Goal: Task Accomplishment & Management: Manage account settings

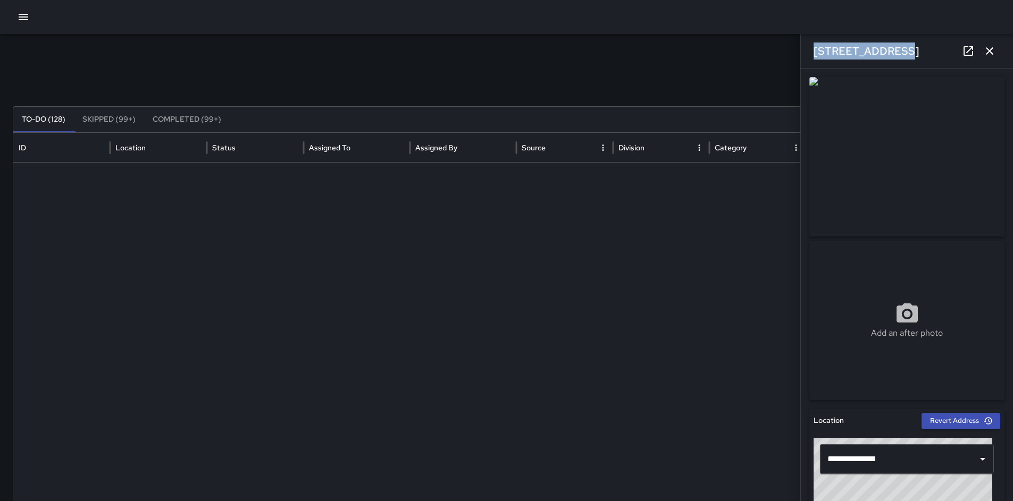
scroll to position [355, 0]
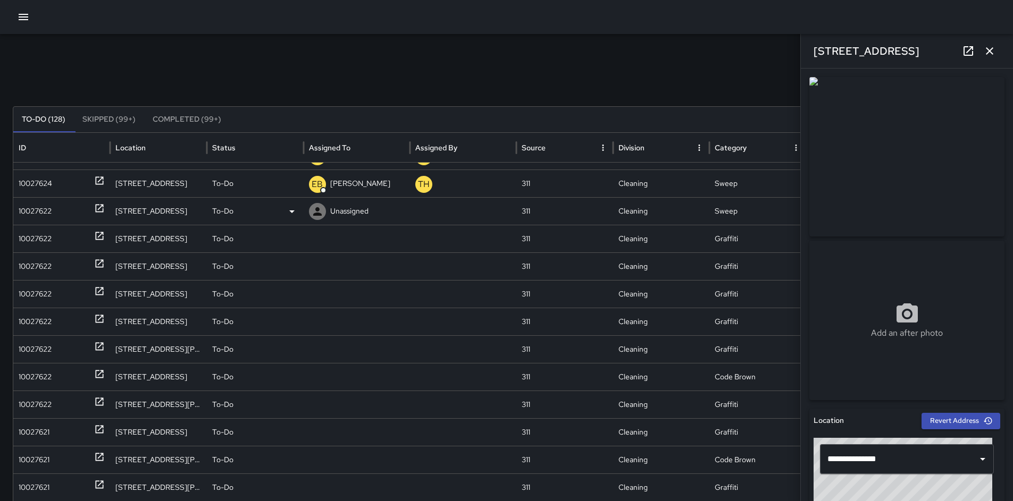
click at [39, 211] on div "10027622" at bounding box center [35, 211] width 33 height 27
click at [42, 236] on div "10027622" at bounding box center [35, 238] width 33 height 27
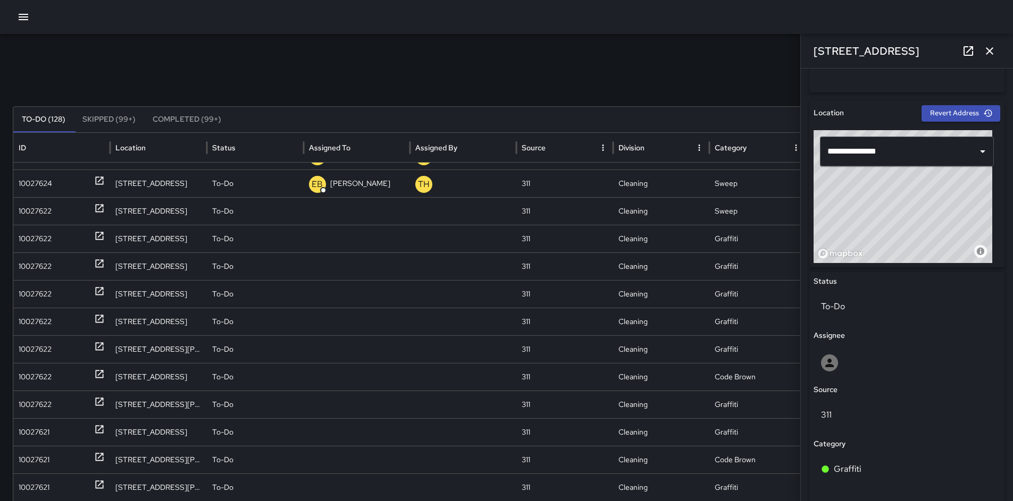
scroll to position [454, 0]
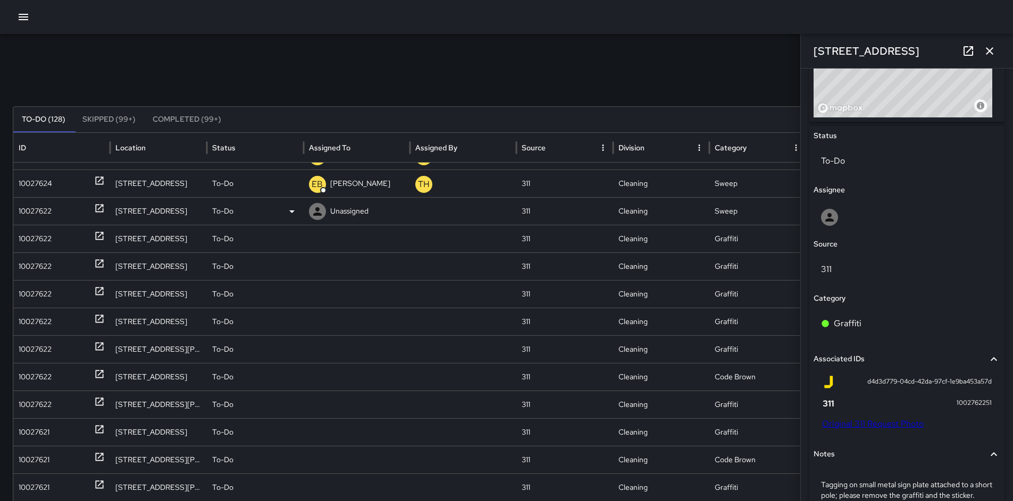
click at [33, 215] on div "10027622" at bounding box center [35, 211] width 33 height 27
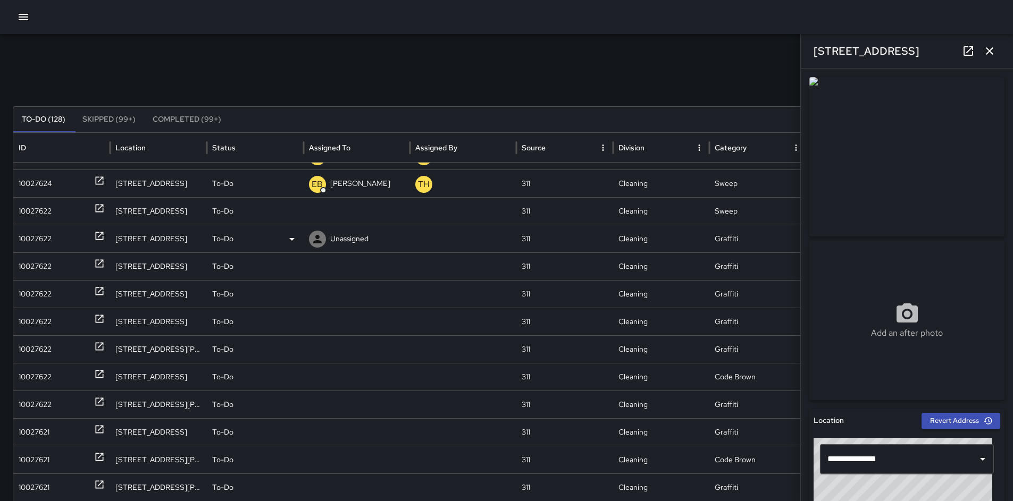
click at [32, 242] on div "10027622" at bounding box center [35, 238] width 33 height 27
click at [32, 266] on div "10027622" at bounding box center [35, 266] width 33 height 27
click at [33, 296] on div "10027622" at bounding box center [35, 294] width 33 height 27
click at [31, 318] on div "10027622" at bounding box center [35, 321] width 33 height 27
click at [28, 349] on div "10027622" at bounding box center [35, 349] width 33 height 27
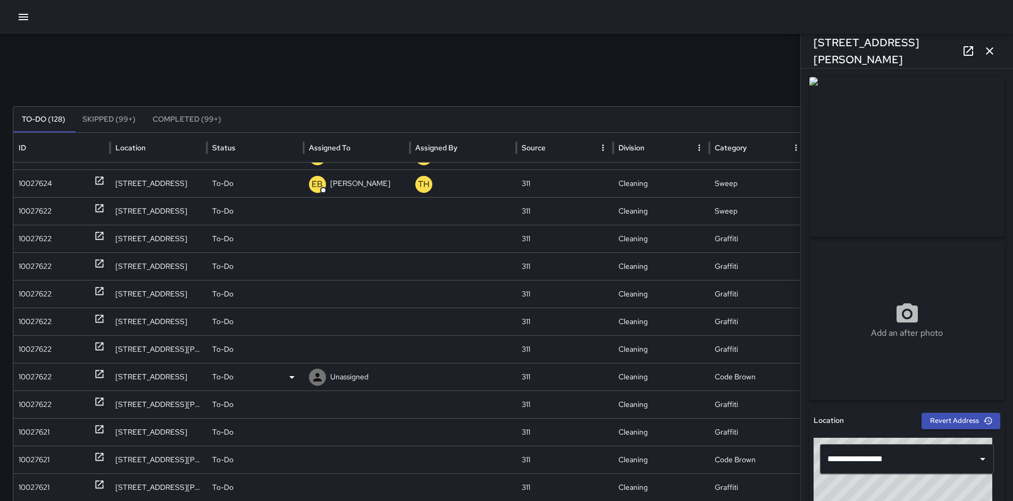
click at [26, 379] on div "10027622" at bounding box center [35, 377] width 33 height 27
click at [27, 398] on div "10027622" at bounding box center [35, 404] width 33 height 27
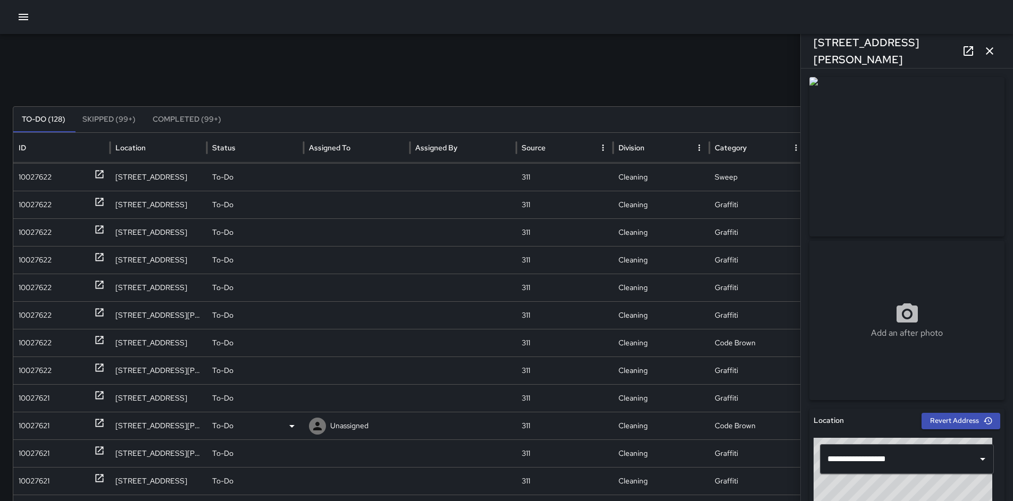
scroll to position [390, 0]
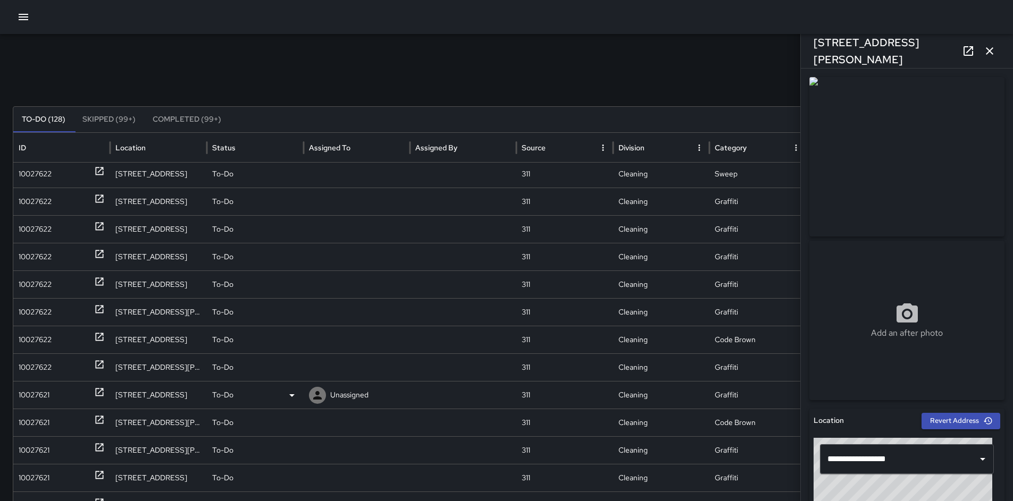
click at [30, 403] on div "10027621" at bounding box center [34, 395] width 31 height 27
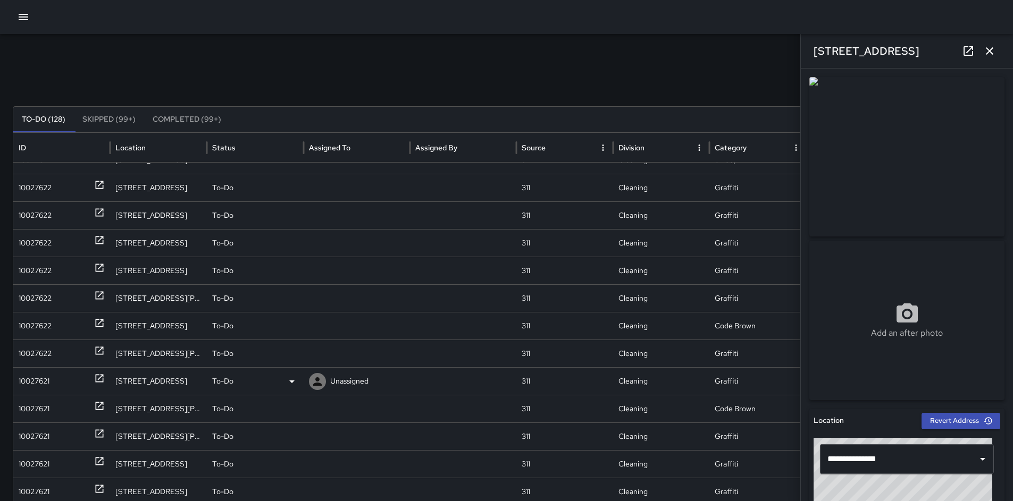
scroll to position [403, 0]
click at [31, 405] on div "10027621" at bounding box center [34, 408] width 31 height 27
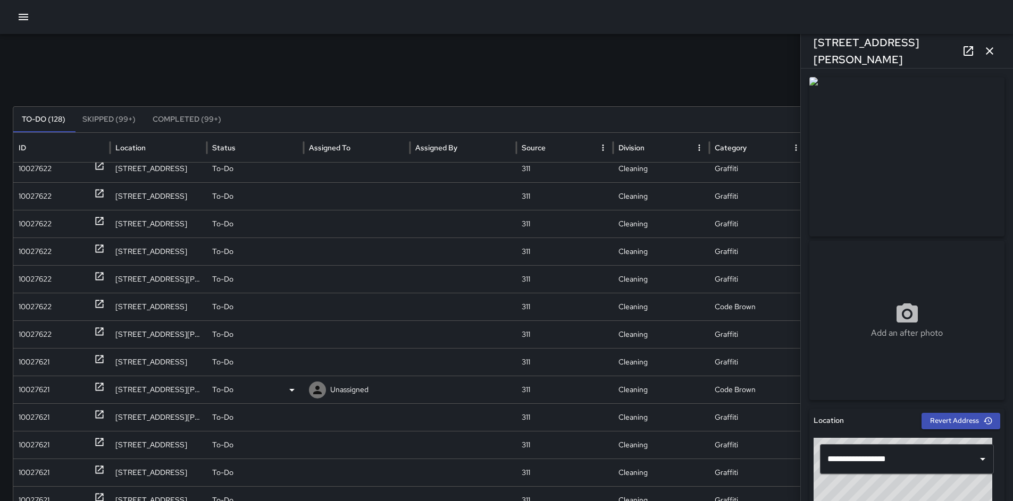
scroll to position [421, 0]
click at [32, 407] on div "10027621" at bounding box center [34, 417] width 31 height 27
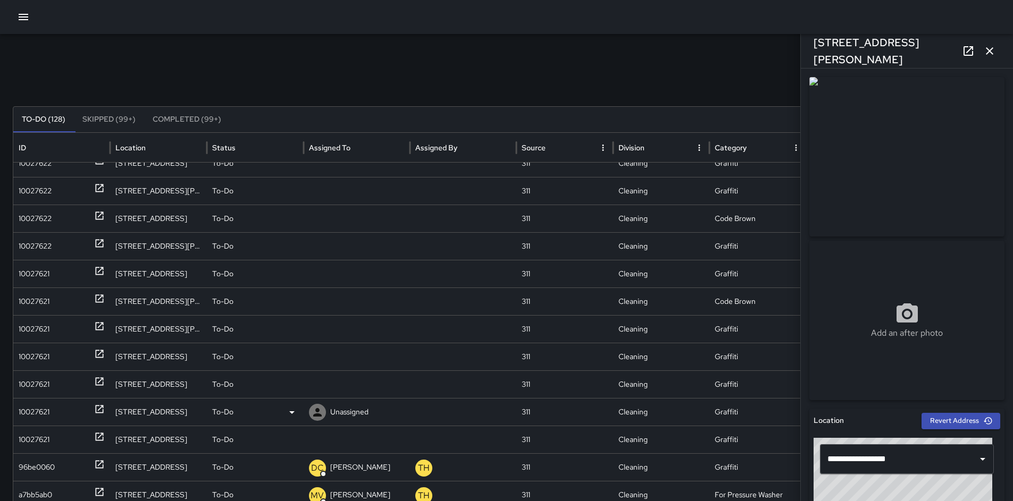
scroll to position [503, 0]
click at [33, 359] on div "10027621" at bounding box center [34, 356] width 31 height 27
click at [35, 380] on div "10027621" at bounding box center [34, 384] width 31 height 27
click at [30, 407] on div "10027621" at bounding box center [34, 412] width 31 height 27
click at [36, 440] on div "10027621" at bounding box center [34, 439] width 31 height 27
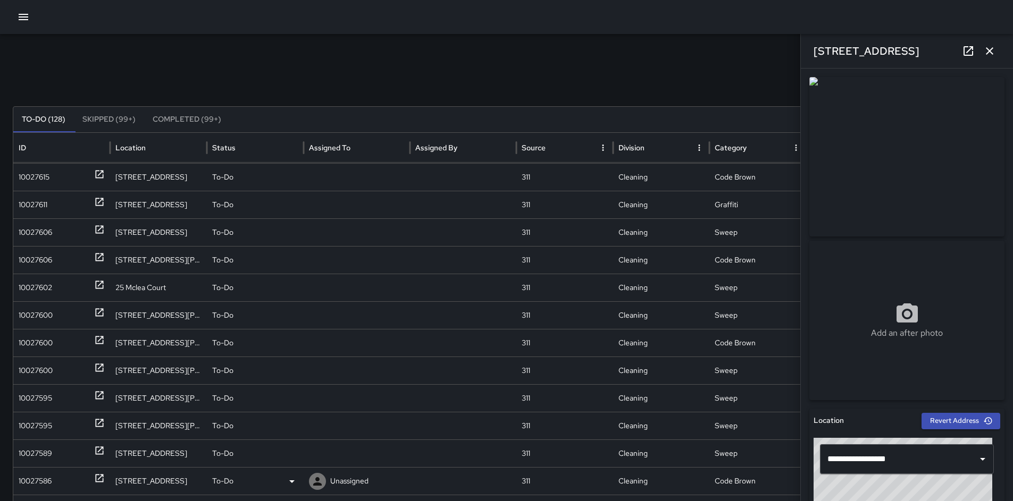
scroll to position [0, 0]
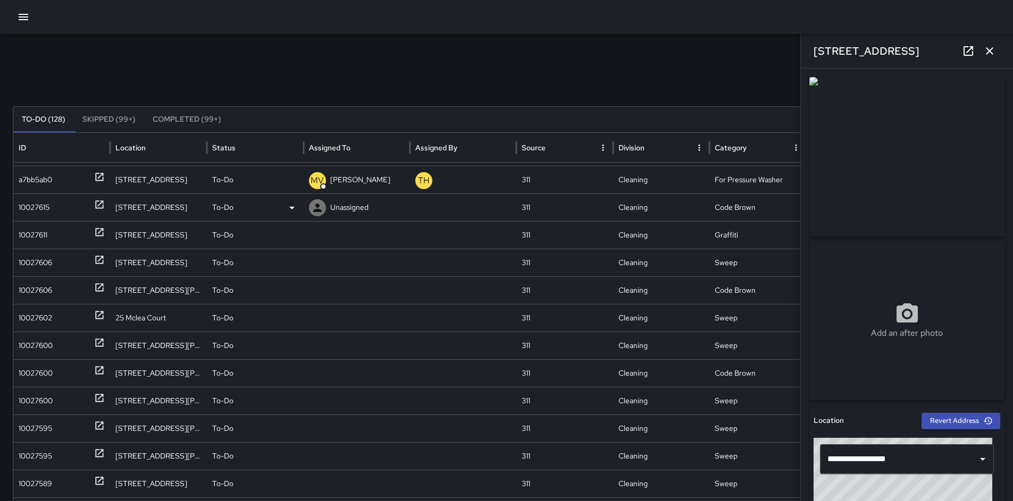
click at [28, 199] on div "10027615" at bounding box center [34, 207] width 31 height 27
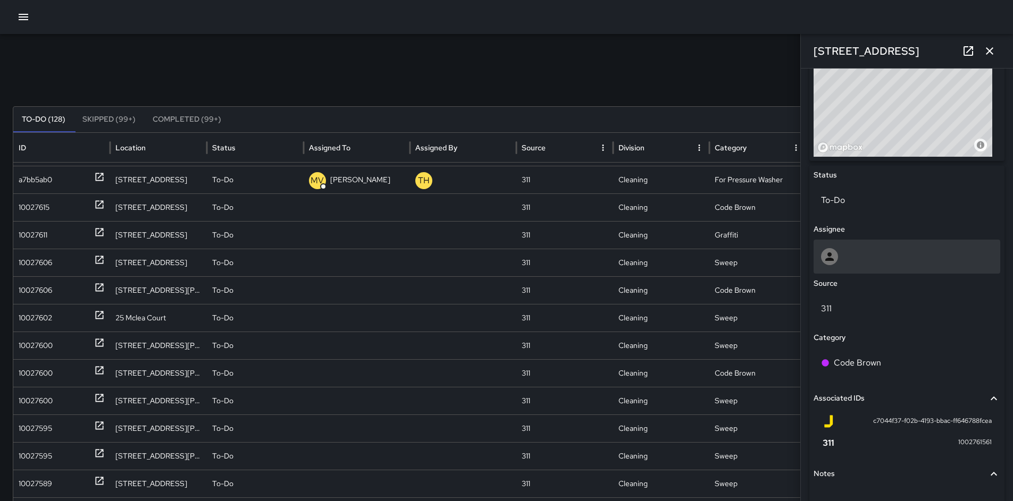
click at [861, 259] on div at bounding box center [907, 256] width 172 height 17
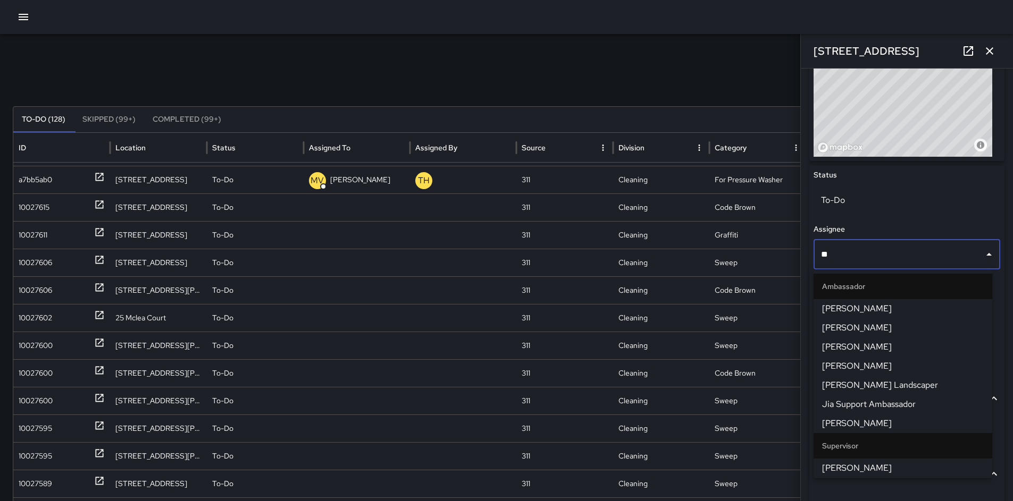
type input "***"
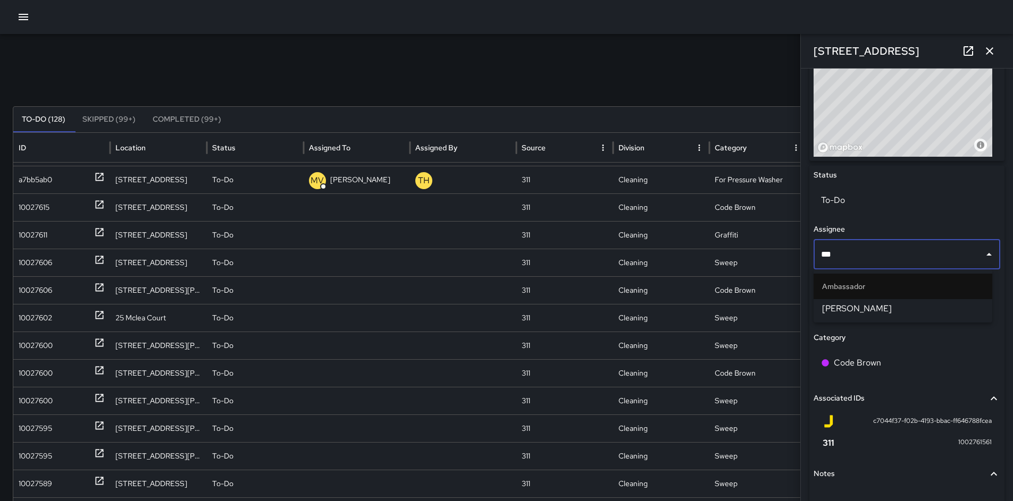
click at [866, 305] on span "[PERSON_NAME]" at bounding box center [903, 309] width 162 height 13
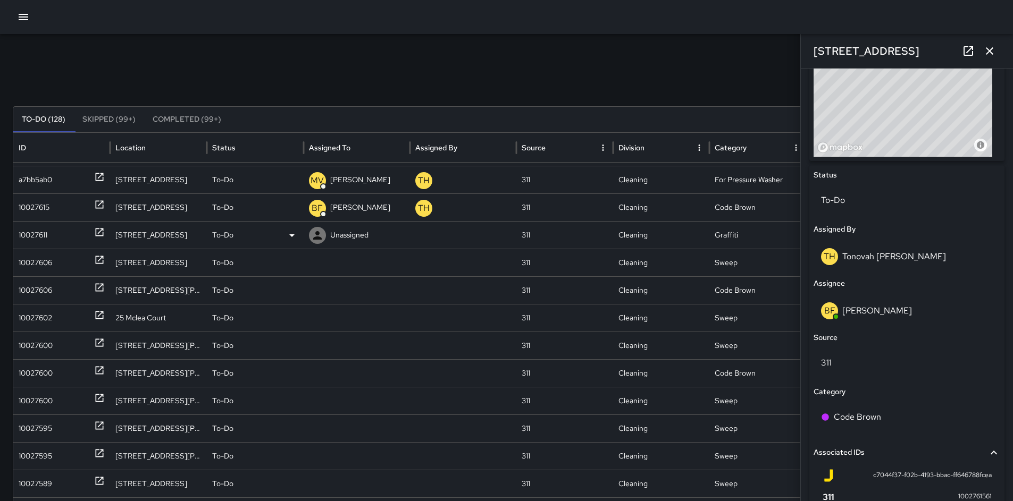
drag, startPoint x: 33, startPoint y: 237, endPoint x: 39, endPoint y: 237, distance: 6.4
click at [33, 237] on div "10027611" at bounding box center [33, 235] width 29 height 27
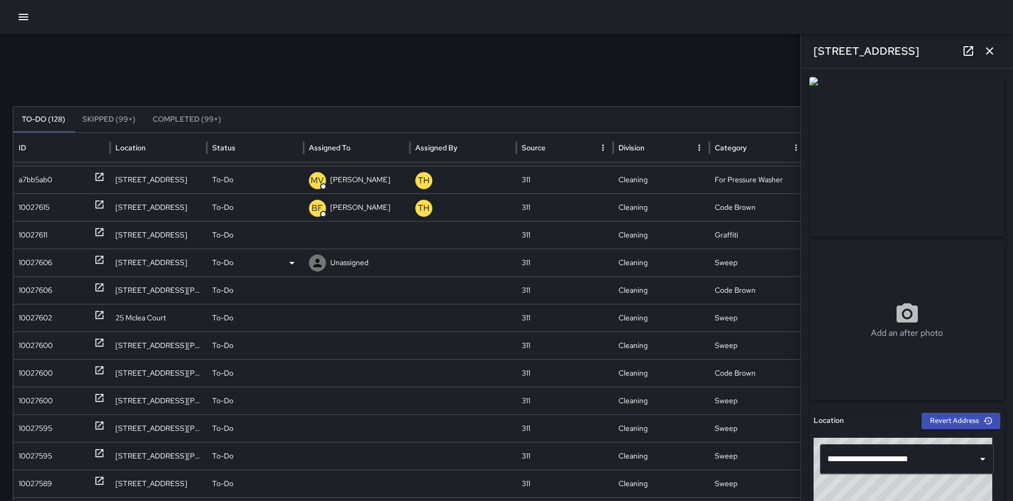
click at [19, 270] on div "10027606" at bounding box center [35, 262] width 33 height 27
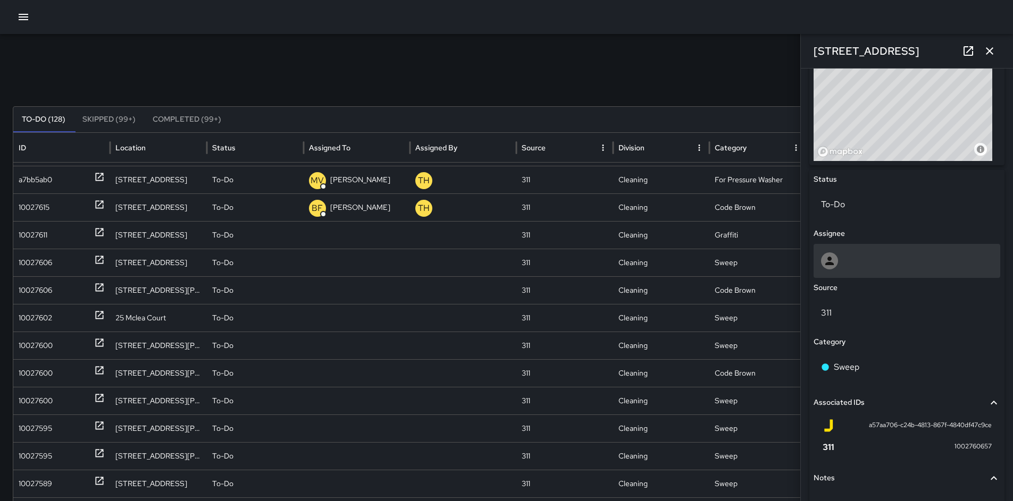
click at [861, 265] on div at bounding box center [907, 261] width 172 height 17
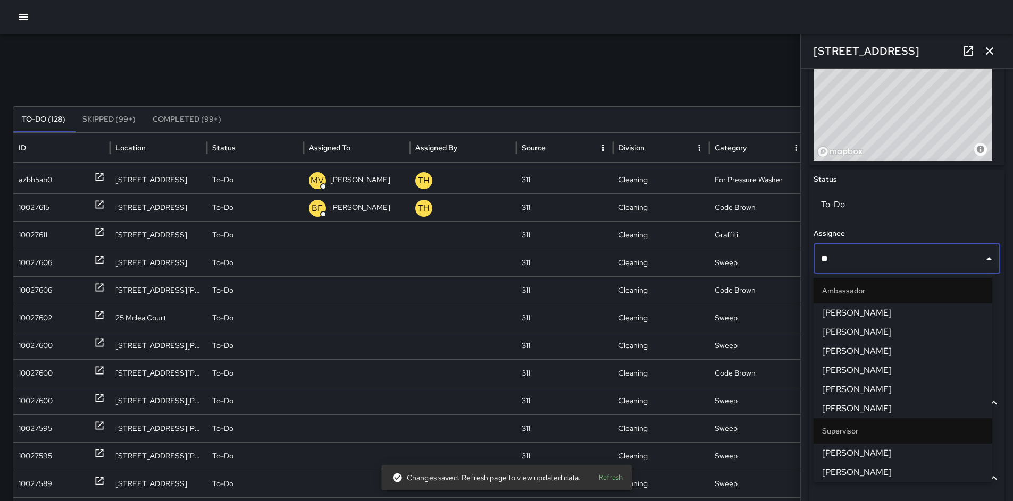
type input "***"
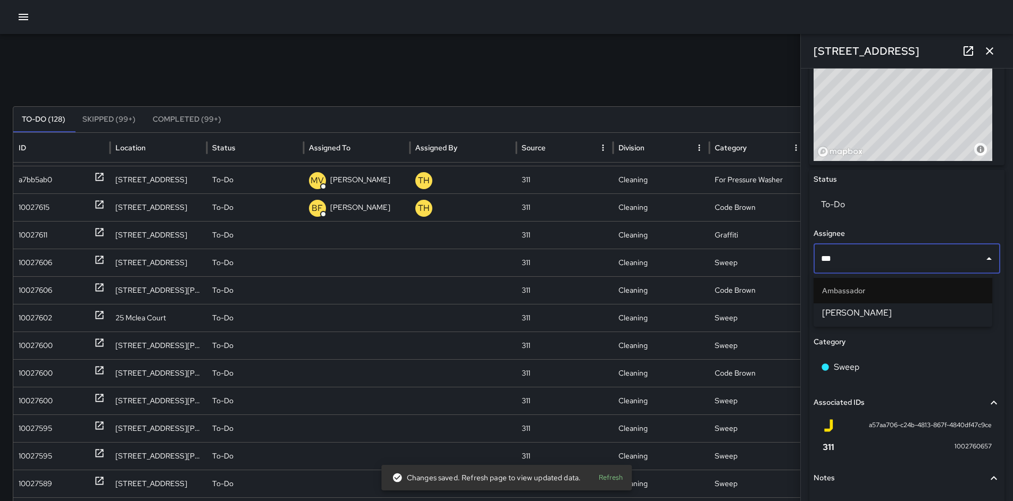
click at [826, 319] on span "[PERSON_NAME]" at bounding box center [903, 313] width 162 height 13
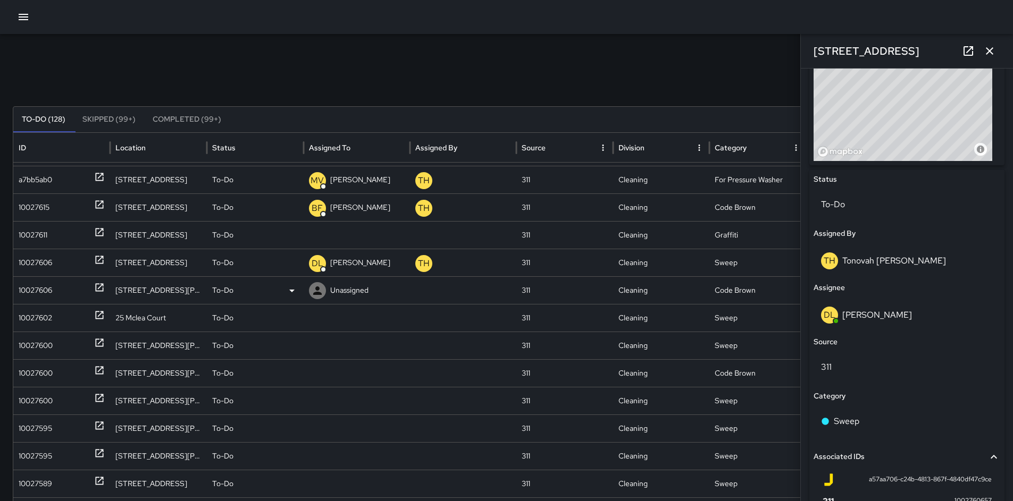
click at [44, 291] on div "10027606" at bounding box center [35, 290] width 33 height 27
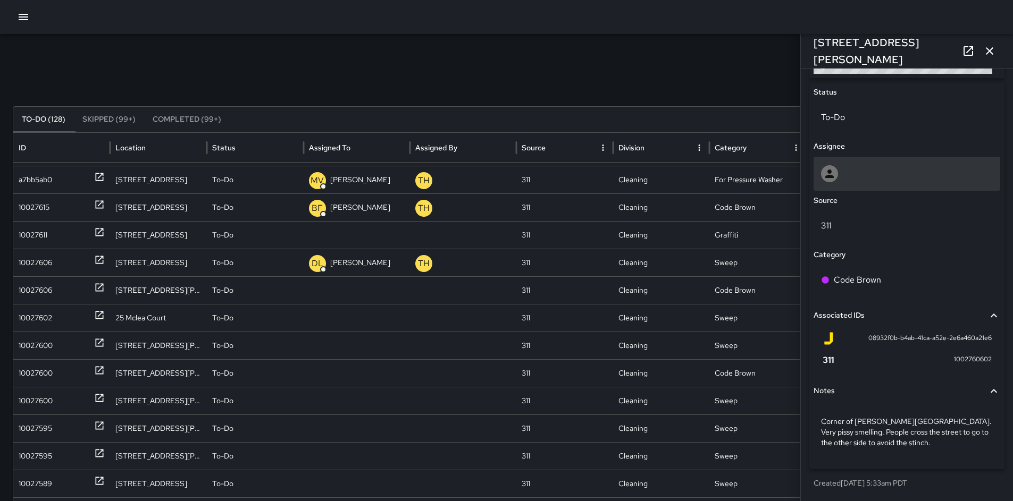
click at [852, 180] on div at bounding box center [907, 173] width 172 height 17
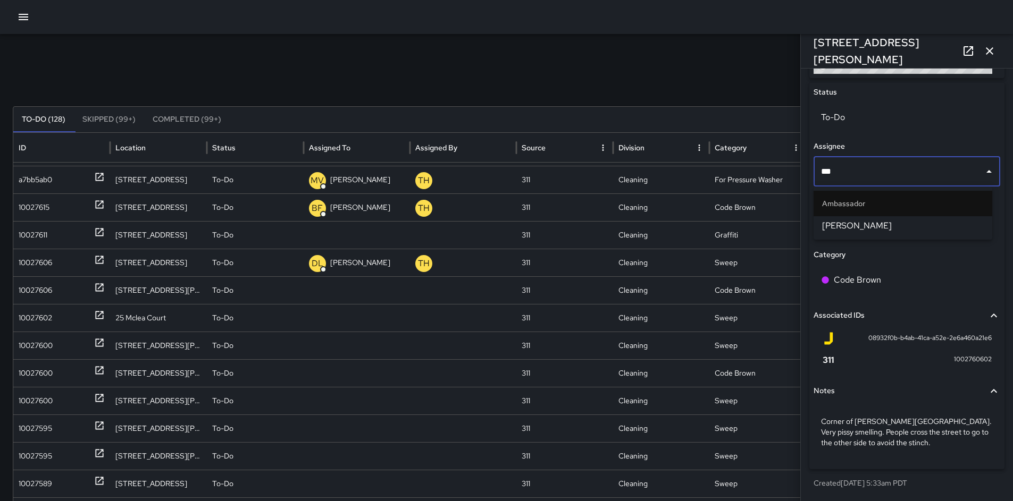
type input "****"
click at [913, 224] on span "[PERSON_NAME]" at bounding box center [903, 226] width 162 height 13
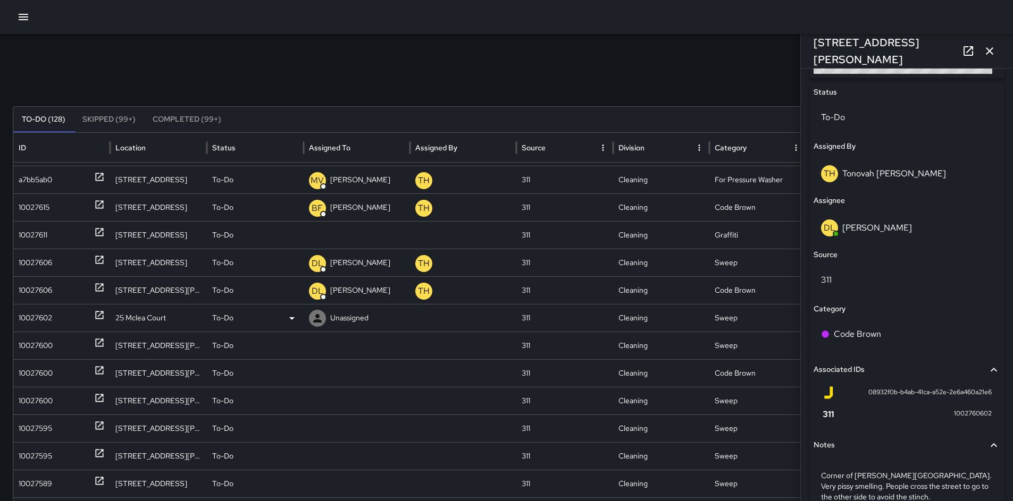
click at [36, 322] on div "10027602" at bounding box center [35, 318] width 33 height 27
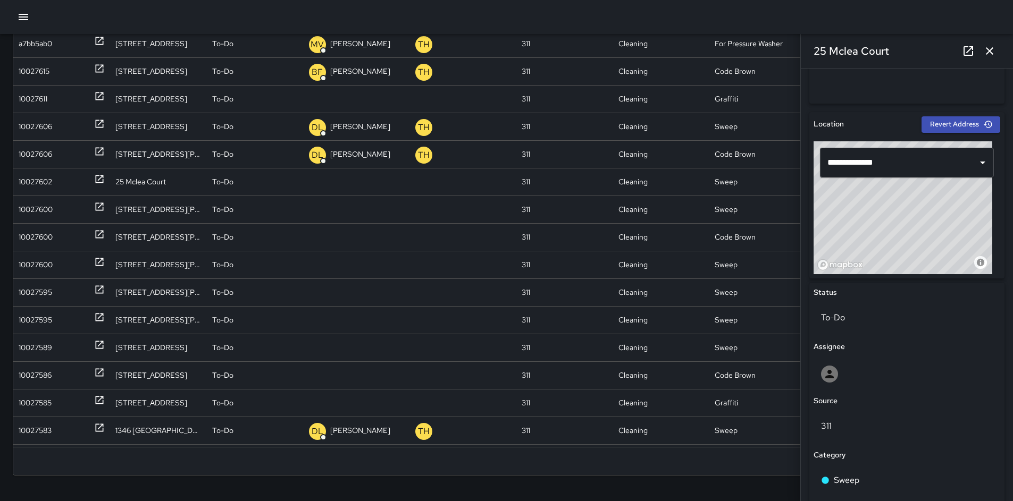
scroll to position [440, 0]
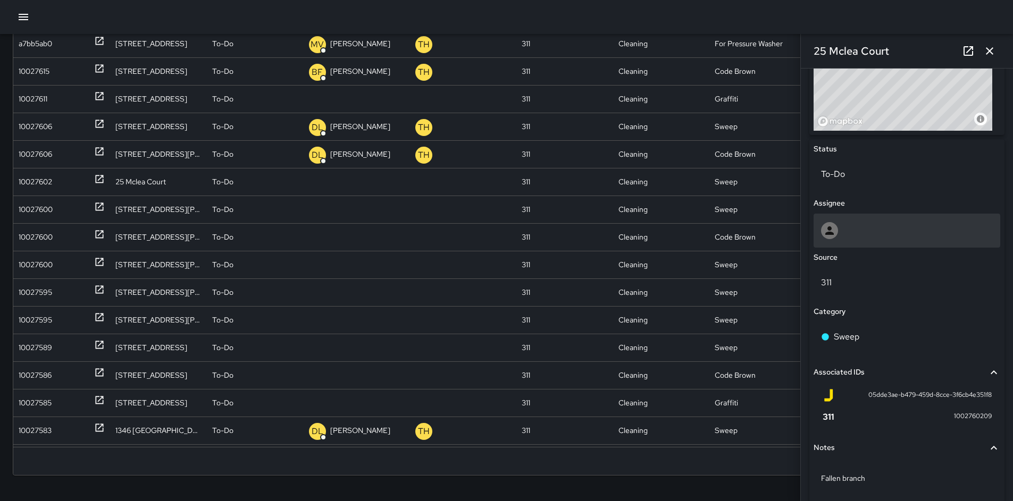
click at [848, 239] on div at bounding box center [907, 230] width 172 height 17
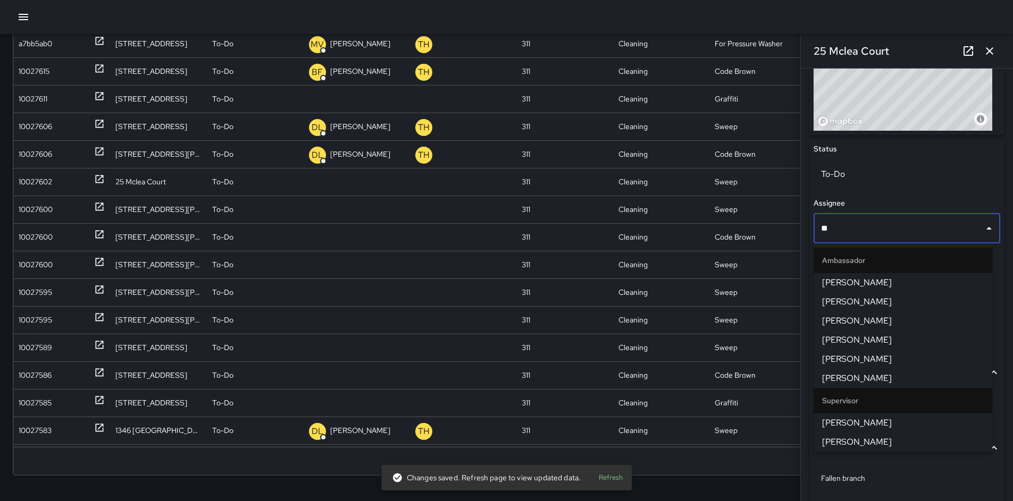
type input "***"
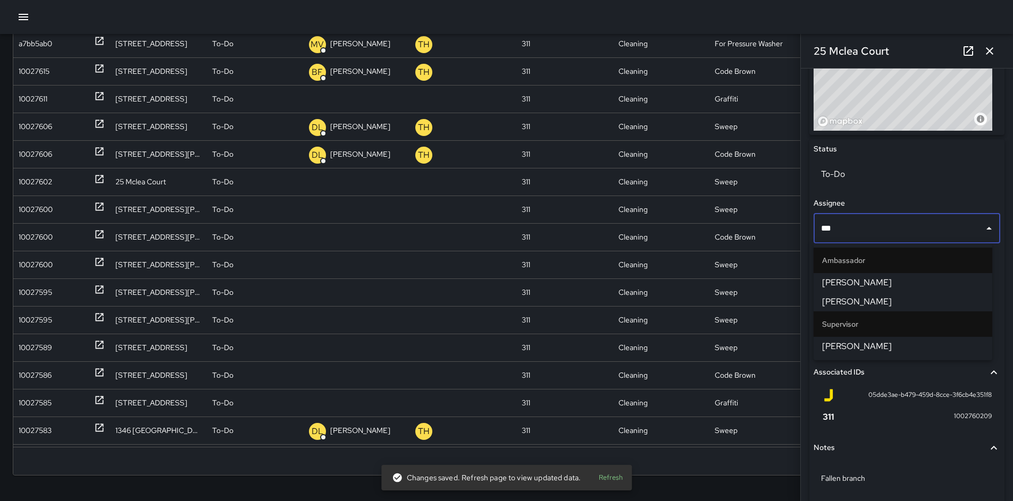
click at [835, 348] on span "[PERSON_NAME]" at bounding box center [903, 346] width 162 height 13
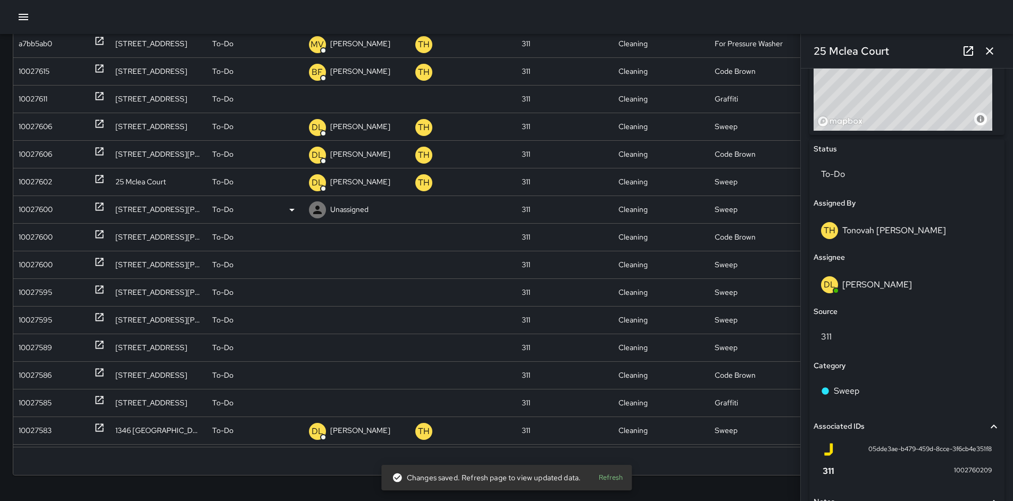
click at [41, 211] on div "10027600" at bounding box center [36, 209] width 34 height 27
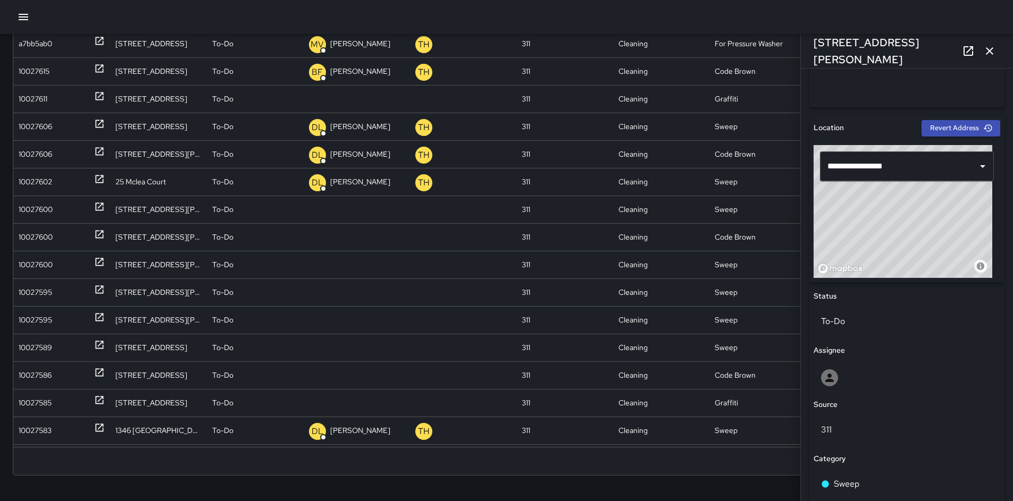
scroll to position [295, 0]
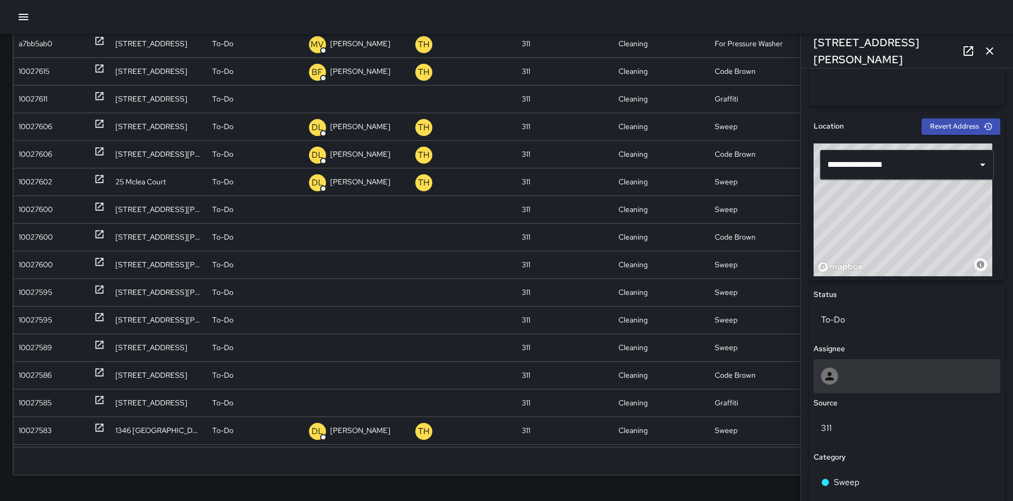
click at [860, 378] on div at bounding box center [907, 376] width 172 height 17
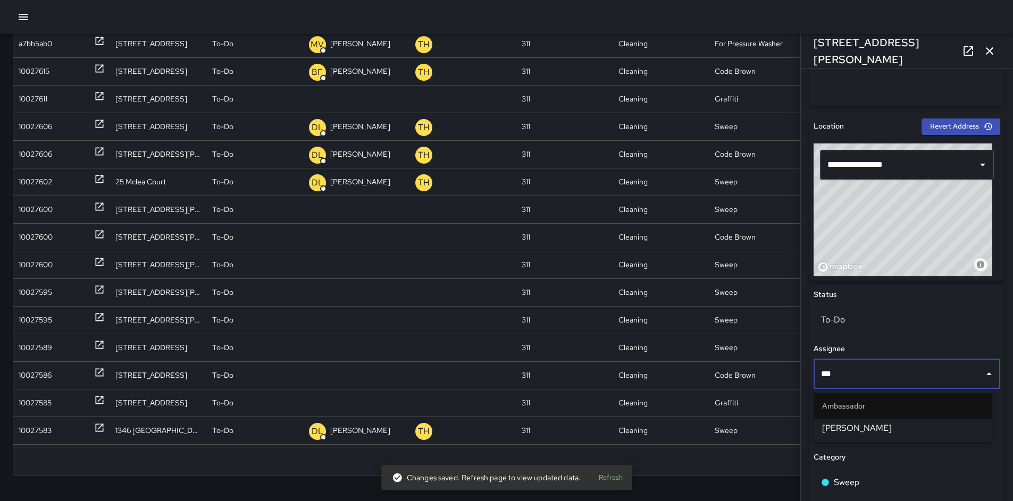
type input "****"
click at [858, 425] on span "[PERSON_NAME]" at bounding box center [903, 428] width 162 height 13
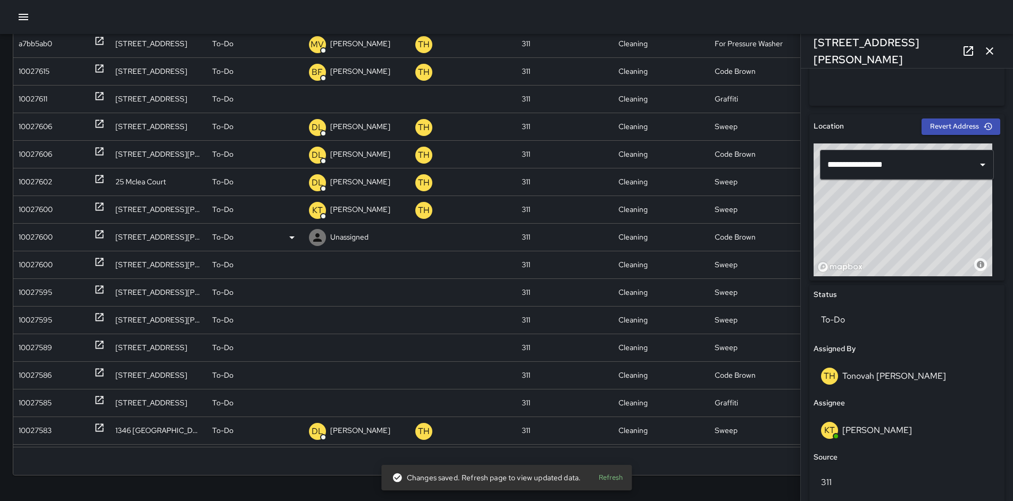
scroll to position [823, 0]
click at [27, 246] on div "10027600" at bounding box center [36, 237] width 34 height 27
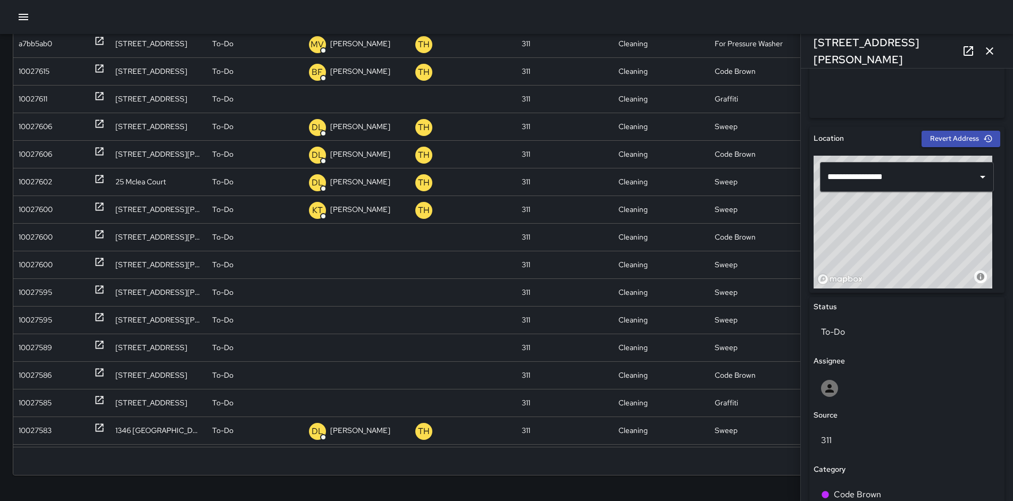
scroll to position [434, 0]
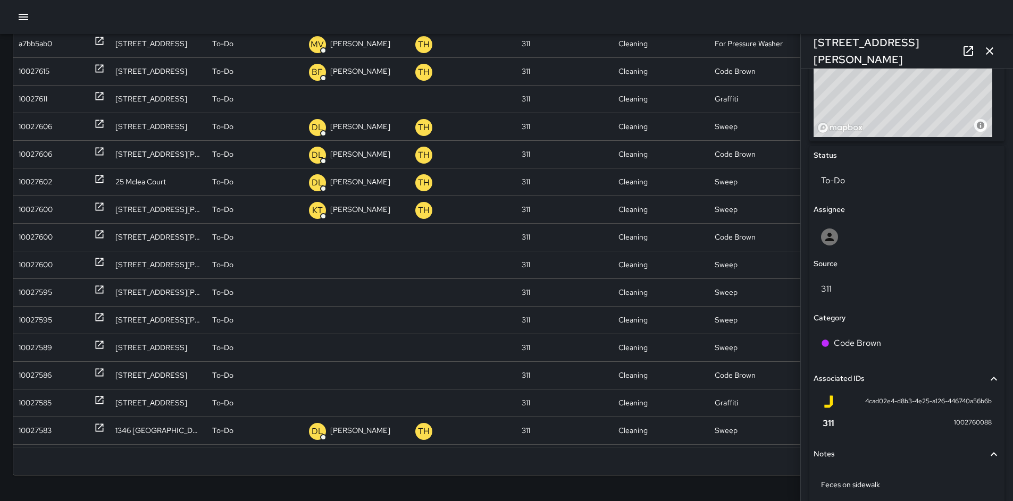
click at [859, 255] on div "Status To-Do Assignee Source 311 Category Code Brown Associated IDs 4cad02e4-d8…" at bounding box center [906, 329] width 195 height 366
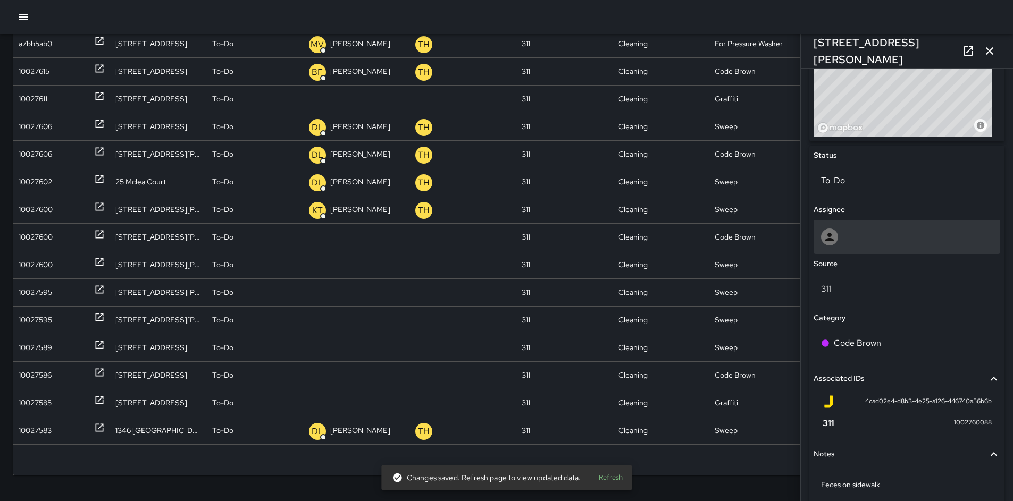
click at [859, 247] on div at bounding box center [907, 237] width 187 height 34
type input "****"
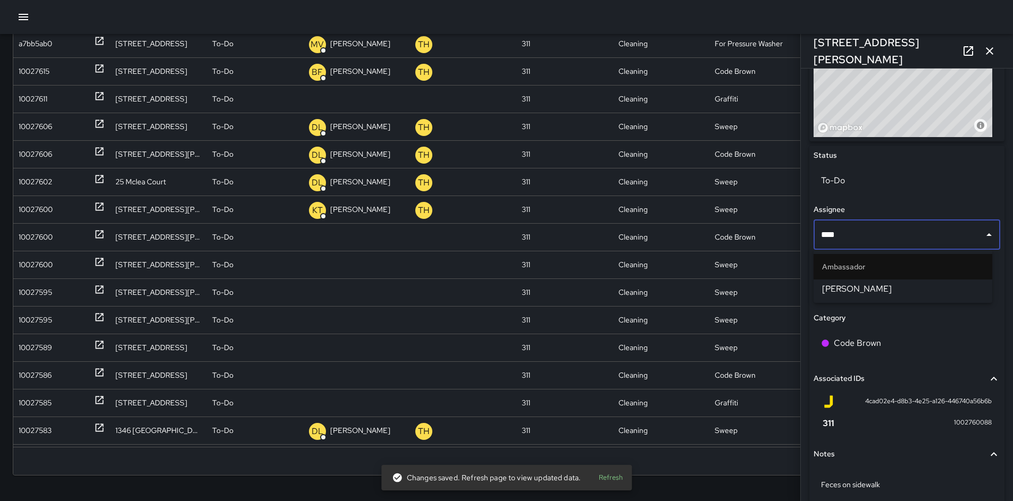
click at [876, 290] on span "[PERSON_NAME]" at bounding box center [903, 289] width 162 height 13
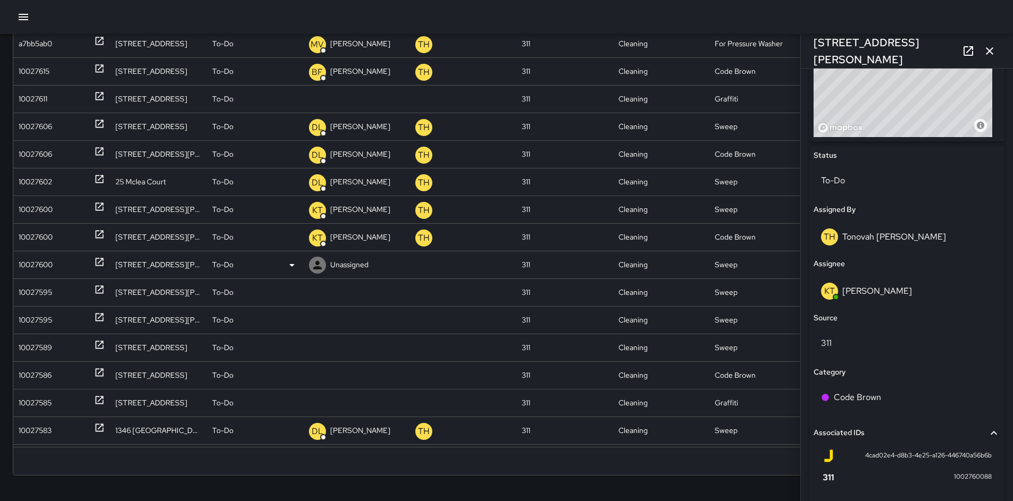
click at [45, 265] on div "10027600" at bounding box center [36, 264] width 34 height 27
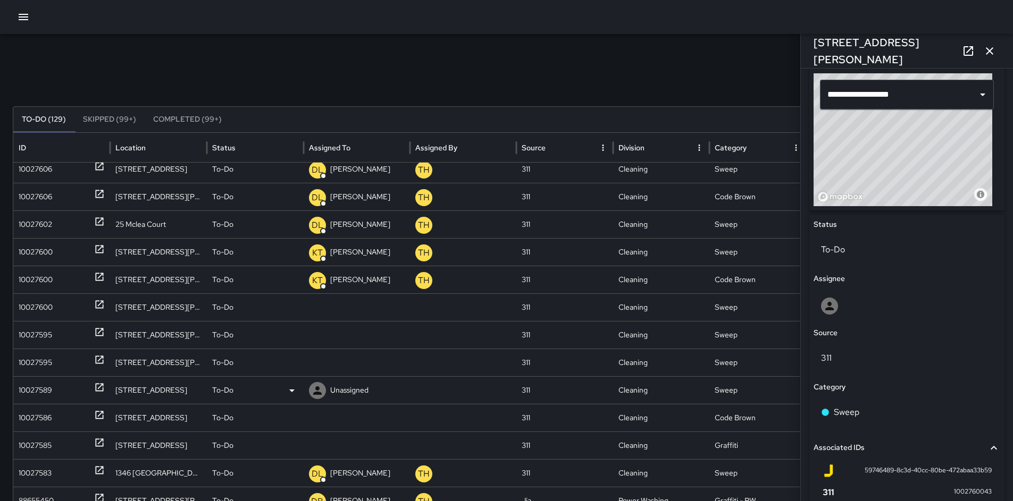
scroll to position [978, 0]
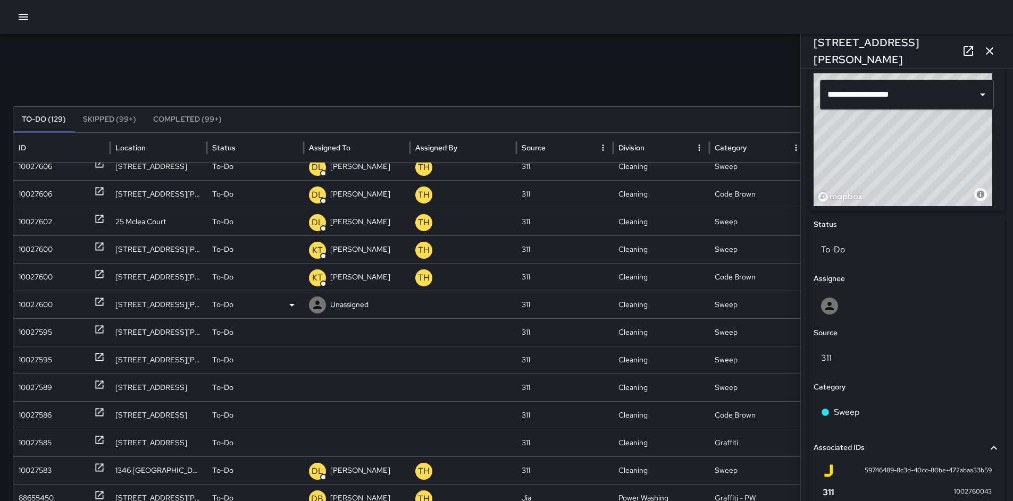
click at [59, 306] on div "10027600" at bounding box center [62, 304] width 86 height 27
click at [38, 328] on div "10027595" at bounding box center [35, 332] width 33 height 27
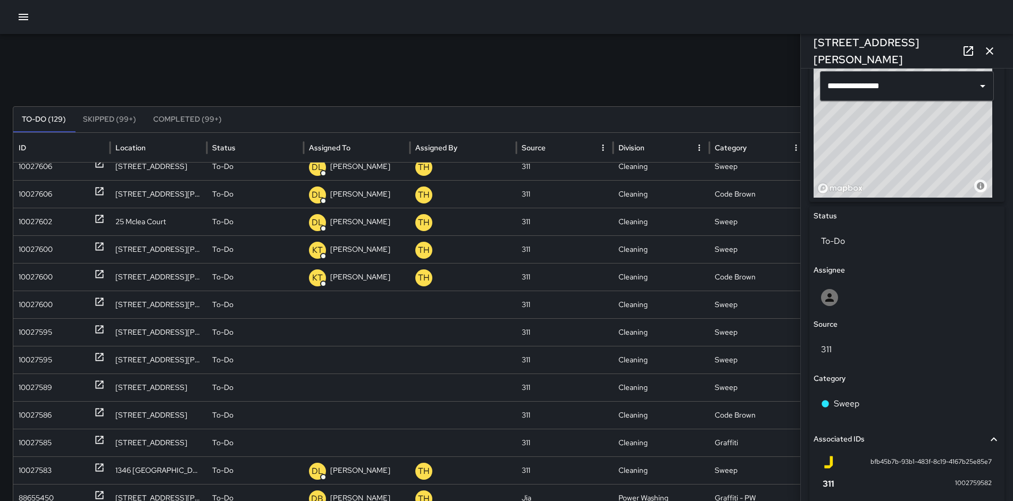
scroll to position [476, 0]
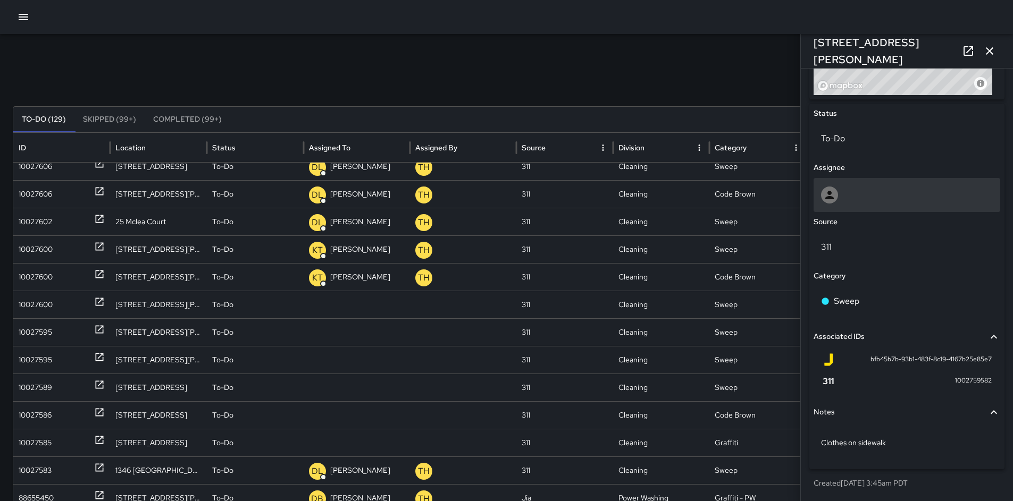
click at [852, 190] on div at bounding box center [907, 195] width 172 height 17
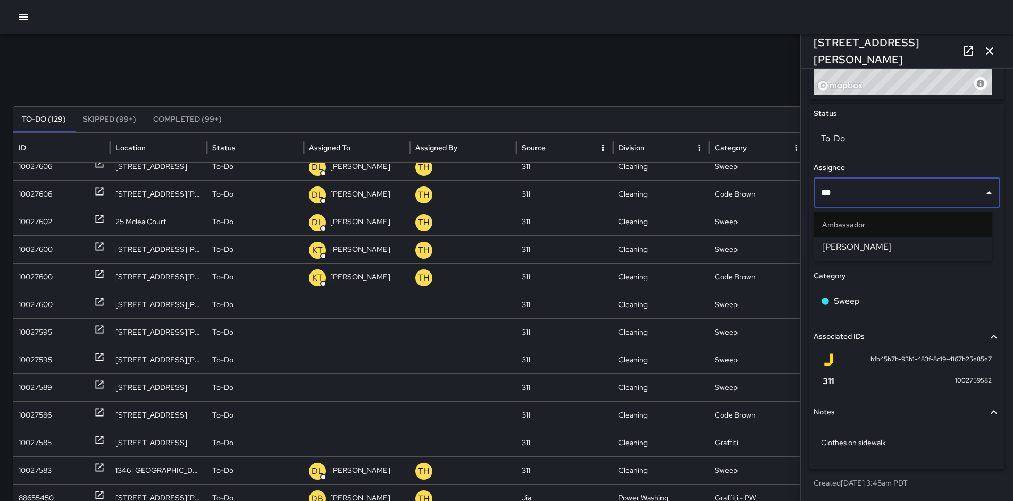
type input "****"
click at [851, 241] on span "[PERSON_NAME]" at bounding box center [903, 247] width 162 height 13
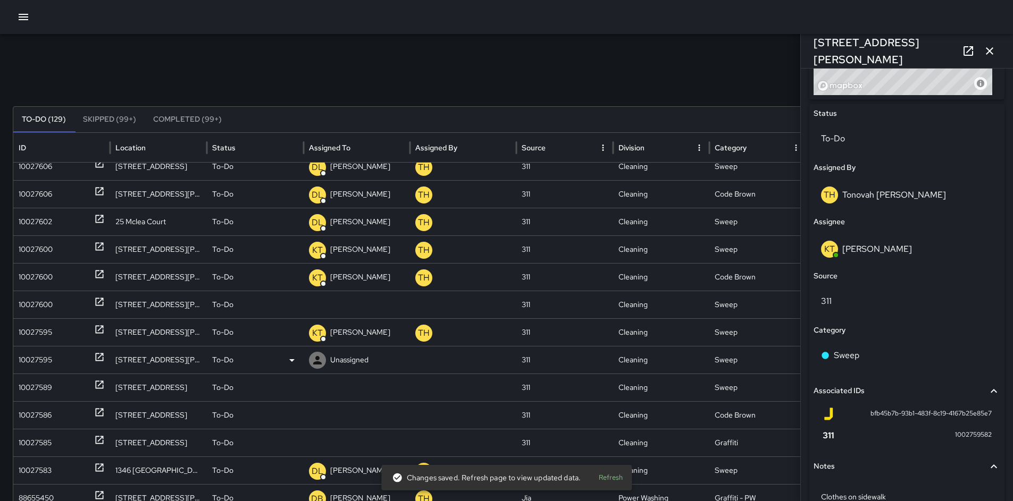
click at [22, 359] on div "10027595" at bounding box center [35, 360] width 33 height 27
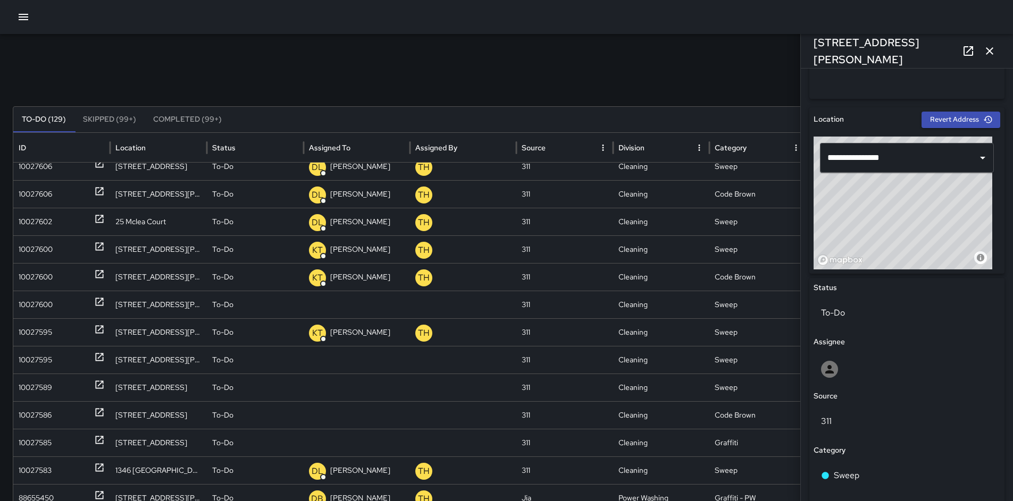
scroll to position [364, 0]
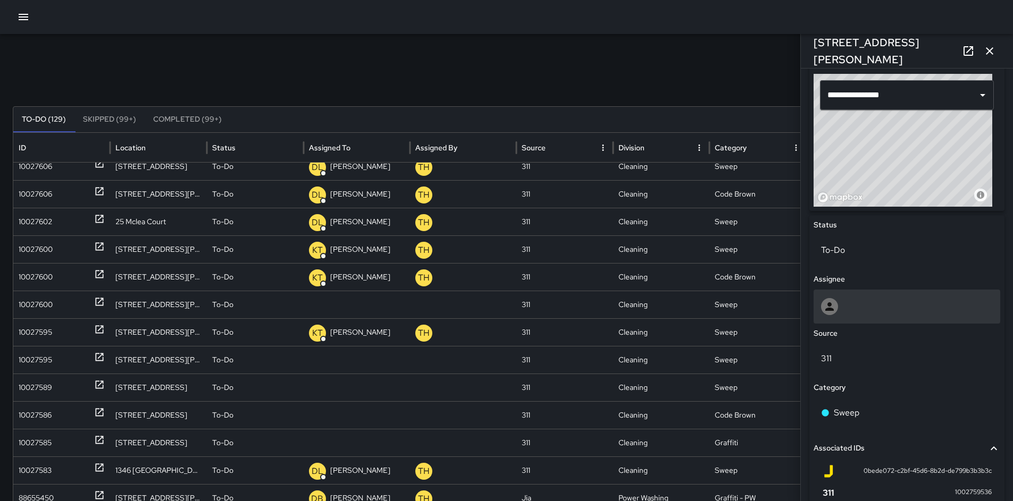
click at [847, 300] on div at bounding box center [907, 306] width 172 height 17
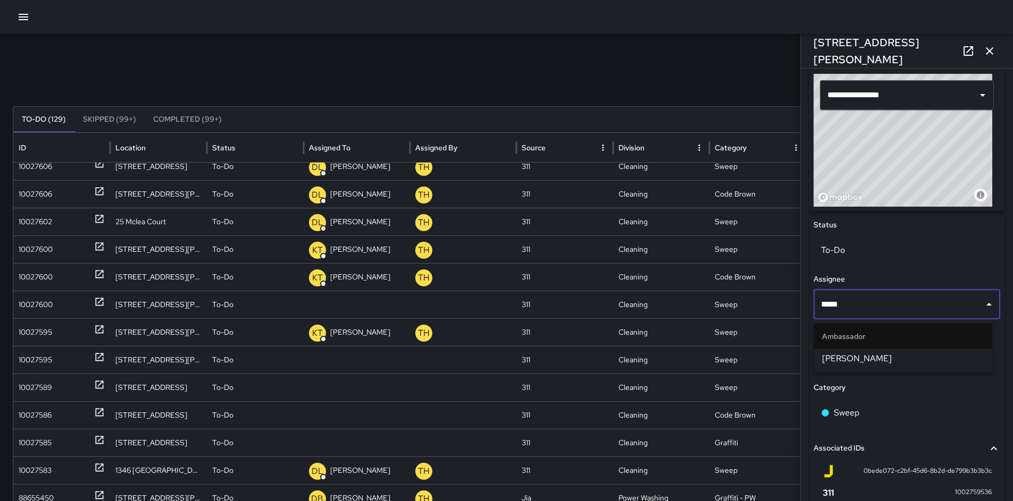
type input "******"
click at [849, 358] on span "[PERSON_NAME]" at bounding box center [903, 359] width 162 height 13
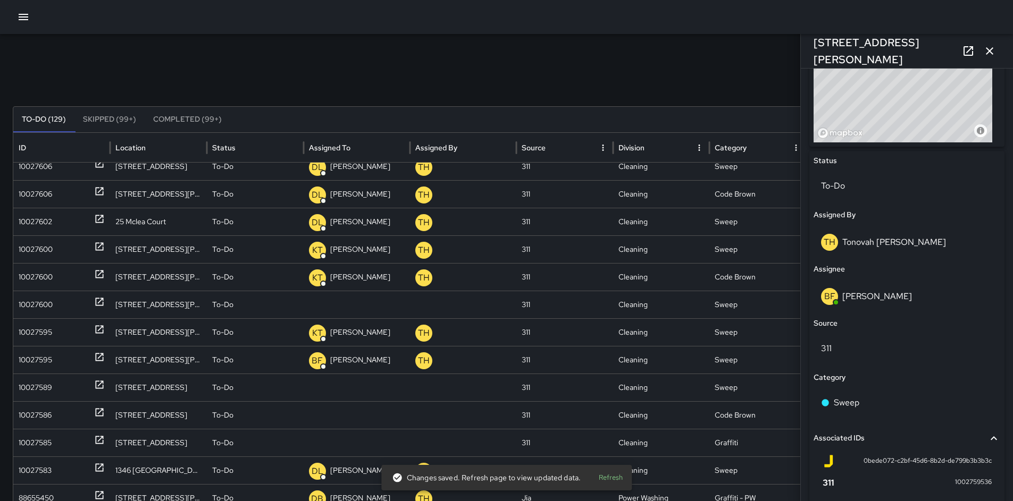
scroll to position [551, 0]
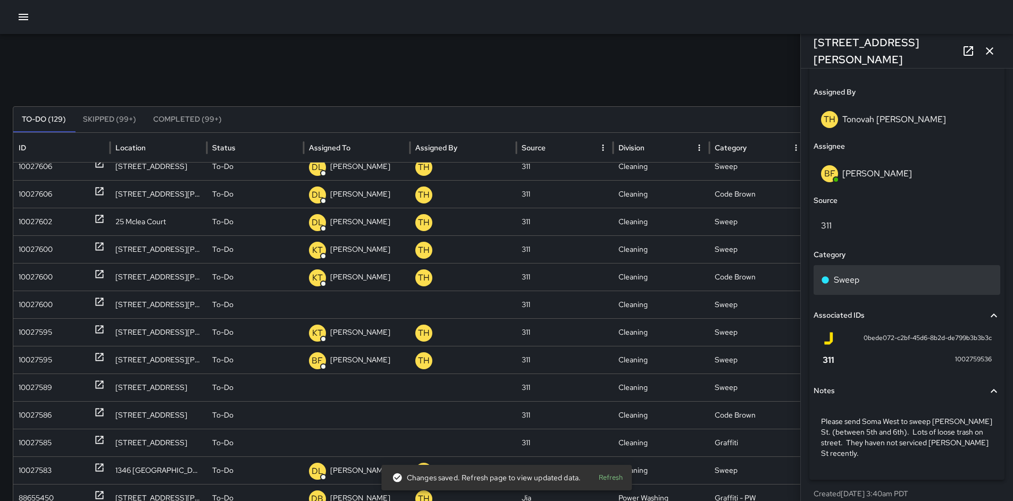
click at [844, 281] on p "Sweep" at bounding box center [847, 280] width 26 height 13
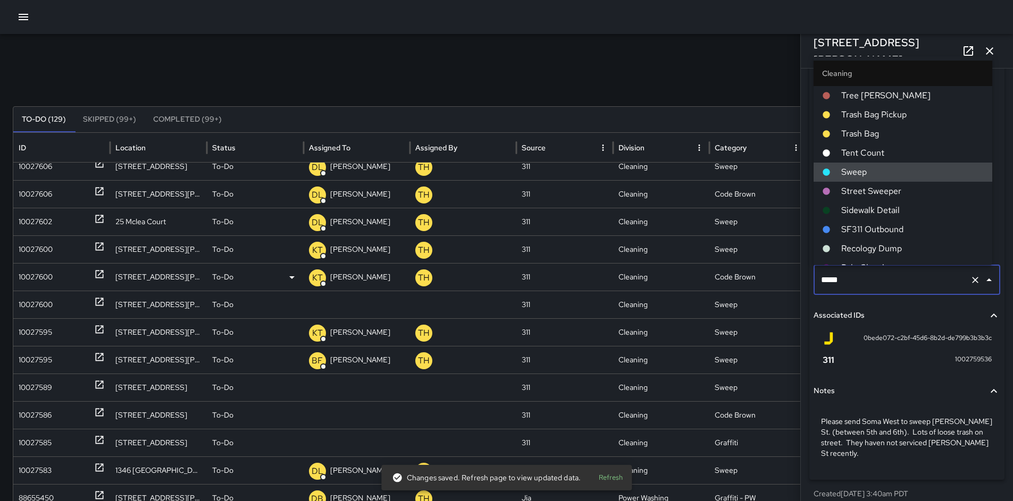
drag, startPoint x: 844, startPoint y: 280, endPoint x: 777, endPoint y: 282, distance: 66.5
click at [778, 282] on div "Search Search New Task To-Do (129) Skipped (99+) Completed (99+) ID Location St…" at bounding box center [506, 335] width 1013 height 603
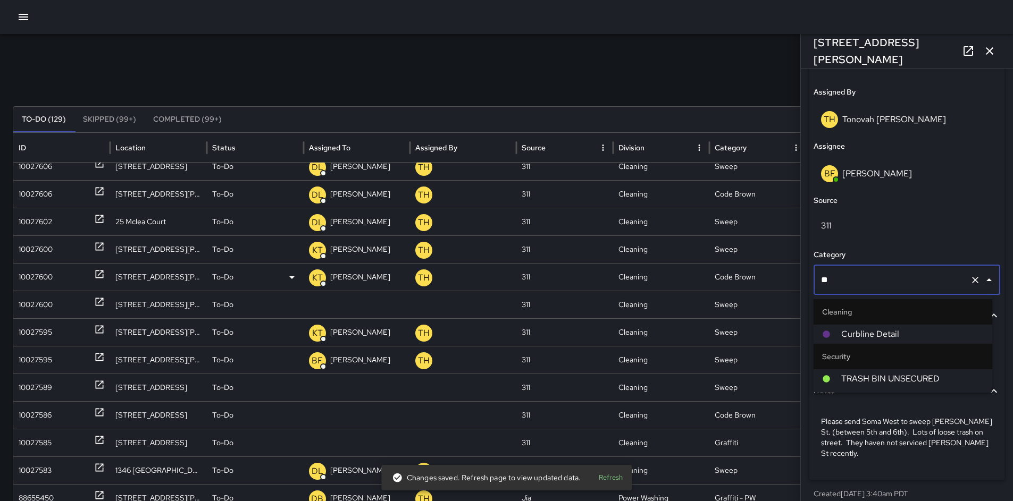
type input "***"
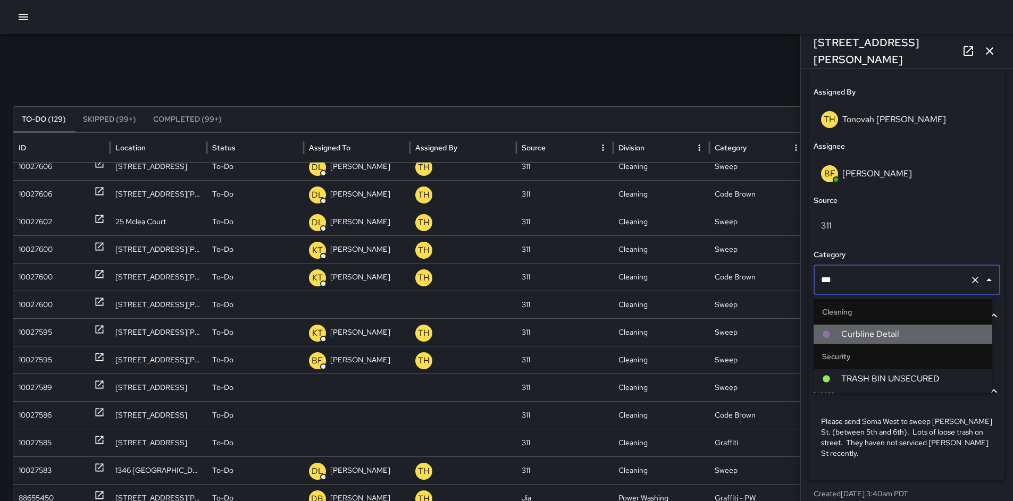
click at [868, 339] on span "Curbline Detail" at bounding box center [912, 334] width 142 height 13
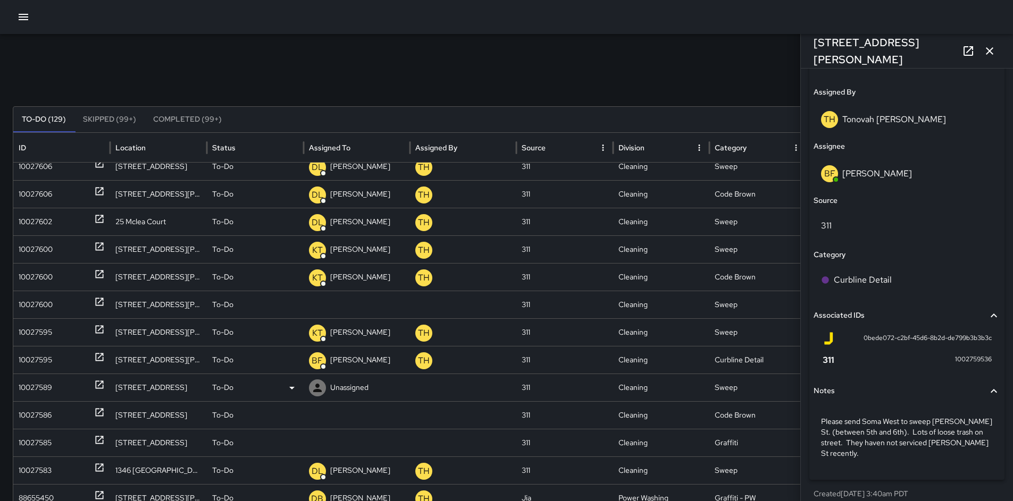
click at [40, 387] on div "10027589" at bounding box center [35, 387] width 33 height 27
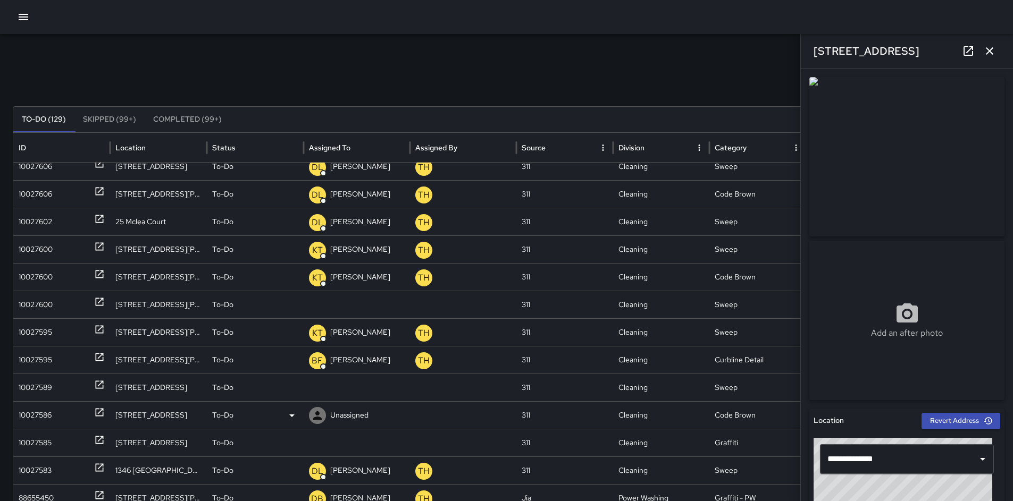
click at [29, 414] on div "10027586" at bounding box center [35, 415] width 33 height 27
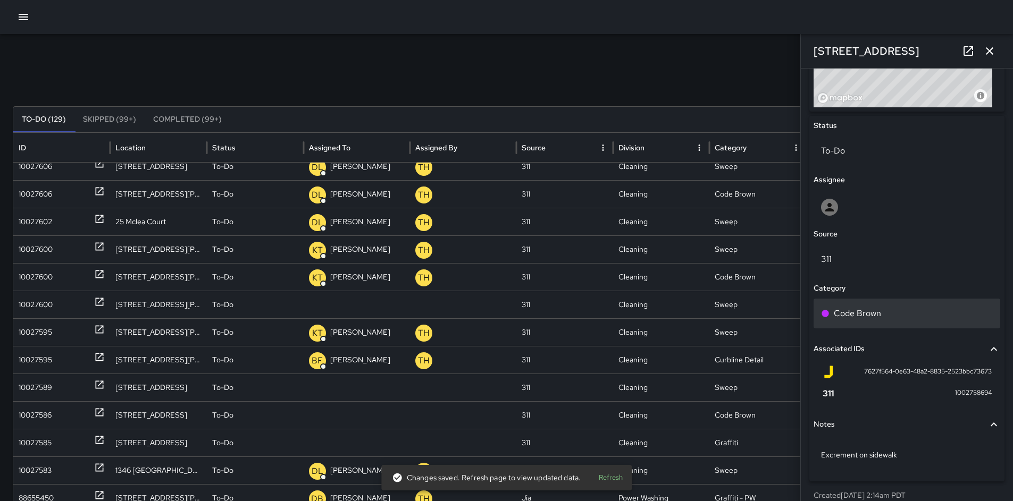
scroll to position [476, 0]
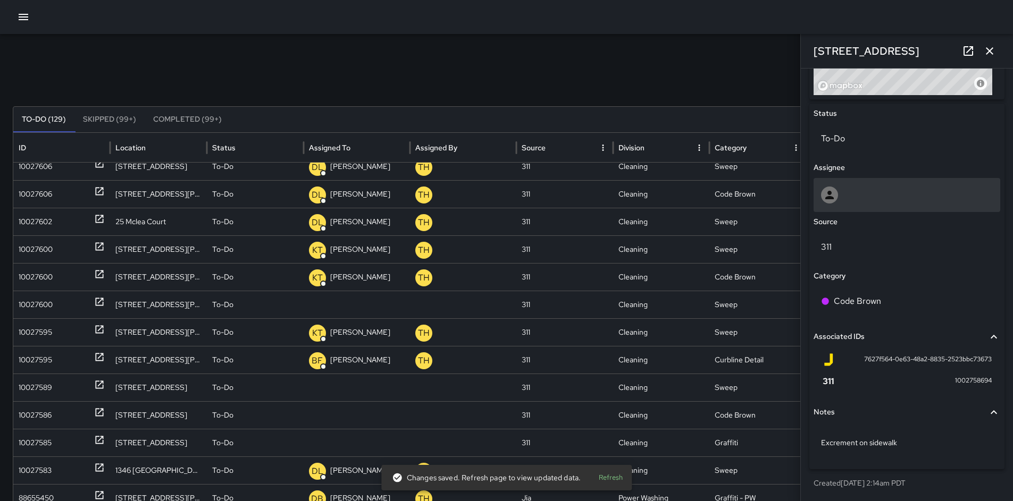
click at [851, 189] on div at bounding box center [907, 195] width 172 height 17
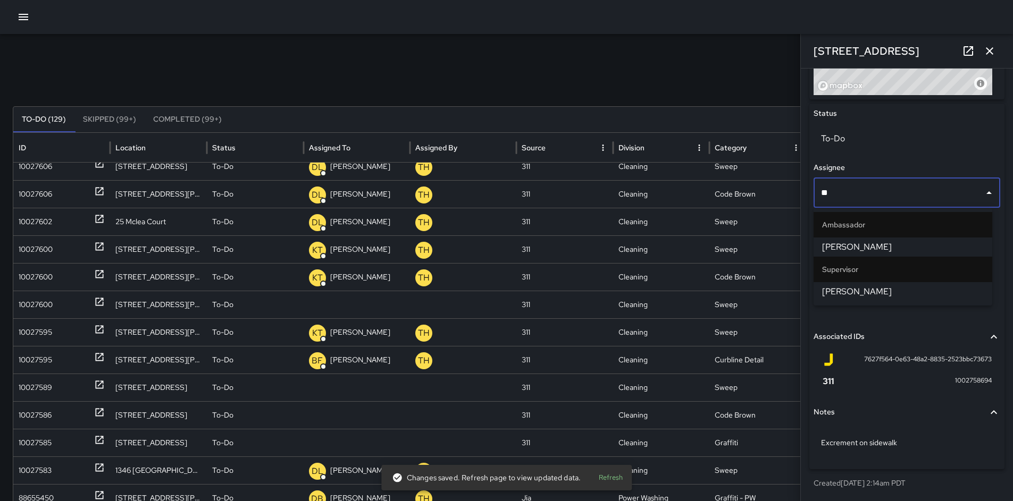
type input "***"
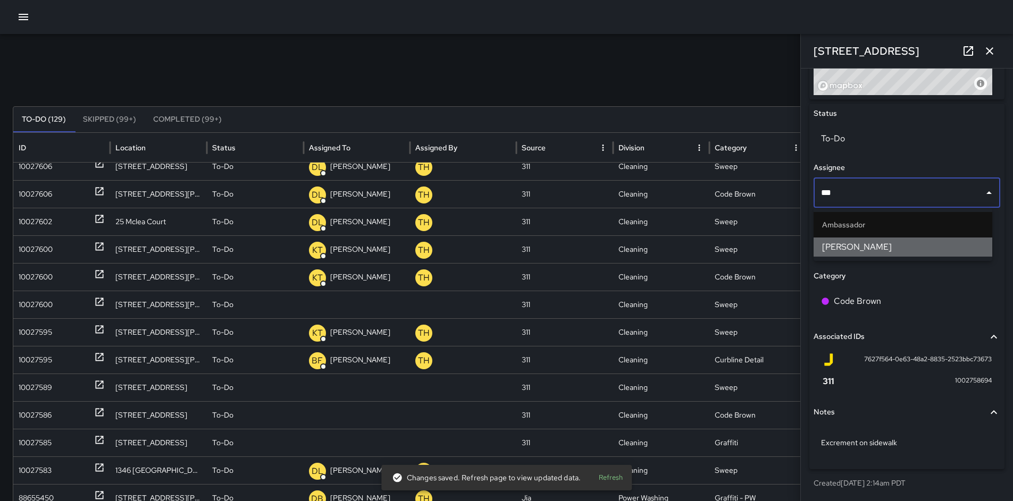
click at [888, 244] on span "[PERSON_NAME]" at bounding box center [903, 247] width 162 height 13
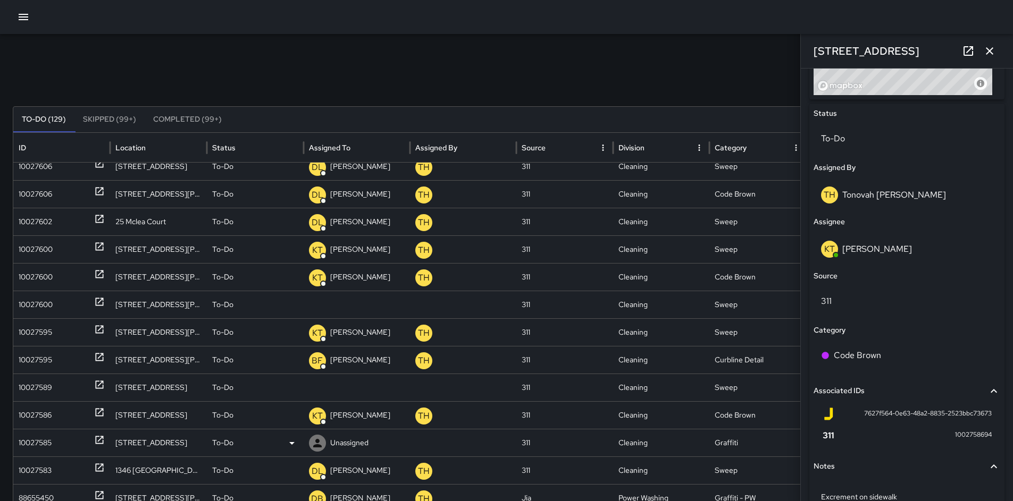
click at [42, 440] on div "10027585" at bounding box center [35, 443] width 33 height 27
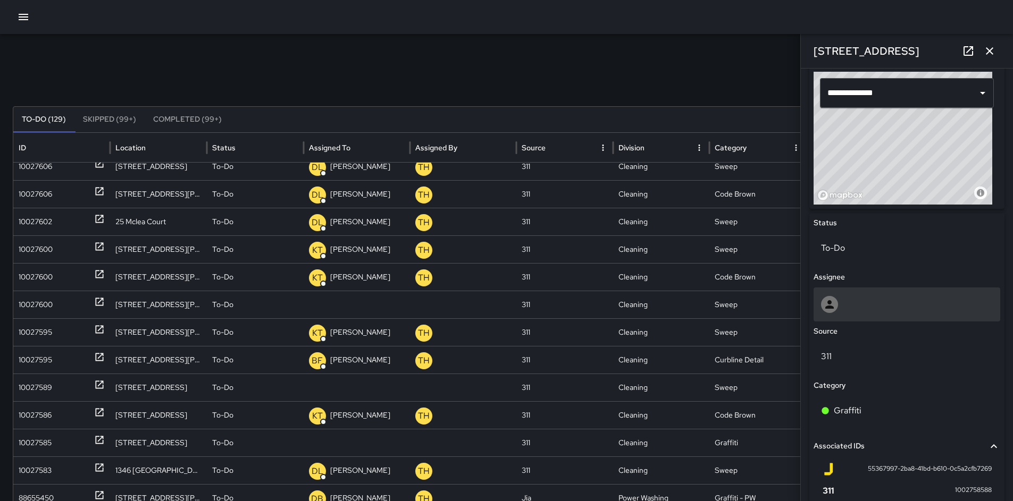
scroll to position [411, 0]
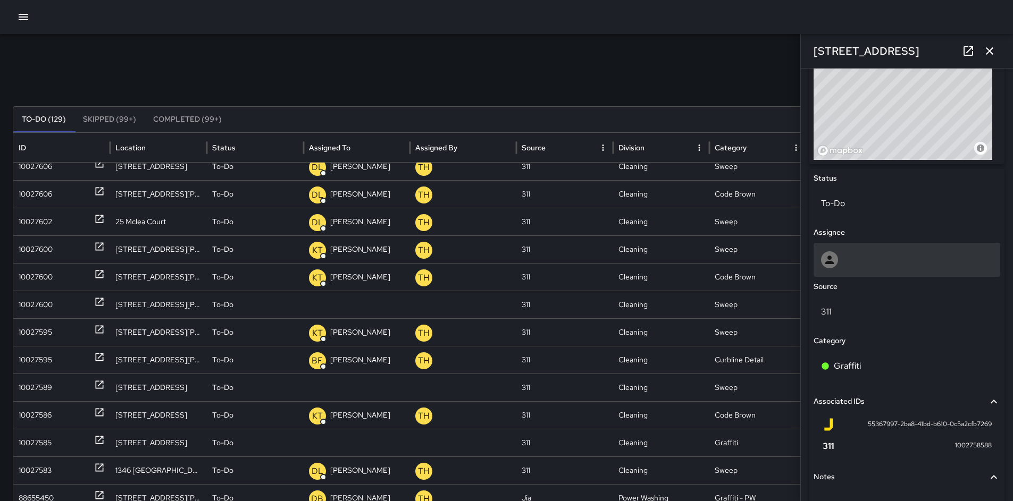
click at [879, 271] on div at bounding box center [907, 260] width 187 height 34
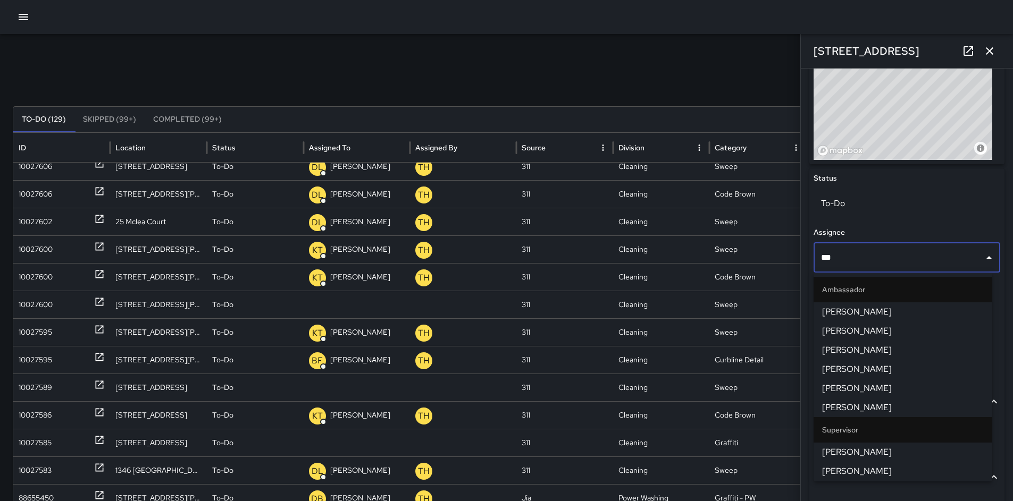
type input "****"
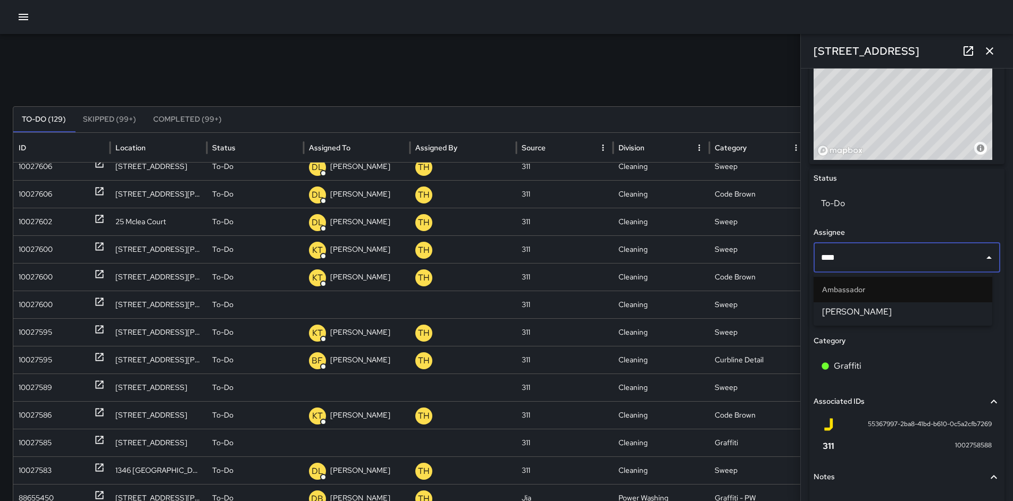
scroll to position [887, 0]
click at [875, 316] on span "[PERSON_NAME]" at bounding box center [903, 312] width 162 height 13
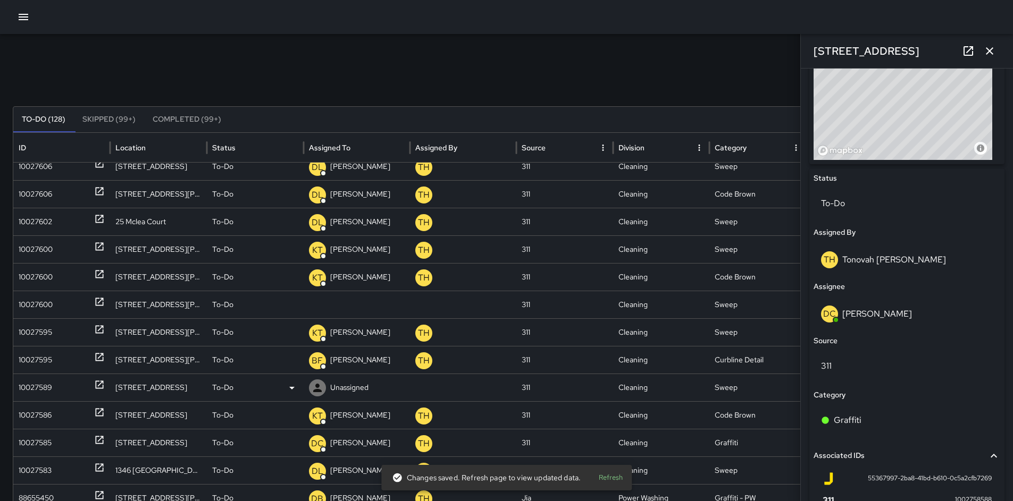
click at [41, 385] on div "10027589" at bounding box center [35, 387] width 33 height 27
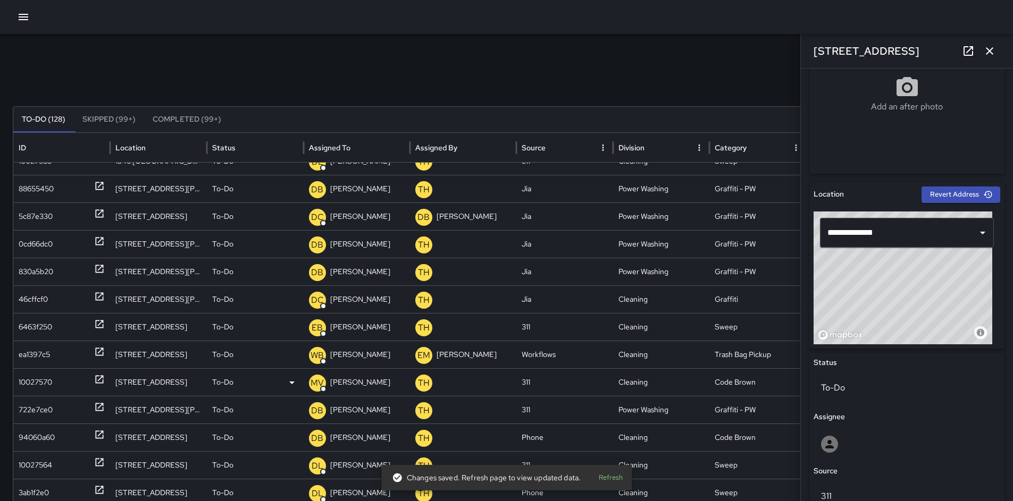
scroll to position [1263, 0]
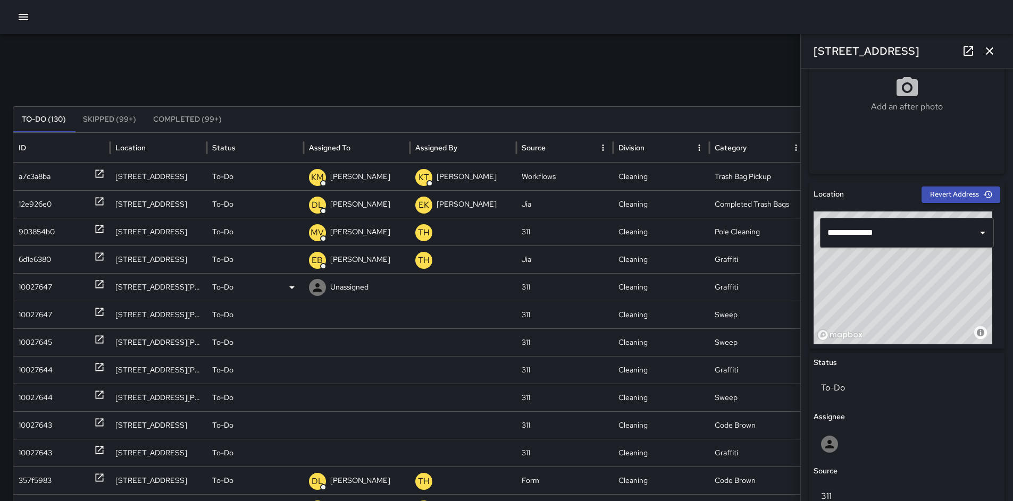
click at [31, 286] on div "10027647" at bounding box center [35, 287] width 33 height 27
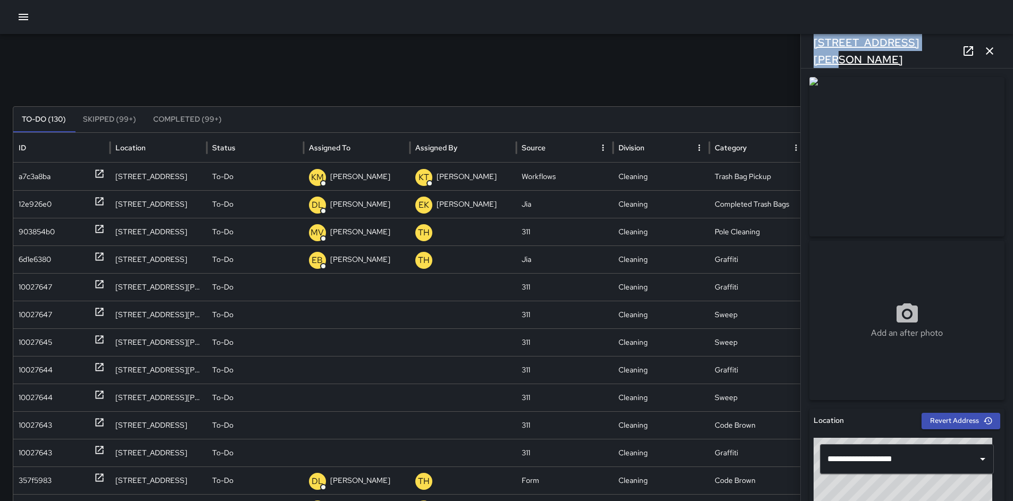
drag, startPoint x: 911, startPoint y: 53, endPoint x: 815, endPoint y: 54, distance: 96.8
click at [815, 54] on div "[STREET_ADDRESS][PERSON_NAME]" at bounding box center [907, 51] width 212 height 34
copy h6 "[STREET_ADDRESS][PERSON_NAME]"
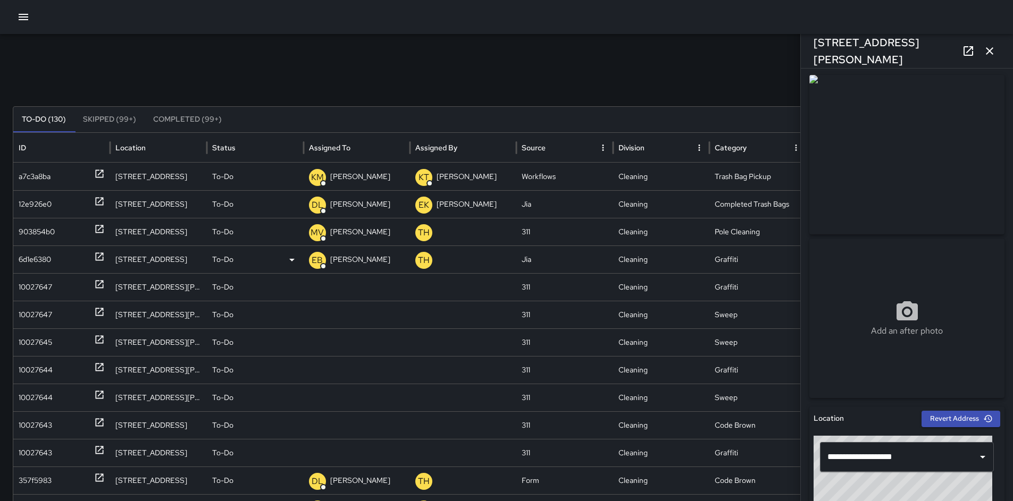
click at [45, 265] on div "6d1e6380" at bounding box center [35, 259] width 32 height 27
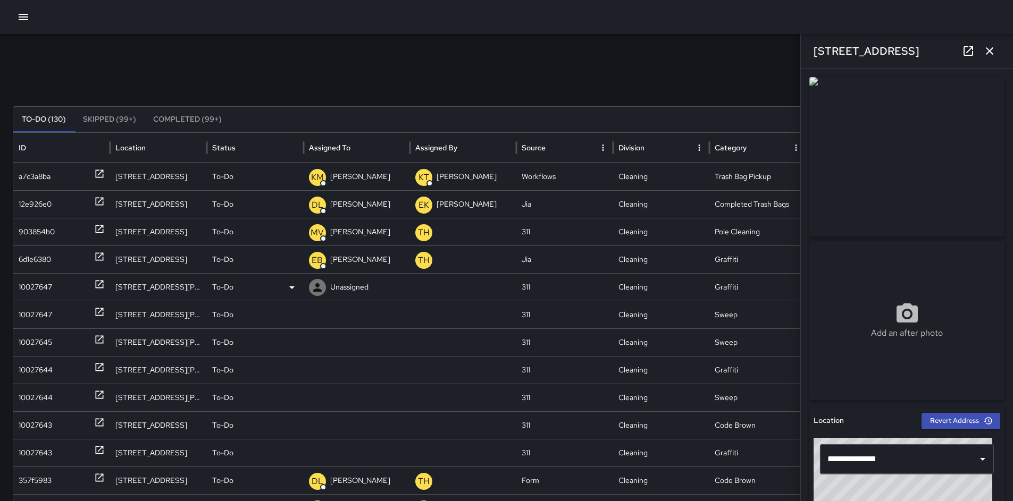
click at [40, 295] on div "10027647" at bounding box center [35, 287] width 33 height 27
drag, startPoint x: 929, startPoint y: 50, endPoint x: 810, endPoint y: 51, distance: 119.1
click at [810, 51] on div "[STREET_ADDRESS][PERSON_NAME]" at bounding box center [907, 51] width 212 height 34
copy h6 "[STREET_ADDRESS][PERSON_NAME]"
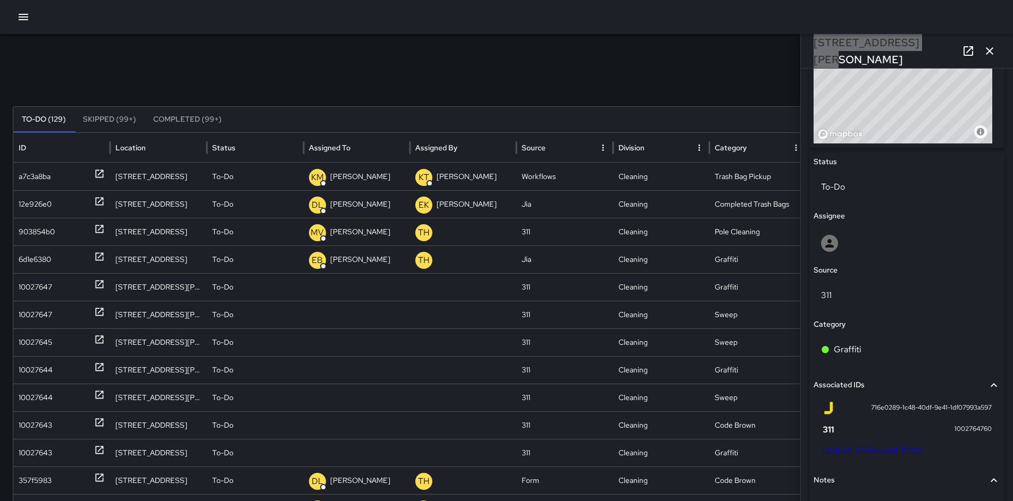
scroll to position [579, 0]
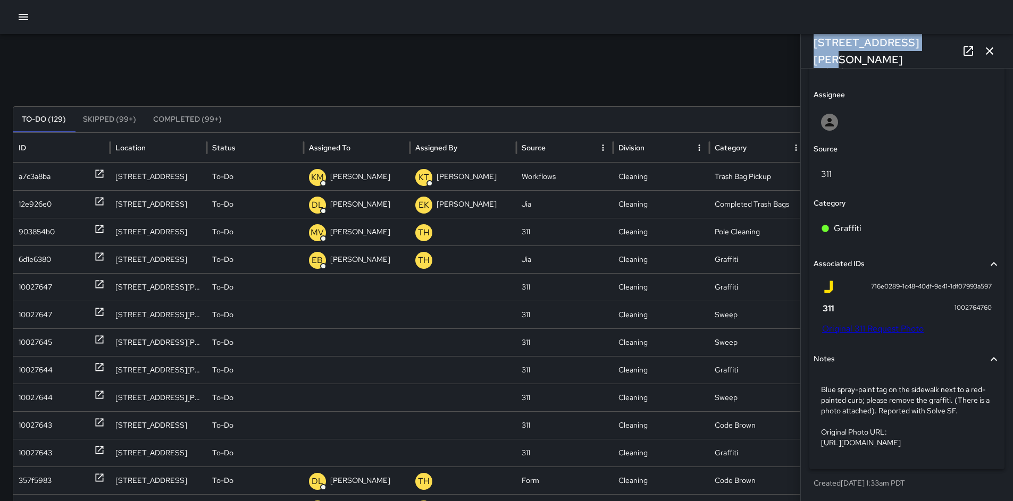
click at [842, 323] on link "Original 311 Request Photo" at bounding box center [873, 328] width 102 height 11
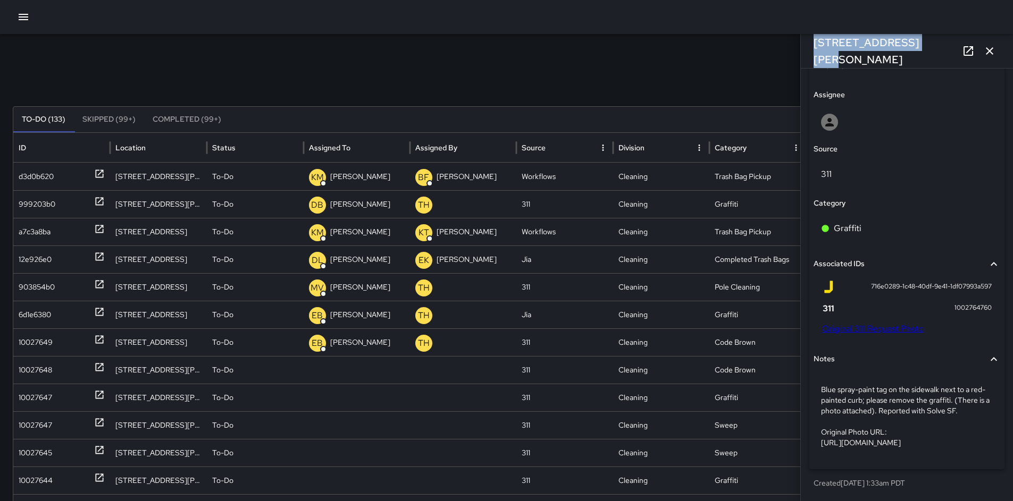
click at [986, 55] on icon "button" at bounding box center [989, 51] width 13 height 13
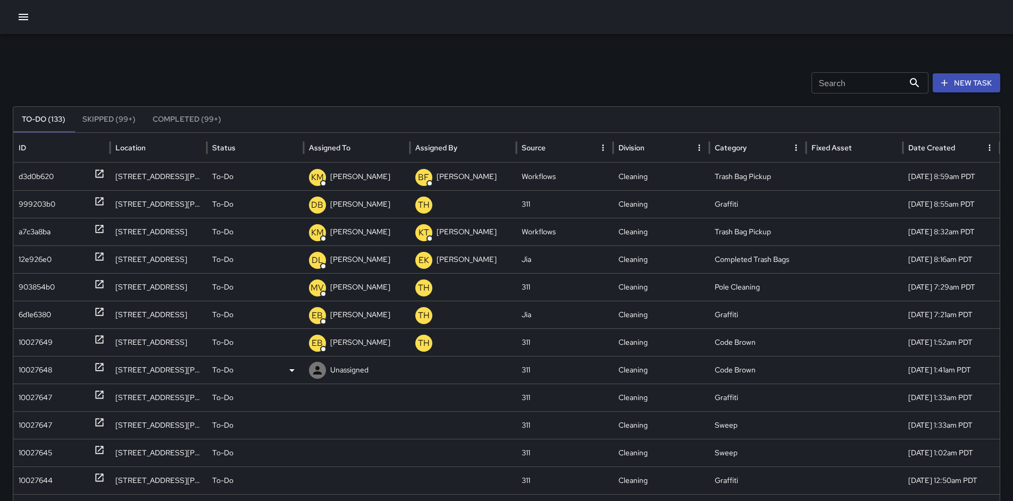
click at [31, 370] on div "10027648" at bounding box center [35, 370] width 33 height 27
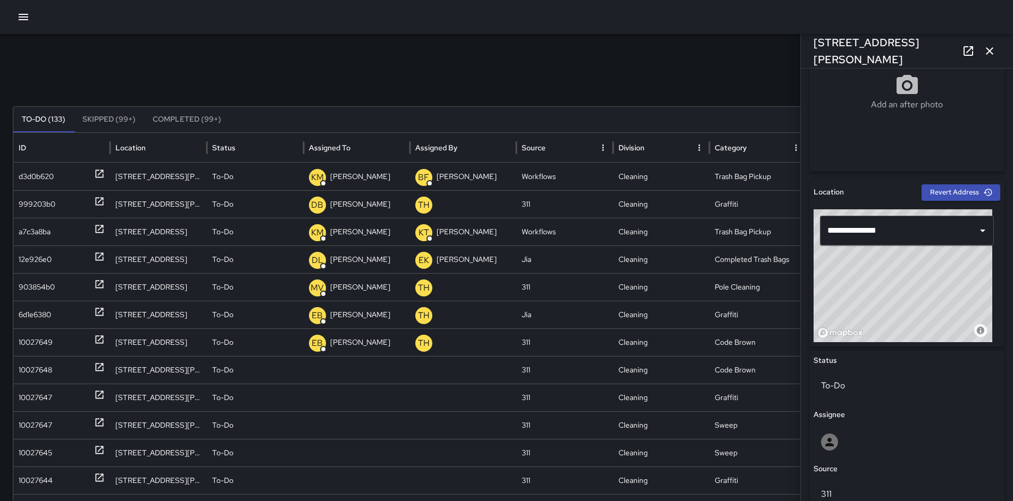
scroll to position [444, 0]
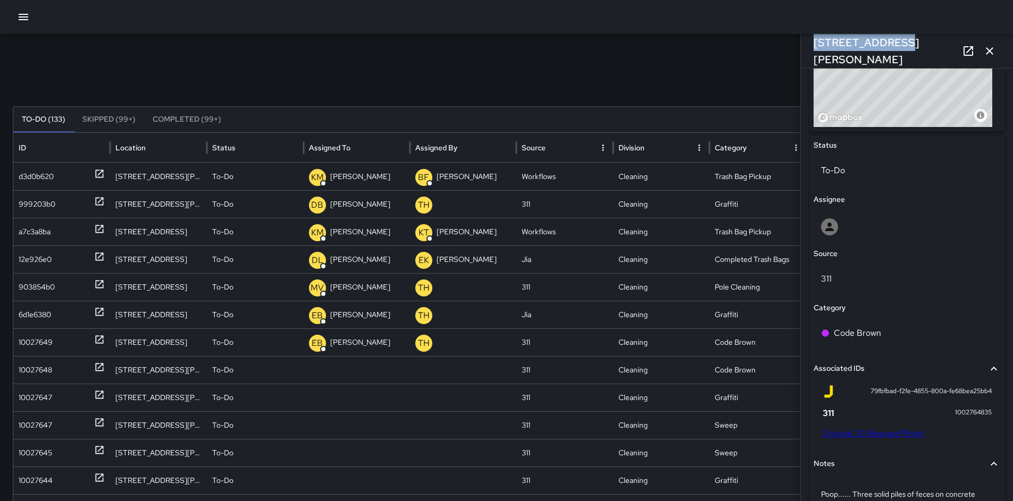
drag, startPoint x: 892, startPoint y: 50, endPoint x: 806, endPoint y: 52, distance: 85.6
click at [803, 51] on div "[STREET_ADDRESS][PERSON_NAME]" at bounding box center [907, 51] width 212 height 34
copy h6 "[STREET_ADDRESS][PERSON_NAME]"
click at [865, 434] on link "Original 311 Request Photo" at bounding box center [873, 433] width 102 height 11
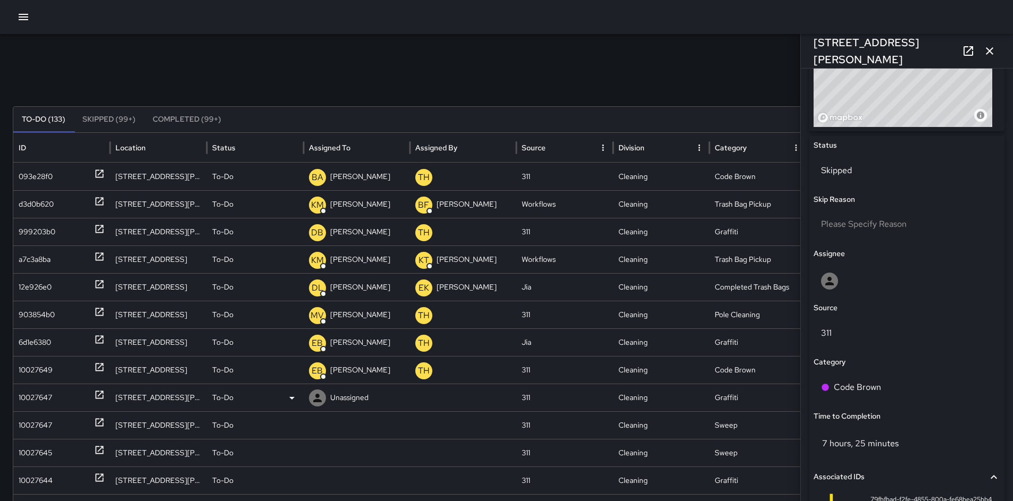
click at [27, 396] on div "10027647" at bounding box center [35, 397] width 33 height 27
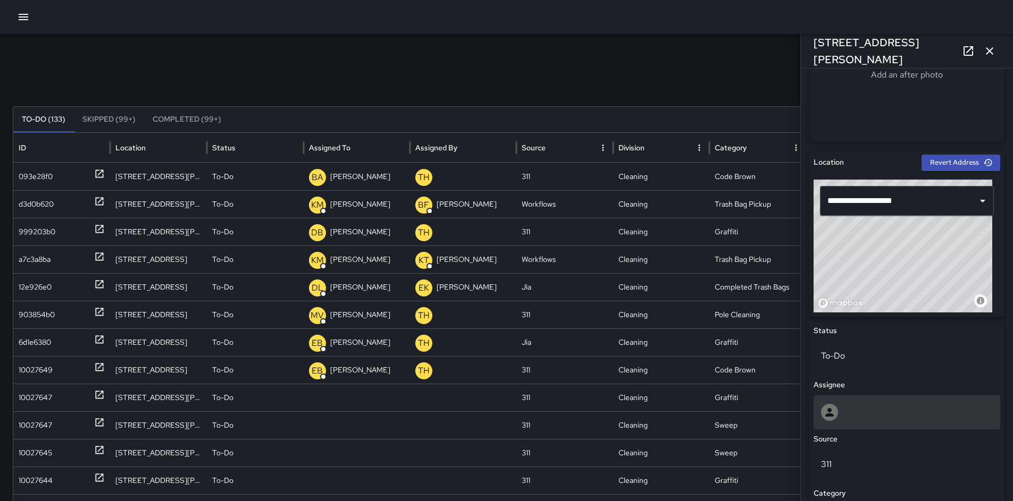
scroll to position [324, 0]
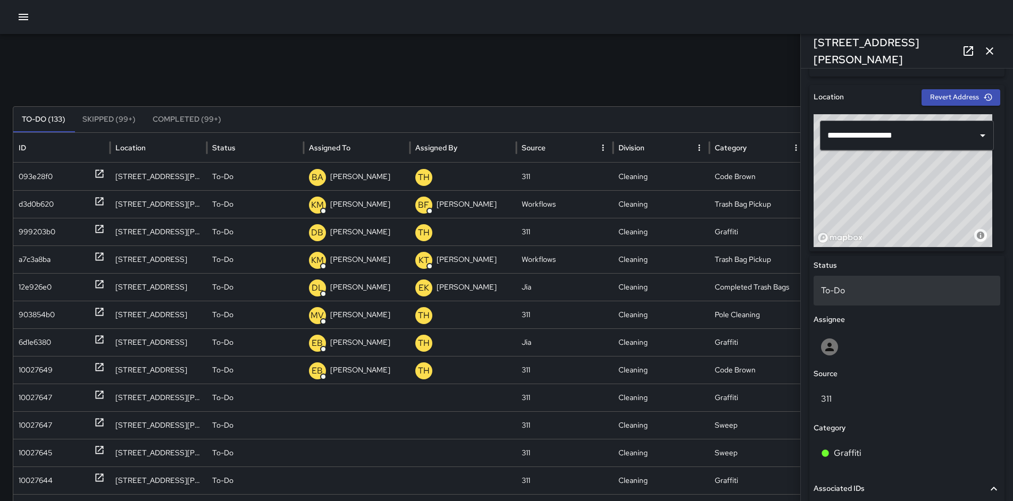
click at [826, 284] on p "To-Do" at bounding box center [907, 290] width 172 height 13
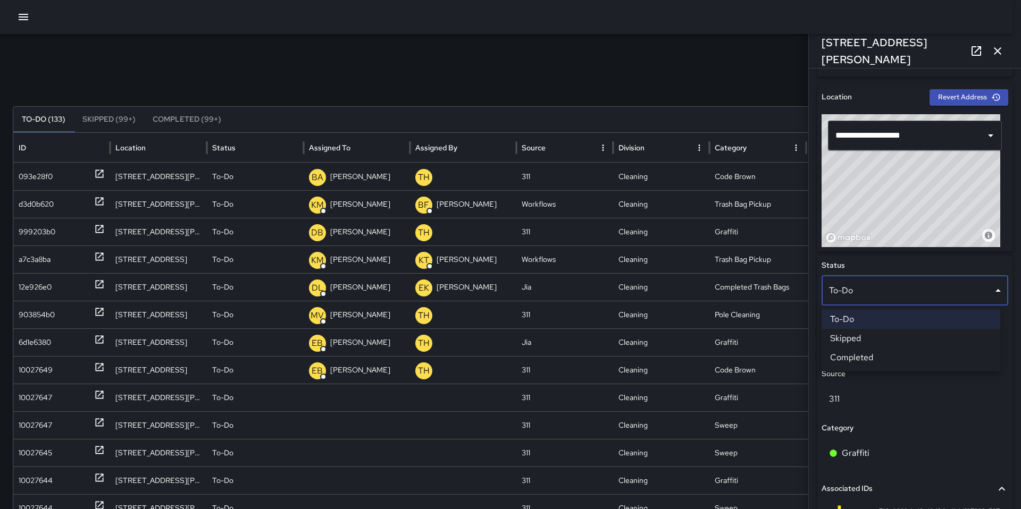
click at [852, 336] on li "Skipped" at bounding box center [910, 338] width 179 height 19
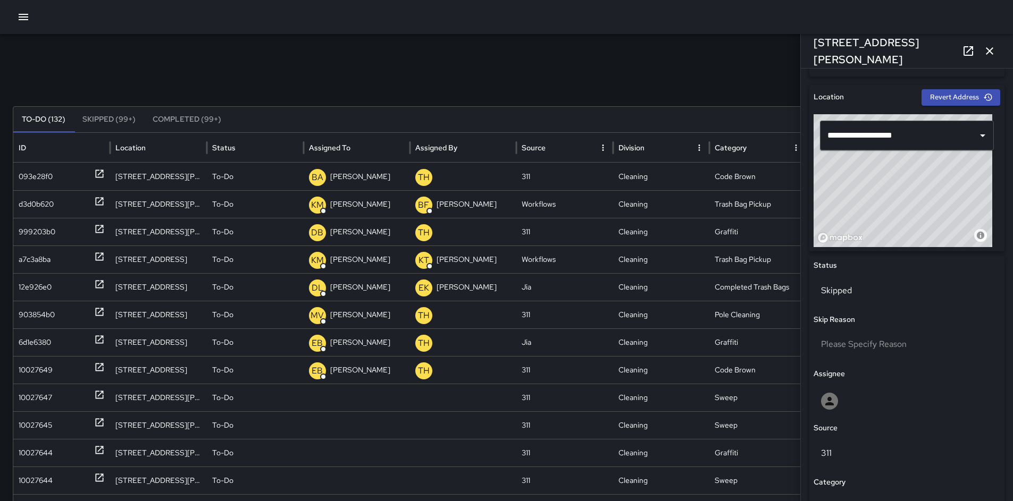
click at [993, 49] on icon "button" at bounding box center [989, 51] width 13 height 13
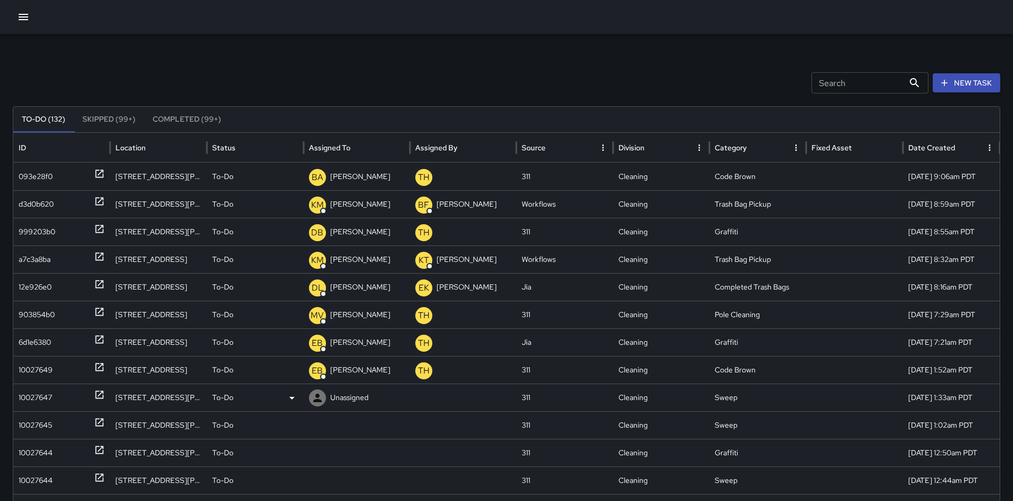
click at [45, 396] on div "10027647" at bounding box center [35, 397] width 33 height 27
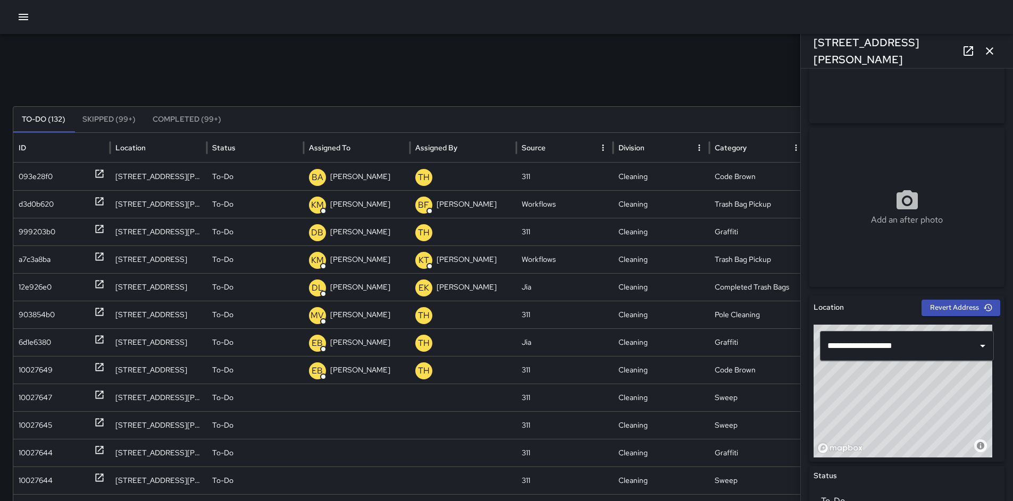
scroll to position [348, 0]
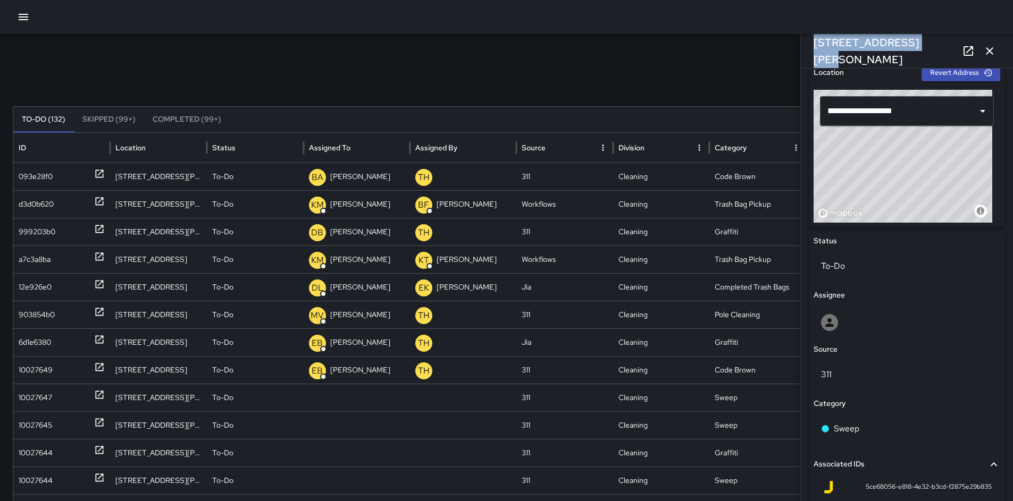
drag, startPoint x: 917, startPoint y: 48, endPoint x: 811, endPoint y: 50, distance: 106.4
click at [809, 51] on div "1651 Harrison Street" at bounding box center [907, 51] width 212 height 34
copy h6 "1651 Harrison Street"
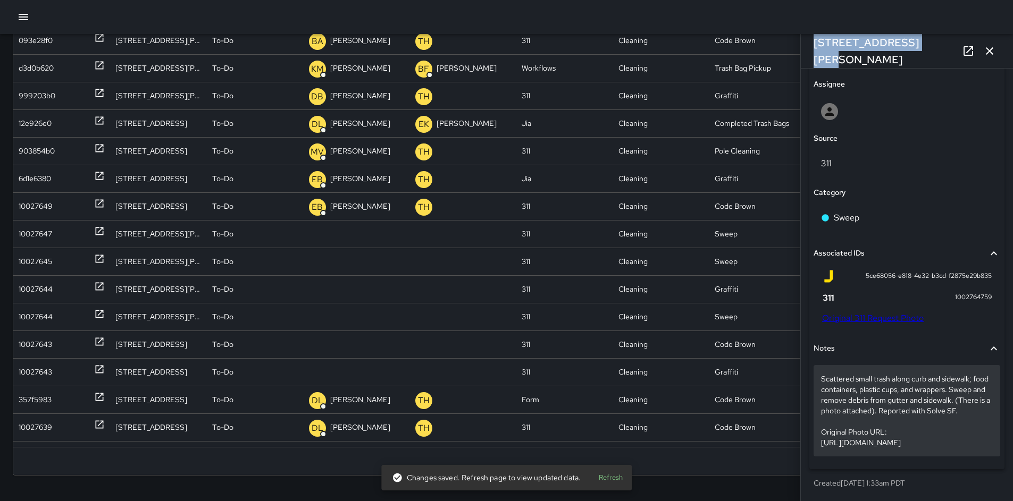
scroll to position [591, 0]
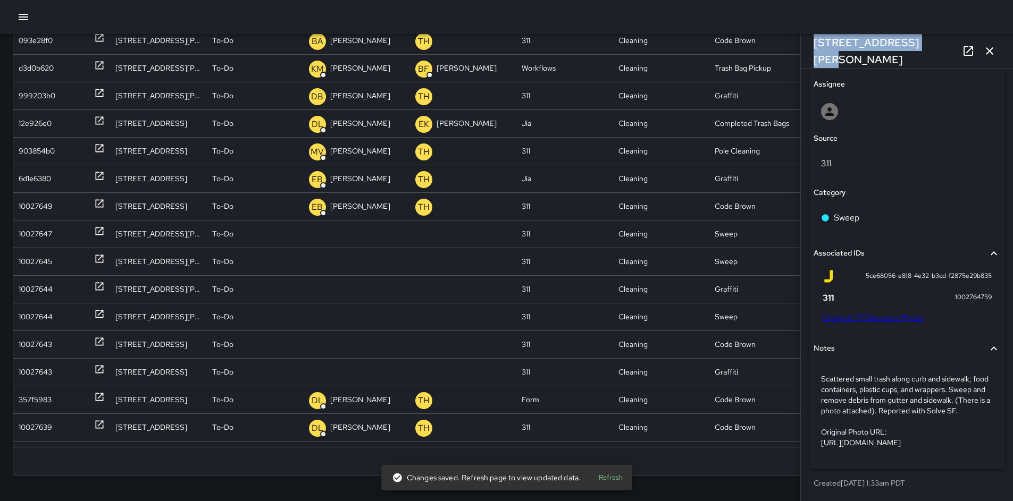
click at [850, 313] on link "Original 311 Request Photo" at bounding box center [873, 318] width 102 height 11
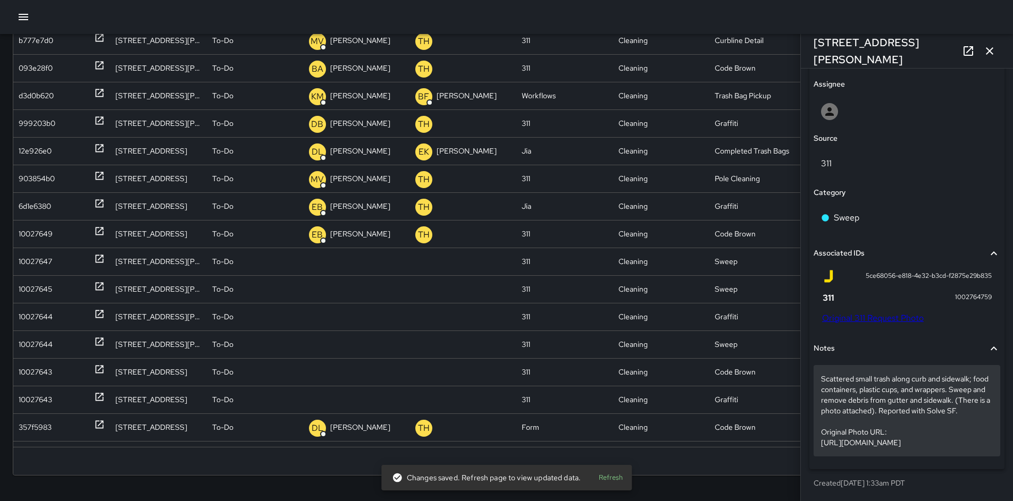
click at [855, 404] on p "Scattered small trash along curb and sidewalk; food containers, plastic cups, a…" at bounding box center [907, 411] width 172 height 74
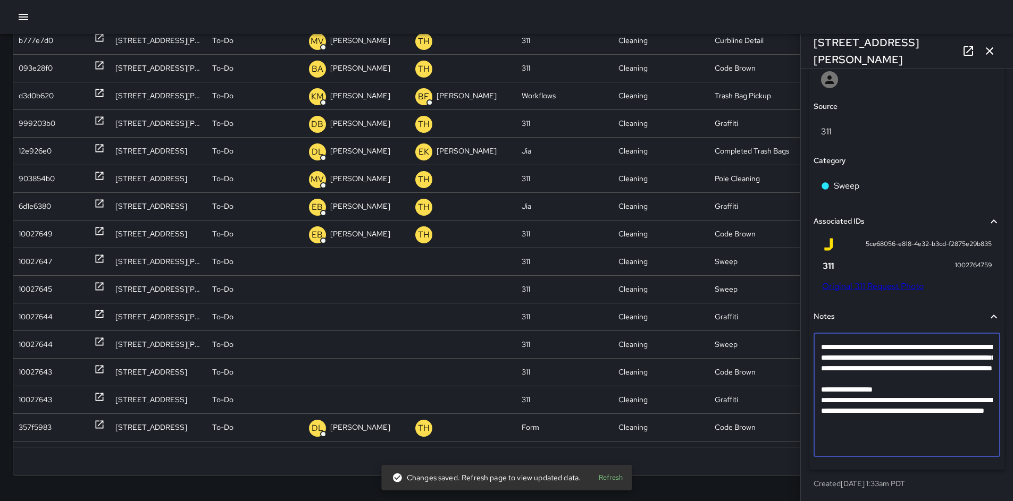
scroll to position [507, 0]
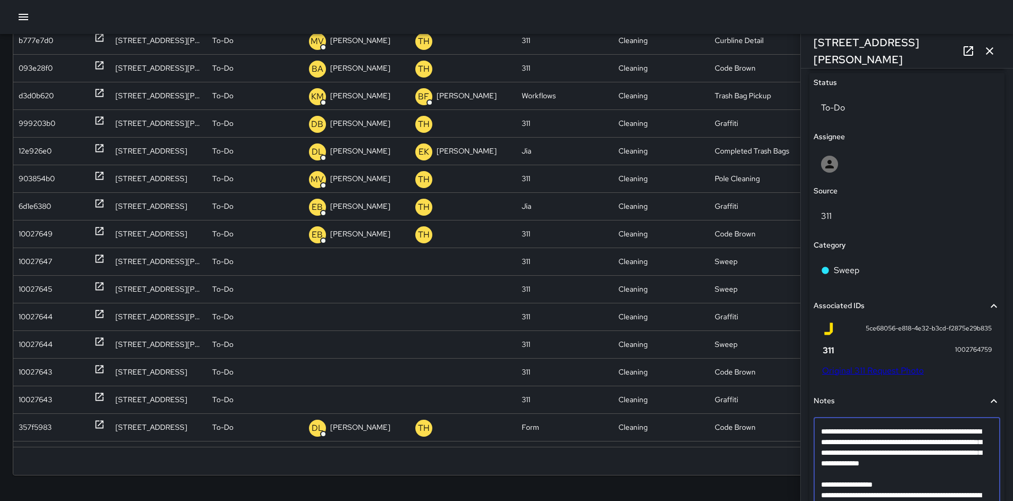
click at [829, 486] on textarea "**********" at bounding box center [903, 479] width 164 height 106
type textarea "**********"
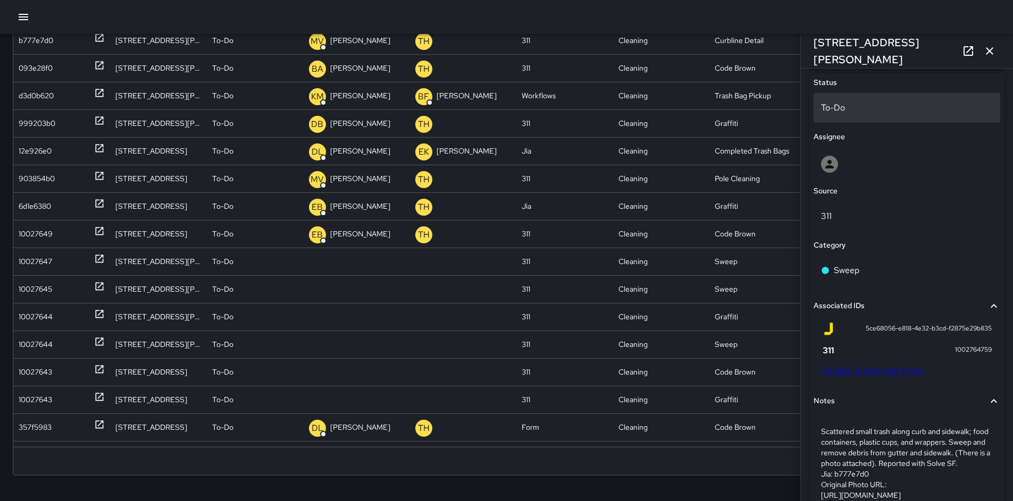
click at [909, 97] on div "To-Do" at bounding box center [907, 108] width 187 height 30
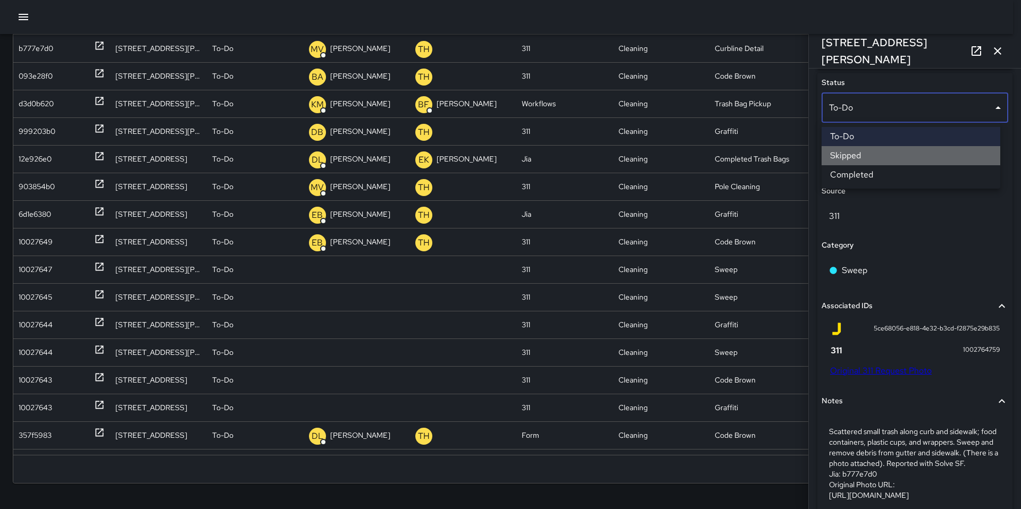
click at [901, 157] on li "Skipped" at bounding box center [910, 155] width 179 height 19
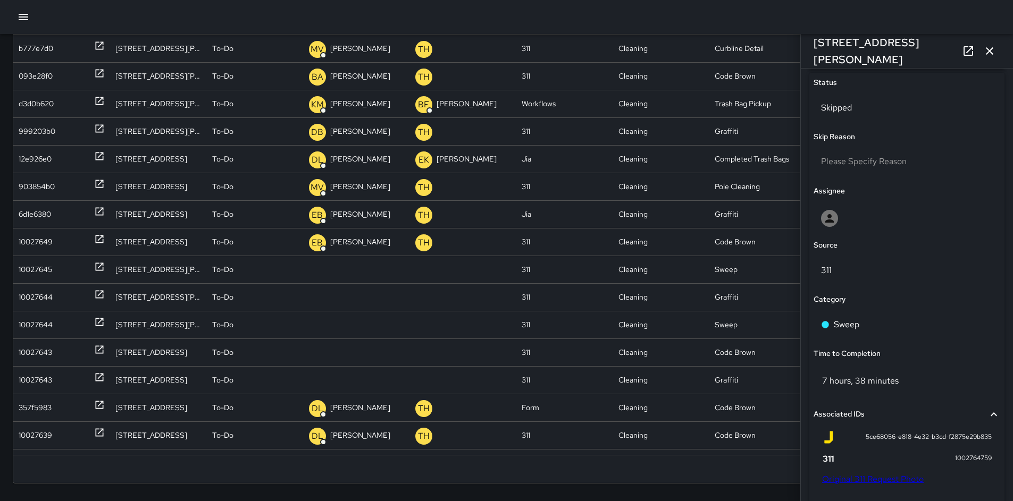
click at [984, 53] on icon "button" at bounding box center [989, 51] width 13 height 13
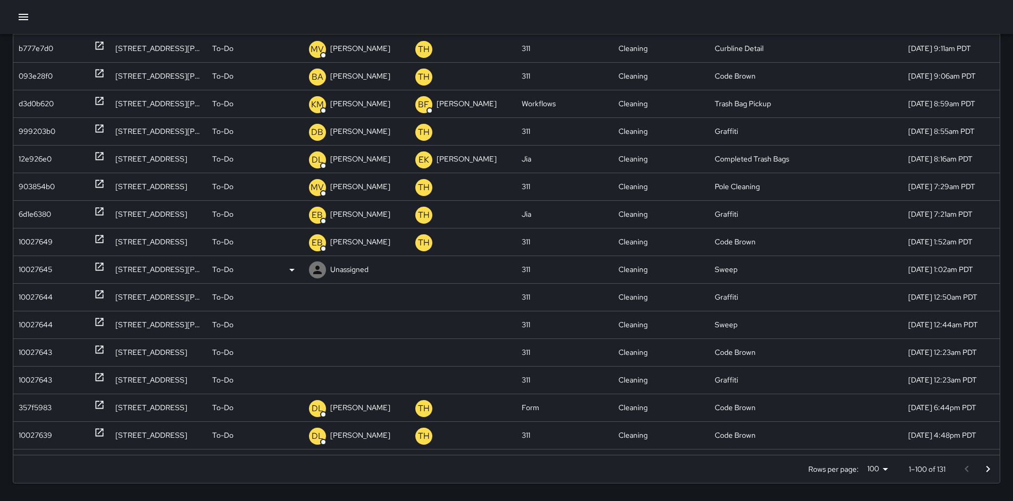
click at [33, 266] on div "10027645" at bounding box center [35, 269] width 33 height 27
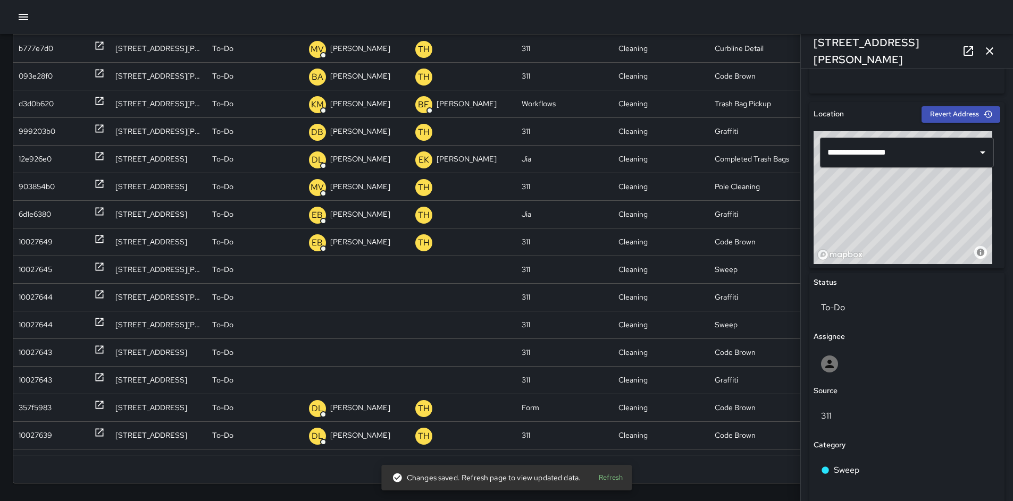
scroll to position [314, 0]
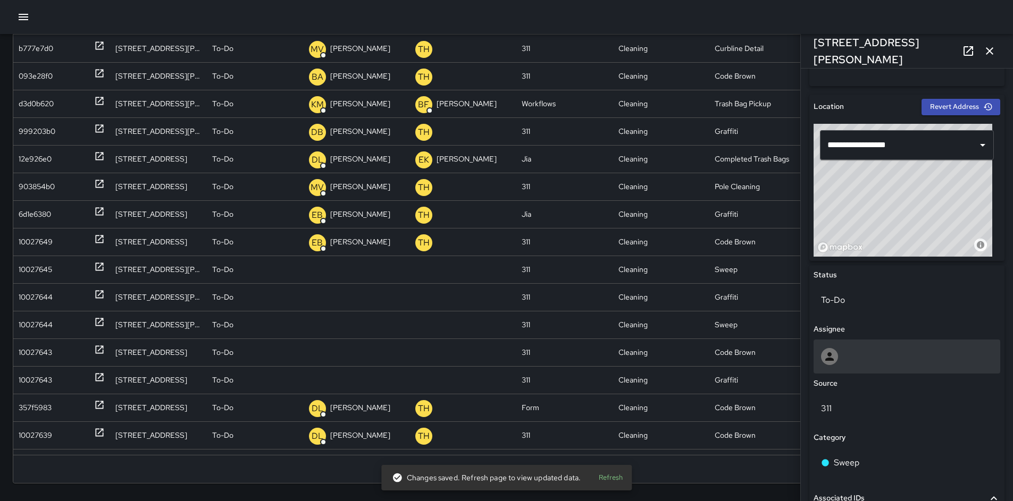
click at [874, 359] on div at bounding box center [907, 356] width 172 height 17
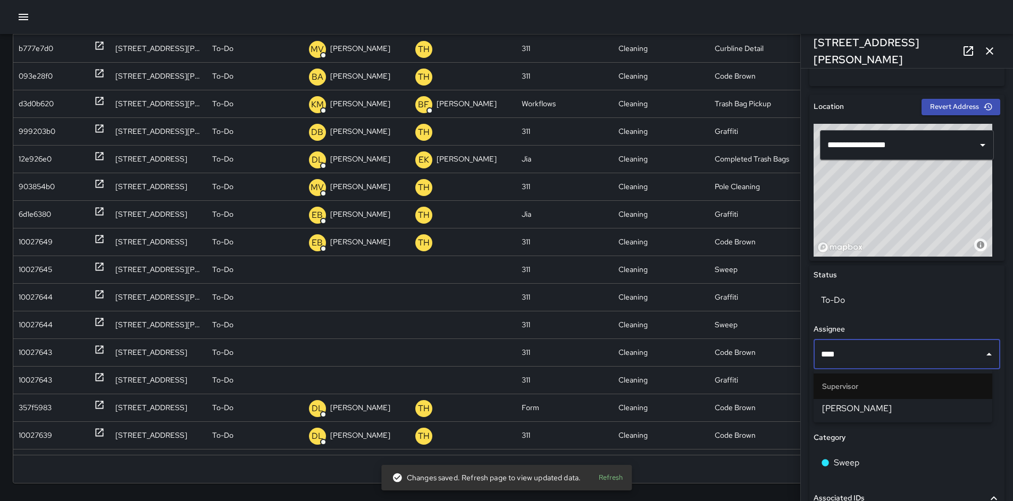
type input "*****"
click at [895, 416] on li "Bryan Alexander" at bounding box center [903, 408] width 179 height 19
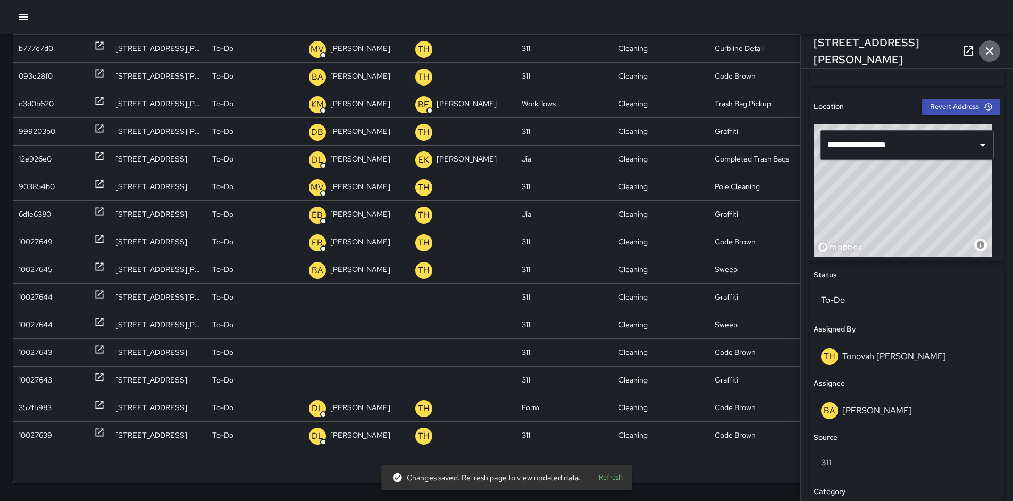
click at [989, 49] on icon "button" at bounding box center [989, 51] width 13 height 13
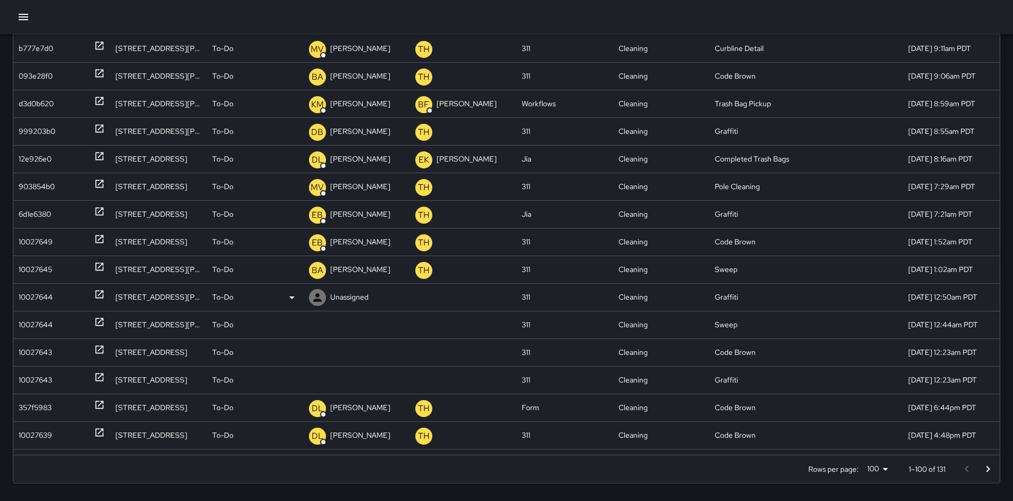
click at [49, 294] on div "10027644" at bounding box center [36, 297] width 34 height 27
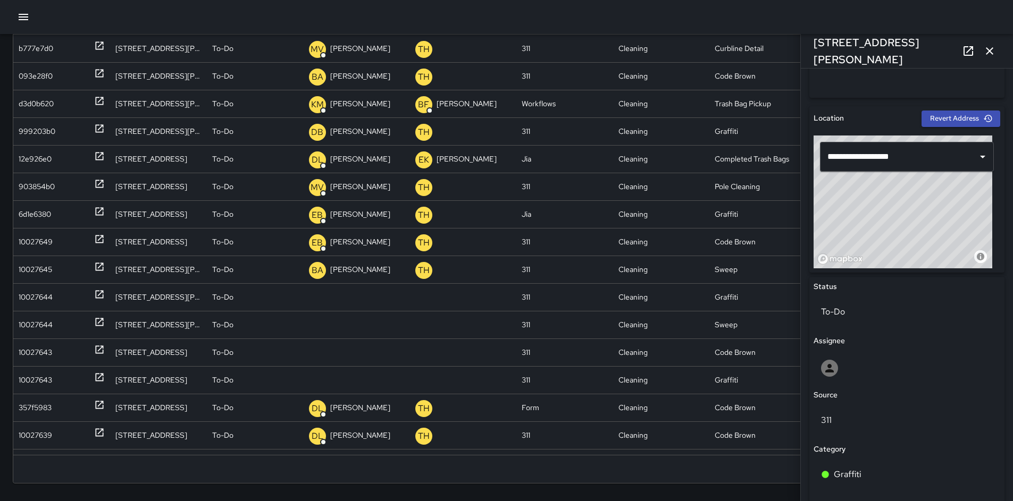
scroll to position [451, 0]
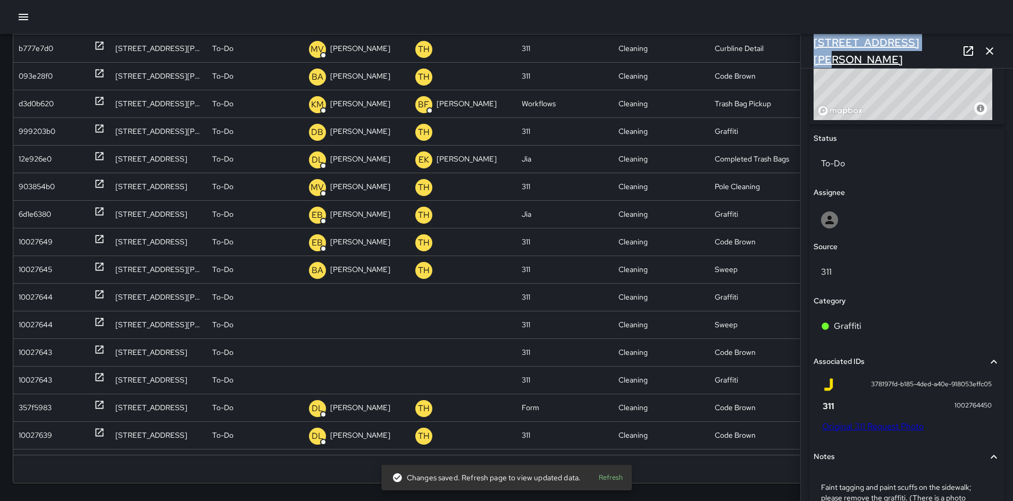
drag, startPoint x: 908, startPoint y: 51, endPoint x: 814, endPoint y: 45, distance: 94.3
click at [814, 45] on div "123 Kissling Street" at bounding box center [907, 51] width 212 height 34
copy h6 "123 Kissling Street"
click at [857, 420] on div "378197fd-b185-4ded-a40e-918053effc05 1002764450 Original 311 Request Photo" at bounding box center [907, 406] width 170 height 54
click at [857, 429] on link "Original 311 Request Photo" at bounding box center [873, 426] width 102 height 11
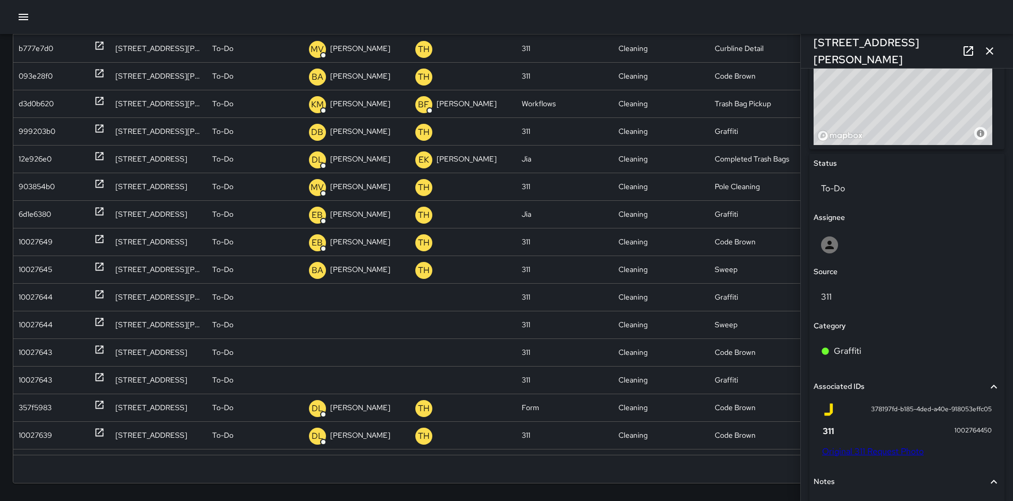
scroll to position [570, 0]
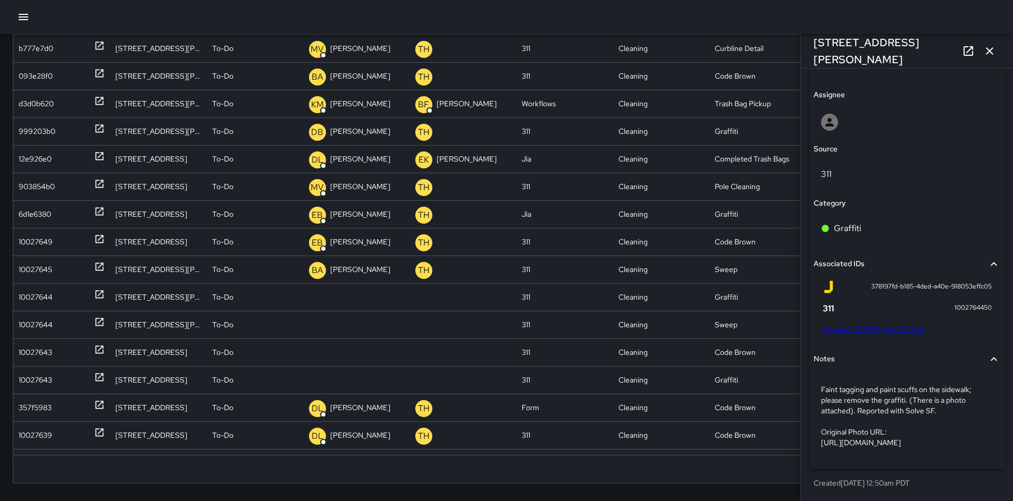
click at [884, 323] on link "Original 311 Request Photo" at bounding box center [873, 328] width 102 height 11
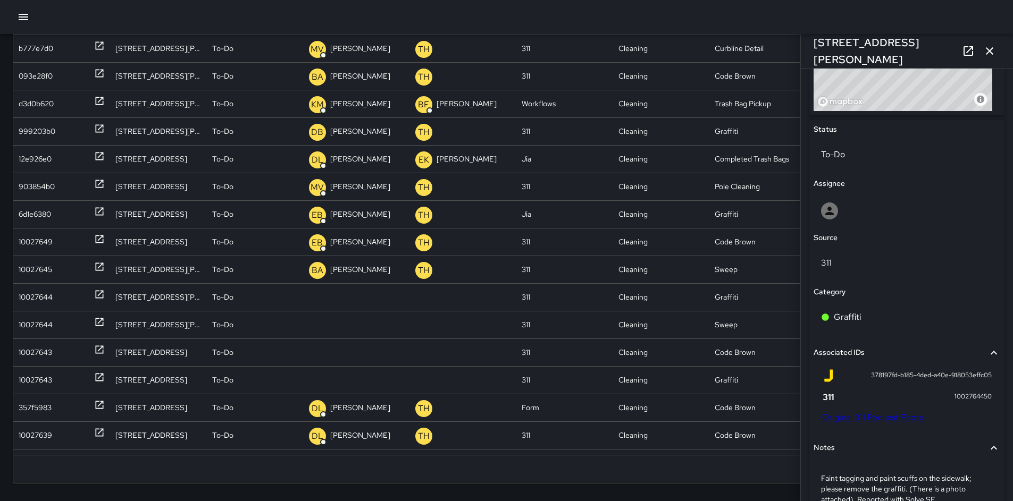
scroll to position [348, 0]
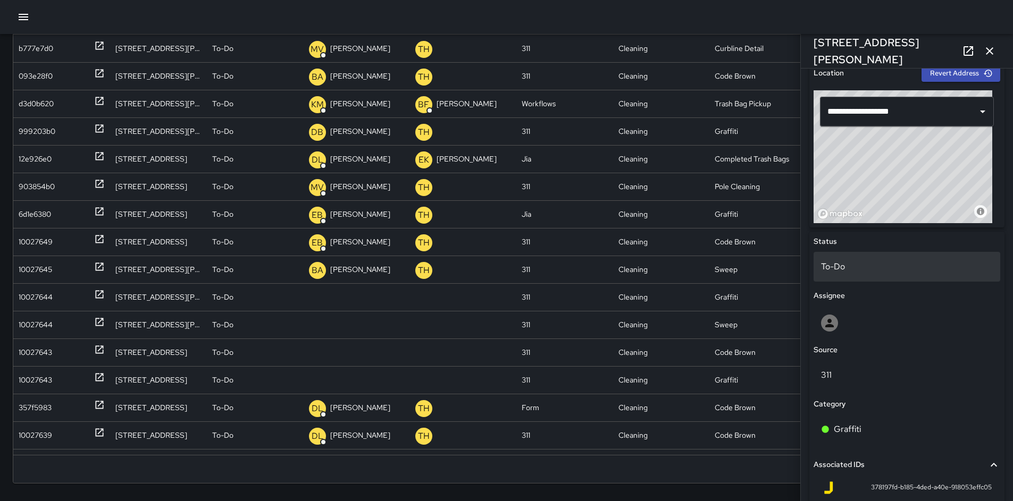
click at [831, 271] on p "To-Do" at bounding box center [907, 267] width 172 height 13
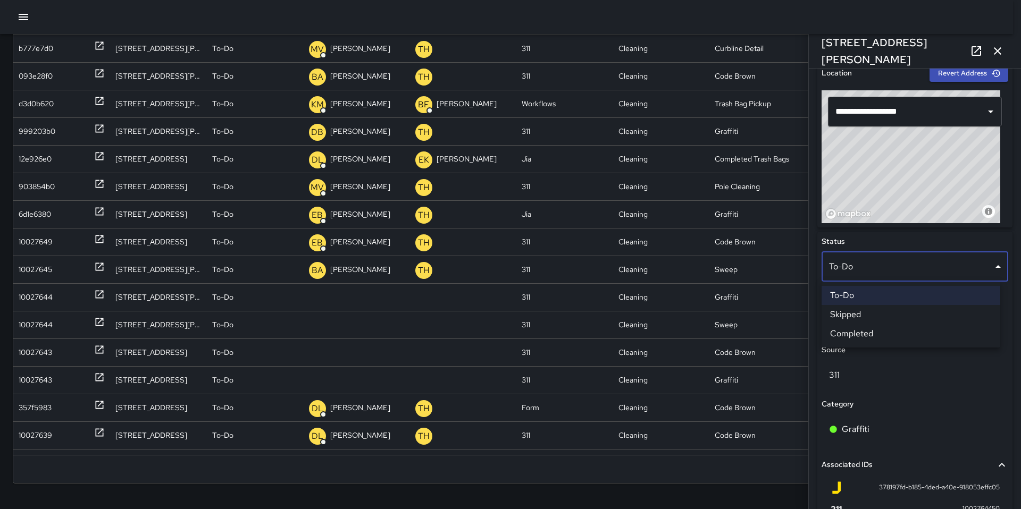
click at [842, 315] on li "Skipped" at bounding box center [910, 314] width 179 height 19
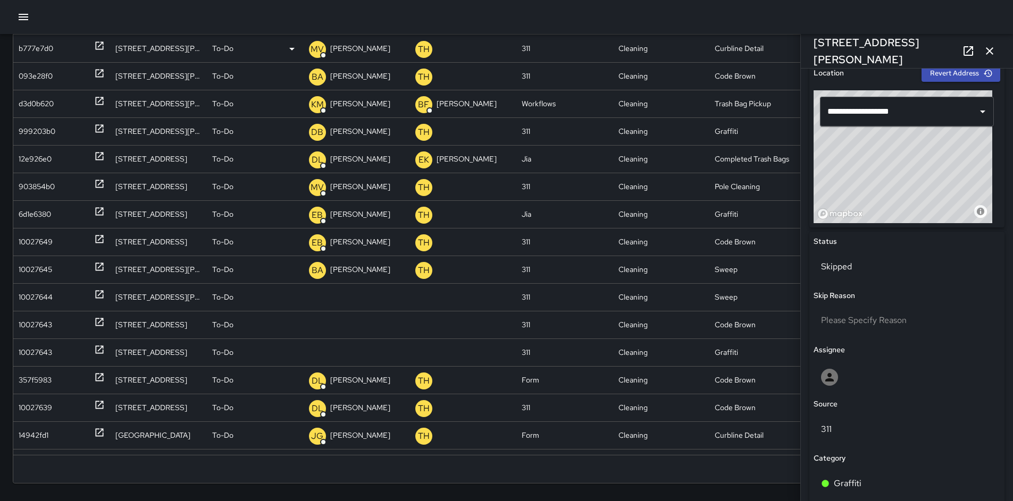
click at [988, 50] on icon "button" at bounding box center [989, 50] width 7 height 7
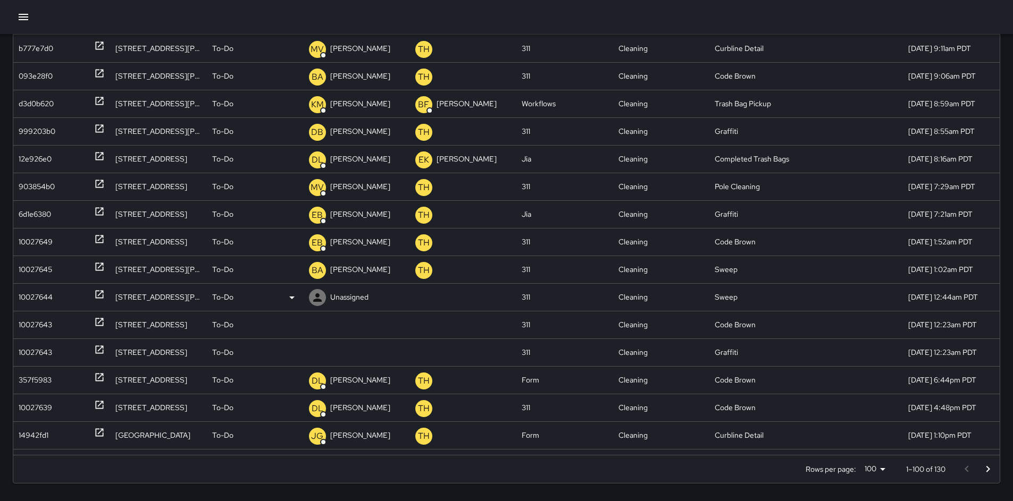
click at [25, 297] on div "10027644" at bounding box center [36, 297] width 34 height 27
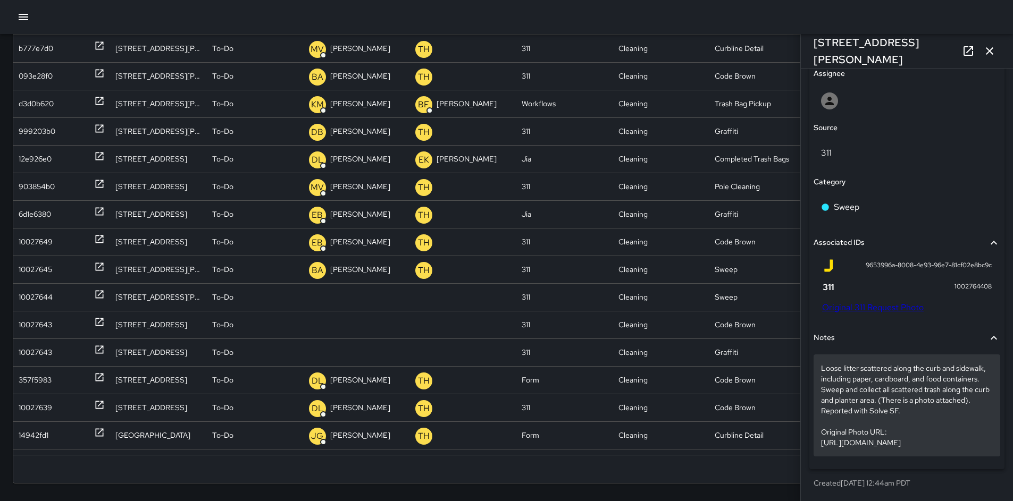
scroll to position [591, 0]
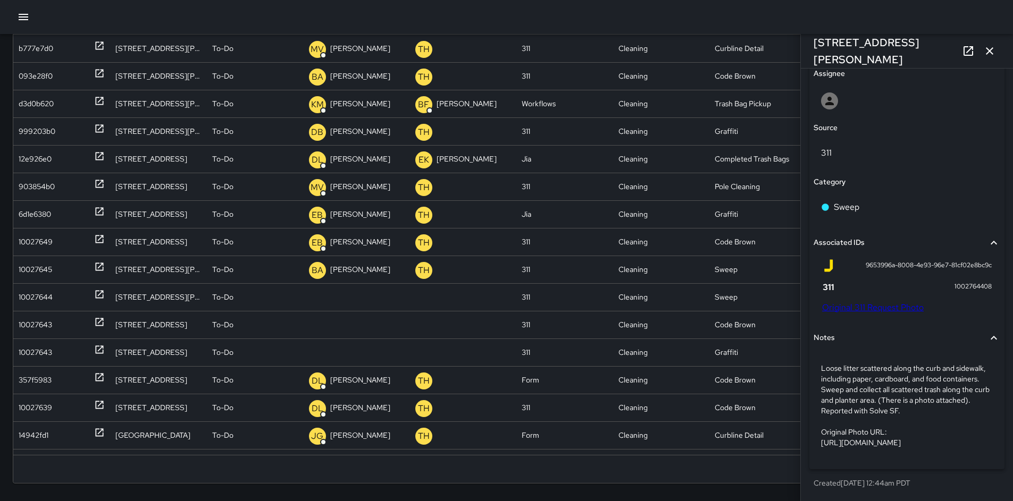
click at [863, 302] on link "Original 311 Request Photo" at bounding box center [873, 307] width 102 height 11
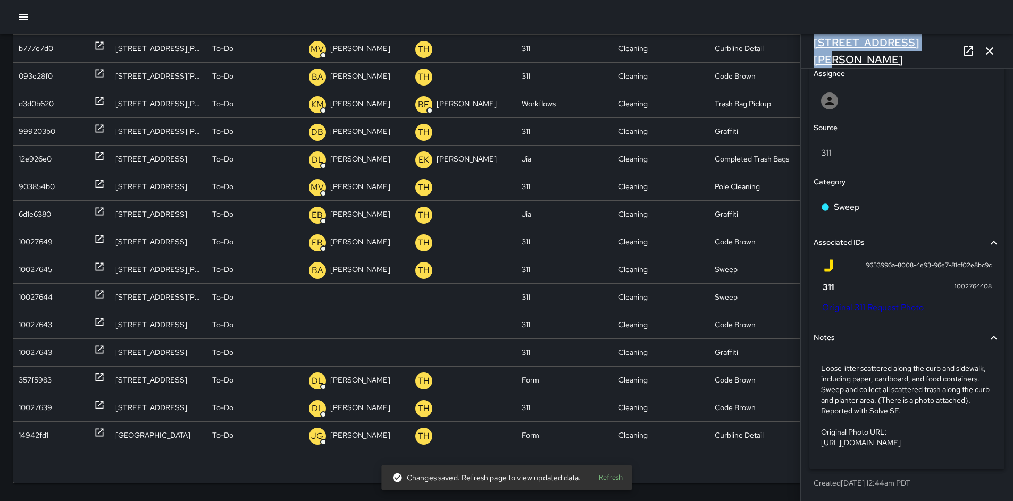
drag, startPoint x: 903, startPoint y: 52, endPoint x: 814, endPoint y: 53, distance: 89.3
click at [814, 53] on div "160 Kissling Street" at bounding box center [907, 51] width 212 height 34
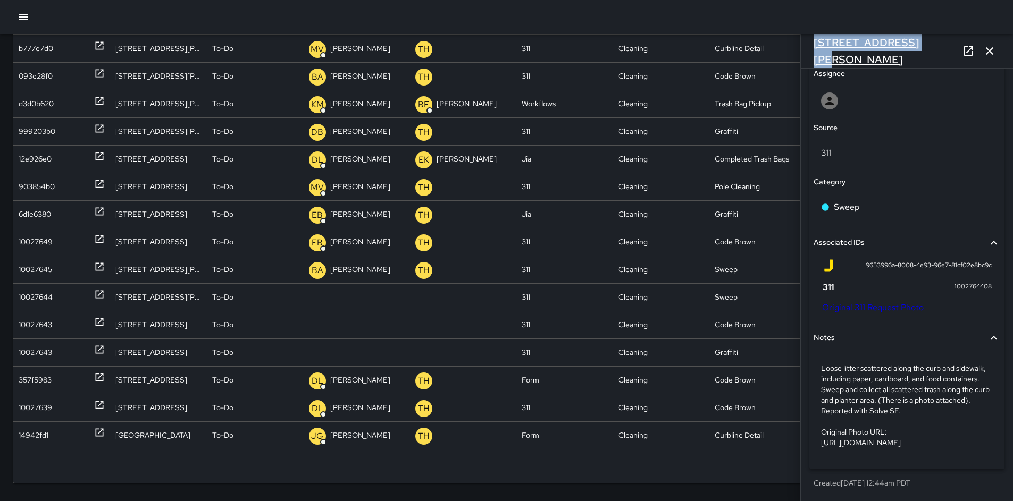
copy h6 "160 Kissling Street"
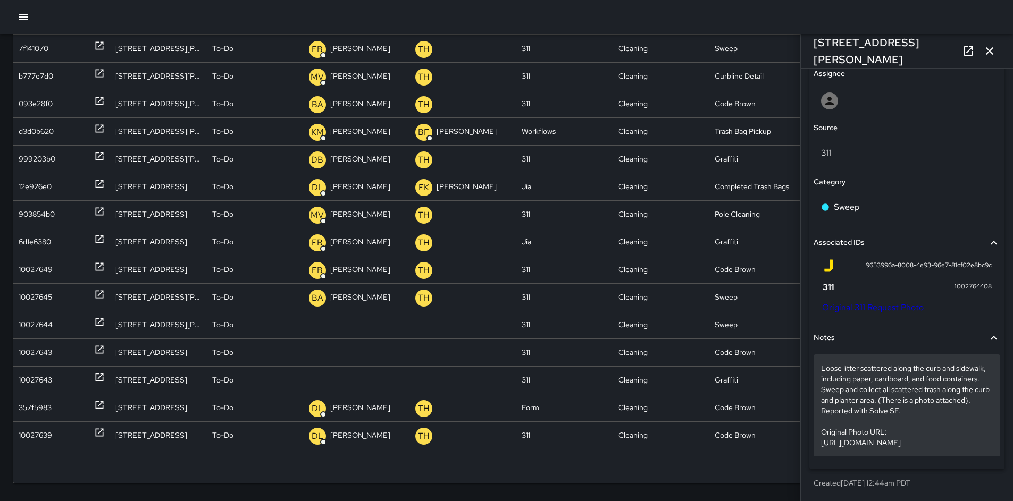
click at [874, 405] on p "Loose litter scattered along the curb and sidewalk, including paper, cardboard,…" at bounding box center [907, 405] width 172 height 85
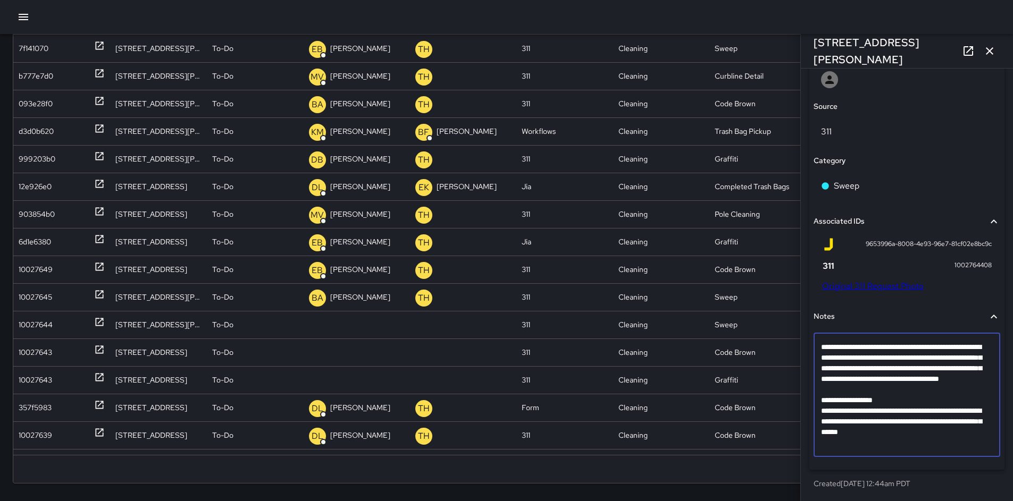
scroll to position [507, 0]
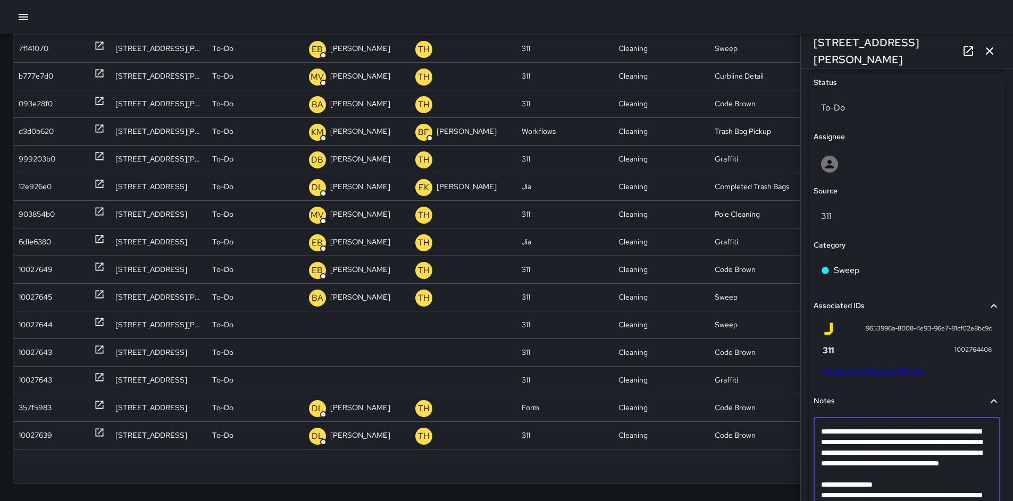
click at [843, 484] on textarea "**********" at bounding box center [903, 479] width 164 height 106
type textarea "**********"
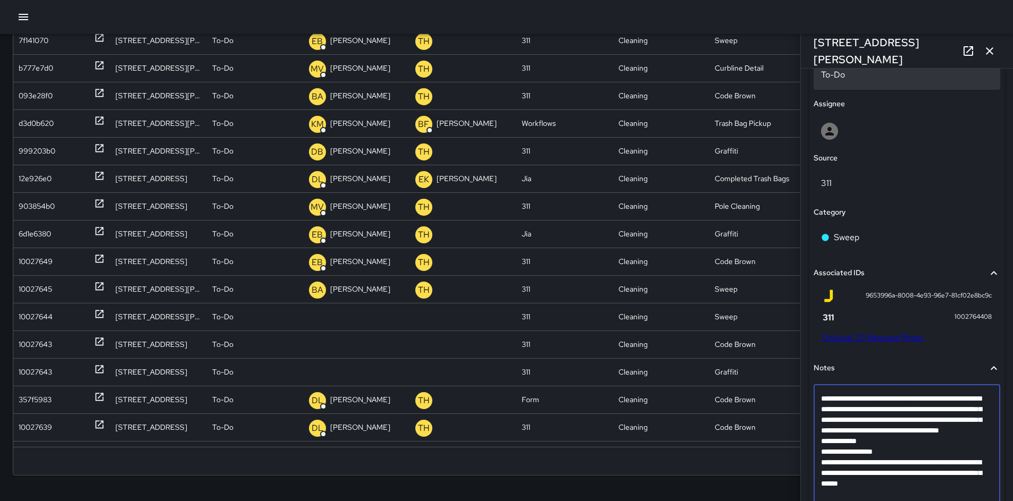
scroll to position [481, 0]
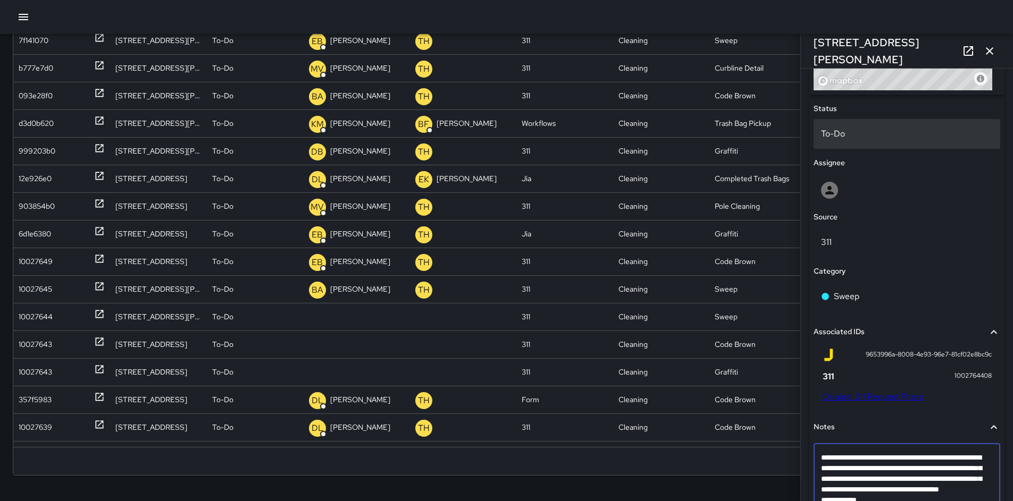
click at [854, 140] on div "To-Do" at bounding box center [907, 134] width 187 height 30
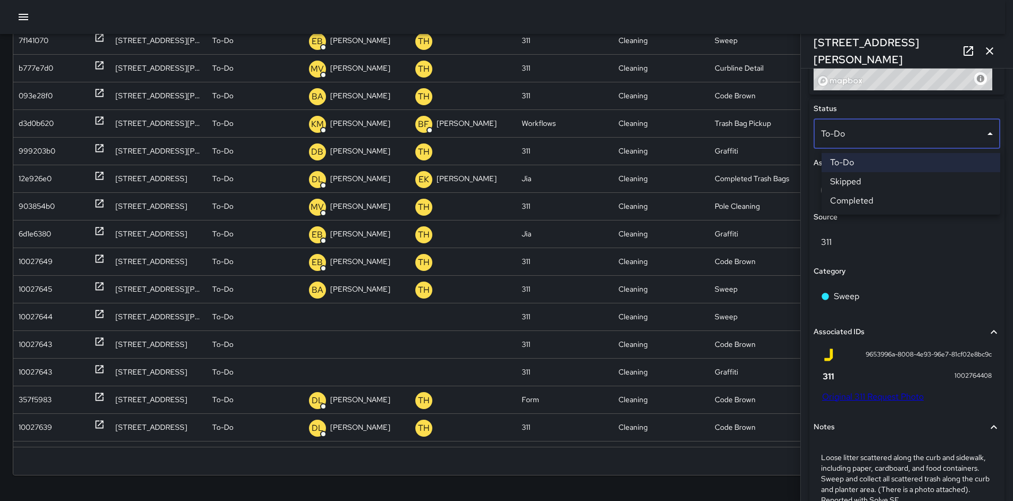
scroll to position [128, 0]
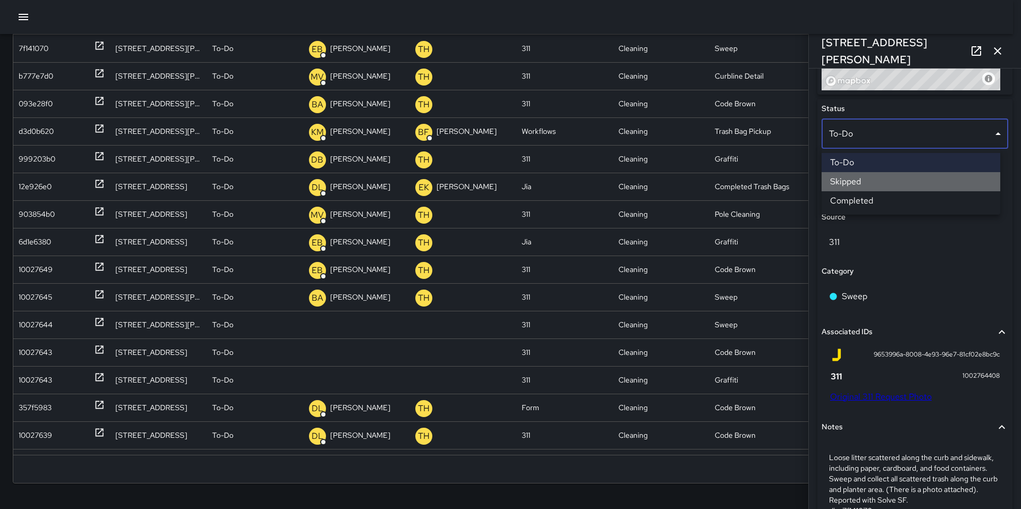
click at [856, 181] on li "Skipped" at bounding box center [910, 181] width 179 height 19
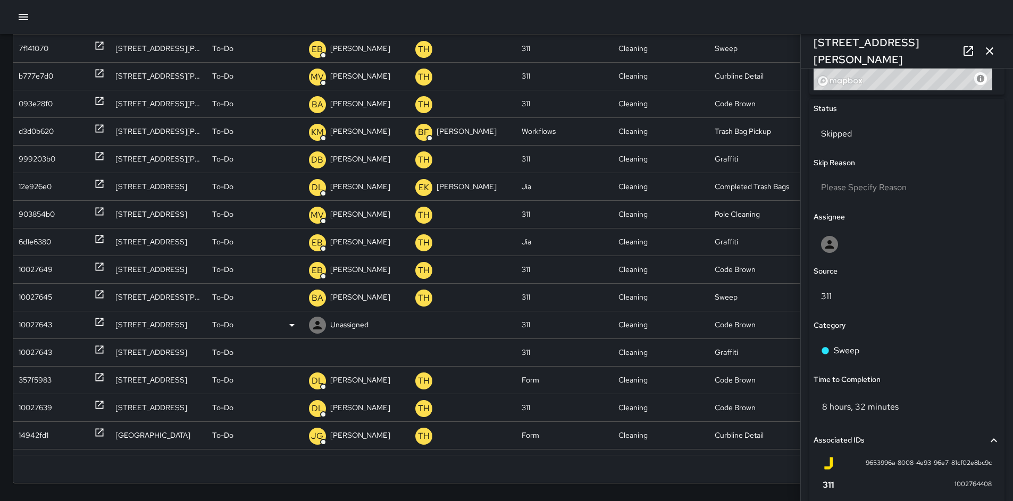
click at [46, 325] on div "10027643" at bounding box center [35, 325] width 33 height 27
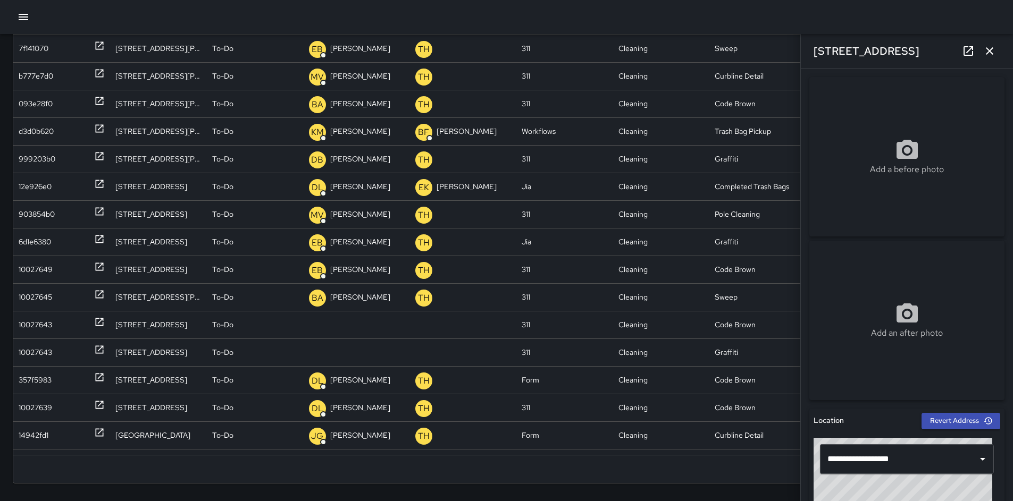
click at [910, 50] on div "1563 Mission Street" at bounding box center [907, 51] width 212 height 34
drag, startPoint x: 910, startPoint y: 50, endPoint x: 827, endPoint y: 51, distance: 82.9
click at [827, 51] on div "1563 Mission Street" at bounding box center [907, 51] width 212 height 34
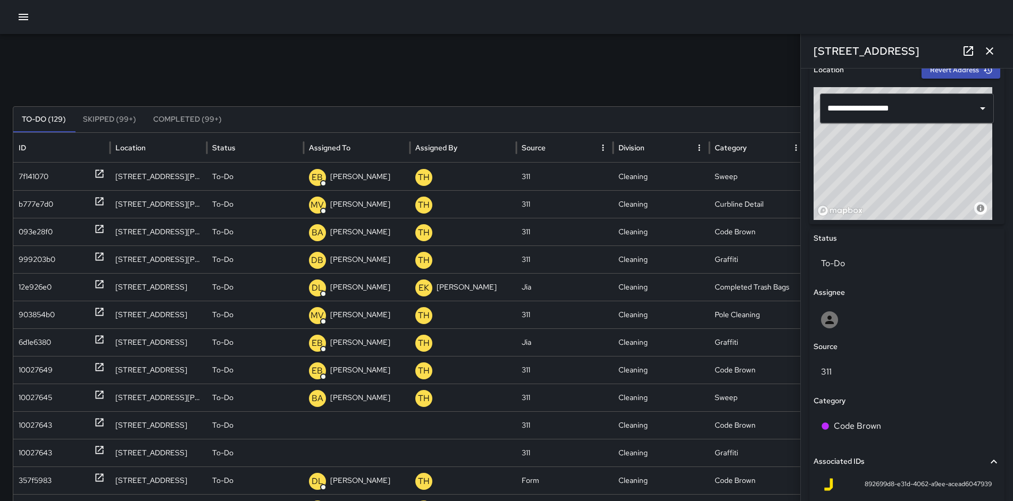
scroll to position [351, 0]
click at [870, 314] on div at bounding box center [907, 319] width 172 height 17
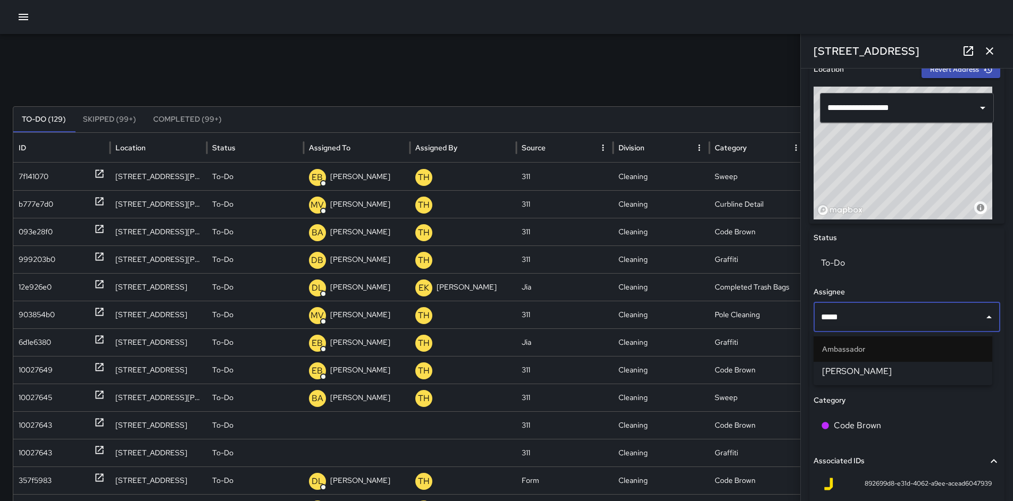
type input "******"
click at [889, 365] on span "Maclis Velasquez" at bounding box center [903, 371] width 162 height 13
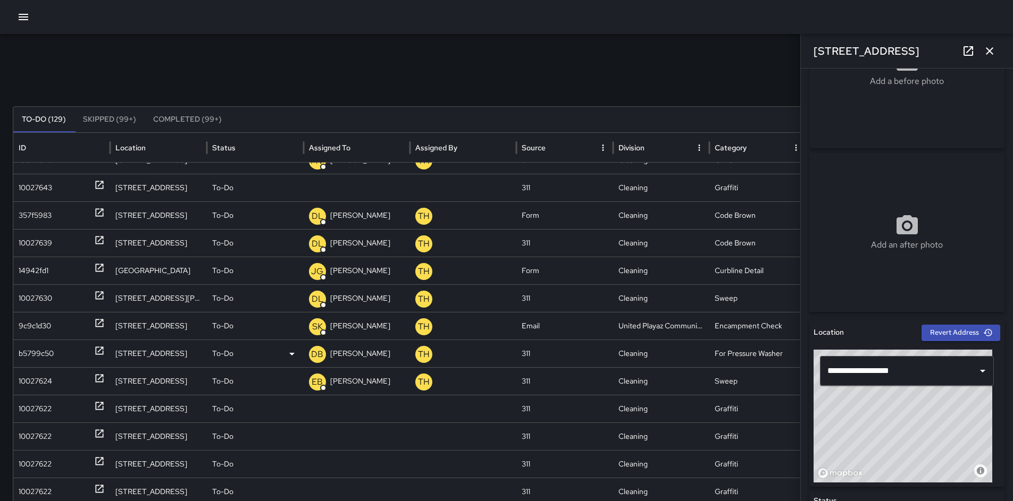
scroll to position [237, 0]
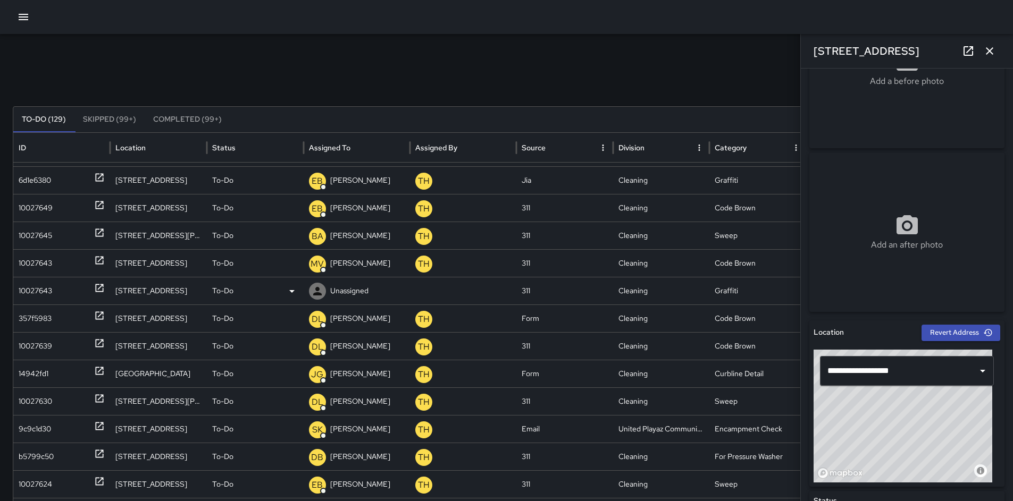
click at [32, 289] on div "10027643" at bounding box center [35, 291] width 33 height 27
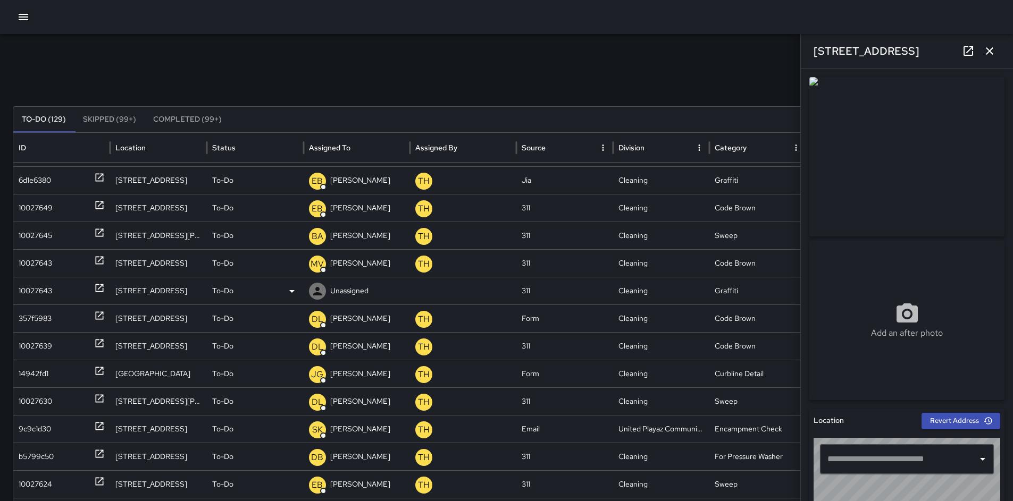
type input "**********"
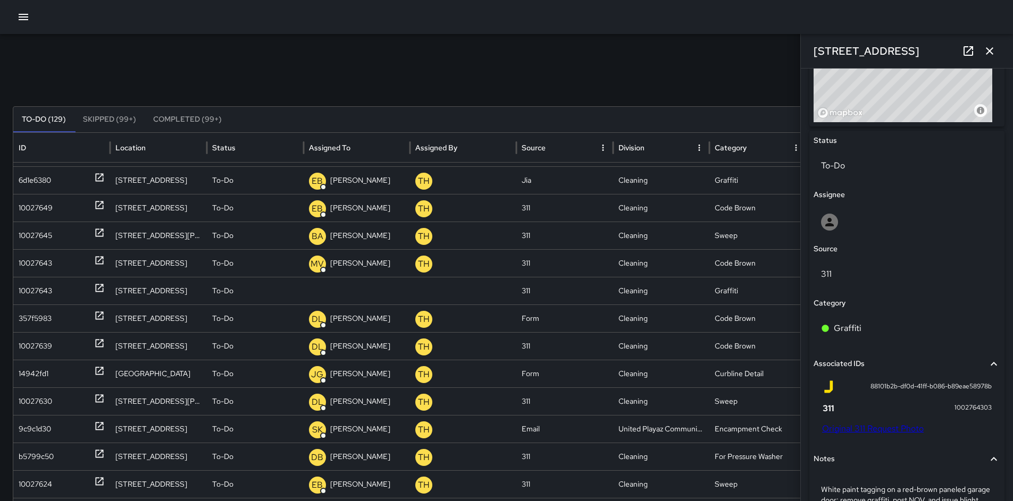
drag, startPoint x: 921, startPoint y: 47, endPoint x: 796, endPoint y: 41, distance: 125.6
click at [796, 41] on div "Search Search New Task To-Do (129) Skipped (99+) Completed (99+) ID Location St…" at bounding box center [506, 335] width 1013 height 603
click at [783, 55] on div "Search Search New Task To-Do (129) Skipped (99+) Completed (99+) ID Location St…" at bounding box center [506, 335] width 1013 height 603
drag, startPoint x: 909, startPoint y: 51, endPoint x: 812, endPoint y: 48, distance: 96.8
click at [812, 48] on div "1237 Folsom Street" at bounding box center [907, 51] width 212 height 34
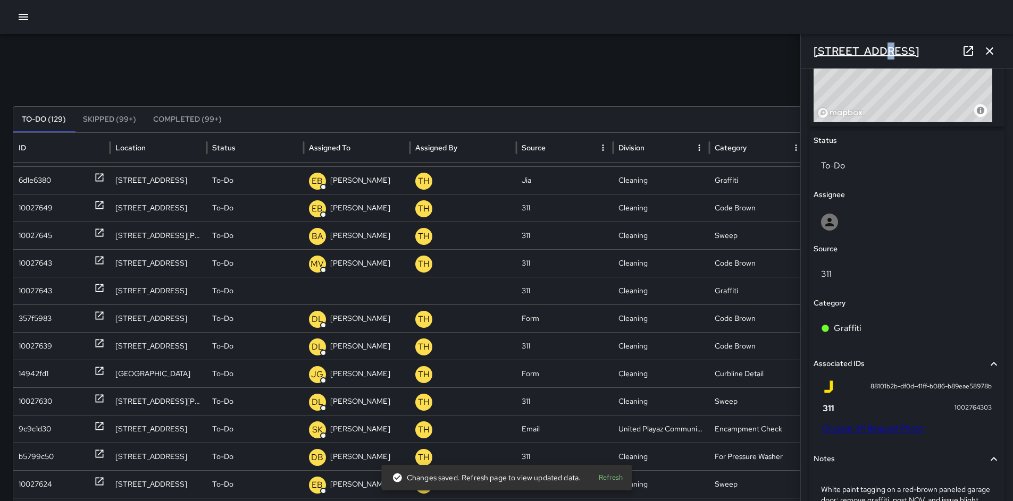
copy h6 "1237 Folsom Street"
click at [875, 426] on link "Original 311 Request Photo" at bounding box center [873, 428] width 102 height 11
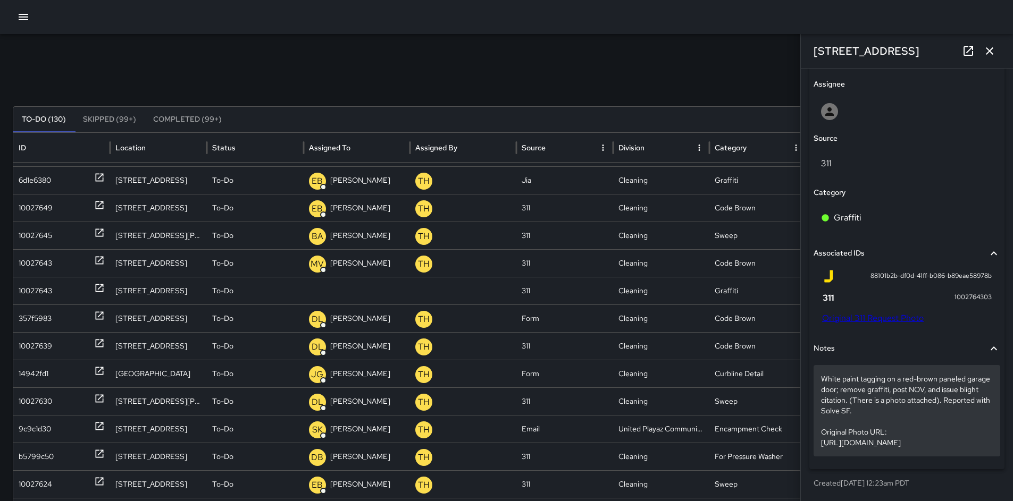
click at [847, 404] on p "White paint tagging on a red-brown paneled garage door; remove graffiti, post N…" at bounding box center [907, 411] width 172 height 74
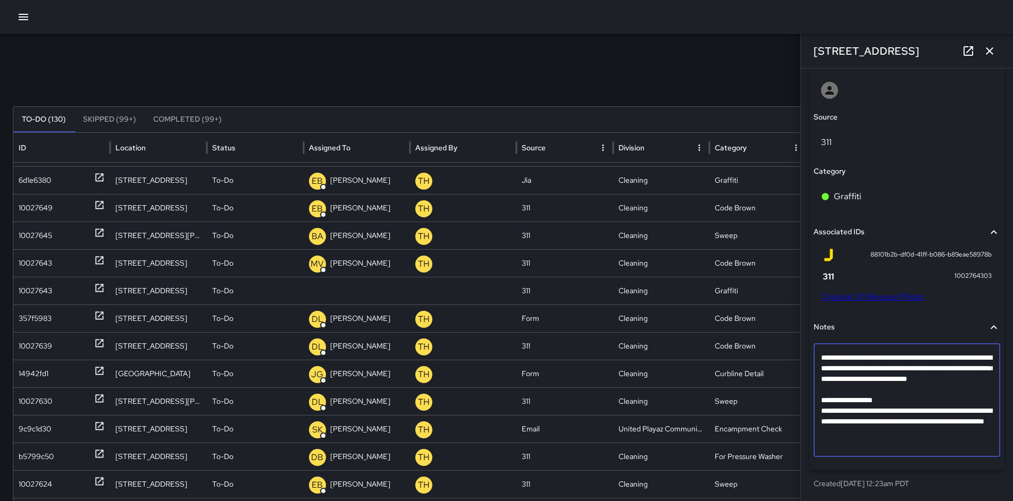
scroll to position [507, 0]
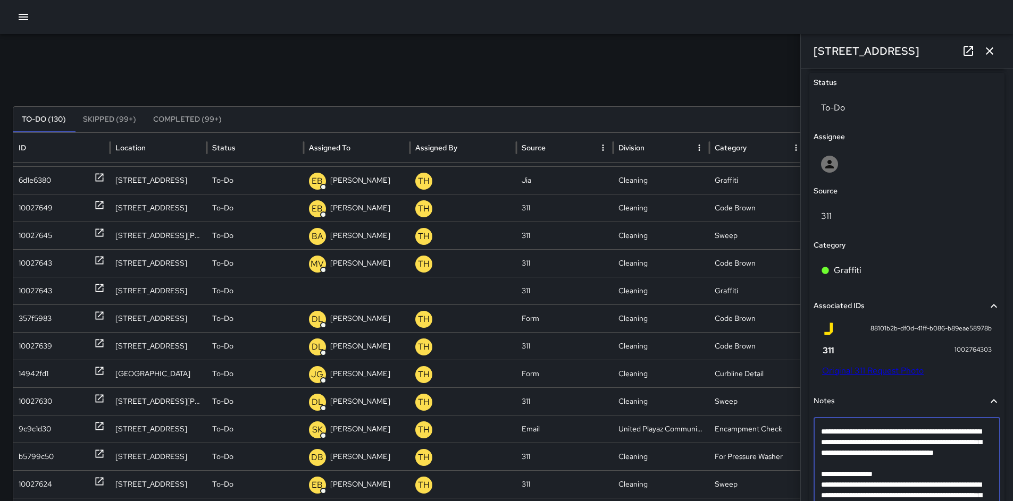
click at [836, 476] on textarea "**********" at bounding box center [903, 474] width 164 height 96
type textarea "**********"
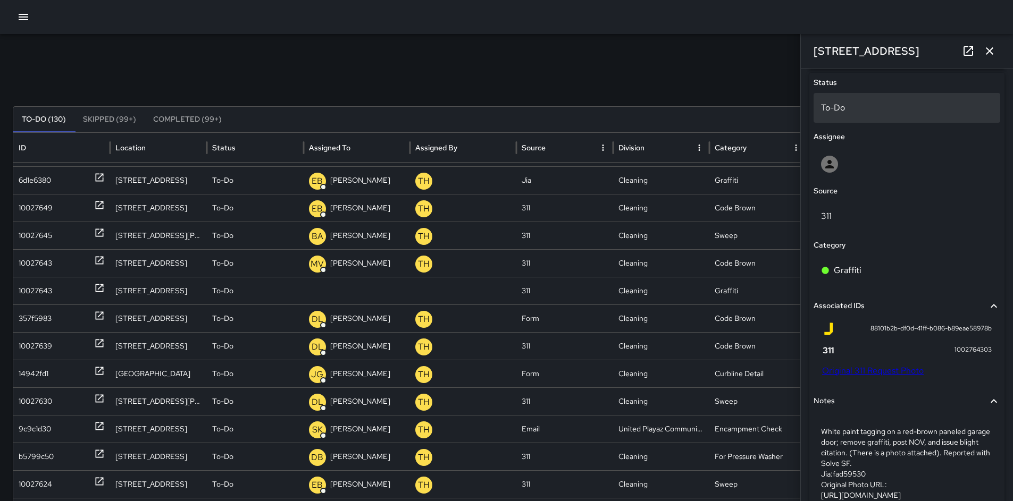
click at [830, 105] on p "To-Do" at bounding box center [907, 108] width 172 height 13
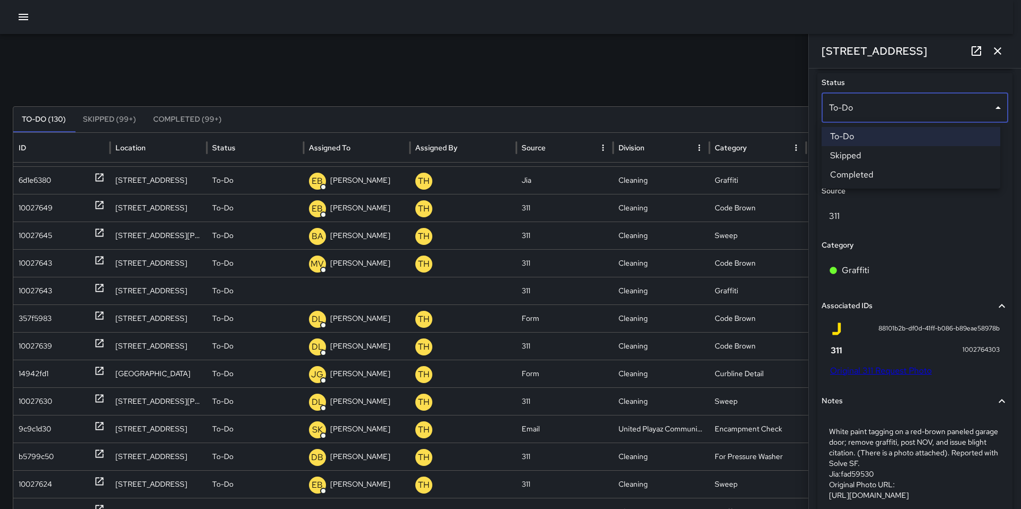
click at [849, 156] on li "Skipped" at bounding box center [910, 155] width 179 height 19
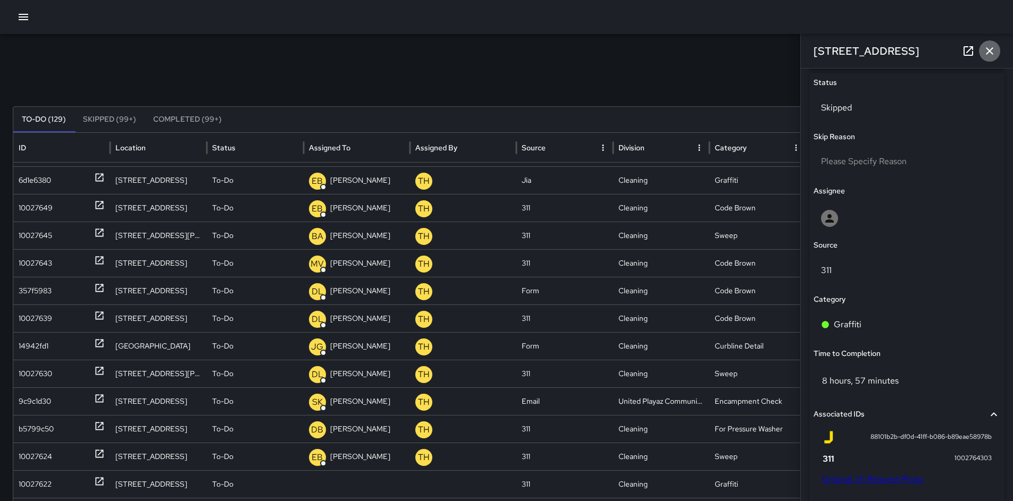
click at [993, 54] on icon "button" at bounding box center [989, 51] width 13 height 13
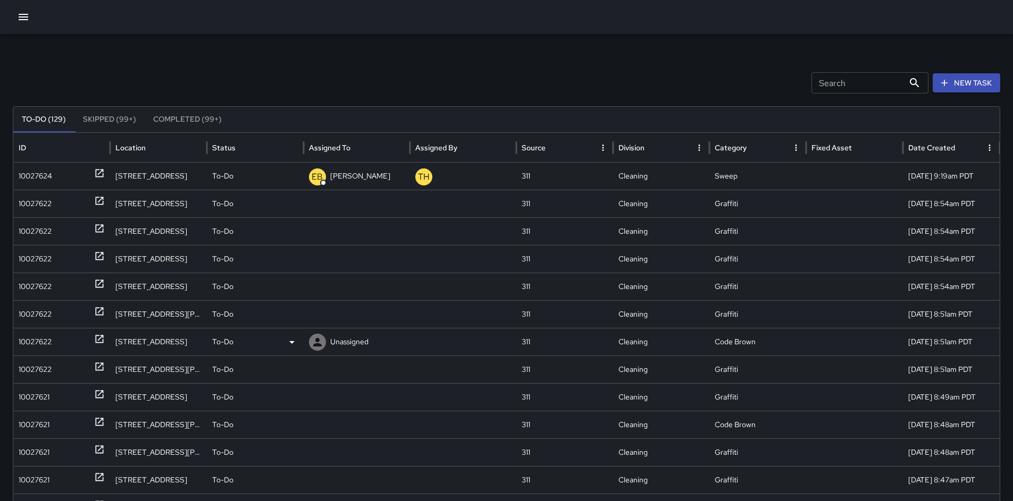
scroll to position [442, 0]
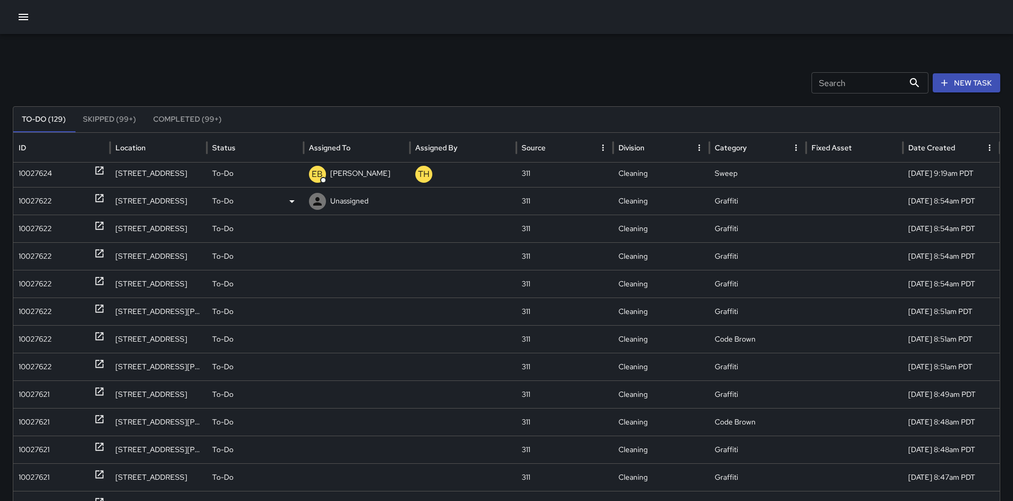
click at [32, 199] on div "10027622" at bounding box center [35, 201] width 33 height 27
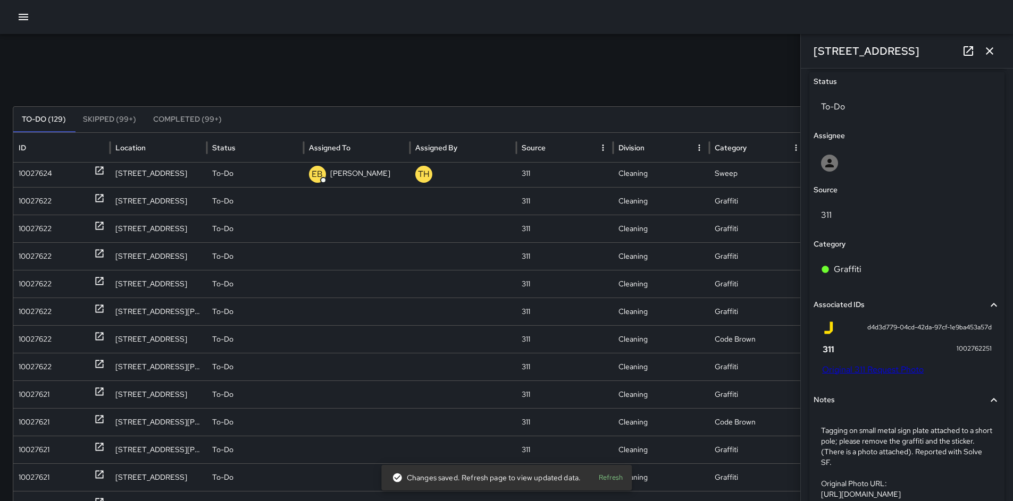
scroll to position [365, 0]
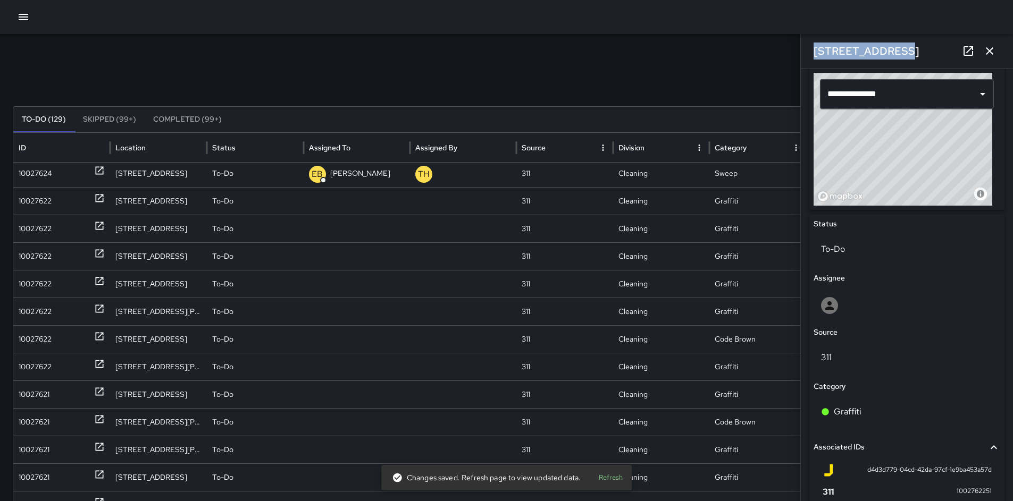
drag, startPoint x: 885, startPoint y: 49, endPoint x: 803, endPoint y: 40, distance: 82.4
click at [803, 40] on div "278 11th Street" at bounding box center [907, 51] width 212 height 34
copy h6 "278 11th Street"
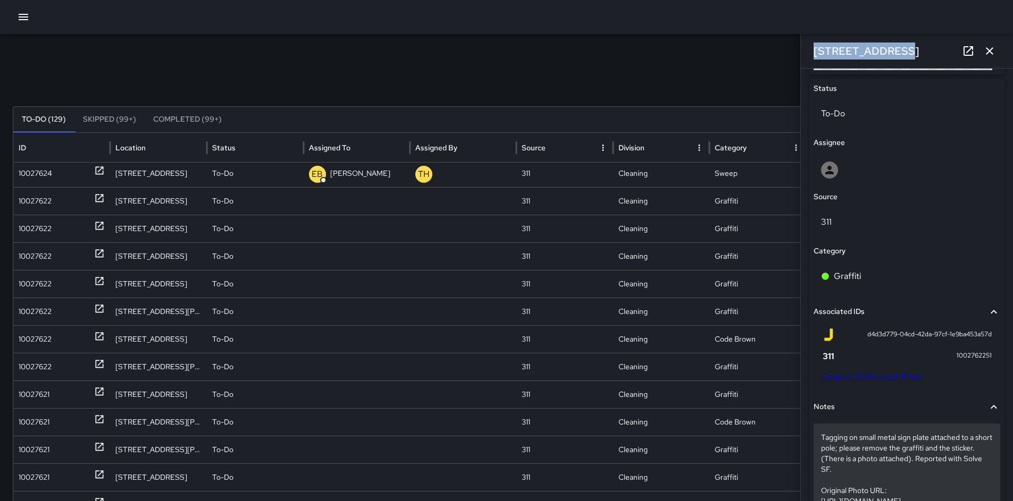
scroll to position [581, 0]
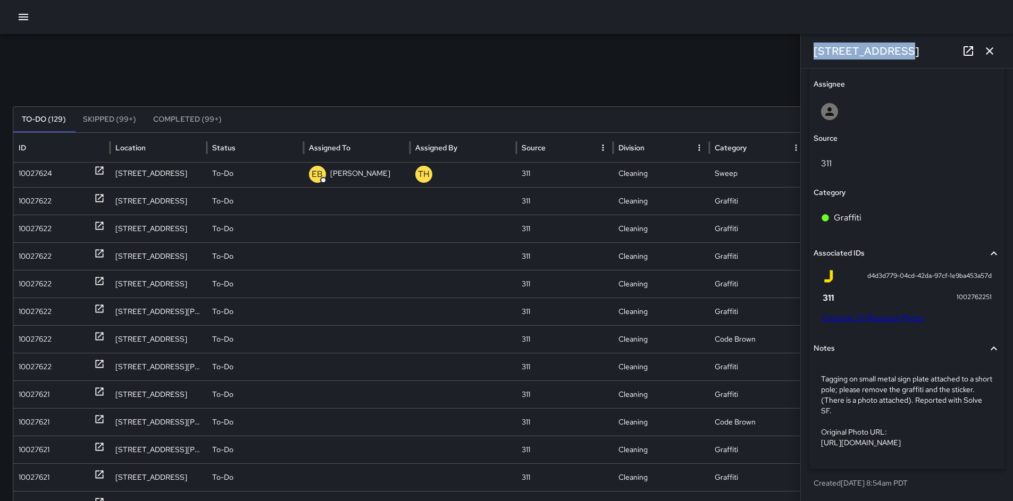
click at [850, 313] on link "Original 311 Request Photo" at bounding box center [873, 318] width 102 height 11
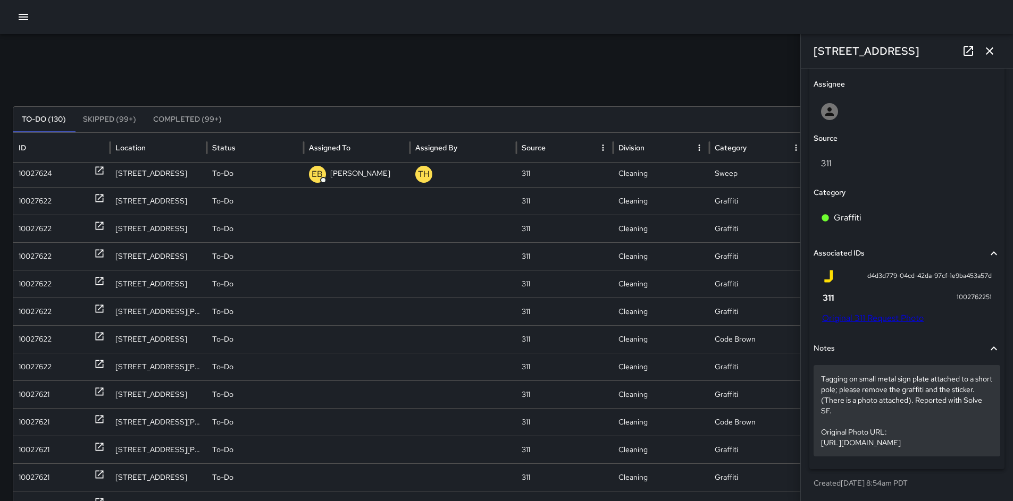
click at [843, 403] on p "Tagging on small metal sign plate attached to a short pole; please remove the g…" at bounding box center [907, 411] width 172 height 74
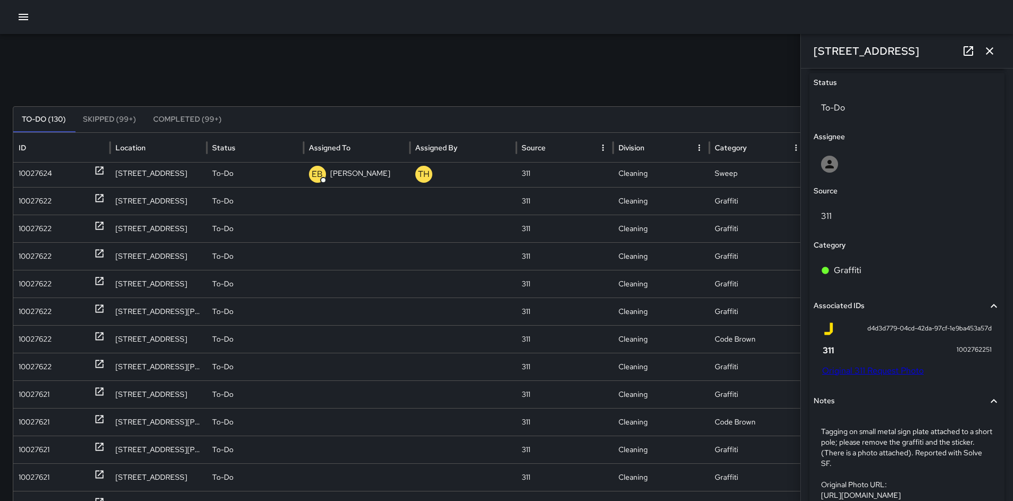
click at [843, 403] on span "Notes" at bounding box center [901, 402] width 174 height 12
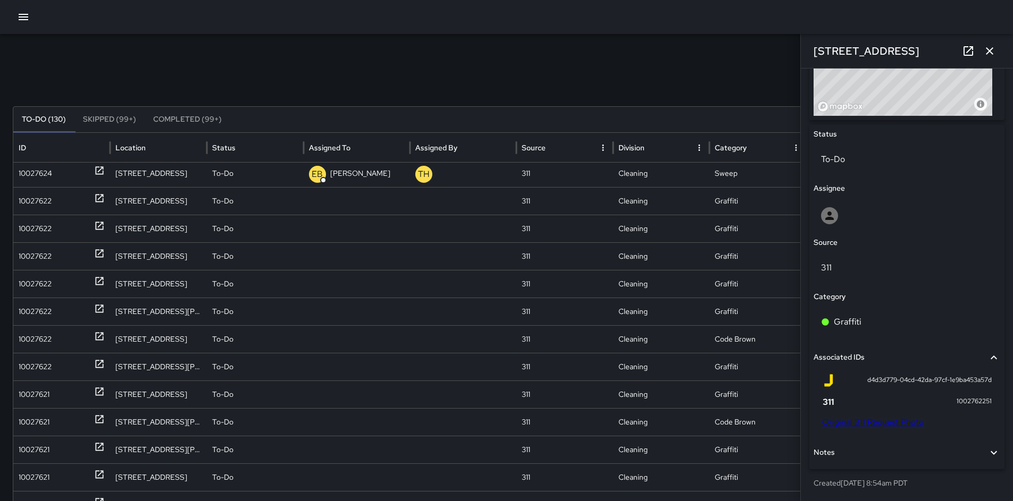
scroll to position [455, 0]
click at [841, 446] on button "Notes" at bounding box center [907, 453] width 187 height 24
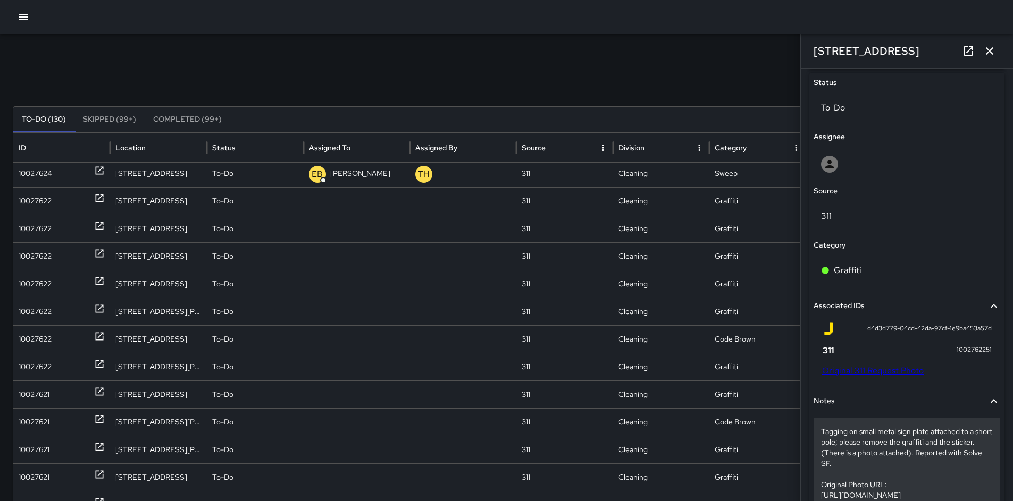
click at [845, 475] on p "Tagging on small metal sign plate attached to a short pole; please remove the g…" at bounding box center [907, 463] width 172 height 74
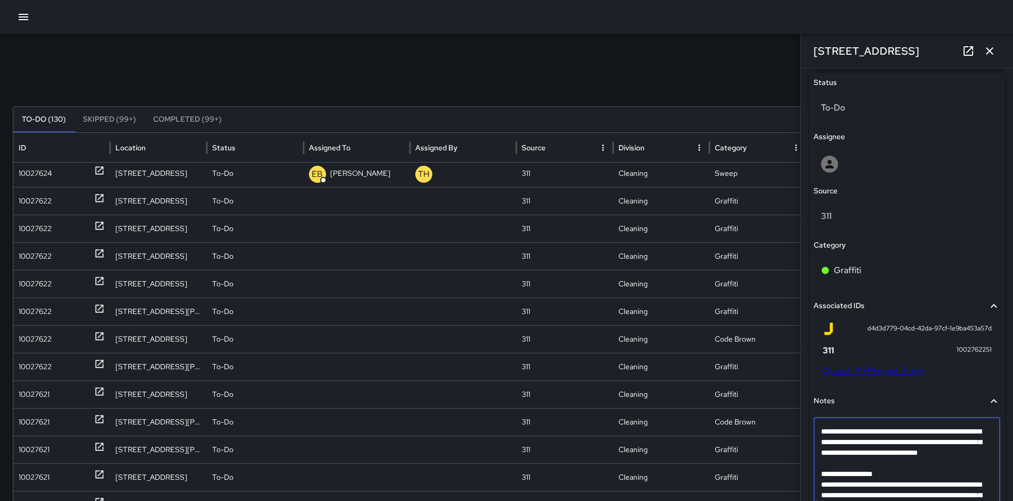
click at [845, 475] on textarea "**********" at bounding box center [903, 474] width 164 height 96
type textarea "**********"
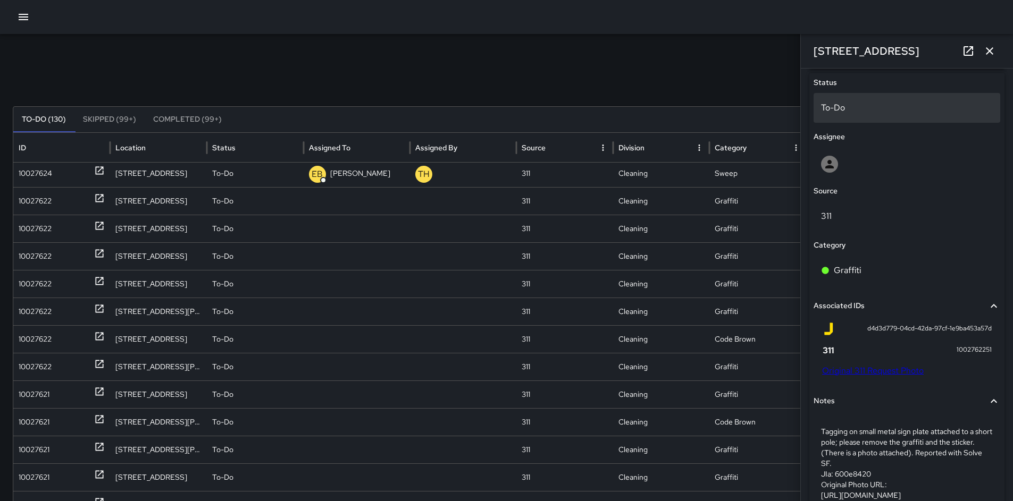
click at [844, 113] on p "To-Do" at bounding box center [907, 108] width 172 height 13
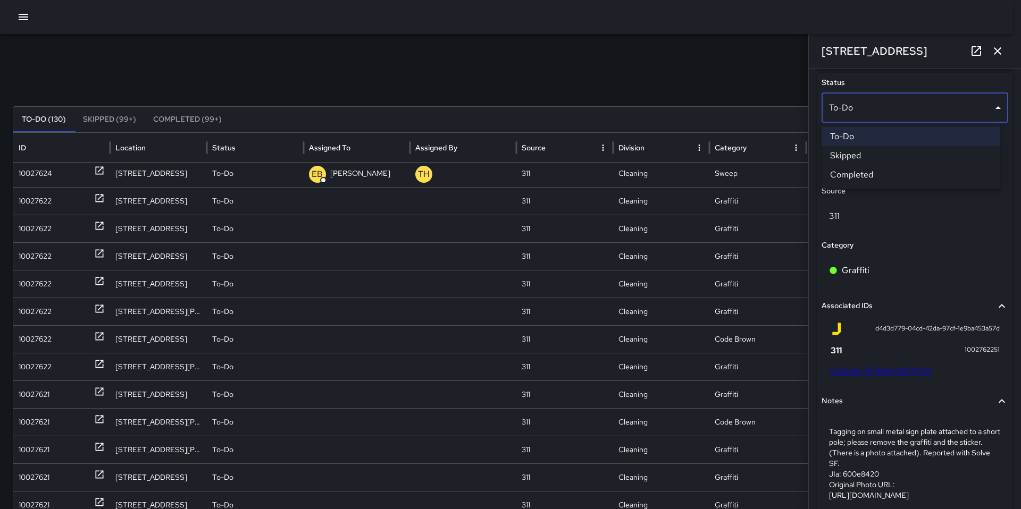
click at [854, 155] on li "Skipped" at bounding box center [910, 155] width 179 height 19
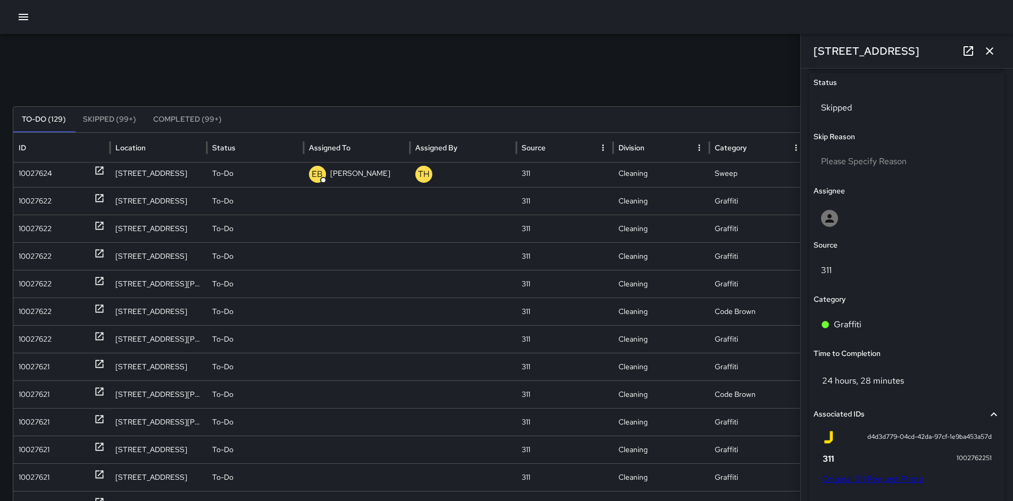
click at [990, 52] on icon "button" at bounding box center [989, 51] width 13 height 13
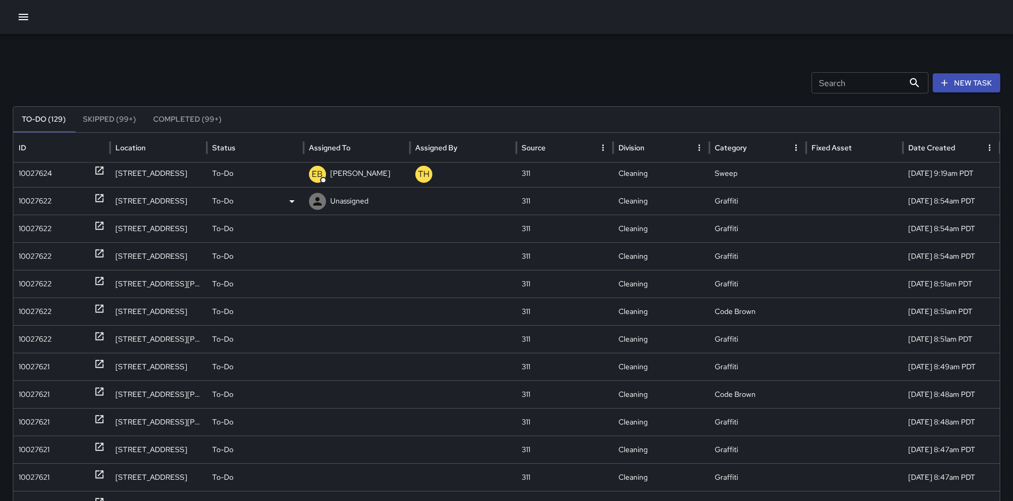
click at [36, 200] on div "10027622" at bounding box center [35, 201] width 33 height 27
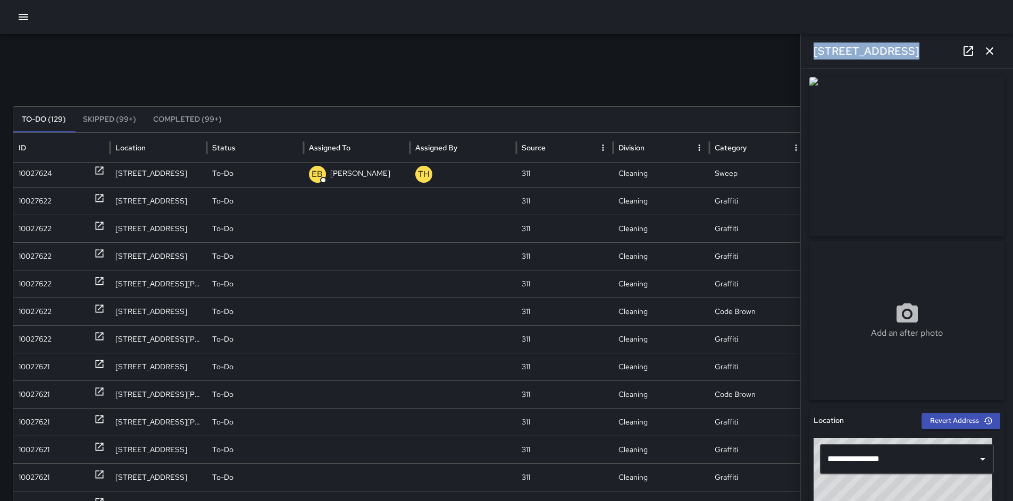
drag, startPoint x: 894, startPoint y: 52, endPoint x: 812, endPoint y: 51, distance: 81.4
click at [812, 51] on div "240a 11th Street" at bounding box center [907, 51] width 212 height 34
copy h6 "240a 11th Street"
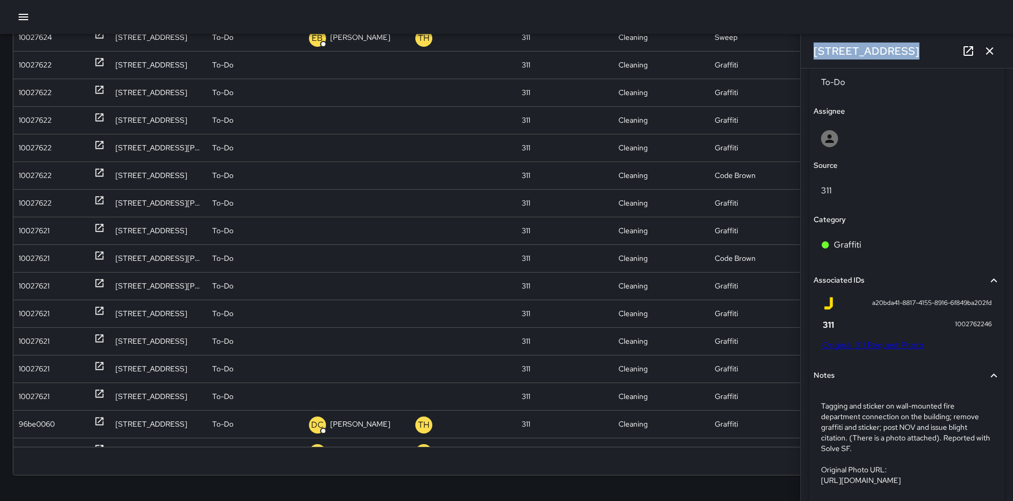
scroll to position [533, 0]
click at [863, 342] on link "Original 311 Request Photo" at bounding box center [873, 344] width 102 height 11
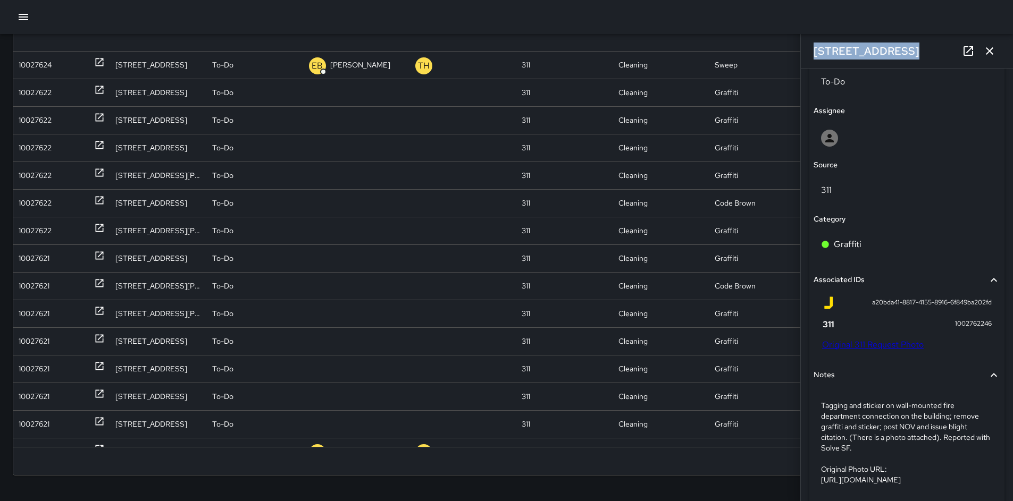
scroll to position [493, 0]
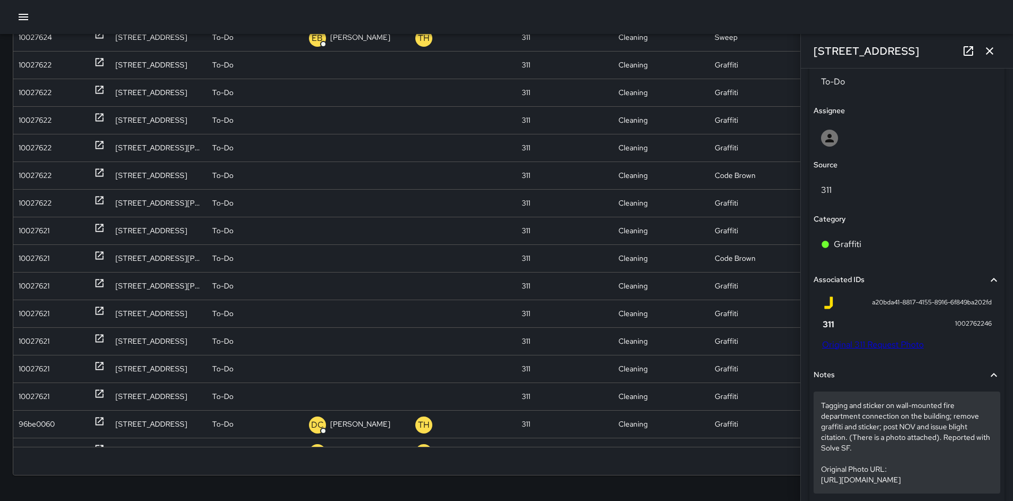
click at [865, 464] on p "Tagging and sticker on wall-mounted fire department connection on the building;…" at bounding box center [907, 442] width 172 height 85
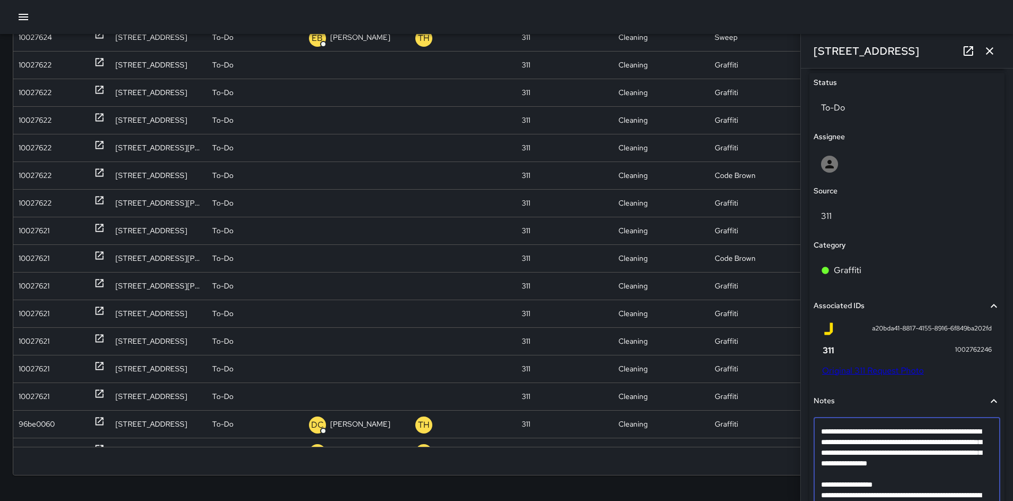
click at [859, 487] on textarea "**********" at bounding box center [903, 479] width 164 height 106
type textarea "**********"
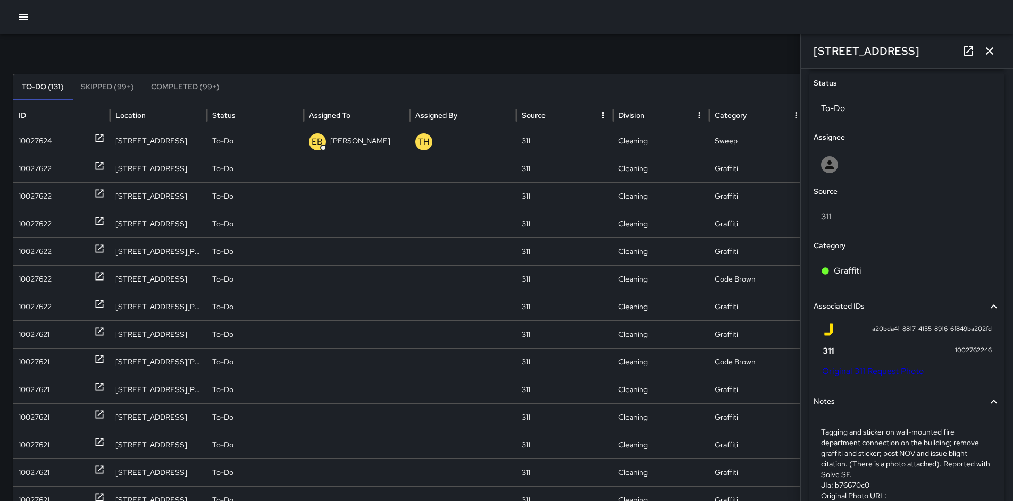
scroll to position [507, 0]
click at [883, 374] on link "Original 311 Request Photo" at bounding box center [873, 370] width 102 height 11
click at [985, 48] on icon "button" at bounding box center [989, 51] width 13 height 13
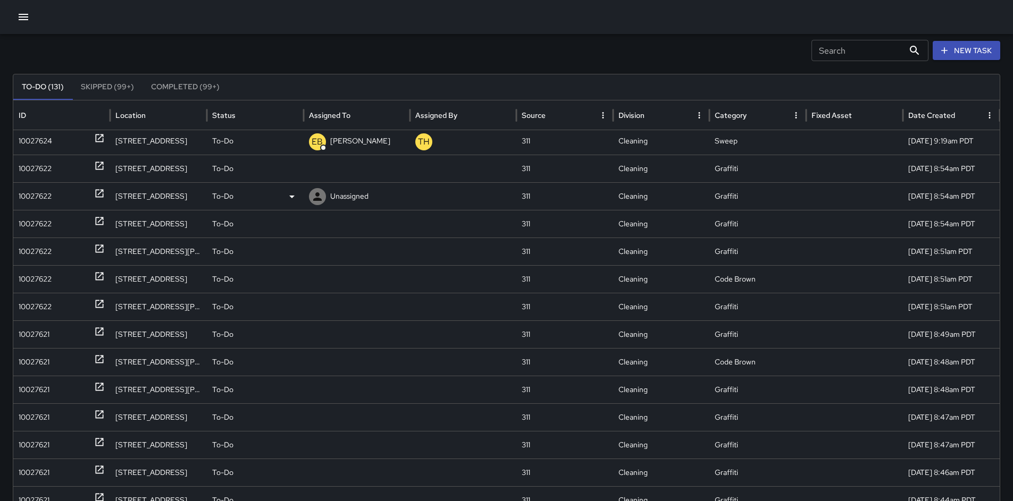
click at [43, 194] on div "10027622" at bounding box center [35, 196] width 33 height 27
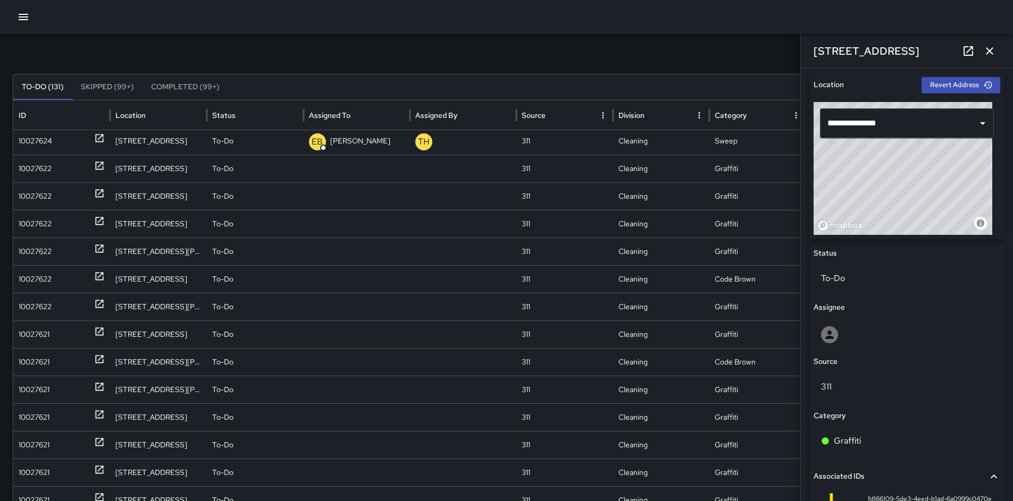
scroll to position [450, 0]
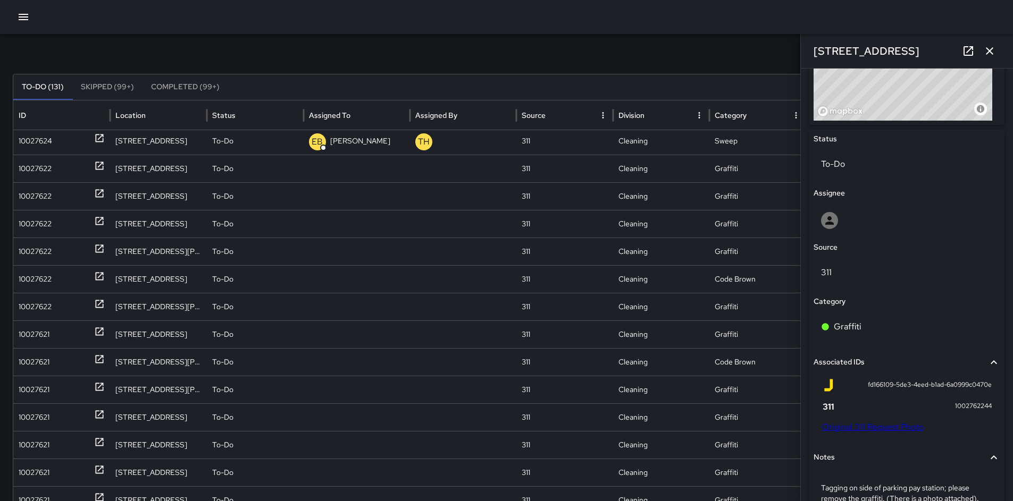
click at [882, 429] on link "Original 311 Request Photo" at bounding box center [873, 427] width 102 height 11
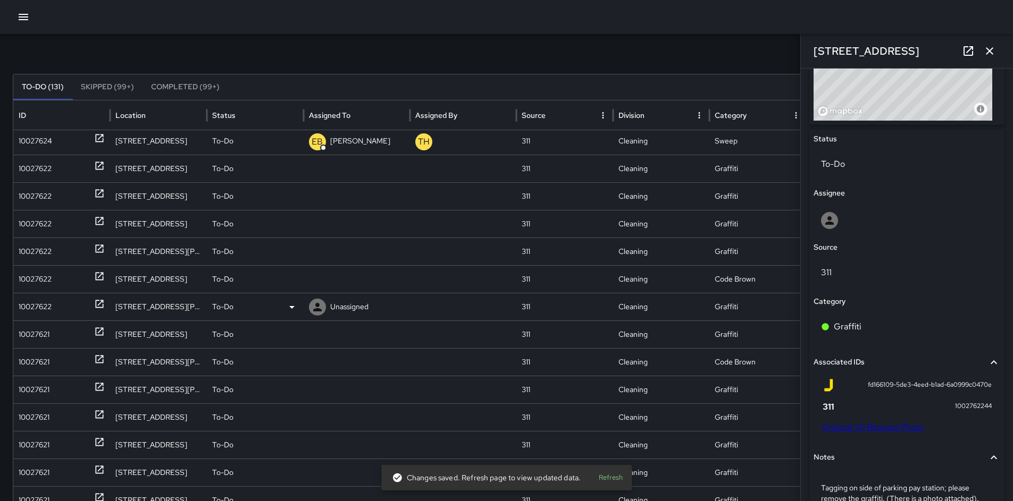
click at [27, 307] on div "10027622" at bounding box center [35, 307] width 33 height 27
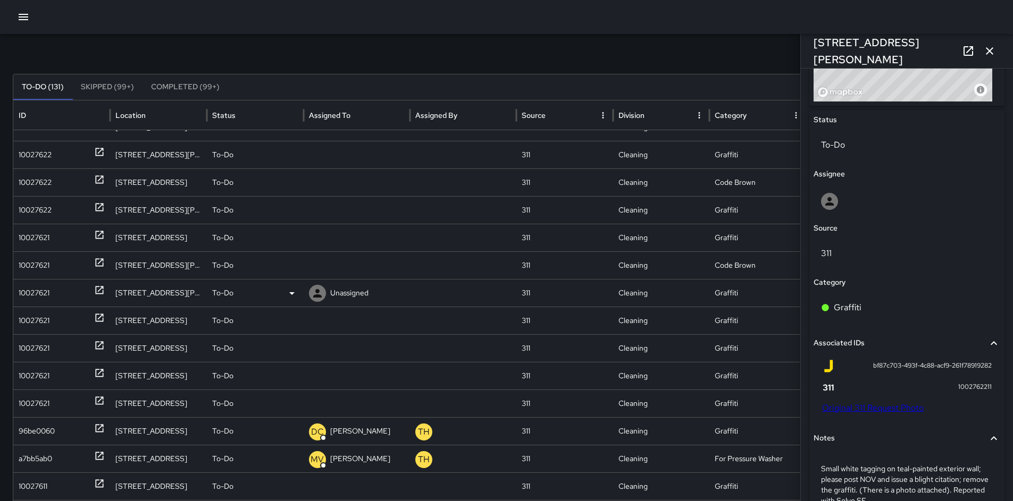
scroll to position [610, 0]
click at [891, 409] on link "Original 311 Request Photo" at bounding box center [873, 408] width 102 height 11
drag, startPoint x: 905, startPoint y: 52, endPoint x: 815, endPoint y: 42, distance: 90.4
click at [815, 42] on div "1011 Howard Street" at bounding box center [907, 51] width 212 height 34
copy h6 "1011 Howard Street"
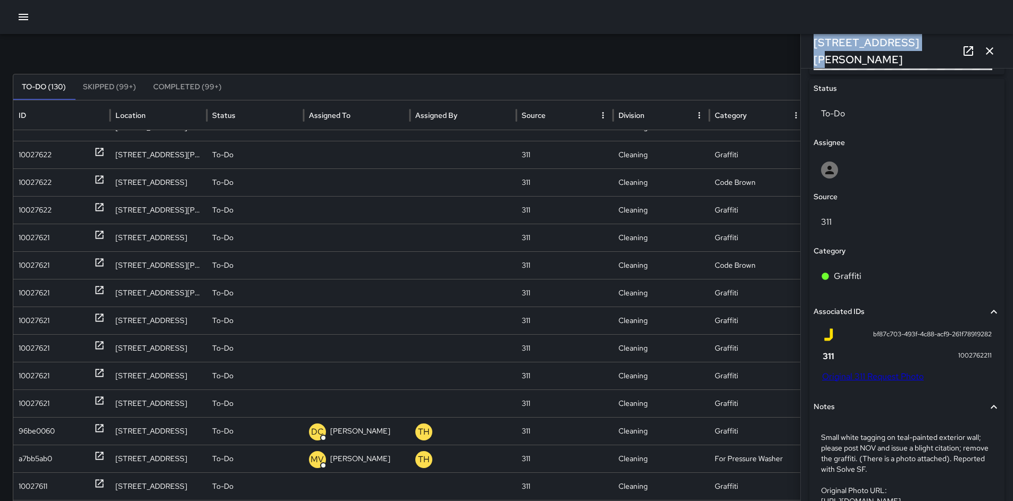
scroll to position [373, 0]
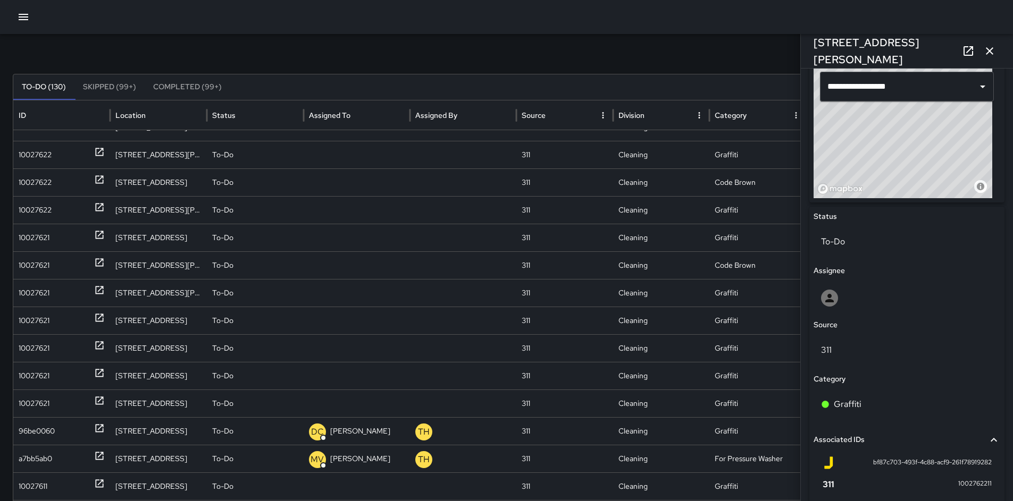
click at [651, 40] on div "Search Search New Task" at bounding box center [506, 50] width 987 height 21
click at [652, 56] on div "Search Search New Task" at bounding box center [506, 50] width 987 height 21
click at [988, 50] on icon "button" at bounding box center [989, 50] width 7 height 7
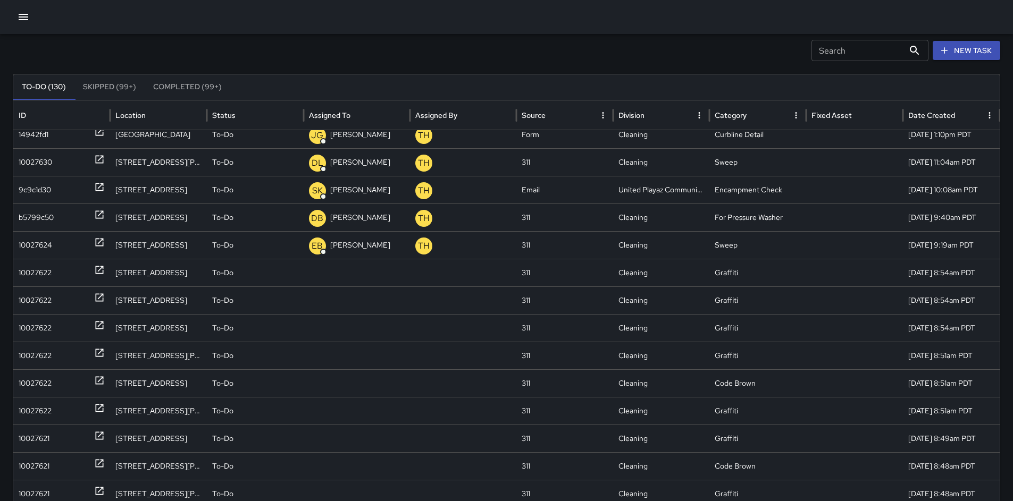
scroll to position [418, 0]
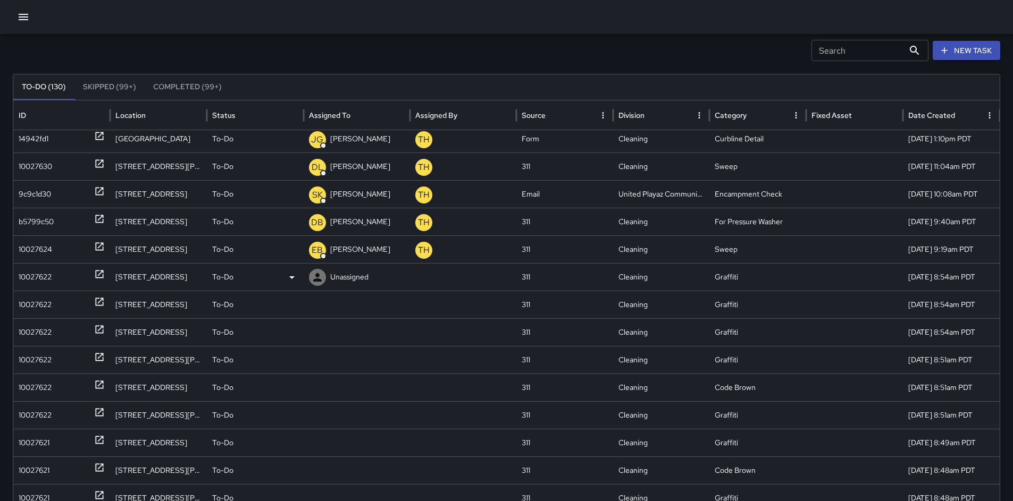
click at [326, 277] on div "Unassigned" at bounding box center [357, 277] width 96 height 27
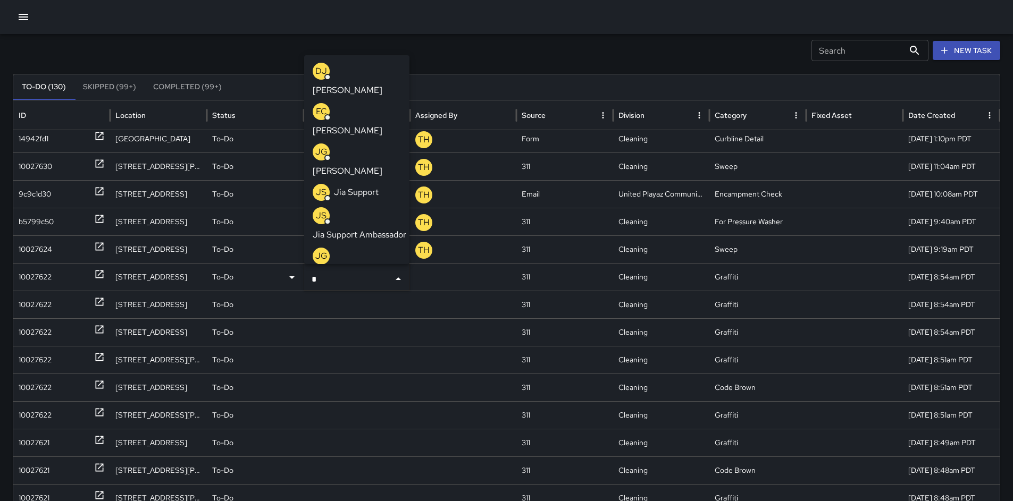
type input "**"
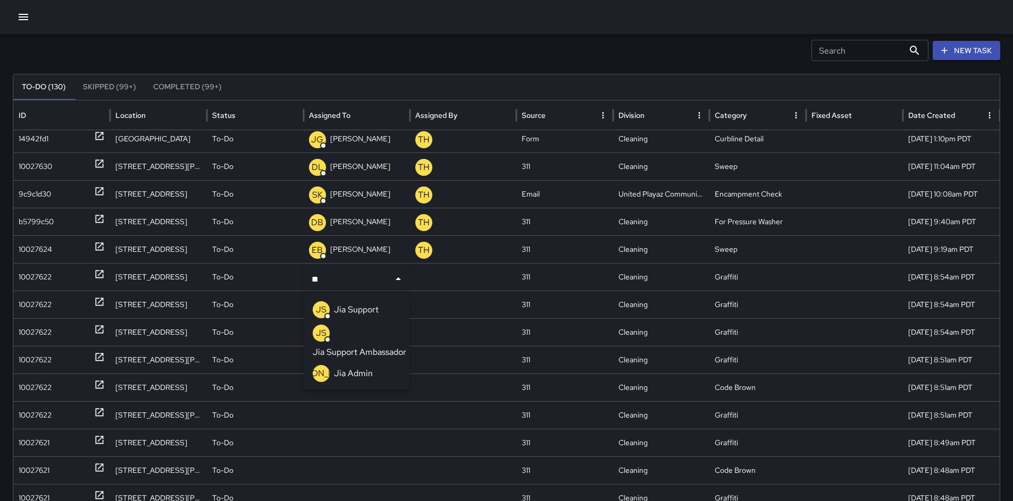
click at [338, 313] on p "Jia Support" at bounding box center [356, 310] width 45 height 13
click at [35, 309] on div "10027622" at bounding box center [35, 304] width 33 height 27
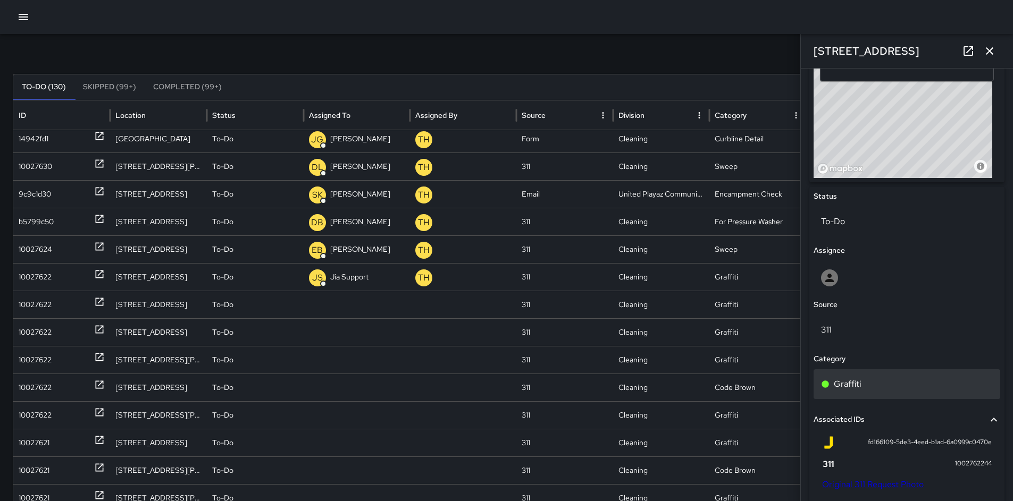
scroll to position [422, 0]
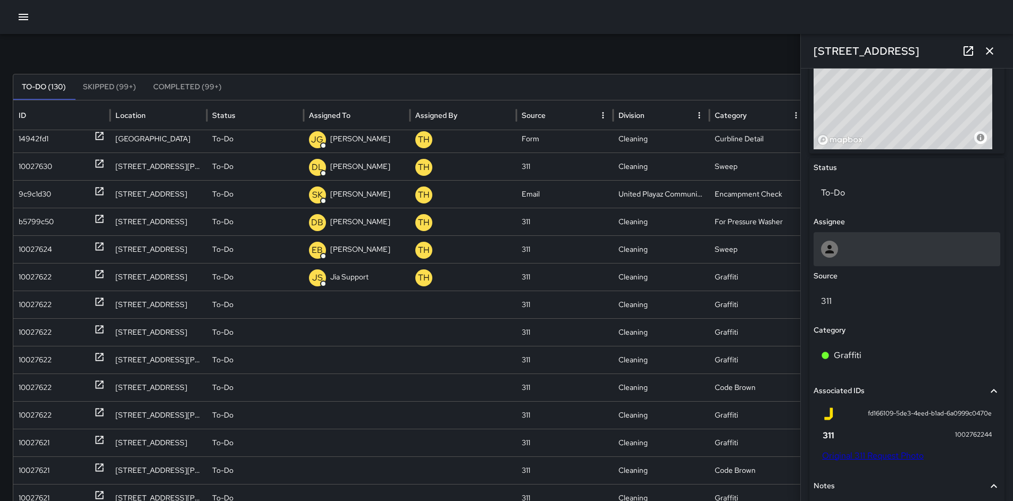
click at [845, 260] on div at bounding box center [907, 249] width 187 height 34
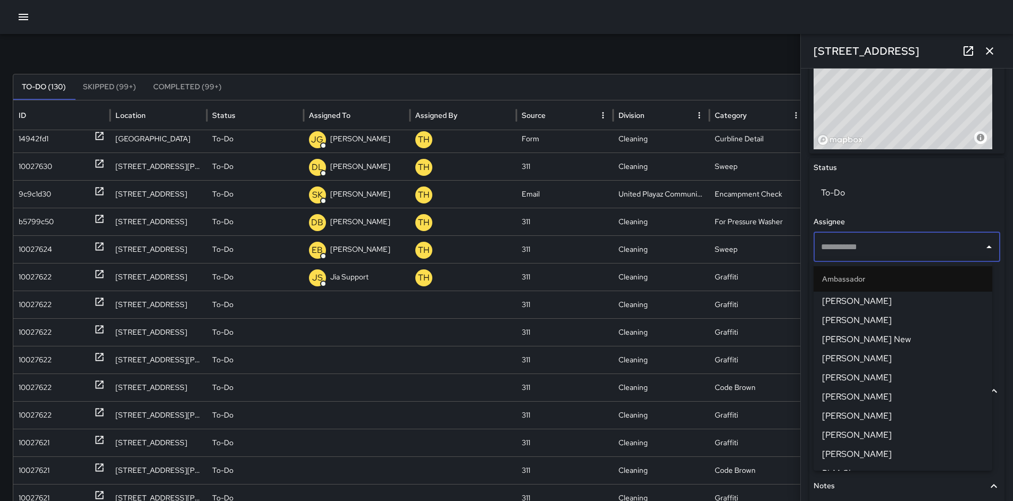
click at [848, 247] on input "text" at bounding box center [898, 247] width 161 height 20
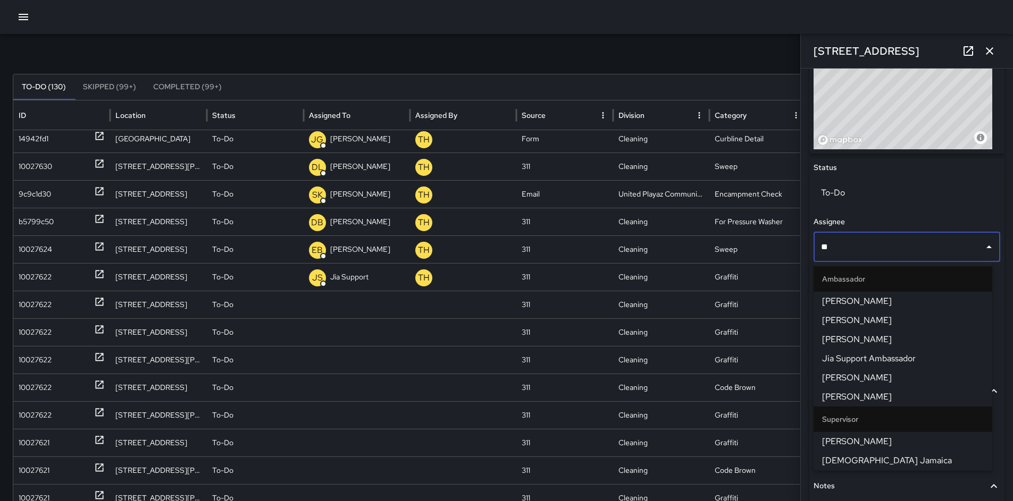
type input "***"
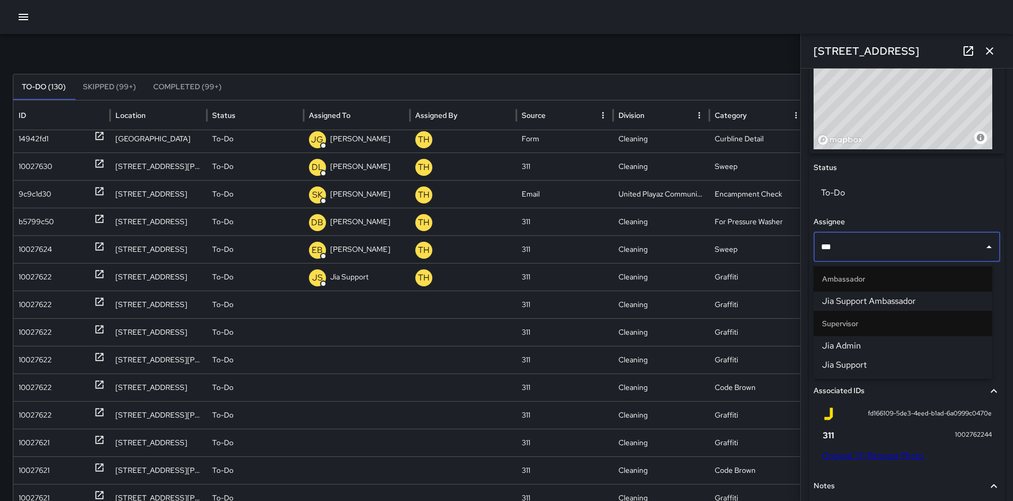
click at [870, 359] on span "Jia Support" at bounding box center [903, 365] width 162 height 13
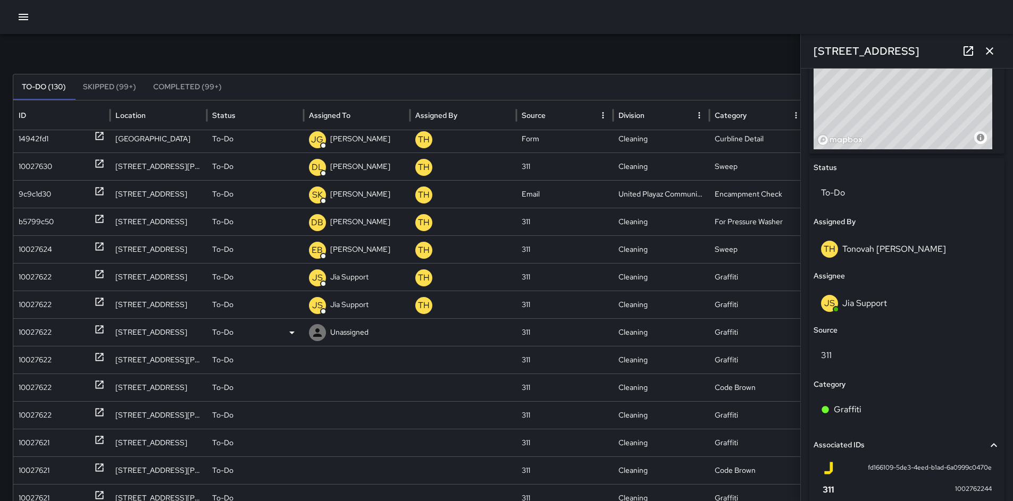
click at [334, 334] on p "Unassigned" at bounding box center [349, 332] width 38 height 27
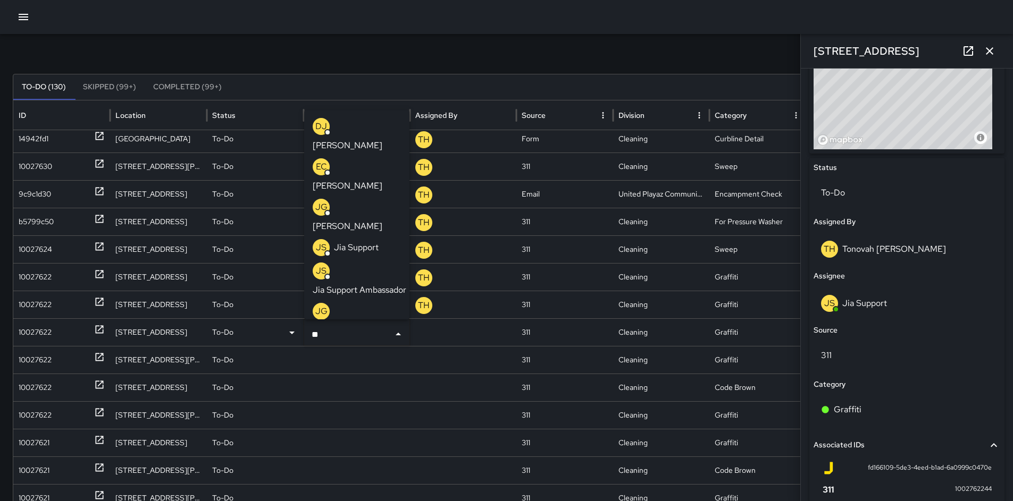
type input "***"
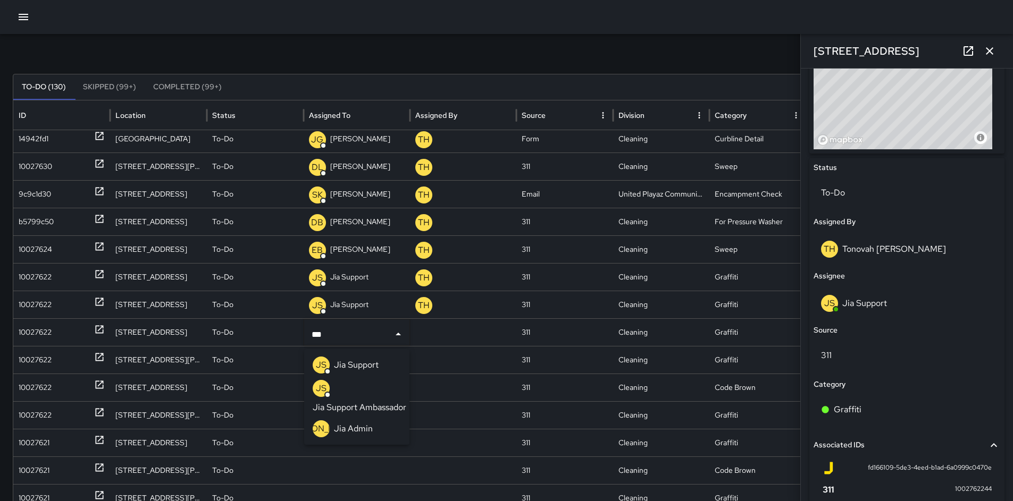
click at [342, 367] on p "Jia Support" at bounding box center [356, 365] width 45 height 13
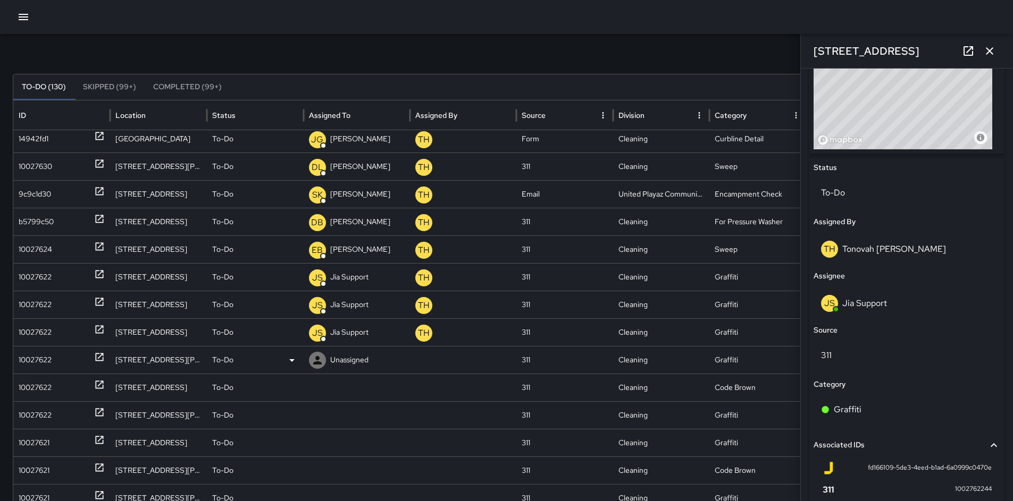
click at [339, 365] on p "Unassigned" at bounding box center [349, 360] width 38 height 27
type input "***"
click at [346, 396] on p "Jia Support" at bounding box center [356, 393] width 45 height 13
click at [338, 386] on p "Unassigned" at bounding box center [349, 387] width 38 height 27
type input "***"
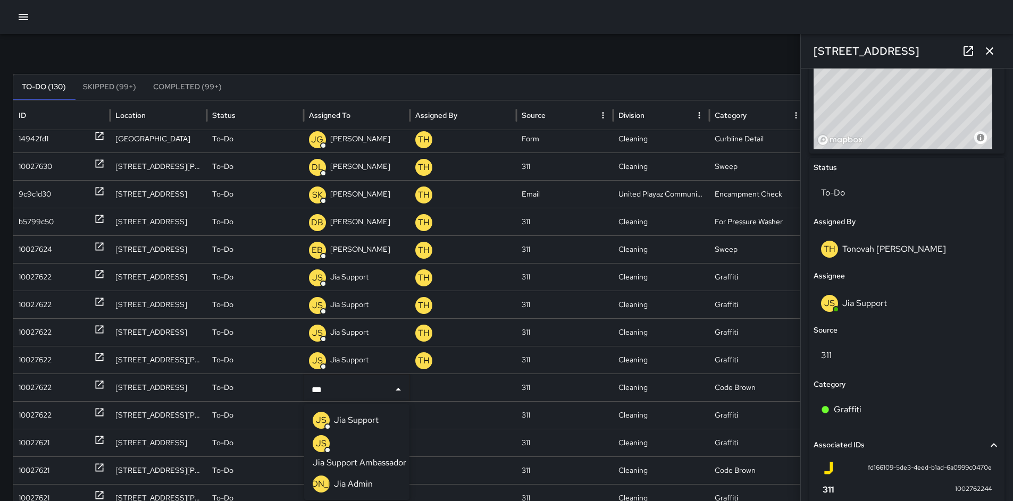
click at [347, 415] on p "Jia Support" at bounding box center [356, 420] width 45 height 13
click at [344, 410] on p "Unassigned" at bounding box center [349, 415] width 38 height 27
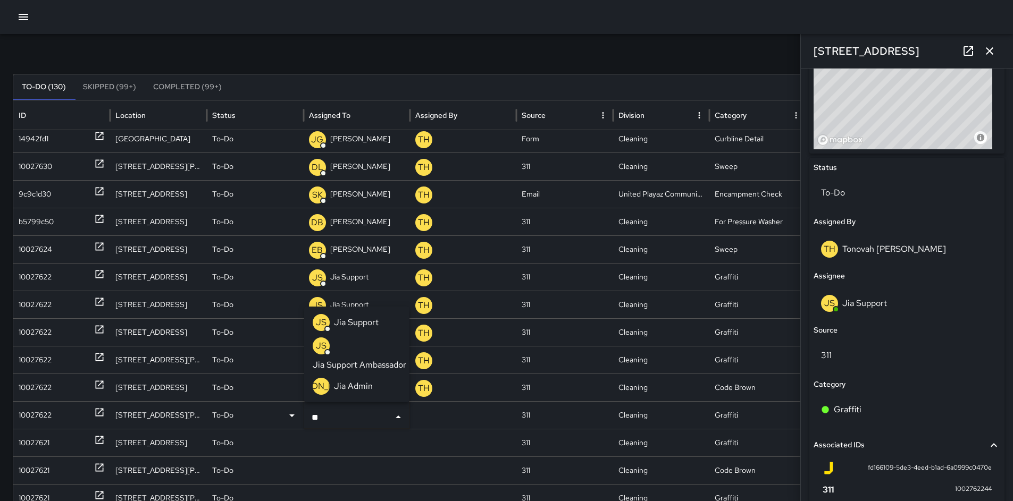
type input "***"
click at [375, 323] on p "Jia Support" at bounding box center [356, 322] width 45 height 13
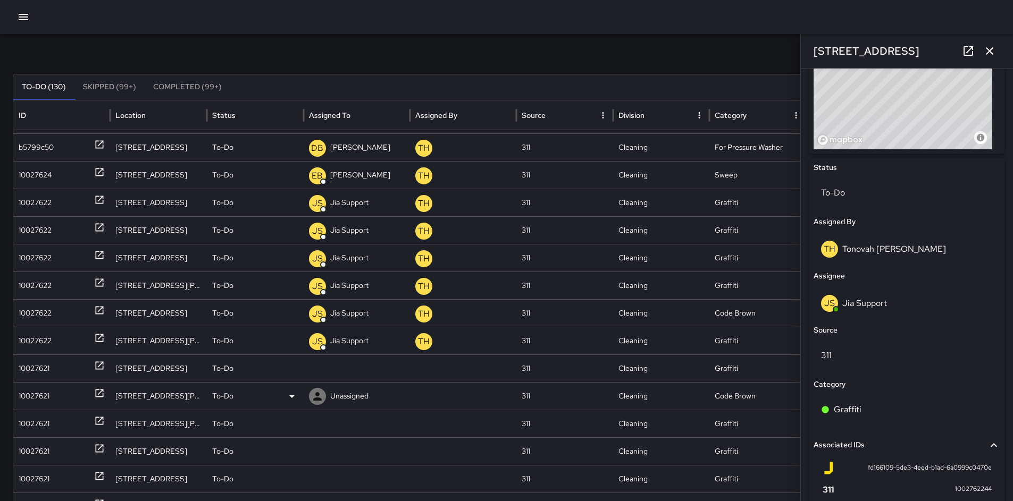
scroll to position [488, 0]
click at [338, 371] on p "Unassigned" at bounding box center [349, 368] width 38 height 27
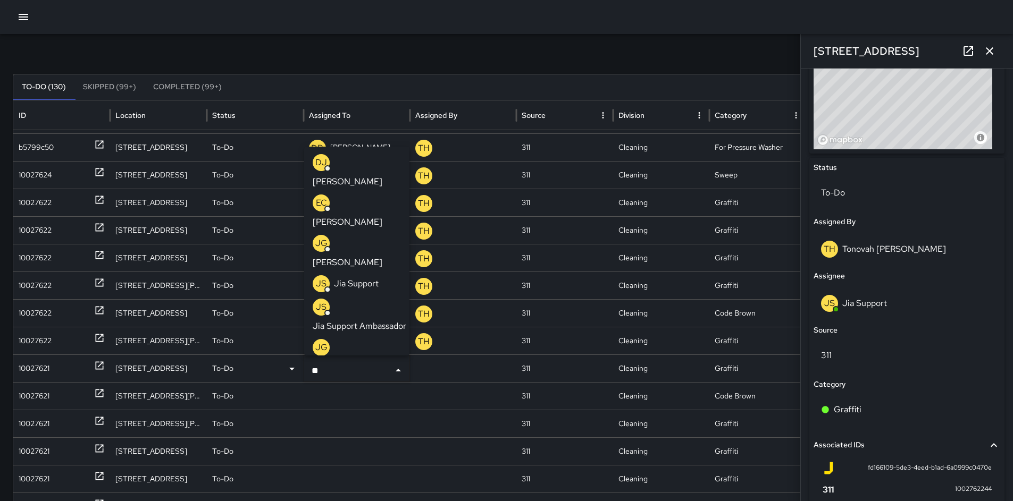
type input "***"
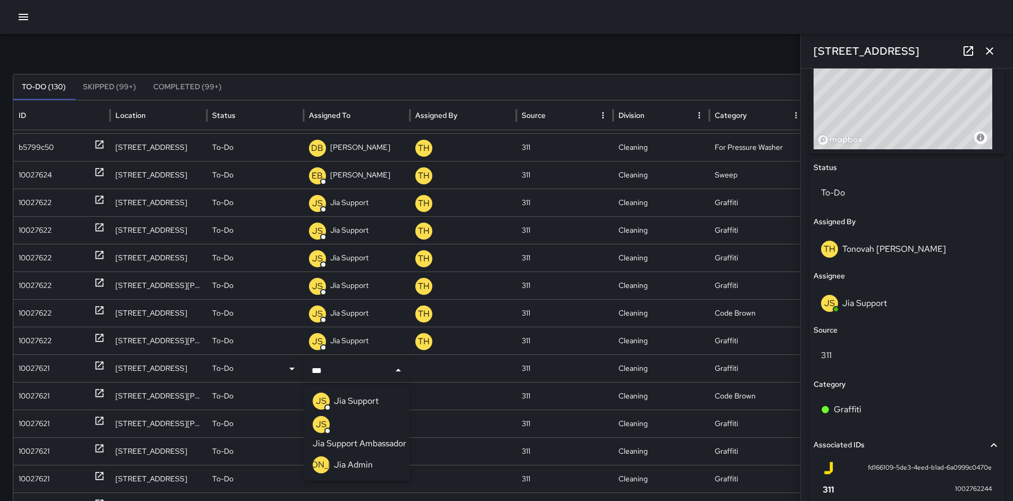
click at [350, 401] on p "Jia Support" at bounding box center [356, 401] width 45 height 13
click at [349, 399] on p "Unassigned" at bounding box center [349, 396] width 38 height 27
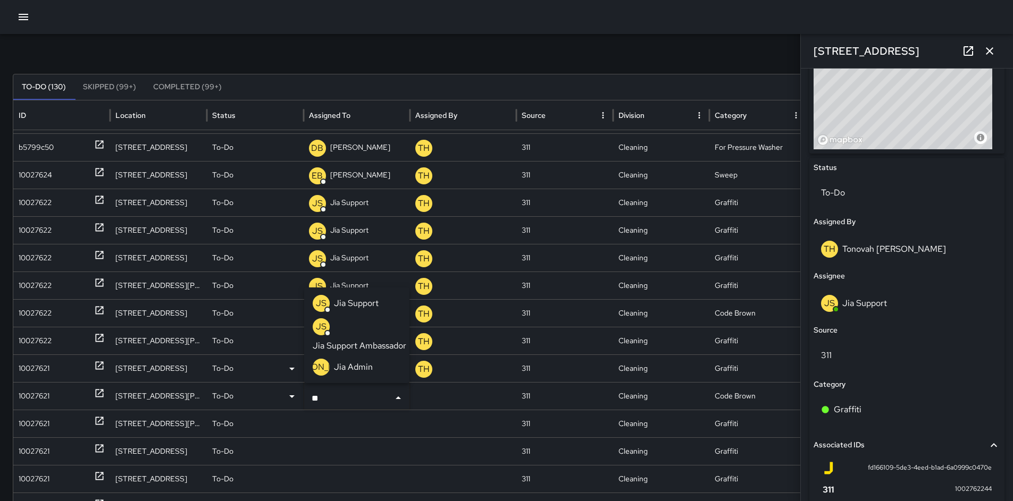
type input "***"
click at [367, 299] on p "Jia Support" at bounding box center [356, 303] width 45 height 13
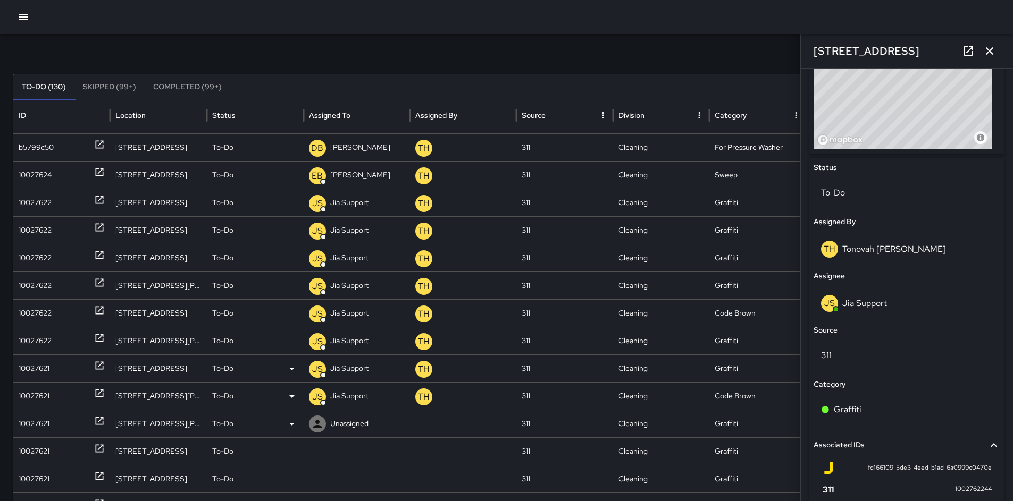
click at [336, 418] on p "Unassigned" at bounding box center [349, 423] width 38 height 27
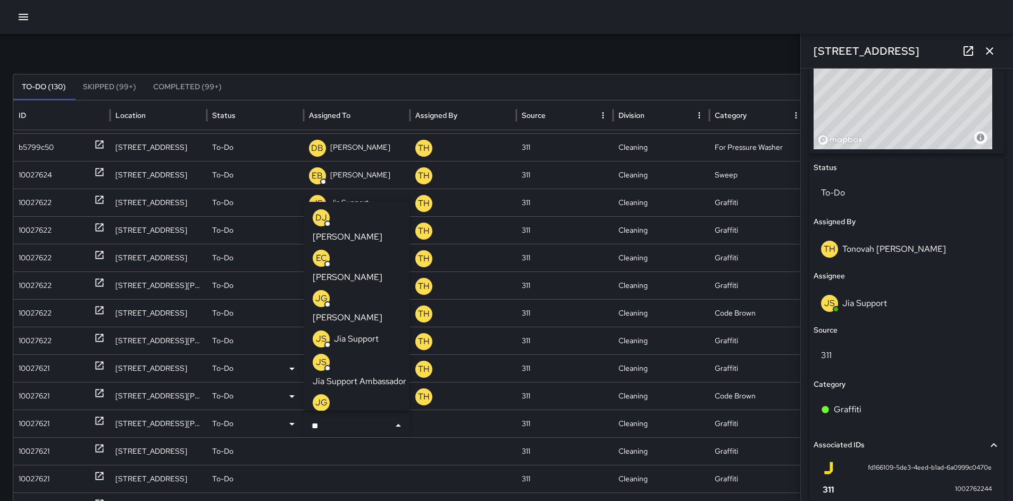
type input "***"
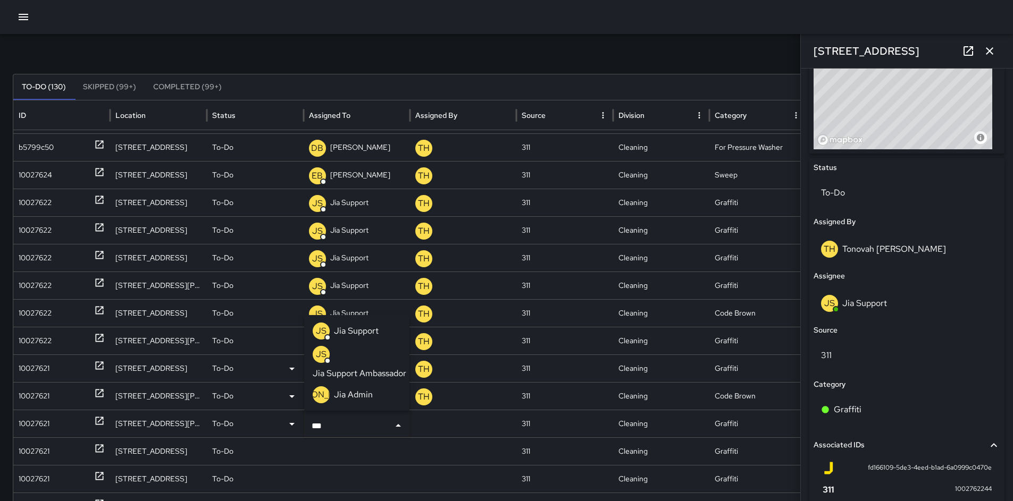
click at [354, 333] on p "Jia Support" at bounding box center [356, 331] width 45 height 13
click at [331, 441] on p "Unassigned" at bounding box center [349, 451] width 38 height 27
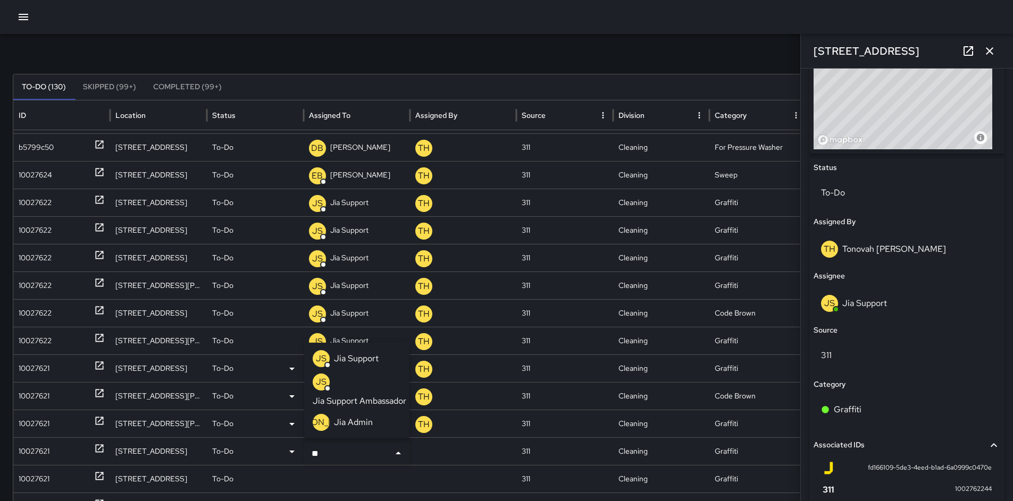
type input "***"
click at [358, 359] on p "Jia Support" at bounding box center [356, 359] width 45 height 13
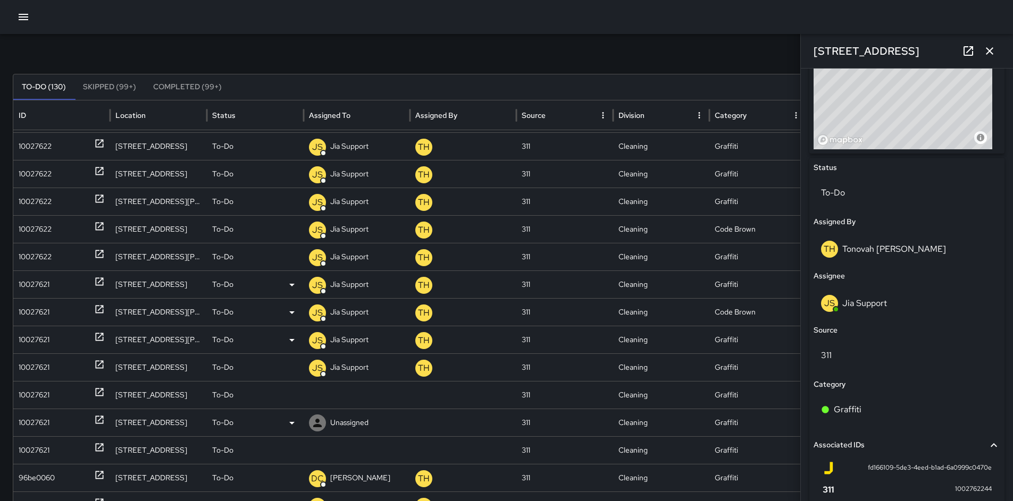
scroll to position [609, 0]
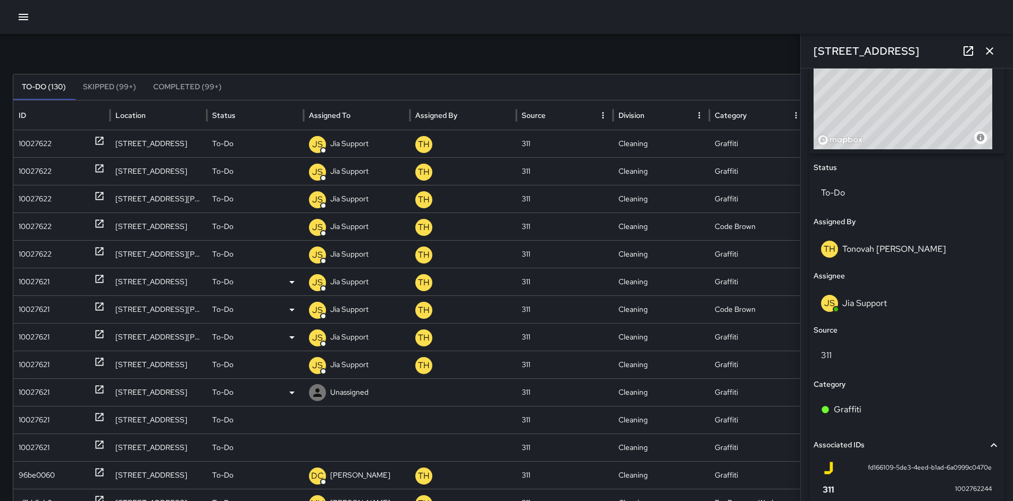
click at [328, 389] on div "Unassigned" at bounding box center [357, 392] width 96 height 27
type input "***"
click at [346, 301] on p "Jia Support" at bounding box center [356, 300] width 45 height 13
click at [330, 423] on p "Unassigned" at bounding box center [349, 420] width 38 height 27
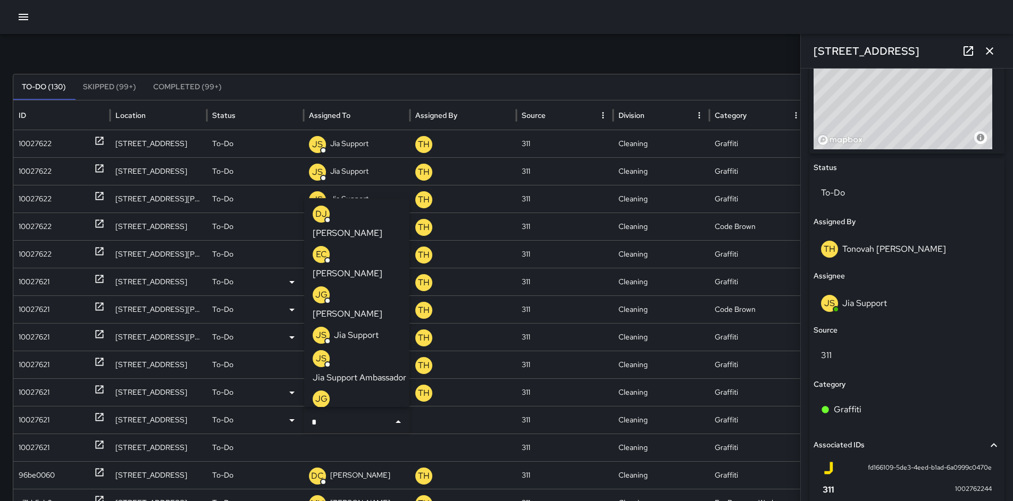
type input "**"
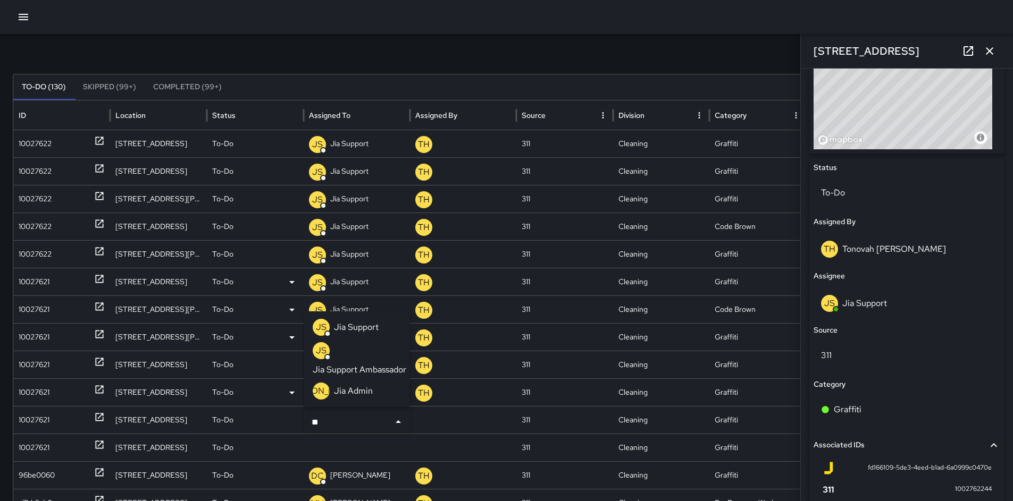
click at [359, 330] on p "Jia Support" at bounding box center [356, 327] width 45 height 13
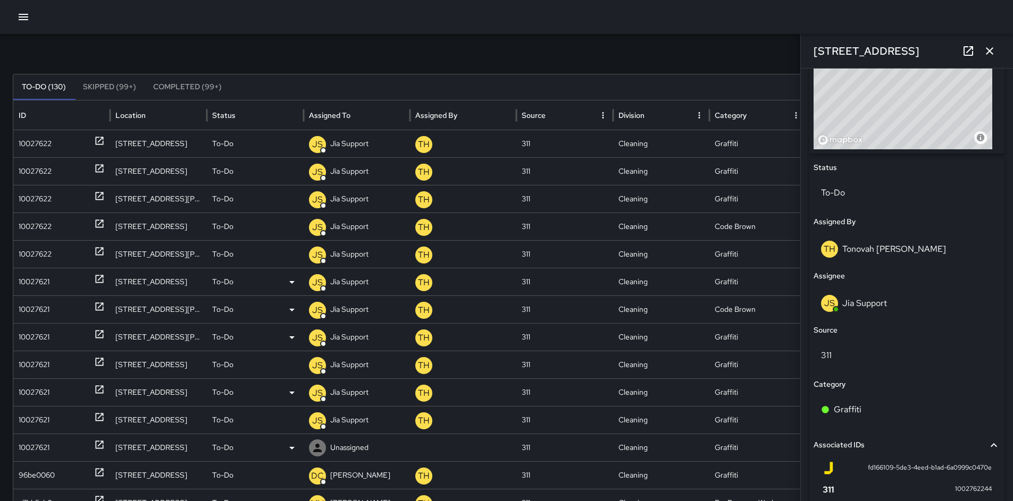
click at [342, 443] on p "Unassigned" at bounding box center [349, 447] width 38 height 27
type input "***"
click at [368, 353] on p "Jia Support" at bounding box center [356, 355] width 45 height 13
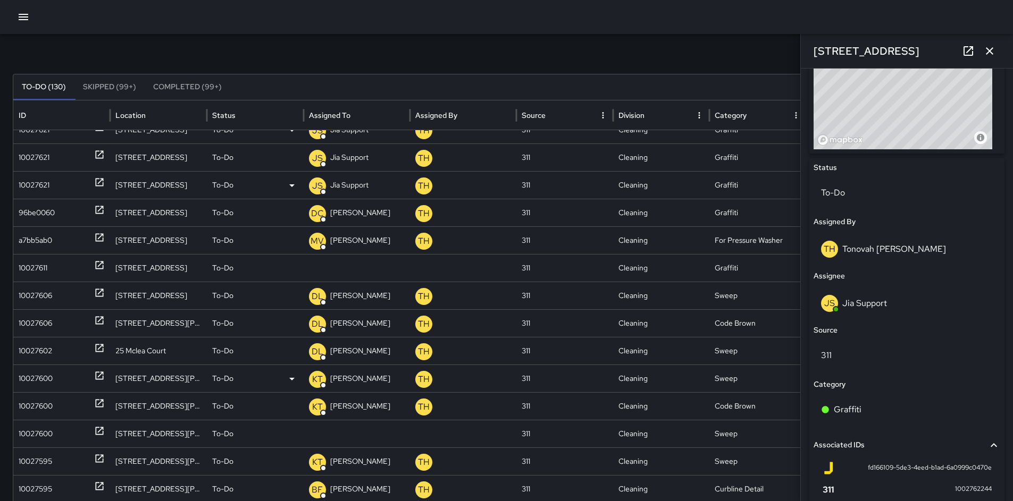
scroll to position [819, 0]
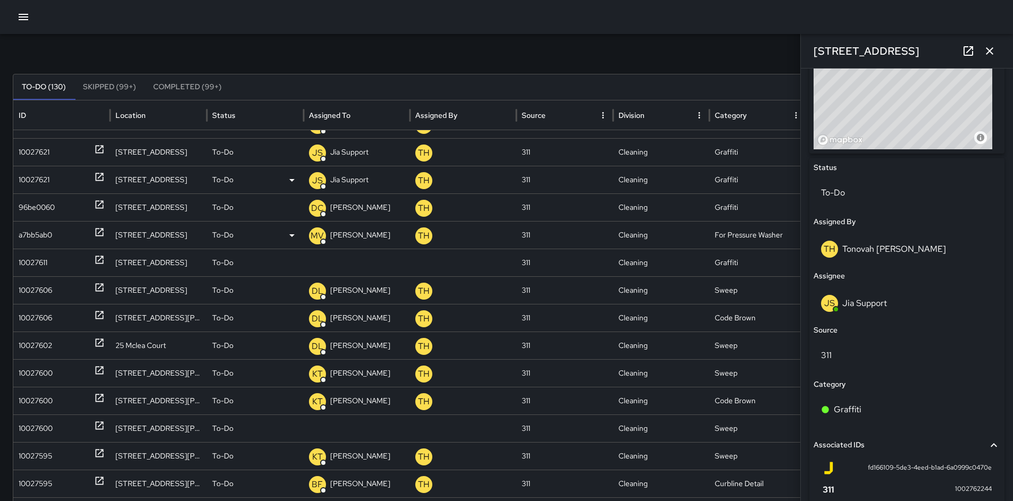
click at [41, 233] on div "a7bb5ab0" at bounding box center [35, 235] width 33 height 27
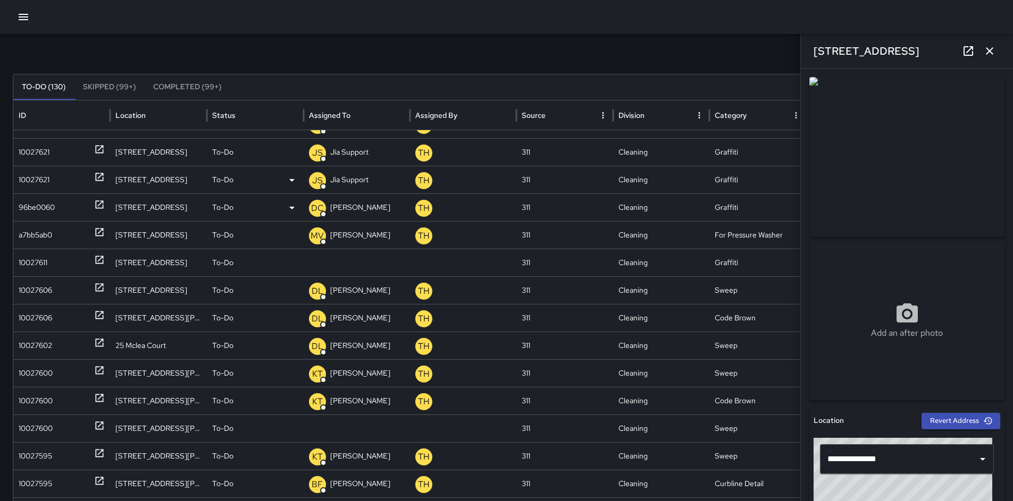
click at [39, 210] on div "96be0060" at bounding box center [37, 207] width 36 height 27
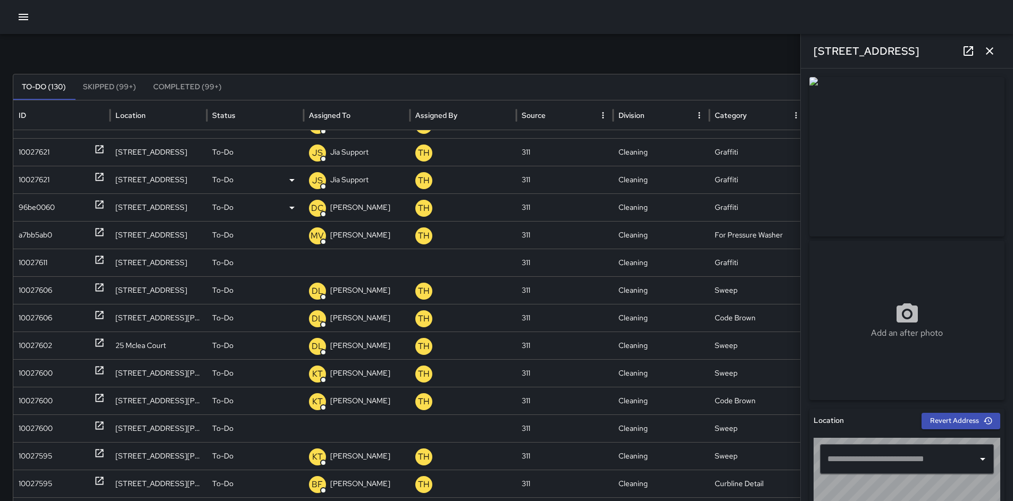
type input "**********"
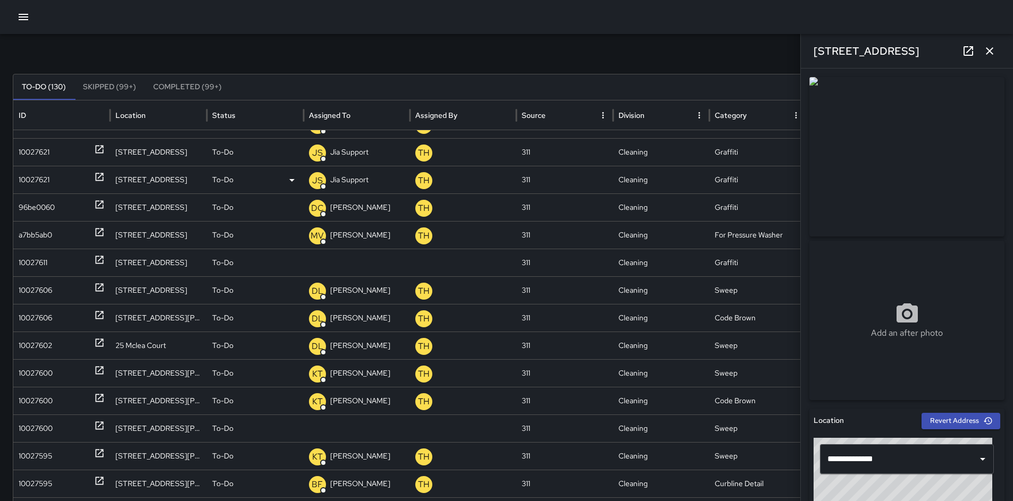
click at [39, 183] on div "10027621" at bounding box center [34, 179] width 31 height 27
click at [32, 153] on div "10027621" at bounding box center [34, 152] width 31 height 27
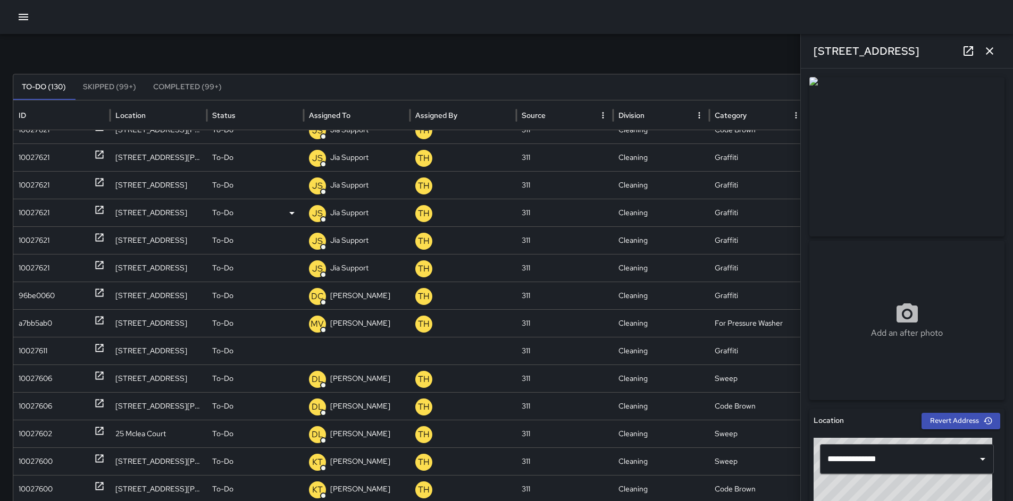
scroll to position [732, 0]
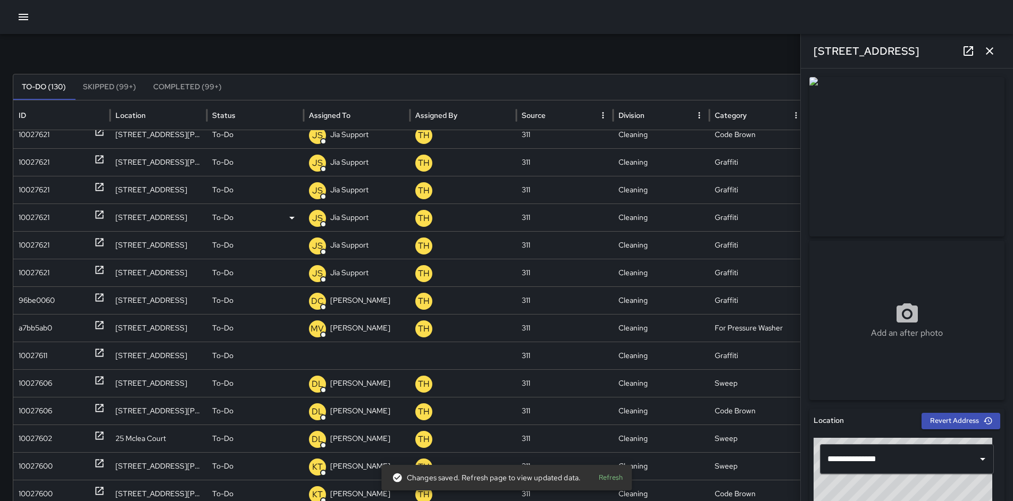
click at [38, 219] on div "10027621" at bounding box center [34, 217] width 31 height 27
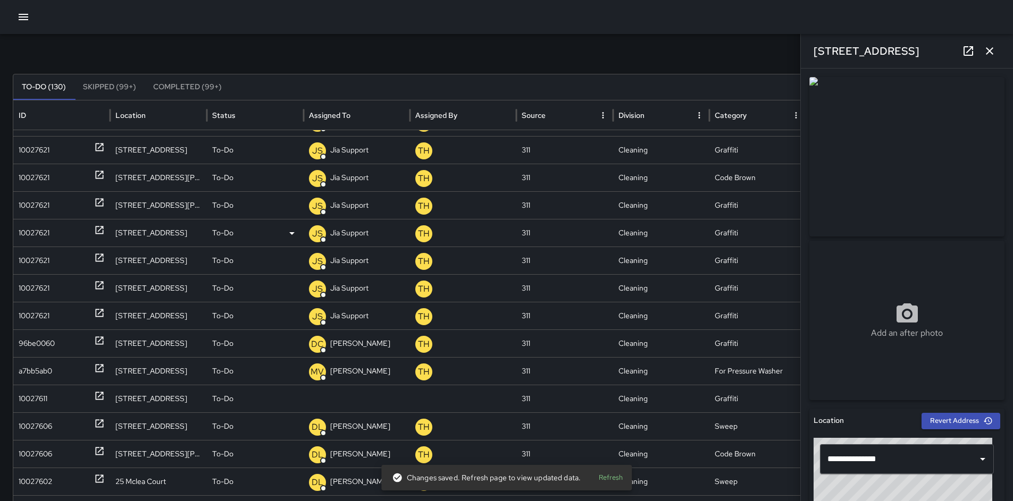
click at [36, 227] on div "10027621" at bounding box center [34, 233] width 31 height 27
click at [34, 208] on div "10027621" at bounding box center [34, 205] width 31 height 27
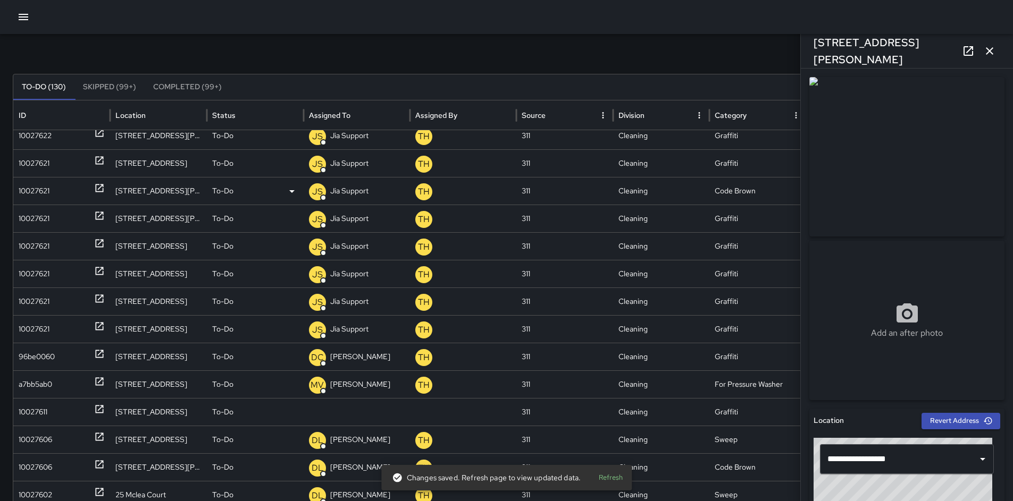
click at [32, 198] on div "10027621" at bounding box center [34, 191] width 31 height 27
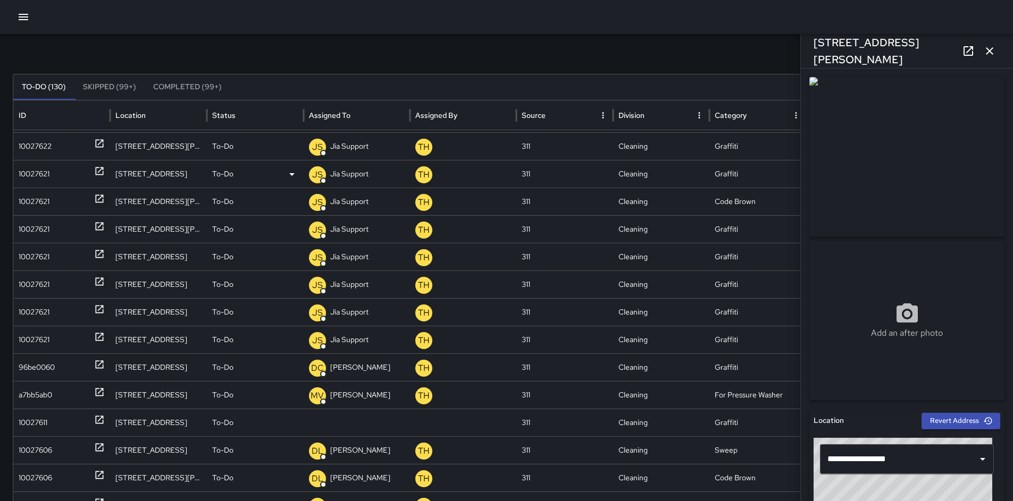
click at [29, 168] on div "10027621" at bounding box center [34, 174] width 31 height 27
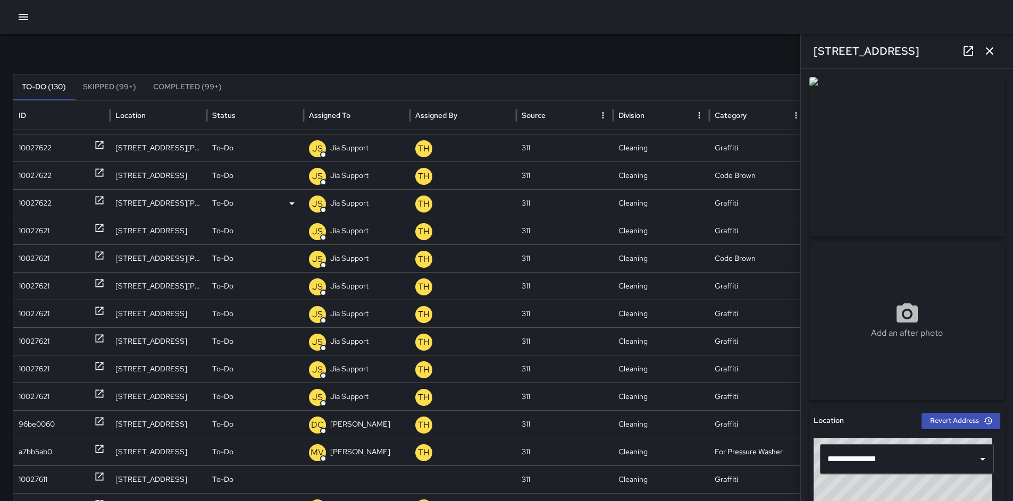
click at [35, 201] on div "10027622" at bounding box center [35, 203] width 33 height 27
click at [31, 177] on div "10027622" at bounding box center [35, 175] width 33 height 27
click at [31, 150] on div "10027622" at bounding box center [35, 148] width 33 height 27
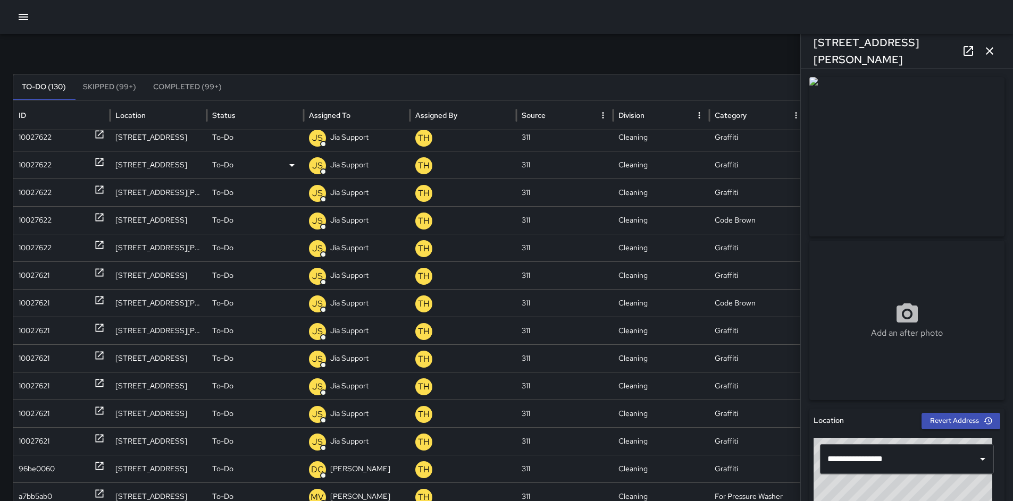
click at [44, 172] on div "10027622" at bounding box center [35, 165] width 33 height 27
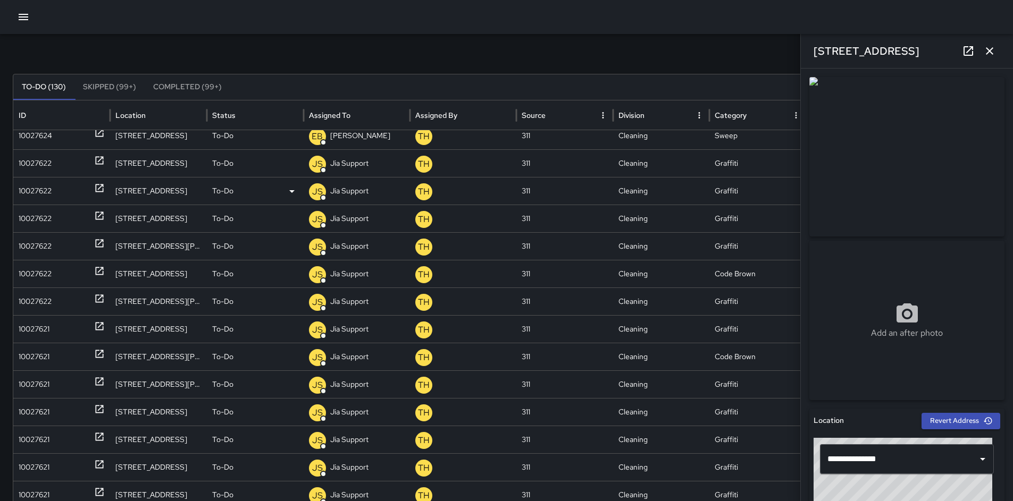
click at [46, 186] on div "10027622" at bounding box center [35, 191] width 33 height 27
click at [35, 161] on div "10027622" at bounding box center [35, 163] width 33 height 27
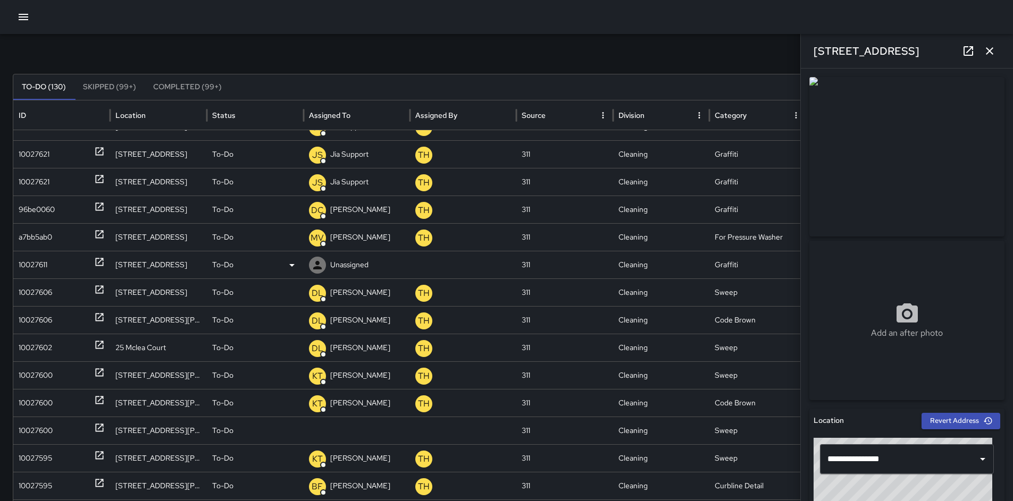
click at [43, 267] on div "10027611" at bounding box center [33, 264] width 29 height 27
click at [321, 268] on icon at bounding box center [317, 265] width 13 height 13
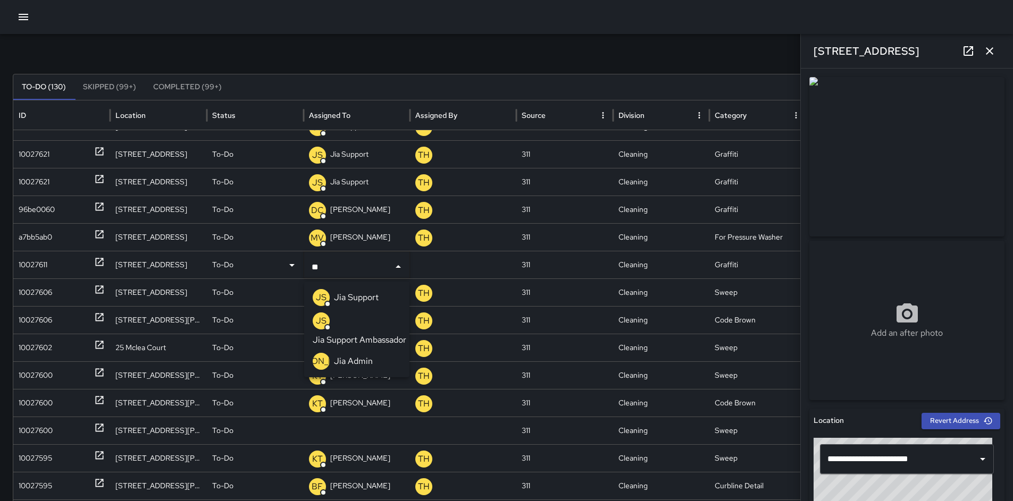
type input "***"
click at [350, 299] on p "Jia Support" at bounding box center [356, 297] width 45 height 13
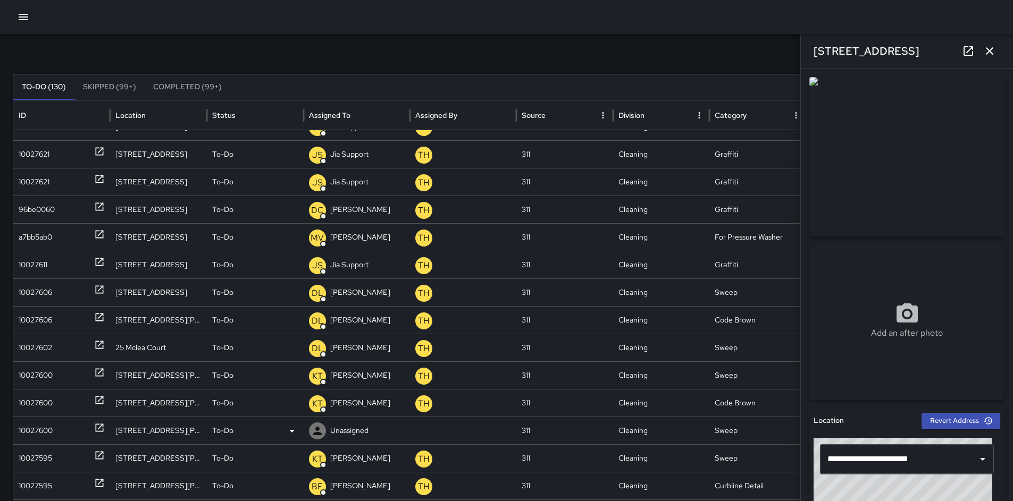
click at [28, 424] on div "10027600" at bounding box center [36, 430] width 34 height 27
click at [343, 437] on p "Unassigned" at bounding box center [349, 430] width 38 height 27
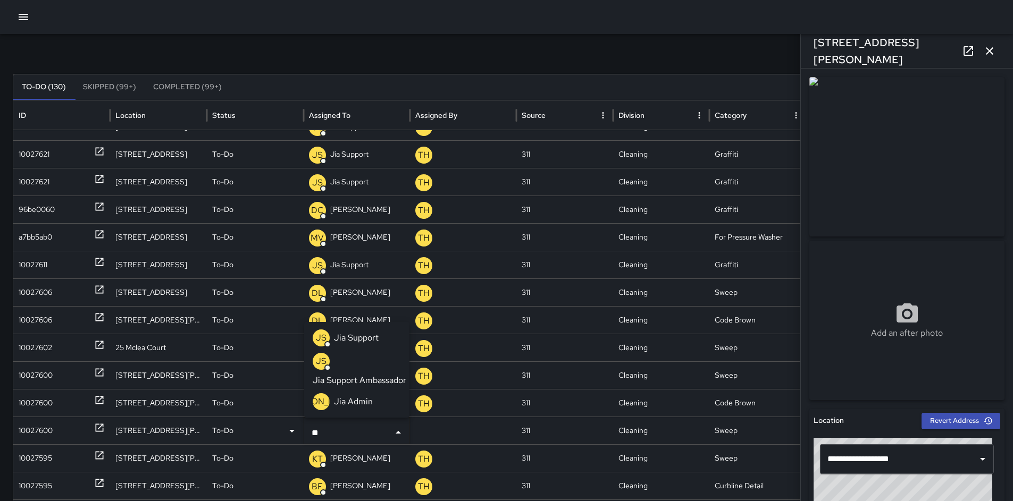
type input "***"
click at [364, 333] on p "Jia Support" at bounding box center [356, 338] width 45 height 13
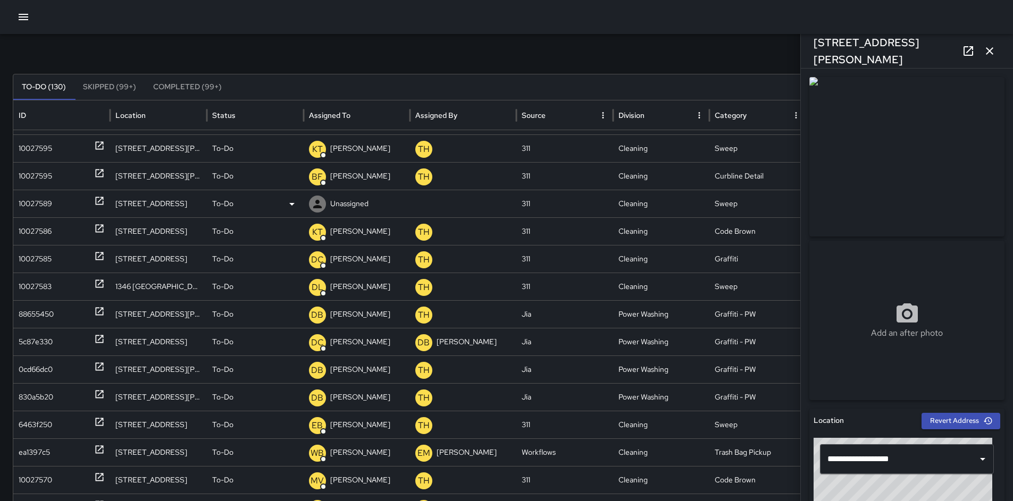
drag, startPoint x: 17, startPoint y: 194, endPoint x: 24, endPoint y: 199, distance: 9.1
click at [17, 194] on div "10027589" at bounding box center [61, 204] width 97 height 28
click at [28, 203] on div "10027589" at bounding box center [35, 203] width 33 height 27
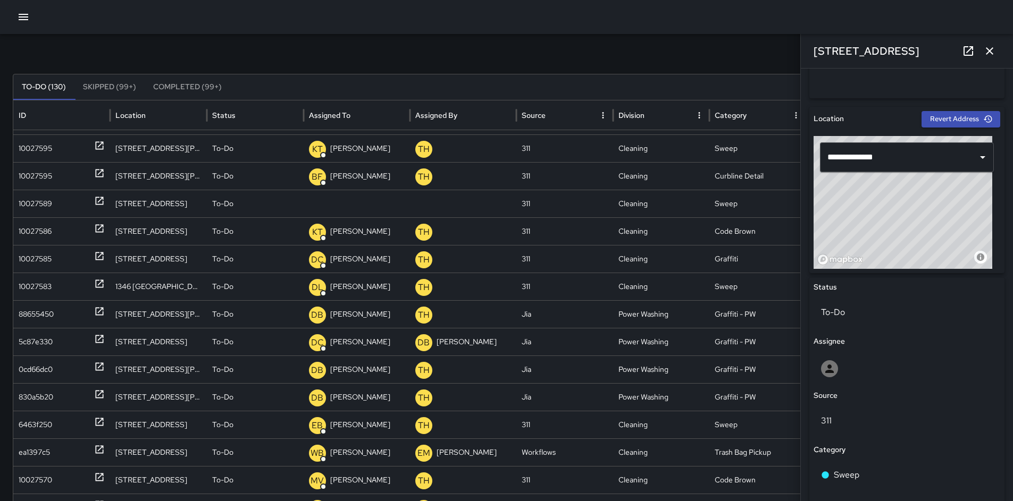
scroll to position [548, 0]
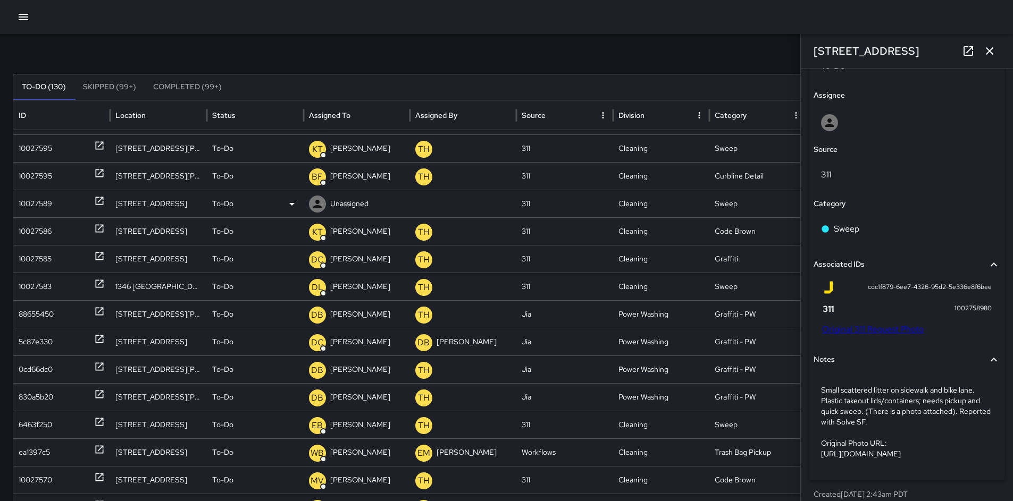
click at [322, 211] on div at bounding box center [317, 204] width 17 height 17
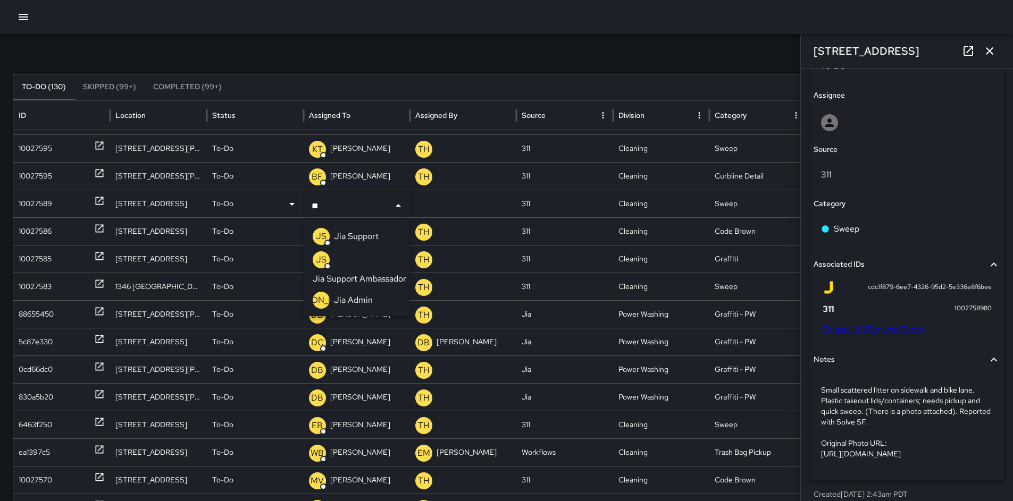
type input "***"
click at [352, 240] on p "Jia Support" at bounding box center [356, 236] width 45 height 13
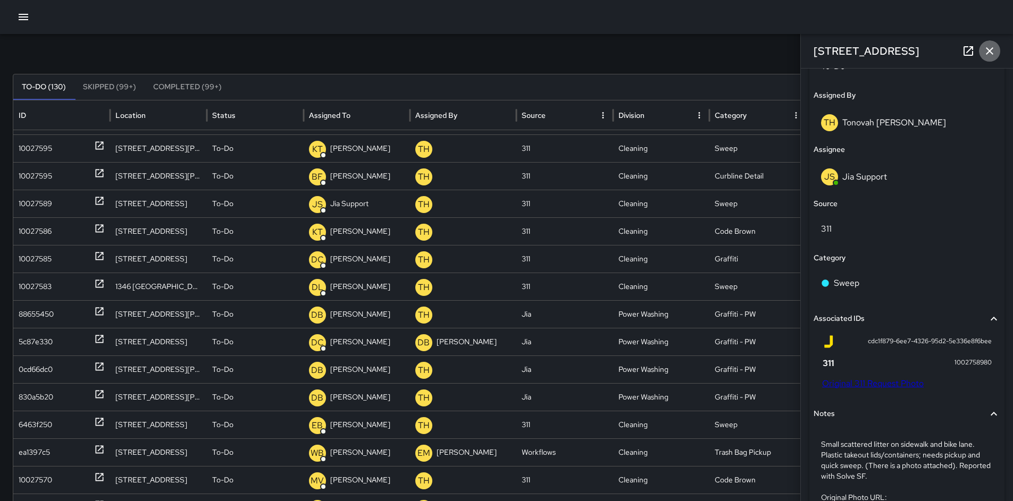
drag, startPoint x: 987, startPoint y: 54, endPoint x: 972, endPoint y: 66, distance: 19.3
click at [987, 54] on icon "button" at bounding box center [989, 51] width 13 height 13
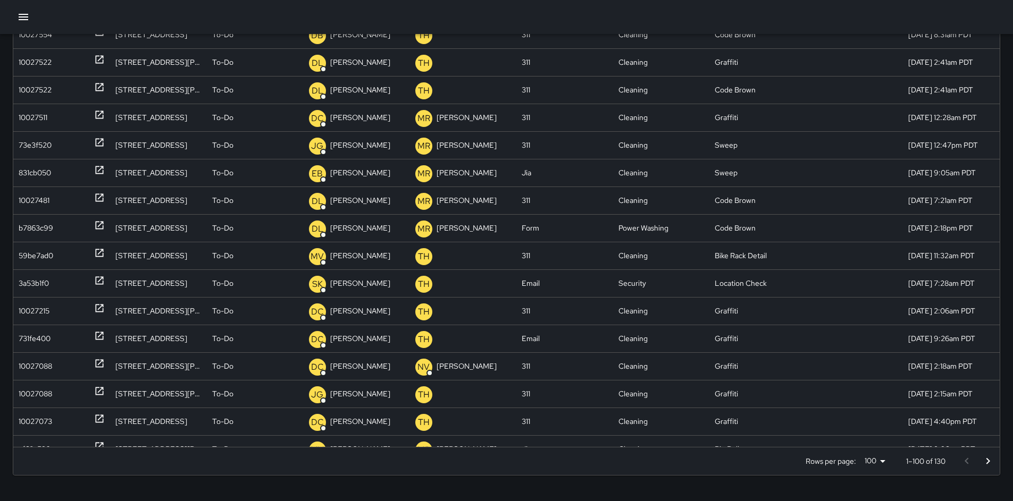
scroll to position [1513, 0]
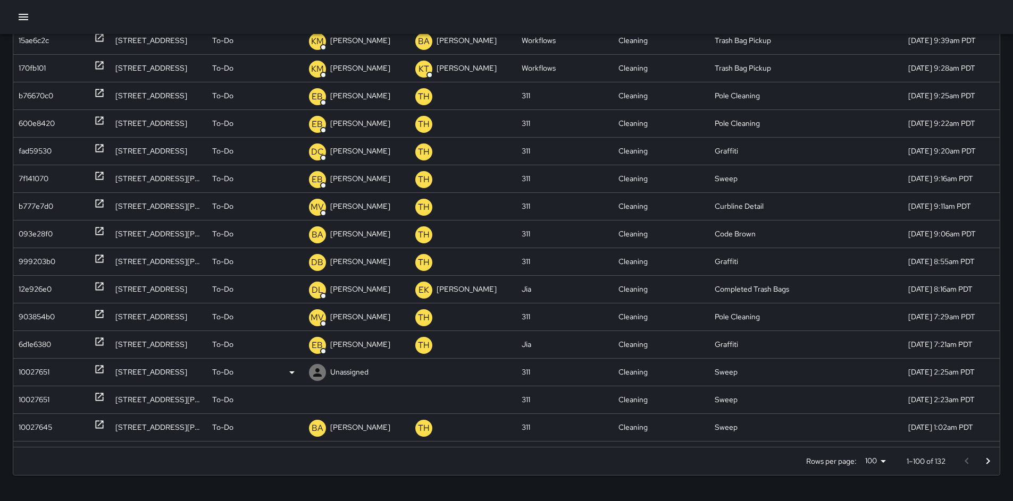
click at [24, 373] on div "10027651" at bounding box center [34, 372] width 31 height 27
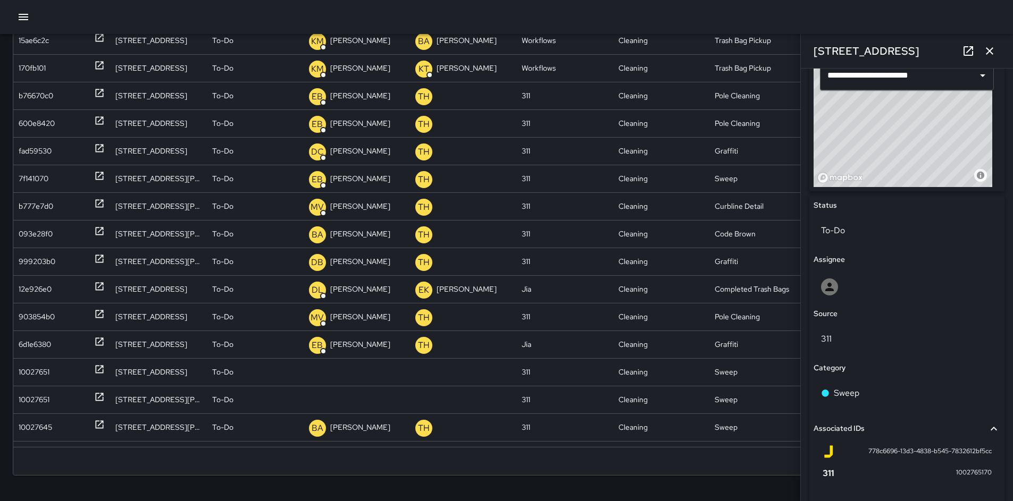
scroll to position [363, 0]
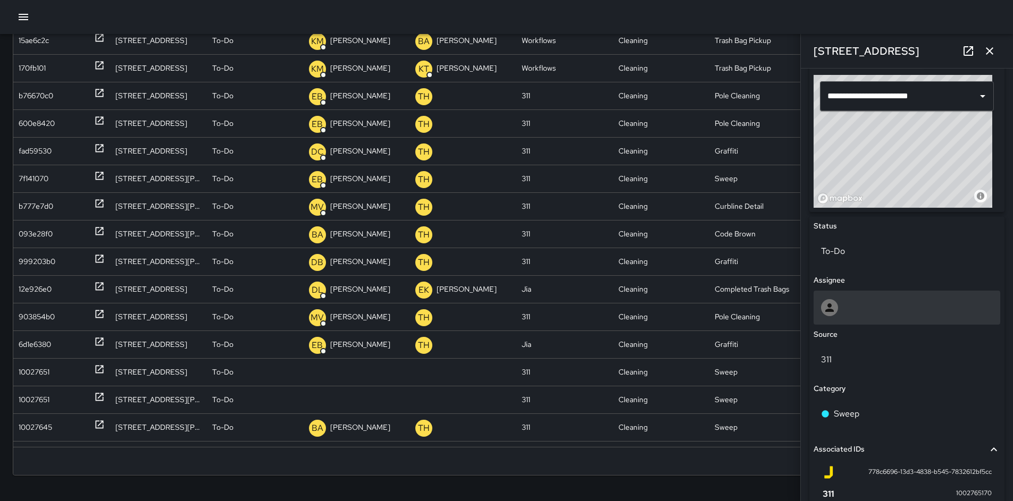
click at [846, 301] on div at bounding box center [907, 307] width 172 height 17
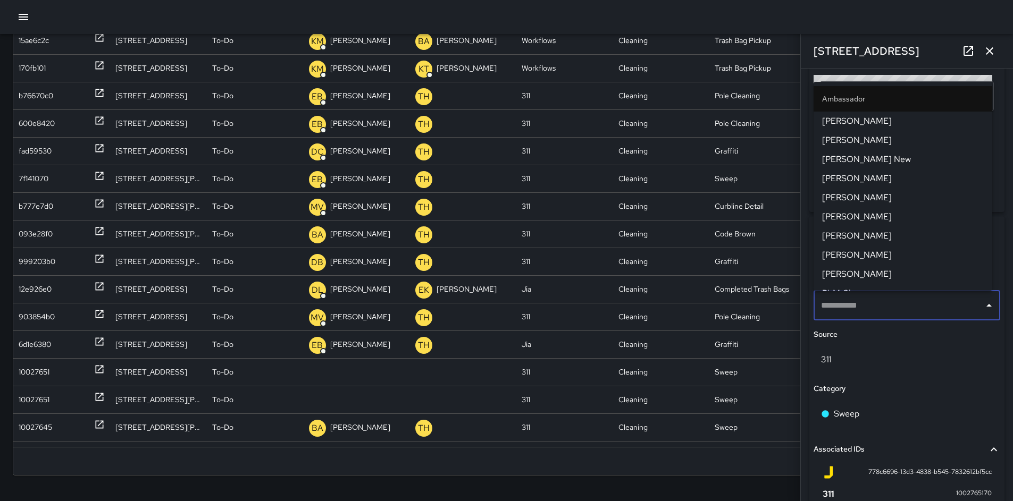
type input "*"
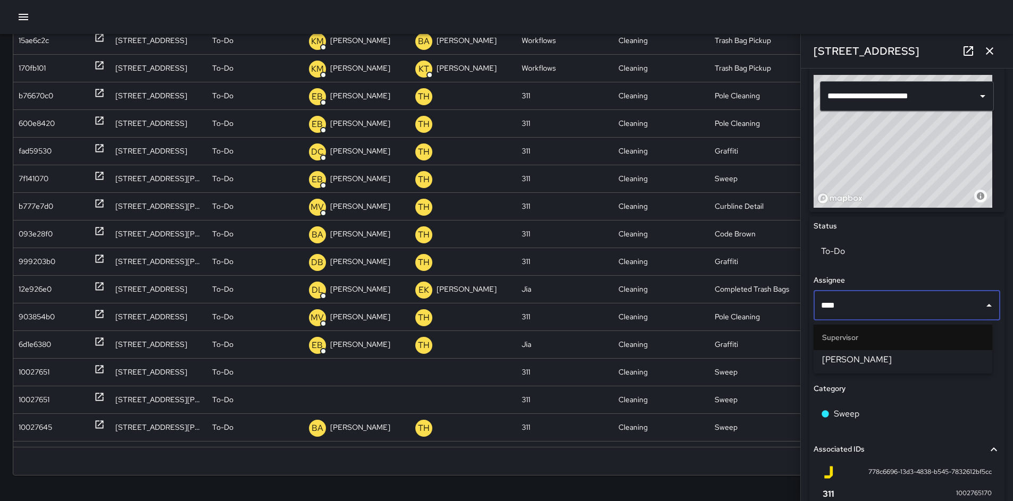
type input "*****"
click at [879, 354] on span "Bryan Alexander" at bounding box center [903, 360] width 162 height 13
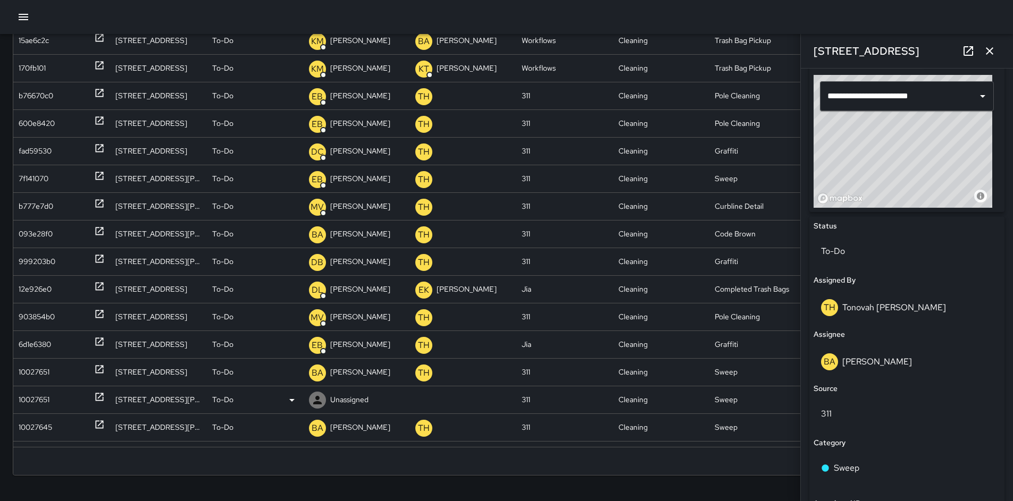
click at [36, 400] on div "10027651" at bounding box center [34, 400] width 31 height 27
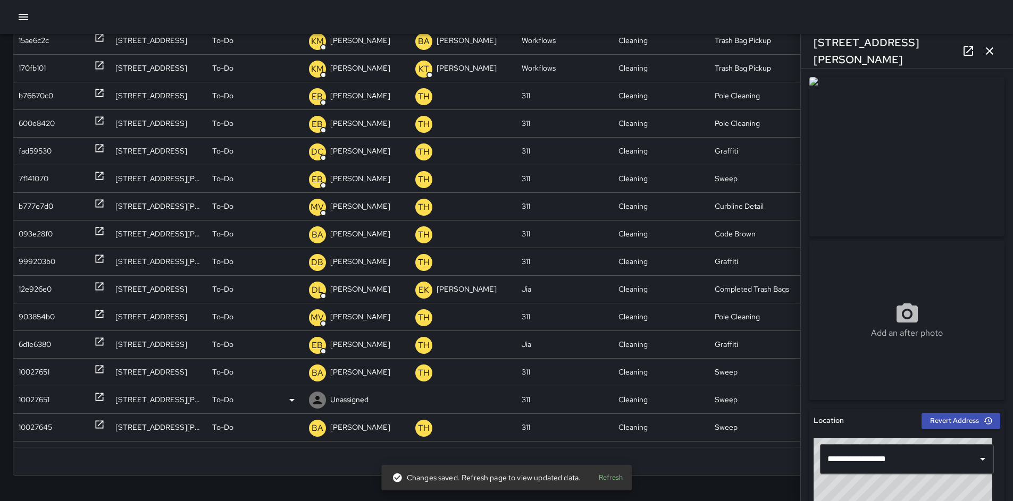
click at [23, 400] on div "10027651" at bounding box center [34, 400] width 31 height 27
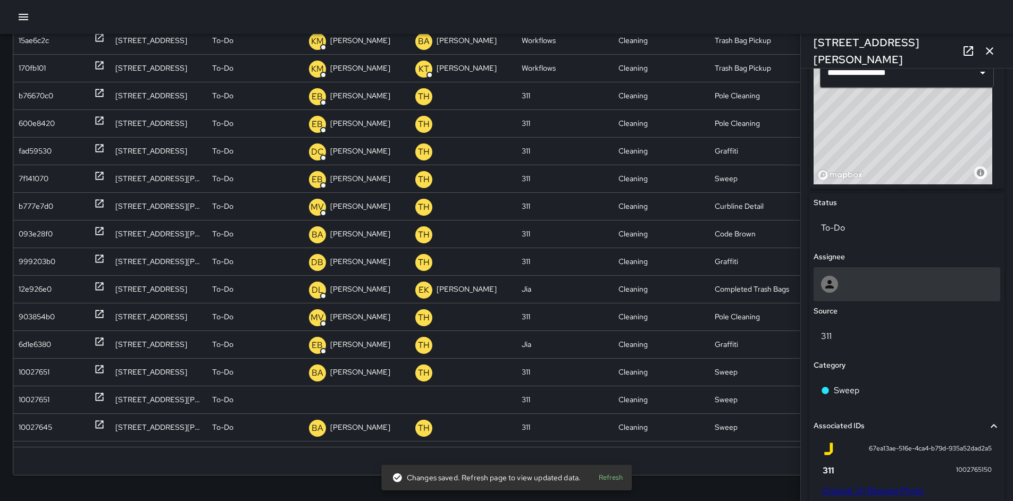
scroll to position [388, 0]
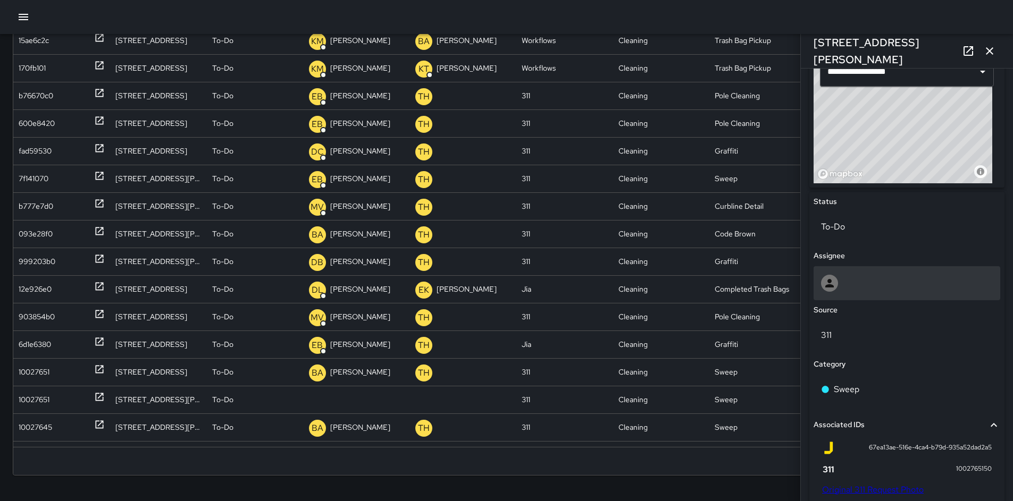
click at [865, 279] on div at bounding box center [907, 283] width 172 height 17
type input "*******"
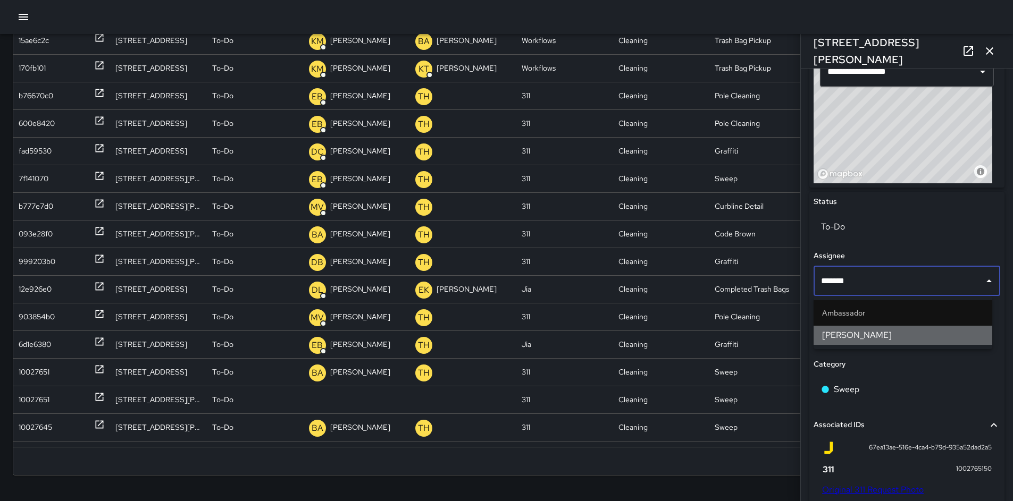
click at [850, 339] on span "Jermaine Gray" at bounding box center [903, 335] width 162 height 13
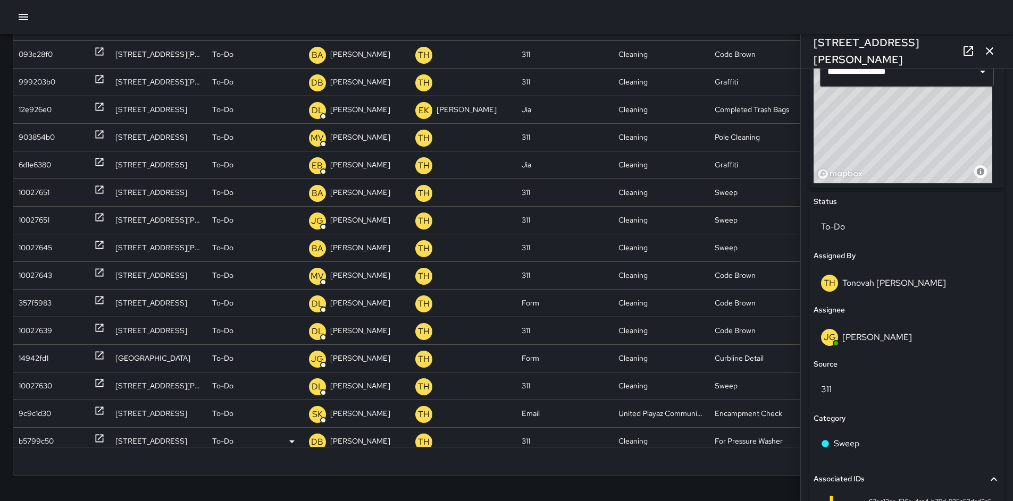
scroll to position [220, 0]
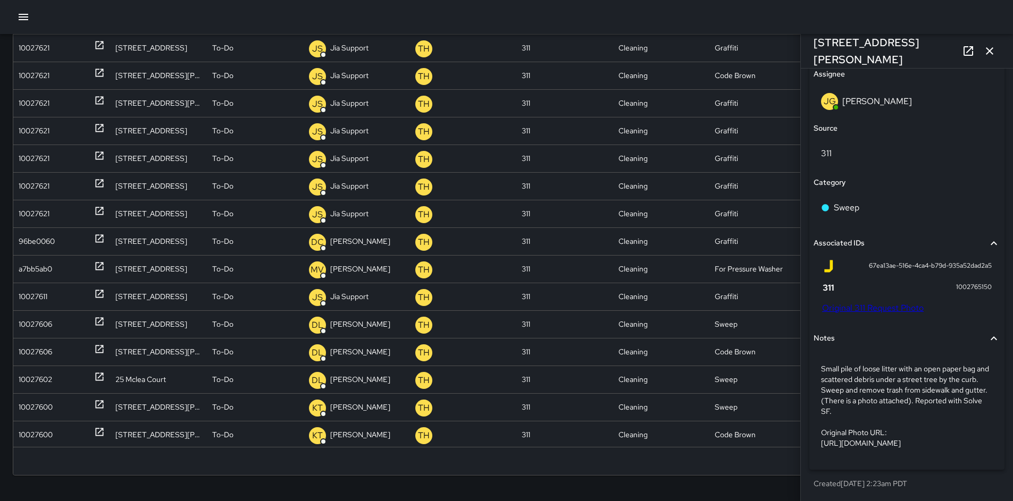
click at [992, 52] on icon "button" at bounding box center [989, 51] width 13 height 13
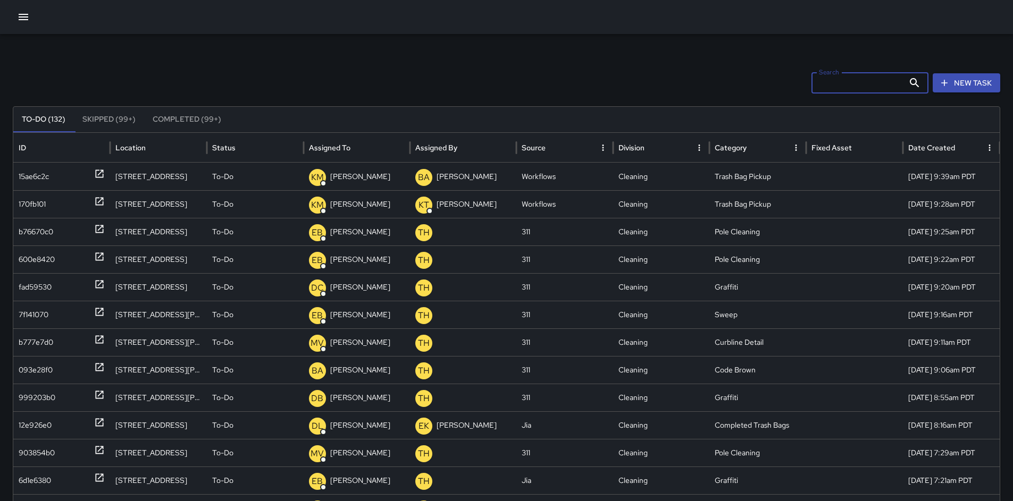
click at [849, 85] on input "Search" at bounding box center [857, 82] width 93 height 21
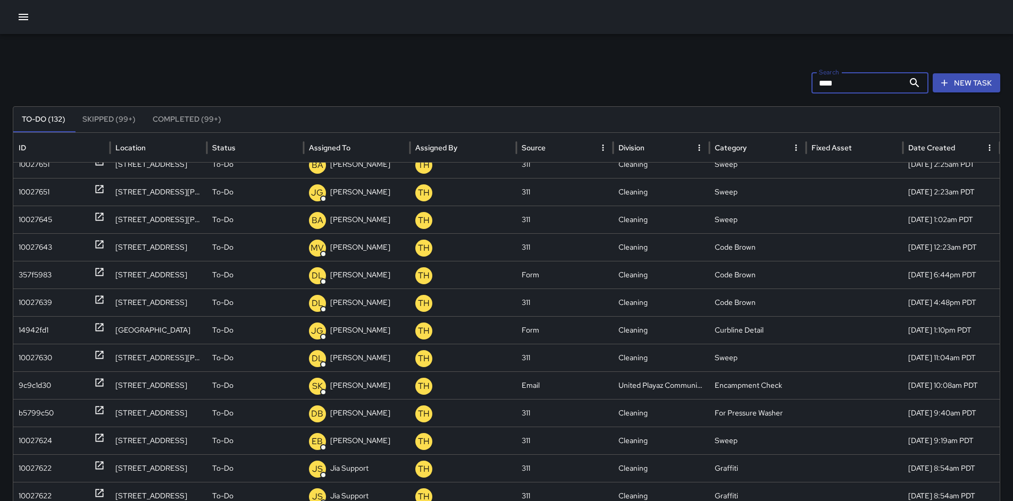
drag, startPoint x: 846, startPoint y: 88, endPoint x: 817, endPoint y: 81, distance: 30.0
click at [818, 82] on input "****" at bounding box center [857, 82] width 93 height 21
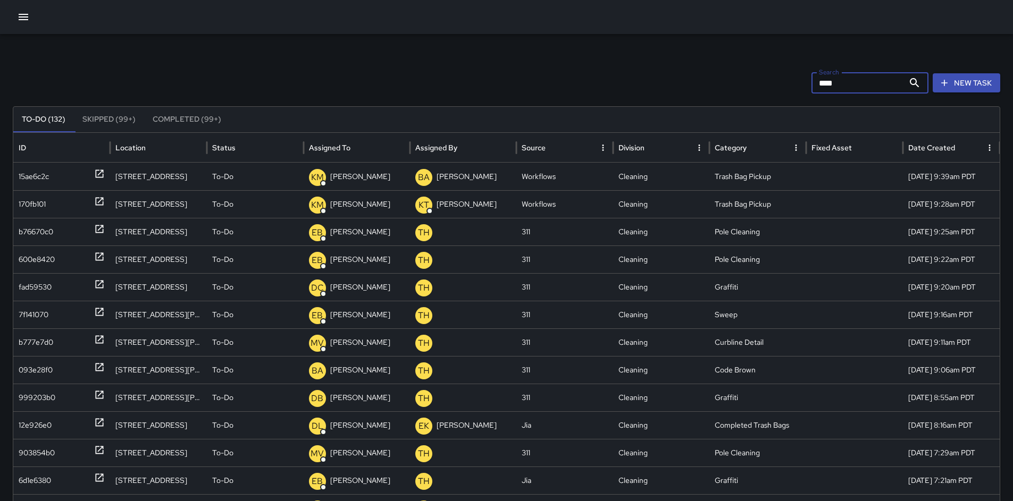
type input "*****"
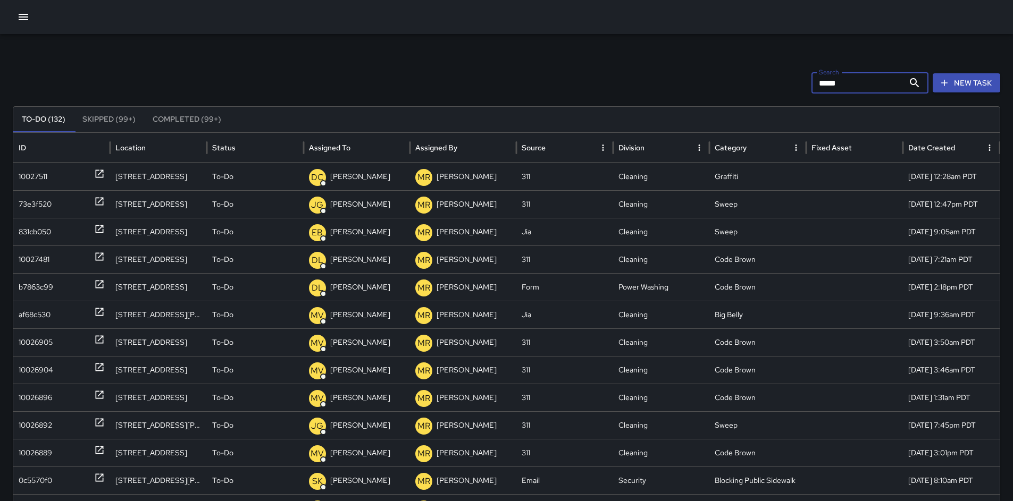
drag, startPoint x: 809, startPoint y: 87, endPoint x: 786, endPoint y: 87, distance: 23.4
click at [786, 87] on div "Search ***** Search New Task" at bounding box center [506, 82] width 987 height 21
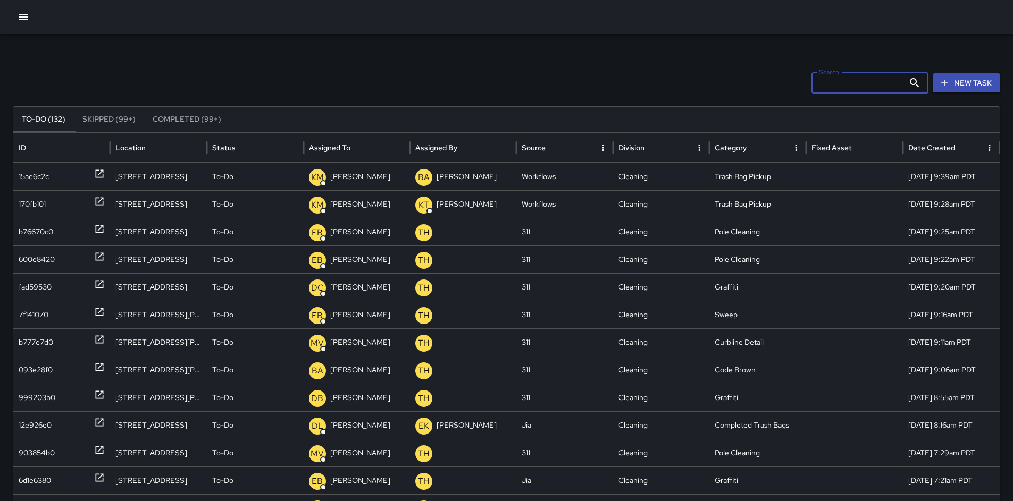
click at [16, 18] on button "button" at bounding box center [23, 16] width 21 height 21
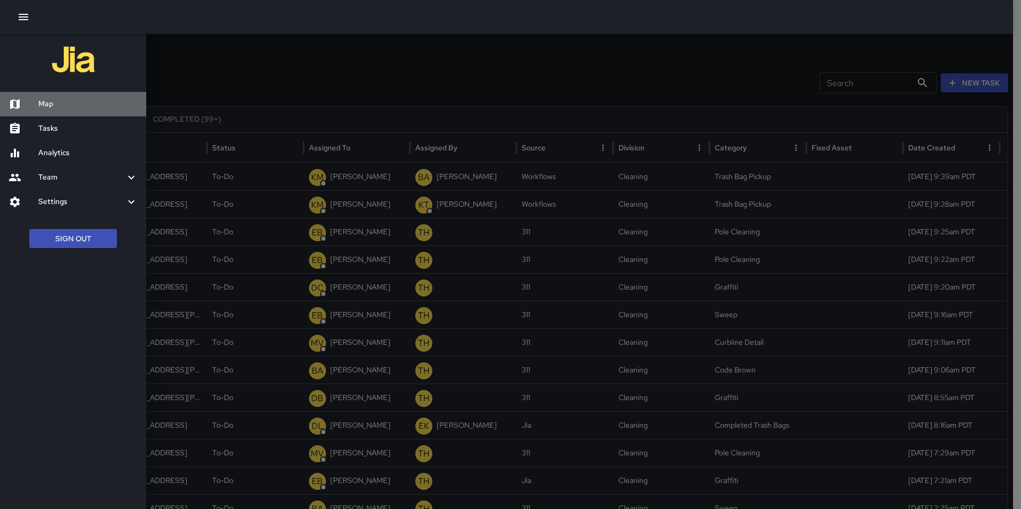
click at [45, 110] on h6 "Map" at bounding box center [87, 104] width 99 height 12
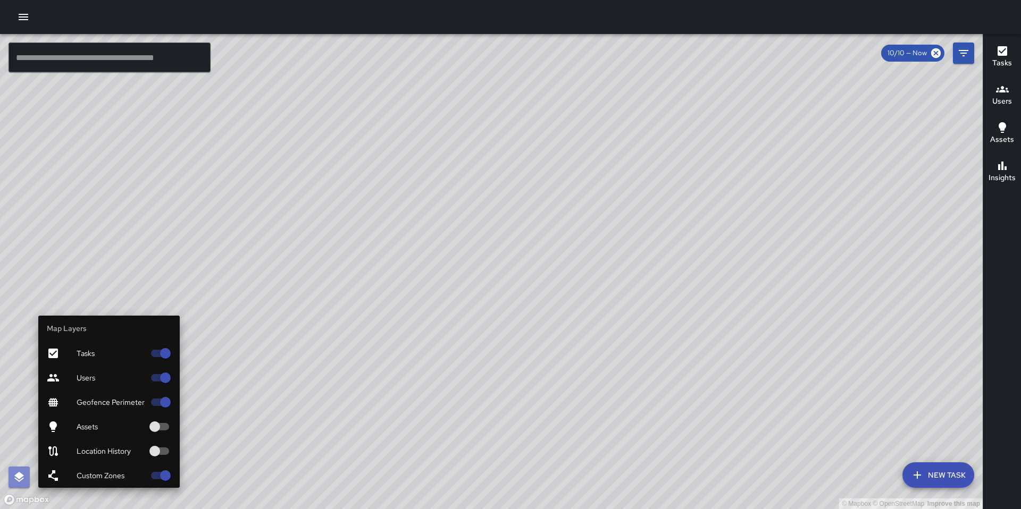
click at [18, 467] on button "button" at bounding box center [19, 477] width 21 height 21
click at [99, 407] on span "Geofence Perimeter" at bounding box center [111, 402] width 68 height 11
click at [99, 423] on span "Assets" at bounding box center [111, 427] width 68 height 11
click at [98, 424] on span "Assets" at bounding box center [111, 427] width 68 height 11
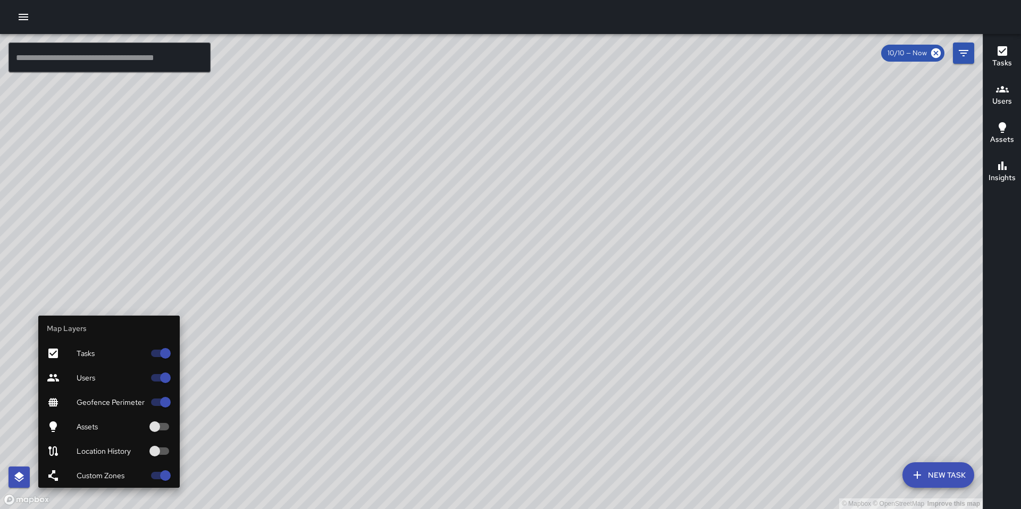
click at [99, 441] on div "Location History" at bounding box center [108, 451] width 141 height 24
click at [99, 442] on div "Location History" at bounding box center [108, 451] width 141 height 24
click at [97, 469] on div "Custom Zones" at bounding box center [108, 476] width 141 height 24
click at [99, 463] on div "Location History" at bounding box center [108, 451] width 141 height 24
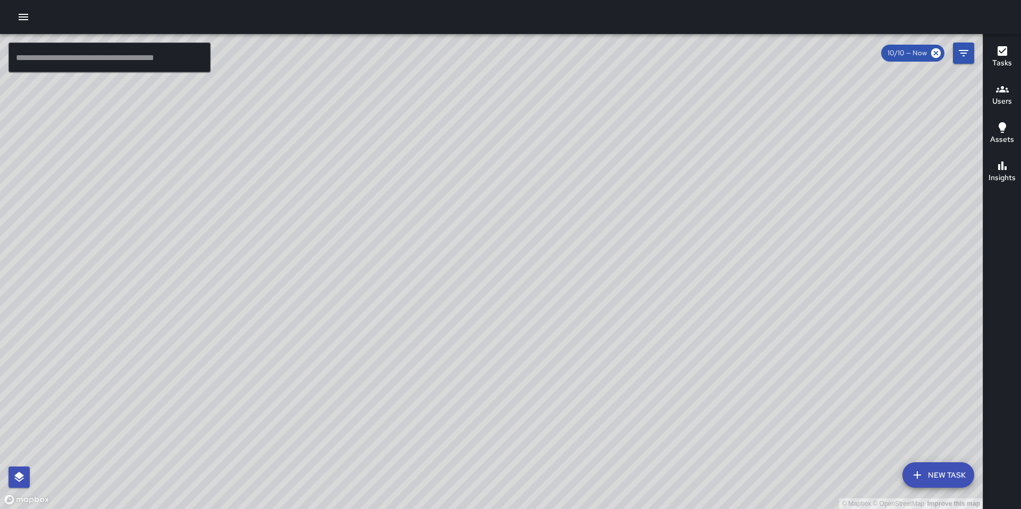
click at [288, 368] on div "© Mapbox © OpenStreetMap Improve this map" at bounding box center [491, 271] width 983 height 475
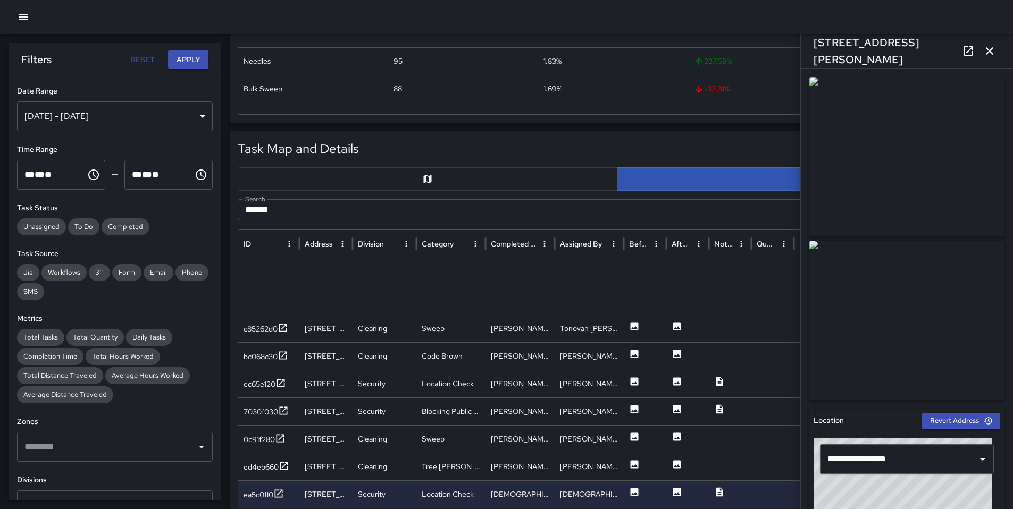
scroll to position [136, 0]
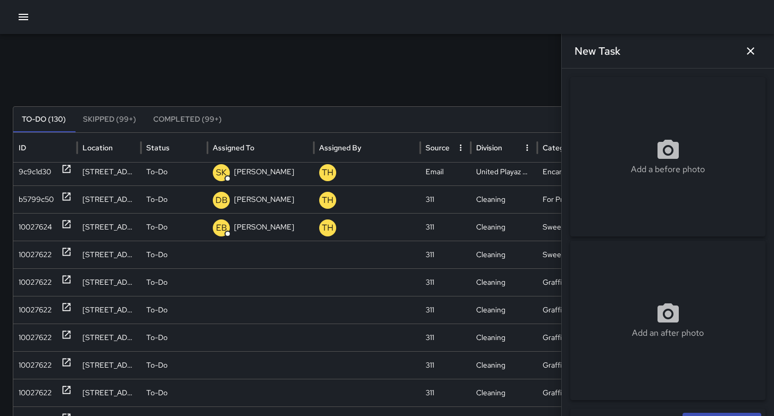
click at [753, 54] on icon "button" at bounding box center [750, 50] width 7 height 7
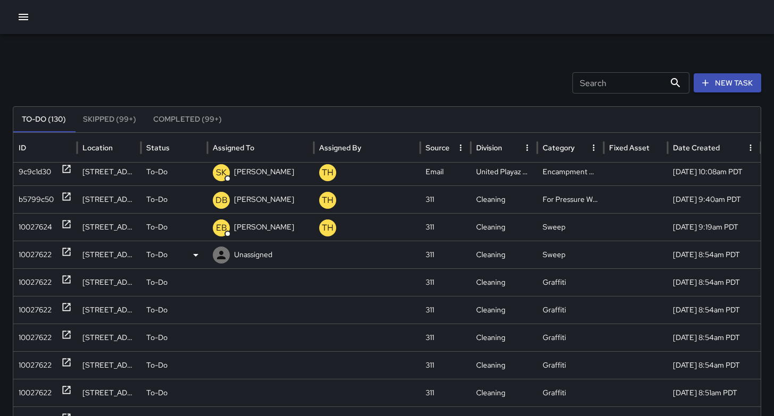
click at [33, 252] on div "10027622" at bounding box center [35, 254] width 33 height 27
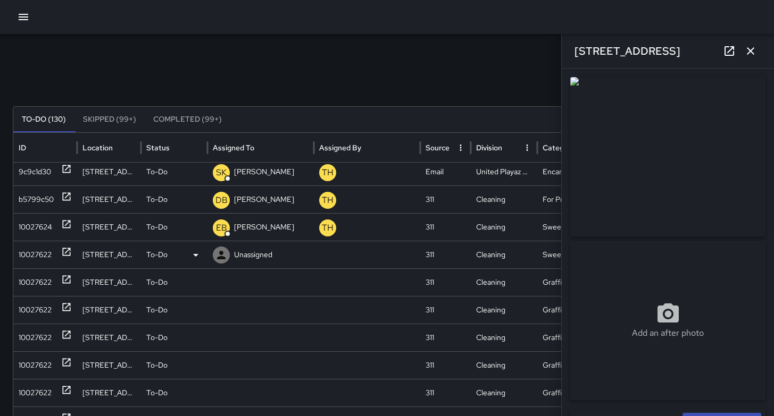
type input "**********"
click at [751, 49] on icon "button" at bounding box center [750, 51] width 13 height 13
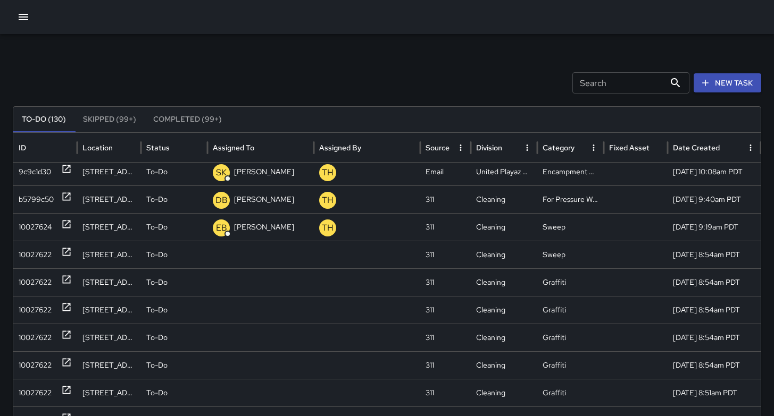
click at [734, 88] on button "New Task" at bounding box center [727, 83] width 68 height 20
click at [734, 88] on div "Search Search New Task To-Do (130) Skipped (99+) Completed (99+) ID Location St…" at bounding box center [387, 335] width 774 height 603
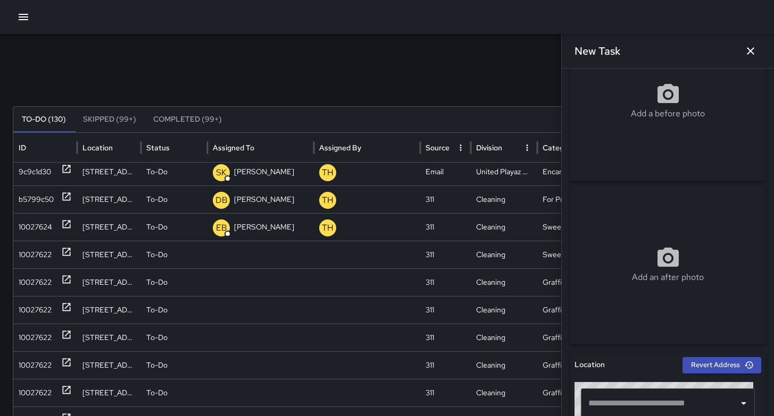
scroll to position [100, 0]
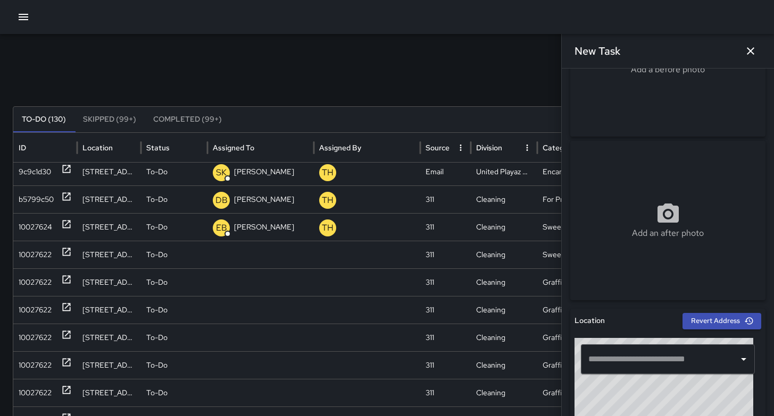
click at [620, 367] on input "text" at bounding box center [659, 359] width 148 height 20
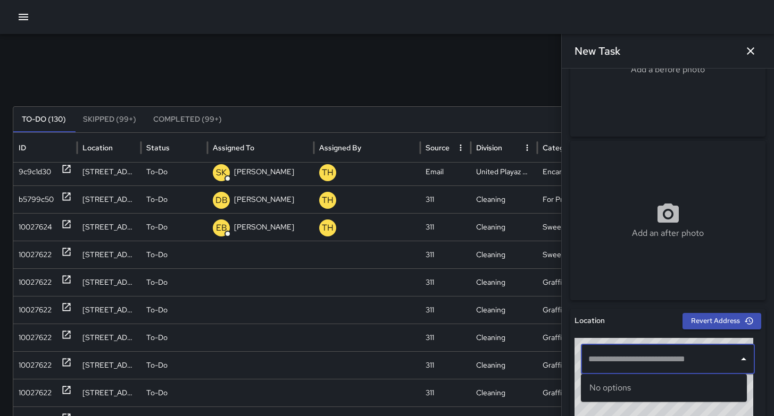
paste input "**********"
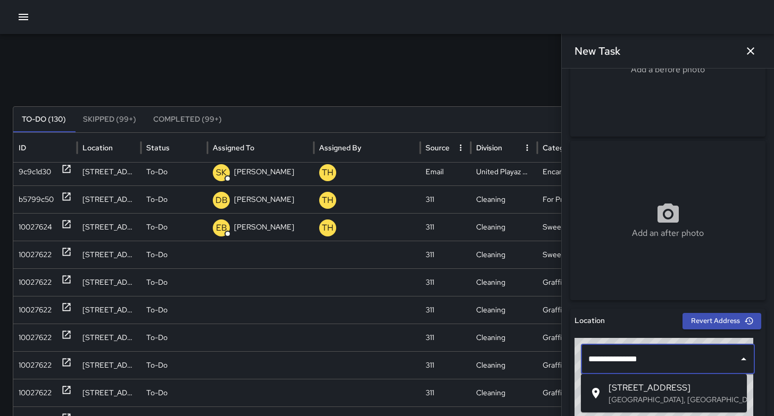
click at [676, 396] on p "San Francisco, CA, USA" at bounding box center [673, 400] width 130 height 11
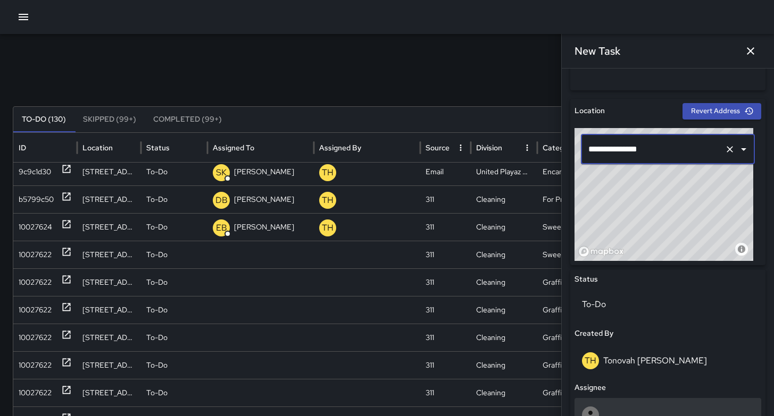
scroll to position [411, 0]
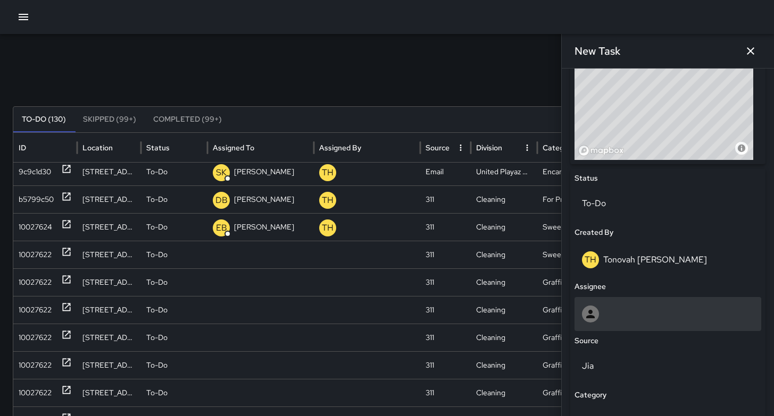
type input "**********"
click at [625, 317] on div at bounding box center [668, 314] width 172 height 17
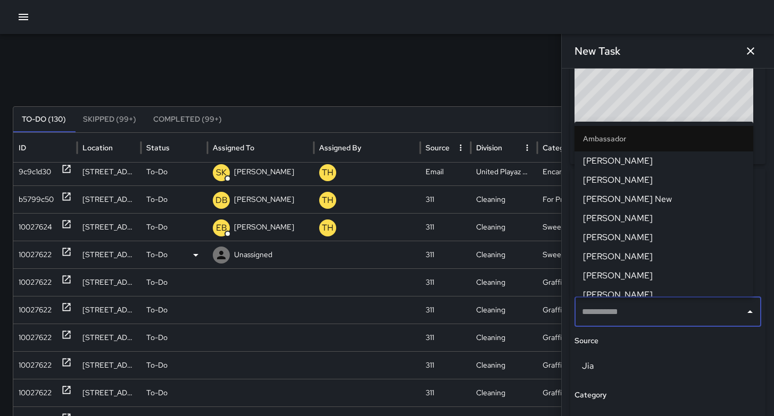
click at [33, 256] on div "10027622" at bounding box center [35, 254] width 33 height 27
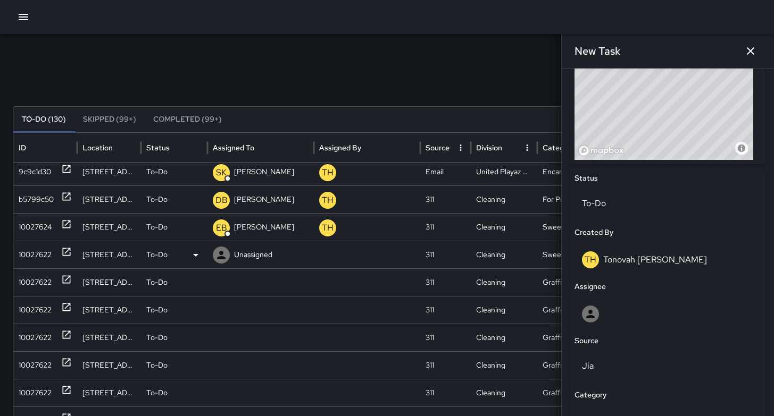
type input "**********"
click at [35, 256] on div "10027622" at bounding box center [35, 254] width 33 height 27
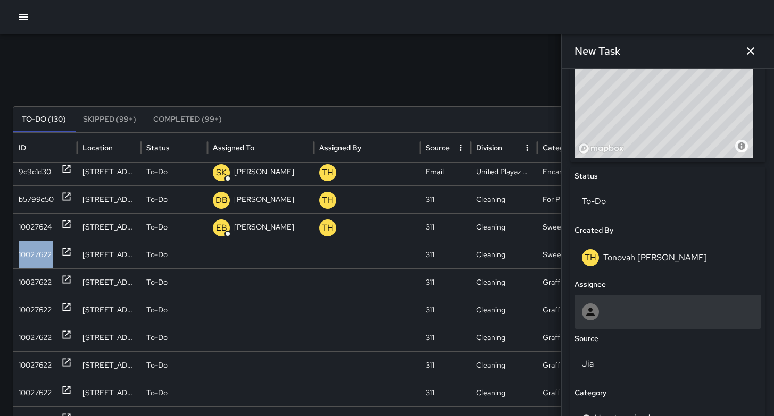
scroll to position [413, 0]
click at [625, 307] on div at bounding box center [668, 312] width 172 height 17
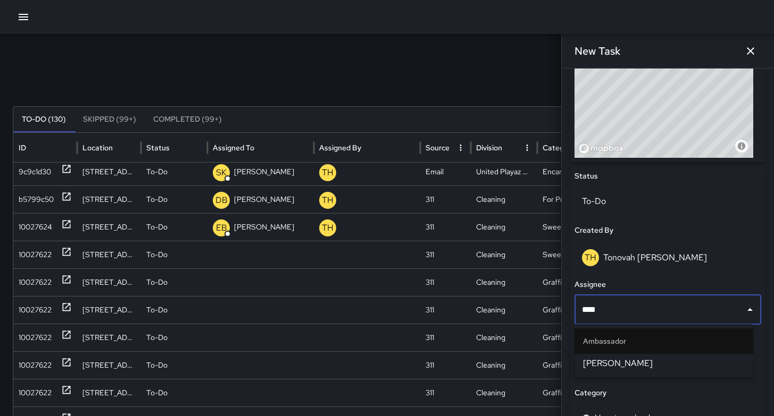
type input "*****"
click at [638, 359] on span "[PERSON_NAME]" at bounding box center [664, 363] width 162 height 13
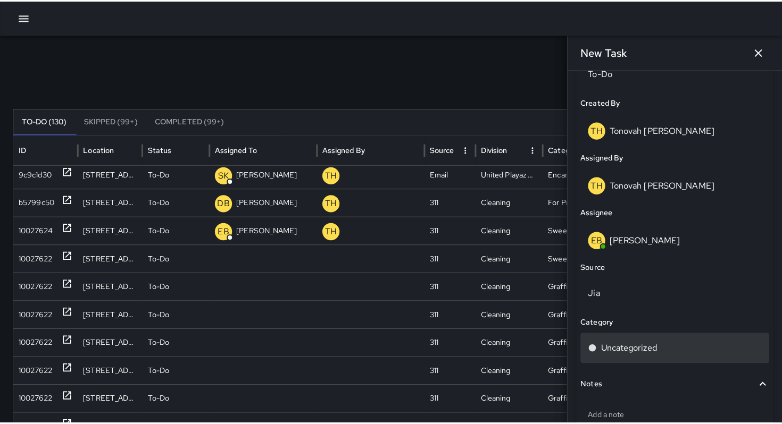
scroll to position [611, 0]
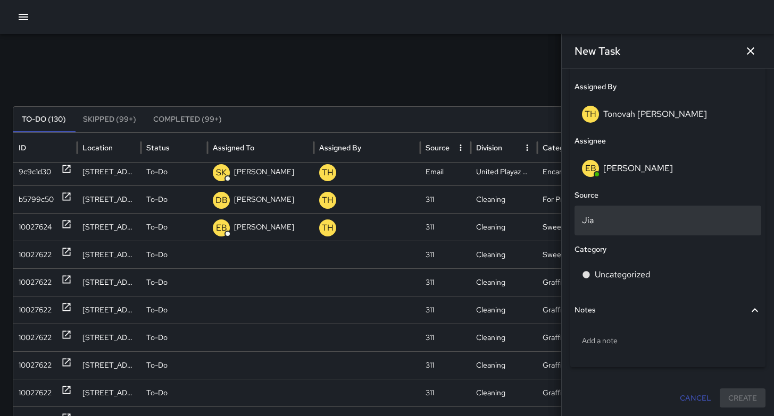
click at [614, 222] on p "Jia" at bounding box center [668, 220] width 172 height 13
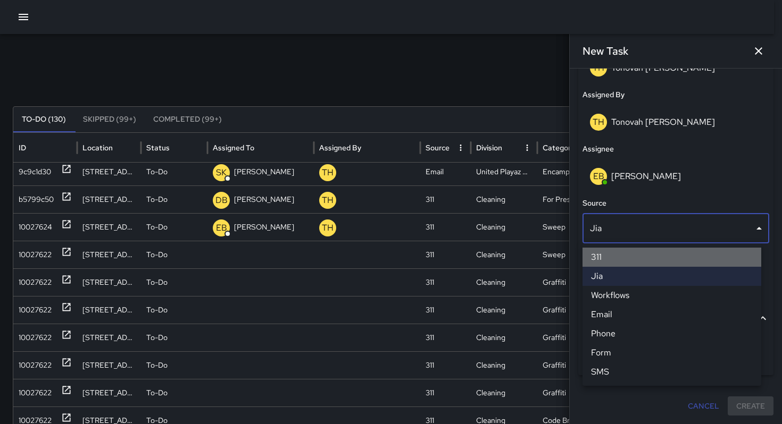
click at [617, 261] on li "311" at bounding box center [671, 257] width 179 height 19
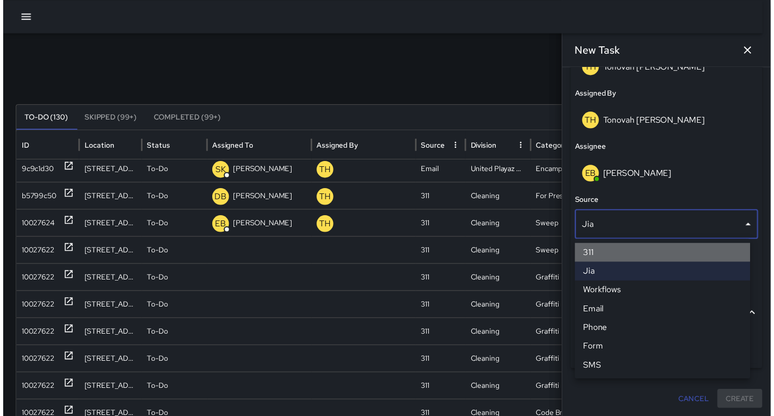
scroll to position [611, 0]
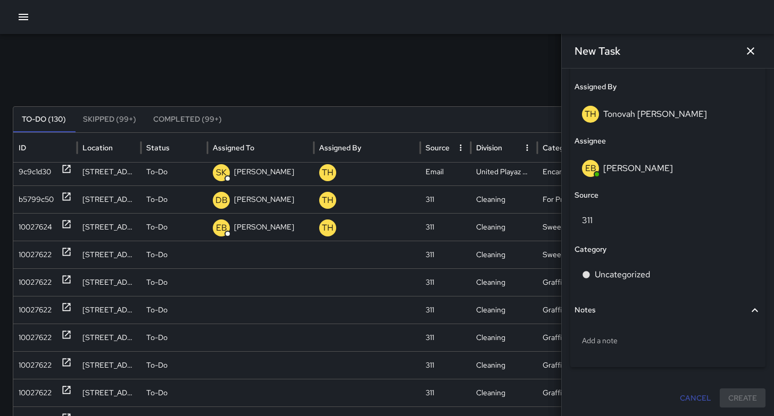
click at [747, 52] on icon "button" at bounding box center [750, 51] width 13 height 13
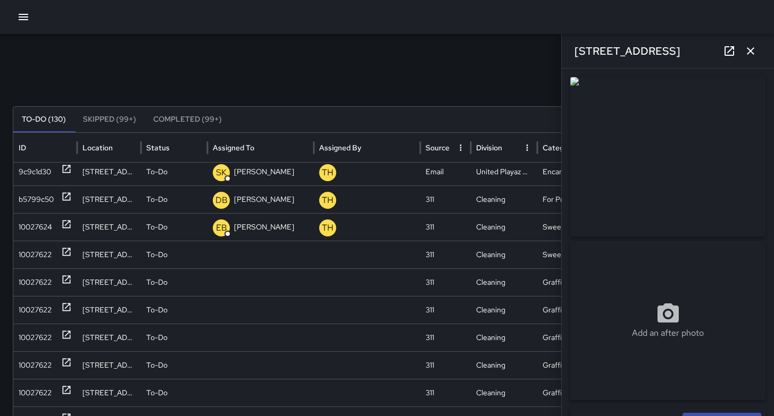
click at [753, 55] on icon "button" at bounding box center [750, 51] width 13 height 13
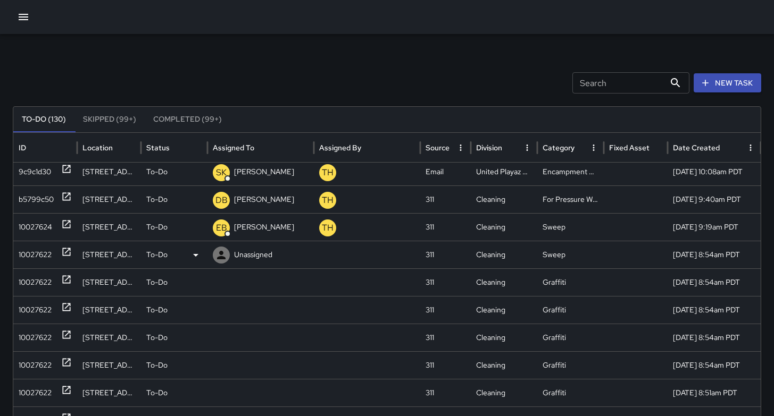
click at [52, 254] on div "10027622" at bounding box center [35, 254] width 33 height 27
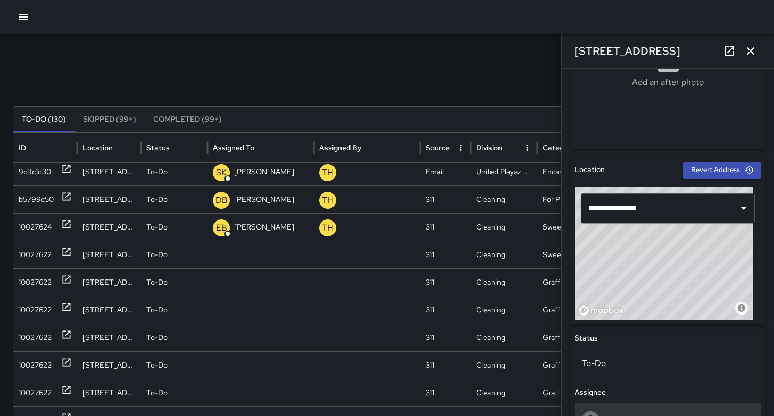
scroll to position [294, 0]
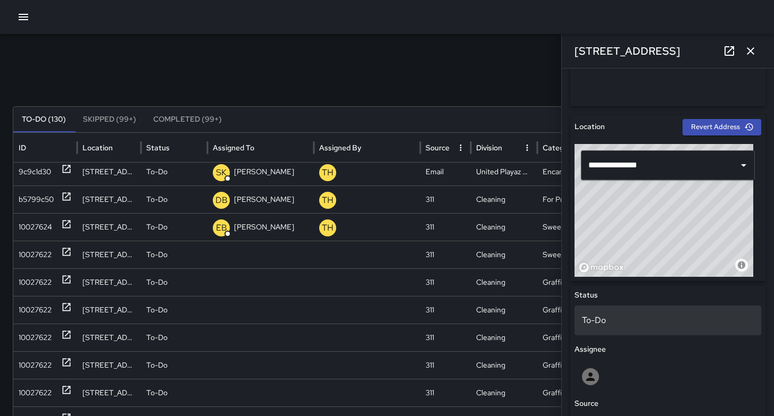
click at [607, 325] on p "To-Do" at bounding box center [668, 320] width 172 height 13
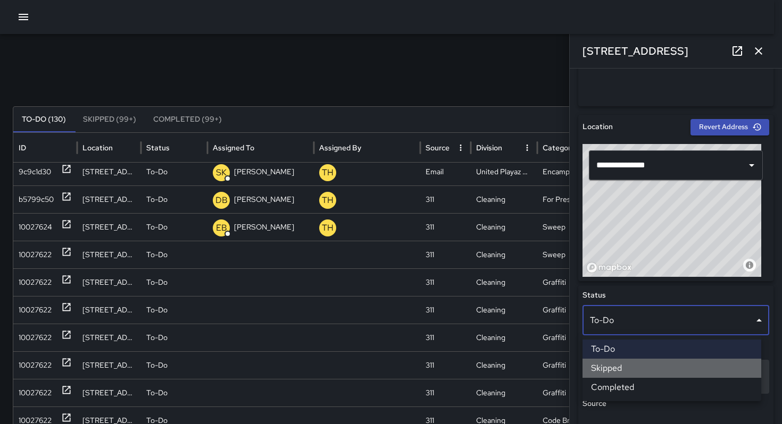
click at [608, 364] on li "Skipped" at bounding box center [671, 368] width 179 height 19
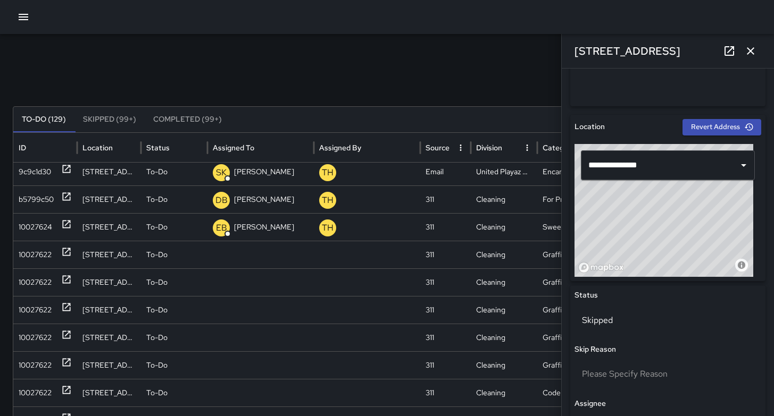
click at [473, 72] on div "Search Search New Task" at bounding box center [387, 82] width 748 height 21
click at [745, 48] on icon "button" at bounding box center [750, 51] width 13 height 13
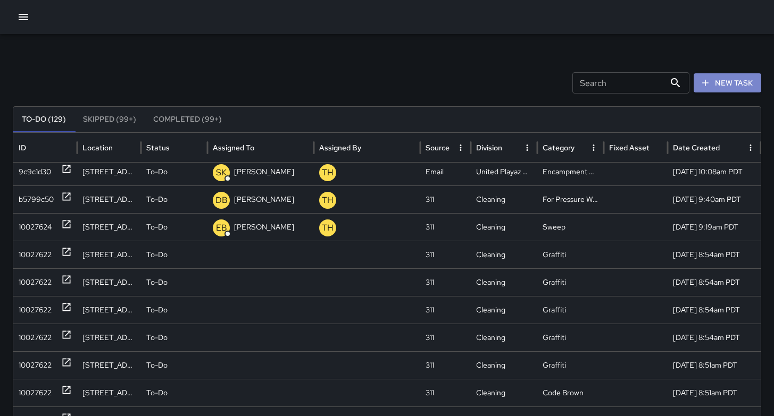
click at [742, 79] on button "New Task" at bounding box center [727, 83] width 68 height 20
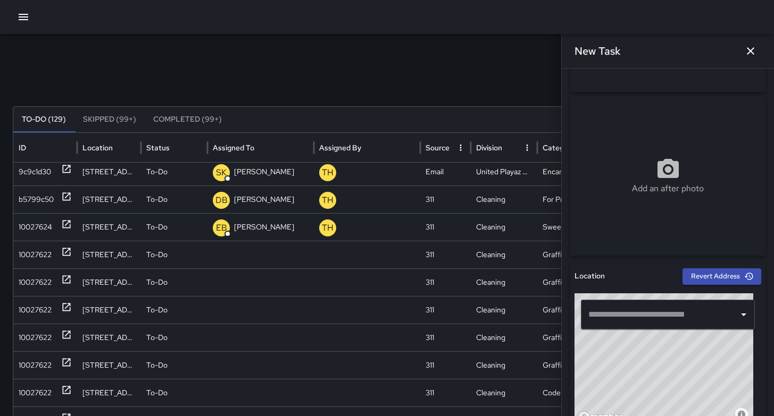
scroll to position [194, 0]
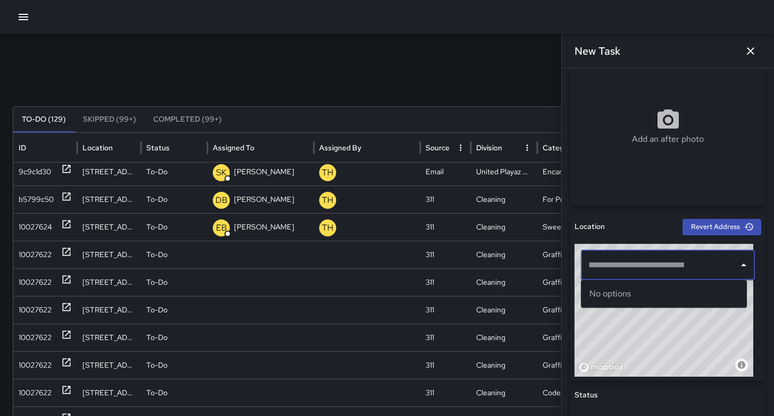
click at [625, 272] on input "text" at bounding box center [659, 265] width 148 height 20
paste input "**********"
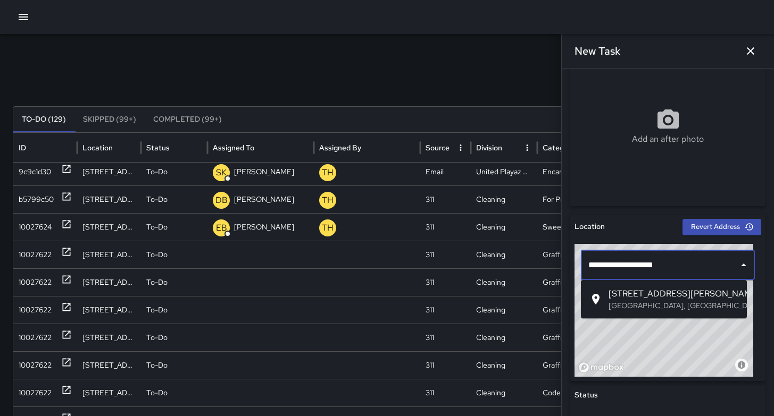
click at [653, 295] on span "1606 Harrison Street" at bounding box center [673, 294] width 130 height 13
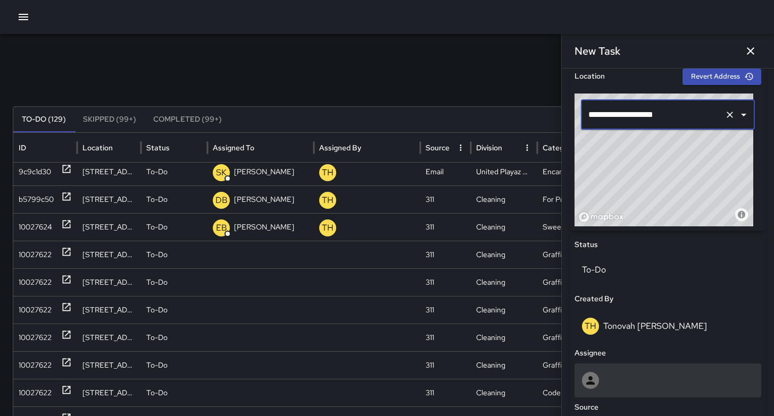
scroll to position [350, 0]
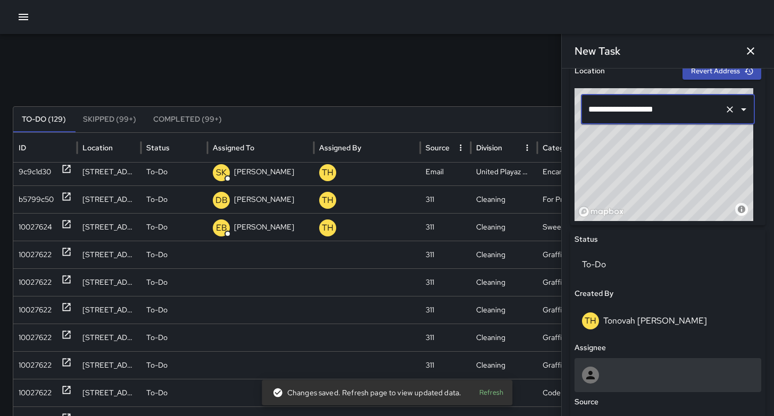
type input "**********"
click at [614, 371] on div at bounding box center [668, 375] width 172 height 17
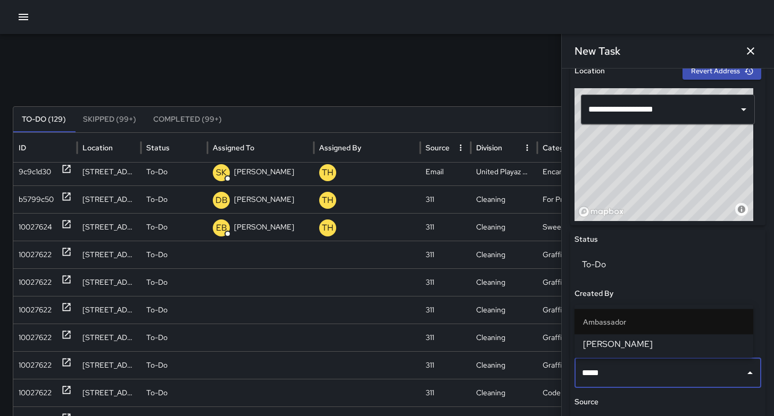
type input "******"
click at [621, 349] on span "[PERSON_NAME]" at bounding box center [664, 344] width 162 height 13
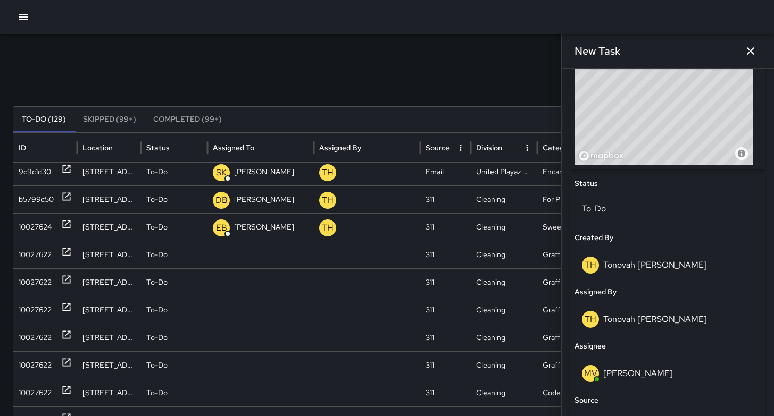
scroll to position [542, 0]
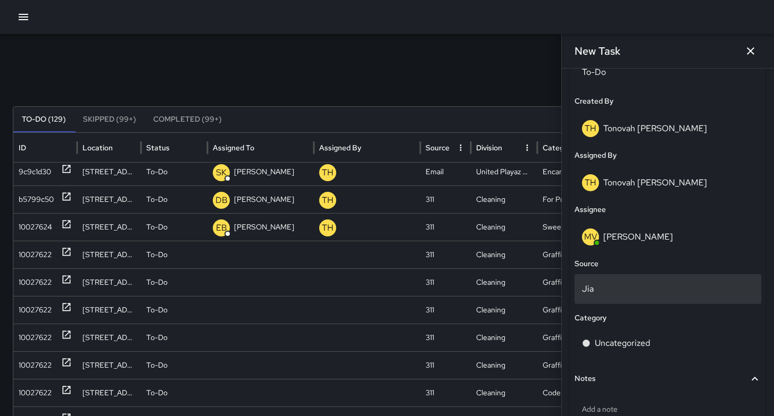
click at [628, 289] on p "Jia" at bounding box center [668, 289] width 172 height 13
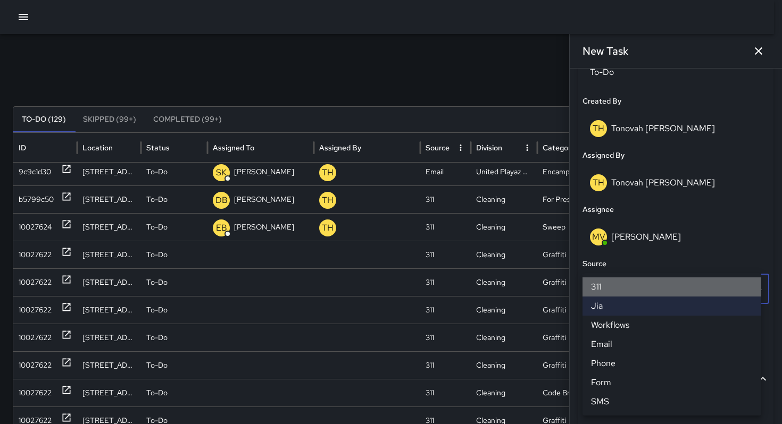
click at [627, 284] on li "311" at bounding box center [671, 287] width 179 height 19
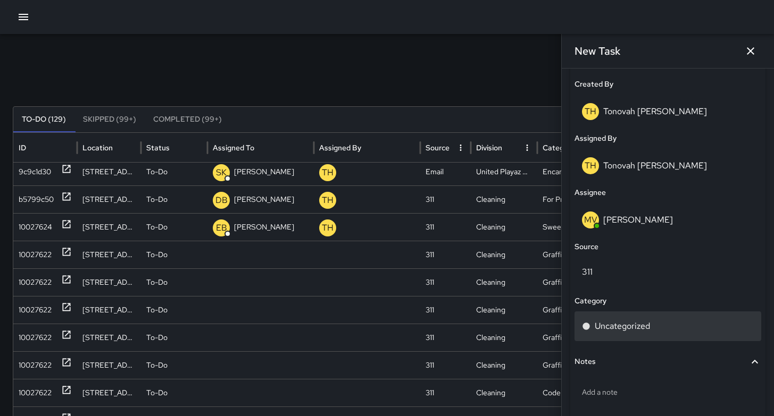
scroll to position [560, 0]
click at [635, 329] on p "Uncategorized" at bounding box center [621, 326] width 55 height 13
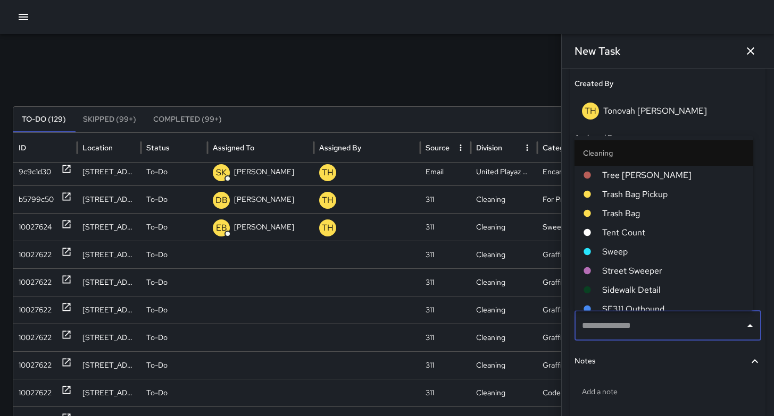
click at [222, 60] on div "Search Search New Task To-Do (129) Skipped (99+) Completed (99+) ID Location St…" at bounding box center [387, 335] width 774 height 603
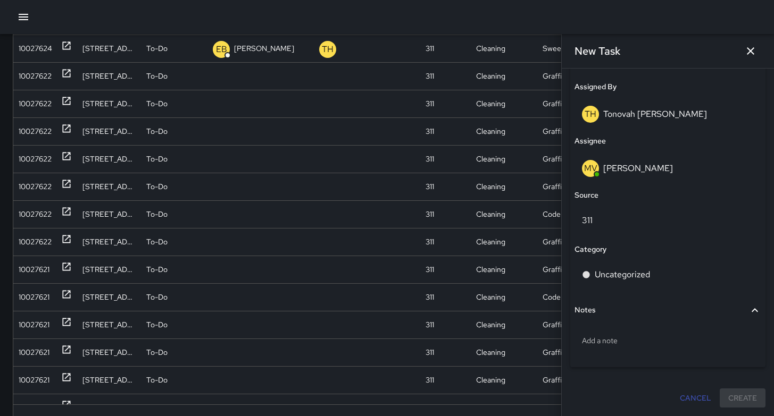
scroll to position [221, 0]
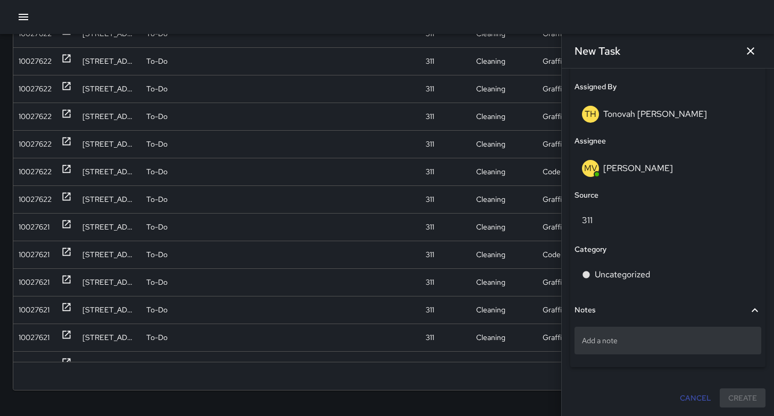
click at [625, 340] on p "Add a note" at bounding box center [668, 341] width 172 height 11
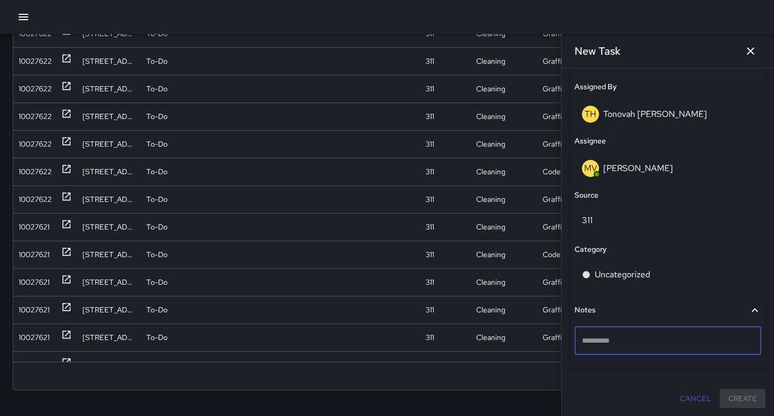
type textarea "*"
type textarea "**********"
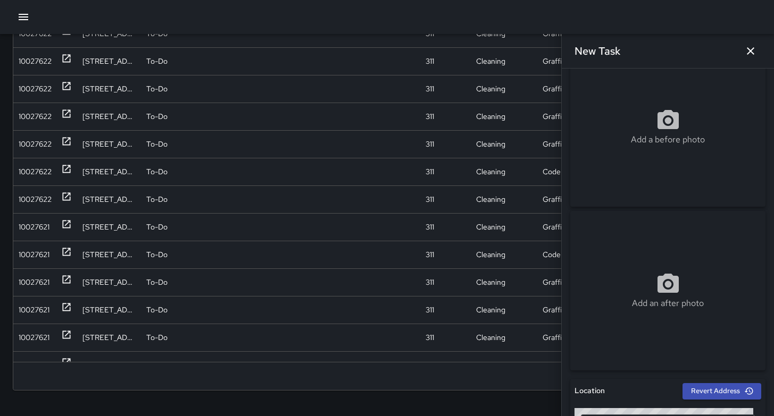
scroll to position [0, 0]
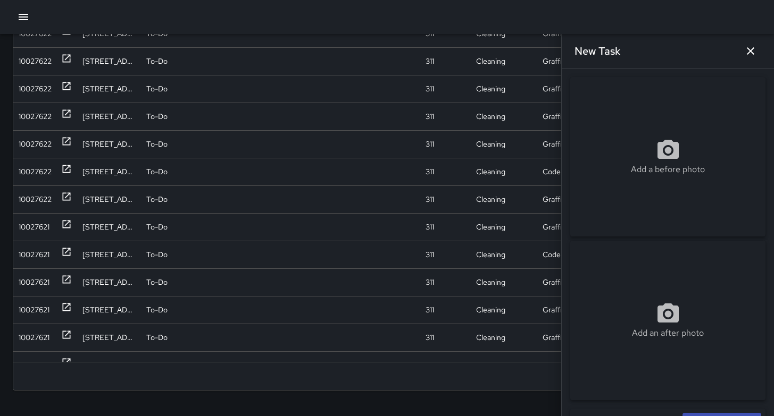
click at [646, 130] on div "Add a before photo" at bounding box center [667, 157] width 195 height 160
type input "**********"
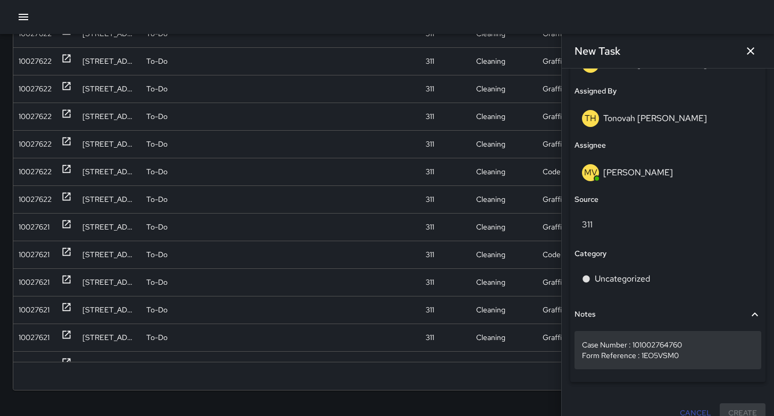
scroll to position [622, 0]
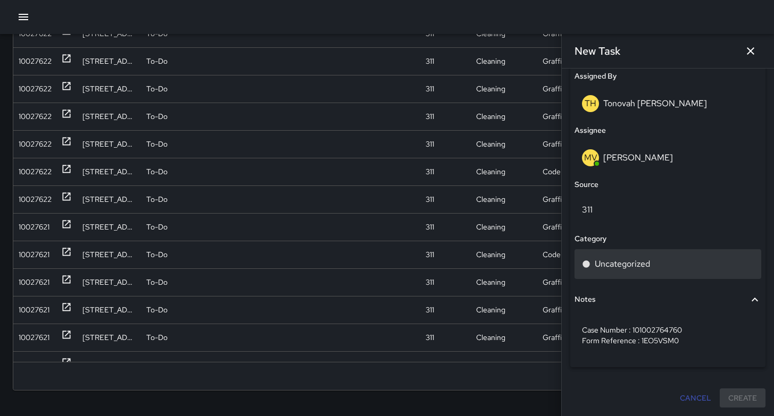
click at [618, 258] on p "Uncategorized" at bounding box center [621, 264] width 55 height 13
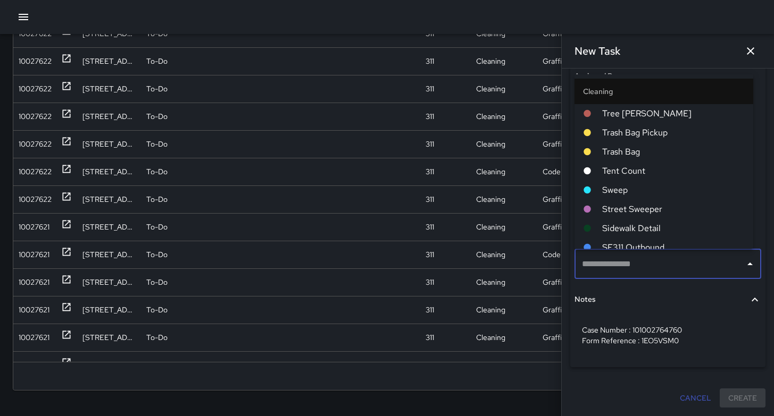
click at [626, 266] on input "text" at bounding box center [659, 264] width 161 height 20
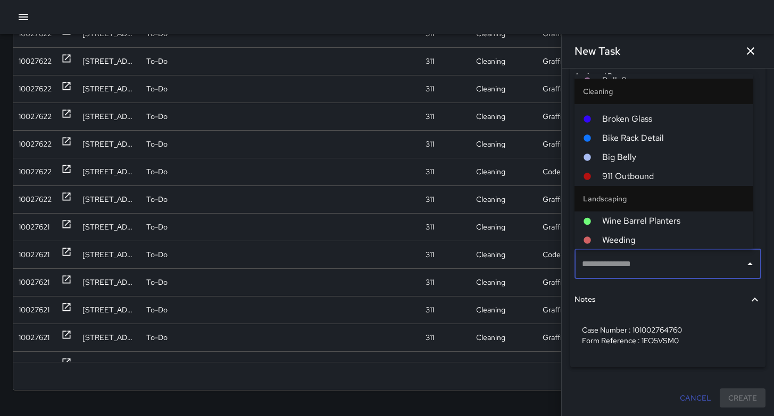
scroll to position [610, 0]
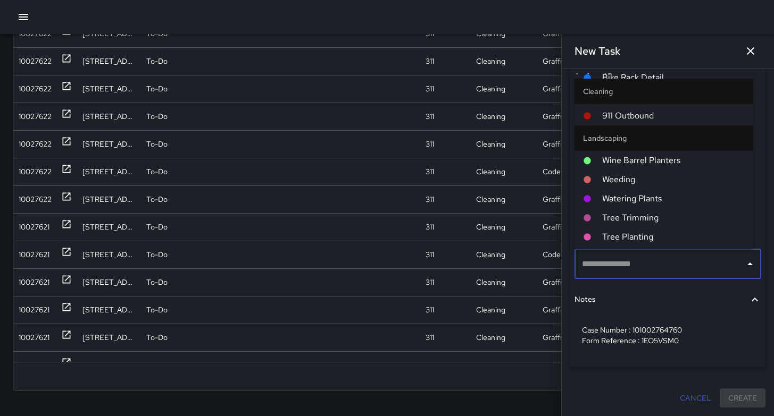
click at [617, 269] on input "text" at bounding box center [659, 264] width 161 height 20
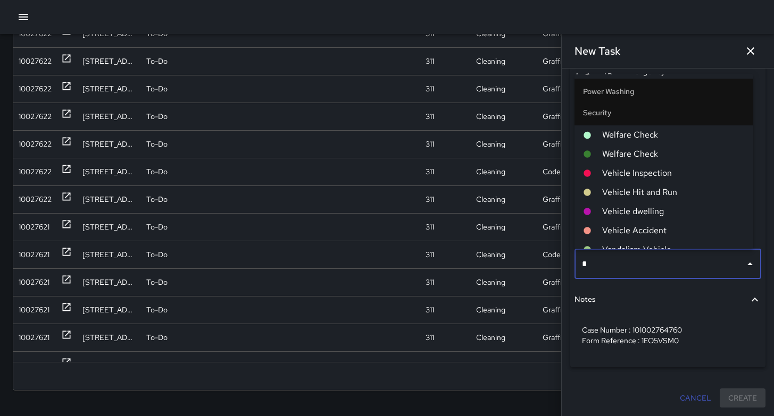
scroll to position [0, 0]
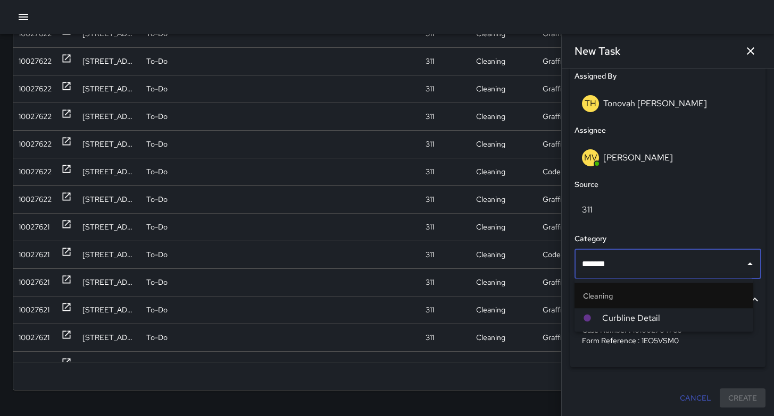
type input "********"
click at [623, 316] on span "Curbline Detail" at bounding box center [673, 318] width 142 height 13
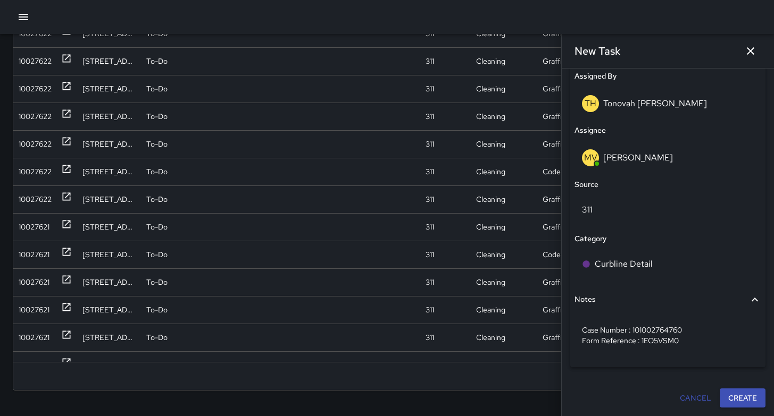
click at [743, 397] on button "Create" at bounding box center [742, 399] width 46 height 20
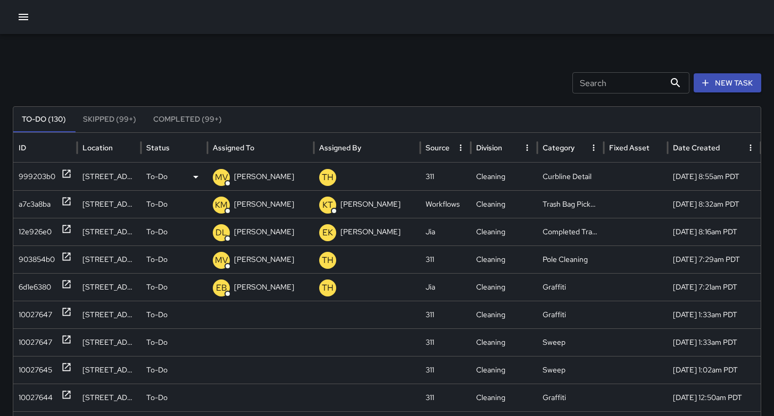
click at [54, 177] on div "999203b0" at bounding box center [37, 176] width 37 height 27
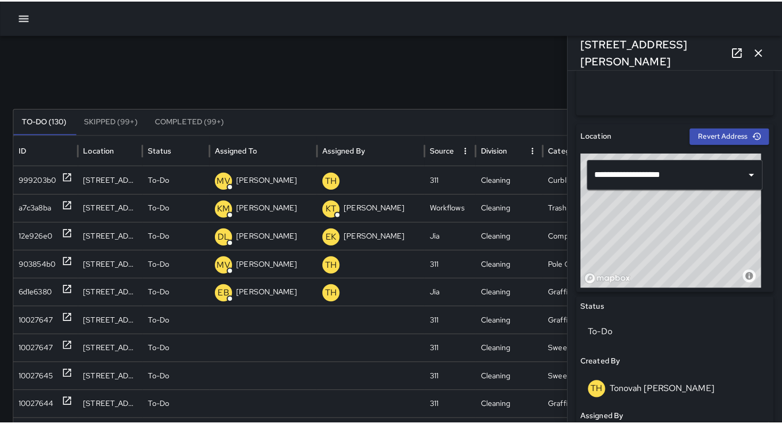
scroll to position [320, 0]
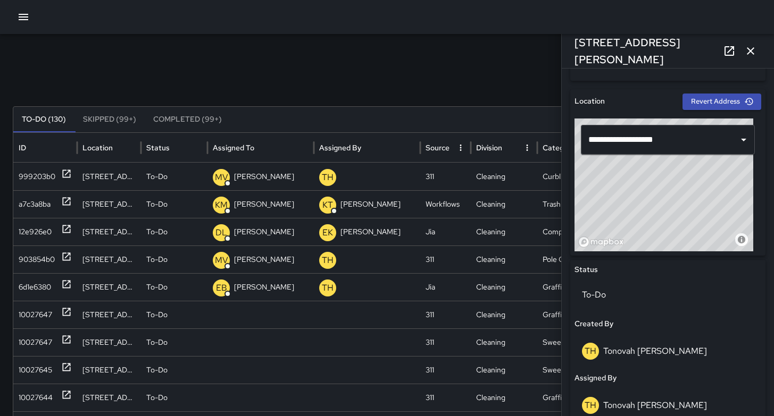
drag, startPoint x: 748, startPoint y: 49, endPoint x: 741, endPoint y: 53, distance: 7.9
click at [748, 49] on icon "button" at bounding box center [750, 50] width 7 height 7
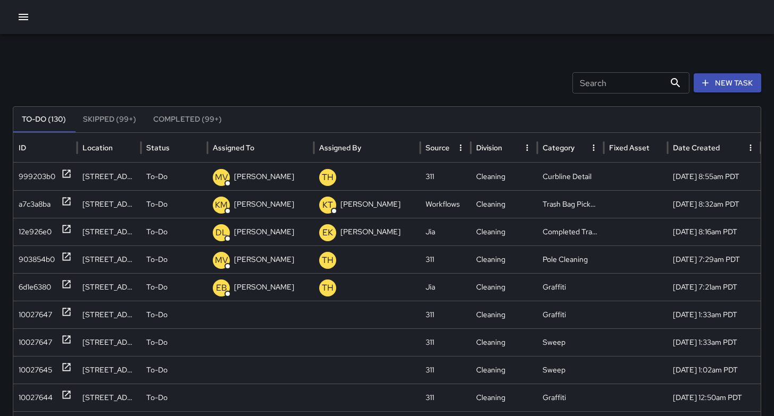
click at [25, 14] on icon "button" at bounding box center [24, 17] width 10 height 6
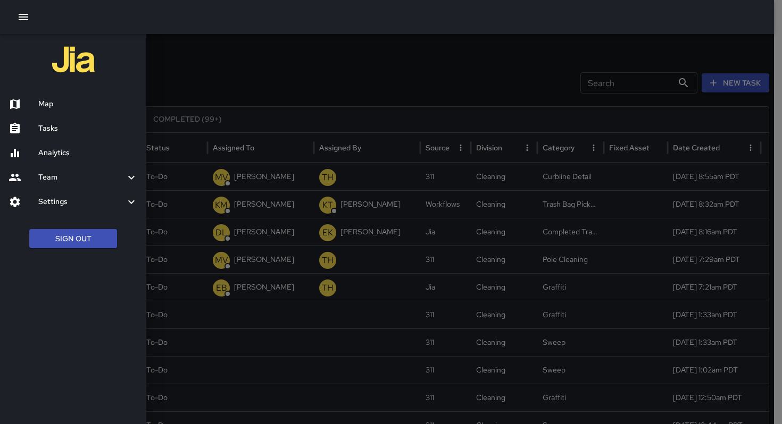
click at [57, 100] on h6 "Map" at bounding box center [87, 104] width 99 height 12
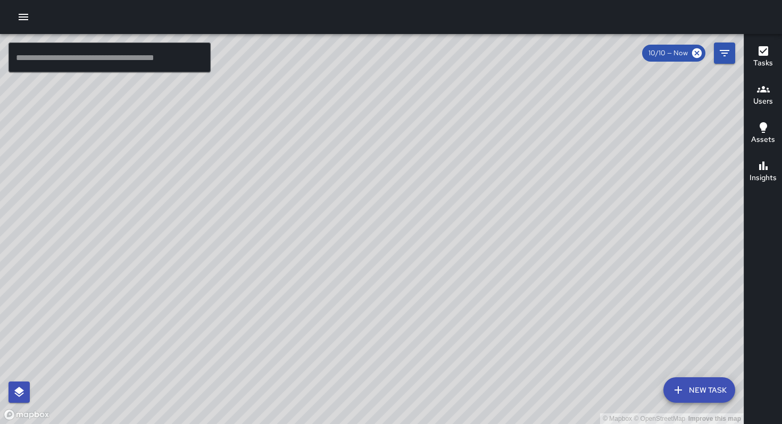
drag, startPoint x: 421, startPoint y: 139, endPoint x: 368, endPoint y: 191, distance: 74.8
click at [368, 191] on div "© Mapbox © OpenStreetMap Improve this map" at bounding box center [371, 229] width 743 height 390
click at [137, 62] on input "text" at bounding box center [110, 58] width 202 height 30
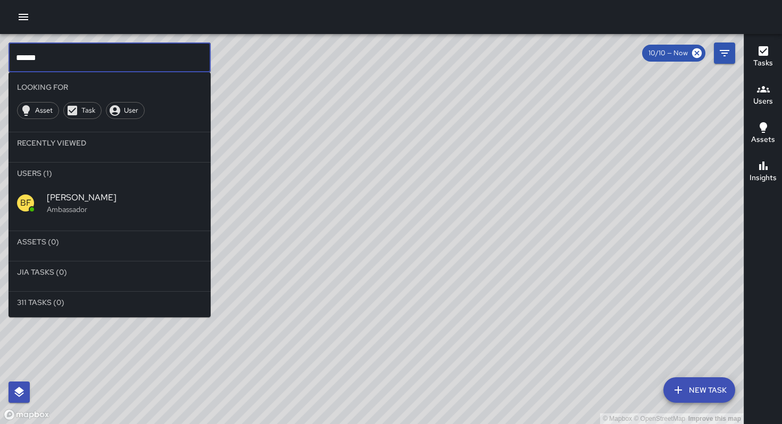
type input "******"
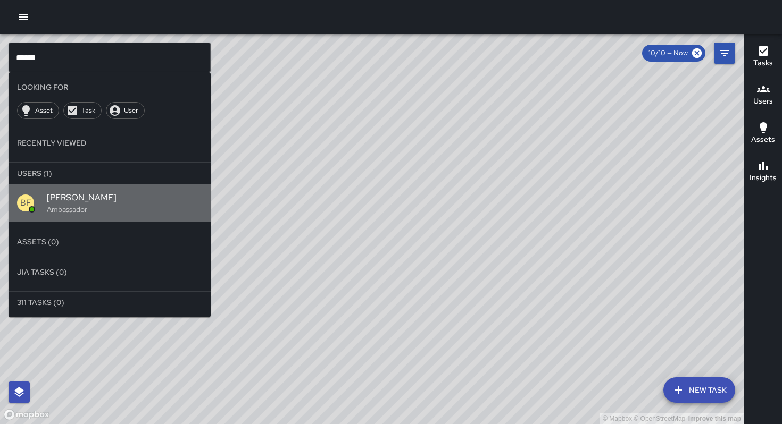
click at [76, 203] on span "[PERSON_NAME]" at bounding box center [124, 197] width 155 height 13
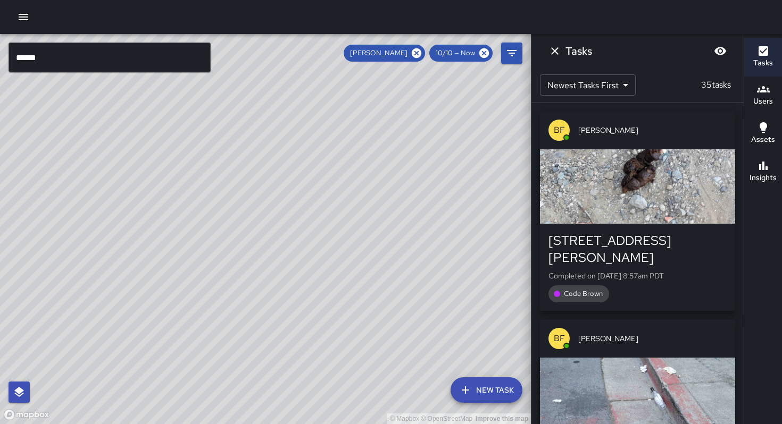
drag, startPoint x: 471, startPoint y: 205, endPoint x: 414, endPoint y: 230, distance: 61.9
click at [413, 231] on div "© Mapbox © OpenStreetMap Improve this map" at bounding box center [265, 229] width 531 height 390
drag, startPoint x: 415, startPoint y: 229, endPoint x: 403, endPoint y: 255, distance: 28.6
click at [403, 255] on div "© Mapbox © OpenStreetMap Improve this map" at bounding box center [265, 229] width 531 height 390
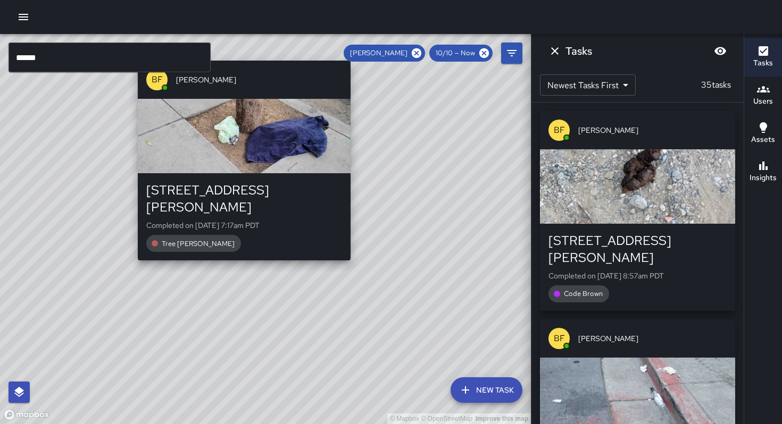
click at [239, 250] on div "© Mapbox © OpenStreetMap Improve this map BF Brenda Flores 175 Russ Street Comp…" at bounding box center [265, 229] width 531 height 390
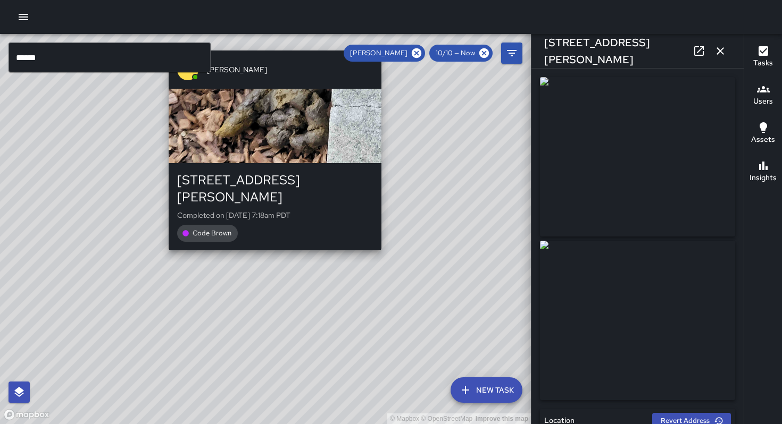
click at [267, 242] on div "© Mapbox © OpenStreetMap Improve this map BF Brenda Flores 188 Russ Street Comp…" at bounding box center [265, 229] width 531 height 390
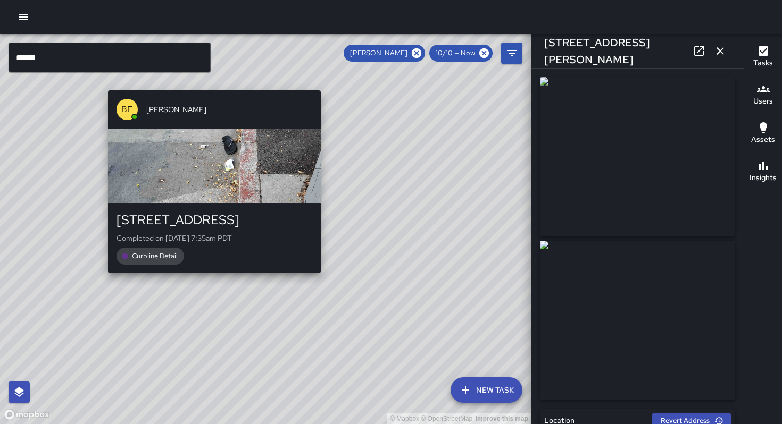
click at [327, 279] on div "© Mapbox © OpenStreetMap Improve this map BF Brenda Flores 1048 Folsom Street C…" at bounding box center [265, 229] width 531 height 390
type input "**********"
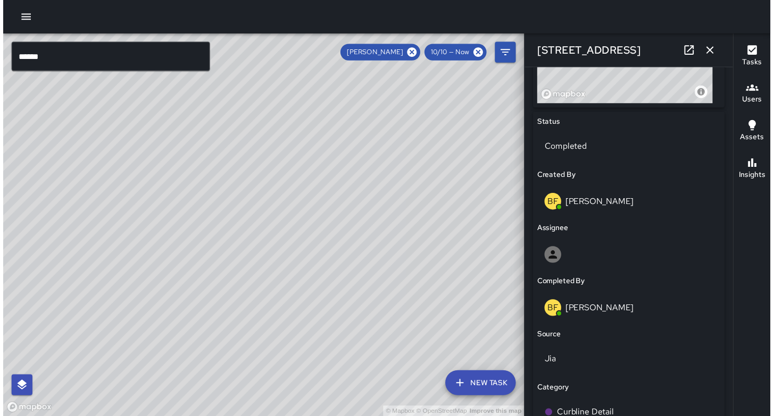
scroll to position [524, 0]
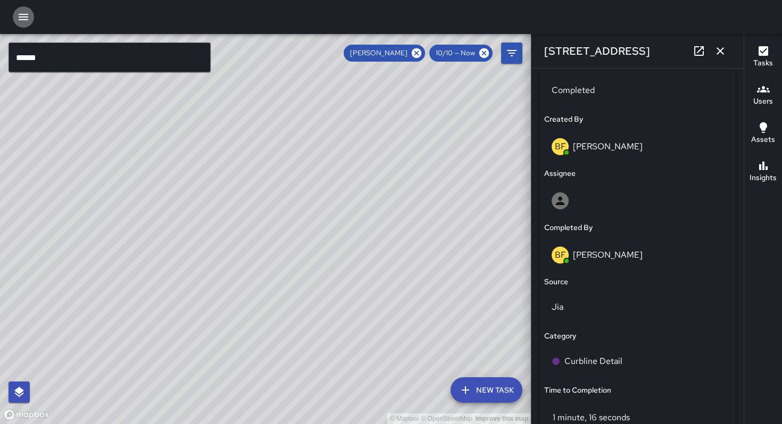
click at [22, 15] on icon "button" at bounding box center [23, 17] width 13 height 13
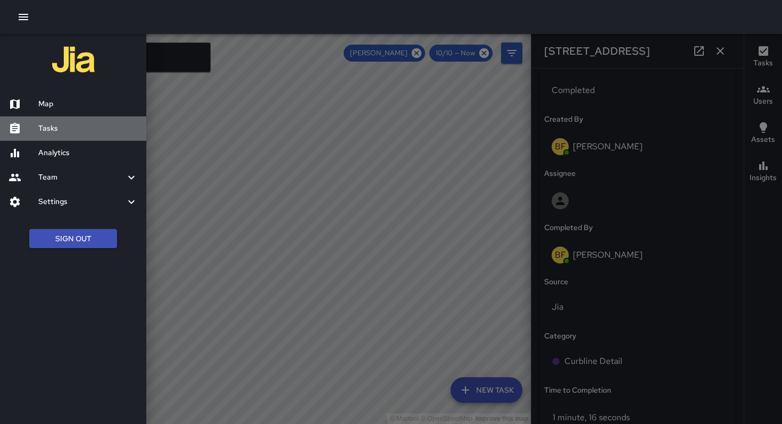
click at [51, 135] on div "Tasks" at bounding box center [73, 128] width 146 height 24
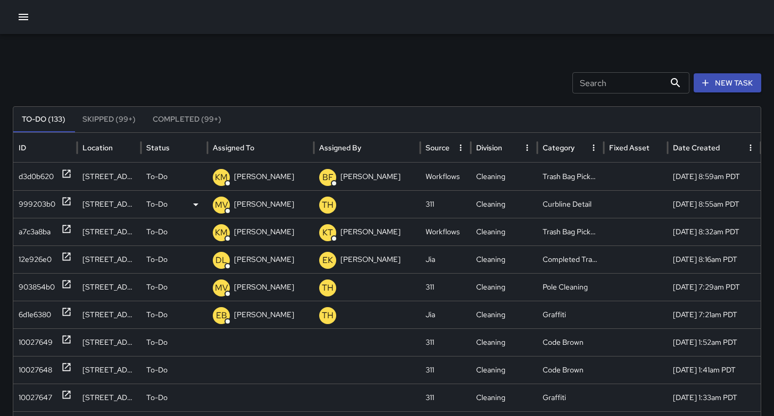
click at [46, 207] on div "999203b0" at bounding box center [37, 204] width 37 height 27
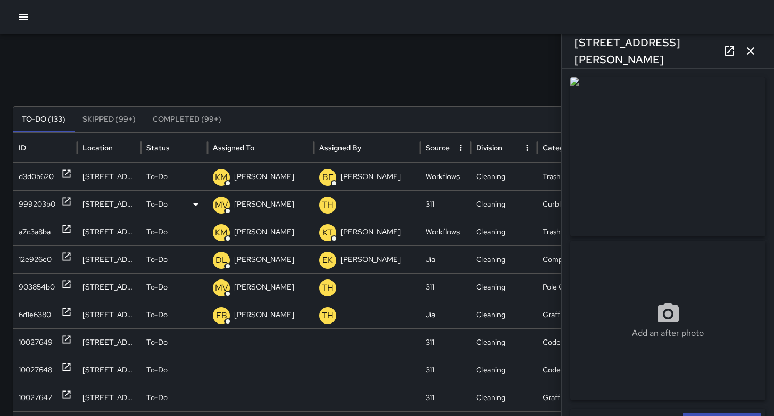
type input "**********"
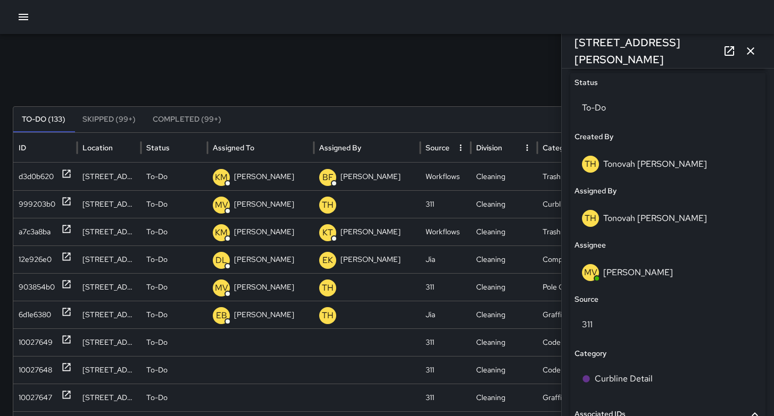
scroll to position [586, 0]
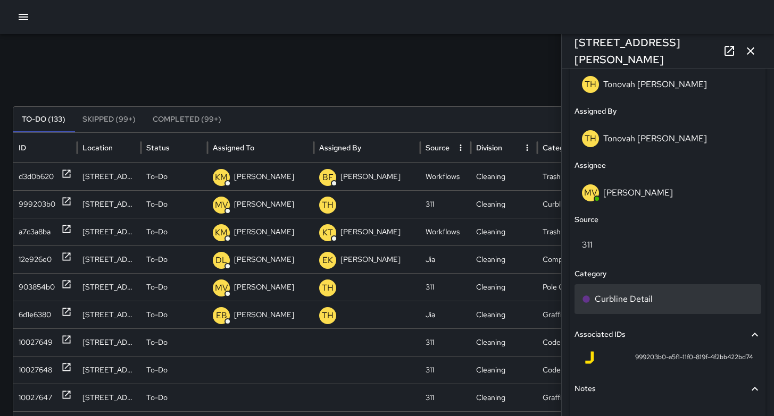
click at [624, 295] on p "Curbline Detail" at bounding box center [623, 299] width 58 height 13
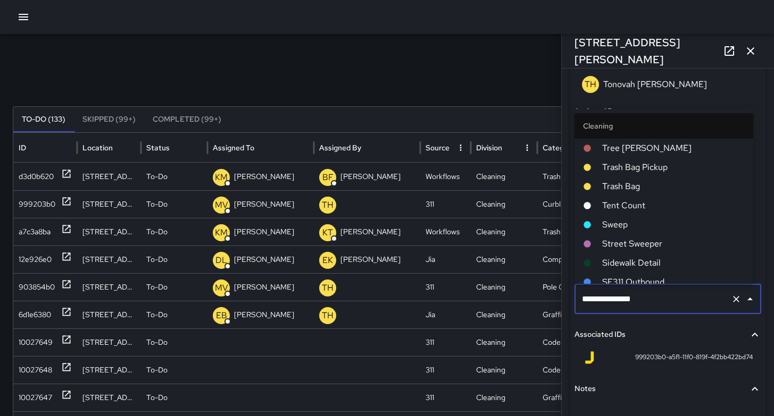
scroll to position [330, 0]
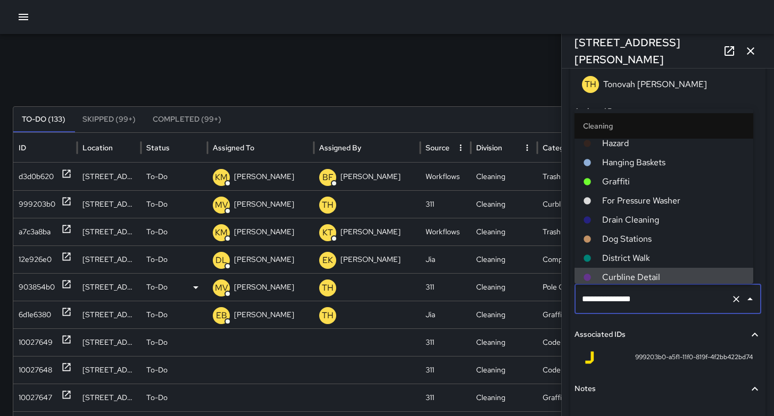
drag, startPoint x: 641, startPoint y: 300, endPoint x: 540, endPoint y: 295, distance: 100.6
click at [540, 295] on div "Search Search New Task To-Do (133) Skipped (99+) Completed (99+) ID Location St…" at bounding box center [387, 335] width 774 height 603
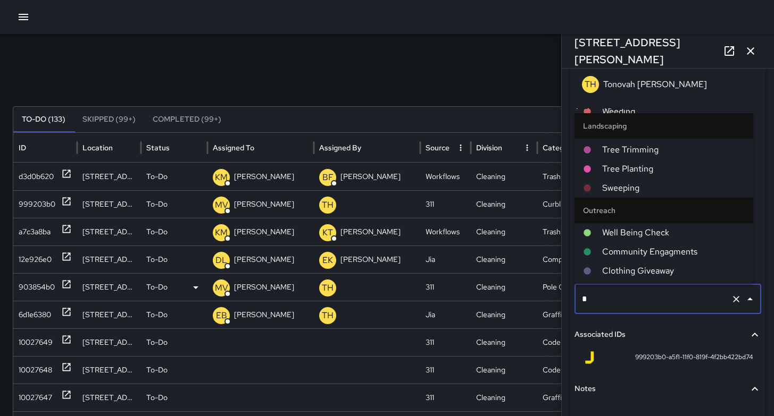
scroll to position [0, 0]
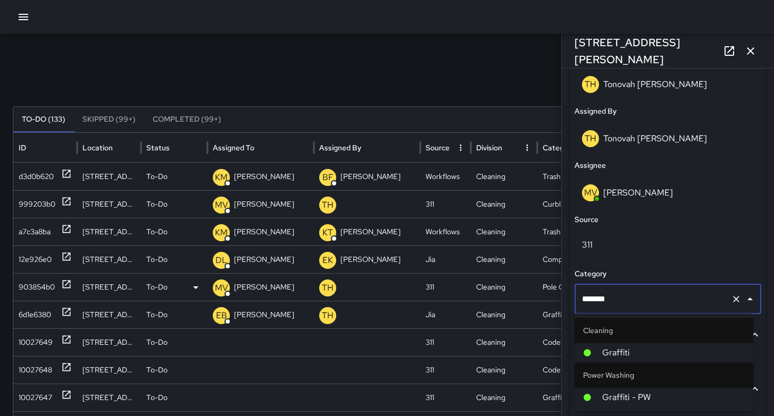
type input "********"
click at [593, 345] on li "Graffiti" at bounding box center [663, 352] width 179 height 19
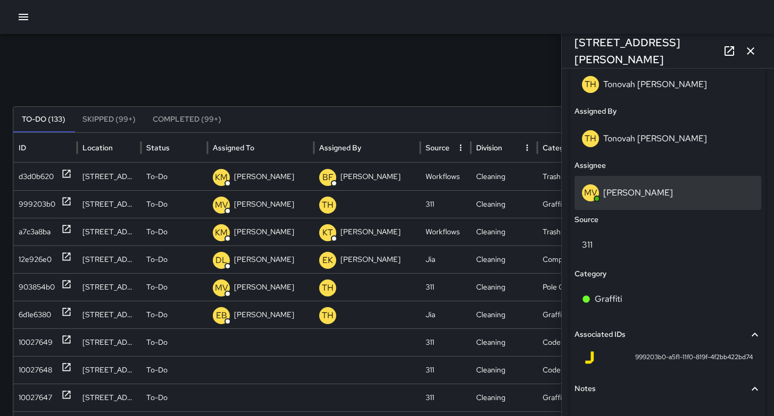
click at [624, 191] on p "Maclis Velasquez" at bounding box center [638, 192] width 70 height 11
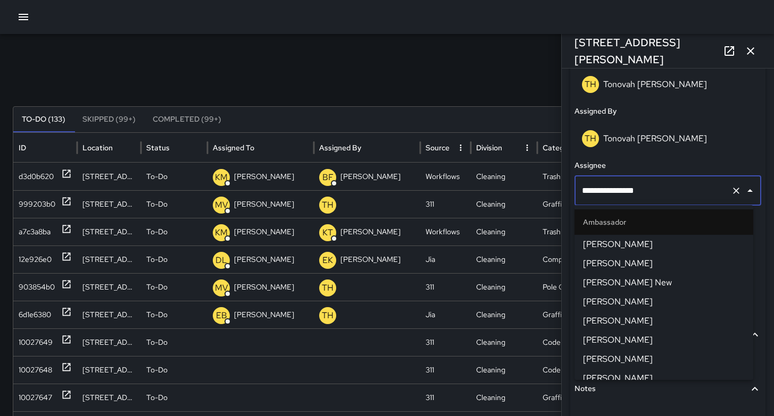
scroll to position [426, 0]
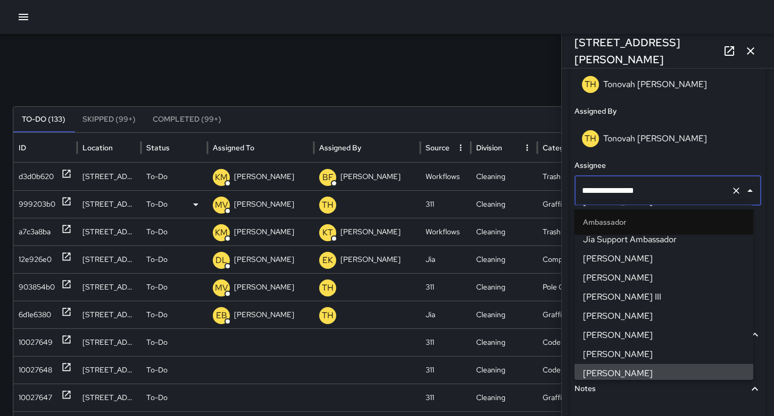
drag, startPoint x: 659, startPoint y: 193, endPoint x: 552, endPoint y: 192, distance: 107.4
click at [552, 192] on div "Search Search New Task To-Do (133) Skipped (99+) Completed (99+) ID Location St…" at bounding box center [387, 335] width 774 height 603
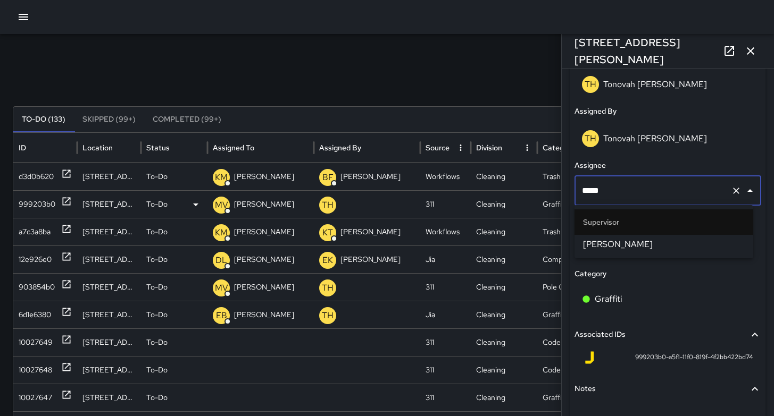
type input "******"
click at [600, 243] on span "DeAndre Barney" at bounding box center [664, 244] width 162 height 13
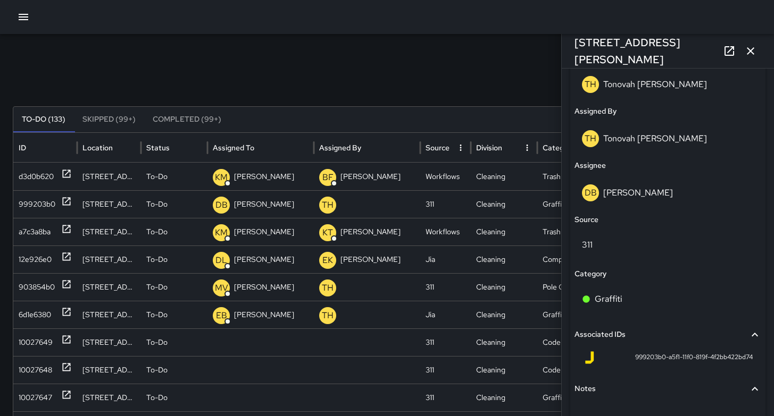
click at [757, 55] on button "button" at bounding box center [750, 50] width 21 height 21
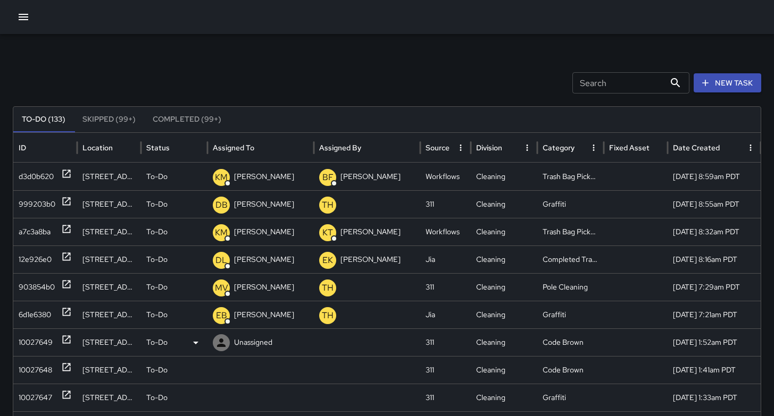
click at [40, 347] on div "10027649" at bounding box center [36, 342] width 34 height 27
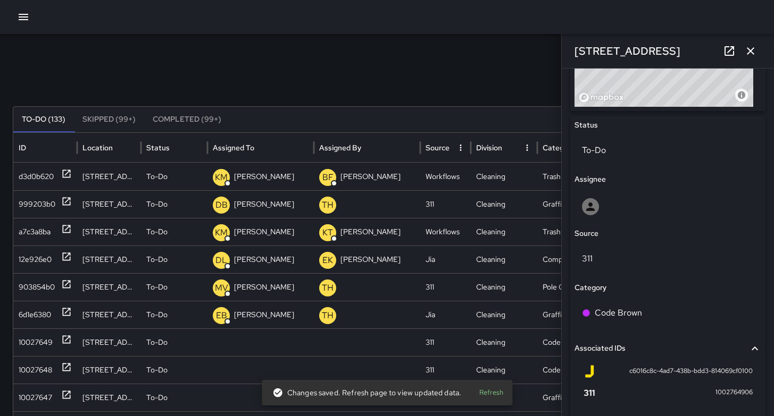
scroll to position [492, 0]
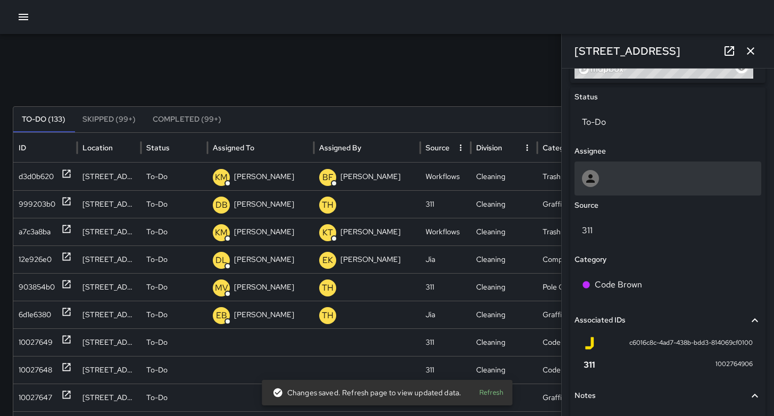
click at [629, 178] on div at bounding box center [668, 178] width 172 height 17
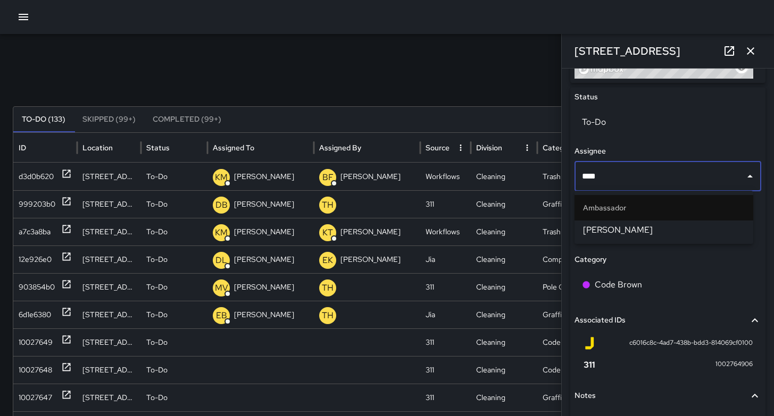
type input "*****"
click at [627, 230] on span "Eddie Ballestros" at bounding box center [664, 230] width 162 height 13
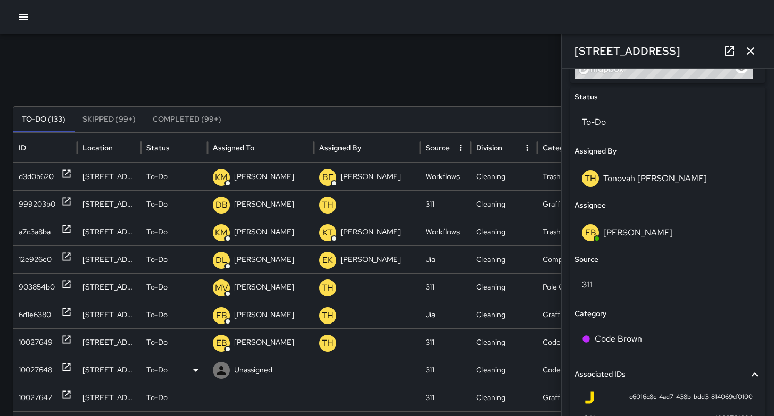
click at [43, 366] on div "10027648" at bounding box center [35, 370] width 33 height 27
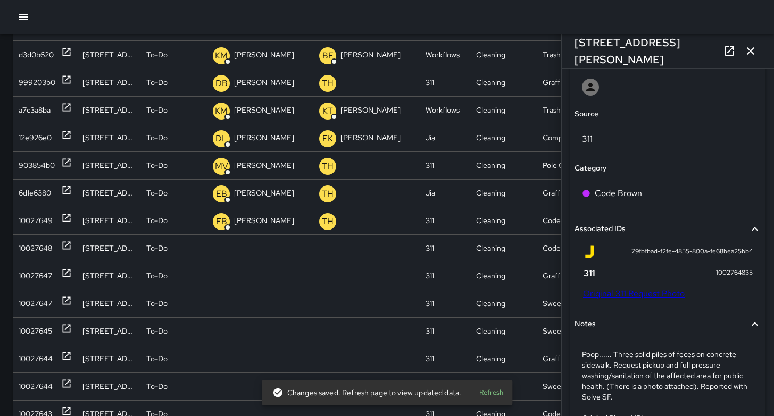
scroll to position [663, 0]
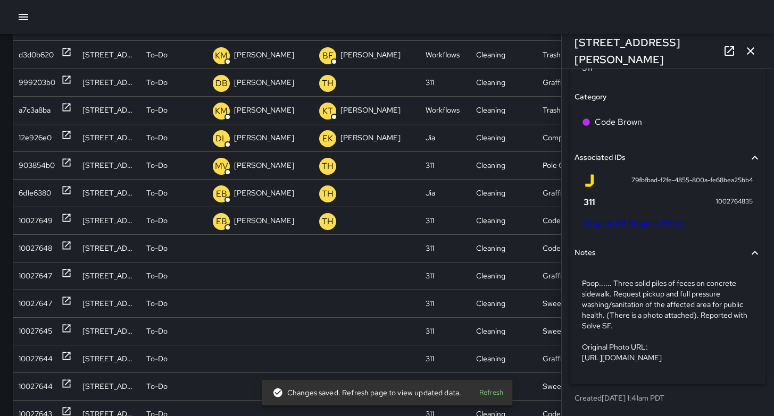
click at [752, 57] on button "button" at bounding box center [750, 50] width 21 height 21
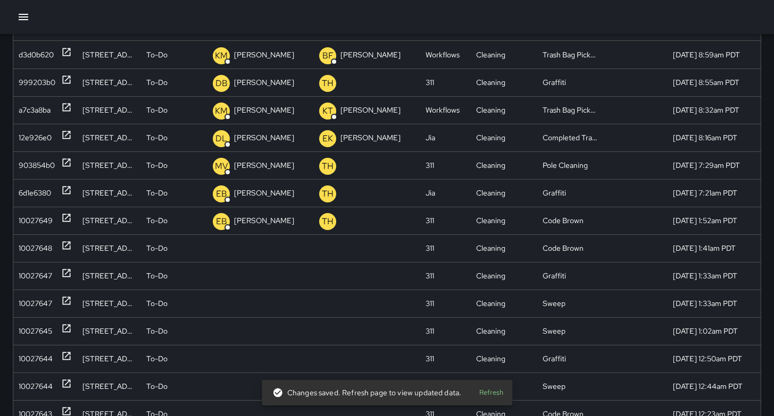
click at [752, 57] on div "10/10/2025, 8:59am PDT" at bounding box center [713, 55] width 93 height 28
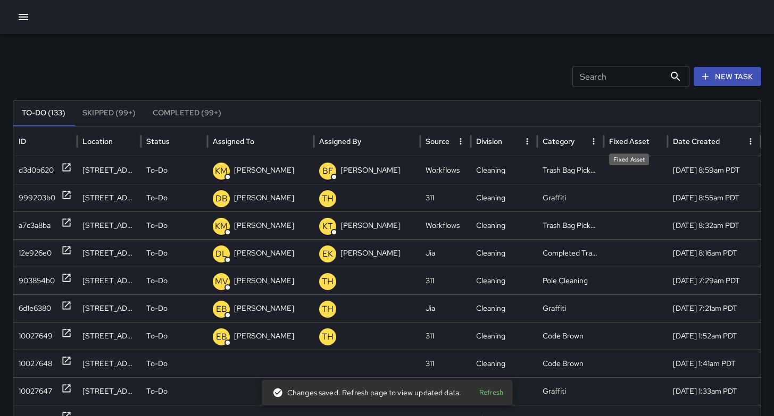
scroll to position [0, 0]
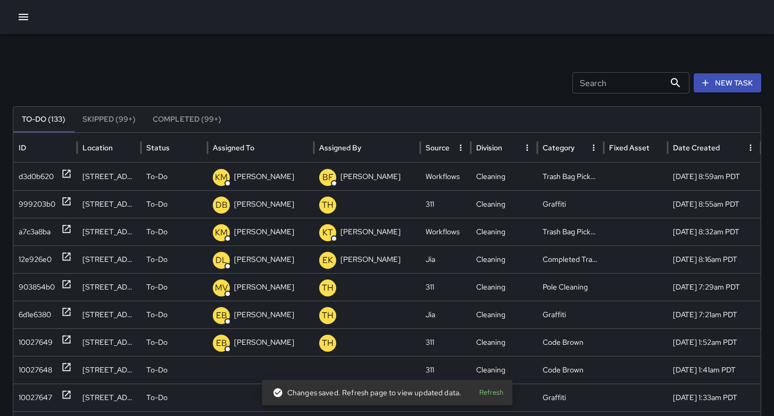
click at [727, 90] on button "New Task" at bounding box center [727, 83] width 68 height 20
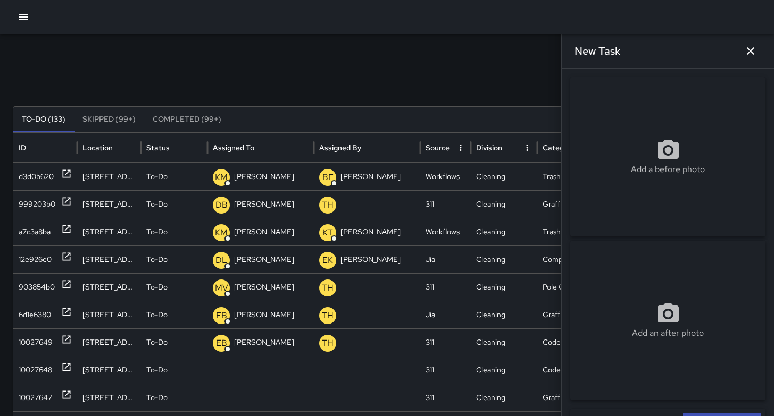
click at [659, 202] on div "Add a before photo" at bounding box center [667, 157] width 195 height 160
type input "**********"
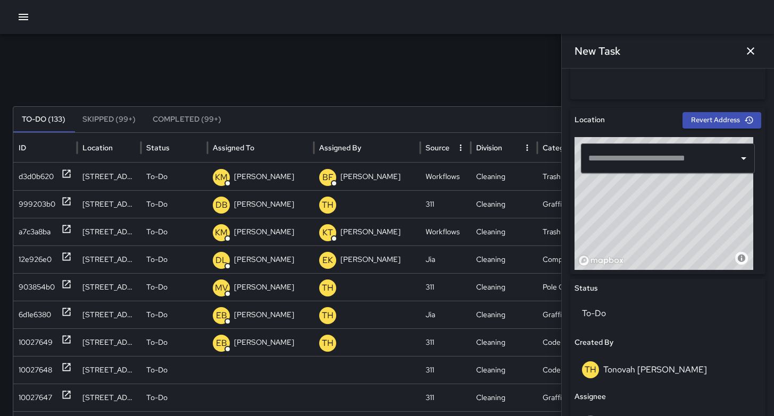
scroll to position [441, 0]
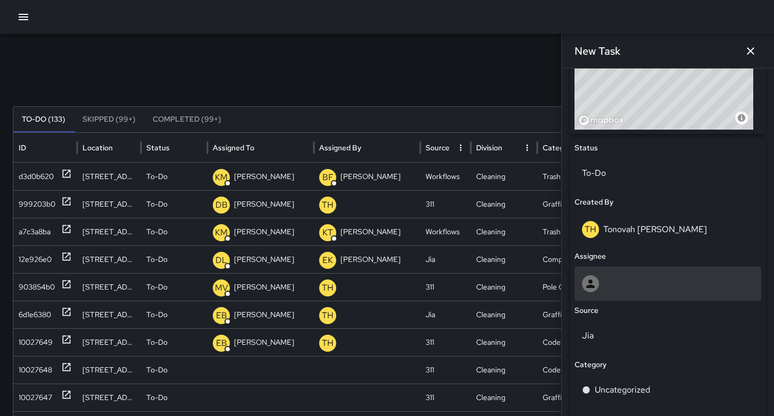
click at [616, 288] on div at bounding box center [668, 283] width 172 height 17
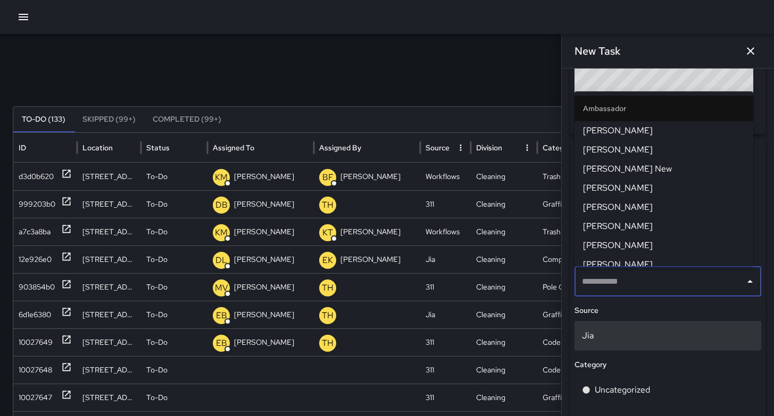
click at [641, 328] on div "Jia" at bounding box center [667, 336] width 187 height 30
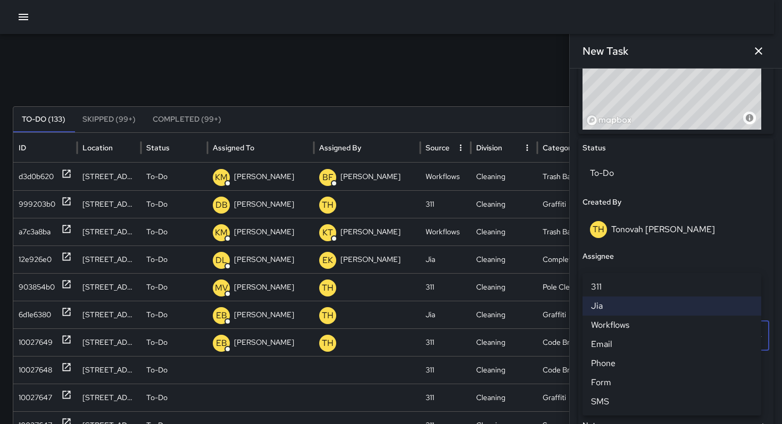
click at [498, 96] on div at bounding box center [391, 212] width 782 height 424
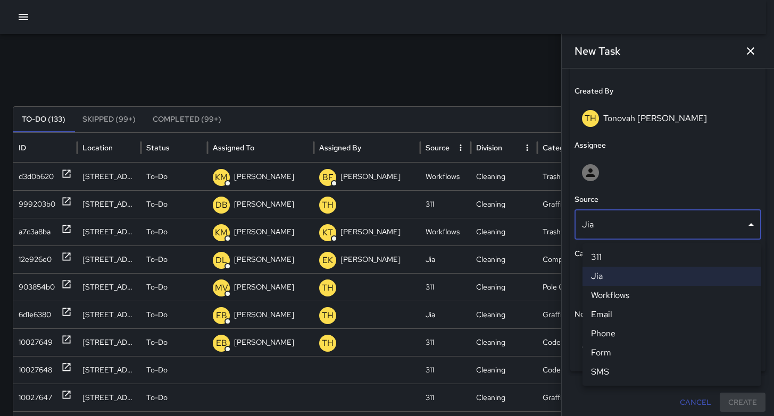
scroll to position [548, 0]
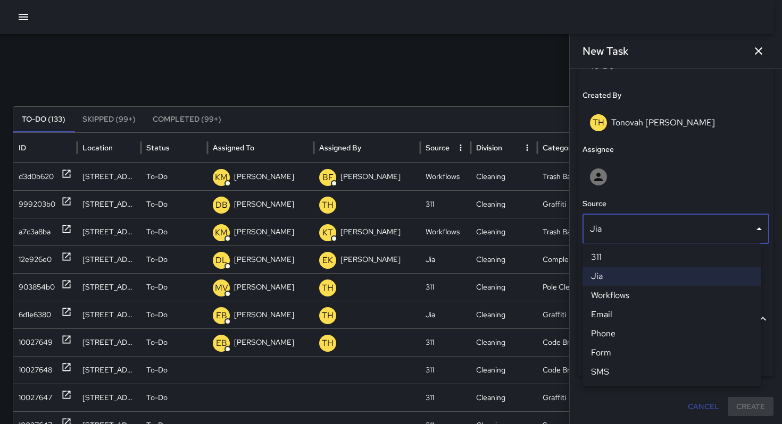
click at [616, 218] on body "Search Search New Task To-Do (133) Skipped (99+) Completed (99+) ID Location St…" at bounding box center [391, 319] width 782 height 638
click at [605, 254] on li "311" at bounding box center [671, 257] width 179 height 19
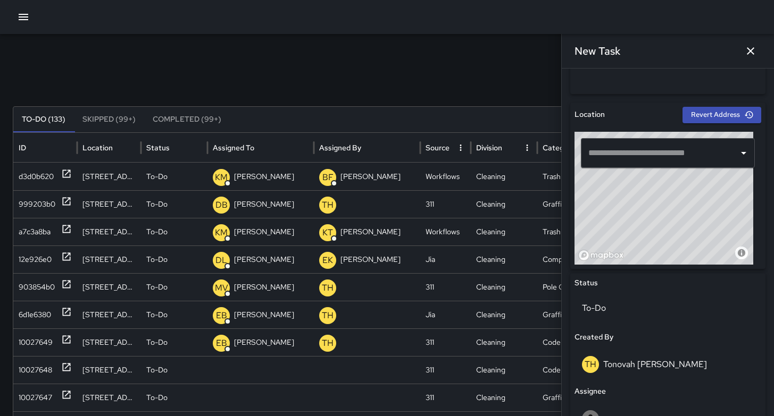
scroll to position [306, 0]
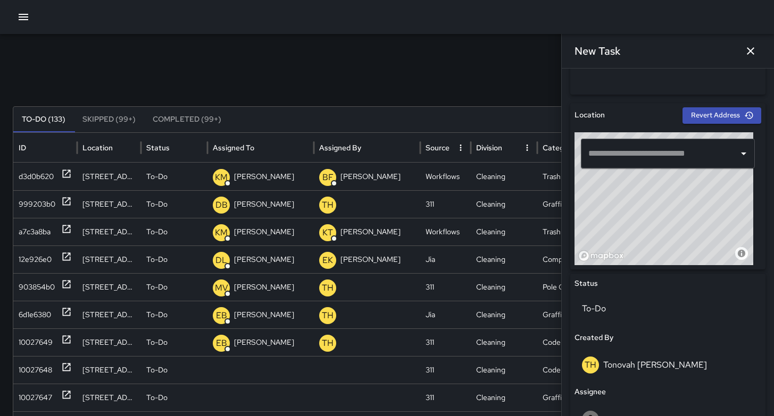
click at [631, 156] on input "text" at bounding box center [659, 154] width 148 height 20
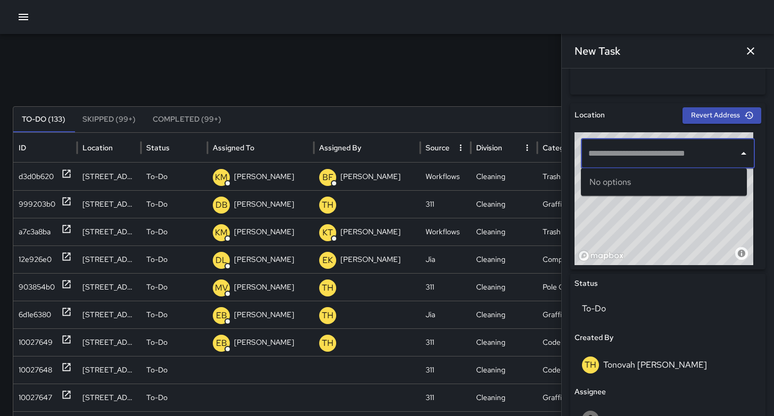
paste input "**********"
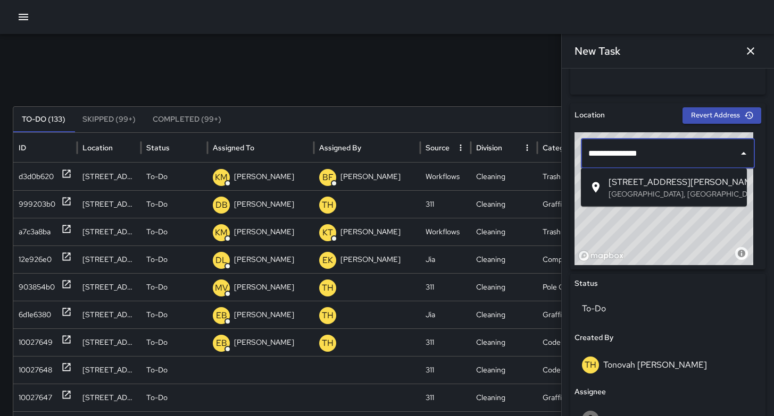
click at [627, 190] on p "San Francisco, CA, USA" at bounding box center [673, 194] width 130 height 11
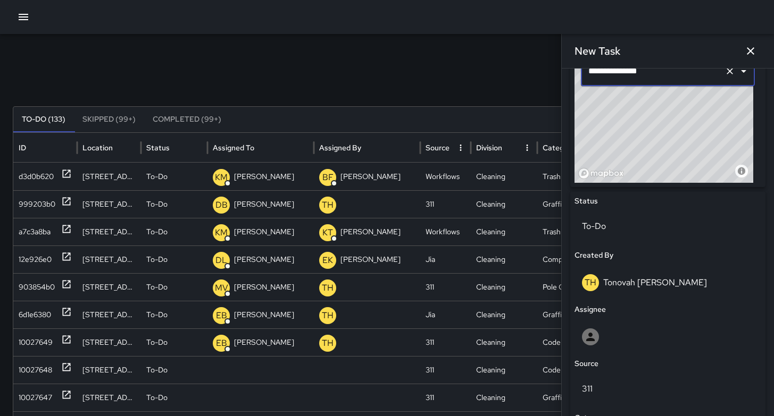
scroll to position [516, 0]
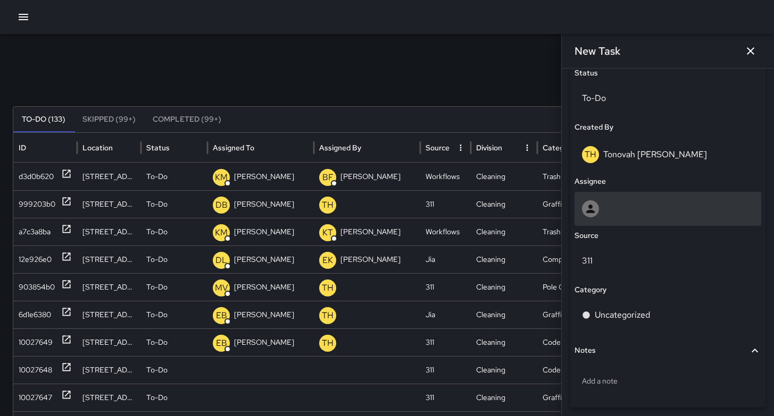
type input "**********"
click at [615, 208] on div at bounding box center [668, 208] width 172 height 17
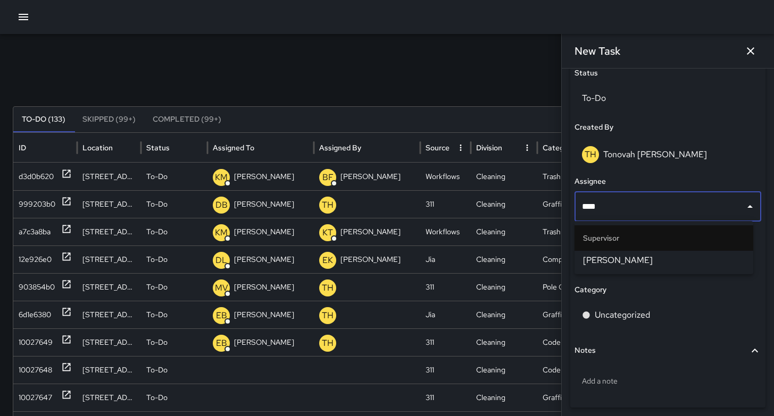
type input "*****"
click at [661, 254] on span "Bryan Alexander" at bounding box center [664, 260] width 162 height 13
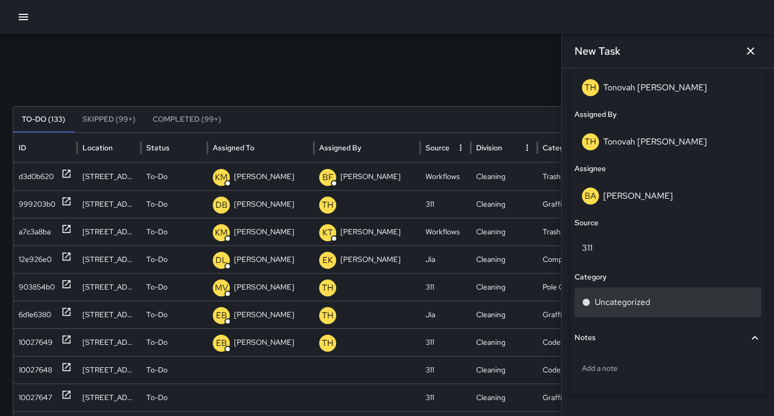
scroll to position [611, 0]
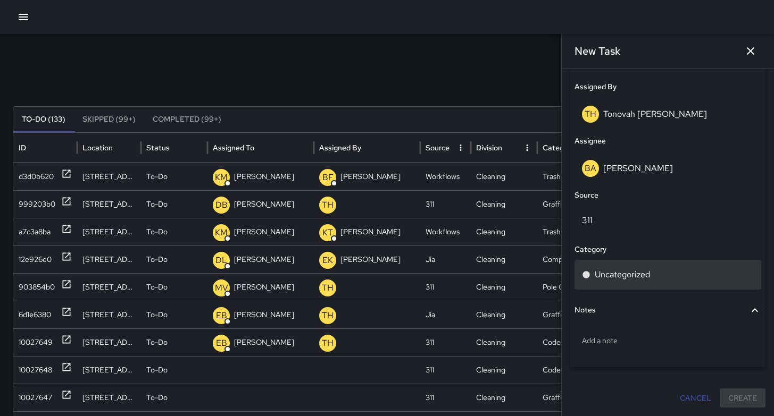
click at [618, 273] on p "Uncategorized" at bounding box center [621, 275] width 55 height 13
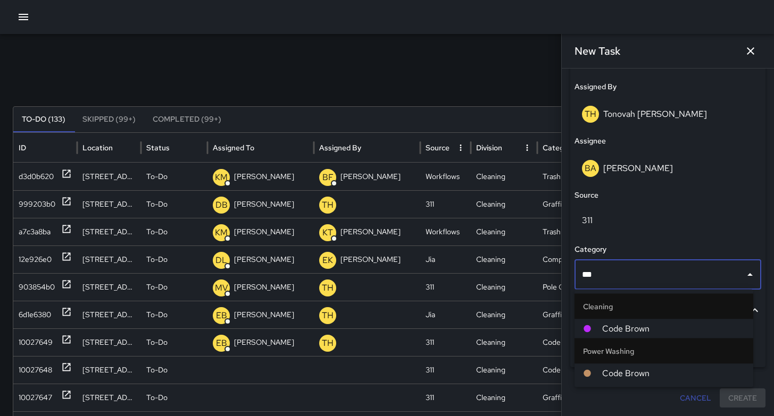
type input "****"
click at [634, 323] on span "Code Brown" at bounding box center [673, 329] width 142 height 13
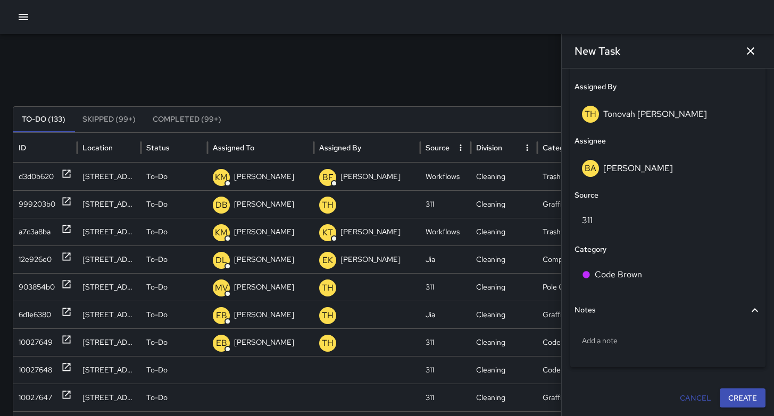
click at [726, 401] on button "Create" at bounding box center [742, 399] width 46 height 20
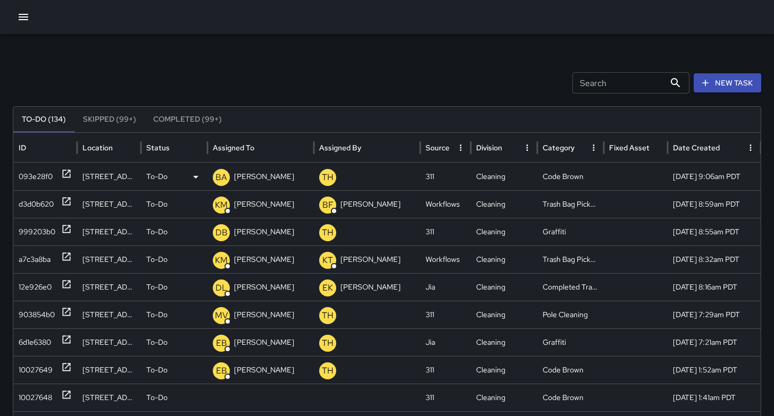
click at [30, 176] on div "093e28f0" at bounding box center [36, 176] width 34 height 27
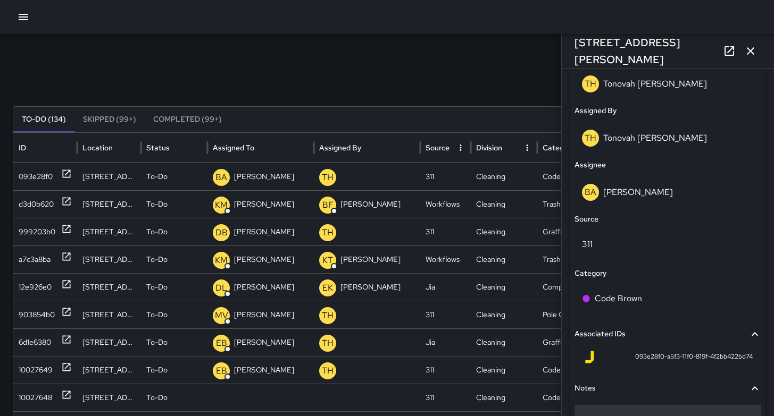
scroll to position [648, 0]
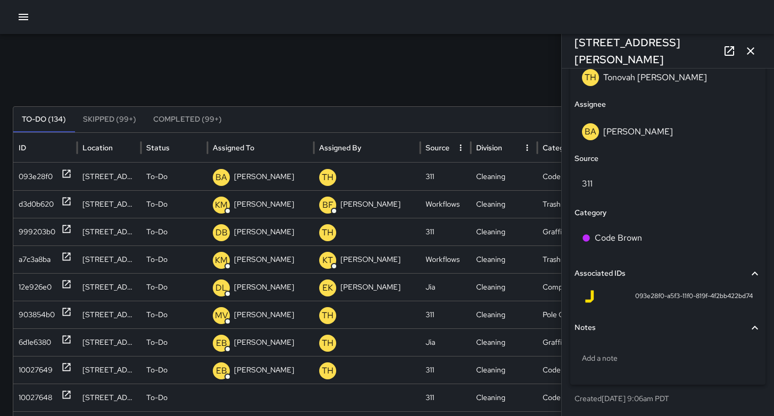
drag, startPoint x: 659, startPoint y: 298, endPoint x: 653, endPoint y: 298, distance: 5.8
click at [659, 298] on span "093e28f0-a5f3-11f0-819f-4f2bb422bd74" at bounding box center [694, 296] width 118 height 11
drag, startPoint x: 653, startPoint y: 297, endPoint x: 616, endPoint y: 293, distance: 37.5
click at [616, 293] on div "093e28f0-a5f3-11f0-819f-4f2bb422bd74" at bounding box center [668, 296] width 170 height 13
copy span "093e28f0"
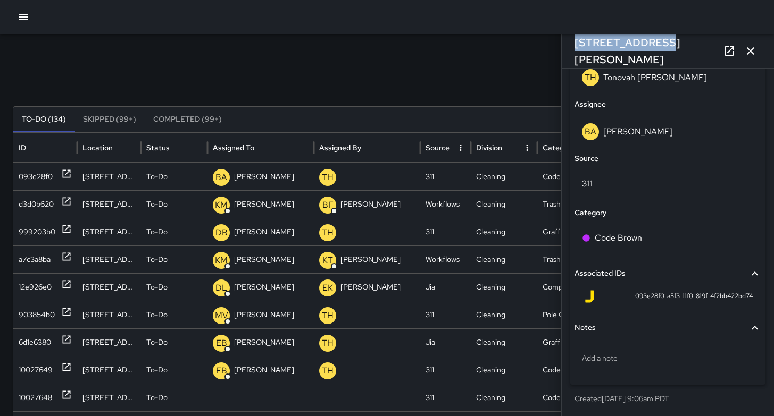
drag, startPoint x: 653, startPoint y: 53, endPoint x: 569, endPoint y: 54, distance: 84.0
click at [569, 54] on div "172 Russ Street" at bounding box center [667, 51] width 212 height 34
copy h6 "172 Russ Street"
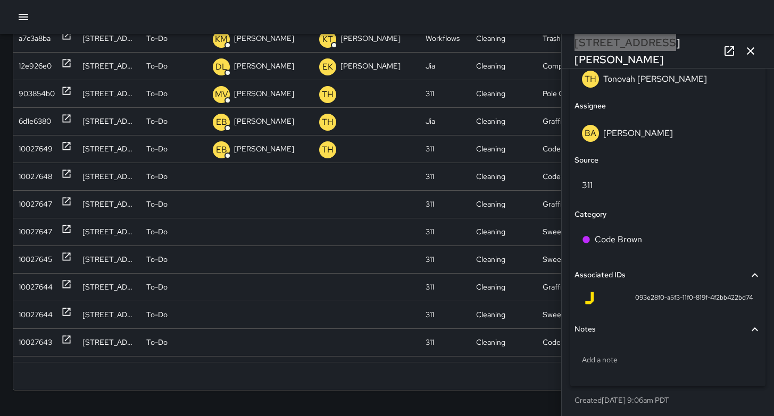
scroll to position [645, 0]
click at [751, 54] on icon "button" at bounding box center [750, 51] width 13 height 13
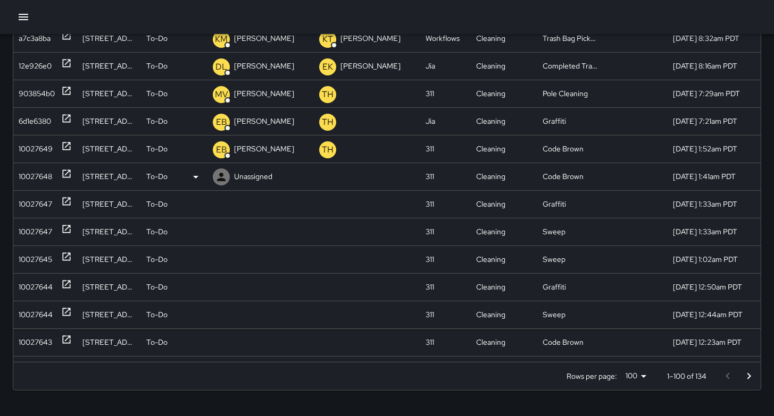
click at [30, 179] on div "10027648" at bounding box center [35, 176] width 33 height 27
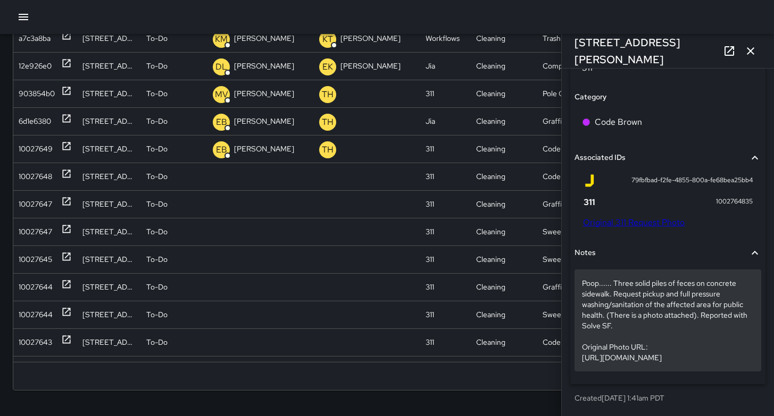
click at [603, 320] on p "Poop...... Three solid piles of feces on concrete sidewalk. Request pickup and …" at bounding box center [668, 320] width 172 height 85
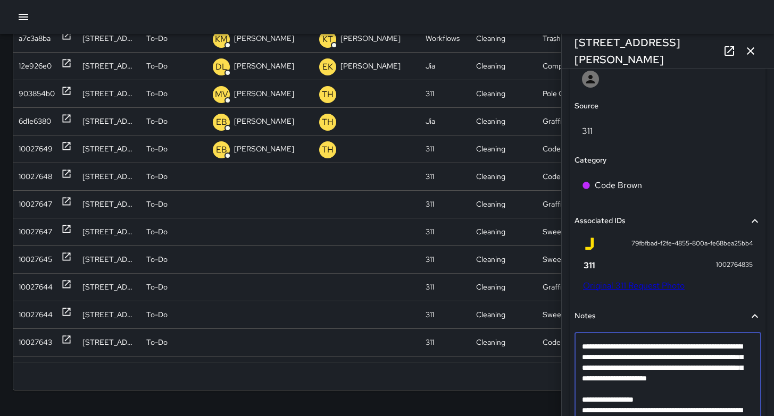
click at [599, 396] on textarea "**********" at bounding box center [664, 394] width 164 height 106
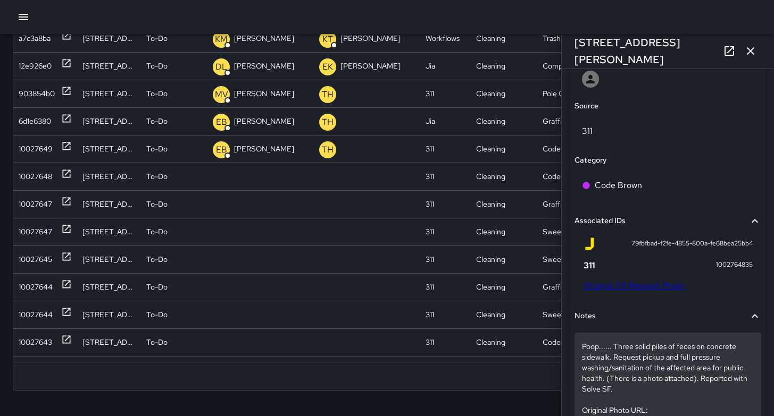
click at [598, 397] on p "Poop...... Three solid piles of feces on concrete sidewalk. Request pickup and …" at bounding box center [668, 383] width 172 height 85
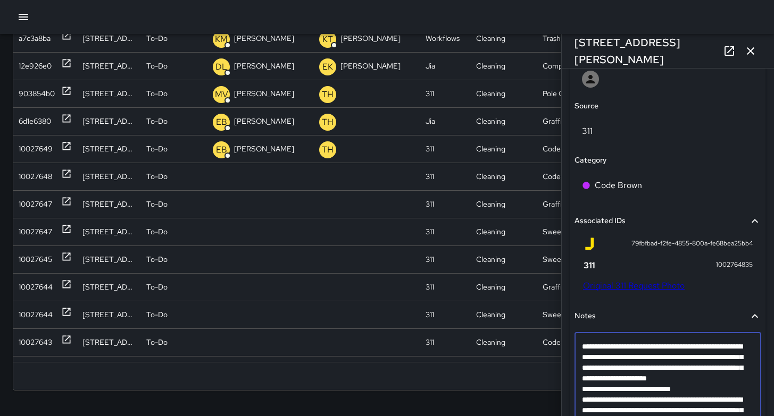
type textarea "**********"
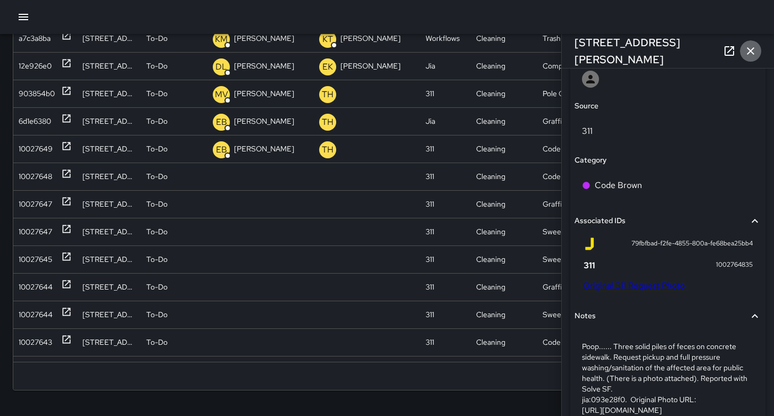
click at [753, 55] on icon "button" at bounding box center [750, 51] width 13 height 13
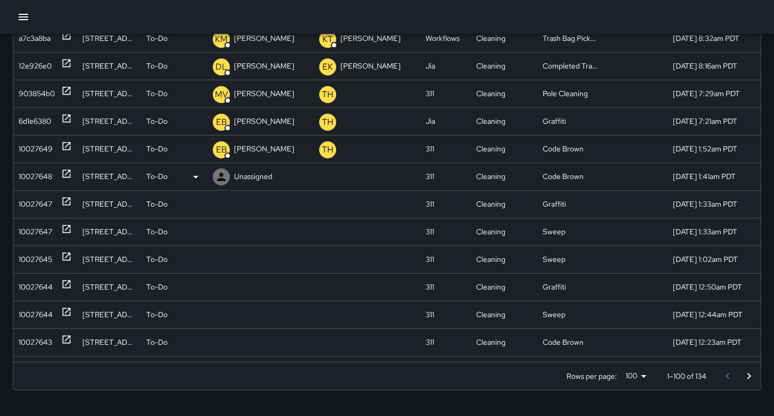
click at [15, 179] on div "10027648" at bounding box center [45, 177] width 64 height 28
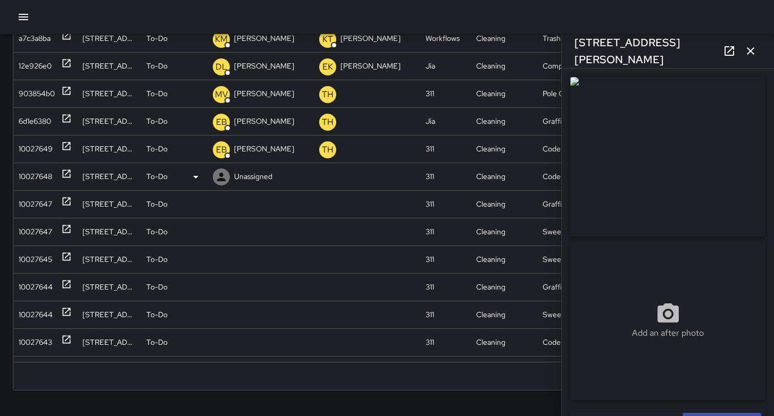
click at [24, 180] on div "10027648" at bounding box center [35, 176] width 33 height 27
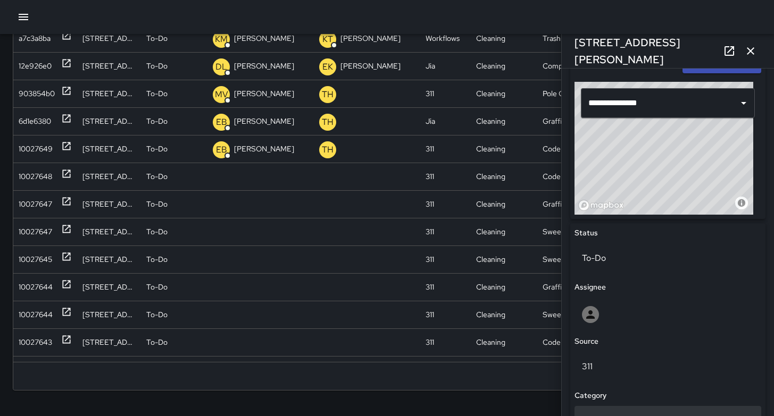
scroll to position [437, 0]
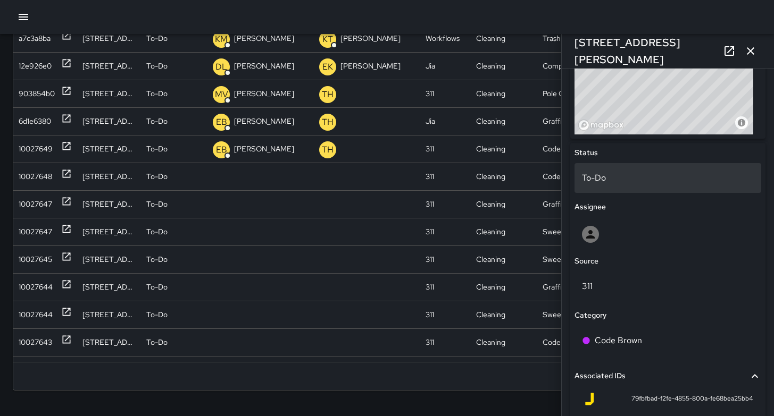
click at [598, 185] on div "To-Do" at bounding box center [667, 178] width 187 height 30
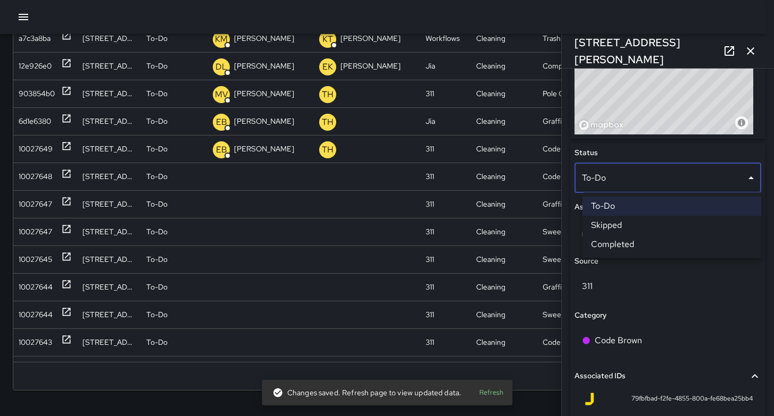
scroll to position [213, 0]
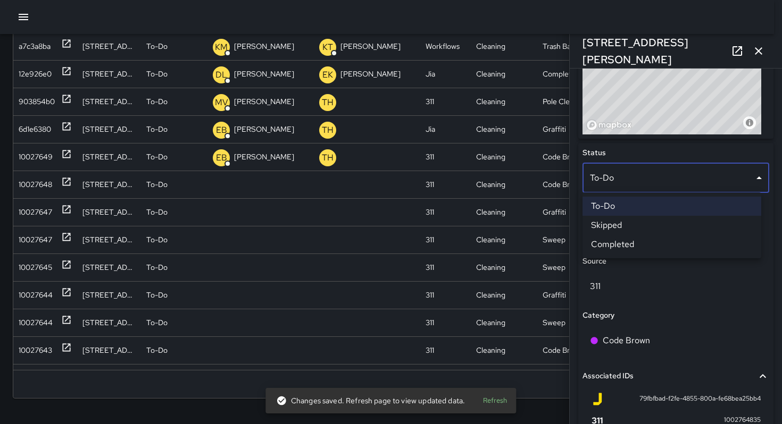
click at [602, 230] on li "Skipped" at bounding box center [671, 225] width 179 height 19
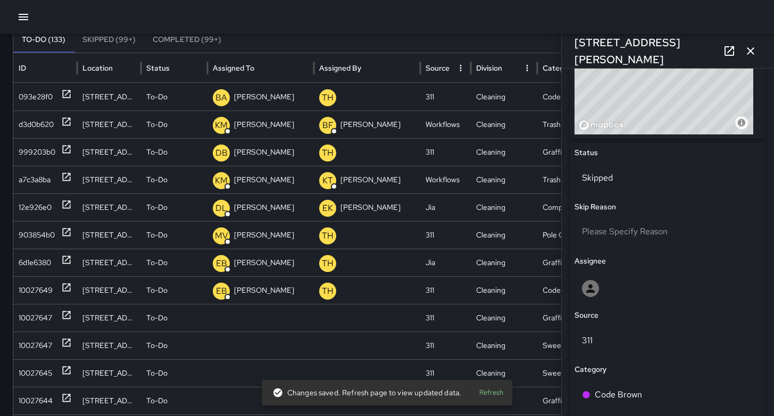
scroll to position [0, 0]
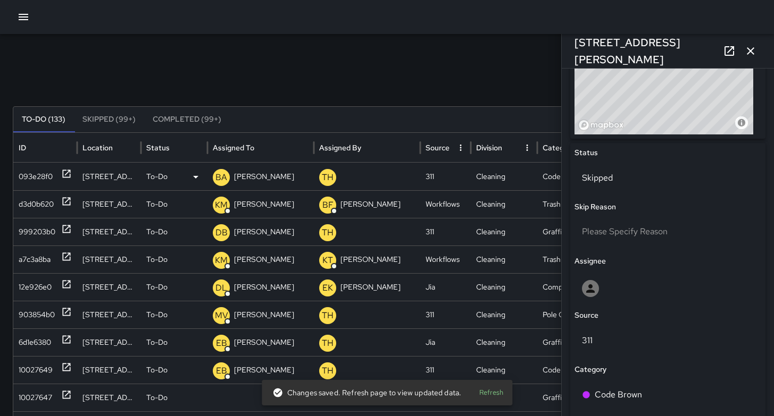
click at [43, 180] on div "093e28f0" at bounding box center [36, 176] width 34 height 27
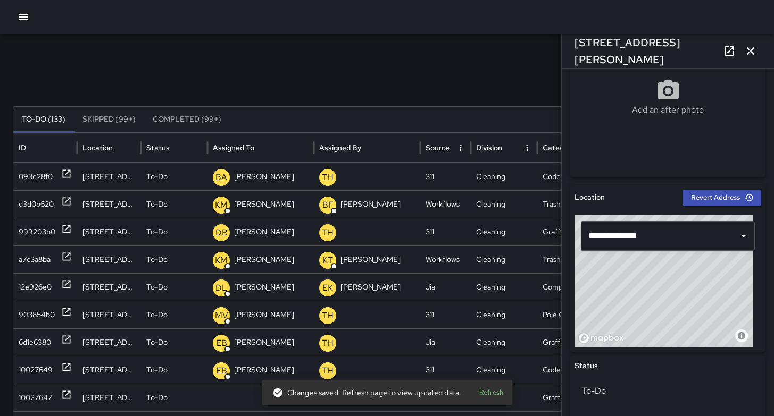
scroll to position [351, 0]
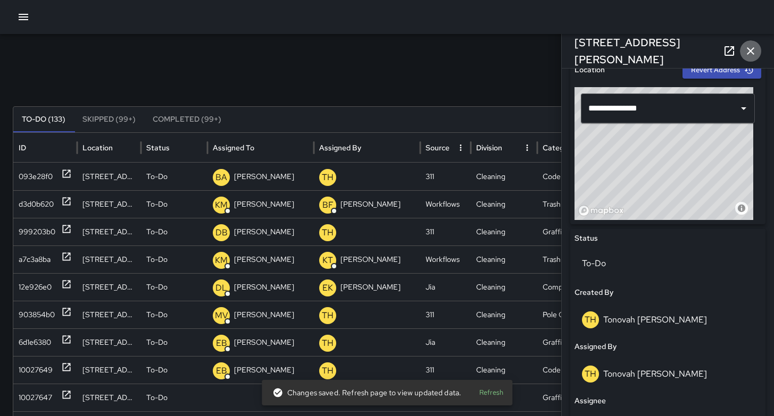
click at [752, 55] on icon "button" at bounding box center [750, 51] width 13 height 13
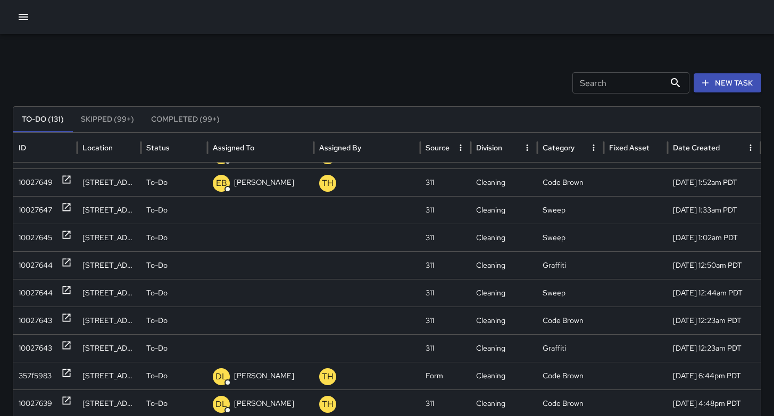
scroll to position [149, 0]
click at [40, 213] on div "10027647" at bounding box center [35, 210] width 33 height 27
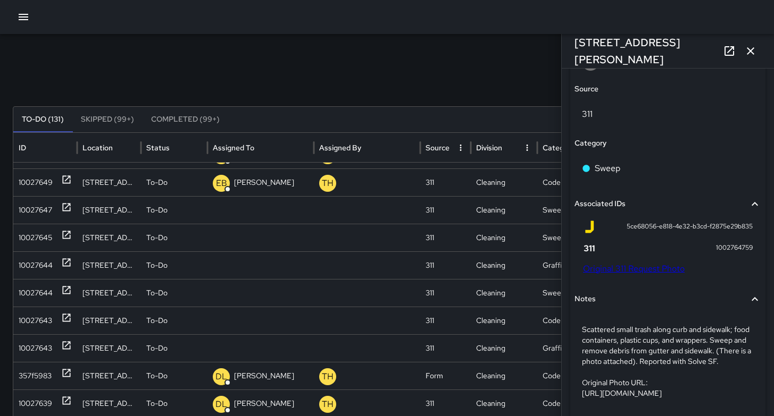
scroll to position [385, 0]
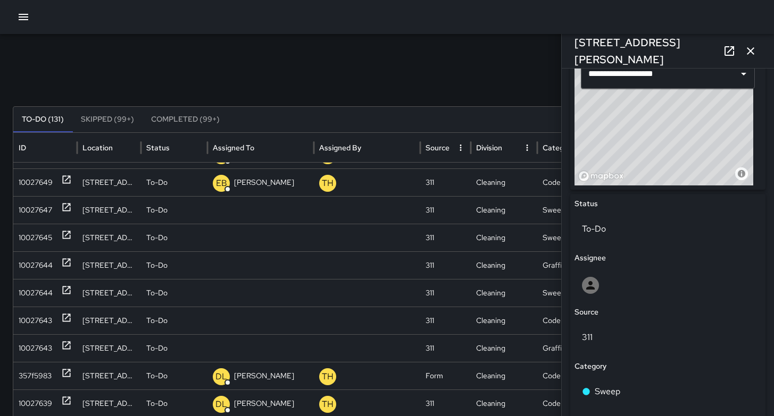
click at [750, 52] on icon "button" at bounding box center [750, 51] width 13 height 13
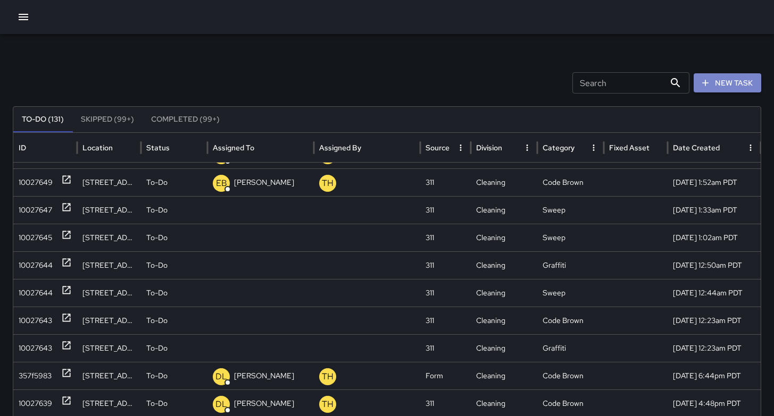
click at [722, 87] on button "New Task" at bounding box center [727, 83] width 68 height 20
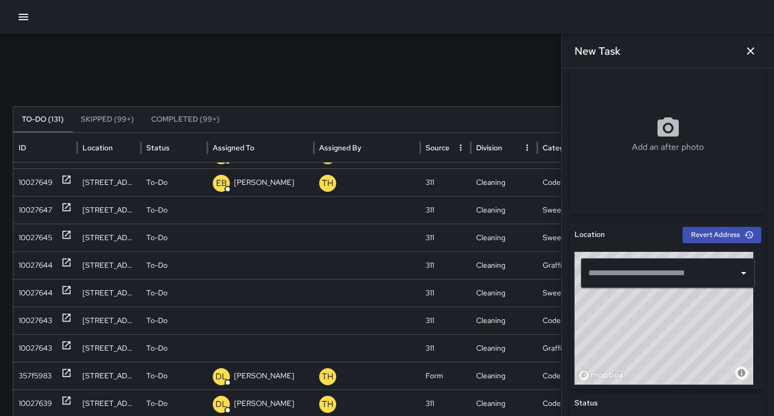
scroll to position [220, 0]
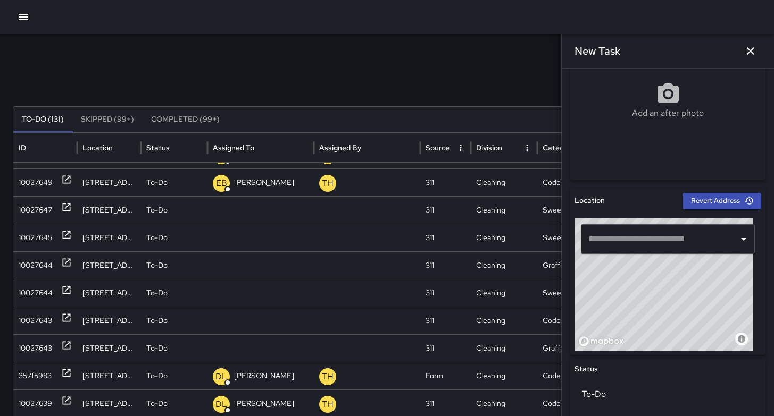
click at [622, 242] on input "text" at bounding box center [659, 239] width 148 height 20
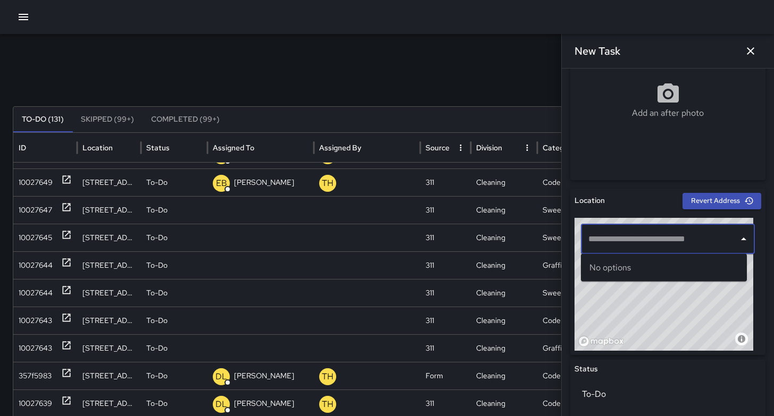
paste input "**********"
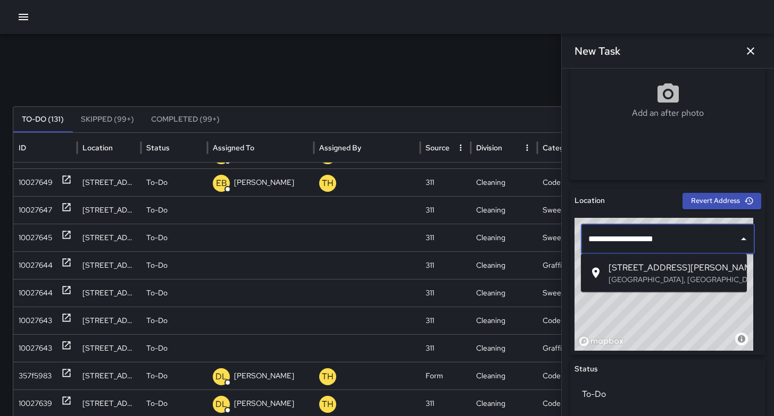
click at [627, 265] on span "1651 Harrison Street" at bounding box center [673, 268] width 130 height 13
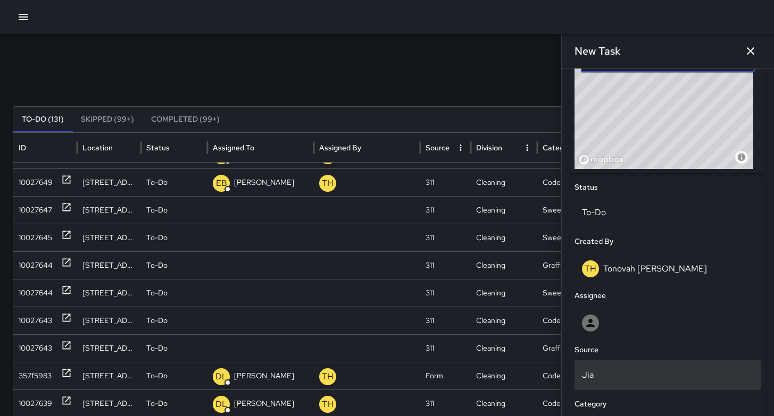
scroll to position [434, 0]
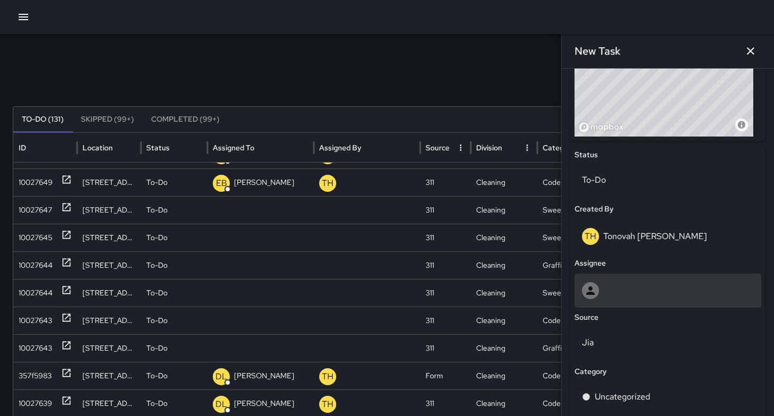
type input "**********"
click at [634, 281] on div at bounding box center [667, 291] width 187 height 34
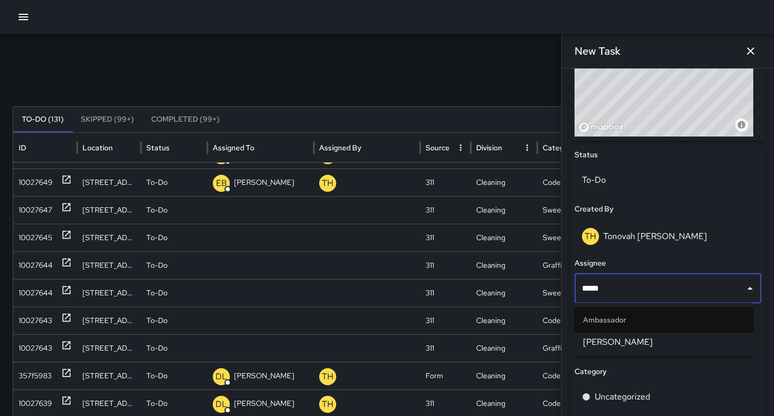
type input "******"
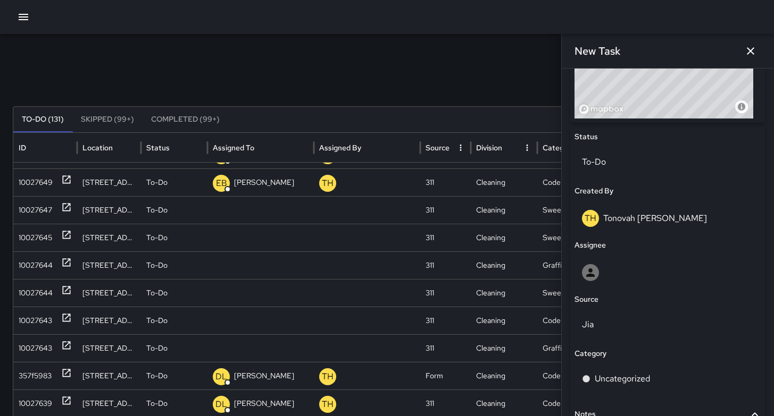
scroll to position [455, 0]
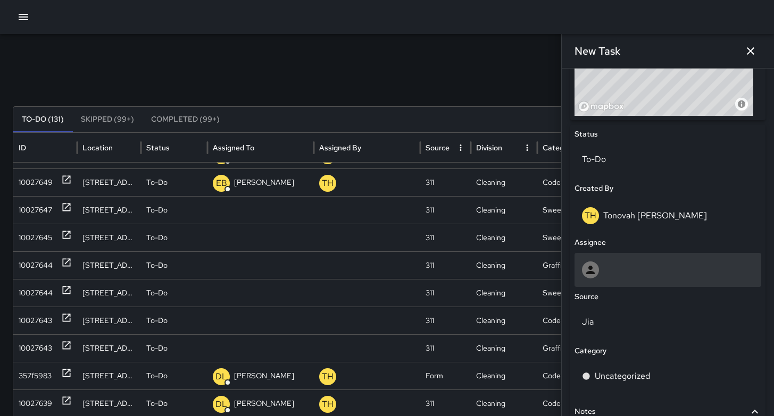
click at [624, 270] on div at bounding box center [668, 270] width 172 height 17
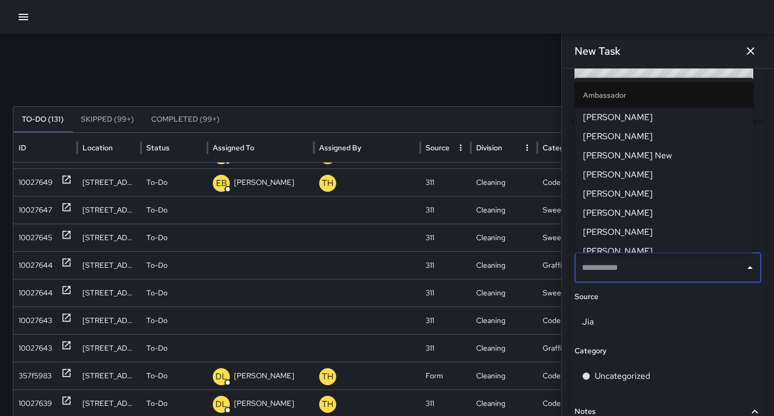
click at [624, 270] on input "text" at bounding box center [659, 268] width 161 height 20
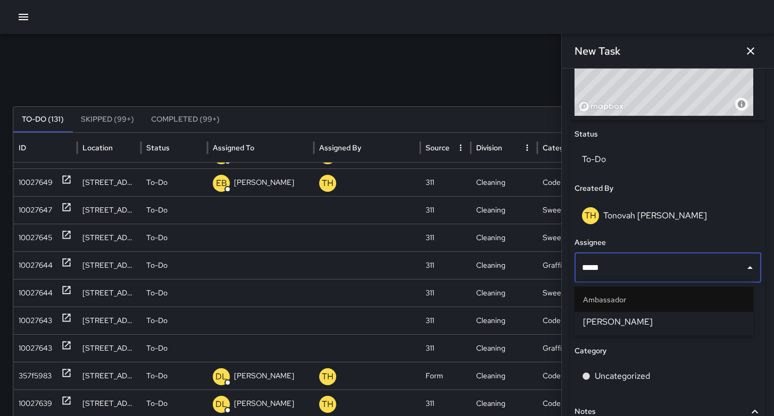
type input "******"
click at [622, 331] on li "Maclis Velasquez" at bounding box center [663, 322] width 179 height 19
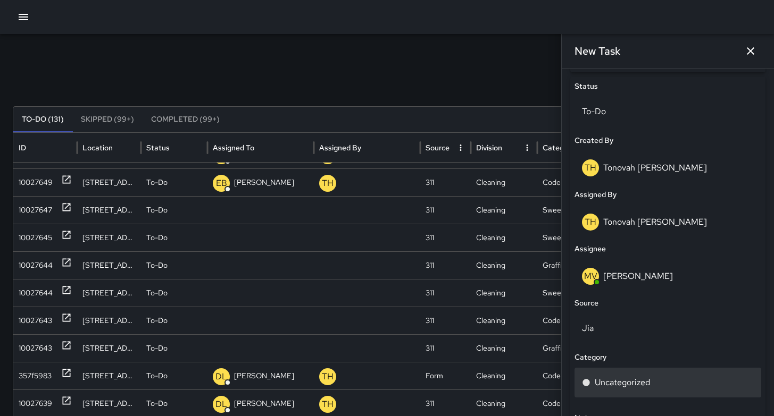
scroll to position [544, 0]
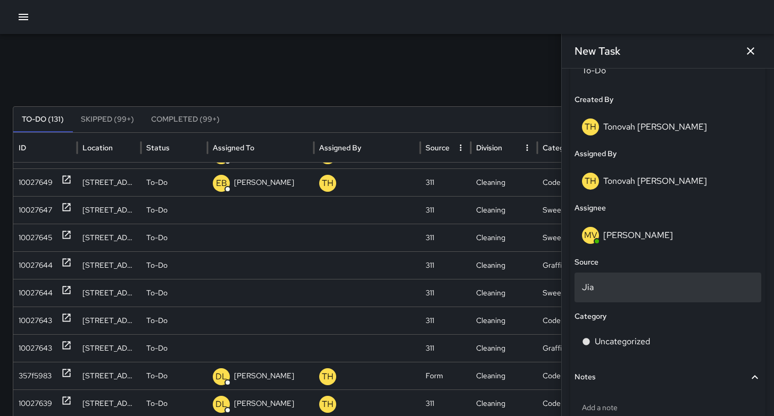
click at [612, 291] on p "Jia" at bounding box center [668, 287] width 172 height 13
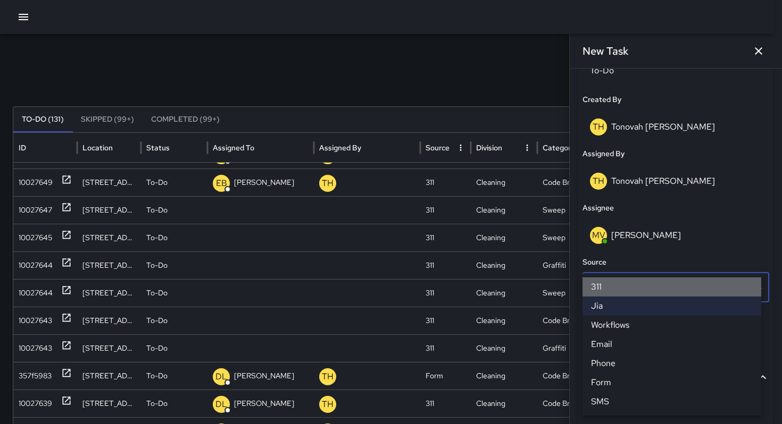
click at [605, 283] on li "311" at bounding box center [671, 287] width 179 height 19
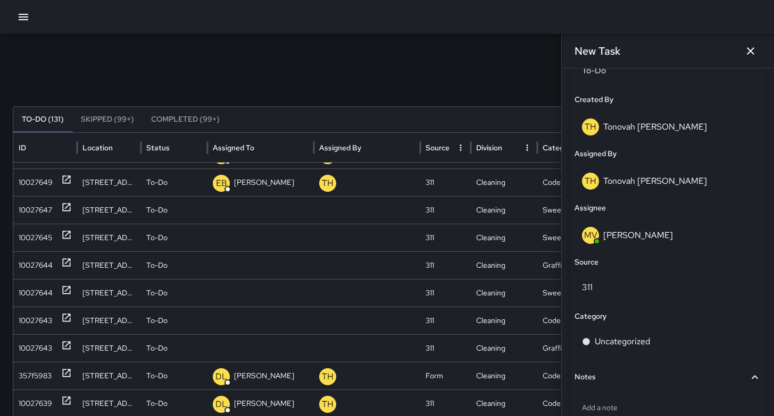
scroll to position [611, 0]
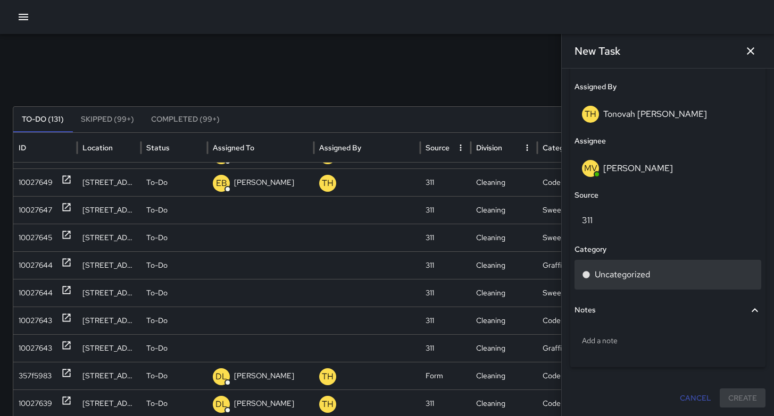
click at [630, 275] on p "Uncategorized" at bounding box center [621, 275] width 55 height 13
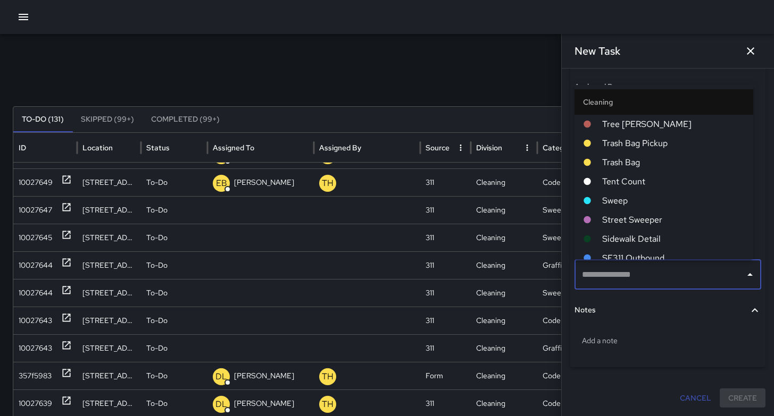
click at [617, 289] on div "​" at bounding box center [667, 277] width 187 height 34
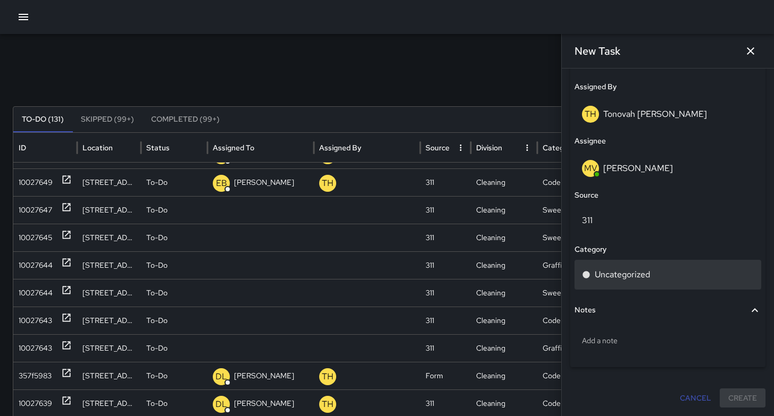
click at [619, 279] on p "Uncategorized" at bounding box center [621, 275] width 55 height 13
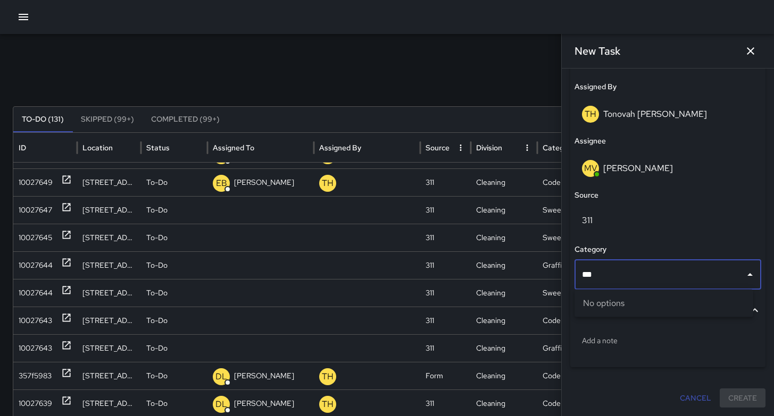
type input "****"
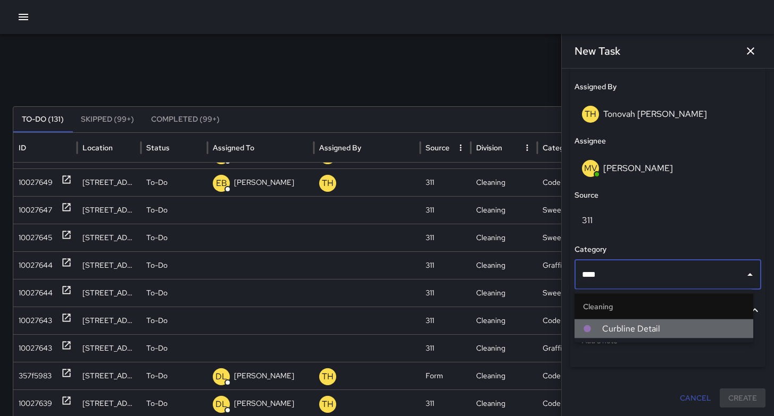
click at [688, 329] on span "Curbline Detail" at bounding box center [673, 329] width 142 height 13
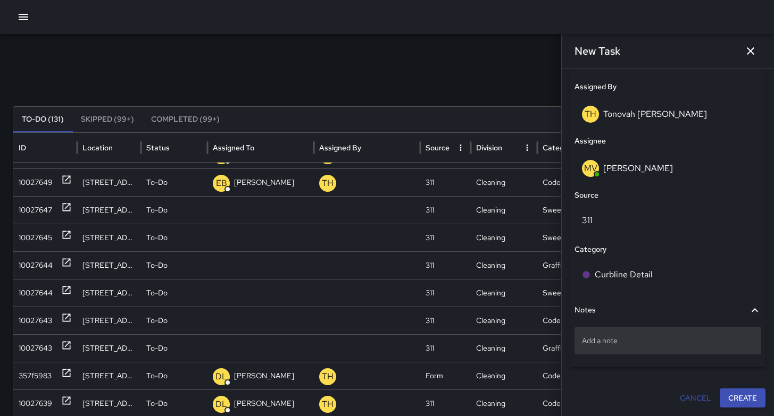
click at [668, 343] on p "Add a note" at bounding box center [668, 341] width 172 height 11
click at [606, 342] on p "Add a note" at bounding box center [668, 341] width 172 height 11
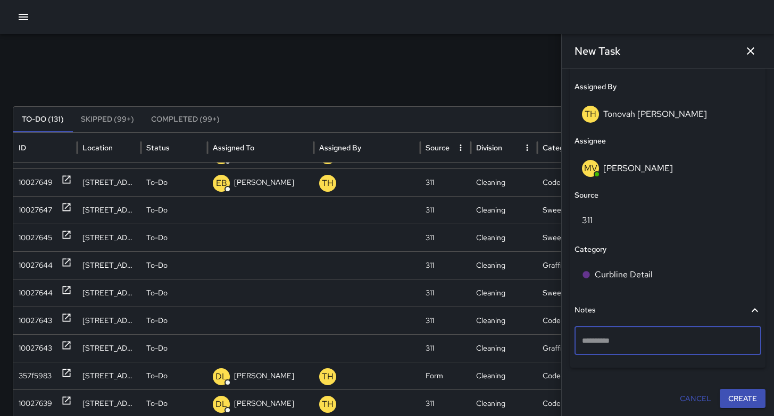
type textarea "**********"
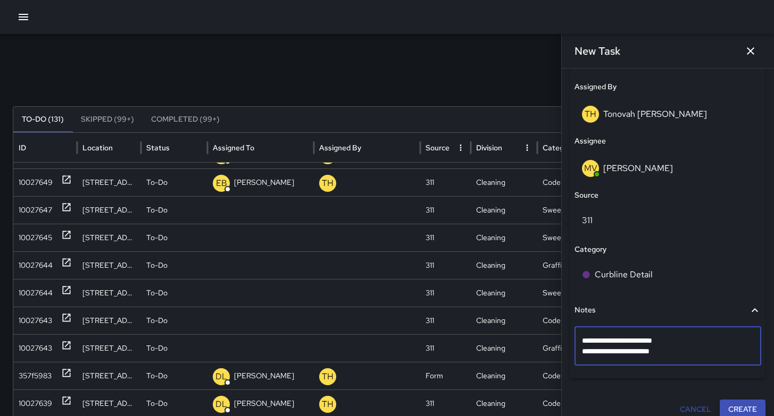
click at [730, 401] on button "Create" at bounding box center [742, 410] width 46 height 20
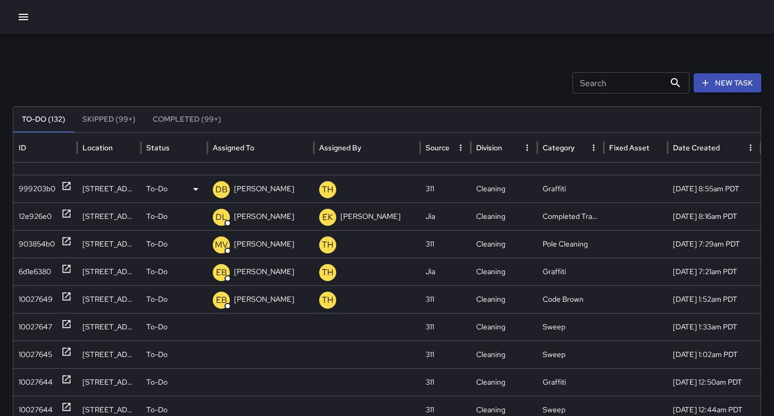
scroll to position [0, 0]
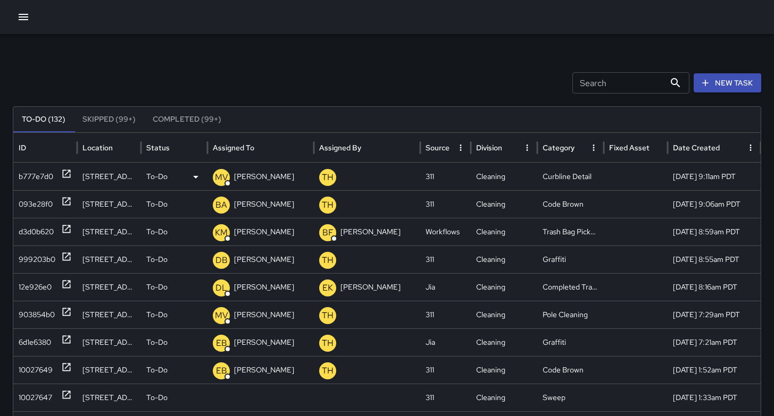
click at [37, 180] on div "b777e7d0" at bounding box center [36, 176] width 35 height 27
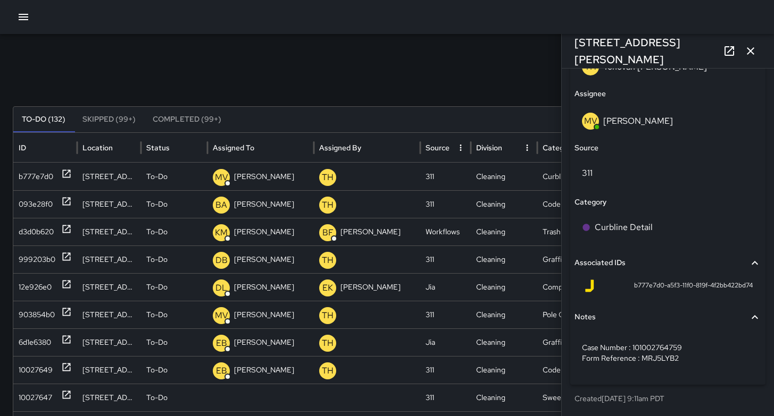
scroll to position [658, 0]
drag, startPoint x: 653, startPoint y: 287, endPoint x: 603, endPoint y: 284, distance: 49.6
click at [603, 284] on div "b777e7d0-a5f3-11f0-819f-4f2bb422bd74" at bounding box center [668, 286] width 170 height 13
copy span "b777e7d0"
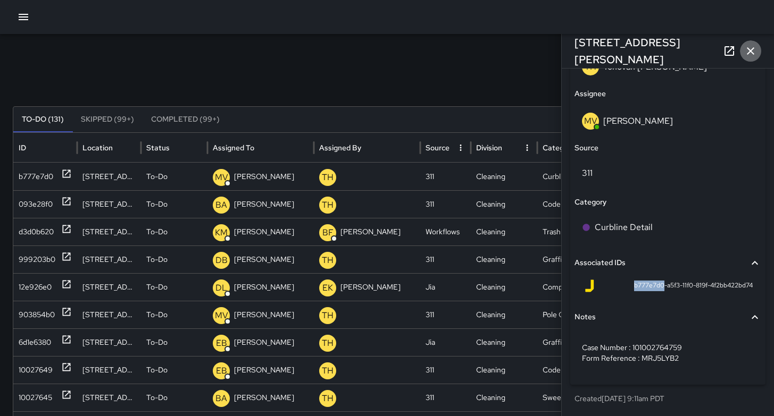
click at [750, 56] on icon "button" at bounding box center [750, 51] width 13 height 13
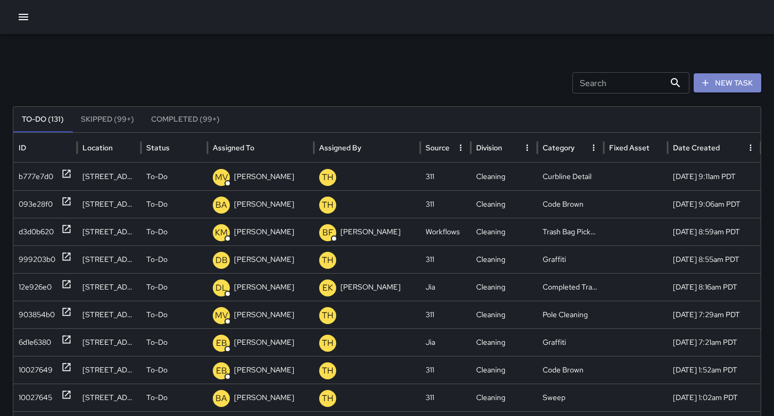
click at [721, 86] on button "New Task" at bounding box center [727, 83] width 68 height 20
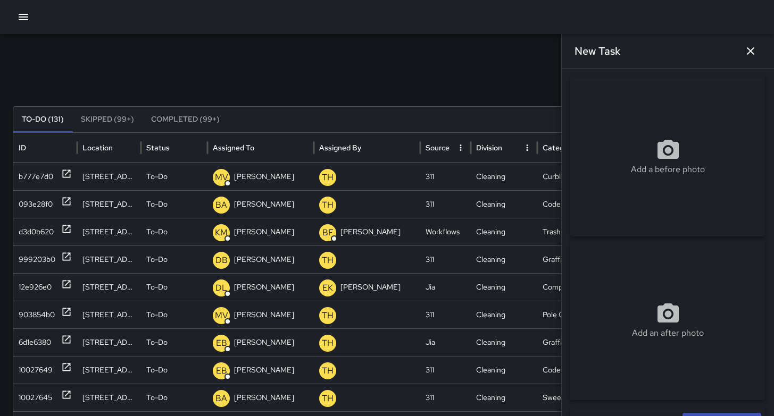
scroll to position [213, 0]
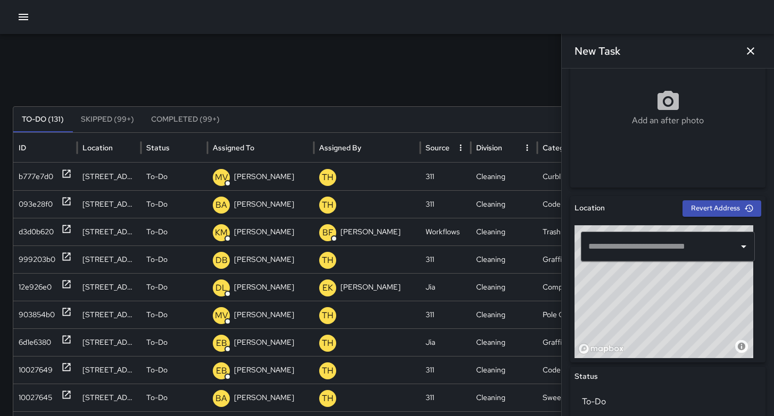
click at [611, 246] on input "text" at bounding box center [659, 247] width 148 height 20
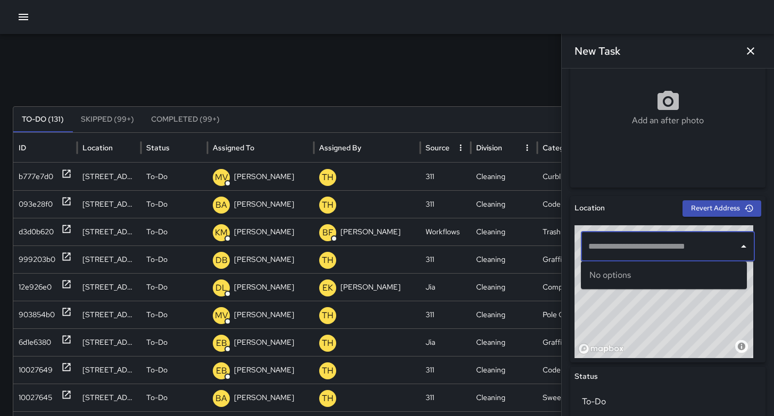
paste input "**********"
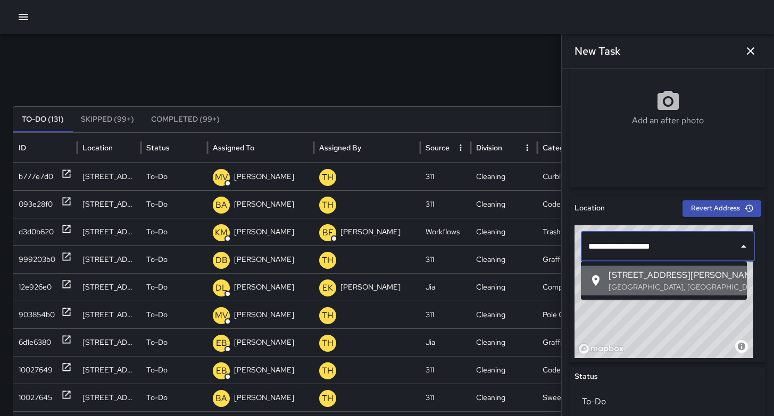
click at [633, 279] on span "123 Kissling Street" at bounding box center [673, 275] width 130 height 13
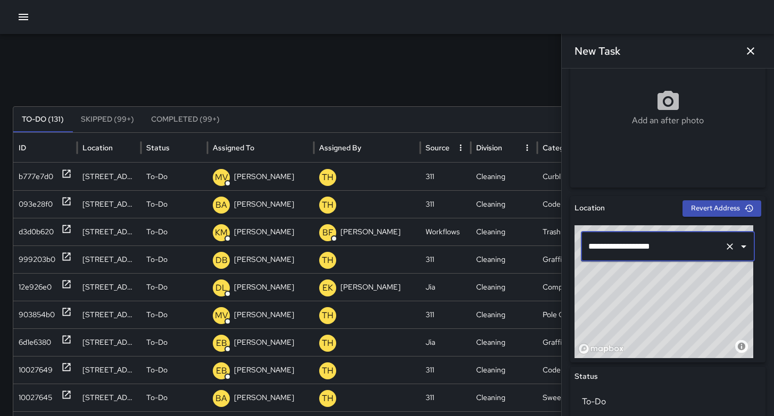
type input "**********"
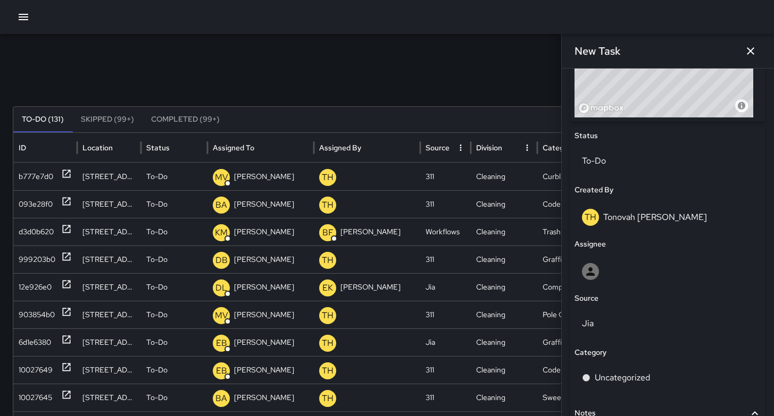
scroll to position [496, 0]
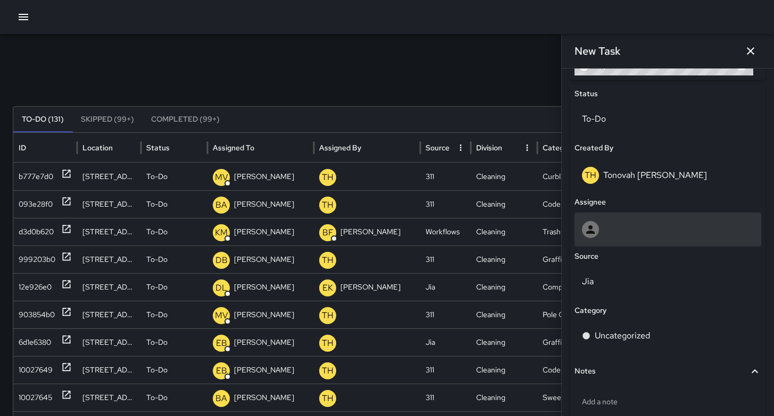
click at [603, 222] on div at bounding box center [668, 229] width 172 height 17
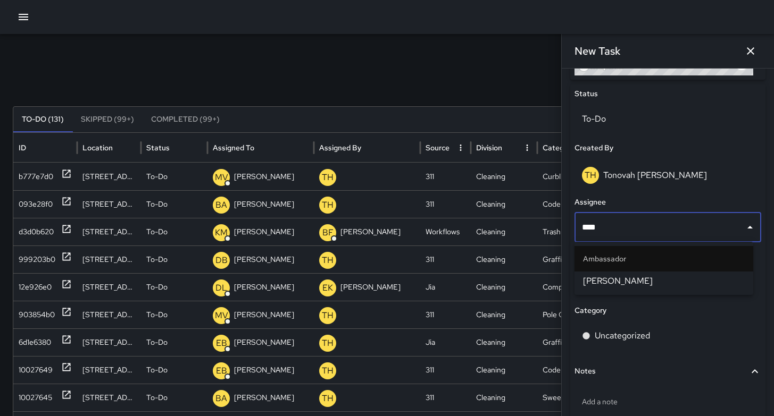
type input "*****"
click at [596, 266] on li "Ambassador" at bounding box center [663, 259] width 179 height 26
click at [596, 275] on span "Eddie Ballestros" at bounding box center [664, 281] width 162 height 13
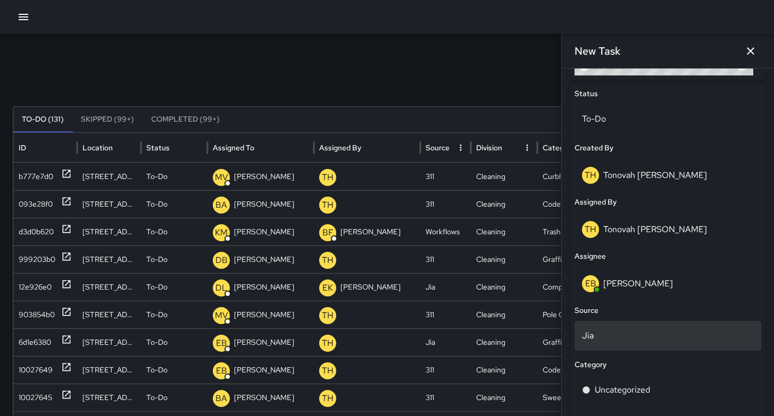
click at [600, 334] on p "Jia" at bounding box center [668, 336] width 172 height 13
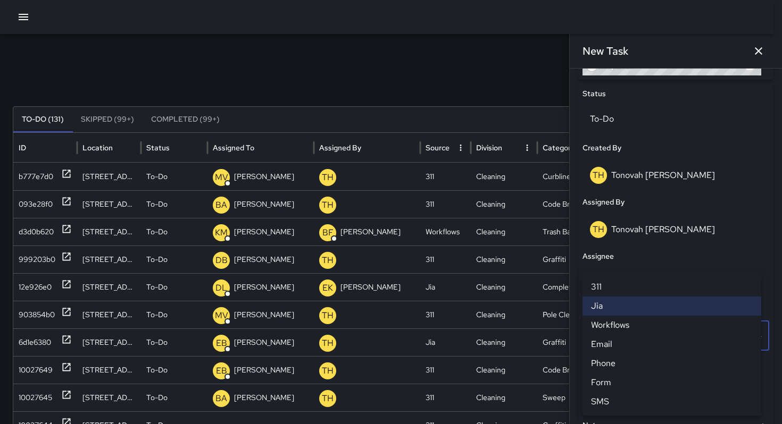
click at [606, 286] on li "311" at bounding box center [671, 287] width 179 height 19
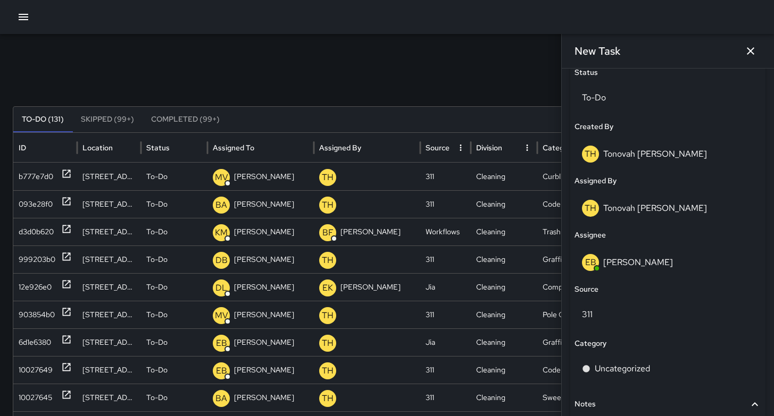
scroll to position [569, 0]
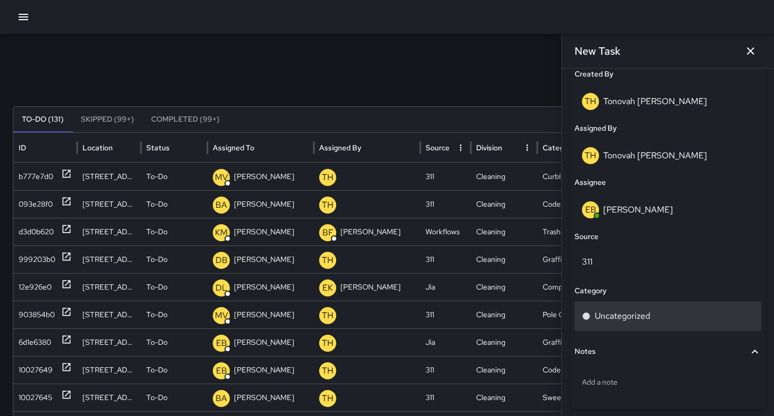
click at [618, 322] on p "Uncategorized" at bounding box center [621, 316] width 55 height 13
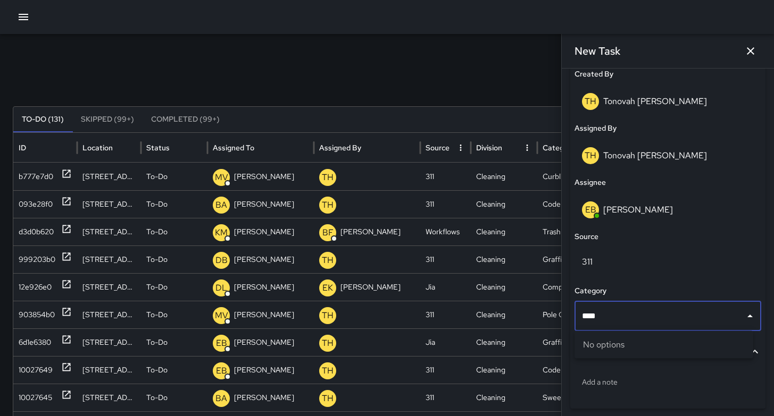
type input "***"
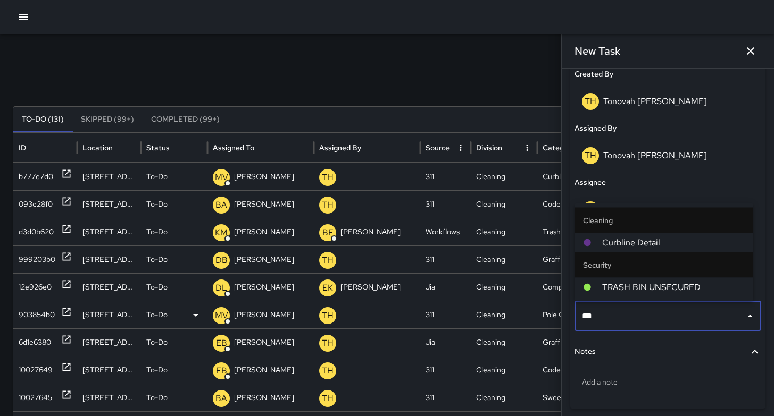
drag, startPoint x: 610, startPoint y: 317, endPoint x: 559, endPoint y: 311, distance: 52.0
click at [559, 311] on div "Search Search New Task To-Do (131) Skipped (99+) Completed (99+) ID Location St…" at bounding box center [387, 335] width 774 height 603
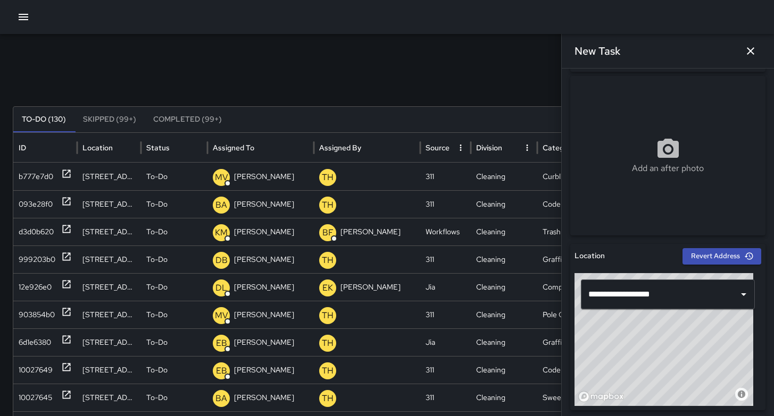
scroll to position [165, 0]
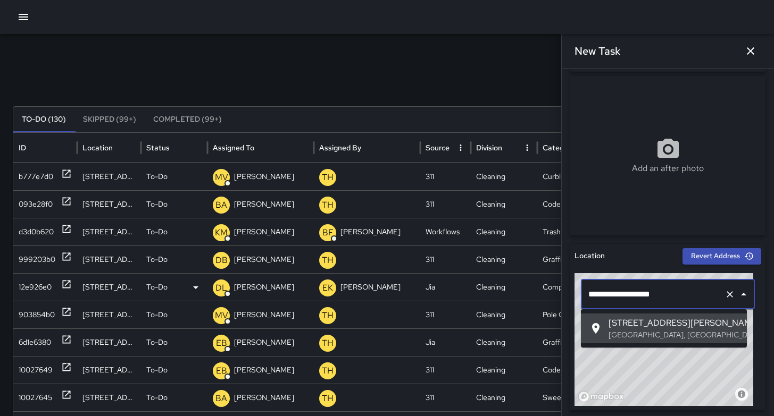
drag, startPoint x: 628, startPoint y: 296, endPoint x: 555, endPoint y: 291, distance: 73.5
click at [557, 290] on div "Search Search New Task To-Do (130) Skipped (99+) Completed (99+) ID Location St…" at bounding box center [387, 335] width 774 height 603
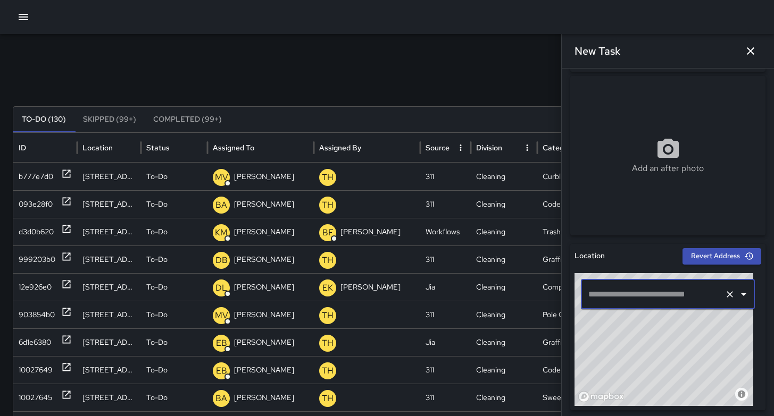
paste input "**********"
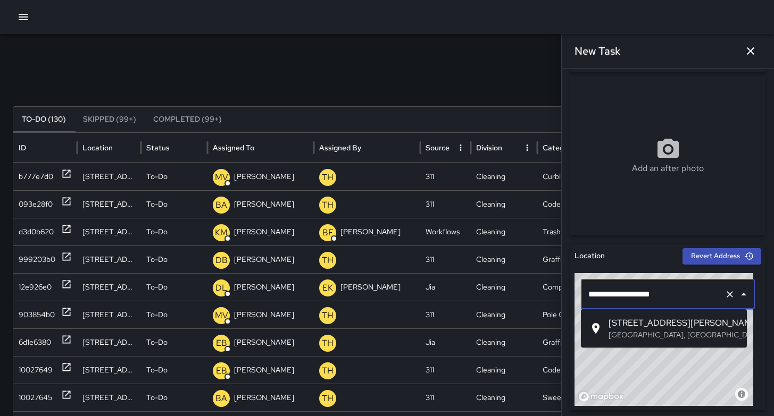
click at [613, 317] on span "160 Kissling Street" at bounding box center [673, 323] width 130 height 13
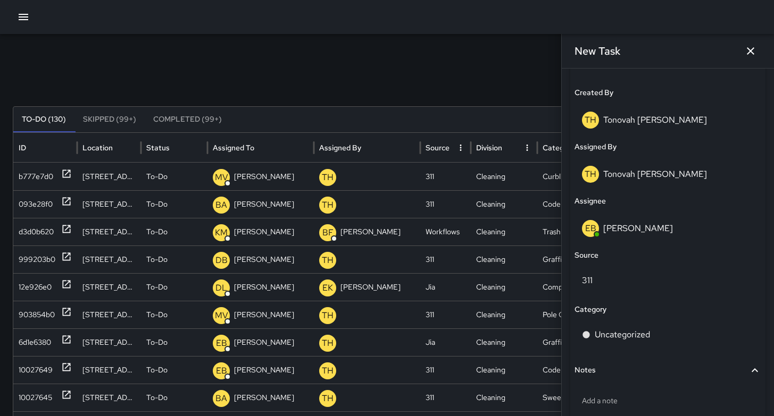
scroll to position [611, 0]
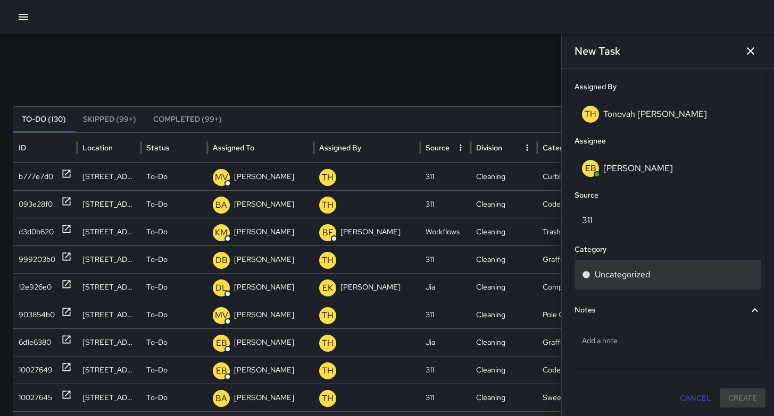
type input "**********"
click at [619, 281] on div "Uncategorized" at bounding box center [667, 275] width 187 height 30
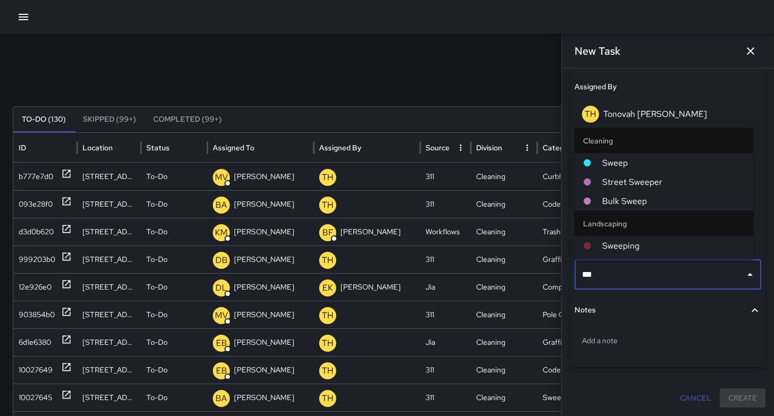
type input "****"
click at [638, 154] on li "Sweep" at bounding box center [663, 163] width 179 height 19
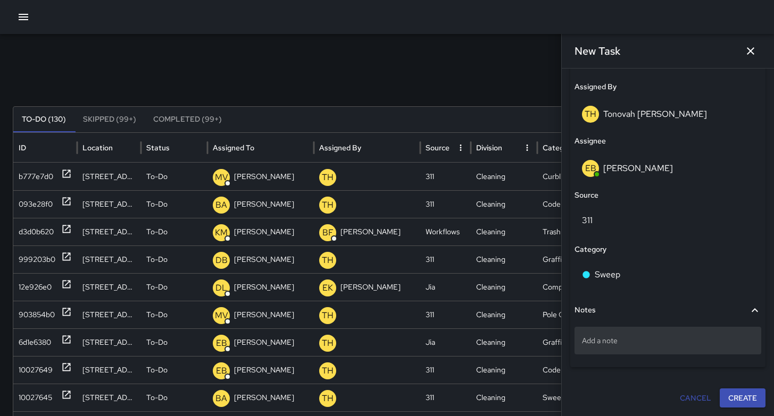
click at [640, 338] on p "Add a note" at bounding box center [668, 341] width 172 height 11
click at [601, 341] on p "Add a note" at bounding box center [668, 341] width 172 height 11
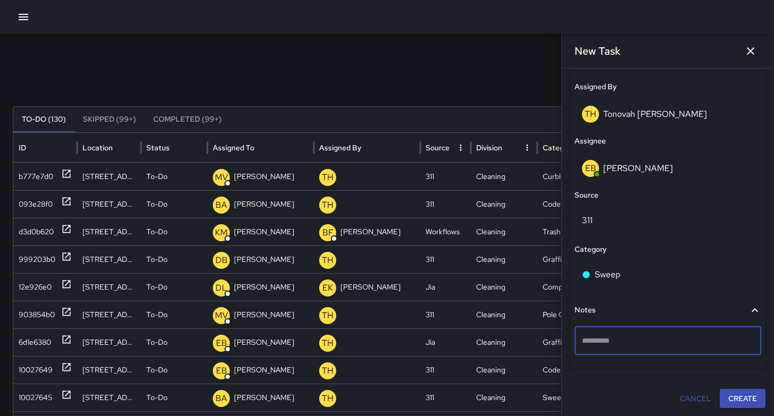
type textarea "**********"
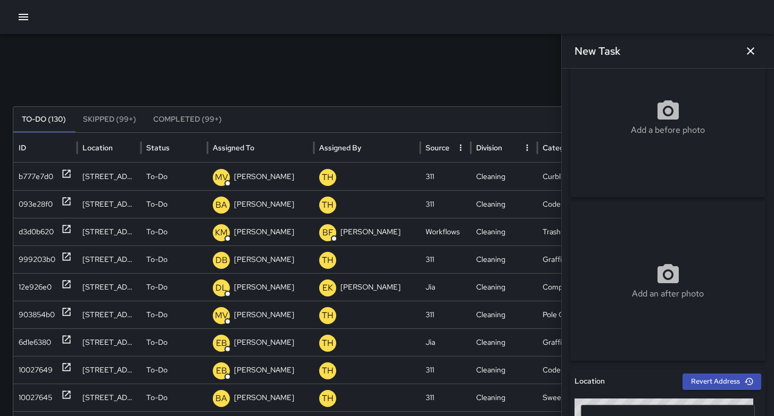
scroll to position [37, 0]
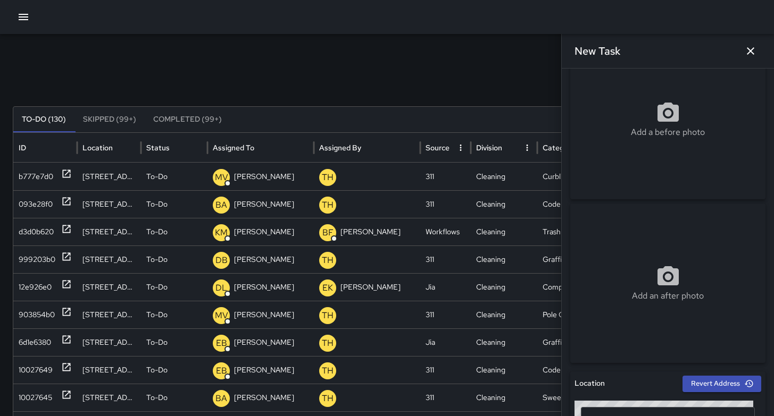
click at [657, 120] on icon at bounding box center [667, 112] width 21 height 19
type input "**********"
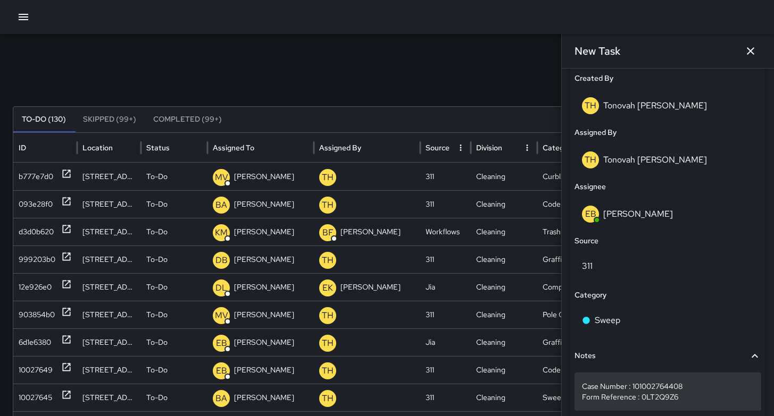
scroll to position [603, 0]
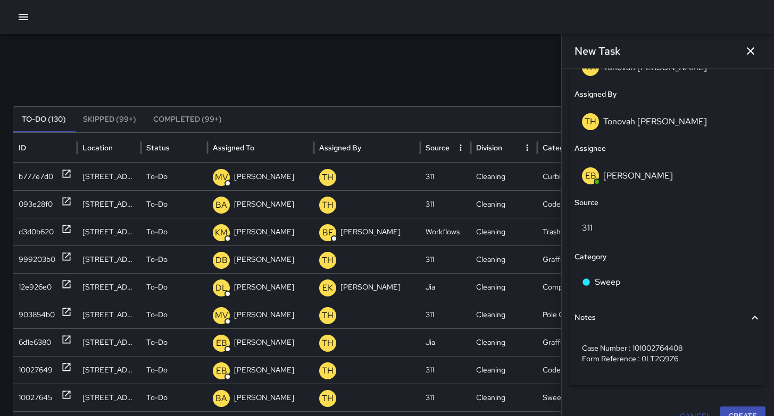
click at [730, 415] on button "Create" at bounding box center [742, 417] width 46 height 20
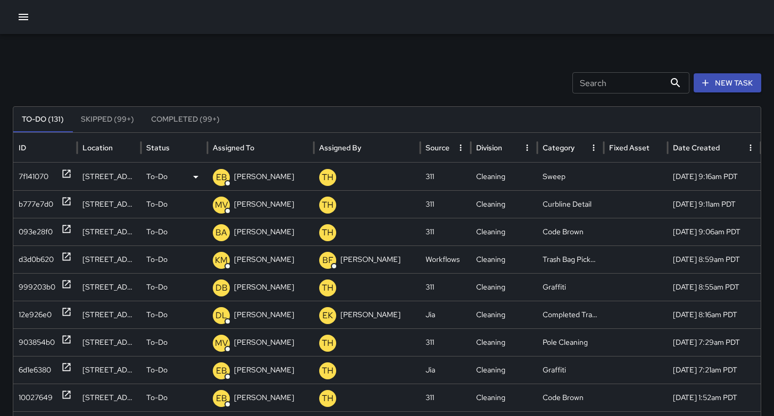
click at [39, 176] on div "7f141070" at bounding box center [34, 176] width 30 height 27
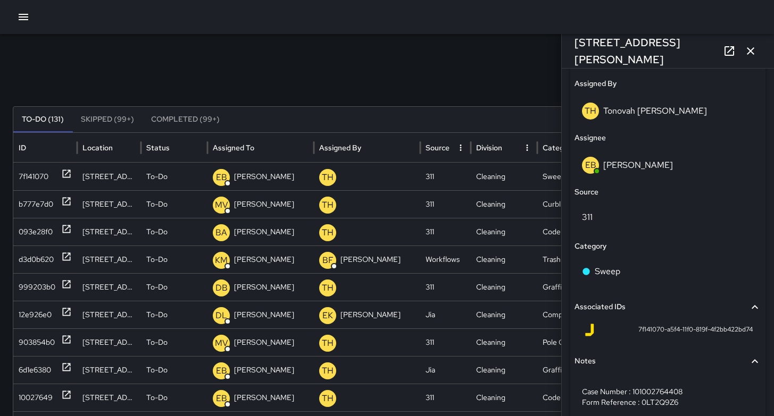
scroll to position [658, 0]
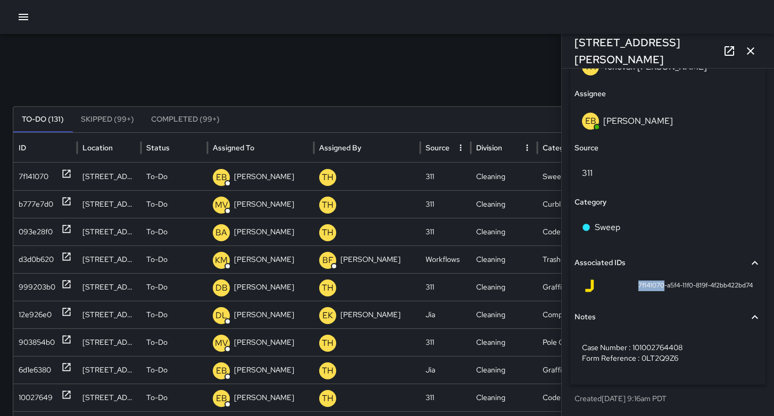
drag, startPoint x: 652, startPoint y: 287, endPoint x: 625, endPoint y: 284, distance: 26.7
click at [625, 284] on div "7f141070-a5f4-11f0-819f-4f2bb422bd74" at bounding box center [668, 286] width 170 height 13
copy span "7f141070"
click at [753, 55] on icon "button" at bounding box center [750, 51] width 13 height 13
click at [753, 55] on div "Search Search New Task To-Do (129) Skipped (99+) Completed (99+) ID Location St…" at bounding box center [387, 335] width 774 height 603
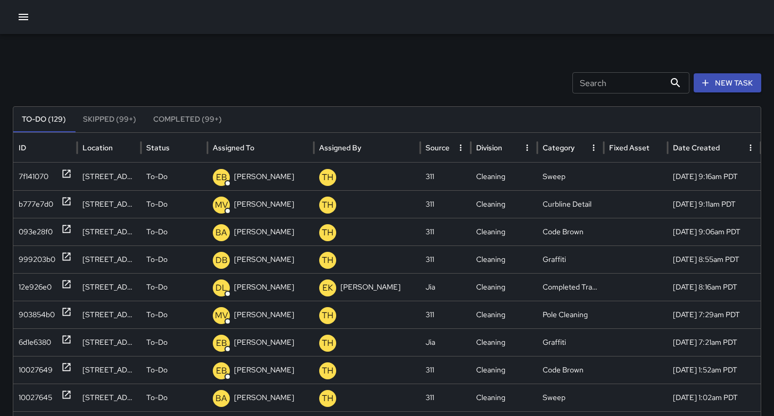
click at [733, 85] on button "New Task" at bounding box center [727, 83] width 68 height 20
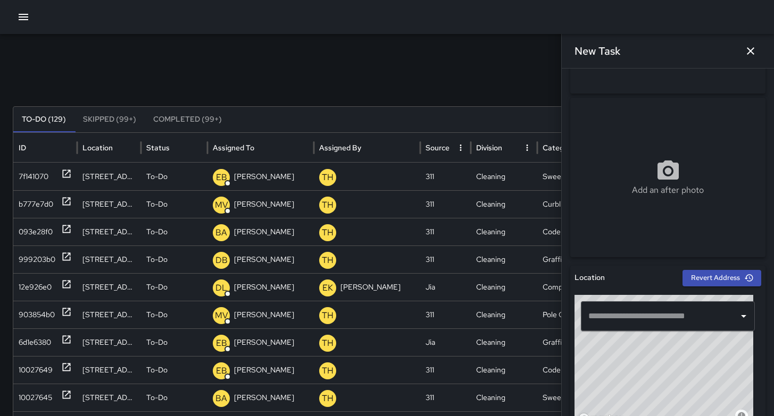
scroll to position [222, 0]
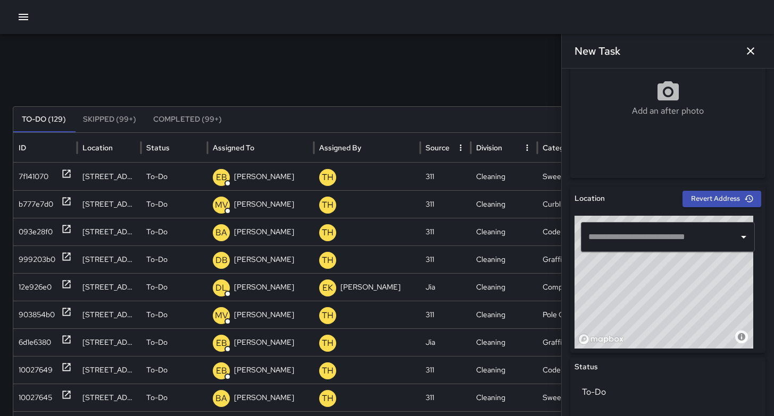
click at [602, 240] on input "text" at bounding box center [659, 237] width 148 height 20
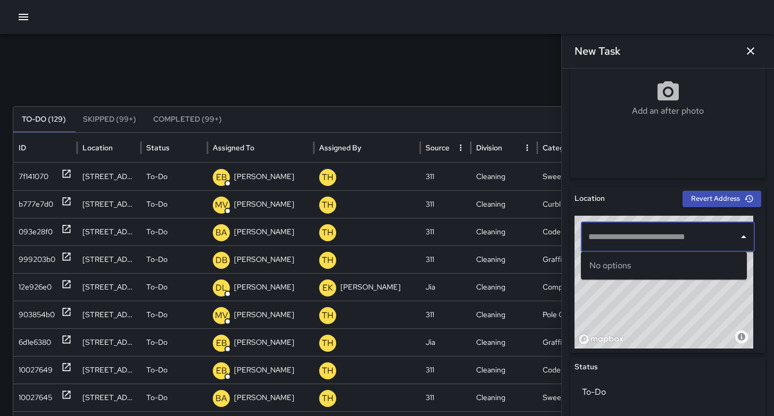
paste input "**********"
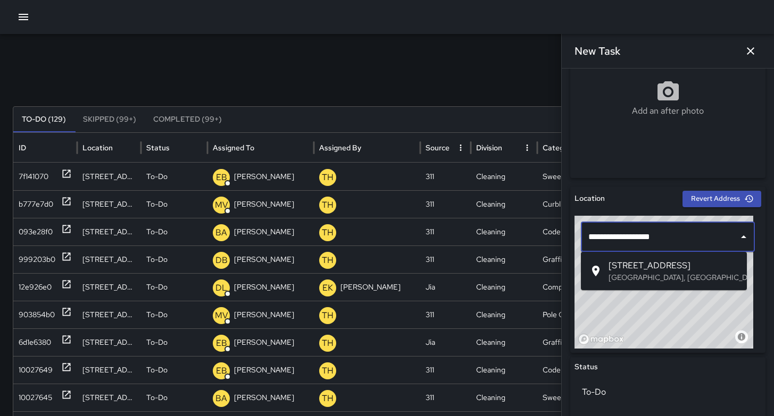
click at [617, 261] on span "1563 Mission Street" at bounding box center [673, 265] width 130 height 13
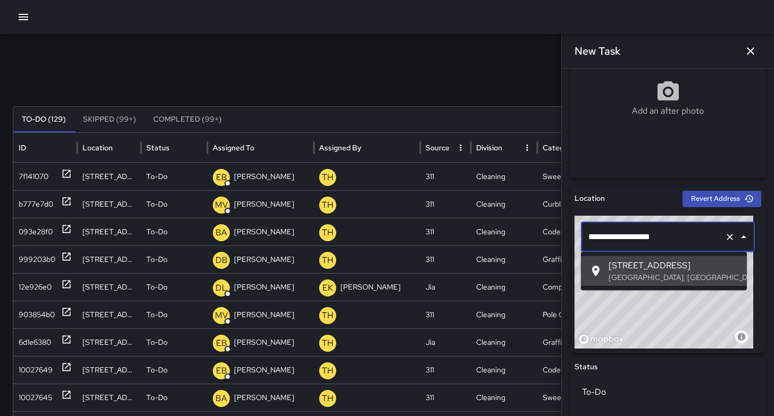
drag, startPoint x: 671, startPoint y: 233, endPoint x: 583, endPoint y: 236, distance: 87.8
click at [583, 236] on div "**********" at bounding box center [668, 237] width 174 height 30
paste input "text"
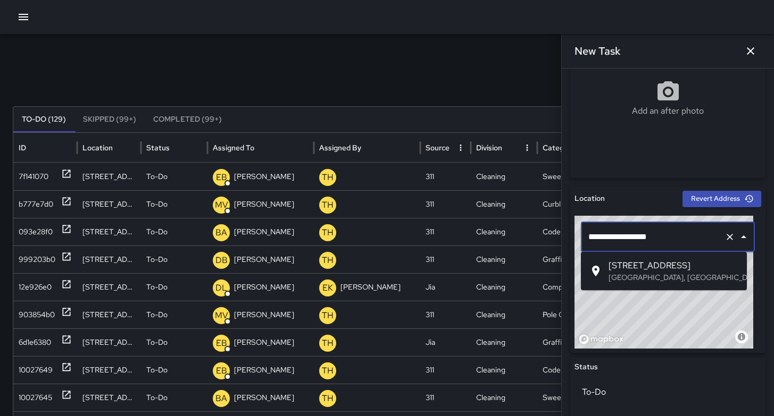
click at [605, 265] on div at bounding box center [598, 271] width 19 height 13
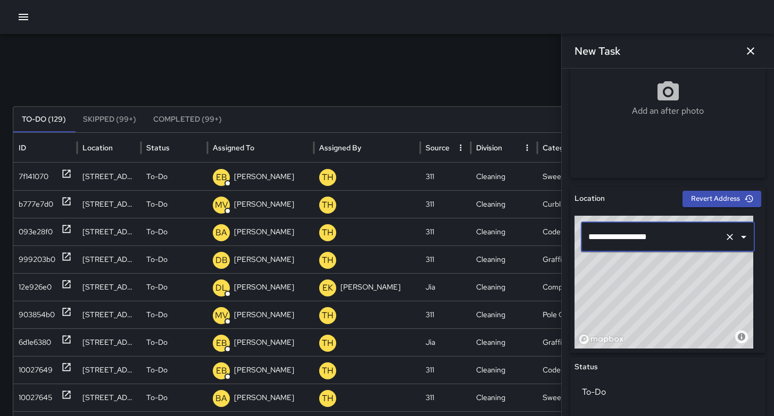
type input "**********"
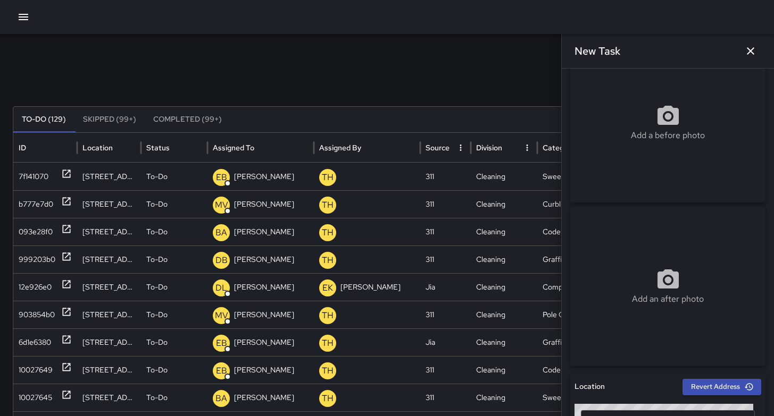
scroll to position [0, 0]
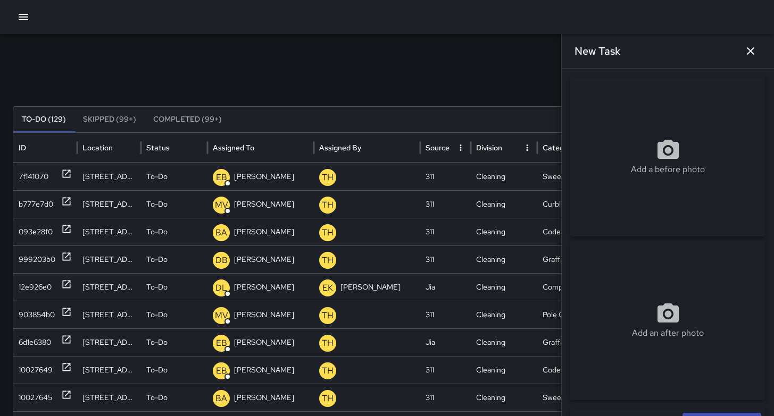
click at [654, 181] on div "Add a before photo" at bounding box center [667, 157] width 195 height 160
type input "**********"
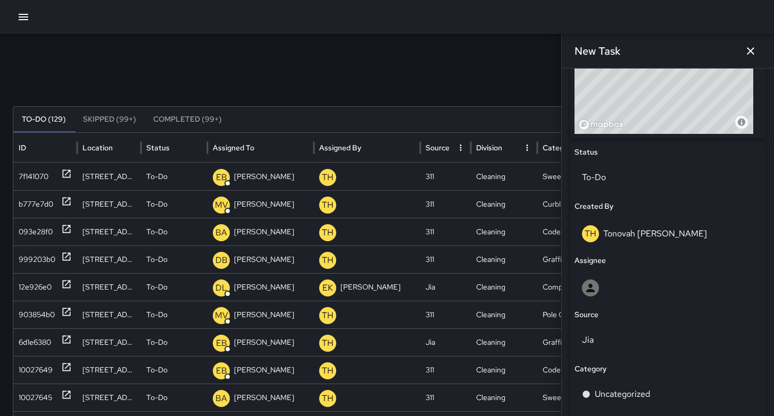
scroll to position [518, 0]
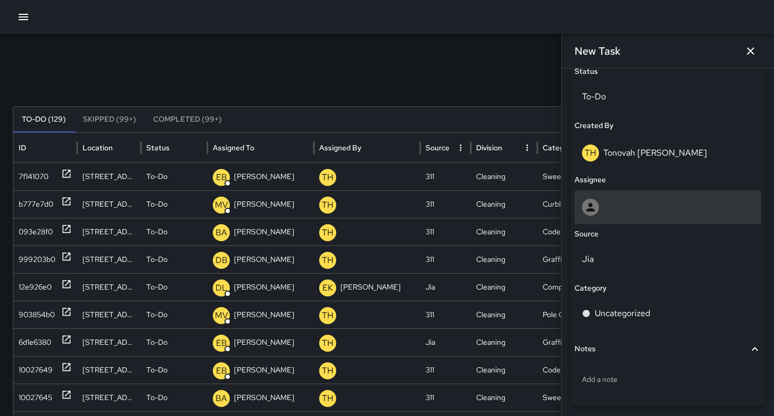
click at [603, 208] on div at bounding box center [668, 207] width 172 height 17
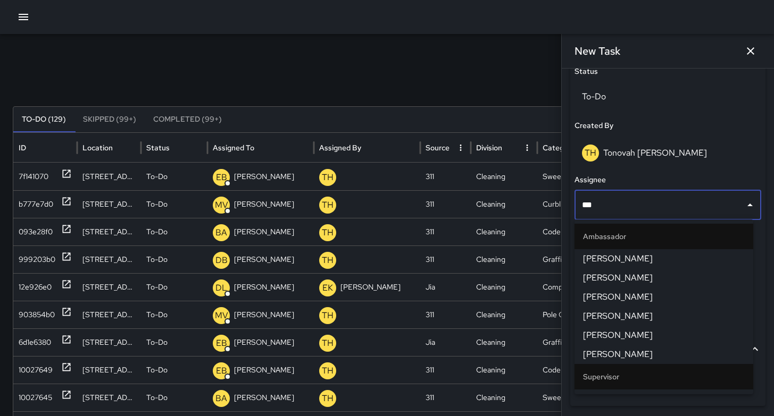
type input "****"
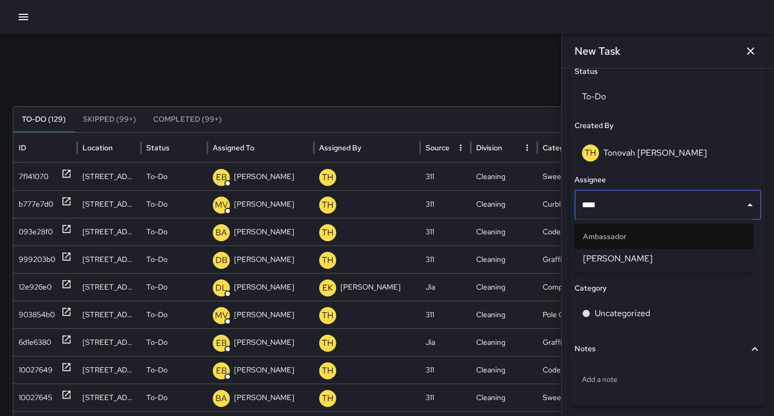
click at [622, 259] on span "Dago Cervantes" at bounding box center [664, 259] width 162 height 13
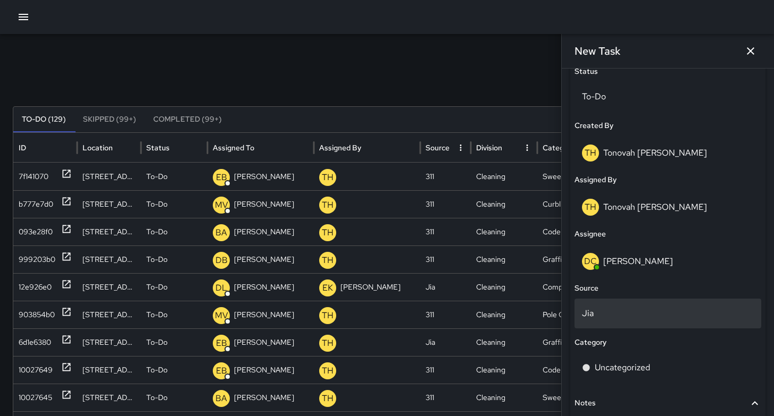
click at [610, 308] on p "Jia" at bounding box center [668, 313] width 172 height 13
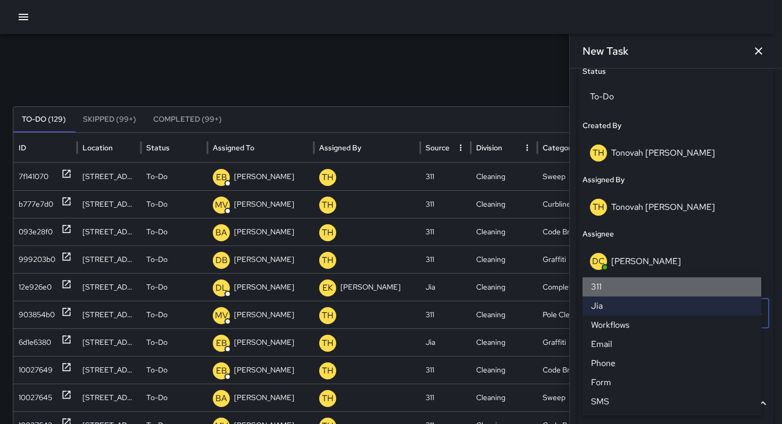
click at [607, 288] on li "311" at bounding box center [671, 287] width 179 height 19
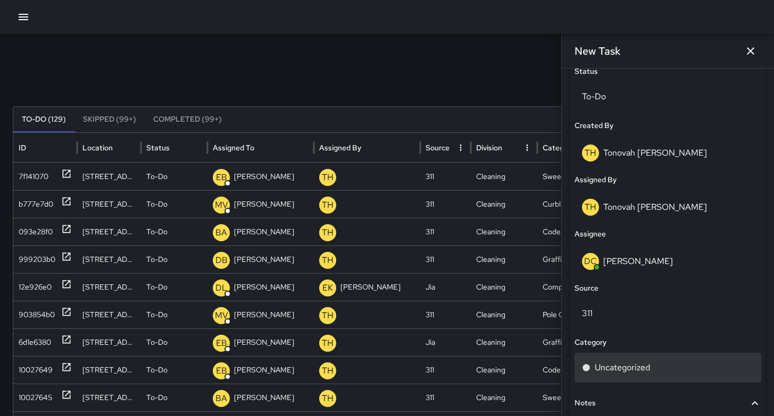
click at [612, 364] on p "Uncategorized" at bounding box center [621, 368] width 55 height 13
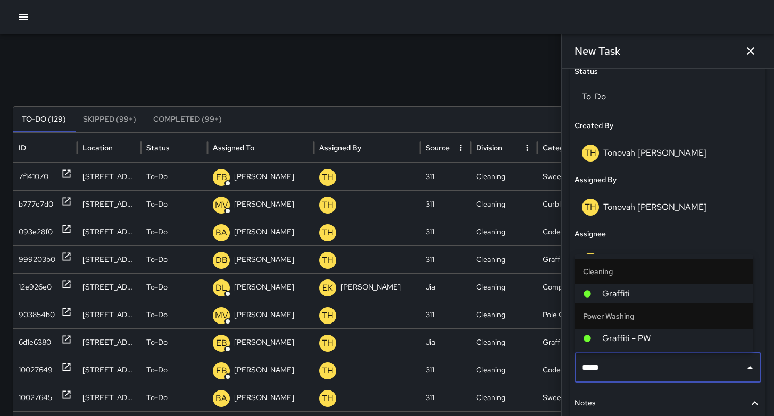
type input "******"
click at [605, 295] on span "Graffiti" at bounding box center [673, 294] width 142 height 13
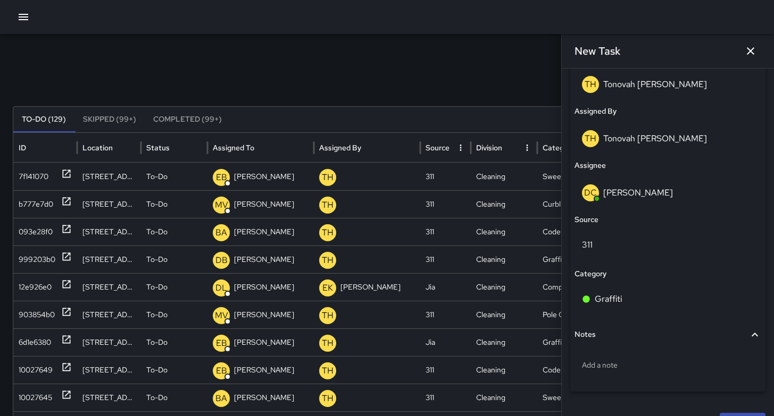
scroll to position [611, 0]
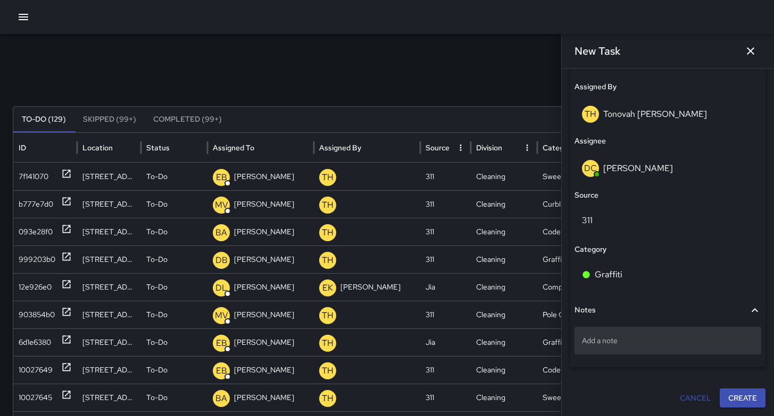
click at [631, 336] on p "Add a note" at bounding box center [668, 341] width 172 height 11
click at [612, 337] on p "Add a note" at bounding box center [668, 341] width 172 height 11
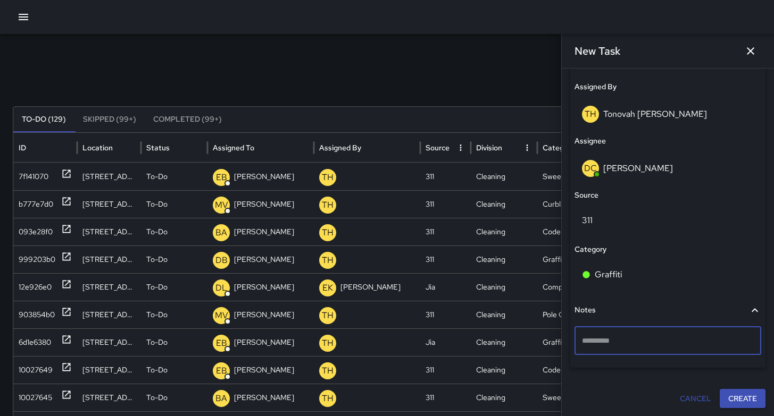
click at [612, 337] on textarea at bounding box center [668, 341] width 172 height 11
type textarea "**********"
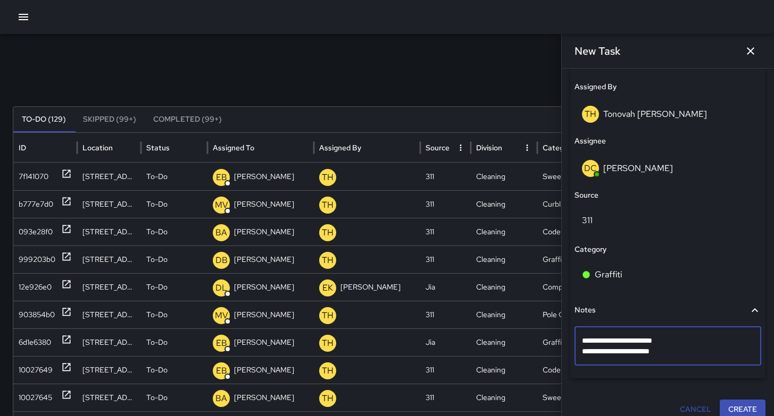
click at [737, 409] on button "Create" at bounding box center [742, 410] width 46 height 20
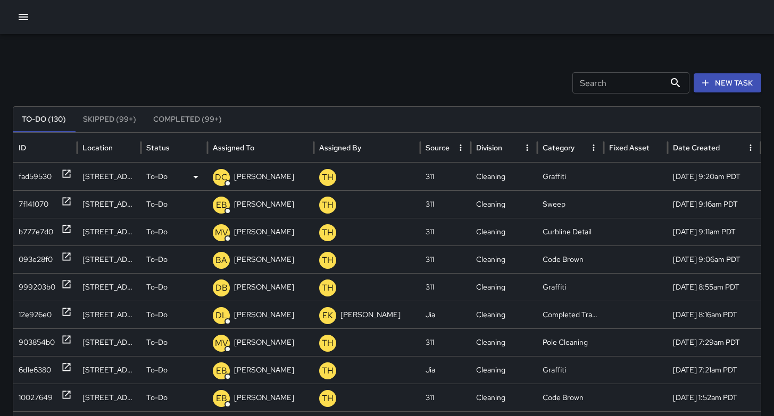
click at [26, 182] on div "fad59530" at bounding box center [35, 176] width 33 height 27
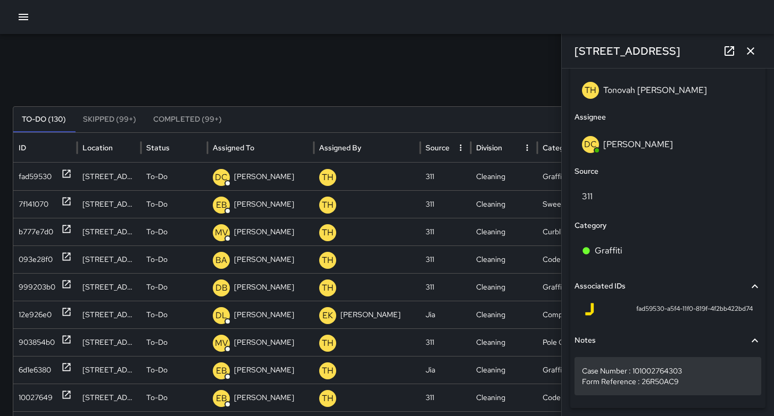
scroll to position [635, 0]
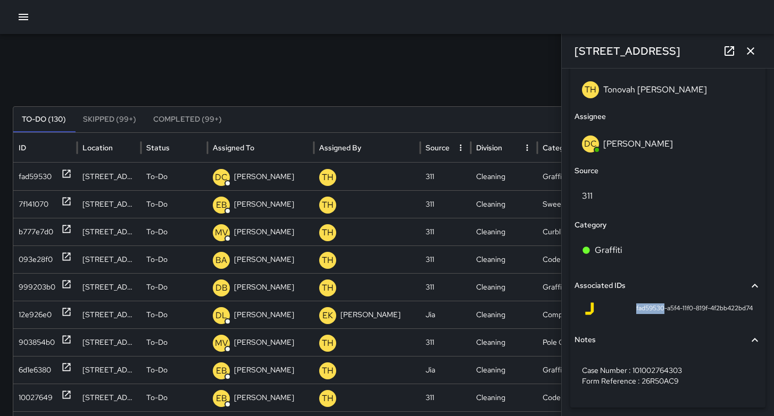
drag, startPoint x: 652, startPoint y: 308, endPoint x: 622, endPoint y: 307, distance: 30.9
click at [622, 307] on div "fad59530-a5f4-11f0-819f-4f2bb422bd74" at bounding box center [668, 309] width 170 height 13
copy span "fad59530"
click at [750, 57] on icon "button" at bounding box center [750, 51] width 13 height 13
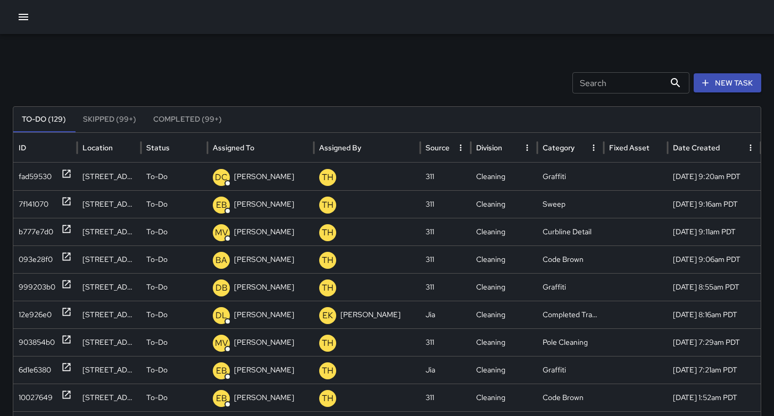
click at [744, 73] on div "Search Search New Task To-Do (129) Skipped (99+) Completed (99+) ID Location St…" at bounding box center [387, 335] width 774 height 603
click at [742, 81] on button "New Task" at bounding box center [727, 83] width 68 height 20
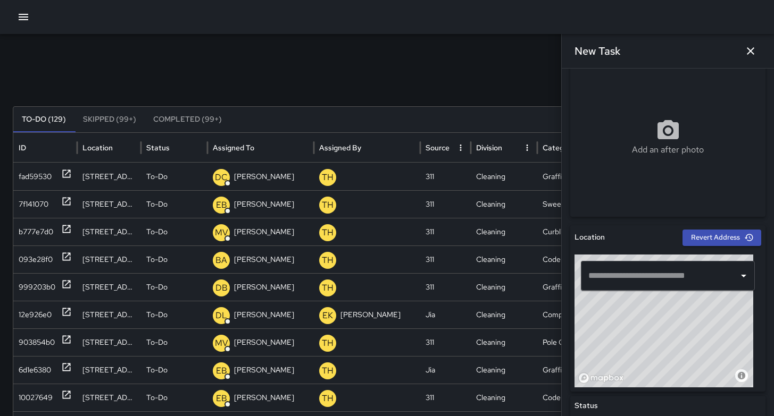
scroll to position [219, 0]
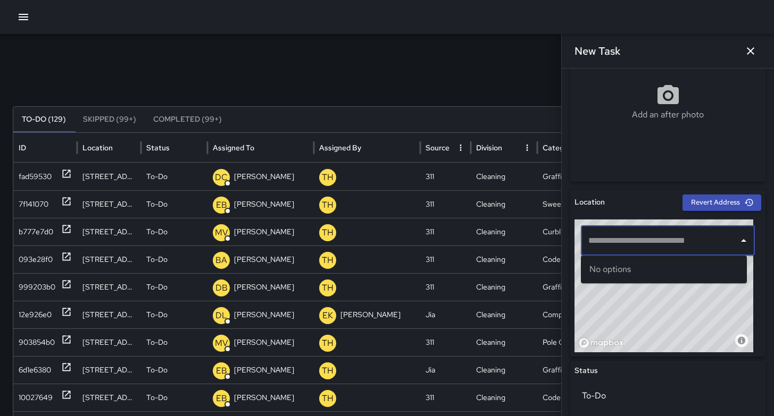
click at [625, 247] on input "text" at bounding box center [659, 241] width 148 height 20
paste input "**********"
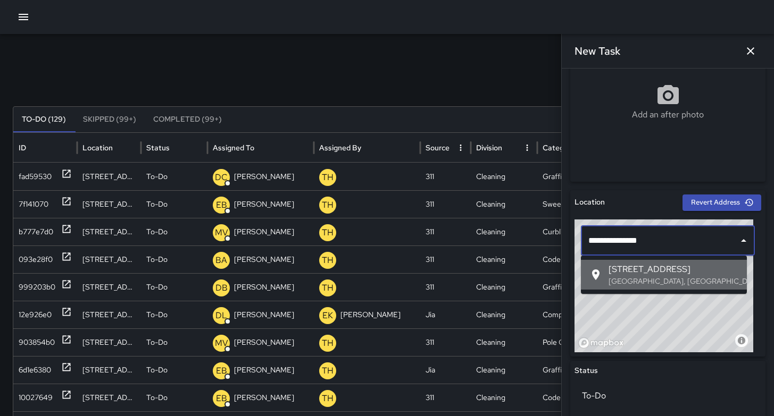
click at [633, 273] on span "278 11th Street" at bounding box center [673, 269] width 130 height 13
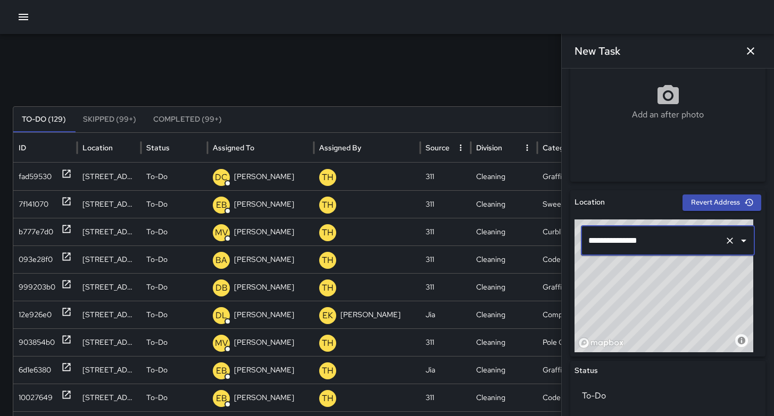
type input "**********"
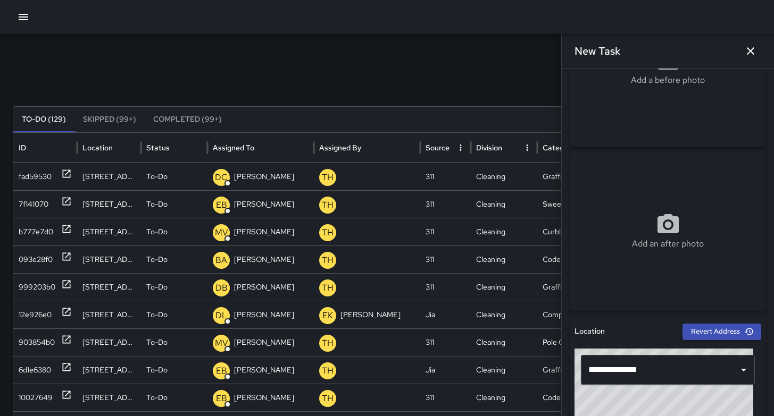
scroll to position [0, 0]
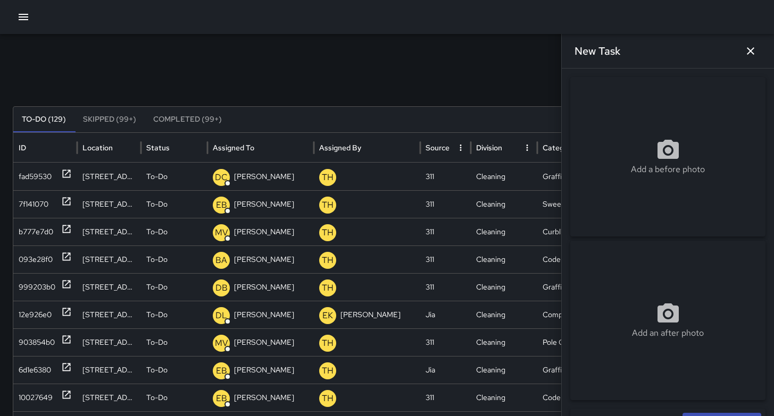
click at [641, 164] on p "Add a before photo" at bounding box center [668, 169] width 74 height 13
type input "**********"
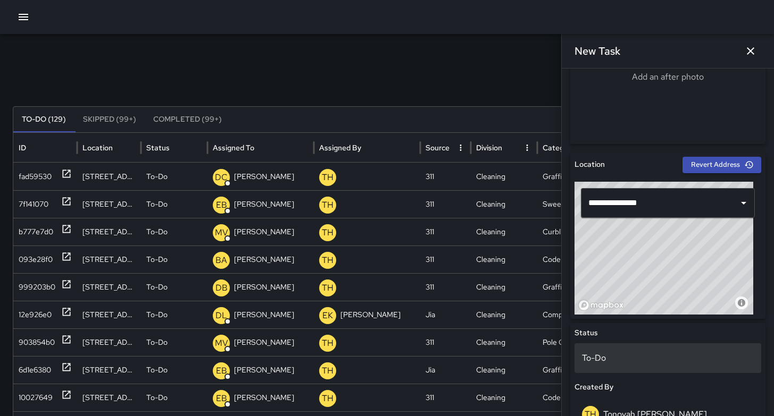
scroll to position [317, 0]
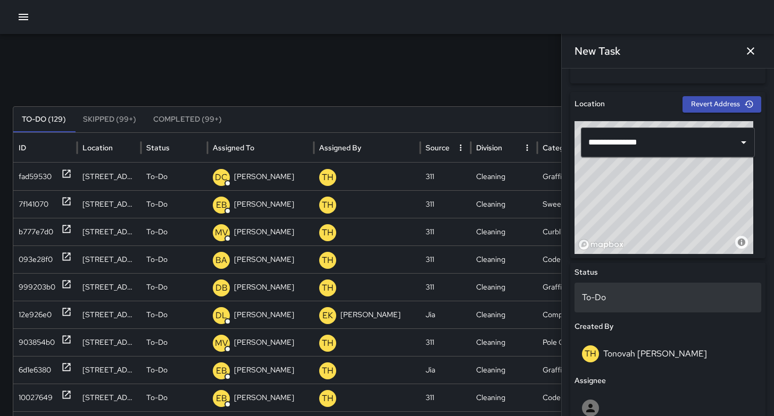
click at [632, 307] on div "To-Do" at bounding box center [667, 298] width 187 height 30
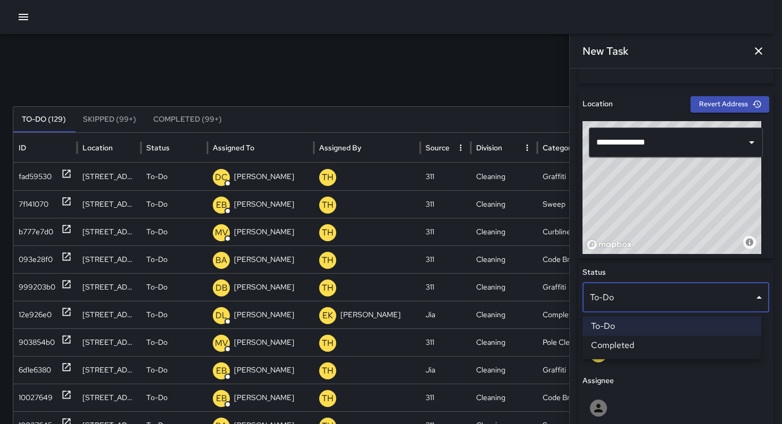
click at [444, 69] on div at bounding box center [391, 212] width 782 height 424
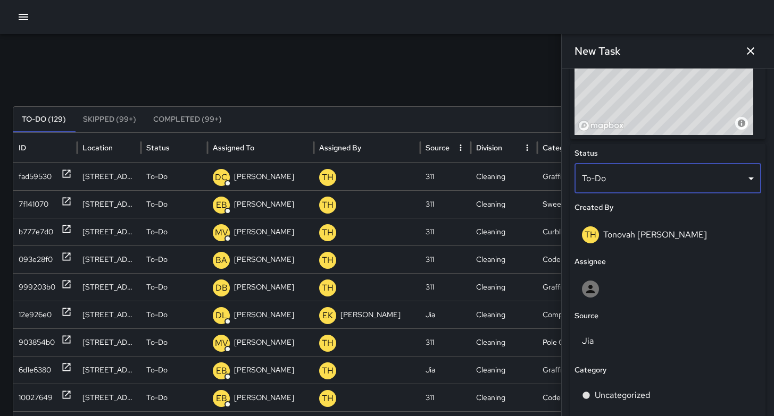
scroll to position [515, 0]
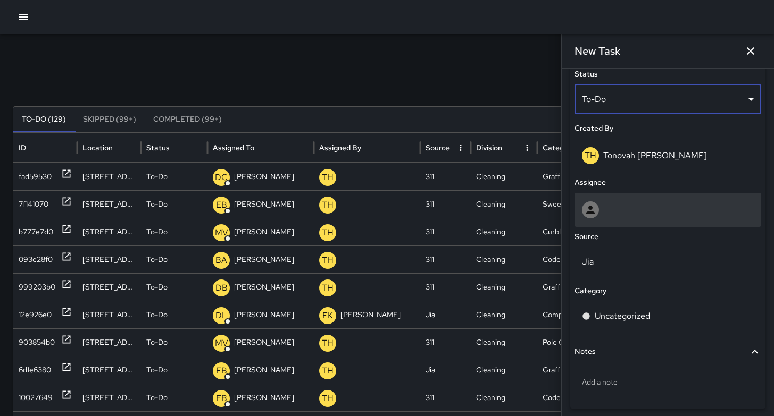
click at [614, 216] on div at bounding box center [668, 210] width 172 height 17
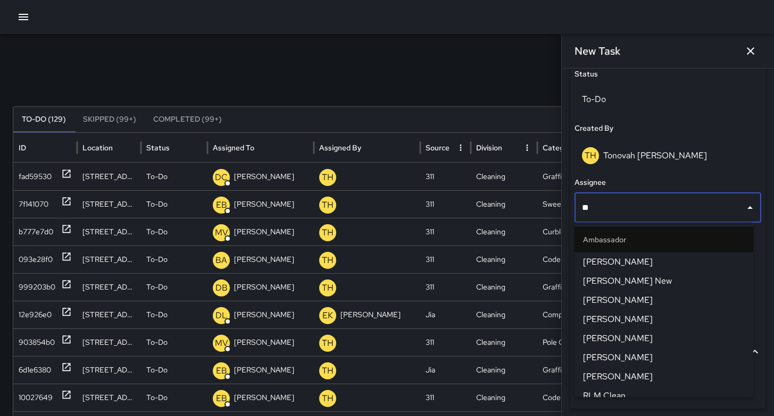
type input "***"
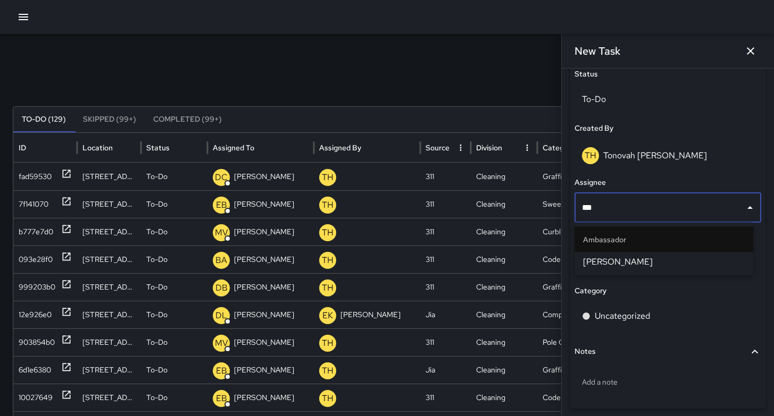
click at [616, 261] on span "Eddie Ballestros" at bounding box center [664, 262] width 162 height 13
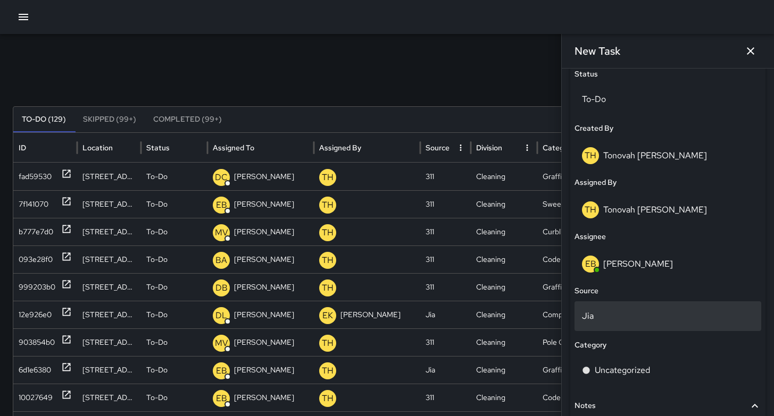
click at [612, 314] on p "Jia" at bounding box center [668, 316] width 172 height 13
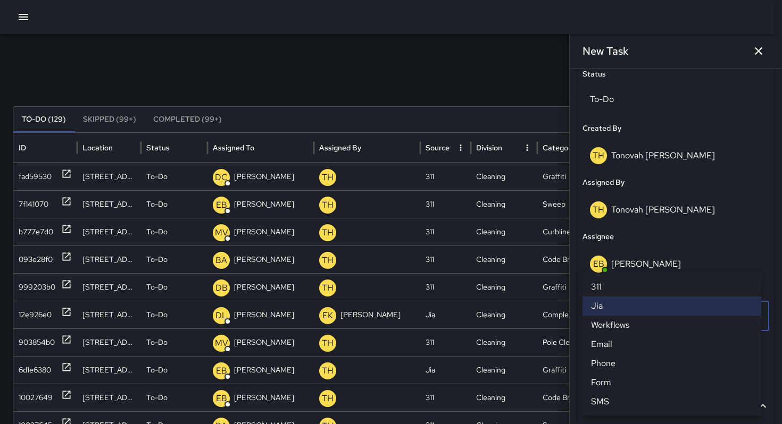
click at [611, 287] on li "311" at bounding box center [671, 287] width 179 height 19
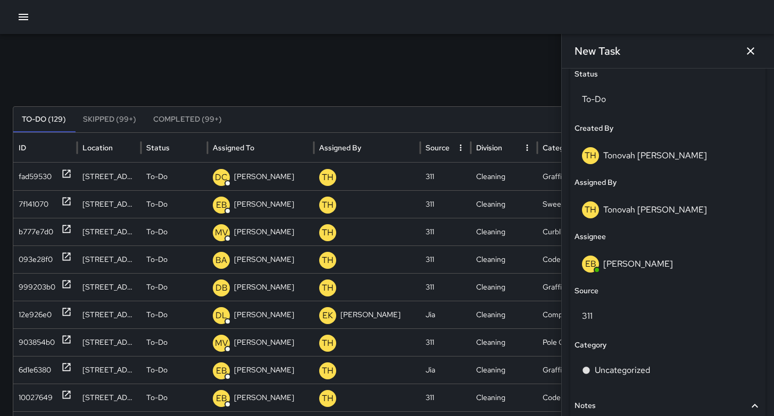
scroll to position [611, 0]
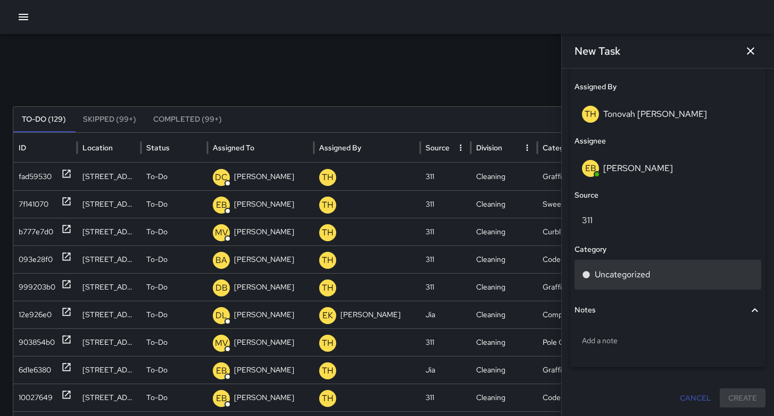
click at [621, 273] on p "Uncategorized" at bounding box center [621, 275] width 55 height 13
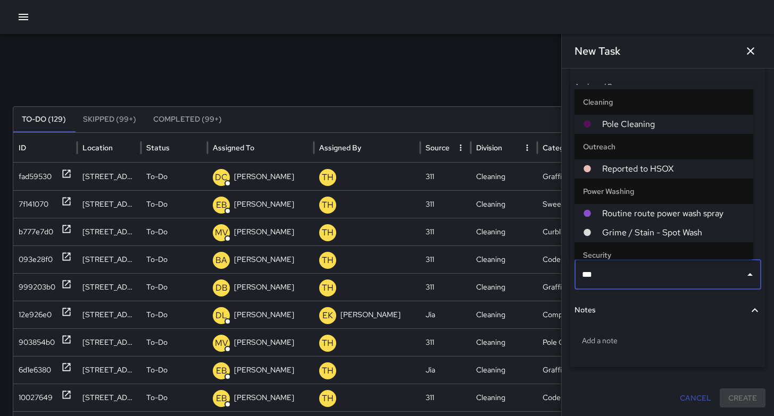
type input "****"
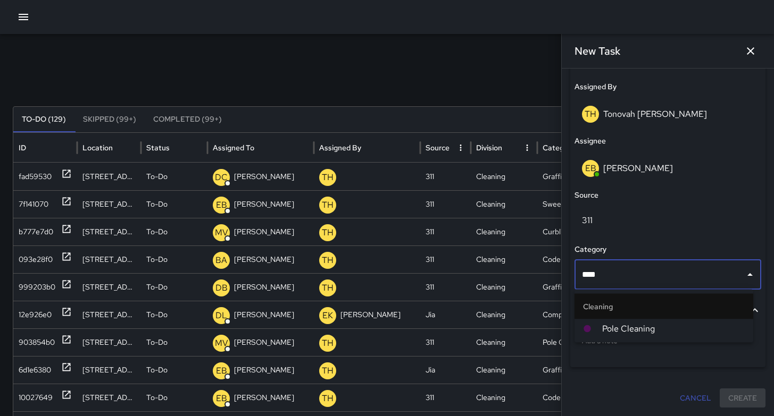
click at [626, 320] on li "Pole Cleaning" at bounding box center [663, 329] width 179 height 19
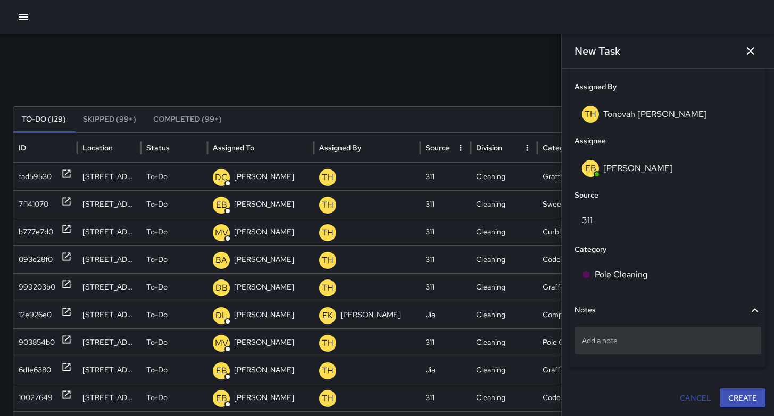
click at [626, 346] on div "Add a note" at bounding box center [667, 341] width 187 height 28
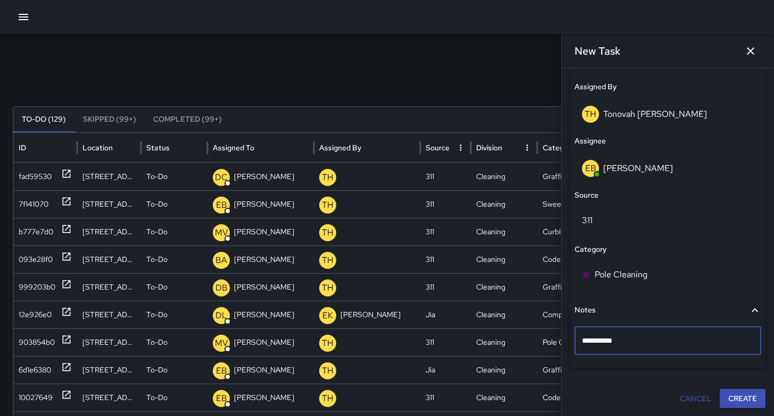
type textarea "*********"
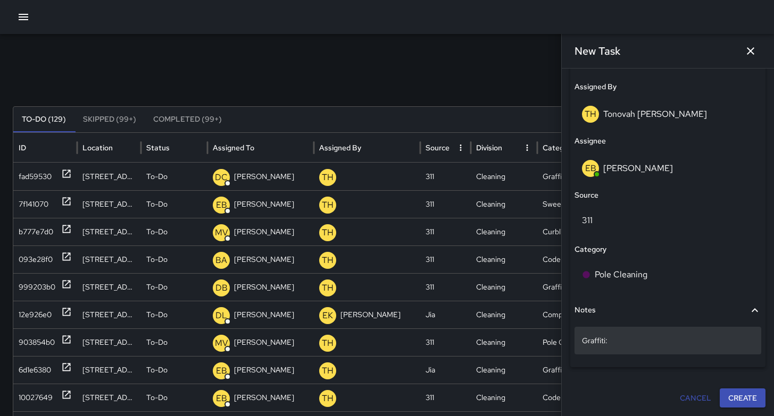
click at [649, 339] on p "Graffiti:" at bounding box center [668, 341] width 172 height 11
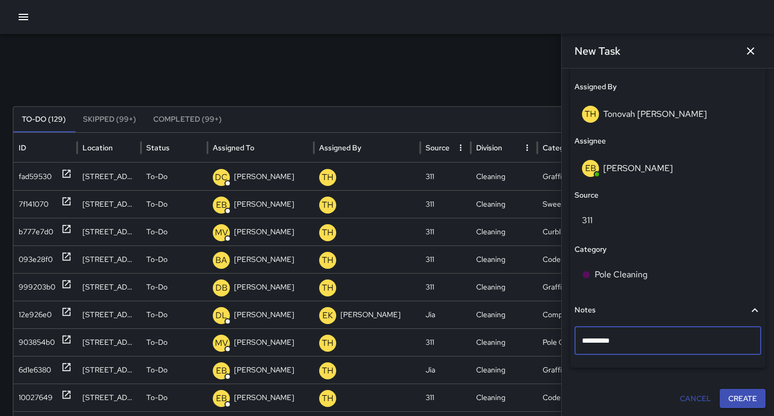
type textarea "**********"
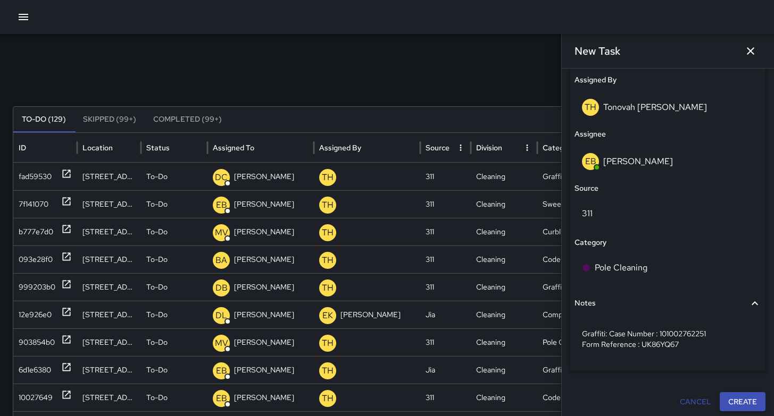
scroll to position [622, 0]
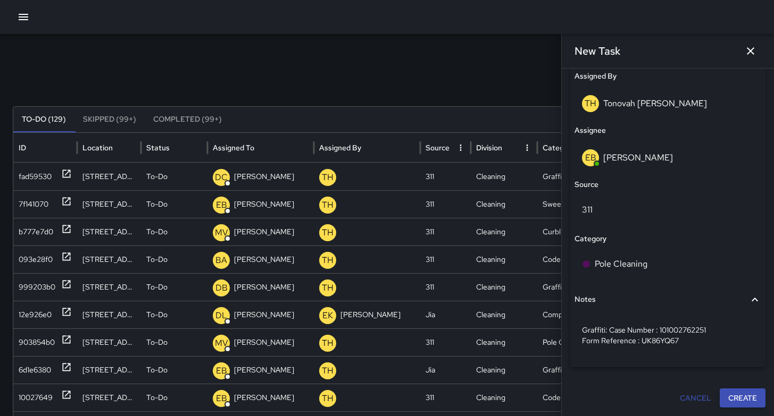
click at [740, 399] on button "Create" at bounding box center [742, 399] width 46 height 20
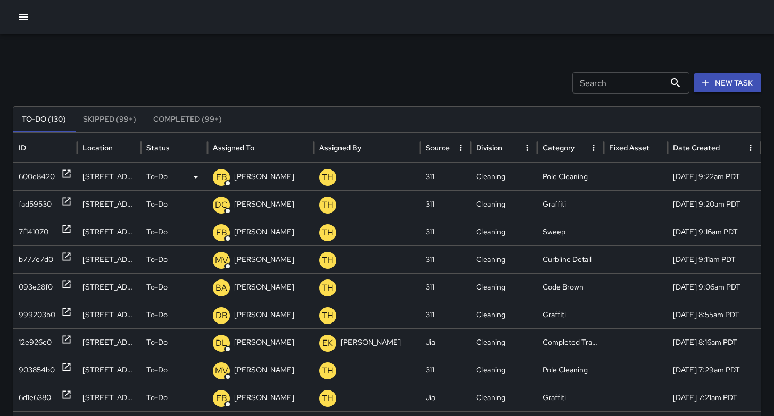
click at [28, 178] on div "600e8420" at bounding box center [37, 176] width 36 height 27
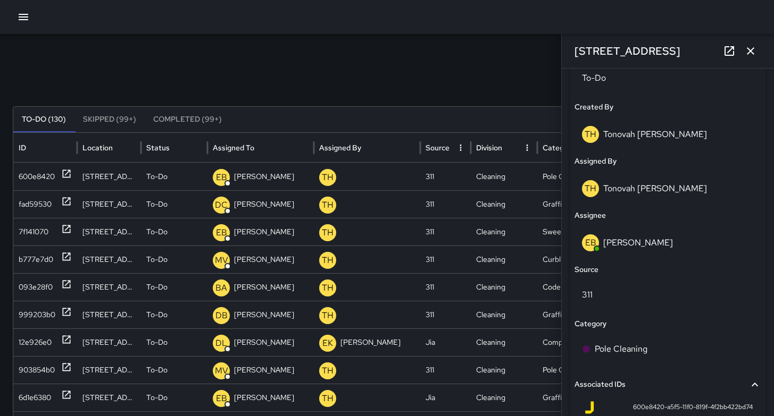
scroll to position [658, 0]
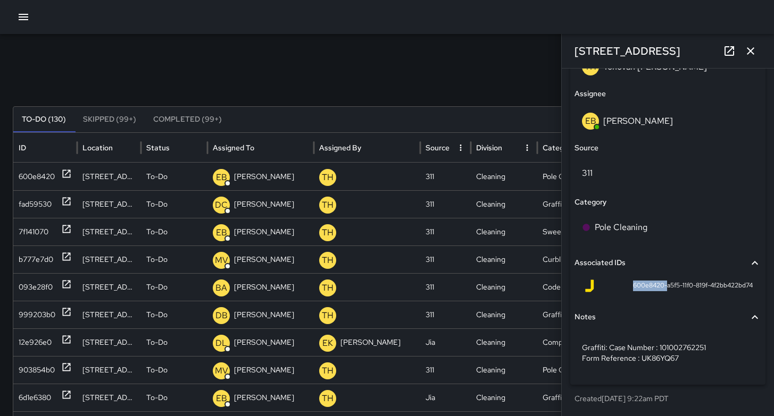
drag, startPoint x: 655, startPoint y: 284, endPoint x: 618, endPoint y: 281, distance: 36.8
click at [618, 281] on div "600e8420-a5f5-11f0-819f-4f2bb422bd74" at bounding box center [668, 286] width 170 height 13
copy span "600e8420-"
click at [750, 52] on icon "button" at bounding box center [750, 51] width 13 height 13
click at [750, 52] on div "Search Search New Task To-Do (130) Skipped (99+) Completed (99+) ID Location St…" at bounding box center [387, 335] width 774 height 603
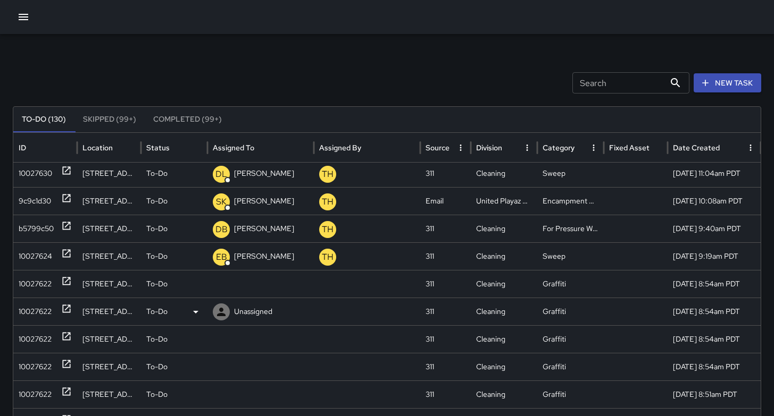
scroll to position [0, 0]
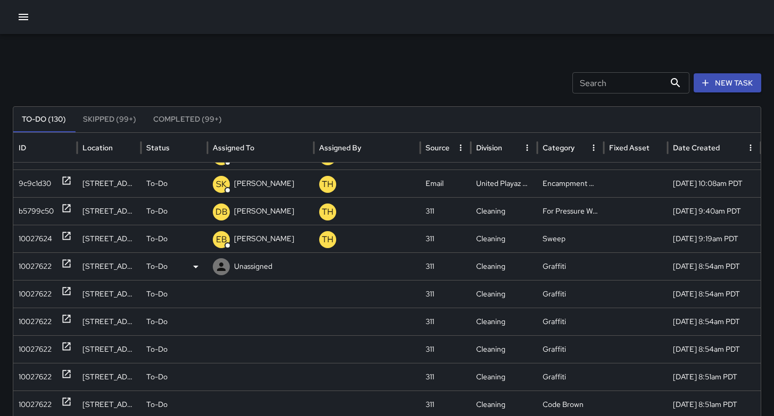
click at [20, 266] on div "10027622" at bounding box center [35, 266] width 33 height 27
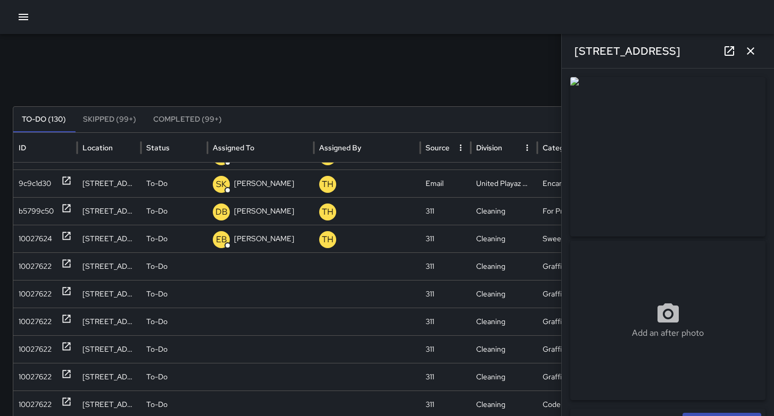
click at [749, 55] on icon "button" at bounding box center [750, 51] width 13 height 13
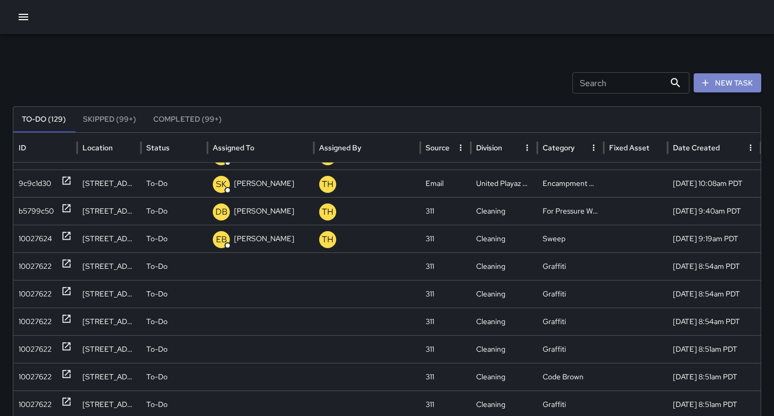
click at [742, 82] on button "New Task" at bounding box center [727, 83] width 68 height 20
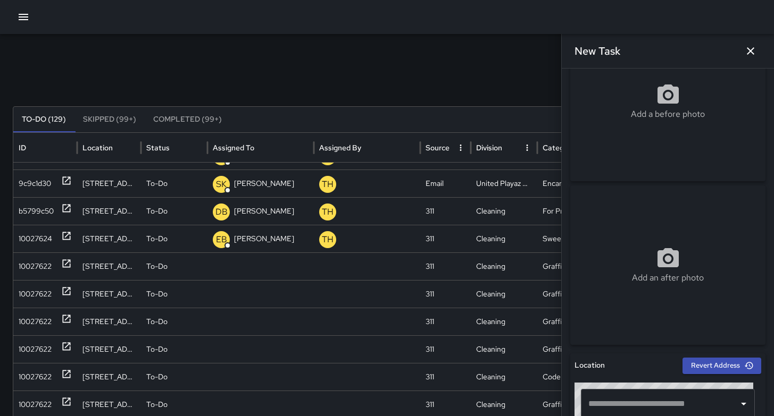
scroll to position [99, 0]
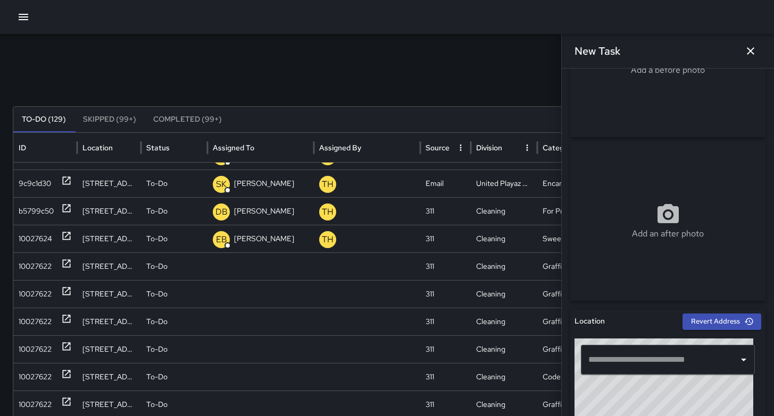
click at [606, 354] on input "text" at bounding box center [659, 360] width 148 height 20
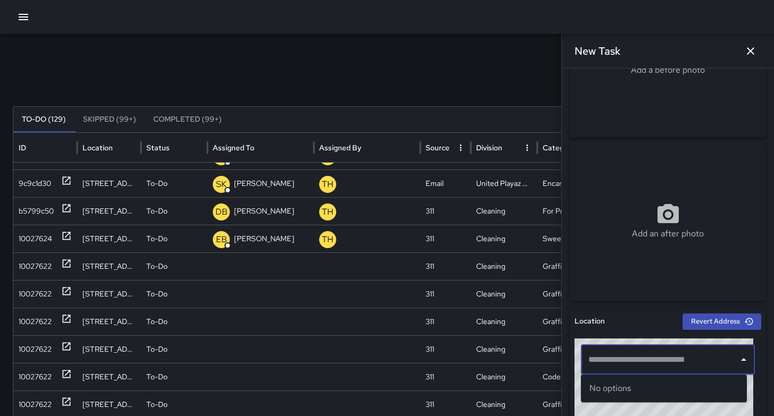
paste input "**********"
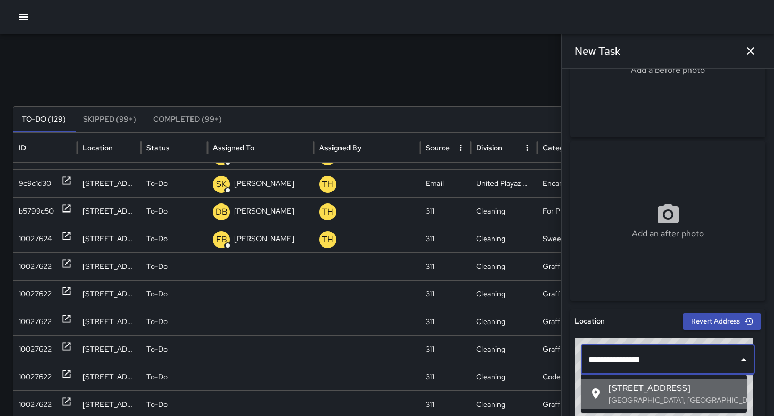
click at [623, 394] on span "240a 11th Street" at bounding box center [673, 388] width 130 height 13
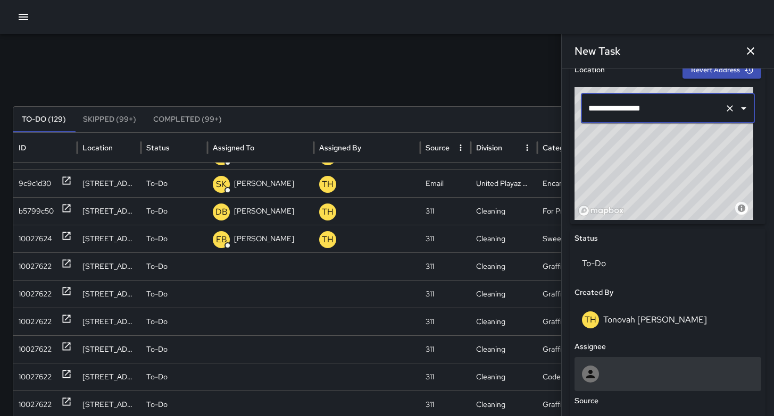
scroll to position [382, 0]
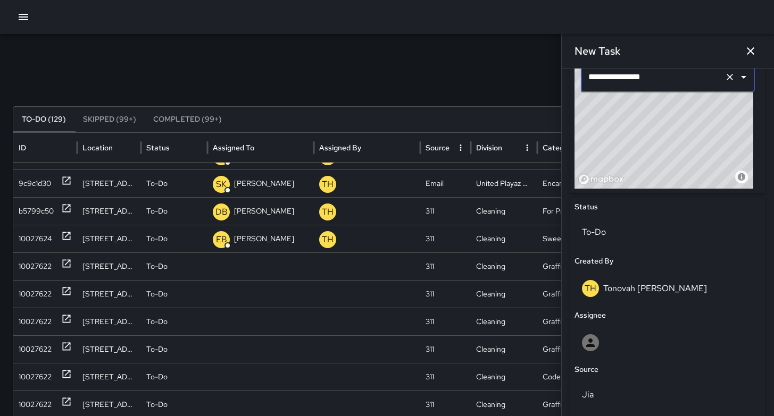
type input "**********"
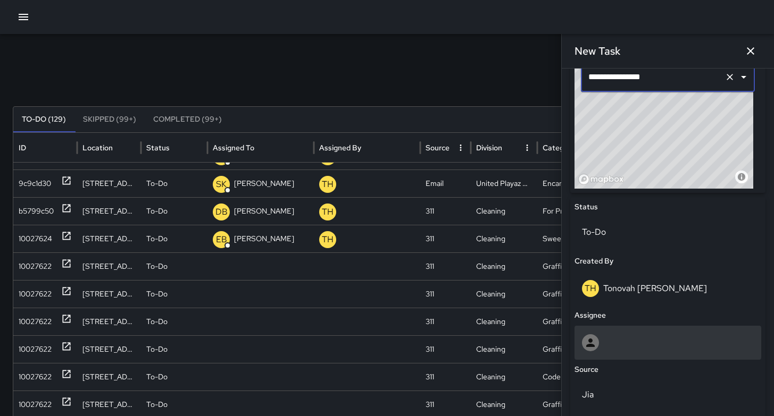
click at [615, 341] on div at bounding box center [668, 342] width 172 height 17
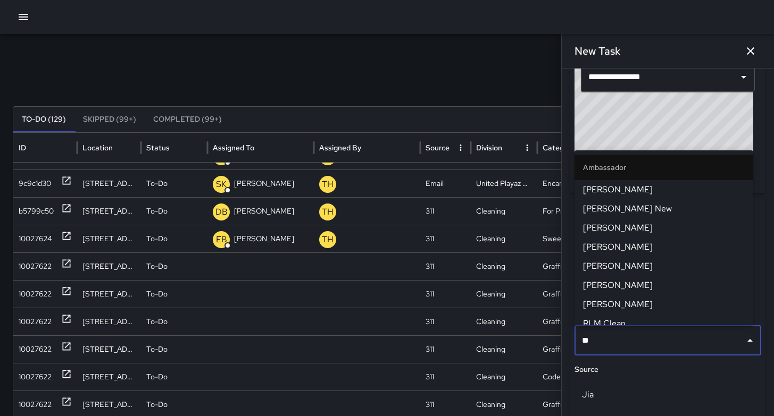
type input "***"
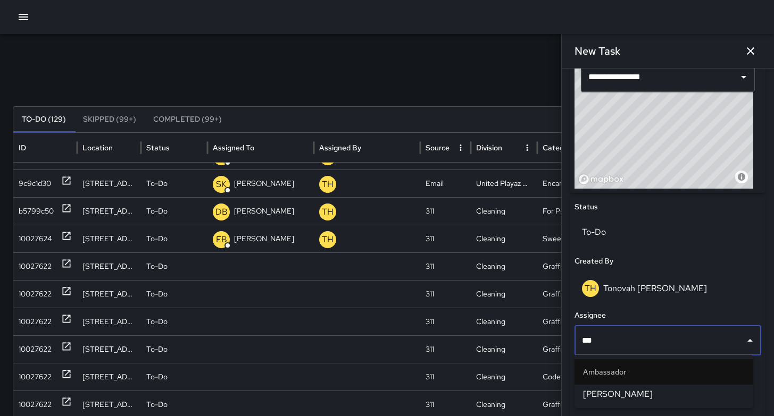
click at [612, 392] on span "Eddie Ballestros" at bounding box center [664, 394] width 162 height 13
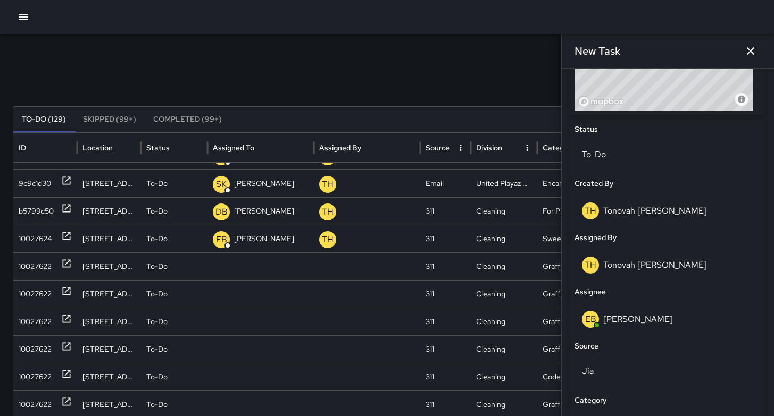
scroll to position [482, 0]
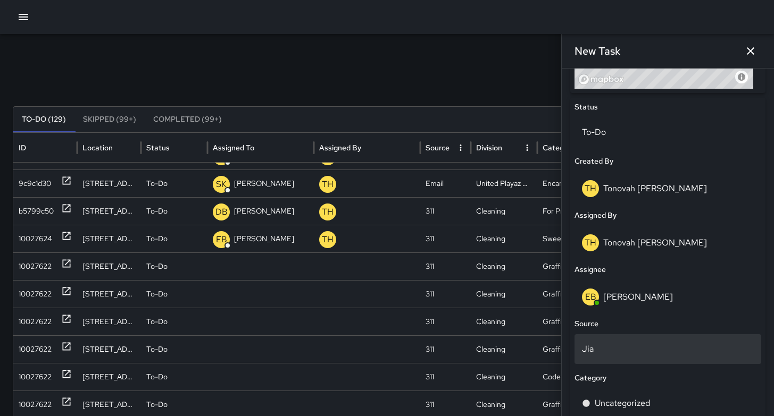
click at [619, 352] on p "Jia" at bounding box center [668, 349] width 172 height 13
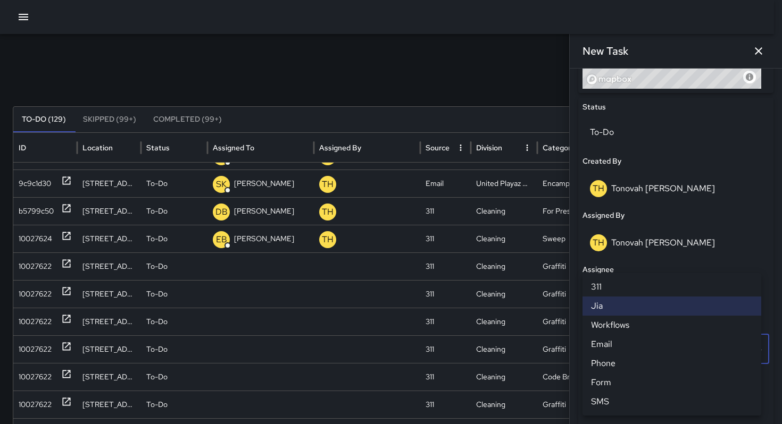
click at [612, 285] on li "311" at bounding box center [671, 287] width 179 height 19
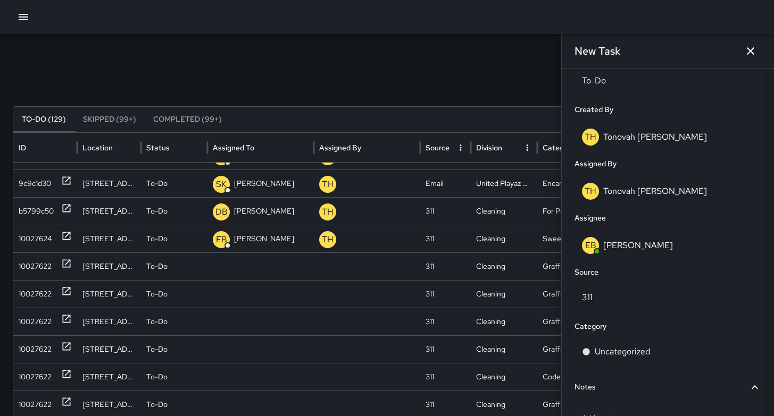
scroll to position [611, 0]
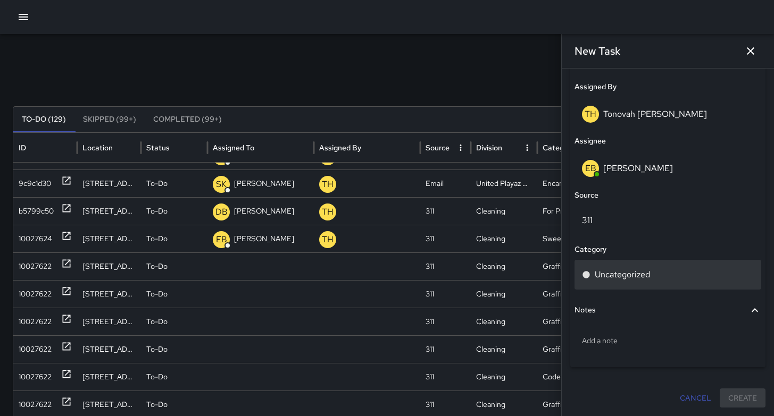
click at [621, 270] on p "Uncategorized" at bounding box center [621, 275] width 55 height 13
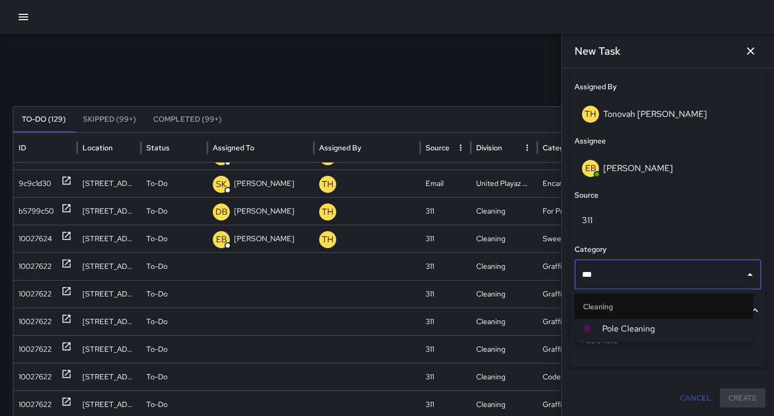
type input "****"
click at [656, 336] on li "Pole Cleaning" at bounding box center [663, 329] width 179 height 19
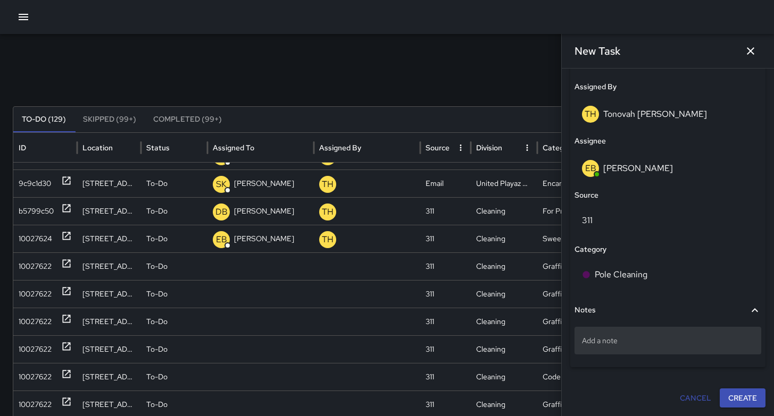
click at [655, 338] on p "Add a note" at bounding box center [668, 341] width 172 height 11
click at [608, 337] on p "Add a note" at bounding box center [668, 341] width 172 height 11
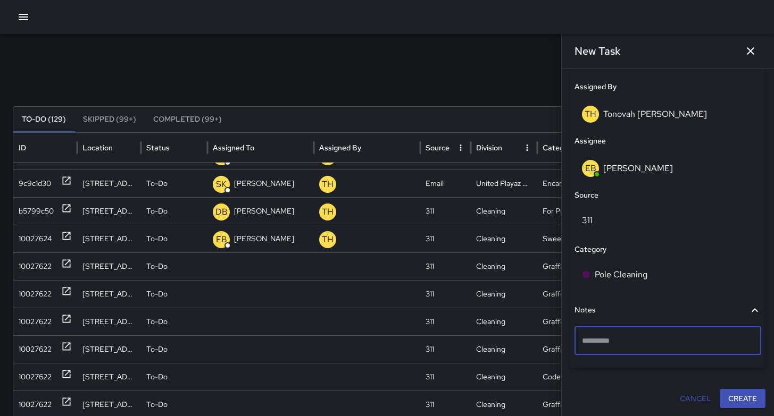
click at [608, 337] on textarea at bounding box center [668, 341] width 172 height 11
type textarea "**********"
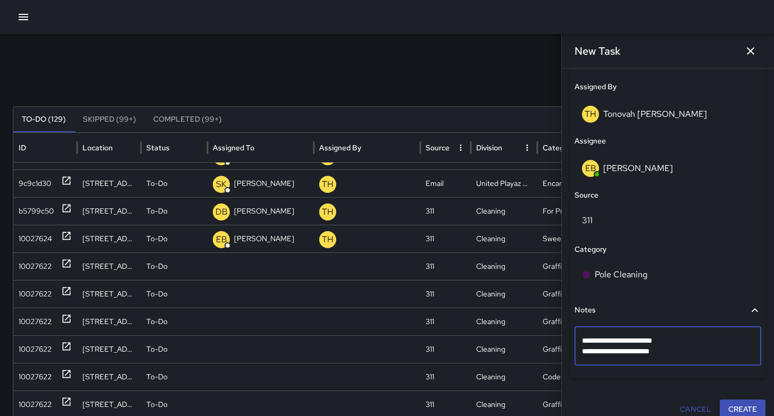
click at [739, 404] on button "Create" at bounding box center [742, 410] width 46 height 20
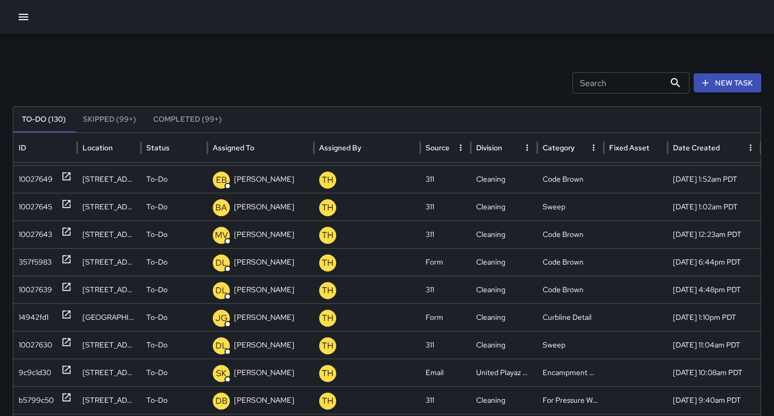
scroll to position [205, 0]
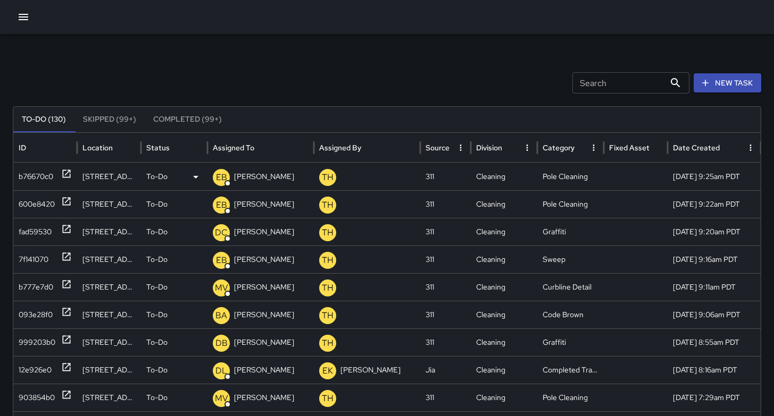
click at [27, 178] on div "b76670c0" at bounding box center [36, 176] width 35 height 27
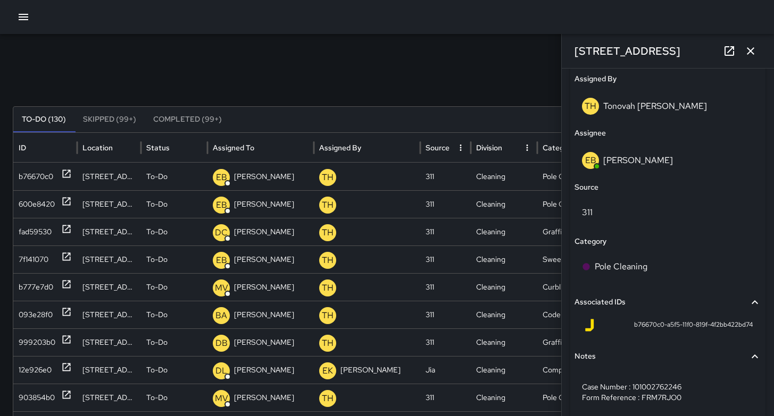
scroll to position [658, 0]
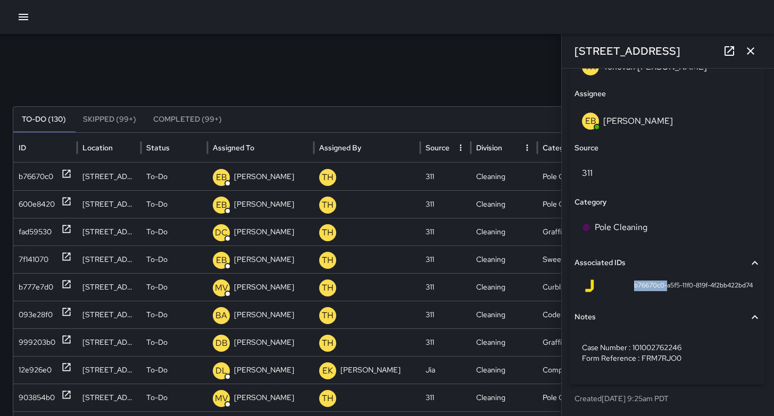
drag, startPoint x: 655, startPoint y: 288, endPoint x: 613, endPoint y: 284, distance: 42.2
click at [613, 284] on div "b76670c0-a5f5-11f0-819f-4f2bb422bd74" at bounding box center [668, 286] width 170 height 13
copy span "b76670c0-"
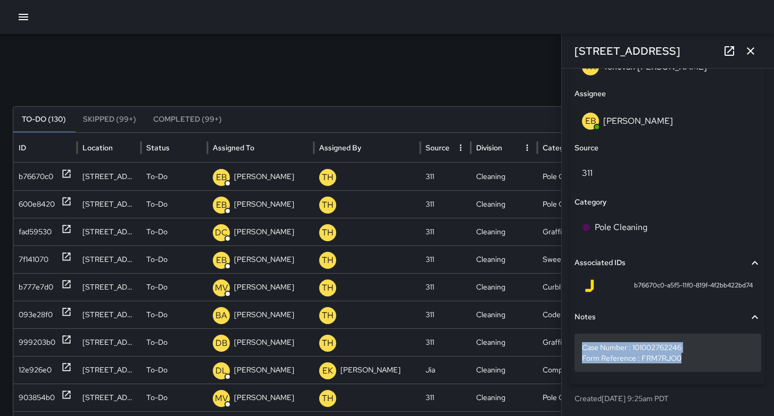
drag, startPoint x: 683, startPoint y: 356, endPoint x: 582, endPoint y: 347, distance: 101.4
click at [582, 347] on p "Case Number : 101002762246 Form Reference : FRM7RJO0" at bounding box center [668, 352] width 172 height 21
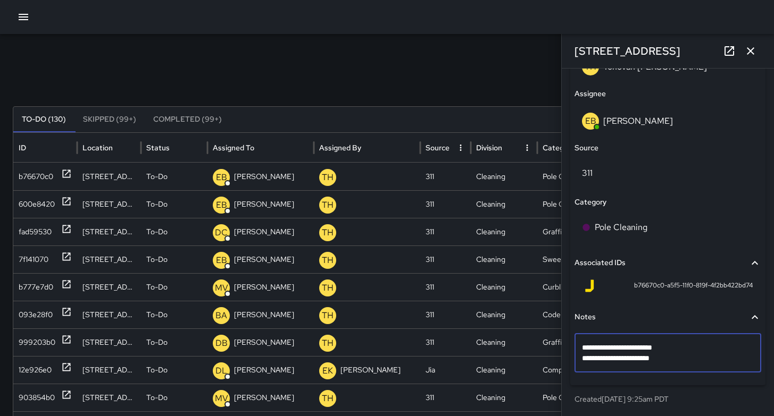
drag, startPoint x: 683, startPoint y: 355, endPoint x: 577, endPoint y: 346, distance: 105.7
click at [577, 346] on div "**********" at bounding box center [667, 353] width 187 height 39
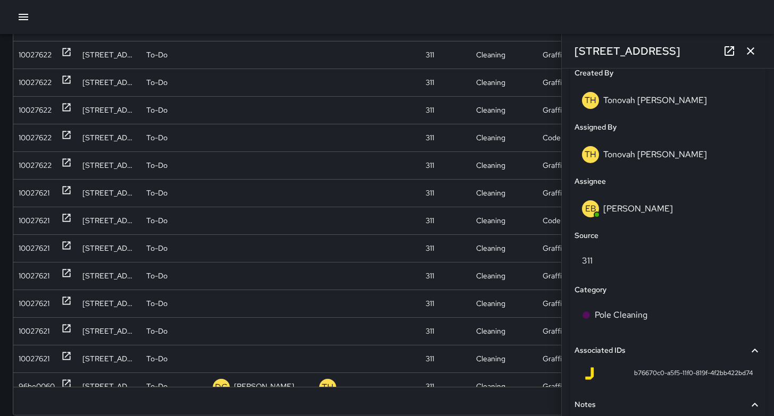
scroll to position [498, 0]
click at [748, 53] on icon "button" at bounding box center [750, 50] width 7 height 7
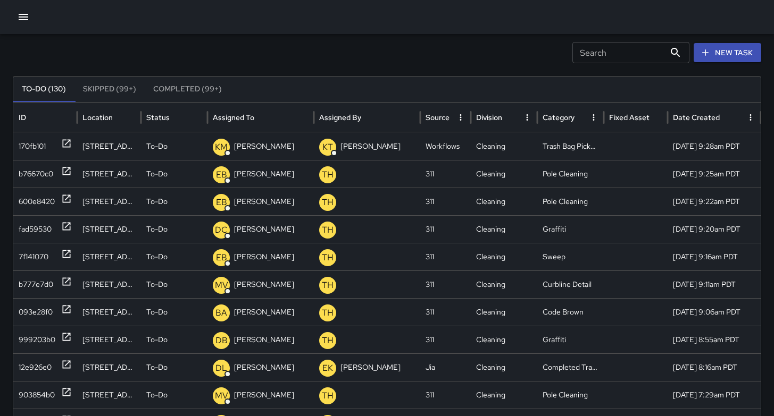
scroll to position [0, 0]
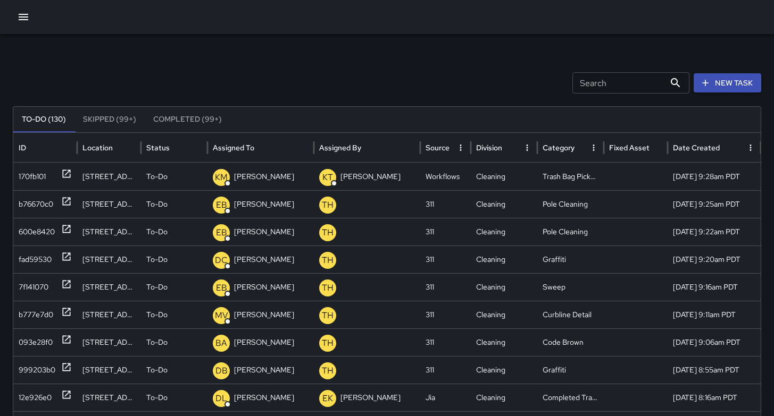
click at [710, 86] on icon "button" at bounding box center [705, 83] width 11 height 11
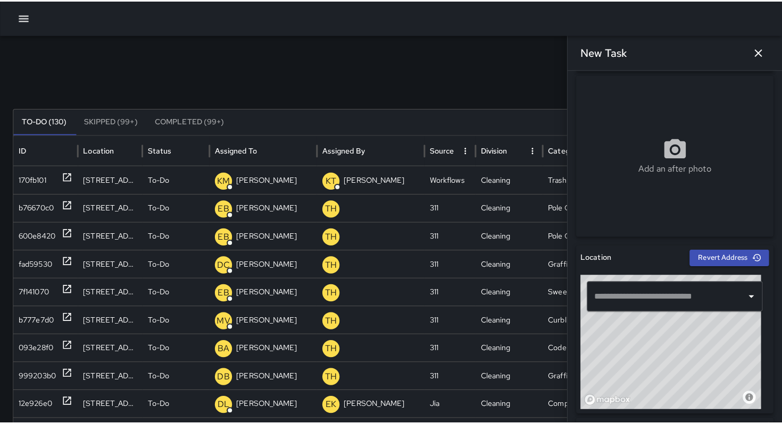
scroll to position [229, 0]
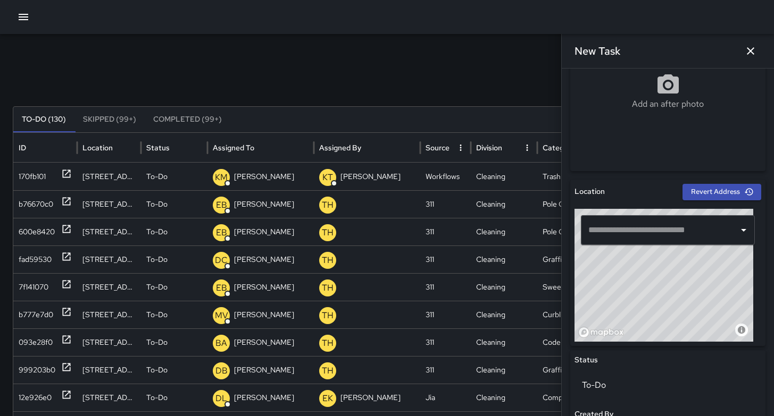
click at [645, 232] on input "text" at bounding box center [659, 230] width 148 height 20
paste input "**********"
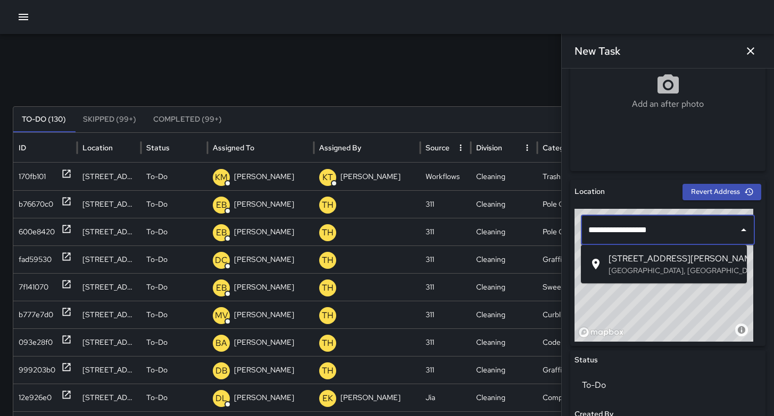
click at [649, 253] on span "1011 Howard Street" at bounding box center [673, 259] width 130 height 13
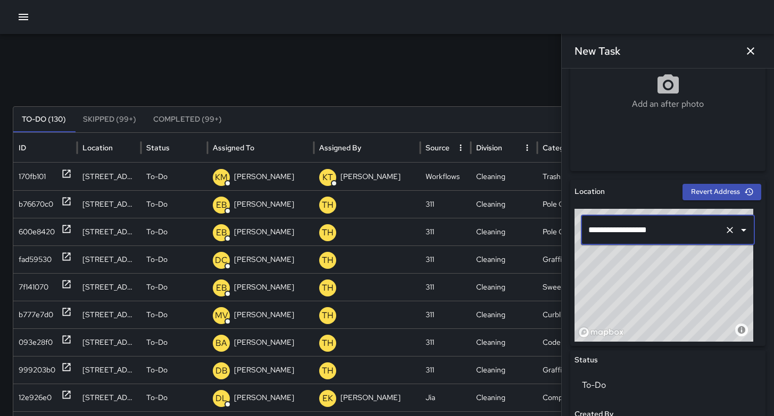
type input "**********"
click at [751, 52] on icon "button" at bounding box center [750, 51] width 13 height 13
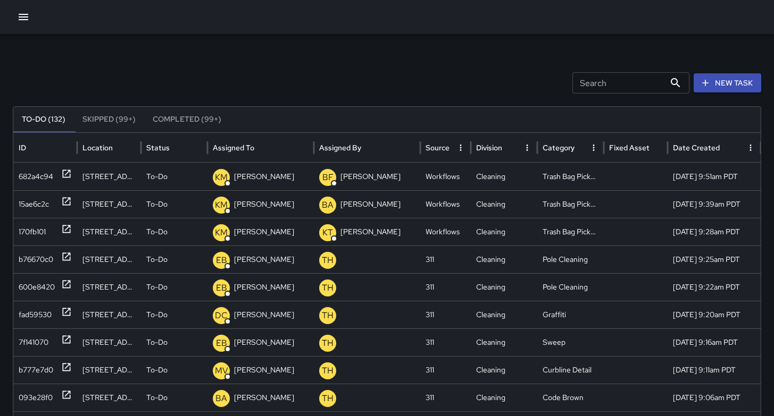
click at [512, 87] on div "Search Search New Task" at bounding box center [387, 82] width 748 height 21
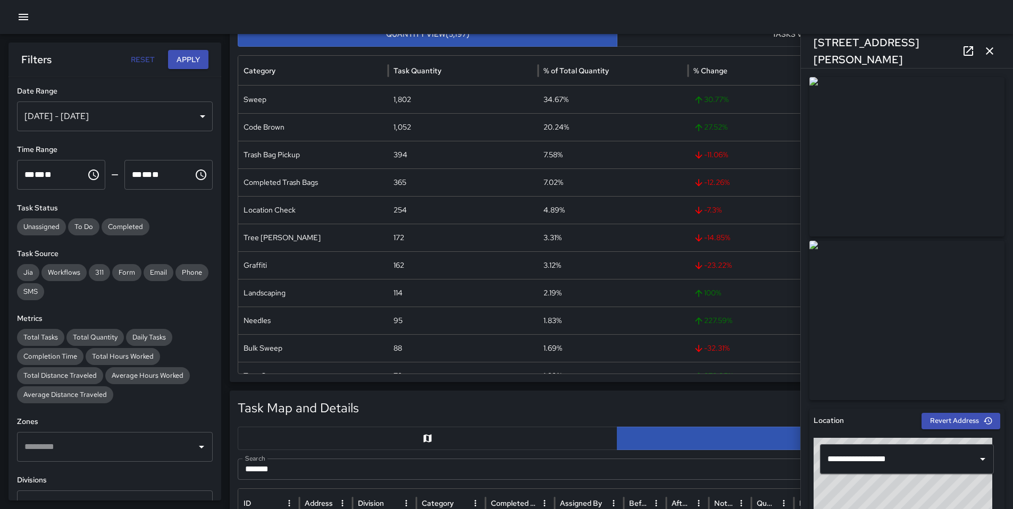
scroll to position [33, 0]
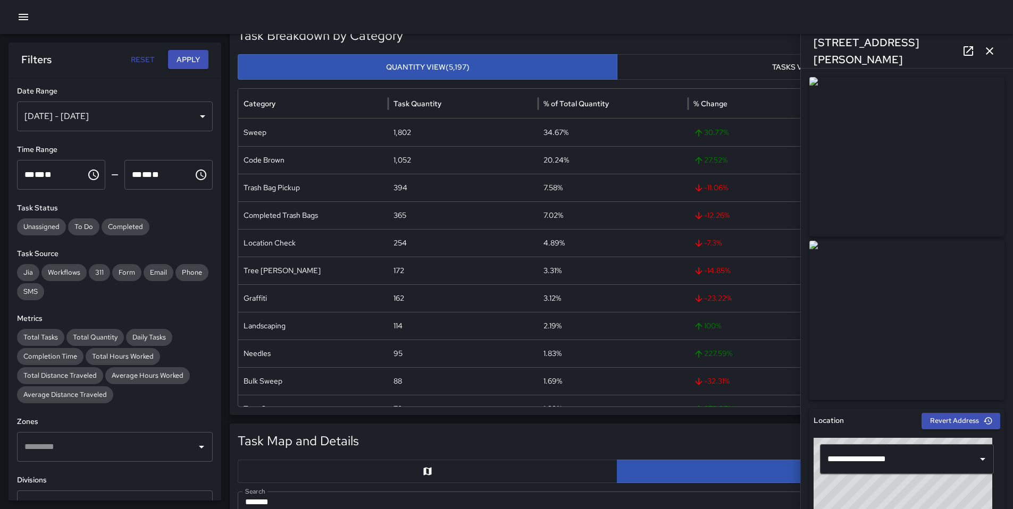
click at [20, 13] on icon "button" at bounding box center [23, 17] width 13 height 13
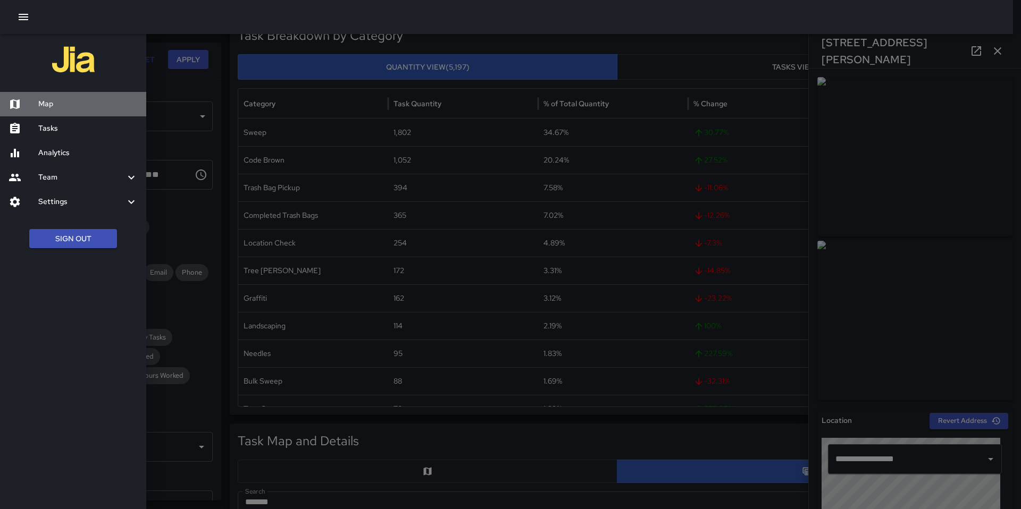
click at [38, 96] on div "Map" at bounding box center [73, 104] width 146 height 24
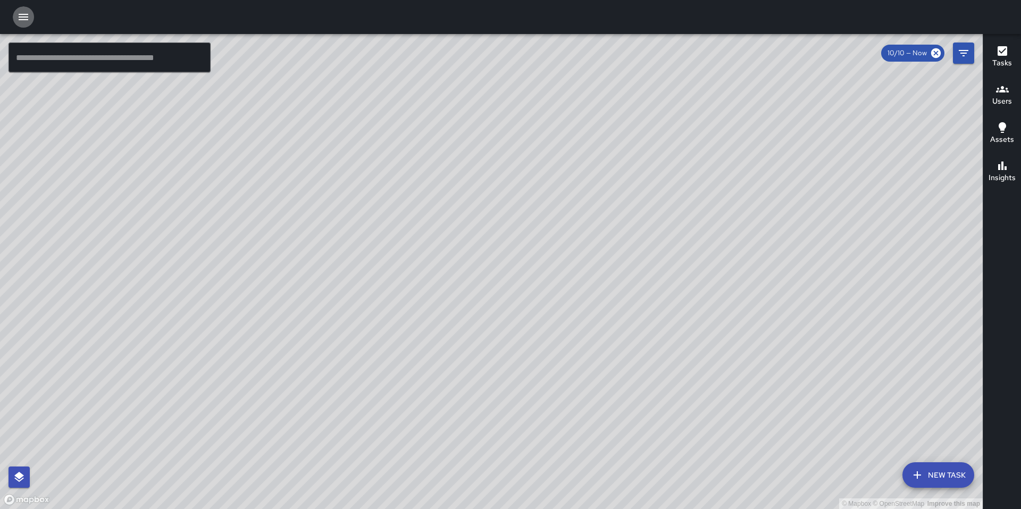
click at [23, 21] on icon "button" at bounding box center [23, 17] width 13 height 13
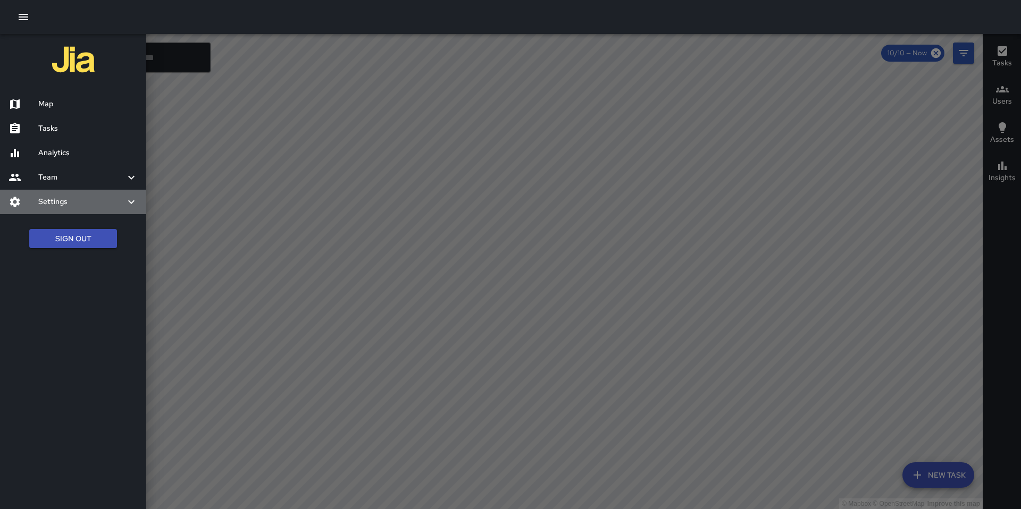
click at [74, 205] on h6 "Settings" at bounding box center [81, 202] width 87 height 12
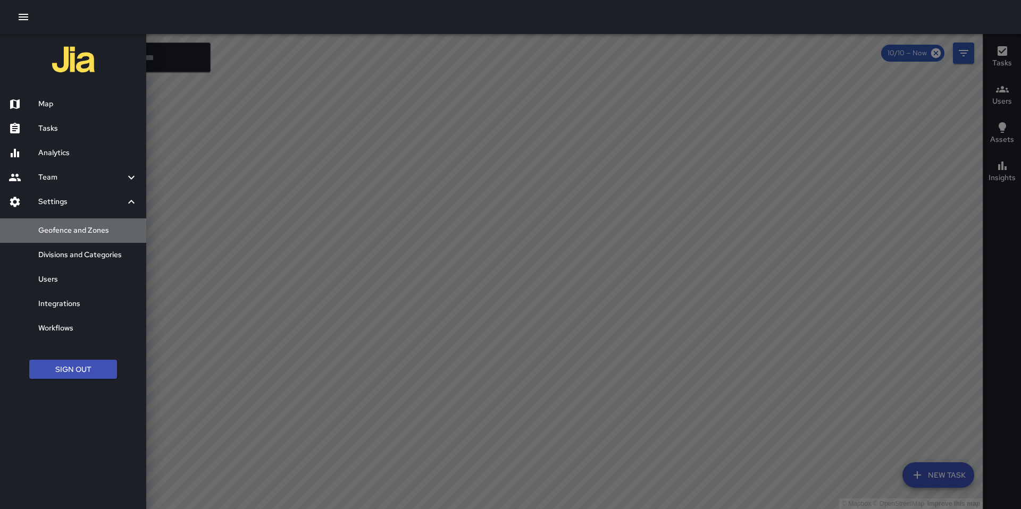
click at [78, 235] on h6 "Geofence and Zones" at bounding box center [87, 231] width 99 height 12
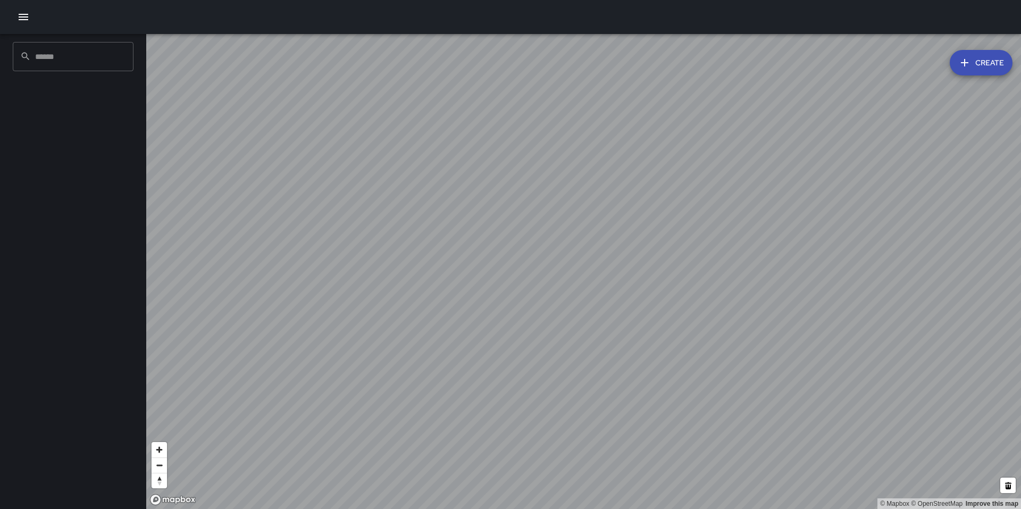
click at [23, 23] on icon "button" at bounding box center [23, 17] width 13 height 13
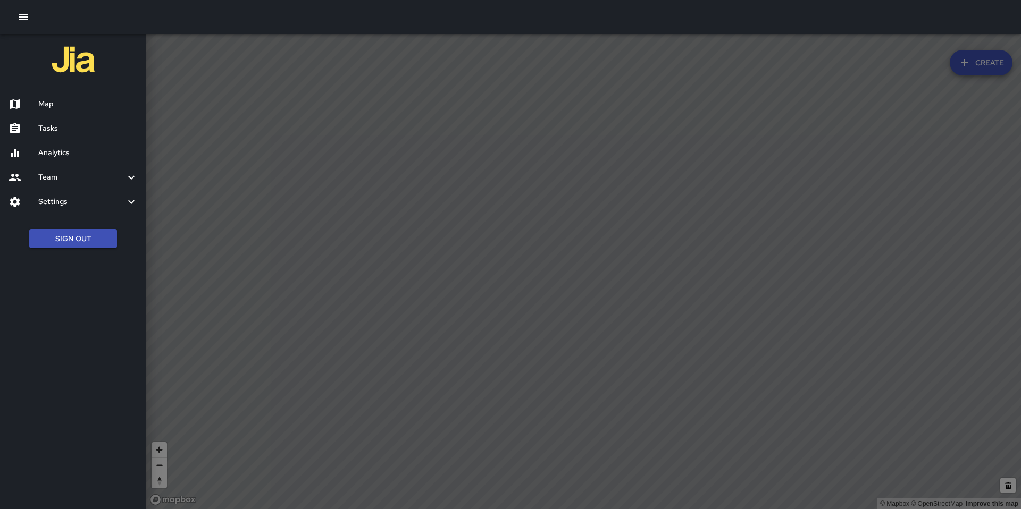
click at [47, 178] on h6 "Team" at bounding box center [81, 178] width 87 height 12
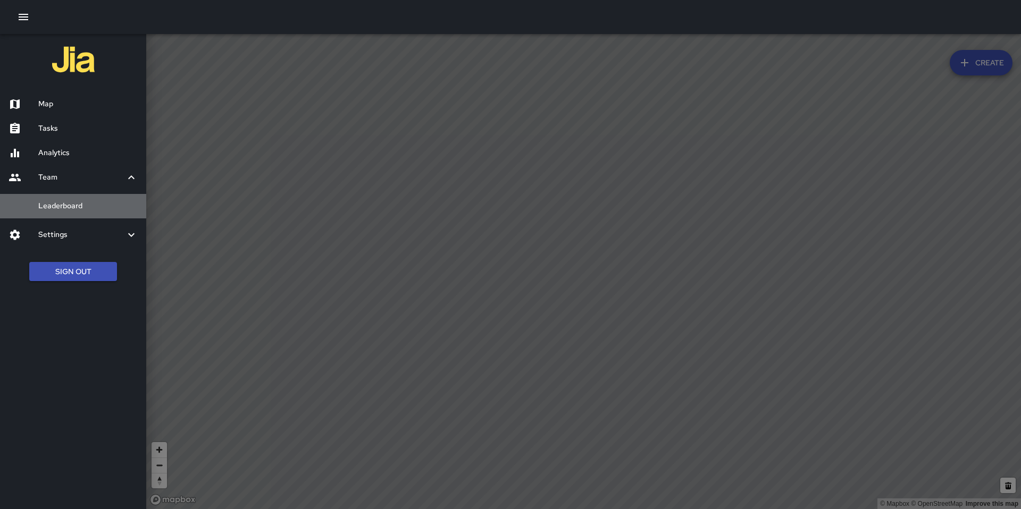
click at [63, 208] on h6 "Leaderboard" at bounding box center [87, 206] width 99 height 12
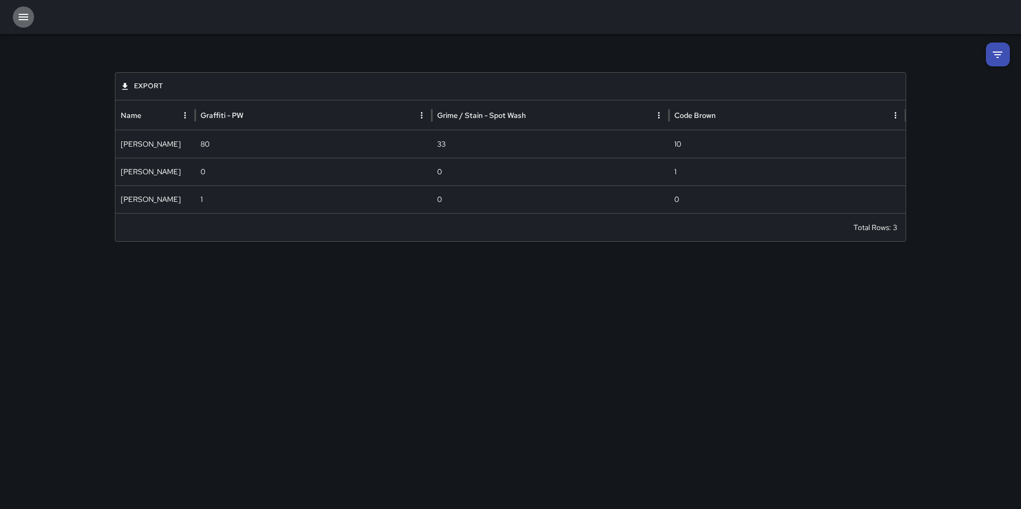
click at [26, 18] on icon "button" at bounding box center [23, 17] width 13 height 13
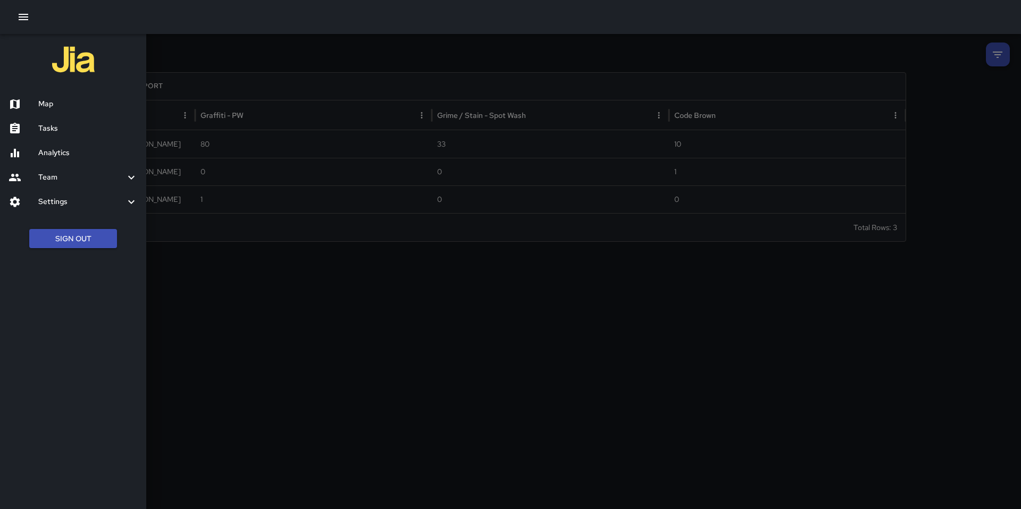
click at [29, 11] on icon "button" at bounding box center [23, 17] width 13 height 13
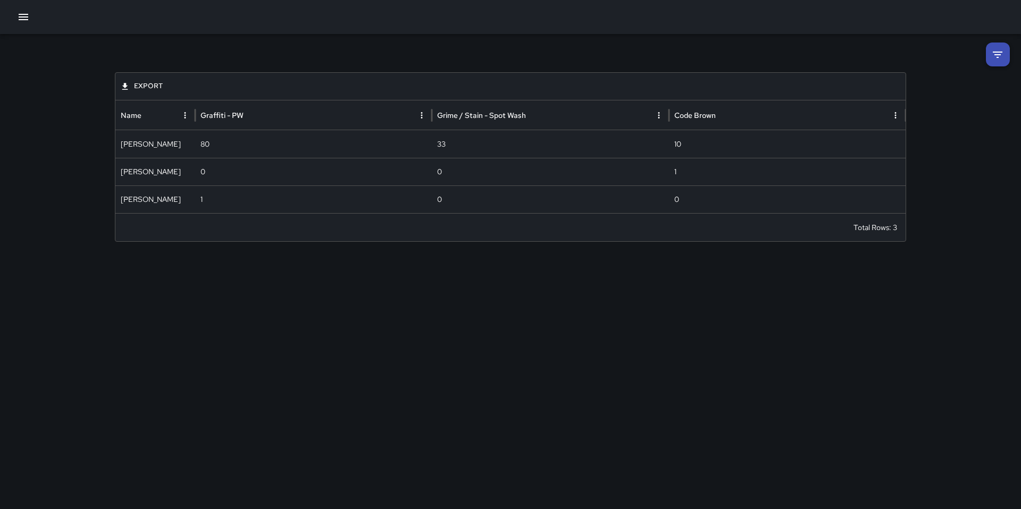
click at [18, 12] on icon "button" at bounding box center [23, 17] width 13 height 13
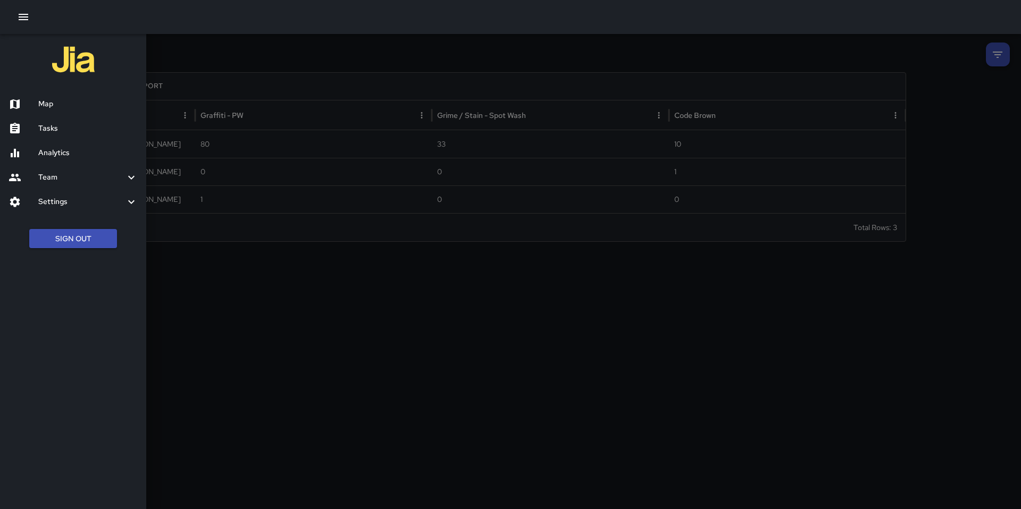
click at [52, 231] on button "Sign Out" at bounding box center [73, 239] width 88 height 20
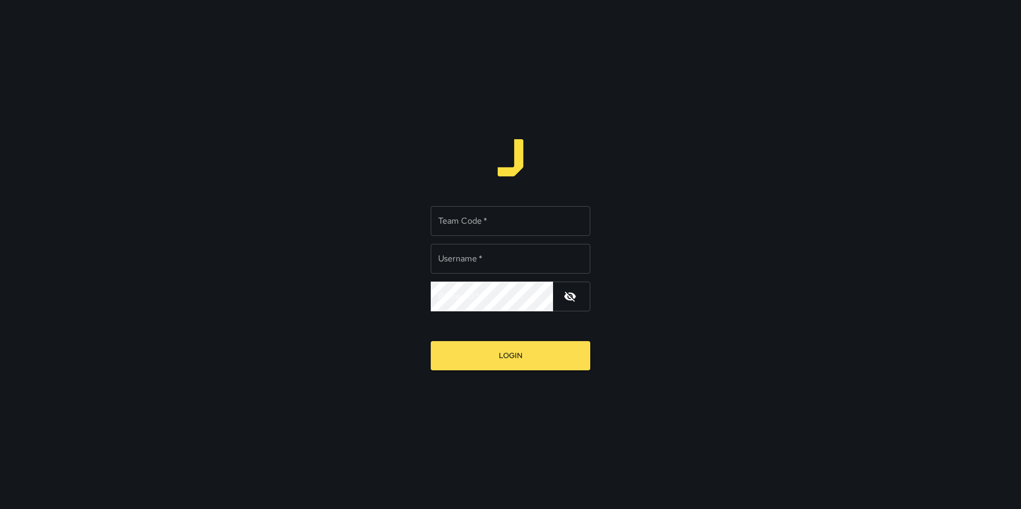
type input "*******"
click at [479, 229] on input "Team Code   *" at bounding box center [511, 221] width 160 height 30
type input "*****"
click at [488, 356] on button "Login" at bounding box center [511, 355] width 160 height 29
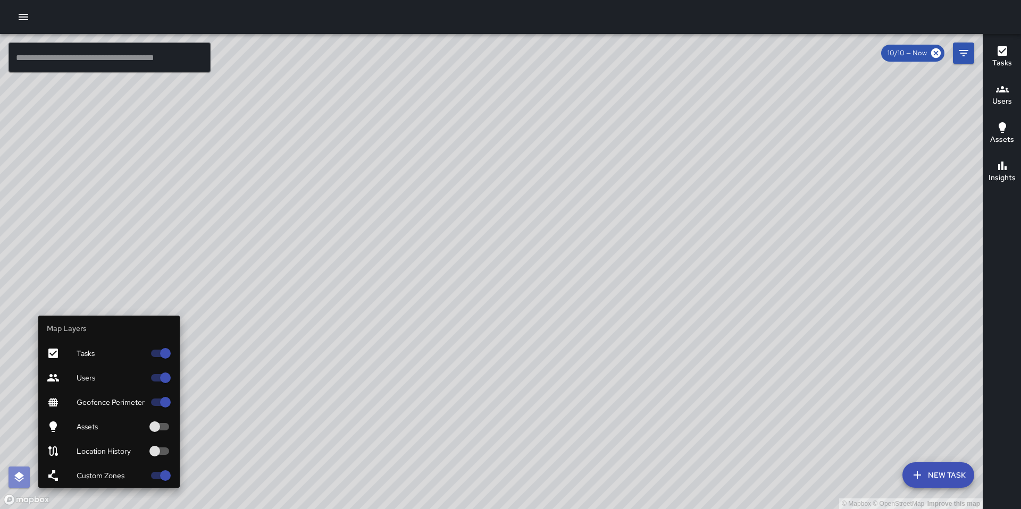
click at [18, 471] on icon "button" at bounding box center [19, 477] width 13 height 13
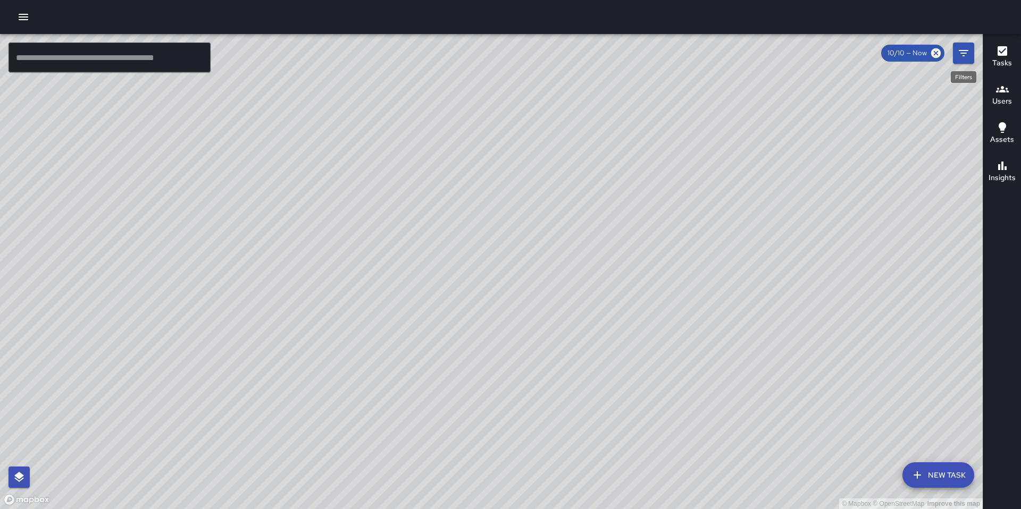
click at [954, 57] on button "Filters" at bounding box center [963, 53] width 21 height 21
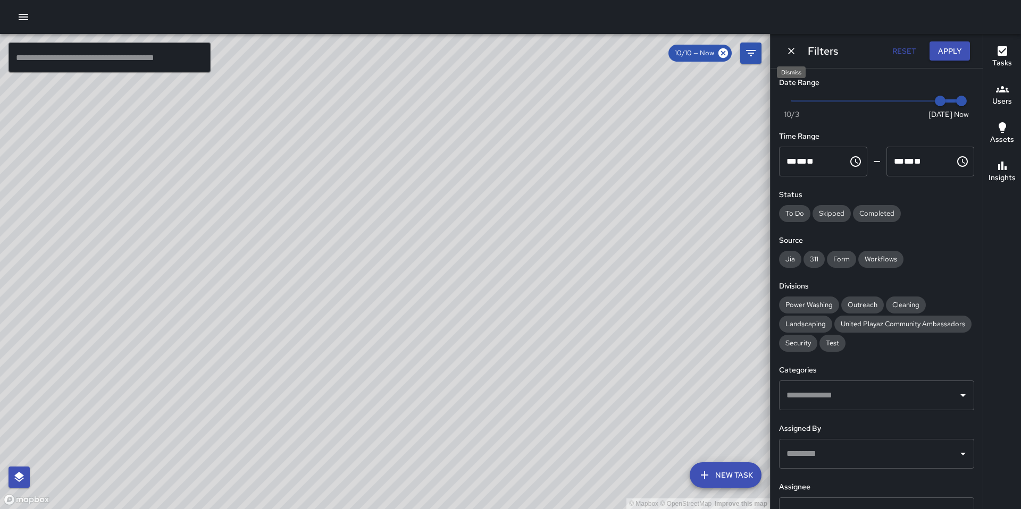
click at [791, 51] on icon "Dismiss" at bounding box center [791, 51] width 6 height 6
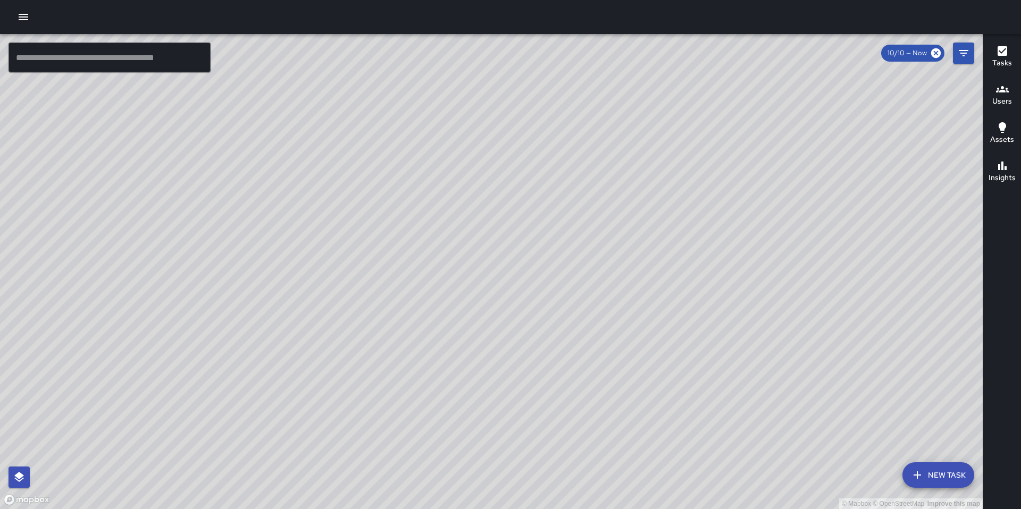
click at [979, 58] on div "© Mapbox © OpenStreetMap Improve this map" at bounding box center [491, 271] width 983 height 475
click at [964, 57] on icon "Filters" at bounding box center [963, 53] width 13 height 13
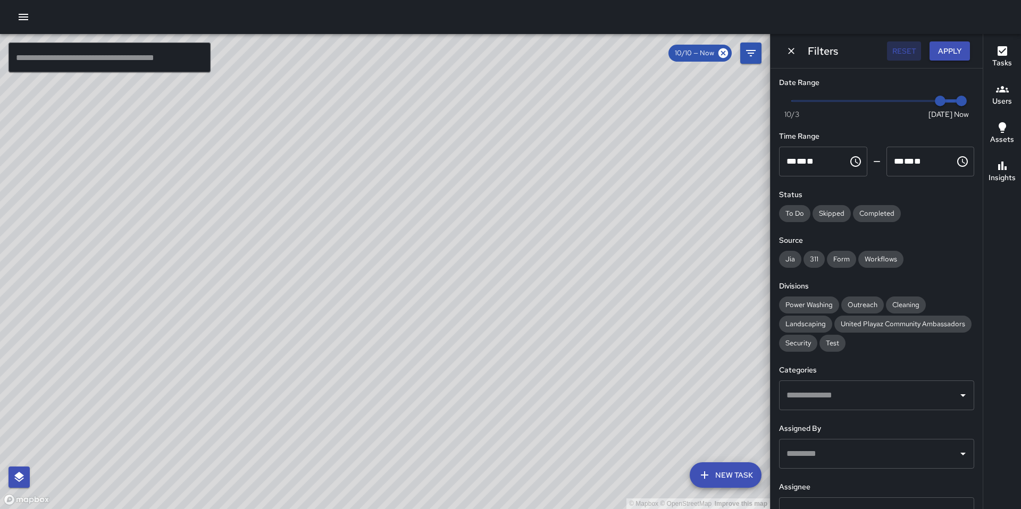
click at [903, 52] on button "Reset" at bounding box center [904, 51] width 34 height 20
click at [791, 54] on icon "Dismiss" at bounding box center [791, 51] width 11 height 11
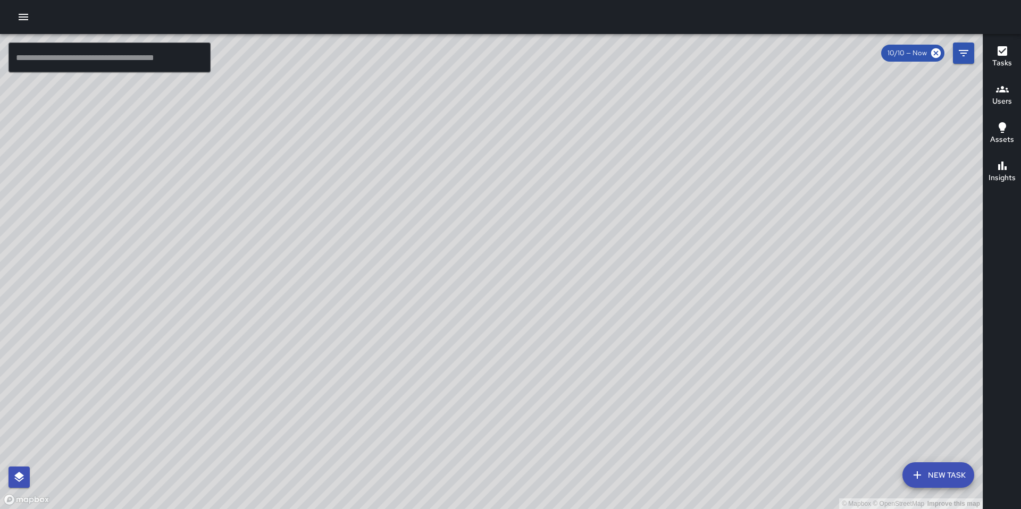
click at [22, 16] on icon "button" at bounding box center [24, 17] width 10 height 6
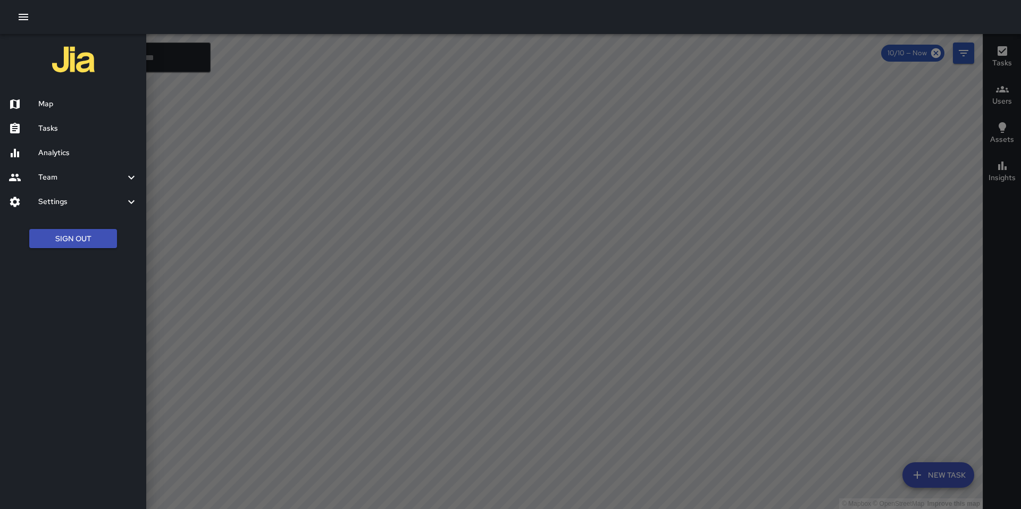
click at [50, 203] on h6 "Settings" at bounding box center [81, 202] width 87 height 12
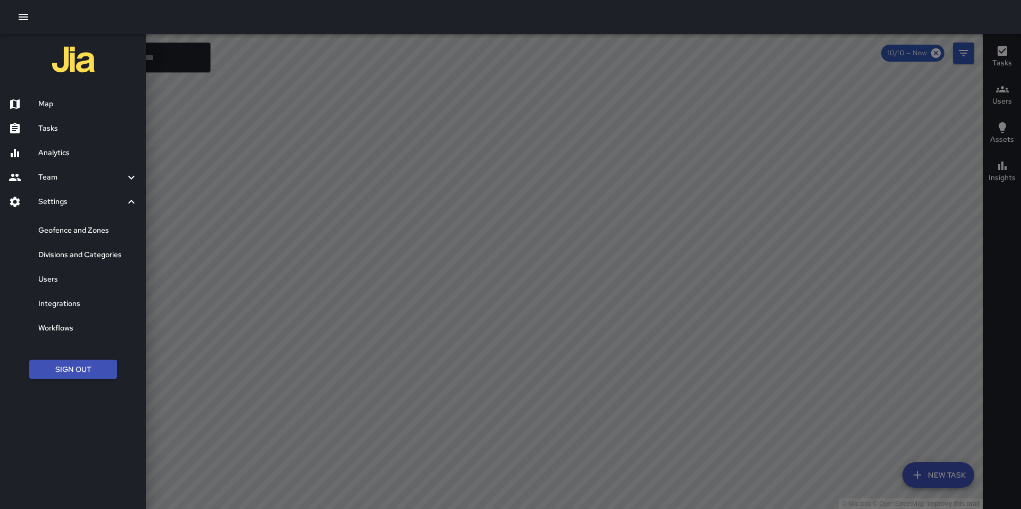
click at [56, 284] on h6 "Users" at bounding box center [87, 280] width 99 height 12
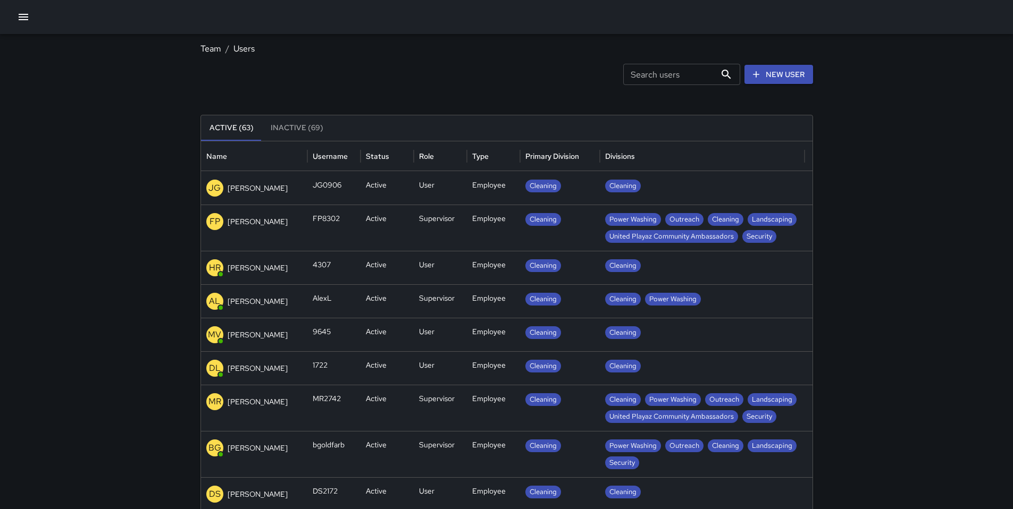
click at [27, 19] on icon "button" at bounding box center [23, 17] width 13 height 13
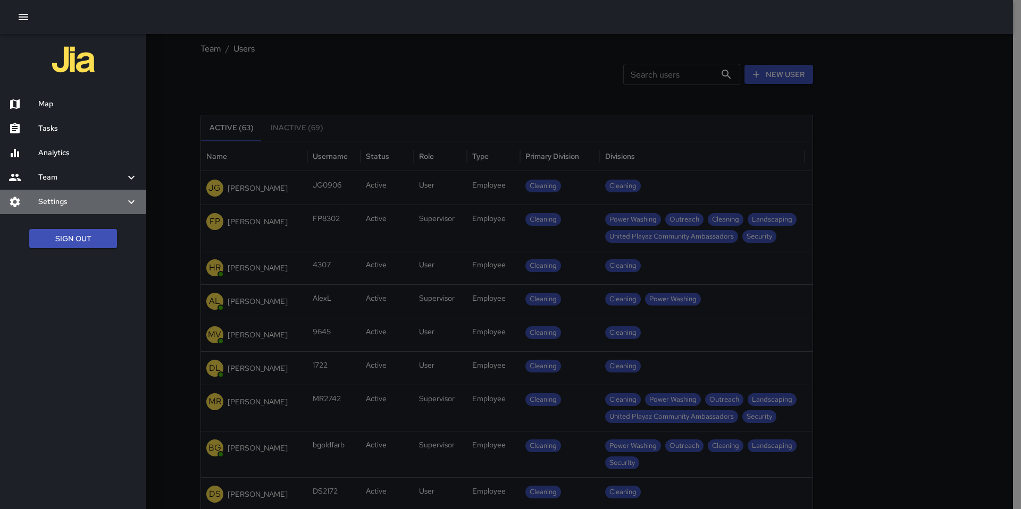
click at [63, 202] on h6 "Settings" at bounding box center [81, 202] width 87 height 12
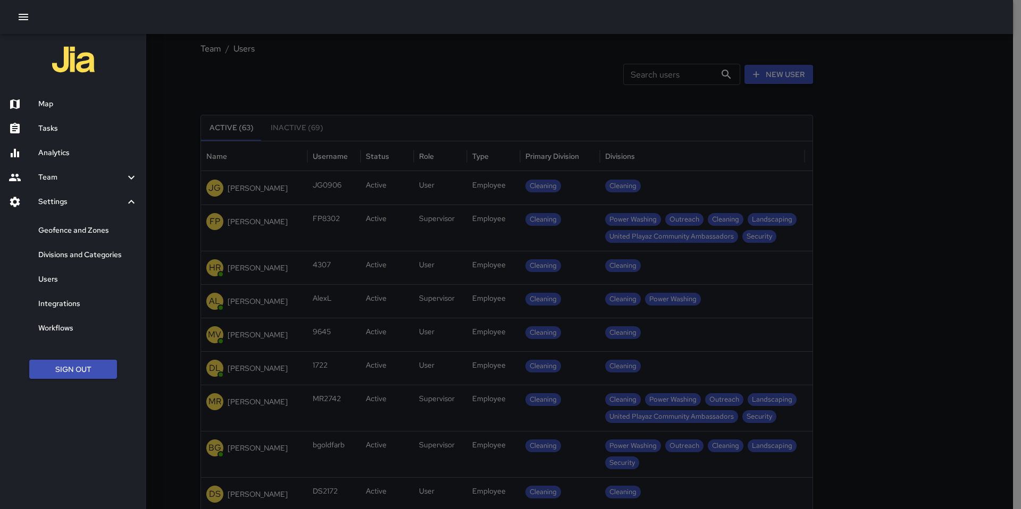
click at [70, 322] on div "Workflows" at bounding box center [73, 328] width 146 height 24
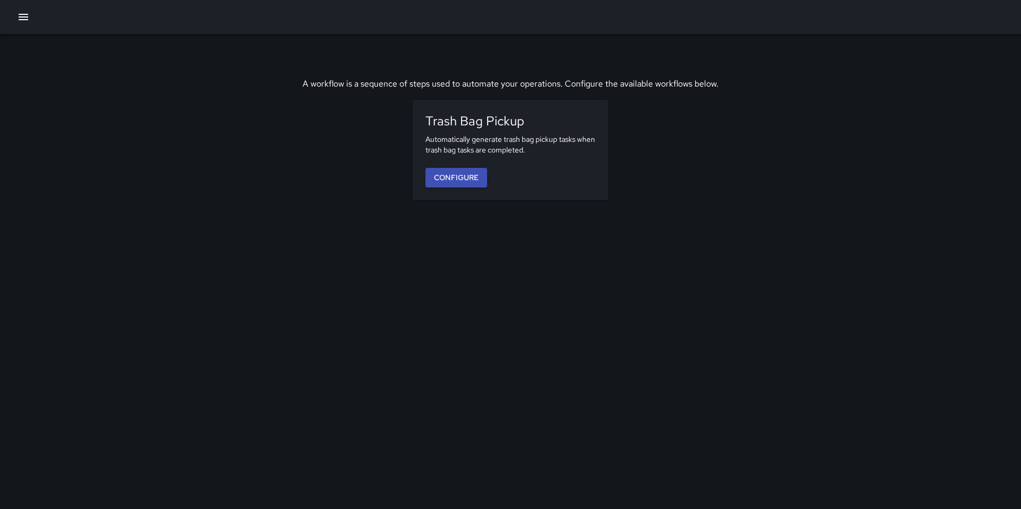
click at [21, 16] on icon "button" at bounding box center [24, 17] width 10 height 6
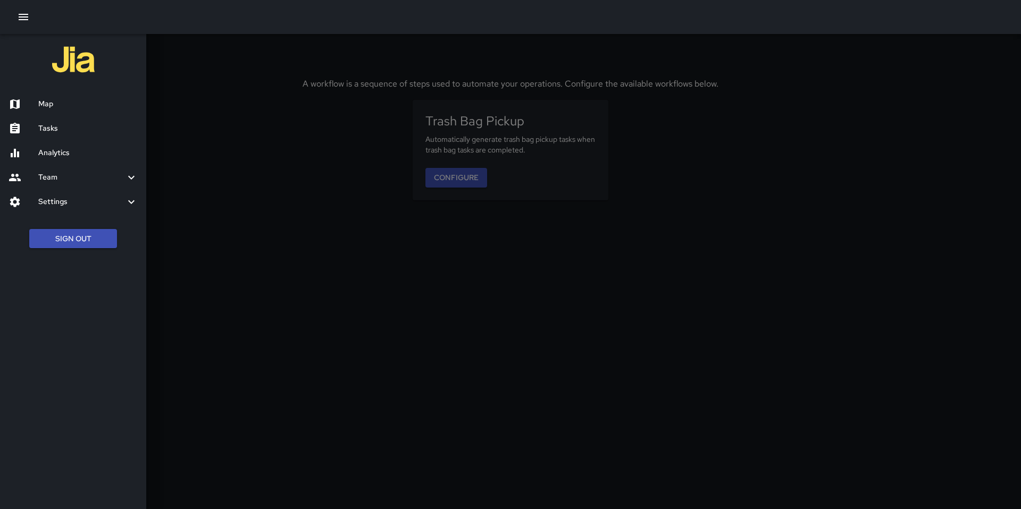
click at [70, 192] on div "Settings" at bounding box center [73, 202] width 146 height 24
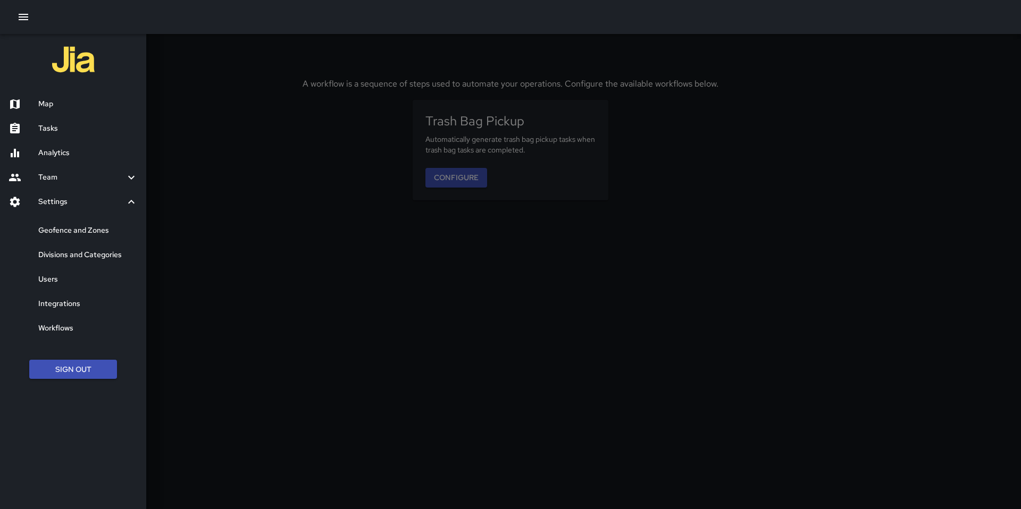
click at [72, 227] on h6 "Geofence and Zones" at bounding box center [87, 231] width 99 height 12
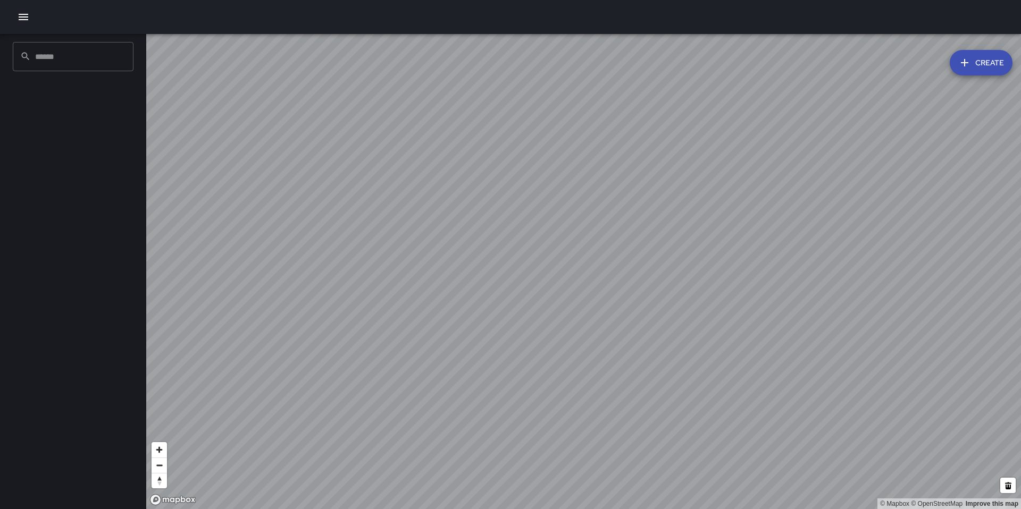
click at [969, 66] on icon "button" at bounding box center [964, 62] width 13 height 13
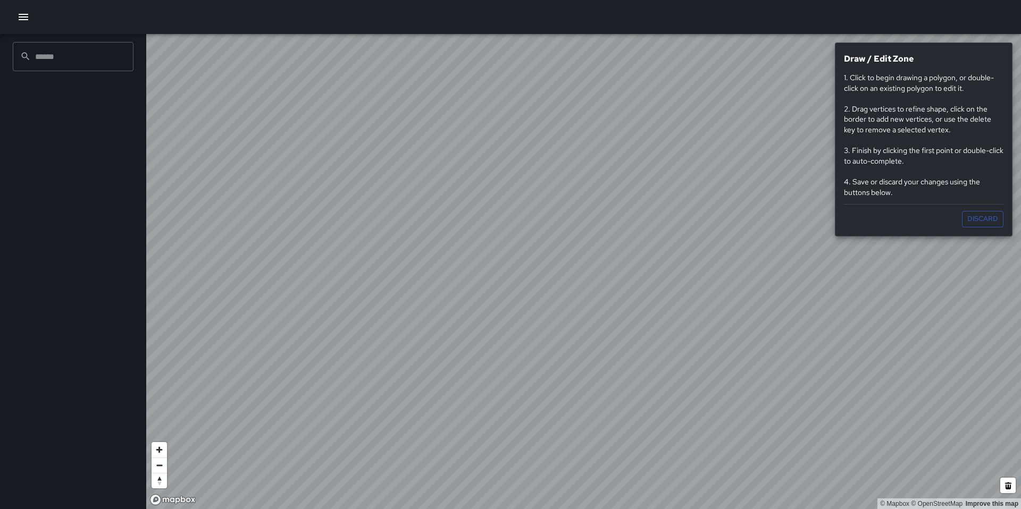
click at [881, 119] on p "1. Click to begin drawing a polygon, or double-click on an existing polygon to …" at bounding box center [924, 135] width 160 height 125
drag, startPoint x: 21, startPoint y: 14, endPoint x: 23, endPoint y: 22, distance: 7.6
click at [21, 14] on icon "button" at bounding box center [24, 17] width 10 height 6
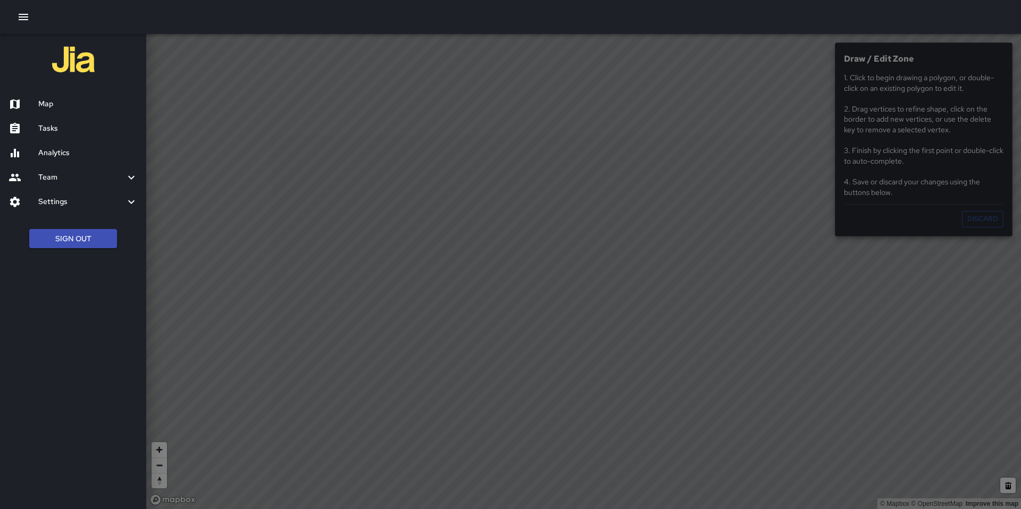
click at [50, 127] on h6 "Tasks" at bounding box center [87, 129] width 99 height 12
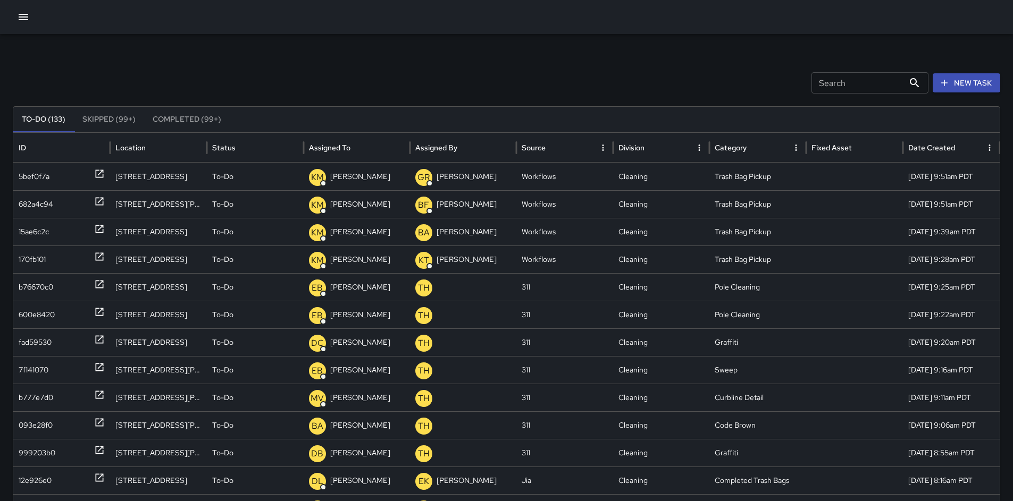
click at [23, 20] on icon "button" at bounding box center [24, 17] width 10 height 6
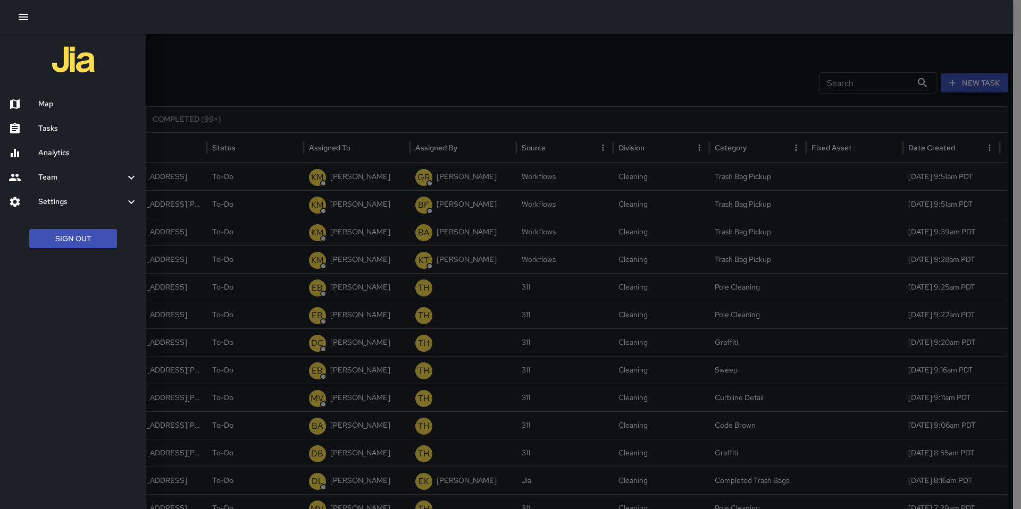
click at [40, 103] on h6 "Map" at bounding box center [87, 104] width 99 height 12
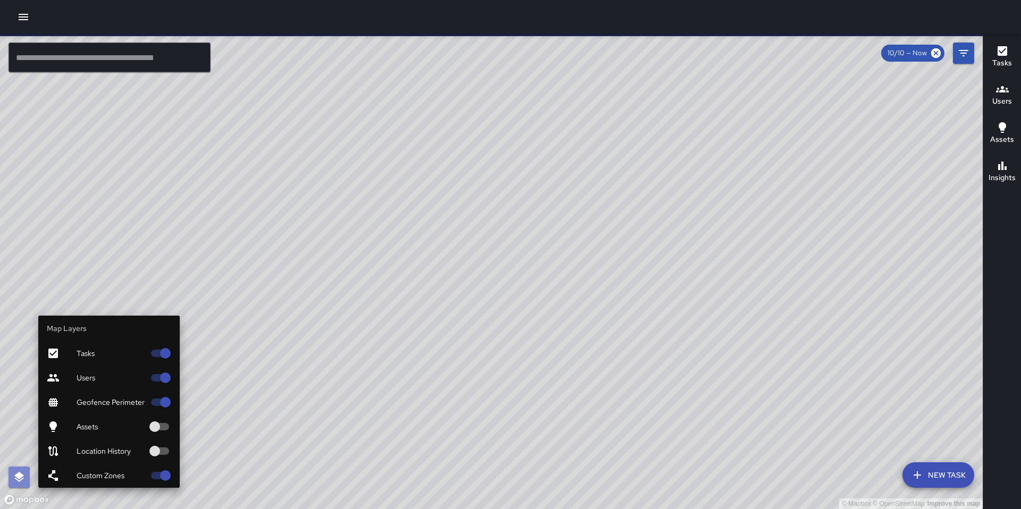
click at [14, 474] on icon "button" at bounding box center [19, 477] width 13 height 13
click at [88, 399] on span "Geofence Perimeter" at bounding box center [111, 402] width 68 height 11
click at [89, 399] on span "Geofence Perimeter" at bounding box center [111, 402] width 68 height 11
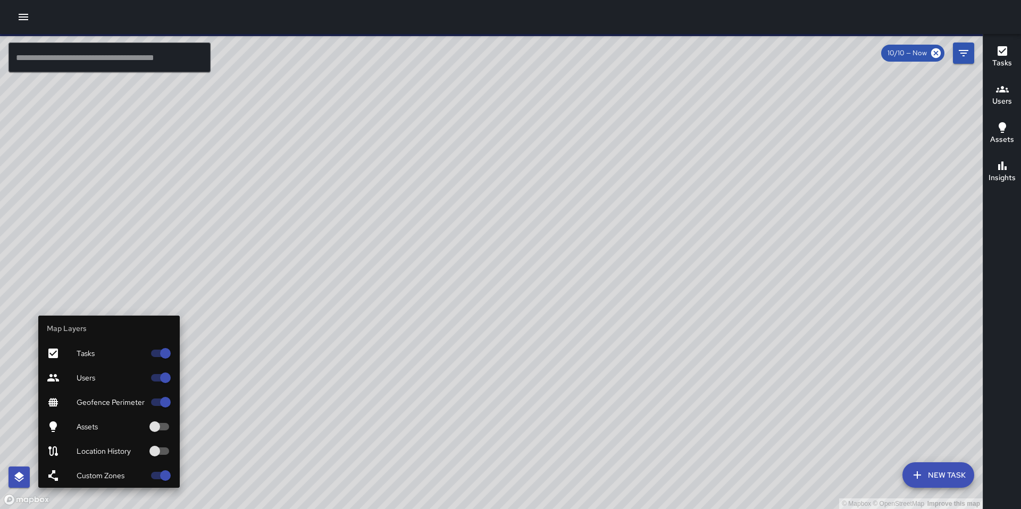
click at [89, 399] on span "Geofence Perimeter" at bounding box center [111, 402] width 68 height 11
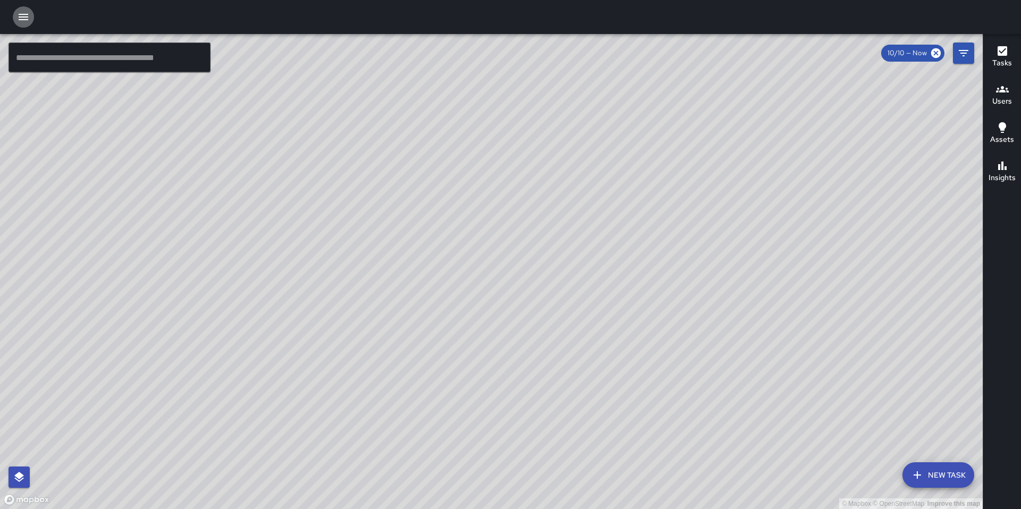
click at [24, 18] on icon "button" at bounding box center [23, 17] width 13 height 13
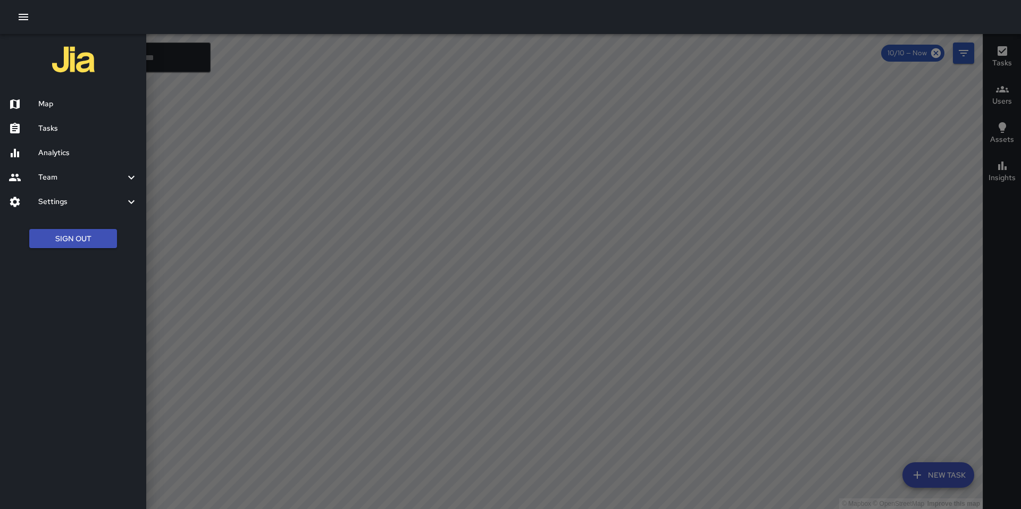
click at [48, 130] on h6 "Tasks" at bounding box center [87, 129] width 99 height 12
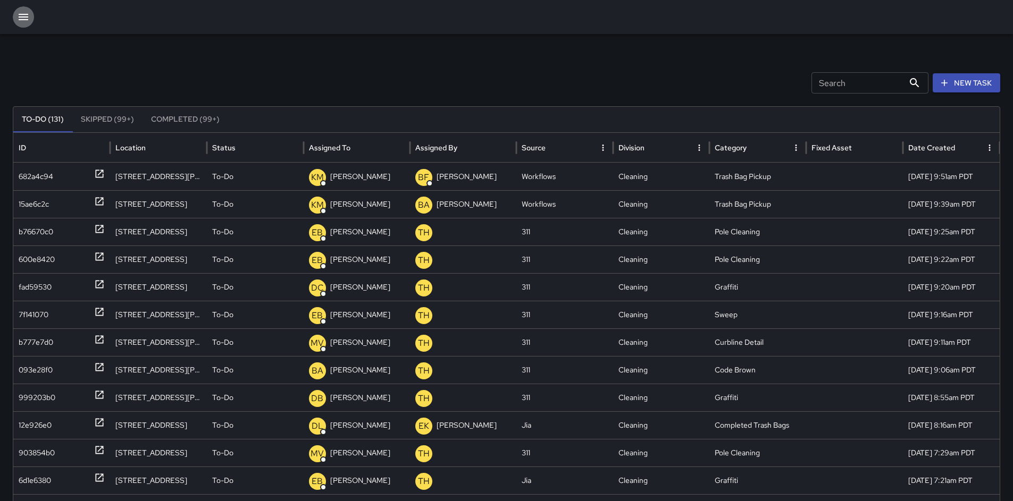
click at [20, 16] on icon "button" at bounding box center [24, 17] width 10 height 6
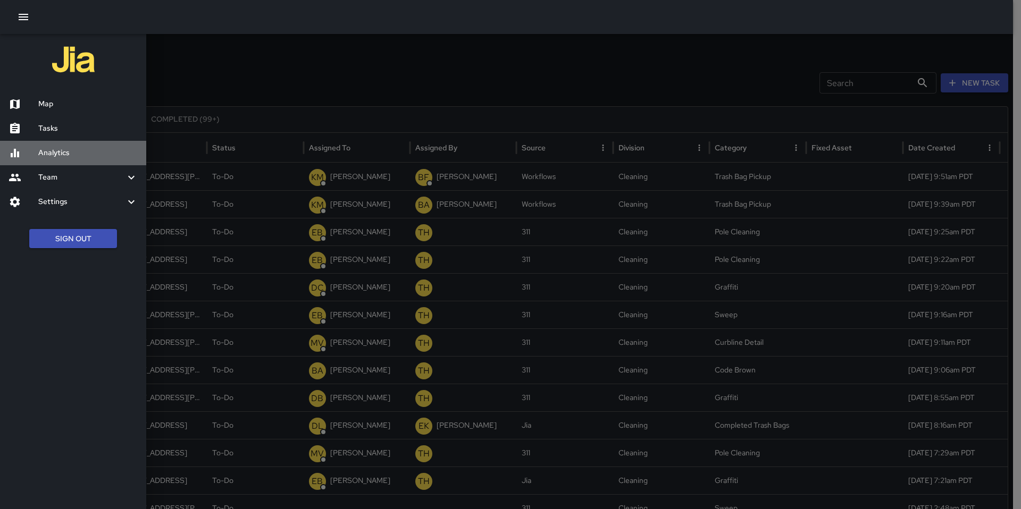
click at [43, 153] on h6 "Analytics" at bounding box center [87, 153] width 99 height 12
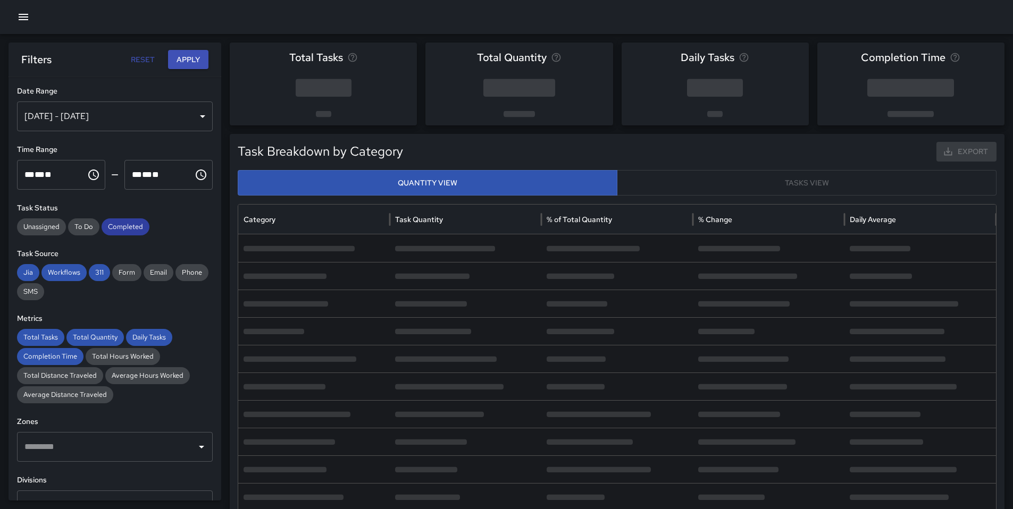
click at [120, 228] on span "Completed" at bounding box center [126, 227] width 48 height 11
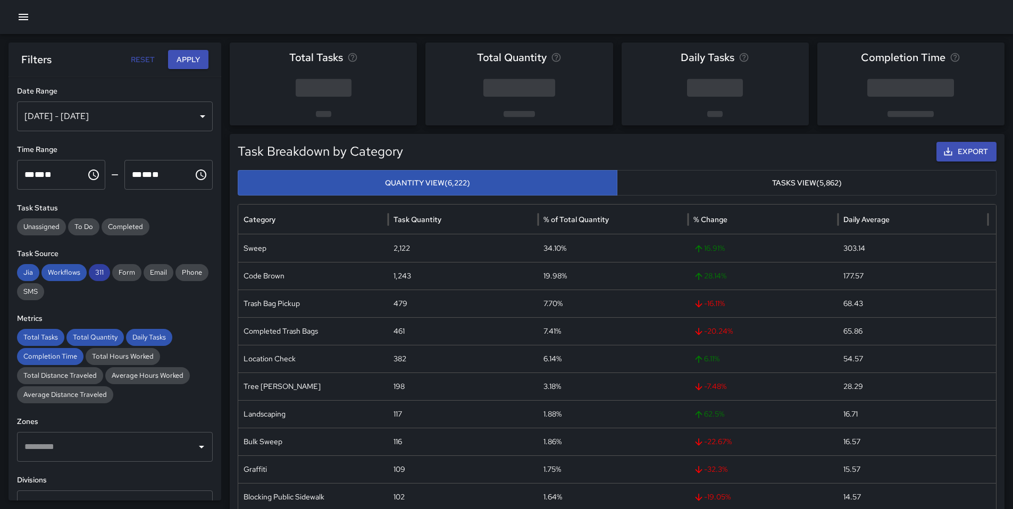
click at [102, 270] on span "311" at bounding box center [99, 272] width 21 height 11
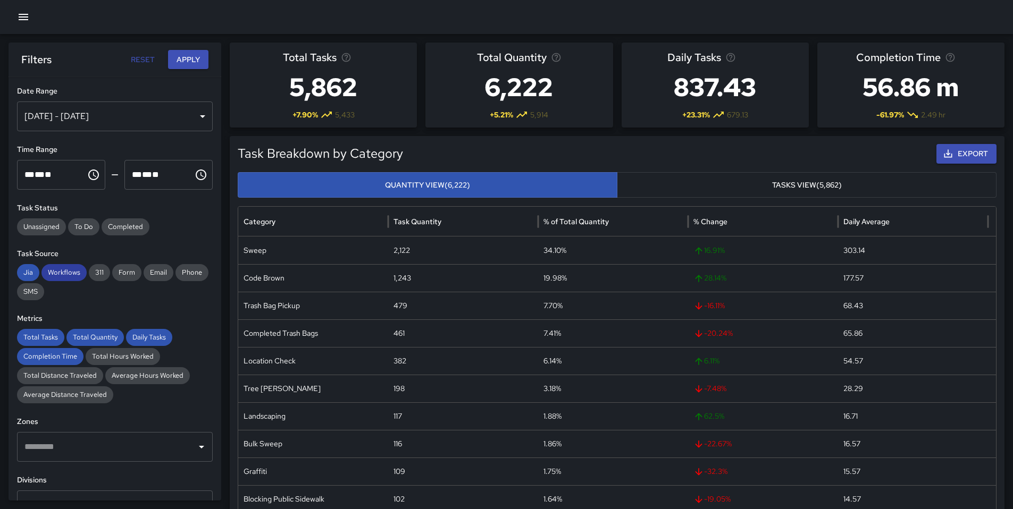
click at [69, 270] on span "Workflows" at bounding box center [63, 272] width 45 height 11
click at [23, 270] on span "Jia" at bounding box center [28, 272] width 22 height 11
click at [44, 326] on div "Metrics Total Tasks Total Quantity Daily Tasks Completion Time Total Hours Work…" at bounding box center [115, 358] width 196 height 90
click at [46, 333] on span "Total Tasks" at bounding box center [40, 337] width 47 height 11
click at [84, 337] on span "Total Quantity" at bounding box center [94, 337] width 57 height 11
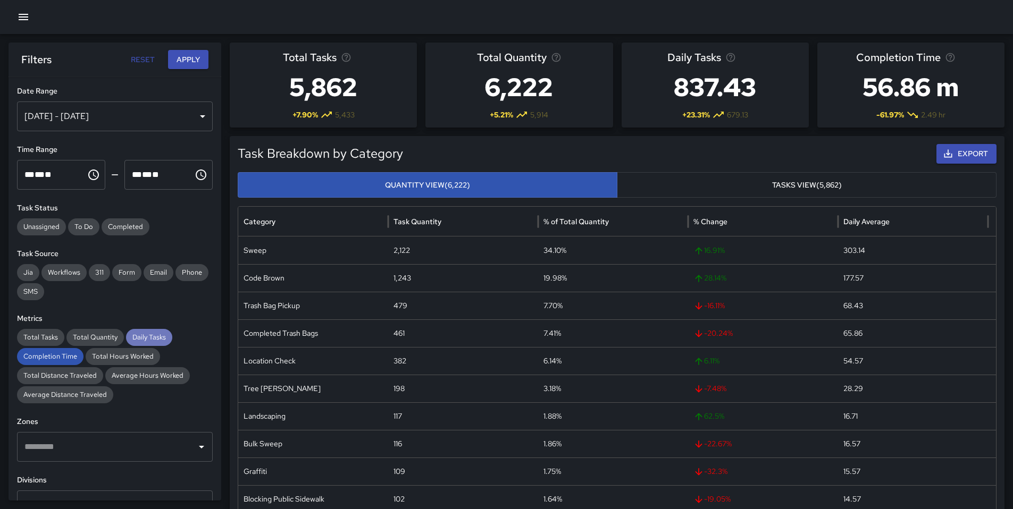
click at [132, 337] on span "Daily Tasks" at bounding box center [149, 337] width 46 height 11
click at [41, 358] on span "Completion Time" at bounding box center [50, 356] width 66 height 11
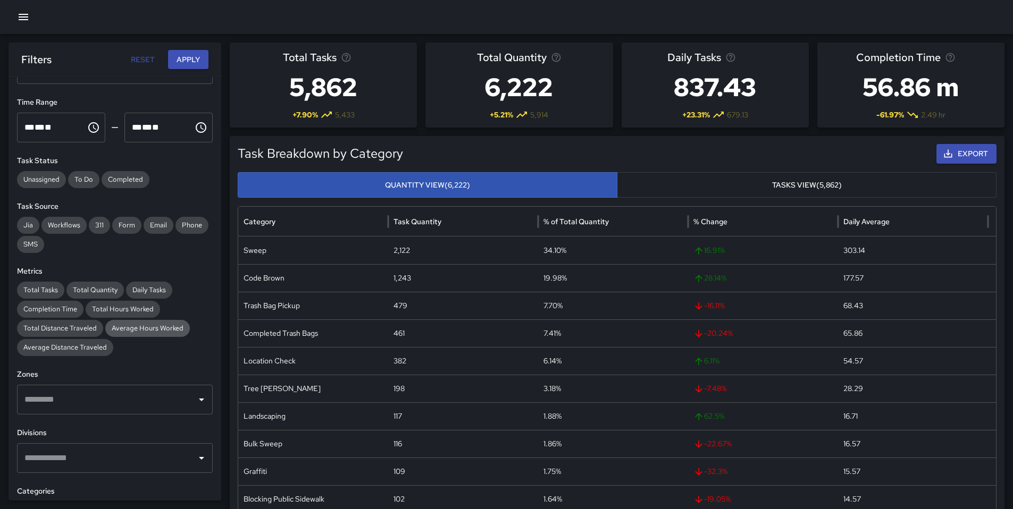
scroll to position [196, 0]
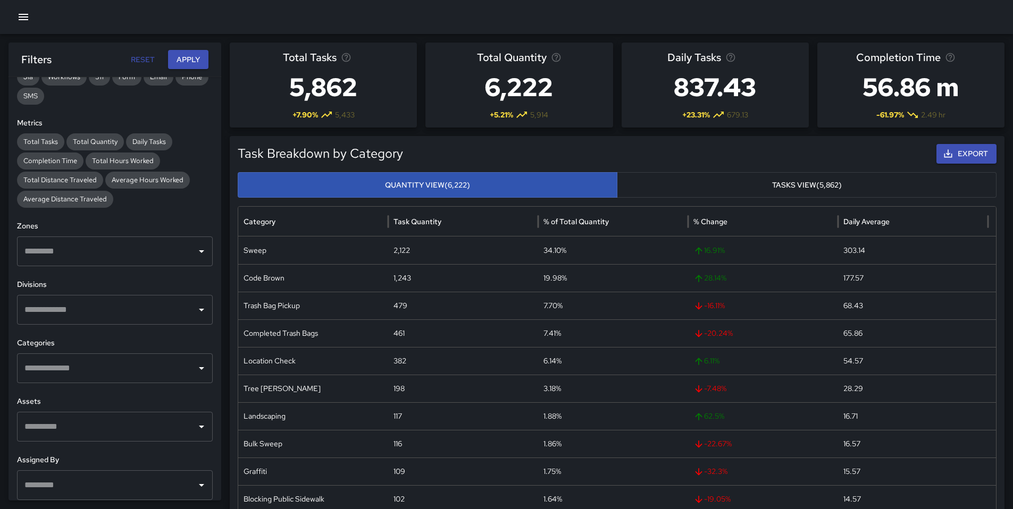
click at [83, 358] on div "​" at bounding box center [115, 369] width 196 height 30
click at [153, 251] on input "text" at bounding box center [107, 251] width 170 height 20
click at [119, 254] on input "text" at bounding box center [107, 251] width 170 height 20
click at [116, 264] on div "​" at bounding box center [115, 252] width 196 height 30
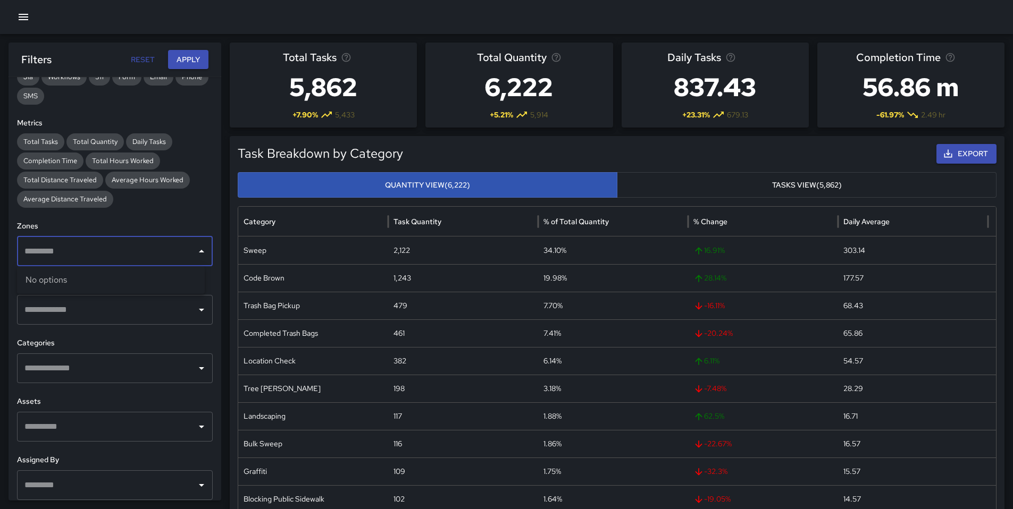
click at [151, 263] on div "​" at bounding box center [115, 252] width 196 height 30
click at [180, 258] on input "text" at bounding box center [107, 251] width 170 height 20
click at [195, 256] on icon "Close" at bounding box center [201, 251] width 13 height 13
click at [195, 256] on icon "Open" at bounding box center [201, 251] width 13 height 13
click at [26, 17] on icon "button" at bounding box center [24, 17] width 10 height 6
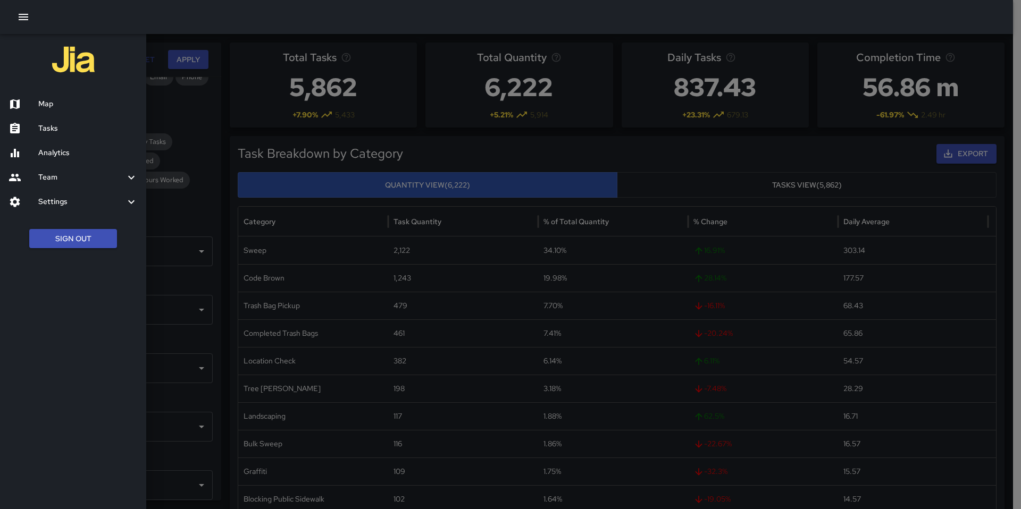
click at [146, 39] on div at bounding box center [73, 61] width 146 height 54
click at [210, 40] on div at bounding box center [510, 254] width 1021 height 509
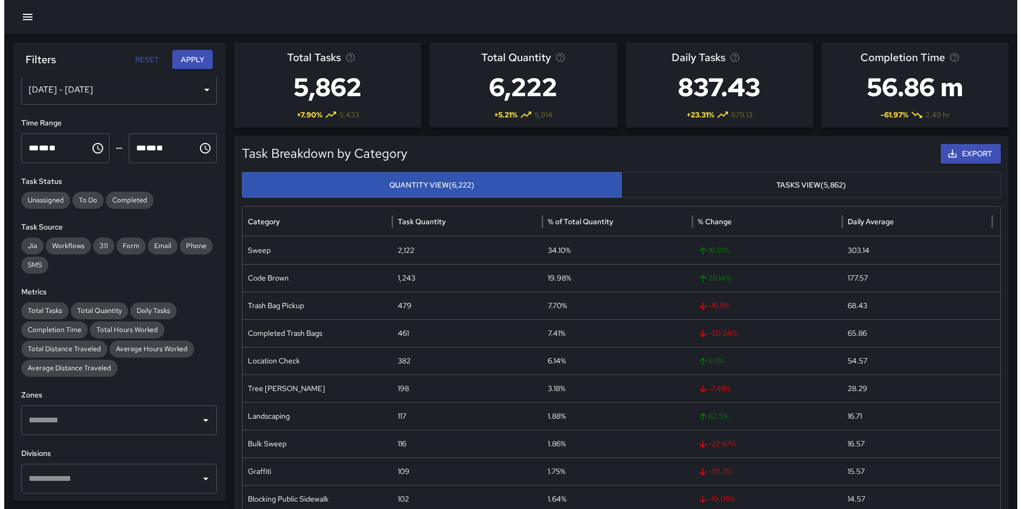
scroll to position [0, 0]
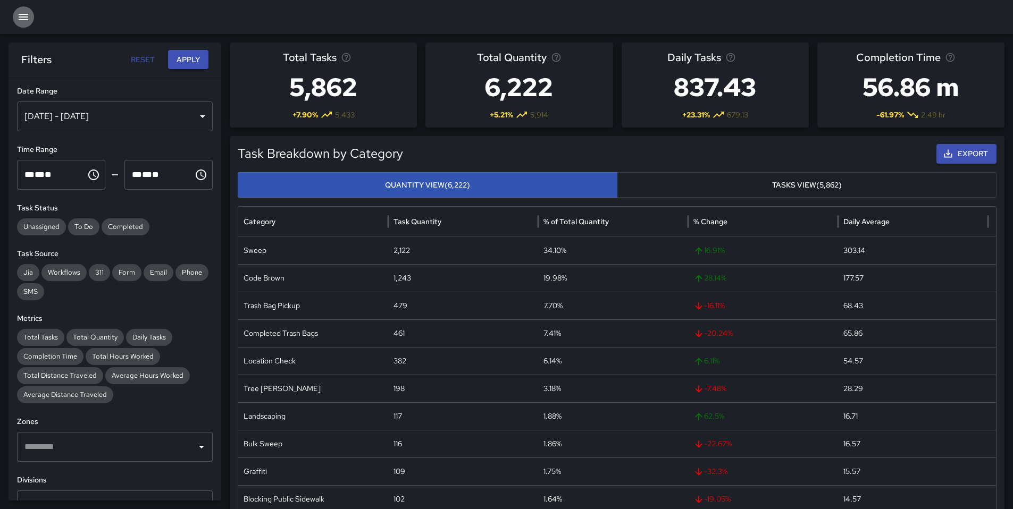
click at [25, 17] on icon "button" at bounding box center [24, 17] width 10 height 6
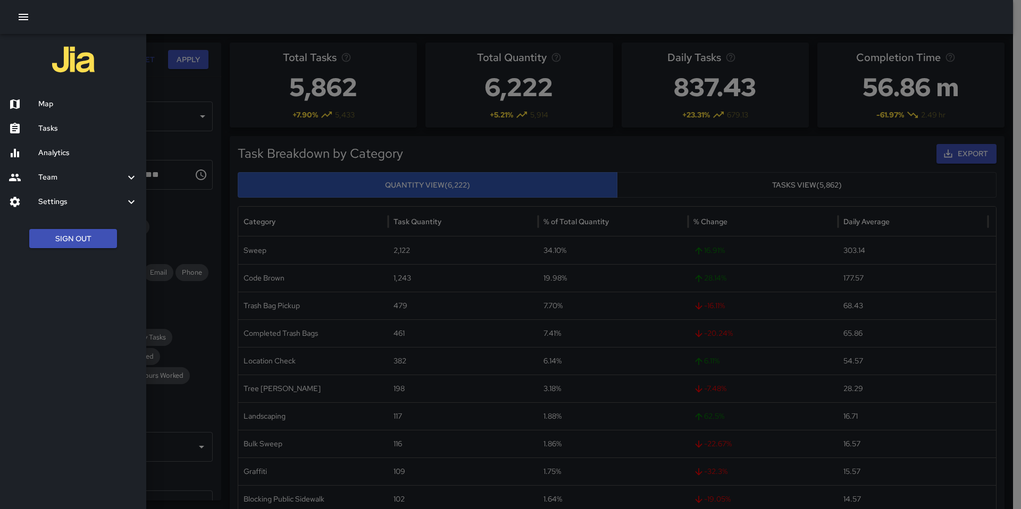
click at [321, 21] on div at bounding box center [506, 17] width 1013 height 34
click at [87, 243] on button "Sign Out" at bounding box center [73, 239] width 88 height 20
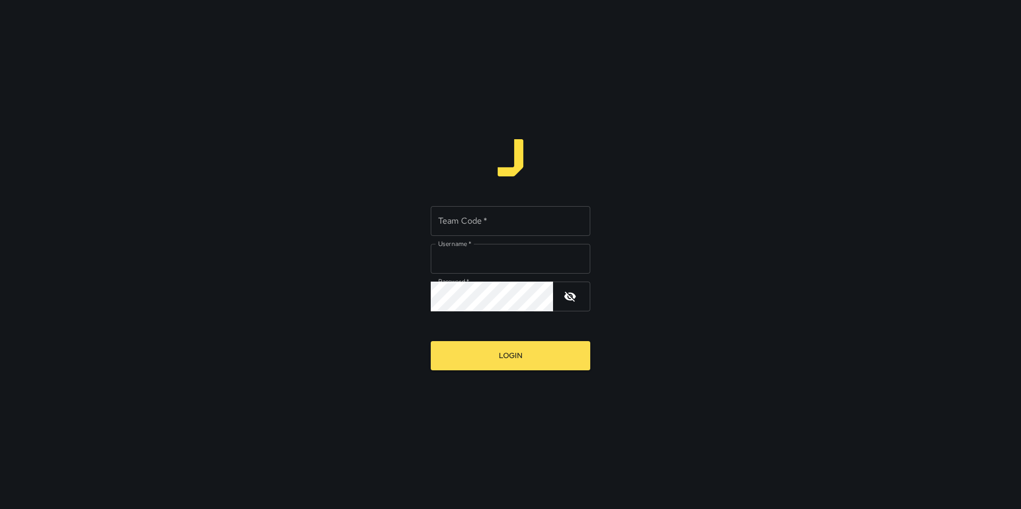
type input "*******"
click at [482, 225] on input "Team Code   *" at bounding box center [511, 221] width 160 height 30
type input "*******"
click at [496, 354] on button "Login" at bounding box center [511, 355] width 160 height 29
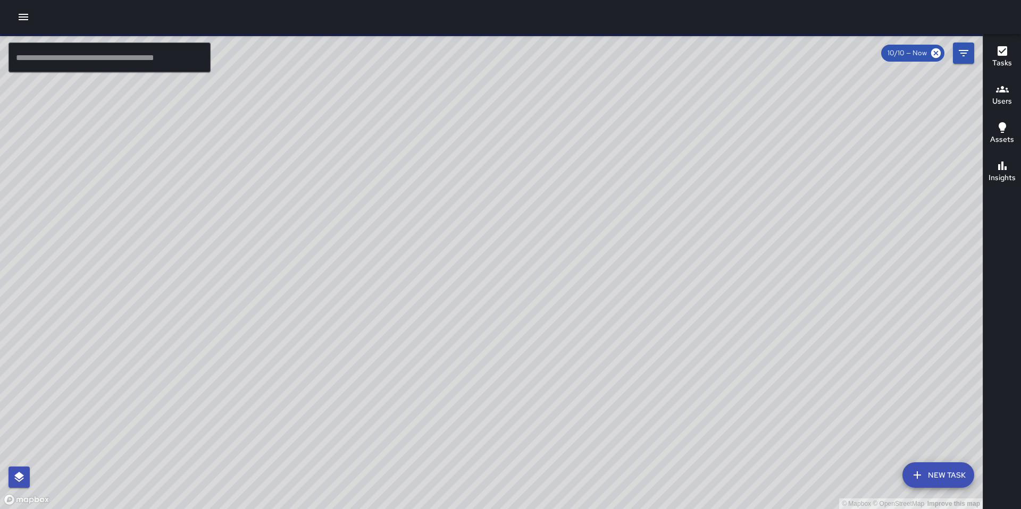
click at [22, 21] on icon "button" at bounding box center [23, 17] width 13 height 13
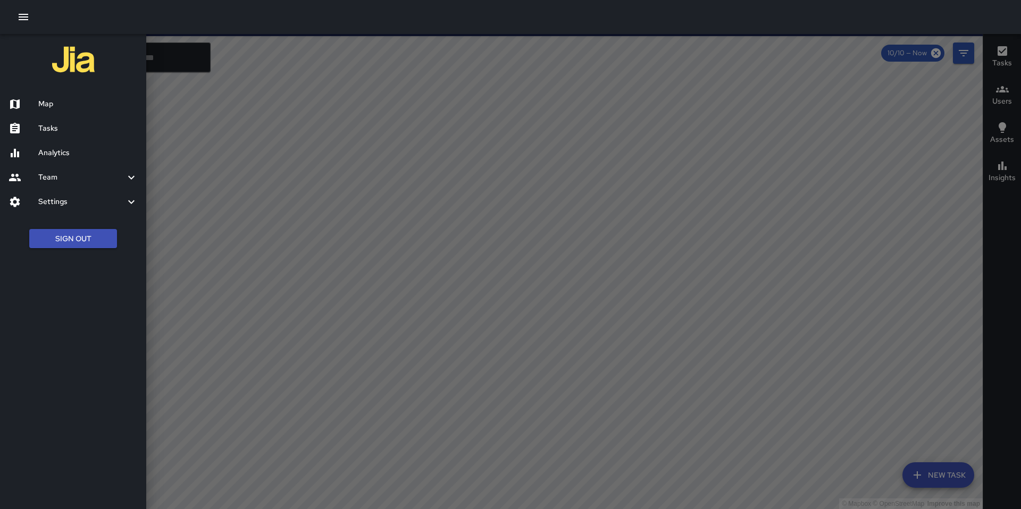
click at [64, 107] on h6 "Map" at bounding box center [87, 104] width 99 height 12
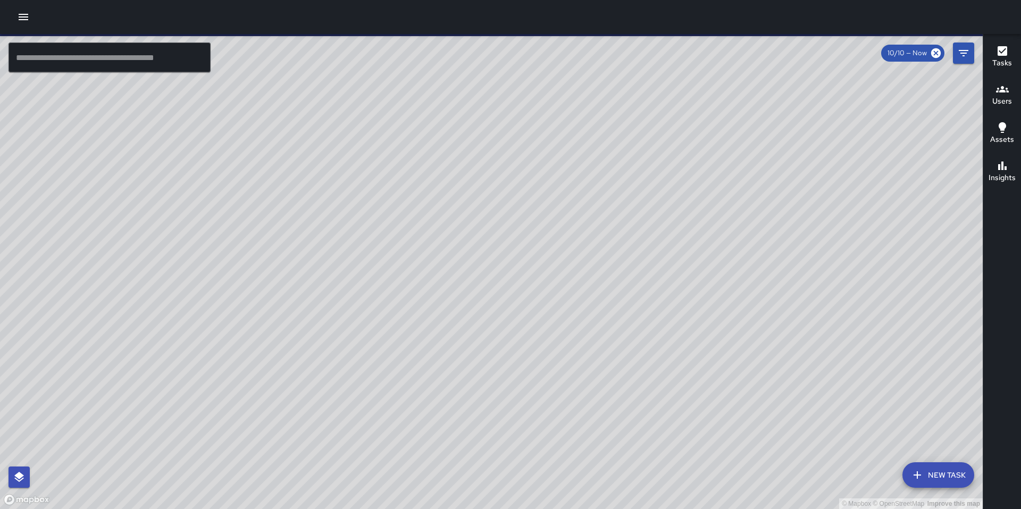
click at [21, 29] on div at bounding box center [510, 17] width 1021 height 34
click at [22, 24] on button "button" at bounding box center [23, 16] width 21 height 21
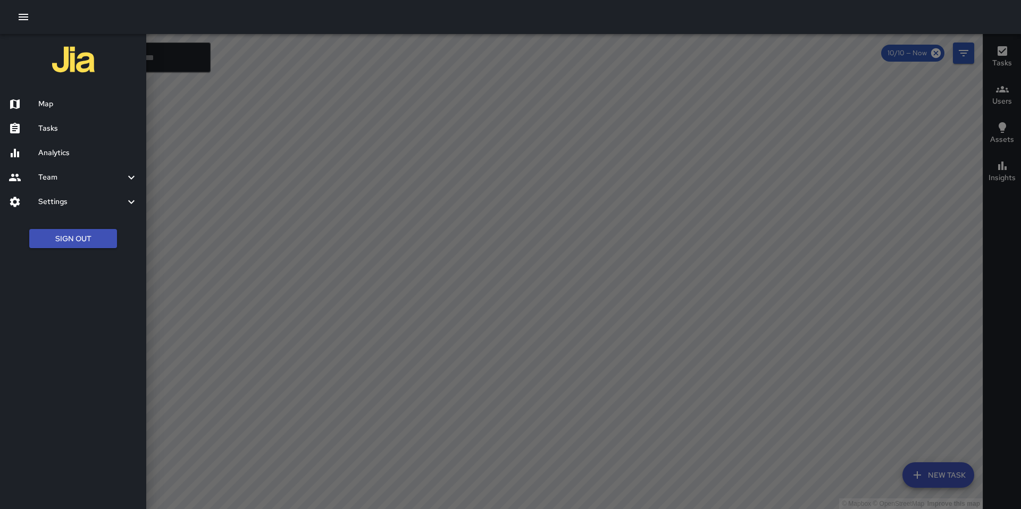
click at [67, 238] on button "Sign Out" at bounding box center [73, 239] width 88 height 20
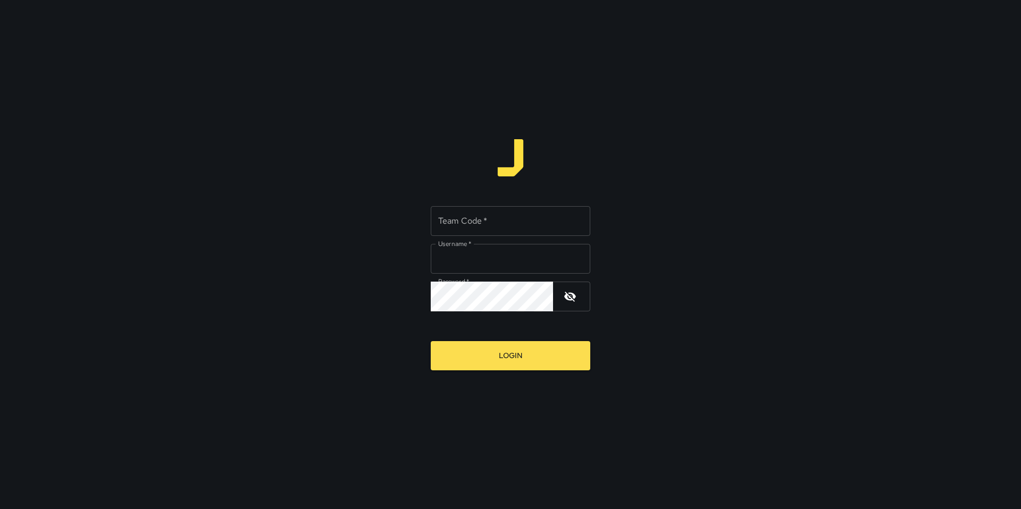
type input "*******"
click at [462, 227] on input "Team Code   *" at bounding box center [511, 221] width 160 height 30
type input "*****"
click at [494, 362] on button "Login" at bounding box center [511, 355] width 160 height 29
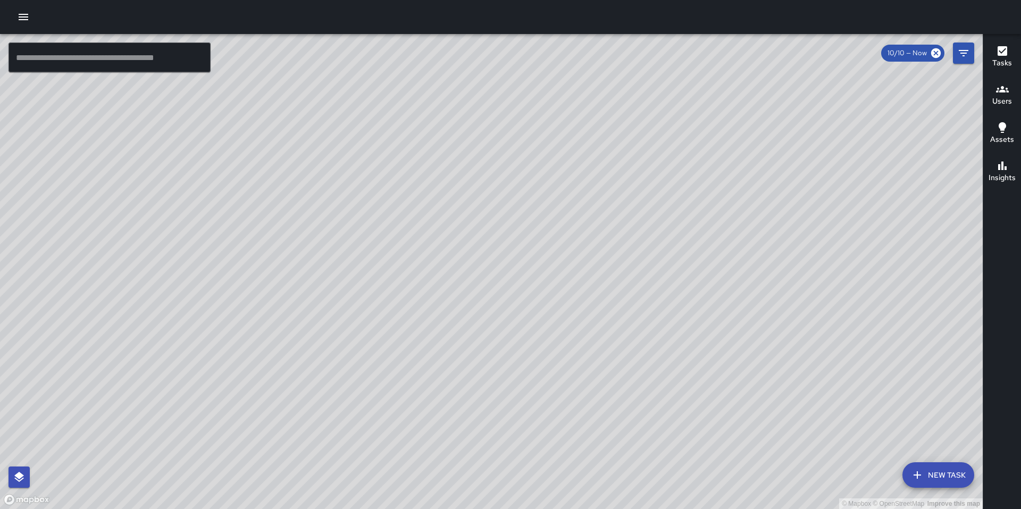
click at [14, 14] on button "button" at bounding box center [23, 16] width 21 height 21
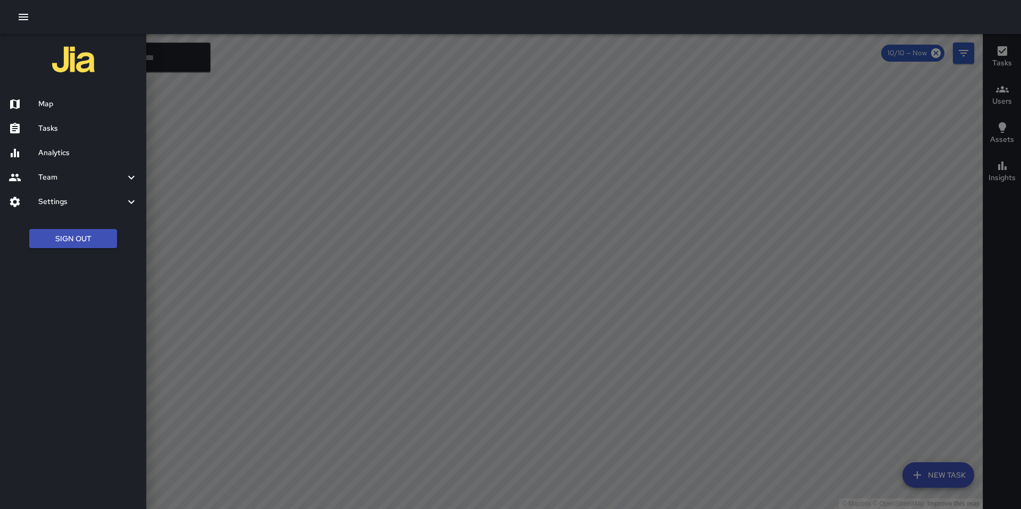
click at [59, 147] on h6 "Analytics" at bounding box center [87, 153] width 99 height 12
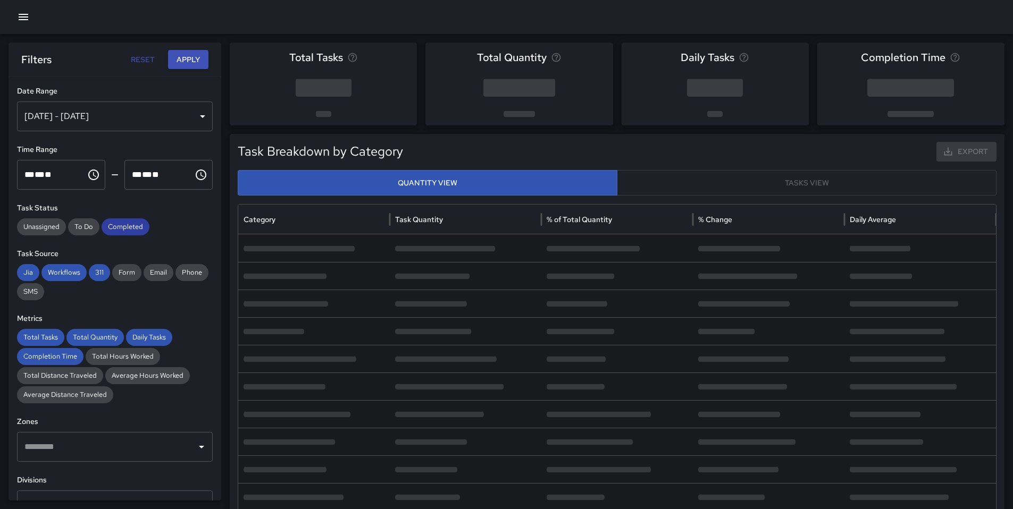
click at [118, 230] on span "Completed" at bounding box center [126, 227] width 48 height 11
drag, startPoint x: 102, startPoint y: 270, endPoint x: 87, endPoint y: 272, distance: 15.0
click at [101, 270] on span "311" at bounding box center [99, 272] width 21 height 11
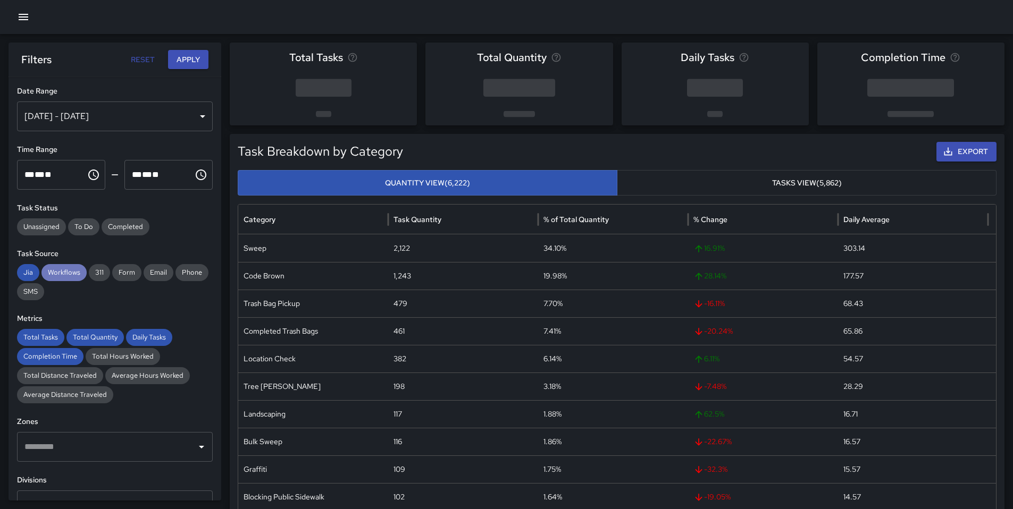
click at [81, 273] on span "Workflows" at bounding box center [63, 272] width 45 height 11
click at [33, 274] on span "Jia" at bounding box center [28, 272] width 22 height 11
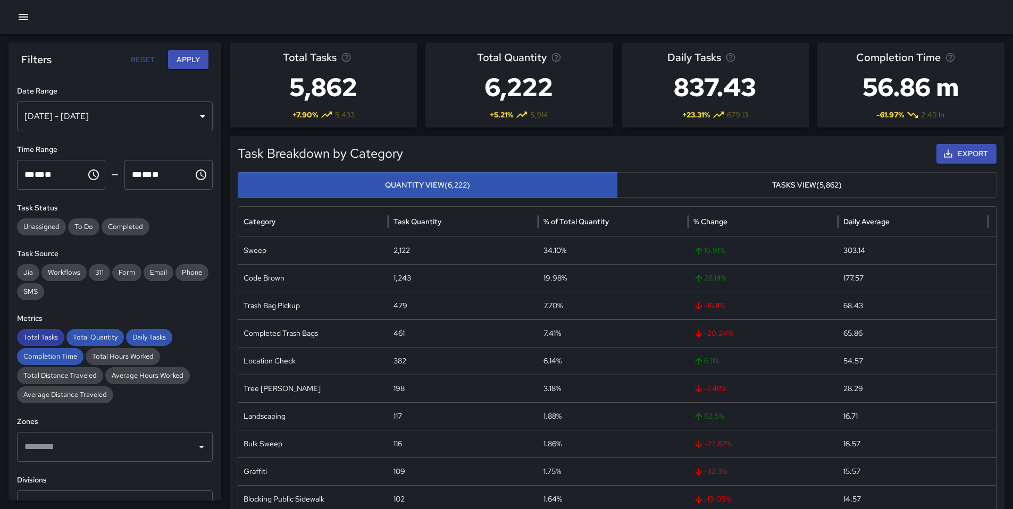
click at [37, 333] on span "Total Tasks" at bounding box center [40, 337] width 47 height 11
drag, startPoint x: 76, startPoint y: 331, endPoint x: 74, endPoint y: 338, distance: 7.1
click at [77, 333] on div "Total Quantity" at bounding box center [94, 337] width 57 height 17
click at [64, 360] on span "Completion Time" at bounding box center [50, 356] width 66 height 11
click at [166, 341] on span "Daily Tasks" at bounding box center [149, 337] width 46 height 11
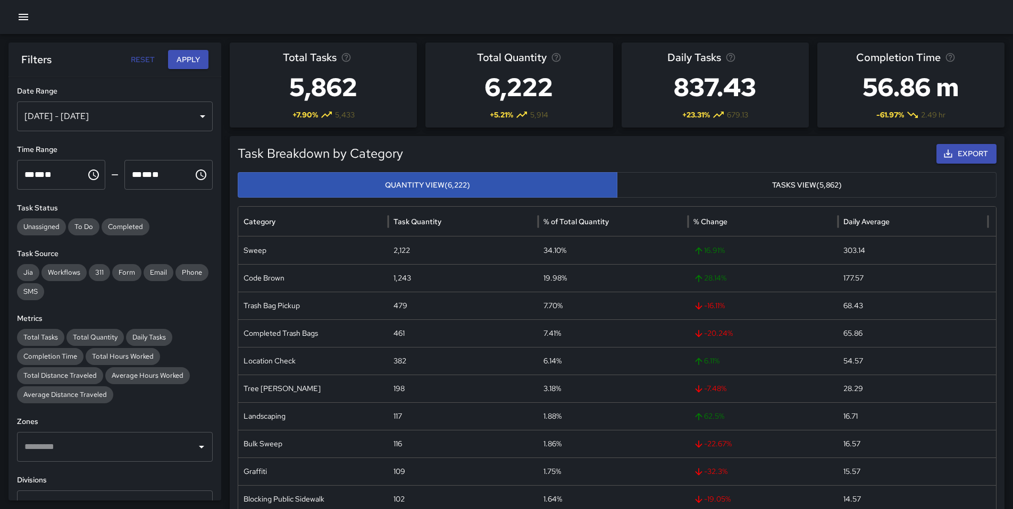
click at [32, 14] on button "button" at bounding box center [23, 16] width 21 height 21
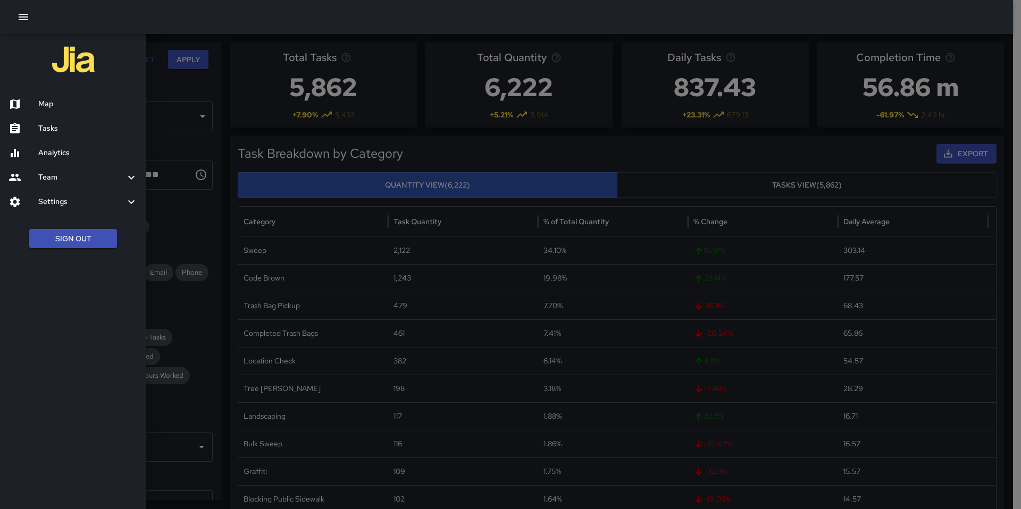
click at [53, 101] on h6 "Map" at bounding box center [87, 104] width 99 height 12
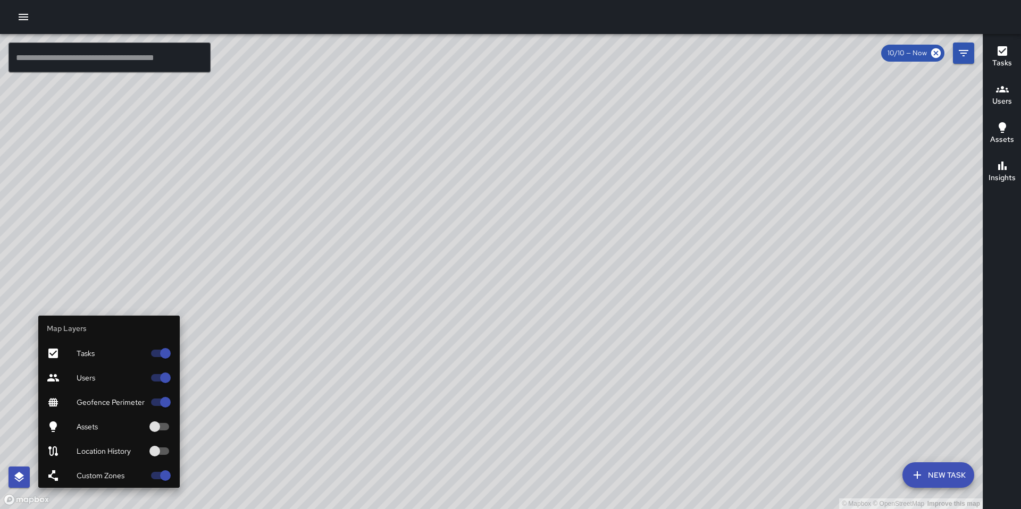
click at [23, 477] on icon "button" at bounding box center [19, 477] width 13 height 13
click at [83, 404] on span "Geofence Perimeter" at bounding box center [111, 402] width 68 height 11
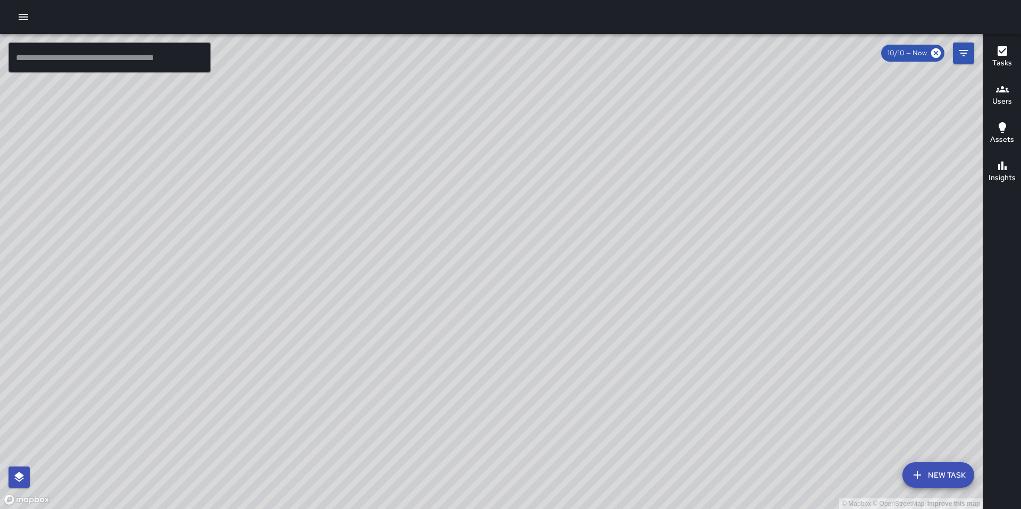
click at [132, 214] on div "© Mapbox © OpenStreetMap Improve this map" at bounding box center [491, 271] width 983 height 475
click at [20, 18] on icon "button" at bounding box center [23, 17] width 13 height 13
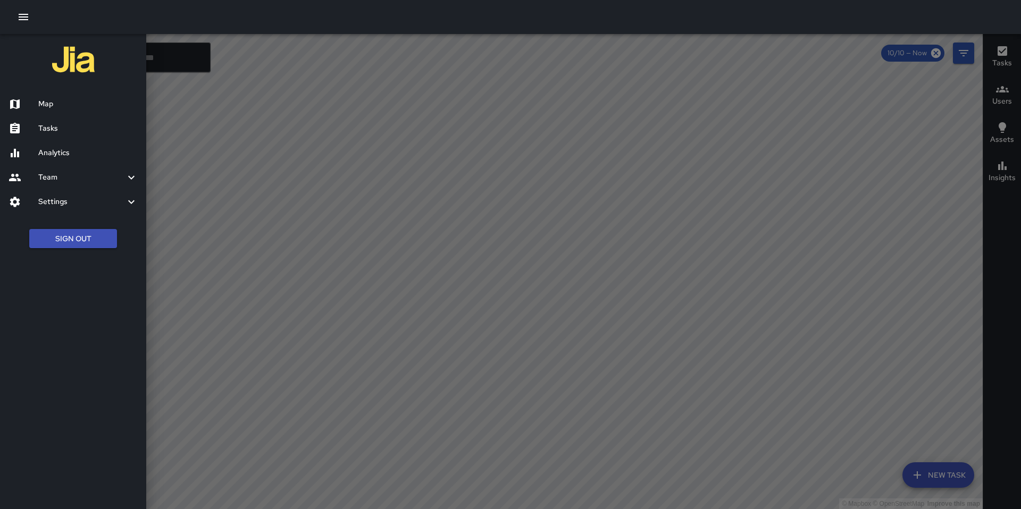
click at [57, 118] on div "Tasks" at bounding box center [73, 128] width 146 height 24
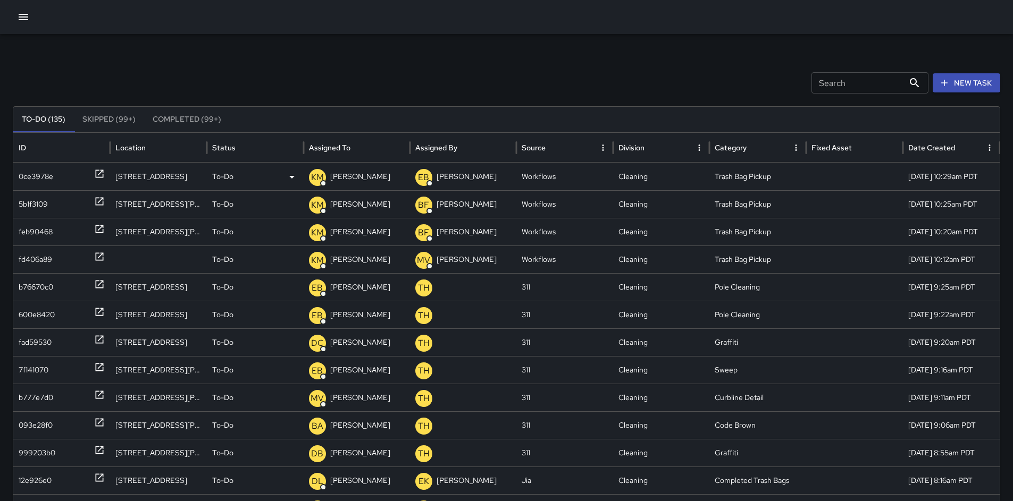
click at [146, 179] on div "[STREET_ADDRESS]" at bounding box center [158, 177] width 97 height 28
click at [153, 179] on div "[STREET_ADDRESS]" at bounding box center [158, 177] width 97 height 28
click at [139, 179] on div "[STREET_ADDRESS]" at bounding box center [158, 177] width 97 height 28
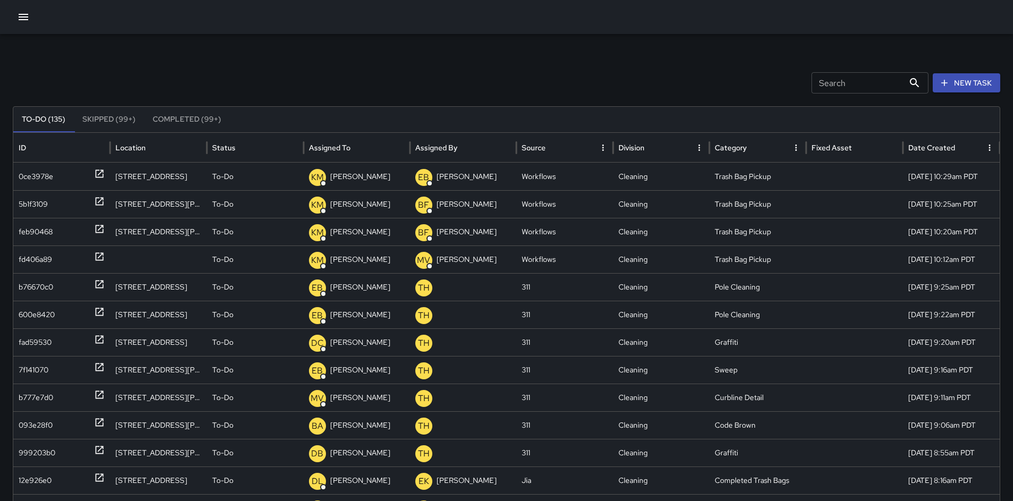
drag, startPoint x: 250, startPoint y: 72, endPoint x: 282, endPoint y: 131, distance: 67.1
click at [261, 98] on div "Search Search New Task To-Do (135) Skipped (99+) Completed (99+) ID Location St…" at bounding box center [506, 335] width 1013 height 603
drag, startPoint x: 315, startPoint y: 173, endPoint x: 314, endPoint y: 133, distance: 40.4
click at [315, 173] on p "KM" at bounding box center [317, 177] width 13 height 13
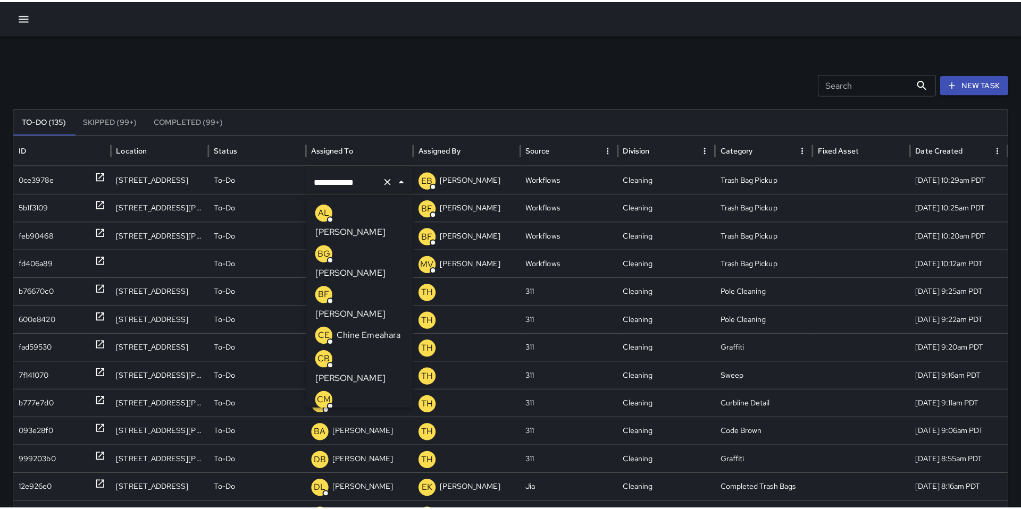
scroll to position [396, 0]
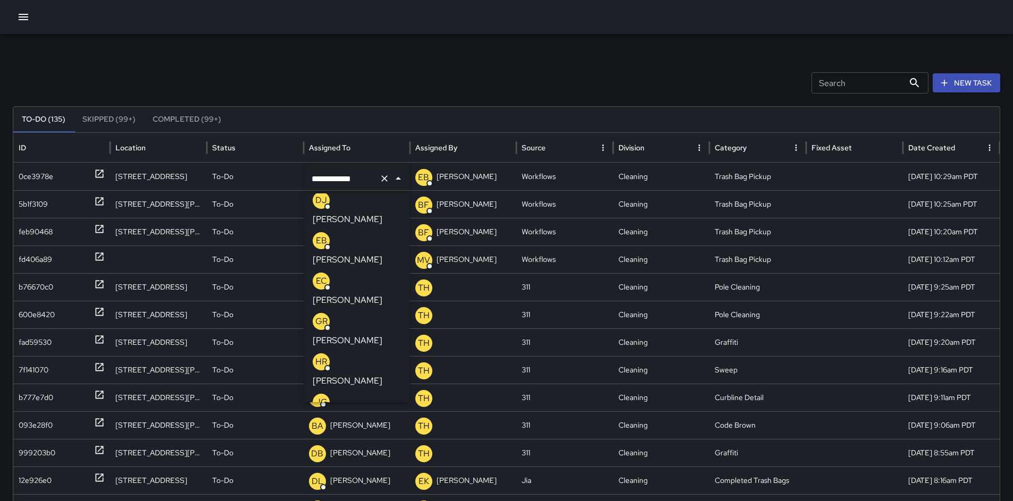
drag, startPoint x: 388, startPoint y: 74, endPoint x: 395, endPoint y: 79, distance: 7.7
click at [388, 75] on div "Search Search New Task" at bounding box center [506, 82] width 987 height 21
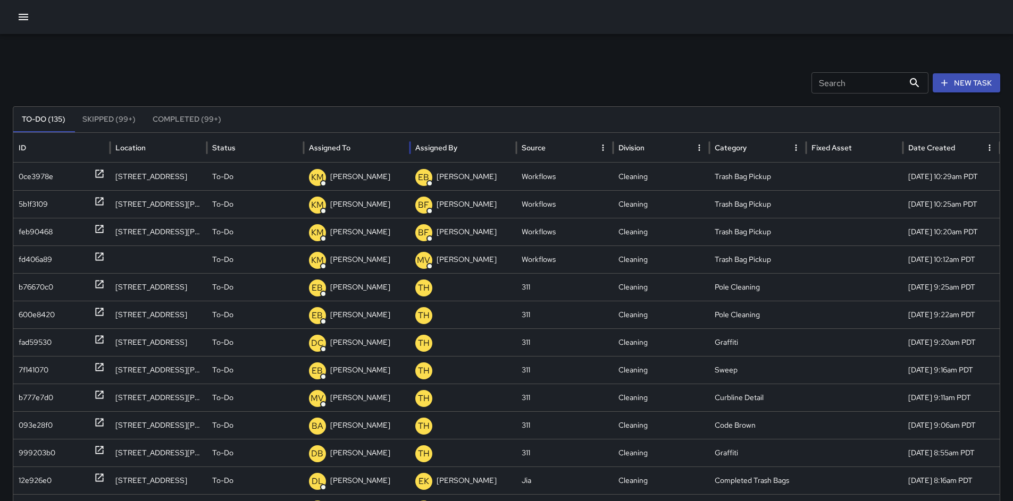
drag, startPoint x: 366, startPoint y: 158, endPoint x: 349, endPoint y: 144, distance: 21.5
click at [365, 157] on div "Assigned To" at bounding box center [357, 147] width 96 height 29
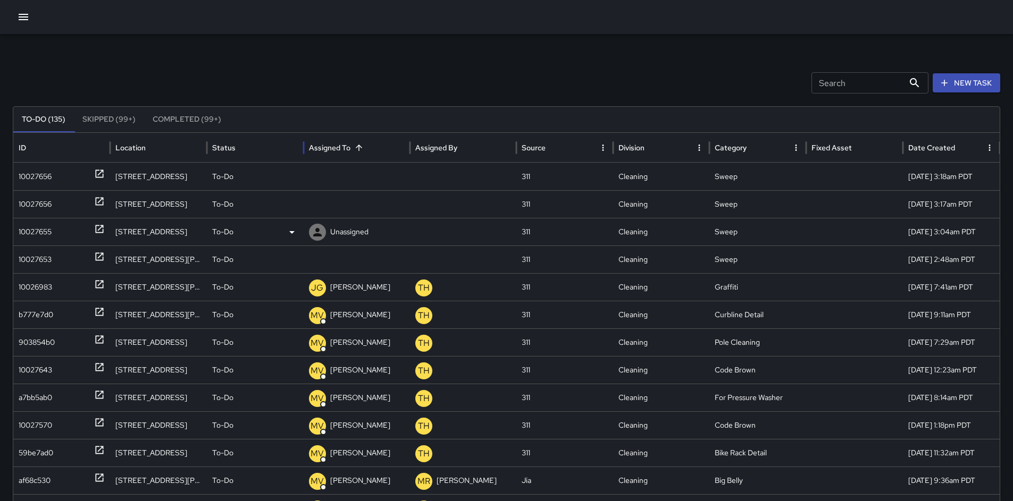
click at [258, 231] on div "To-Do" at bounding box center [255, 232] width 86 height 27
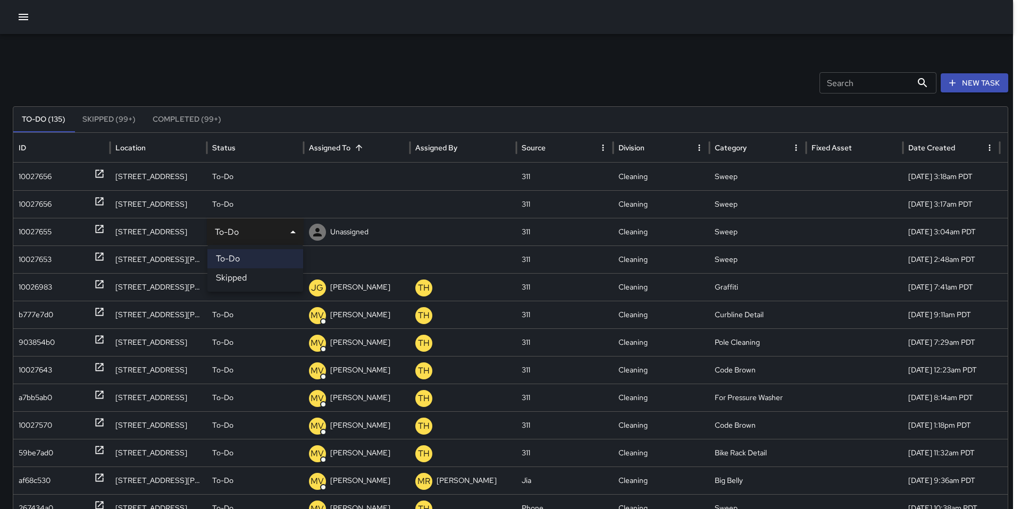
click at [293, 244] on div at bounding box center [510, 254] width 1021 height 509
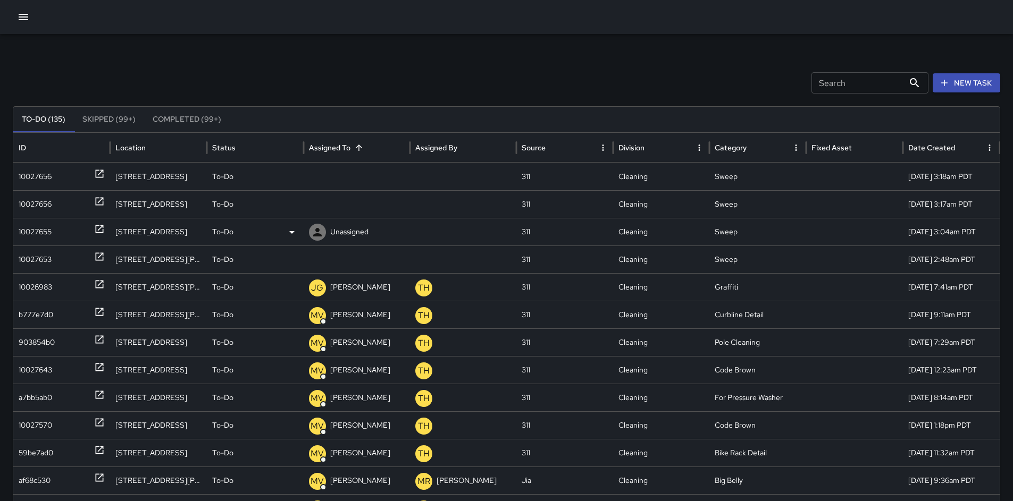
click at [343, 223] on p "Unassigned" at bounding box center [349, 232] width 38 height 27
click at [353, 214] on p "Unassigned" at bounding box center [349, 204] width 38 height 27
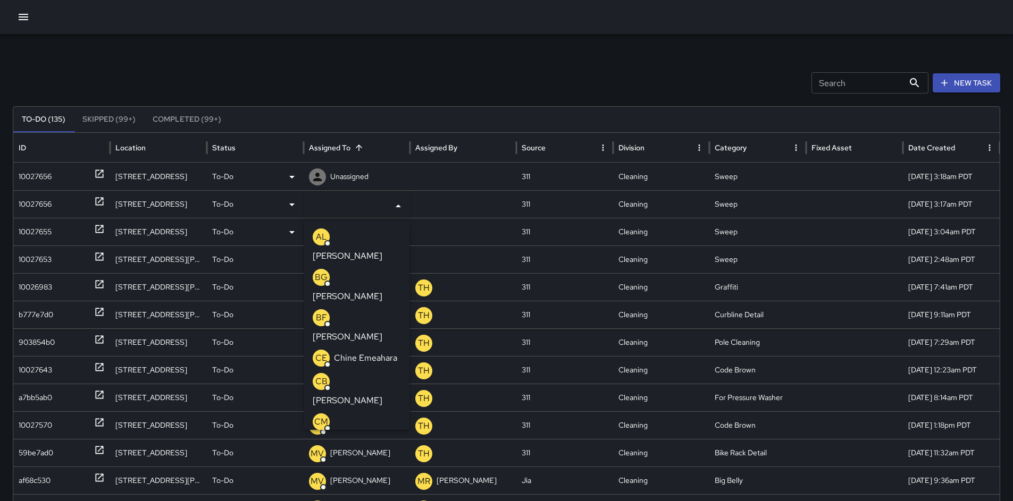
click at [348, 179] on p "Unassigned" at bounding box center [349, 176] width 38 height 27
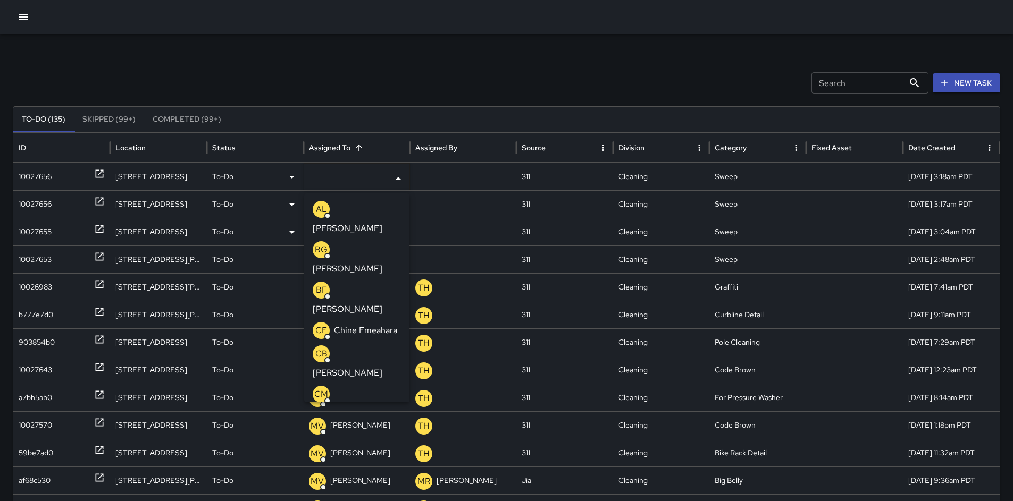
click at [430, 195] on div at bounding box center [463, 204] width 106 height 28
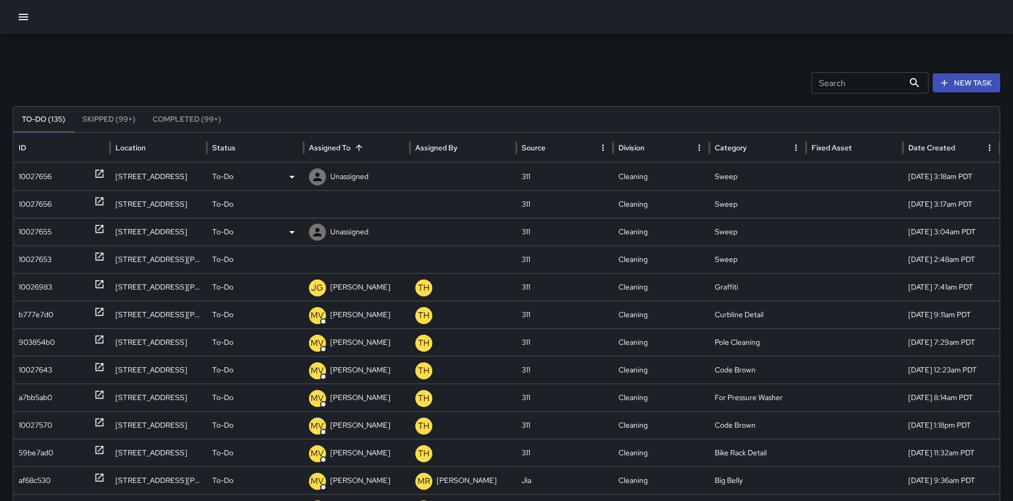
click at [330, 239] on p "Unassigned" at bounding box center [349, 232] width 38 height 27
click at [454, 110] on div "To-Do (135) Skipped (99+) Completed (99+)" at bounding box center [506, 120] width 986 height 26
click at [439, 173] on div at bounding box center [463, 177] width 106 height 28
drag, startPoint x: 345, startPoint y: 64, endPoint x: 350, endPoint y: 93, distance: 28.6
click at [344, 68] on div "Search Search New Task To-Do (135) Skipped (99+) Completed (99+) ID Location St…" at bounding box center [506, 335] width 1013 height 603
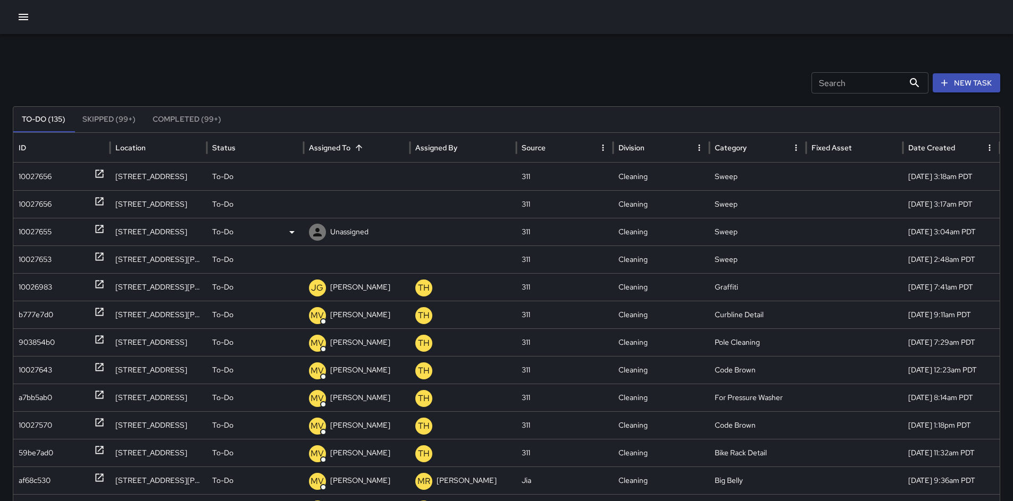
click at [0, 0] on p "Unassigned" at bounding box center [0, 0] width 0 height 0
click at [323, 91] on div "Search Search New Task" at bounding box center [506, 82] width 987 height 21
click at [340, 121] on div "To-Do (135) Skipped (99+) Completed (99+)" at bounding box center [506, 120] width 986 height 26
click at [27, 18] on icon "button" at bounding box center [23, 17] width 13 height 13
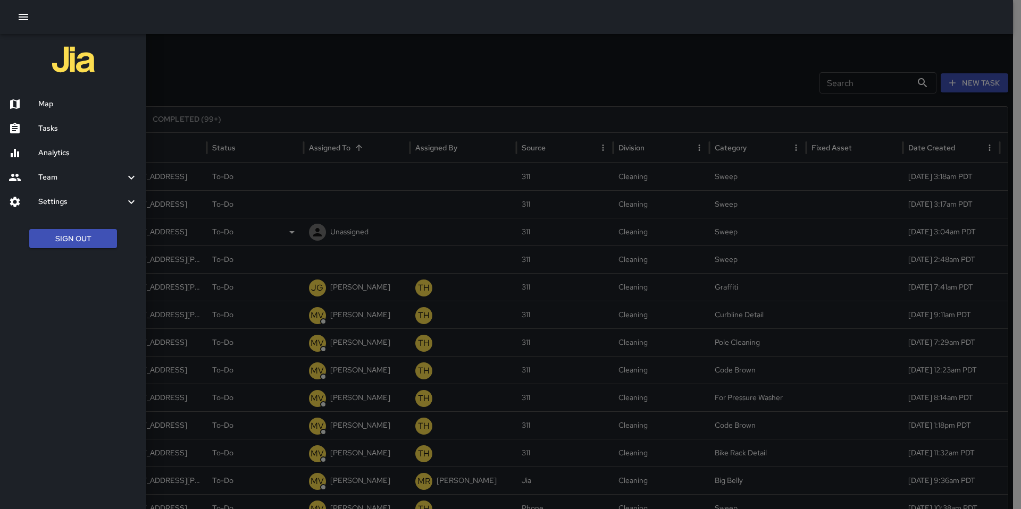
click at [48, 105] on h6 "Map" at bounding box center [87, 104] width 99 height 12
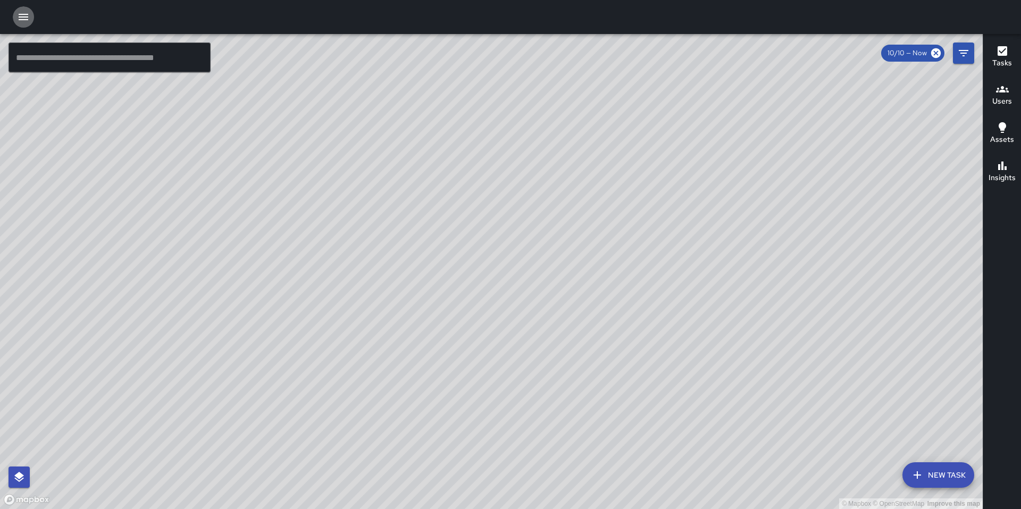
click at [24, 19] on icon "button" at bounding box center [24, 17] width 10 height 6
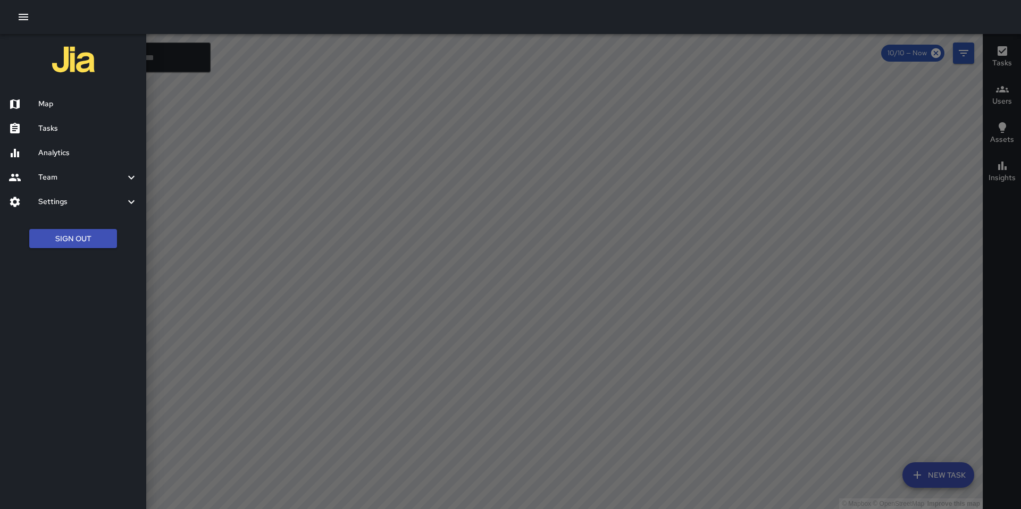
click at [55, 132] on h6 "Tasks" at bounding box center [87, 129] width 99 height 12
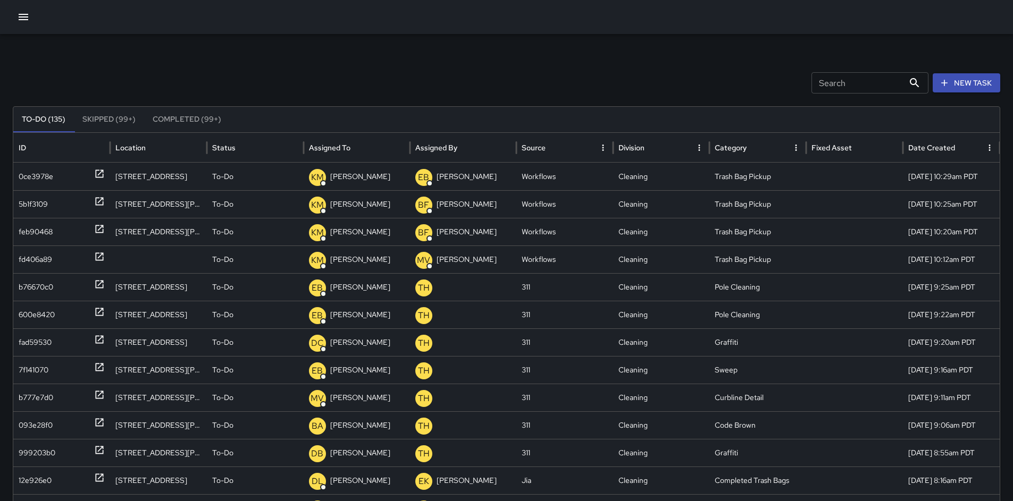
click at [21, 24] on button "button" at bounding box center [23, 16] width 21 height 21
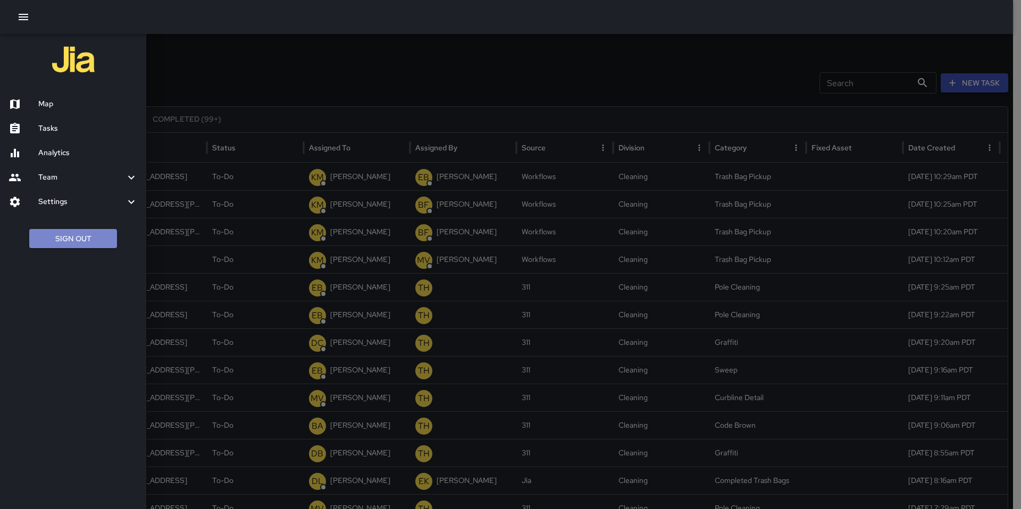
click at [66, 247] on button "Sign Out" at bounding box center [73, 239] width 88 height 20
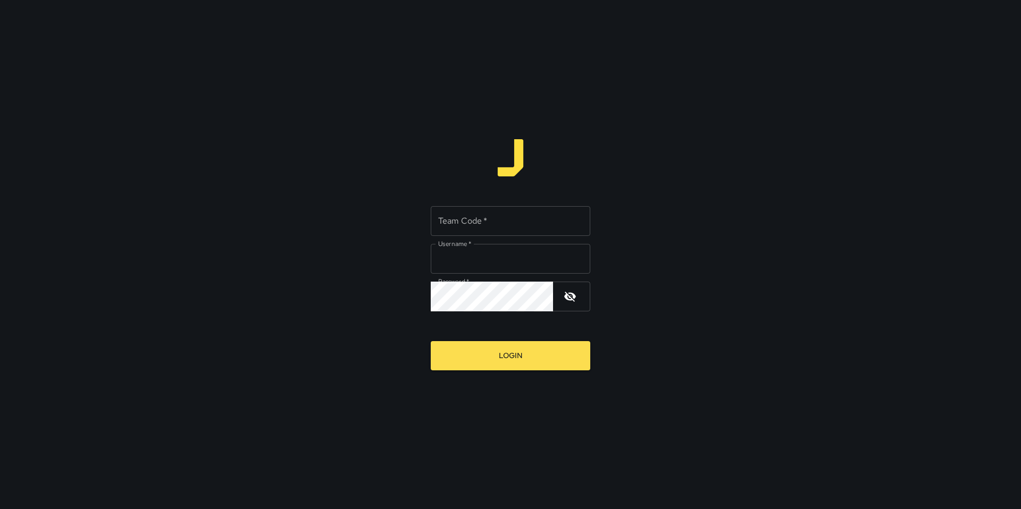
type input "*******"
click at [475, 219] on input "Team Code   *" at bounding box center [511, 221] width 160 height 30
type input "*****"
click at [512, 360] on button "Login" at bounding box center [511, 355] width 160 height 29
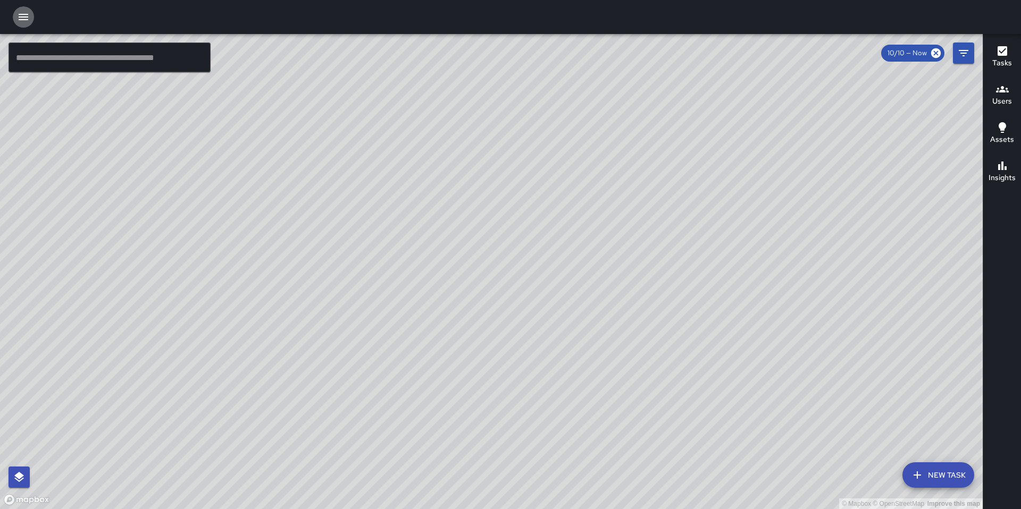
click at [19, 18] on icon "button" at bounding box center [23, 17] width 13 height 13
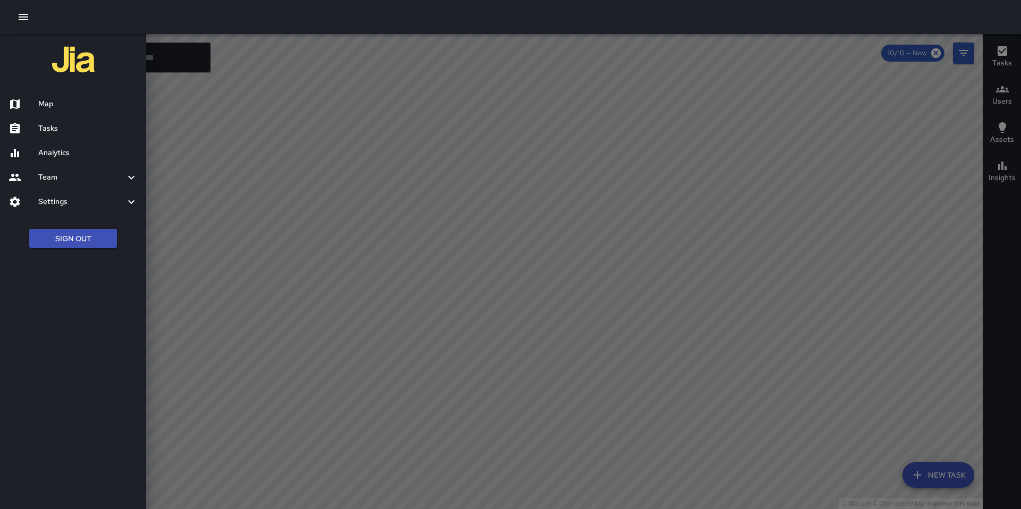
click at [49, 123] on h6 "Tasks" at bounding box center [87, 129] width 99 height 12
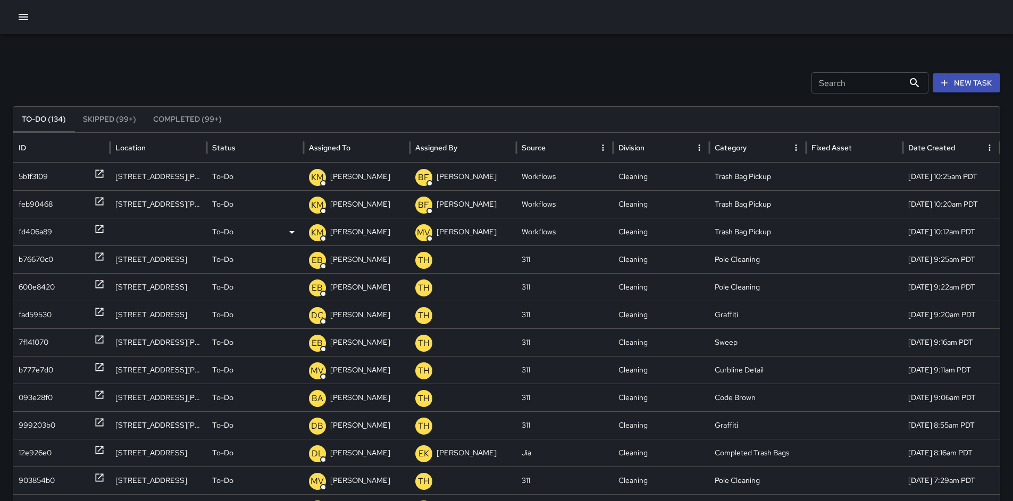
click at [43, 229] on div "fd406a89" at bounding box center [35, 232] width 33 height 27
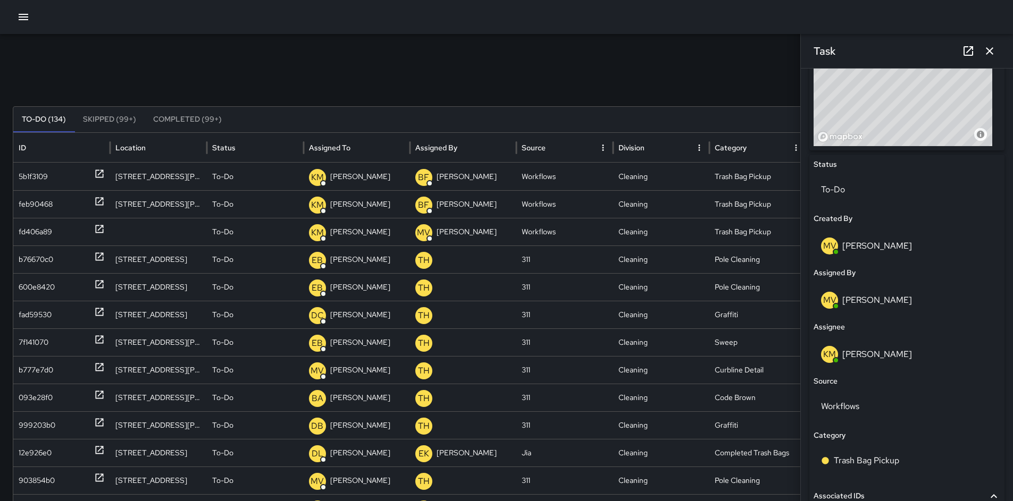
scroll to position [561, 0]
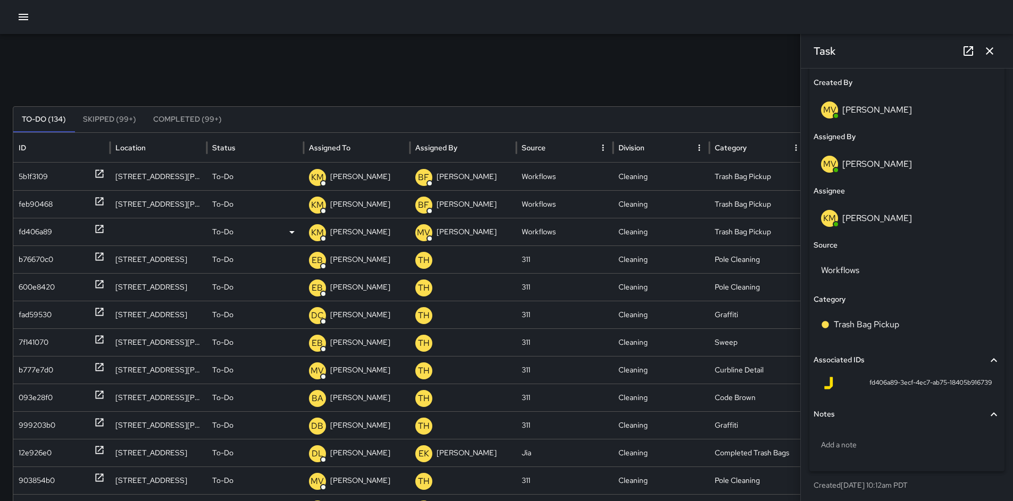
click at [152, 232] on div at bounding box center [158, 232] width 97 height 28
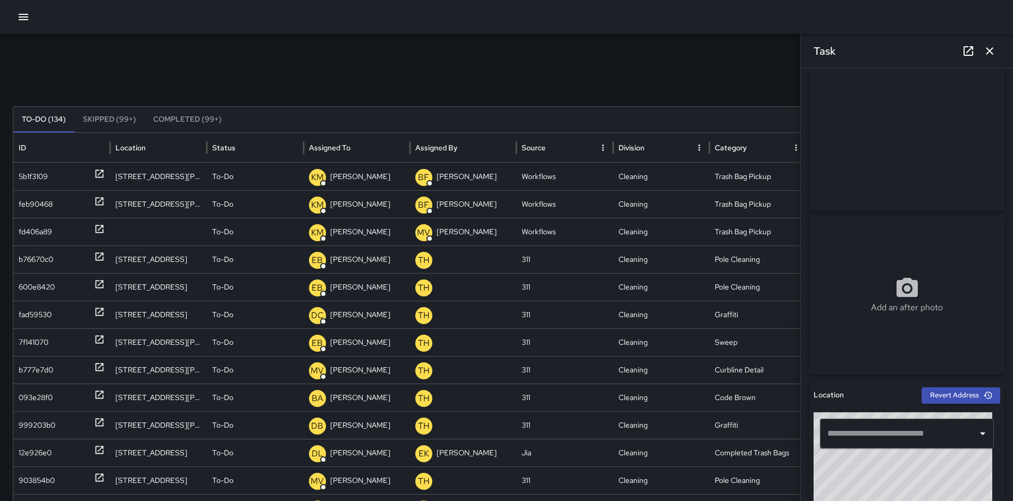
scroll to position [19, 0]
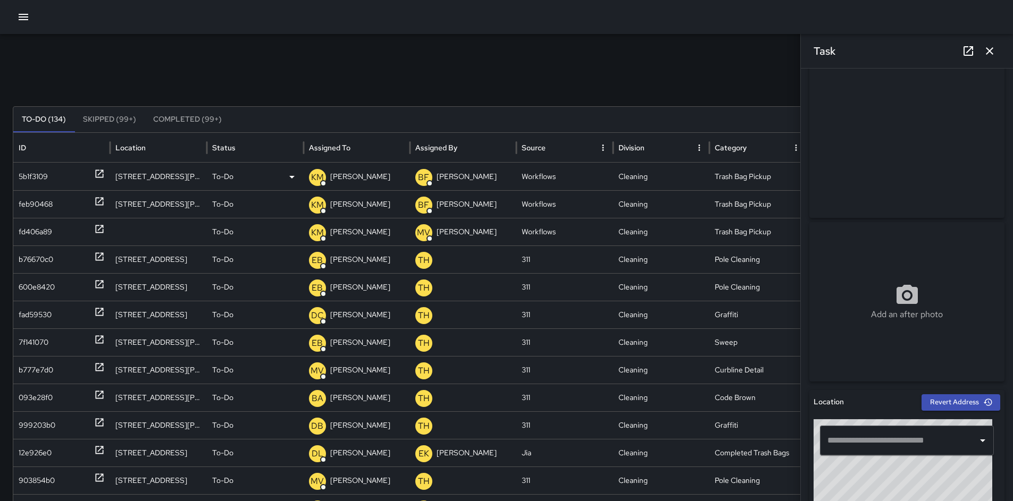
click at [136, 178] on div "[STREET_ADDRESS][PERSON_NAME]" at bounding box center [158, 177] width 97 height 28
click at [144, 198] on div "[STREET_ADDRESS][PERSON_NAME]" at bounding box center [158, 204] width 97 height 28
click at [144, 203] on div "[STREET_ADDRESS][PERSON_NAME]" at bounding box center [158, 204] width 97 height 28
click at [156, 258] on div "[STREET_ADDRESS]" at bounding box center [158, 260] width 97 height 28
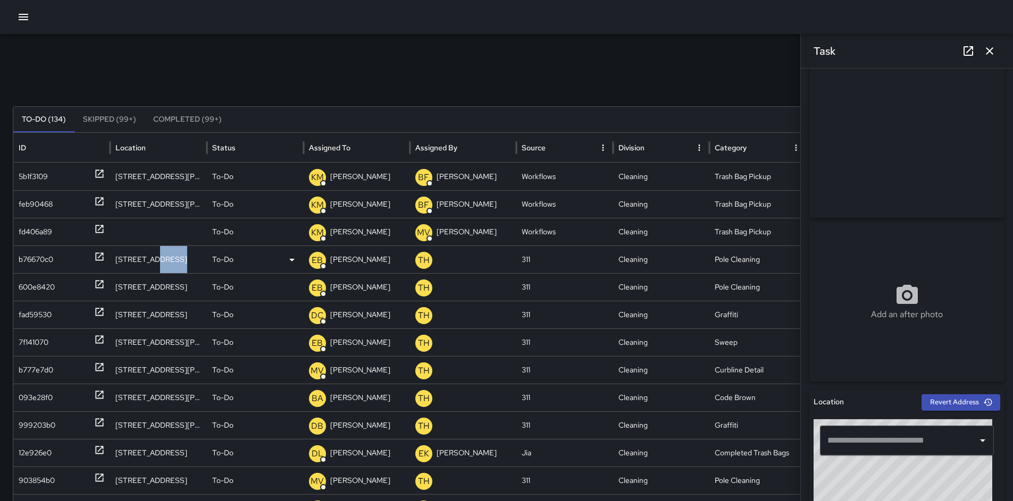
click at [156, 258] on div "[STREET_ADDRESS]" at bounding box center [158, 260] width 97 height 28
click at [160, 284] on div "[STREET_ADDRESS]" at bounding box center [158, 287] width 97 height 28
click at [164, 297] on div "[STREET_ADDRESS]" at bounding box center [158, 287] width 97 height 28
click at [167, 315] on div "[STREET_ADDRESS]" at bounding box center [158, 315] width 97 height 28
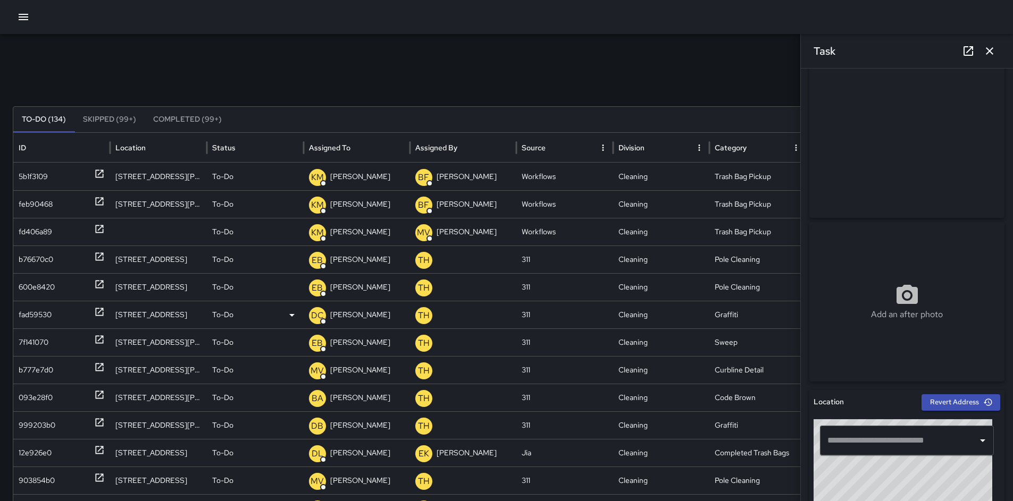
click at [167, 315] on div "[STREET_ADDRESS]" at bounding box center [158, 315] width 97 height 28
click at [978, 55] on div "Task" at bounding box center [907, 51] width 212 height 34
click at [989, 51] on icon "button" at bounding box center [989, 51] width 13 height 13
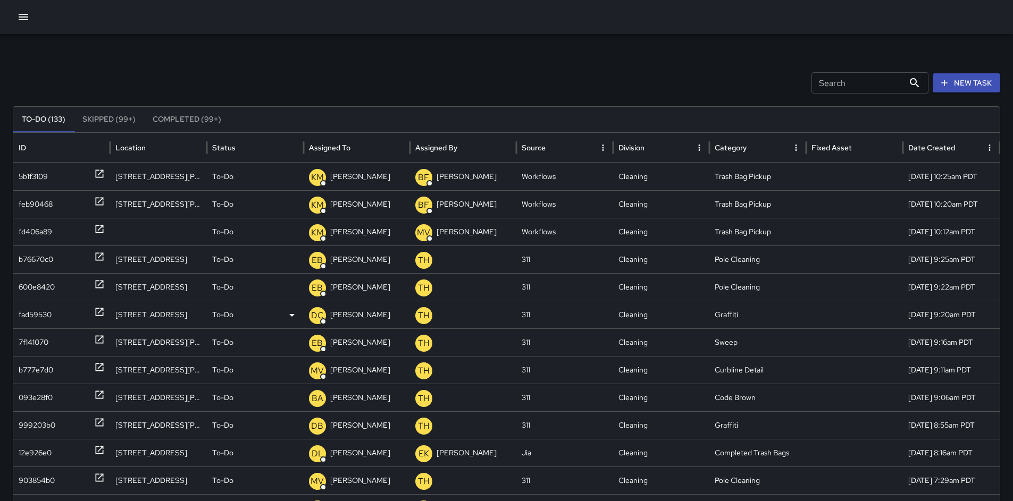
click at [131, 312] on div "[STREET_ADDRESS]" at bounding box center [158, 315] width 97 height 28
click at [41, 317] on div "fad59530" at bounding box center [35, 314] width 33 height 27
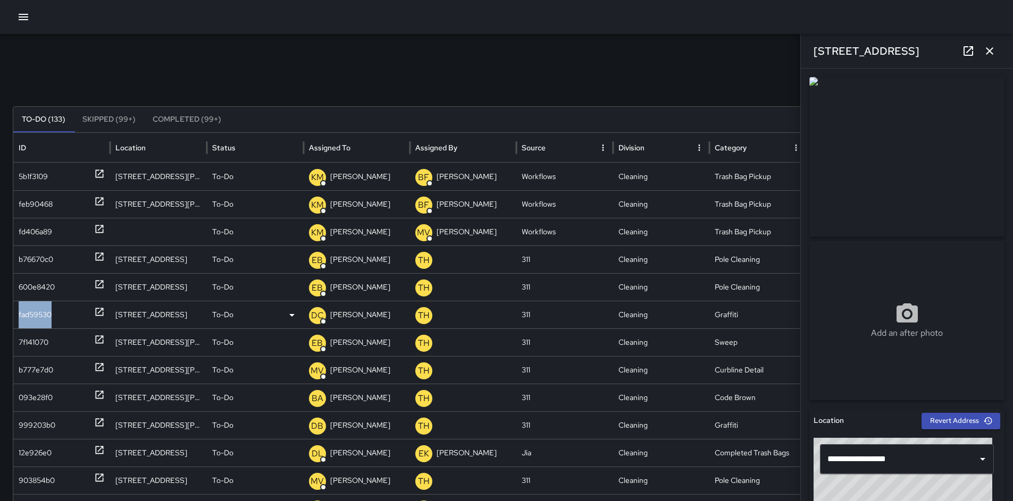
click at [41, 317] on div "fad59530" at bounding box center [35, 314] width 33 height 27
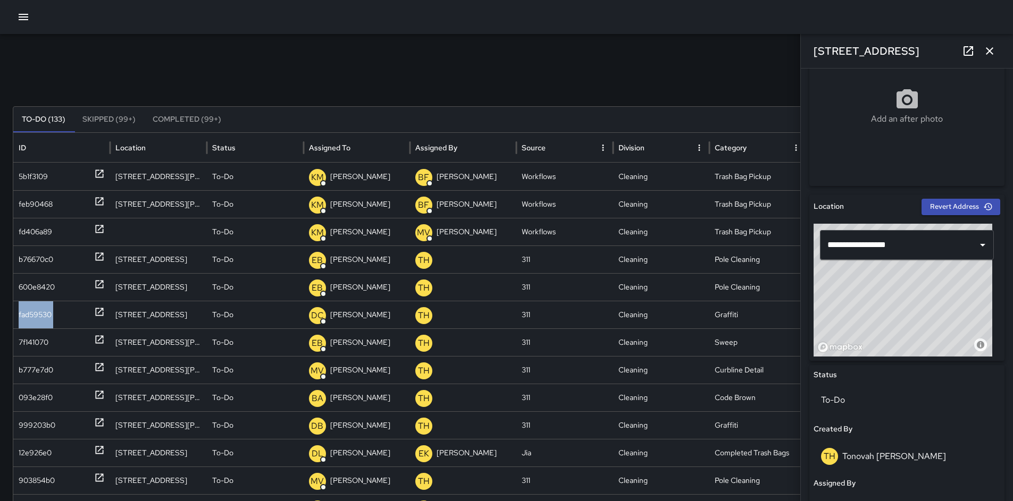
scroll to position [365, 0]
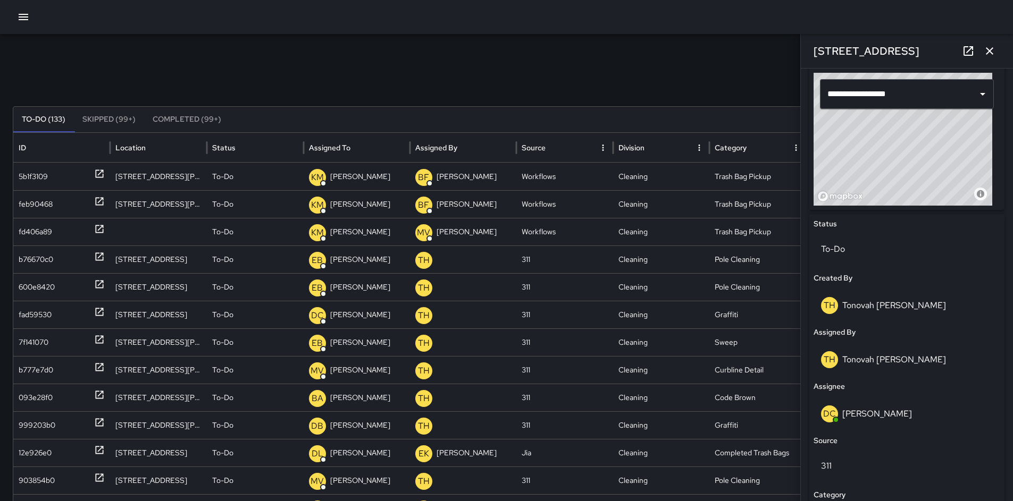
click at [428, 70] on div "Search Search New Task To-Do (133) Skipped (99+) Completed (99+) ID Location St…" at bounding box center [506, 335] width 1013 height 603
click at [994, 51] on icon "button" at bounding box center [989, 51] width 13 height 13
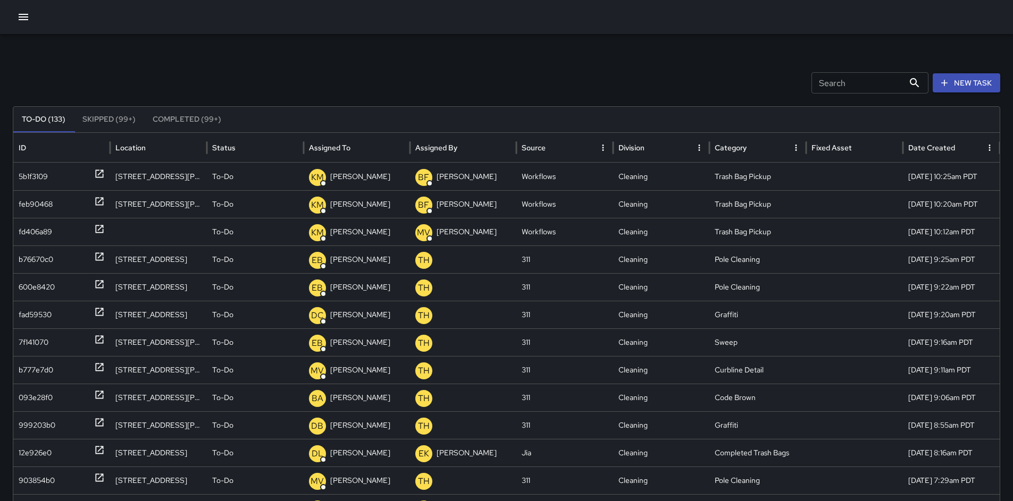
click at [988, 90] on button "New Task" at bounding box center [967, 83] width 68 height 20
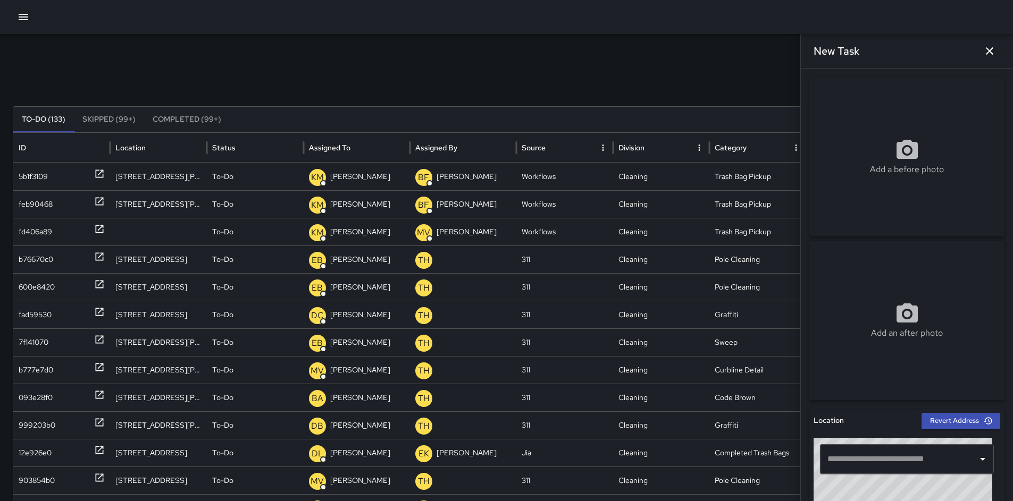
click at [985, 86] on div "Add a before photo" at bounding box center [906, 157] width 195 height 160
click at [895, 228] on div "Add a before photo" at bounding box center [906, 157] width 195 height 160
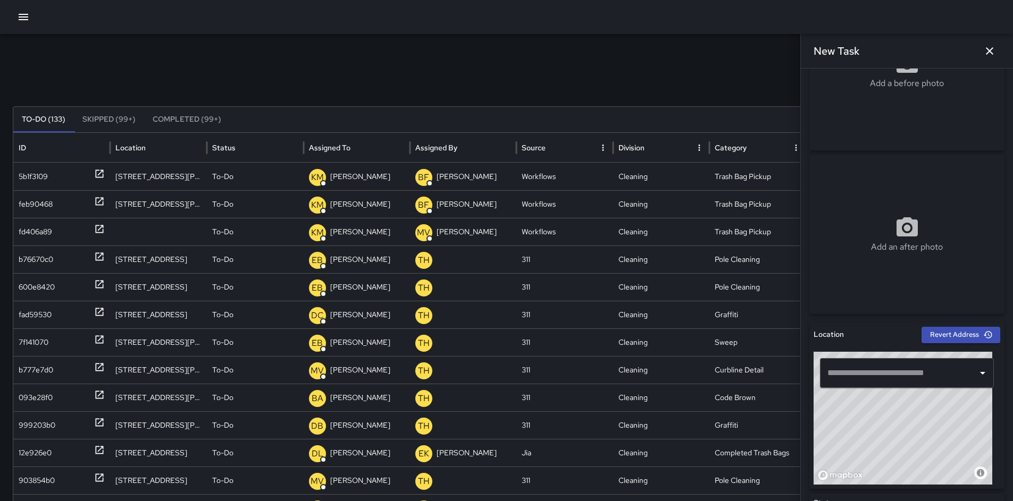
scroll to position [228, 0]
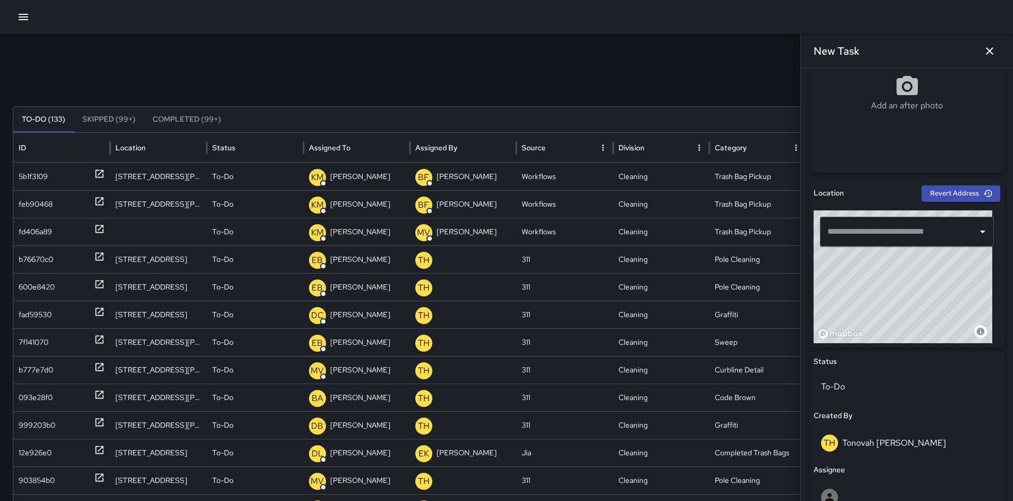
click at [861, 233] on input "text" at bounding box center [899, 232] width 148 height 20
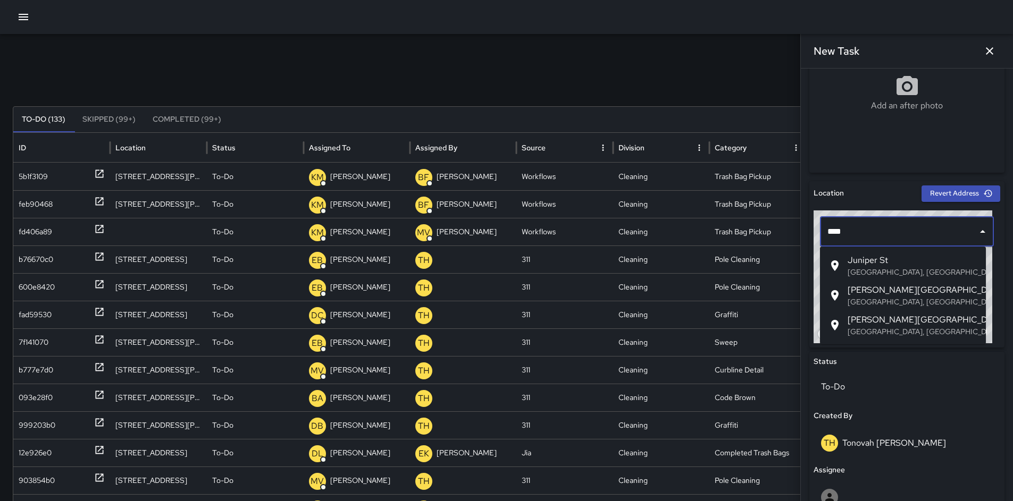
click at [862, 263] on span "Juniper St" at bounding box center [913, 260] width 130 height 13
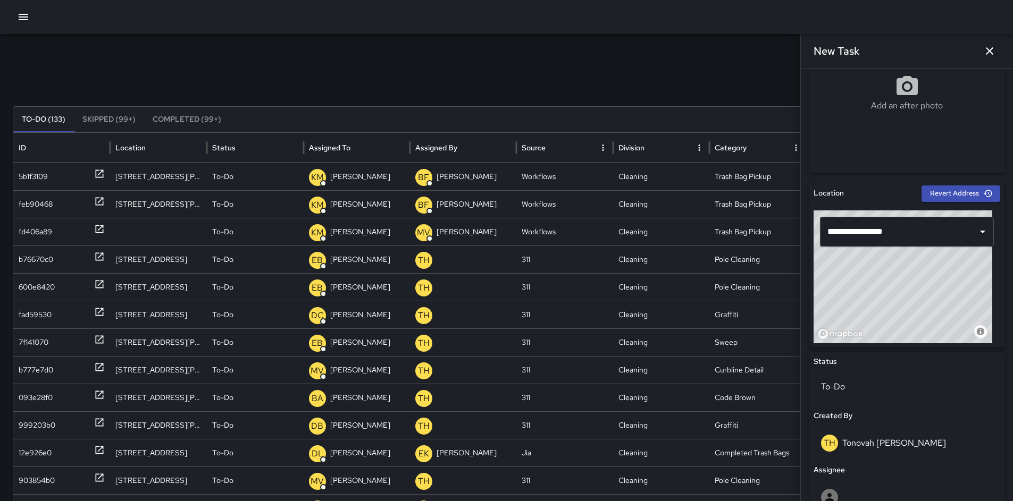
type input "**********"
drag, startPoint x: 892, startPoint y: 287, endPoint x: 899, endPoint y: 303, distance: 17.6
click at [899, 303] on div "© Mapbox © OpenStreetMap Improve this map" at bounding box center [903, 277] width 179 height 133
click at [899, 298] on div "© Mapbox © OpenStreetMap Improve this map" at bounding box center [903, 277] width 179 height 133
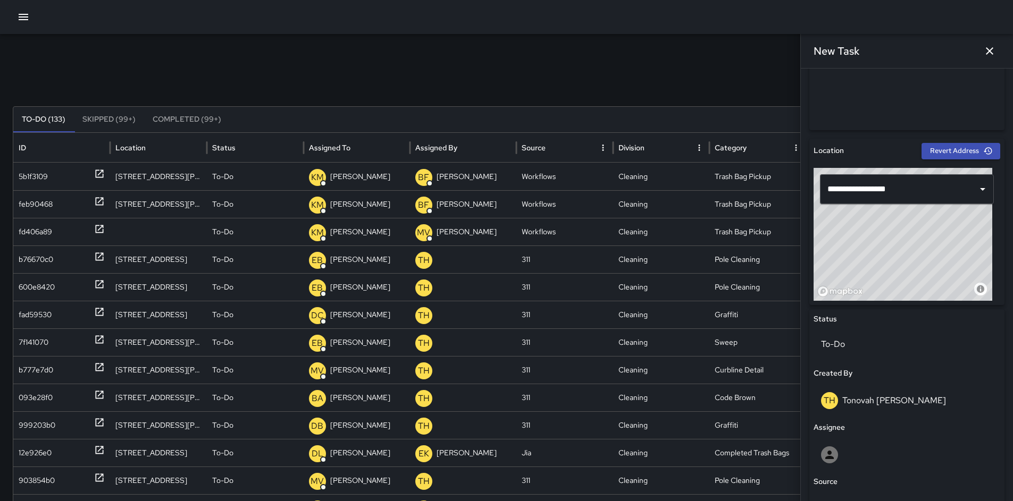
scroll to position [447, 0]
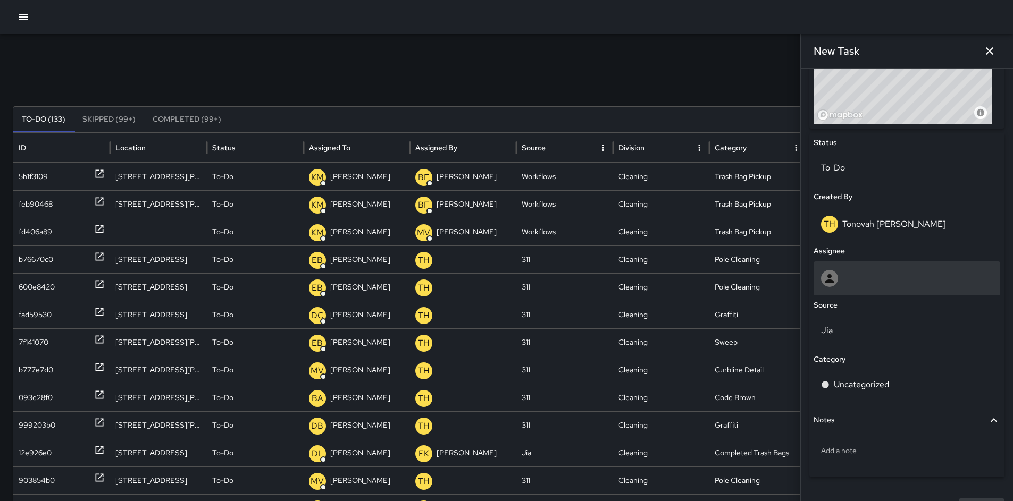
click at [854, 276] on div at bounding box center [907, 278] width 172 height 17
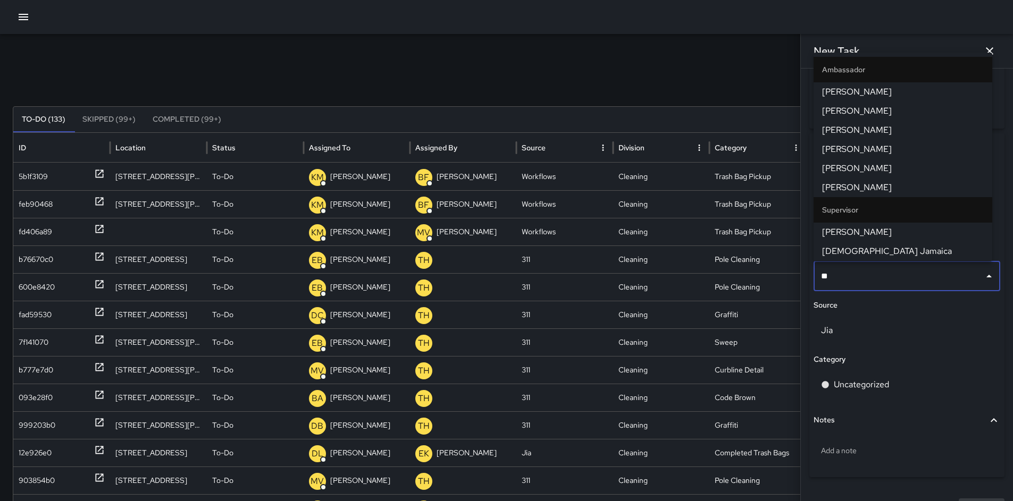
type input "***"
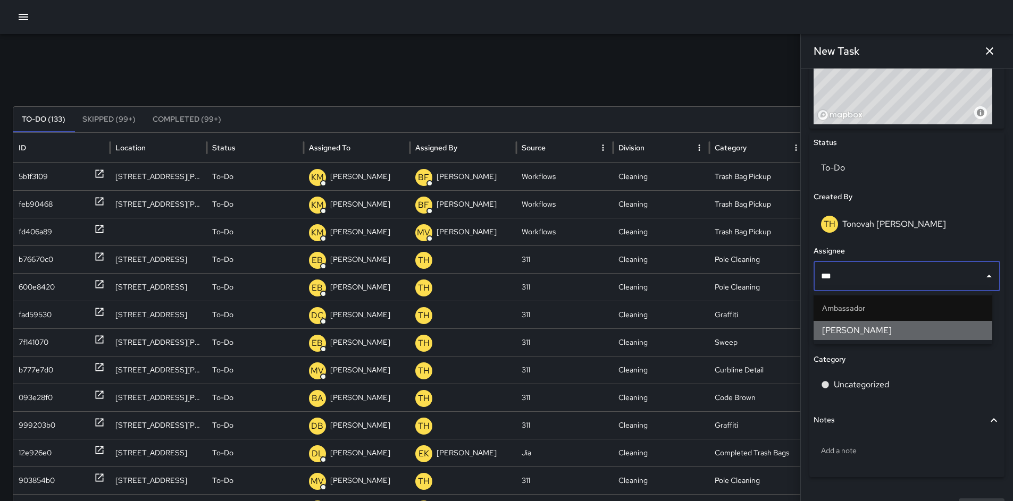
click at [868, 322] on li "[PERSON_NAME]" at bounding box center [903, 330] width 179 height 19
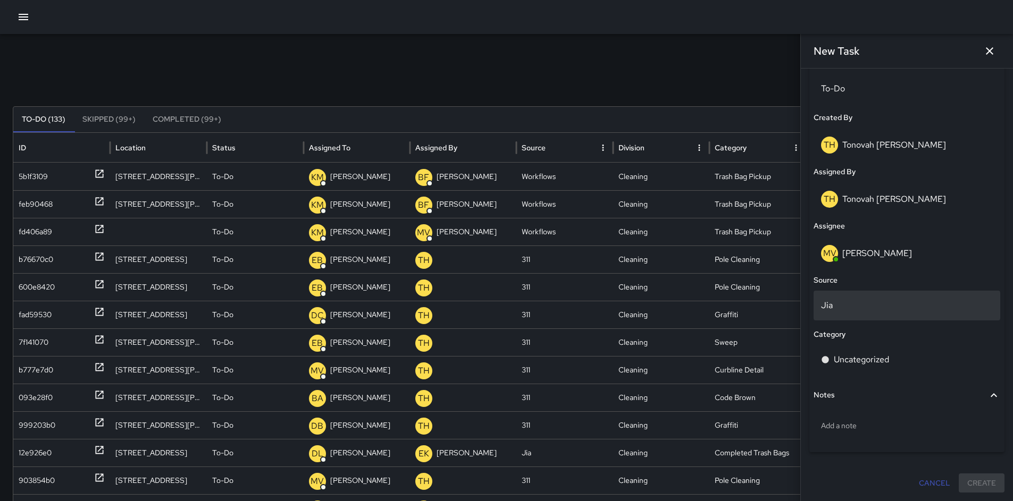
click at [856, 301] on p "Jia" at bounding box center [907, 305] width 172 height 13
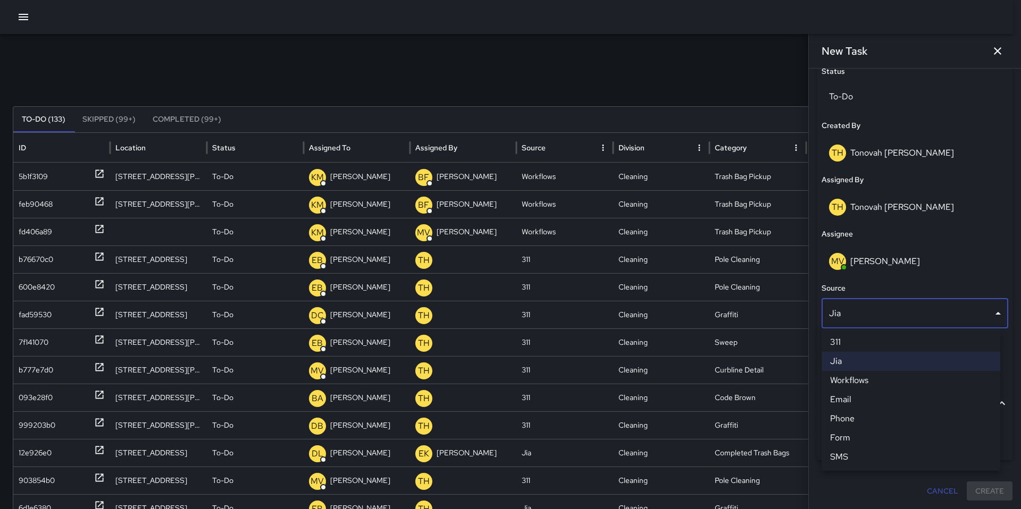
click at [859, 316] on div at bounding box center [510, 254] width 1021 height 509
click at [854, 318] on body "Search Search New Task To-Do (133) Skipped (99+) Completed (99+) ID Location St…" at bounding box center [510, 319] width 1021 height 638
click at [864, 400] on li "Email" at bounding box center [910, 399] width 179 height 19
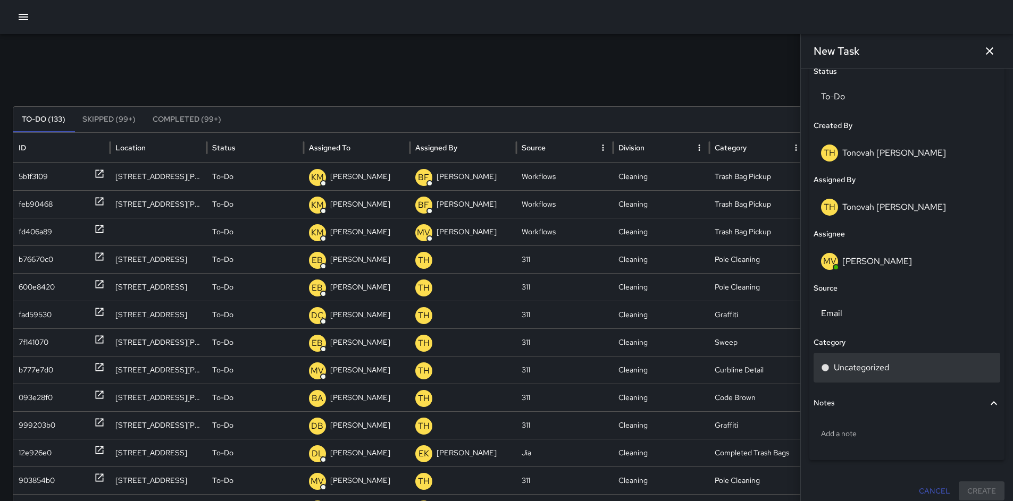
click at [858, 374] on div "Uncategorized" at bounding box center [907, 368] width 187 height 30
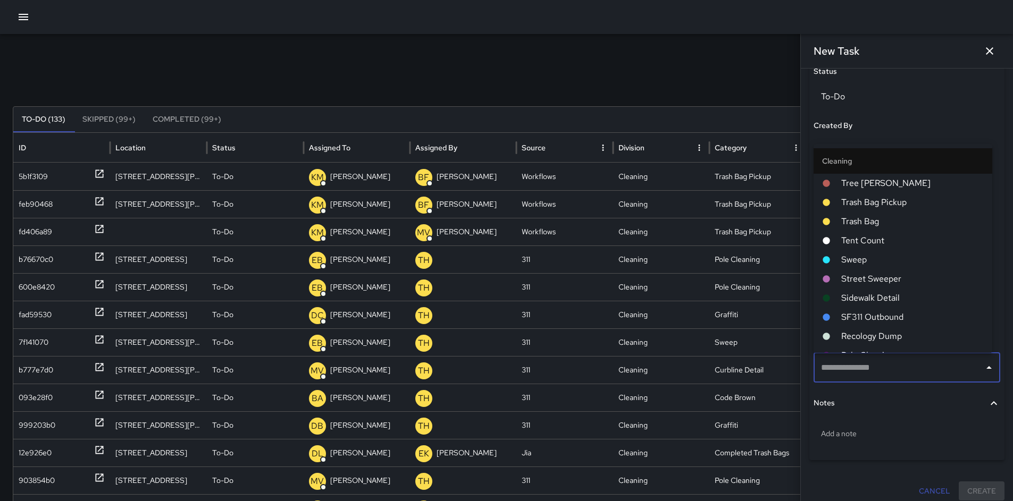
click at [857, 254] on span "Sweep" at bounding box center [912, 260] width 142 height 13
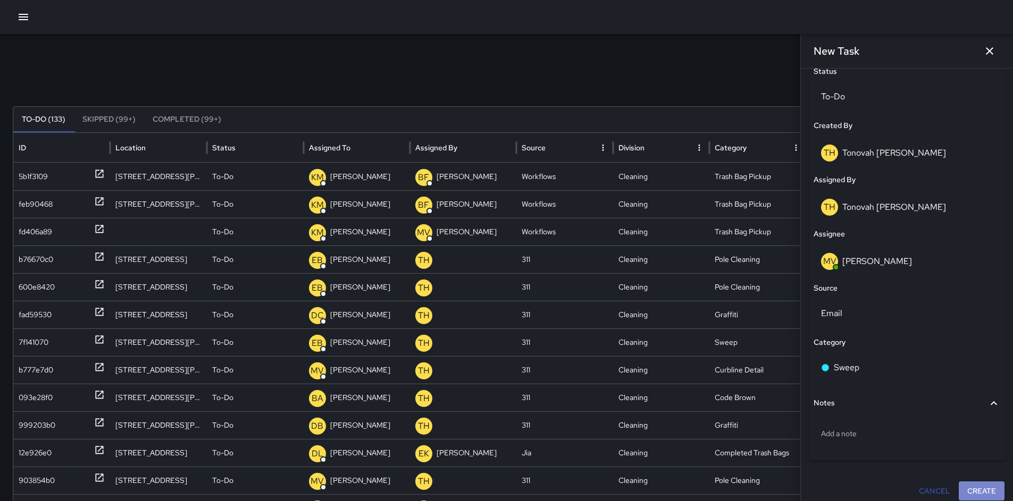
click at [979, 491] on button "Create" at bounding box center [982, 492] width 46 height 20
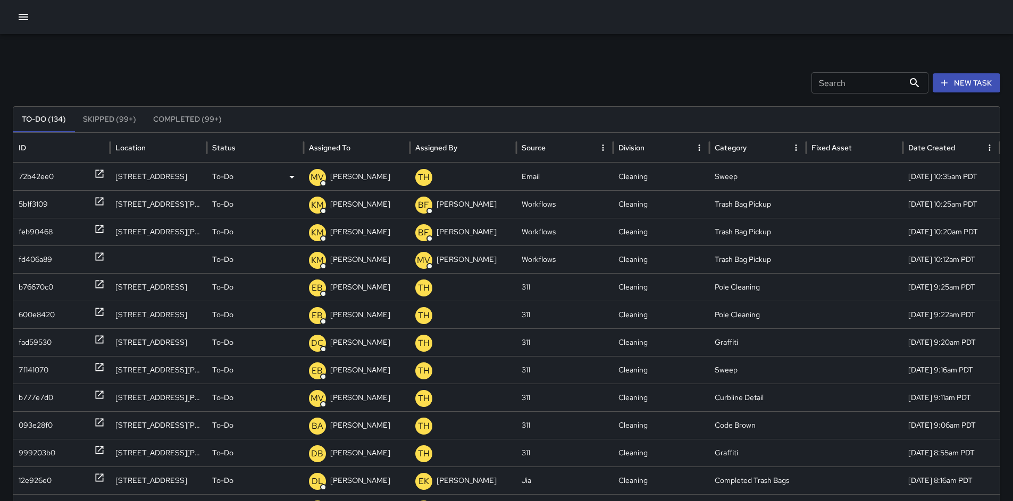
click at [44, 173] on div "72b42ee0" at bounding box center [36, 176] width 35 height 27
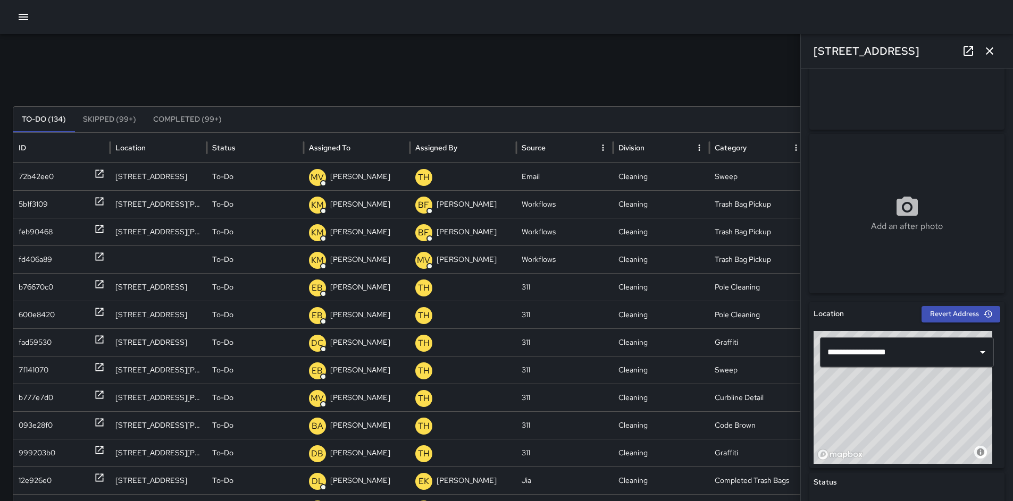
scroll to position [224, 0]
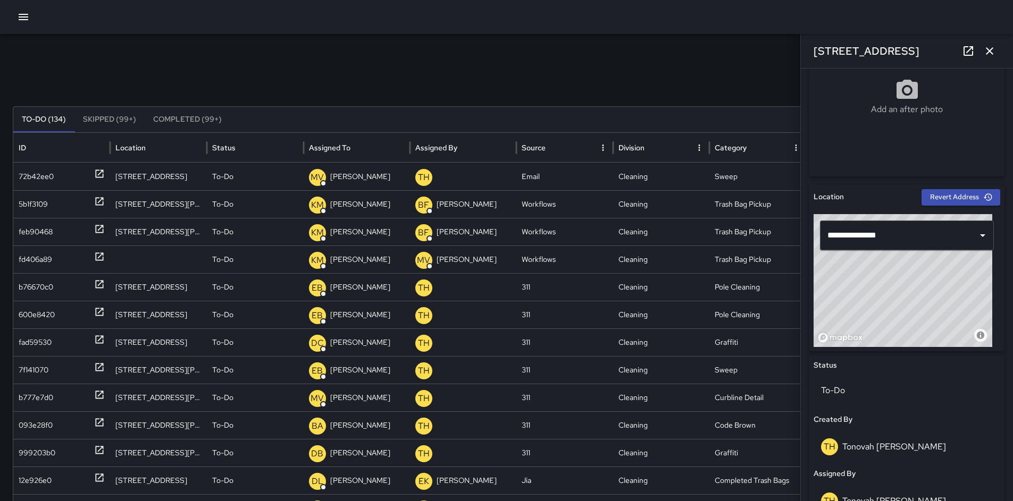
drag, startPoint x: 919, startPoint y: 271, endPoint x: 928, endPoint y: 279, distance: 12.4
click at [928, 279] on div "© Mapbox © OpenStreetMap Improve this map" at bounding box center [903, 280] width 179 height 133
drag, startPoint x: 895, startPoint y: 307, endPoint x: 921, endPoint y: 294, distance: 29.5
click at [921, 294] on div "© Mapbox © OpenStreetMap Improve this map" at bounding box center [903, 280] width 179 height 133
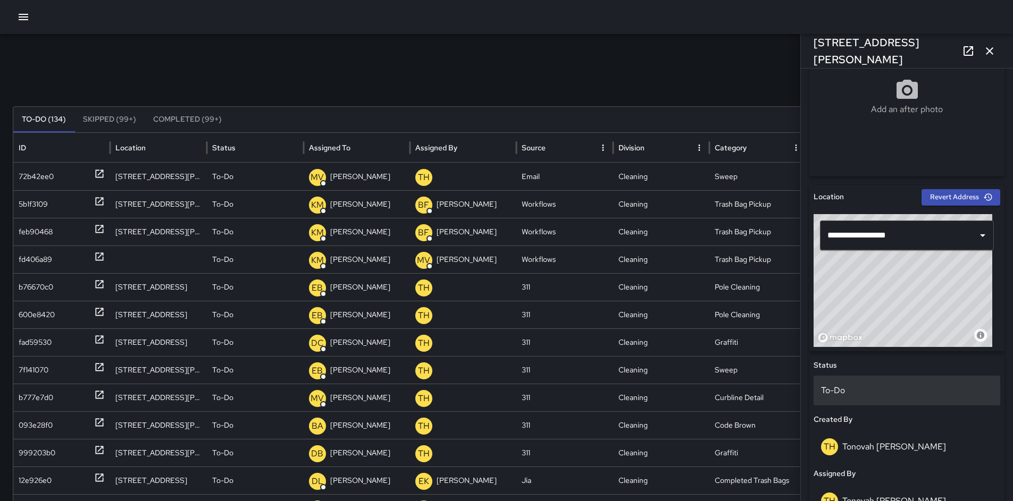
drag, startPoint x: 905, startPoint y: 315, endPoint x: 881, endPoint y: 379, distance: 69.0
click at [881, 379] on div "**********" at bounding box center [906, 508] width 195 height 647
drag, startPoint x: 916, startPoint y: 329, endPoint x: 910, endPoint y: 325, distance: 6.2
click at [908, 347] on div "**********" at bounding box center [906, 268] width 195 height 166
drag, startPoint x: 903, startPoint y: 305, endPoint x: 881, endPoint y: 338, distance: 39.8
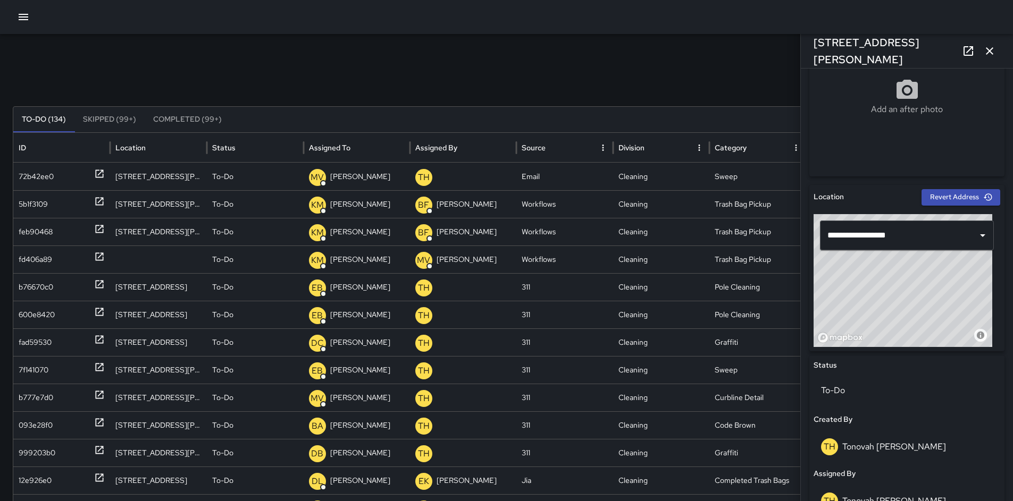
click at [880, 340] on div "© Mapbox © OpenStreetMap Improve this map" at bounding box center [903, 280] width 179 height 133
click at [905, 230] on input "**********" at bounding box center [892, 235] width 135 height 20
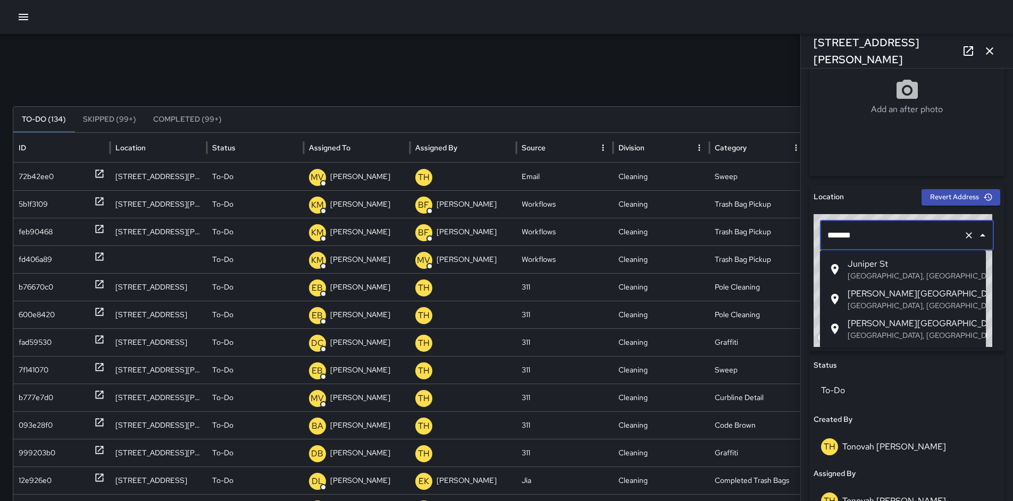
click at [902, 263] on span "Juniper St" at bounding box center [913, 264] width 130 height 13
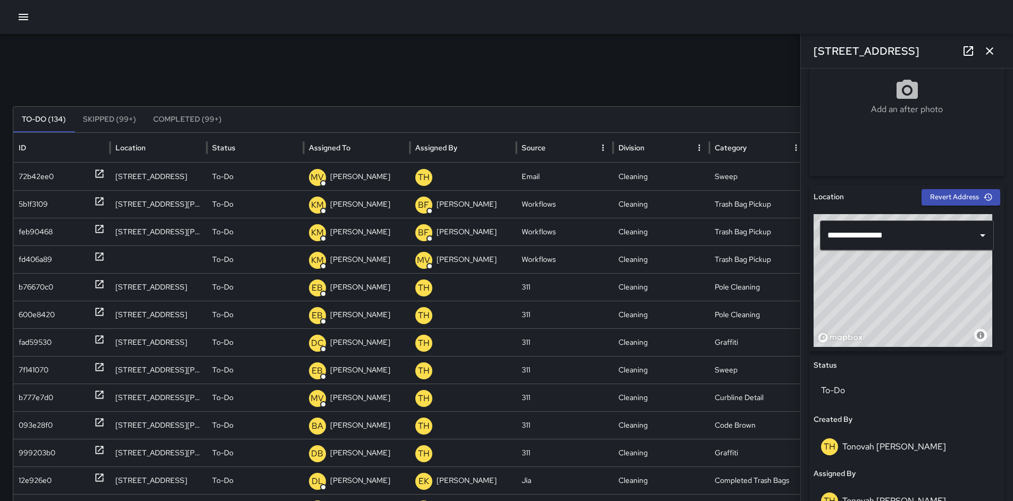
drag, startPoint x: 885, startPoint y: 273, endPoint x: 874, endPoint y: 261, distance: 16.6
click at [874, 261] on div "© Mapbox © OpenStreetMap Improve this map" at bounding box center [903, 280] width 179 height 133
type input "**********"
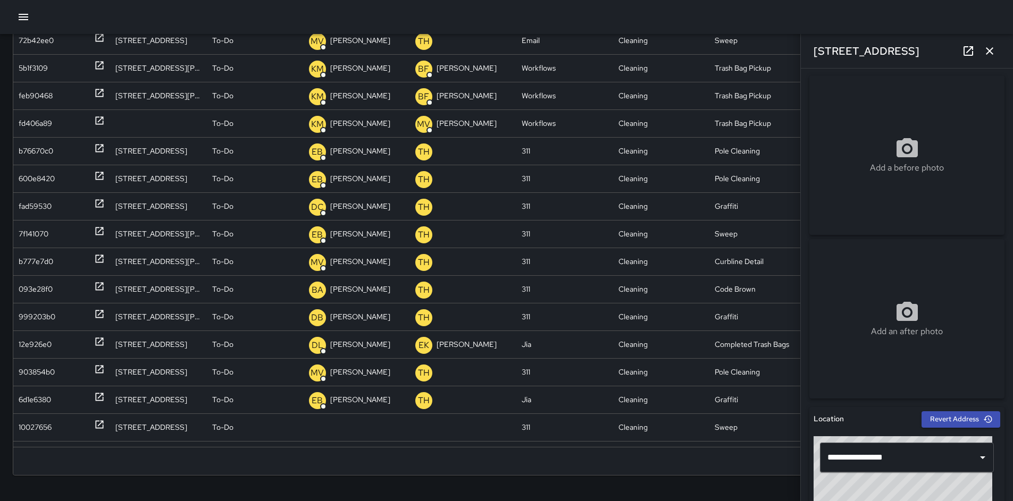
scroll to position [2, 0]
click at [990, 55] on icon "button" at bounding box center [989, 51] width 13 height 13
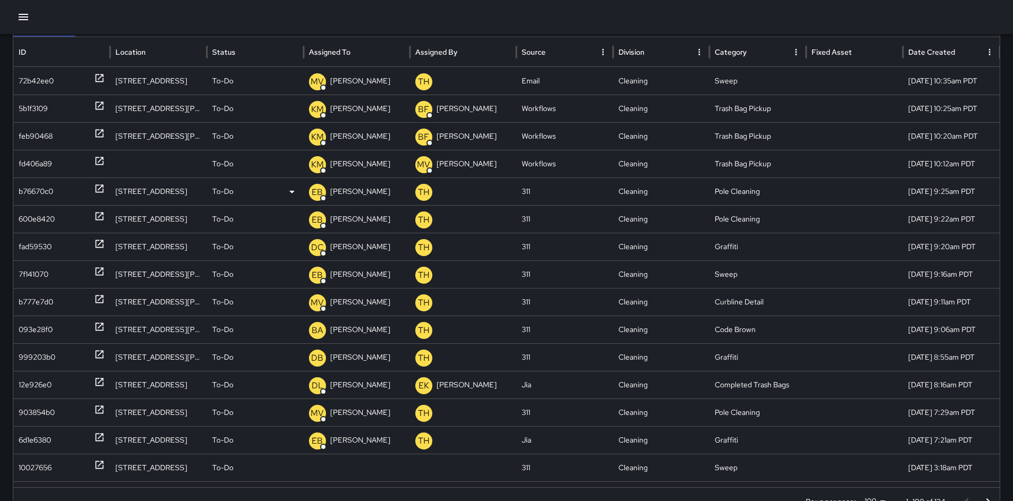
scroll to position [0, 0]
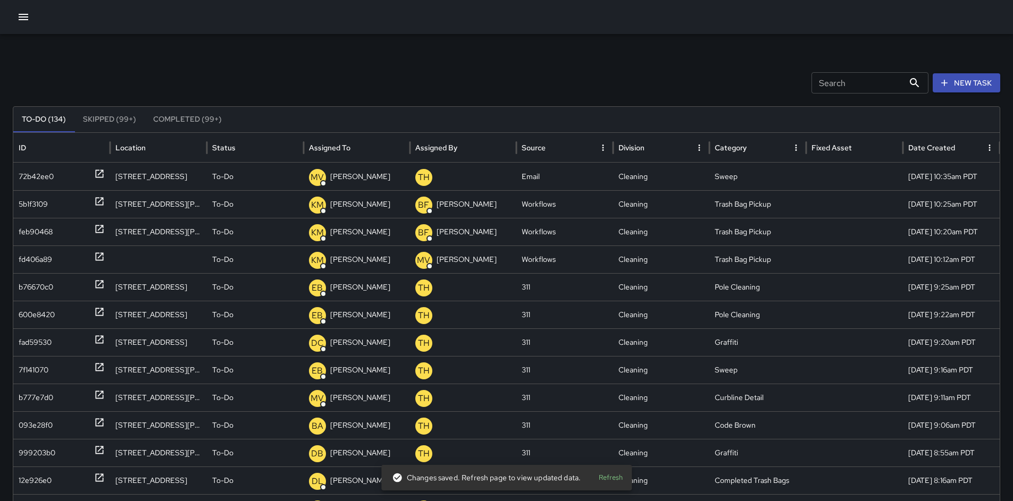
click at [949, 87] on icon "button" at bounding box center [944, 83] width 11 height 11
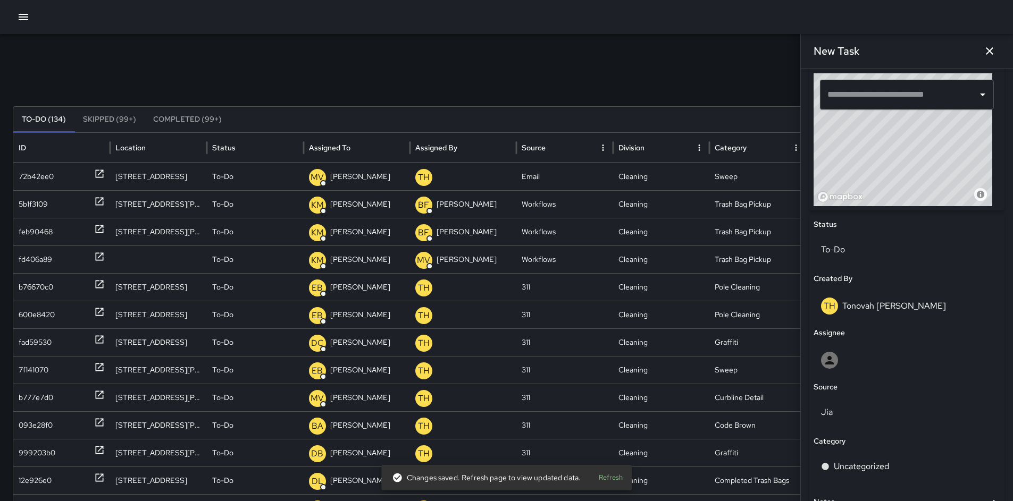
scroll to position [364, 0]
click at [897, 110] on div "​" at bounding box center [907, 95] width 187 height 43
click at [897, 107] on div "​" at bounding box center [907, 95] width 174 height 30
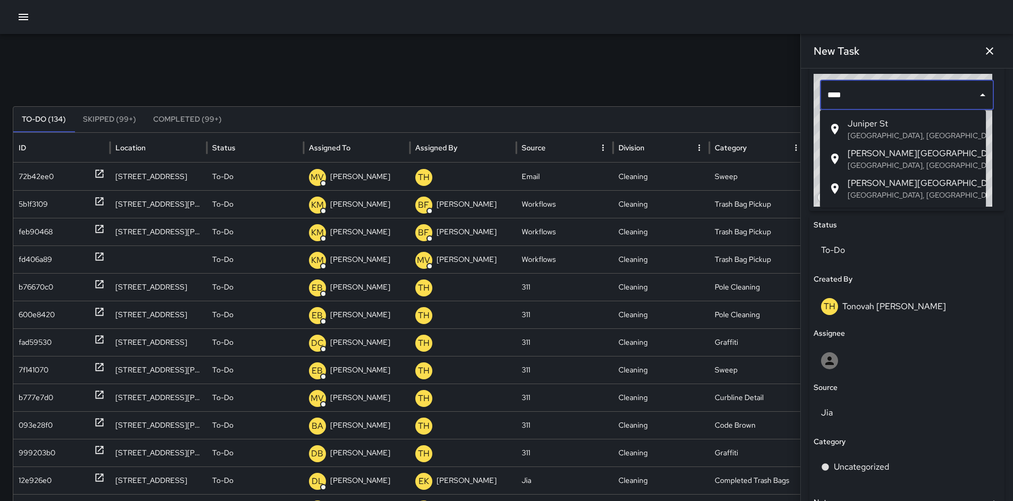
click at [901, 127] on span "Juniper St" at bounding box center [913, 124] width 130 height 13
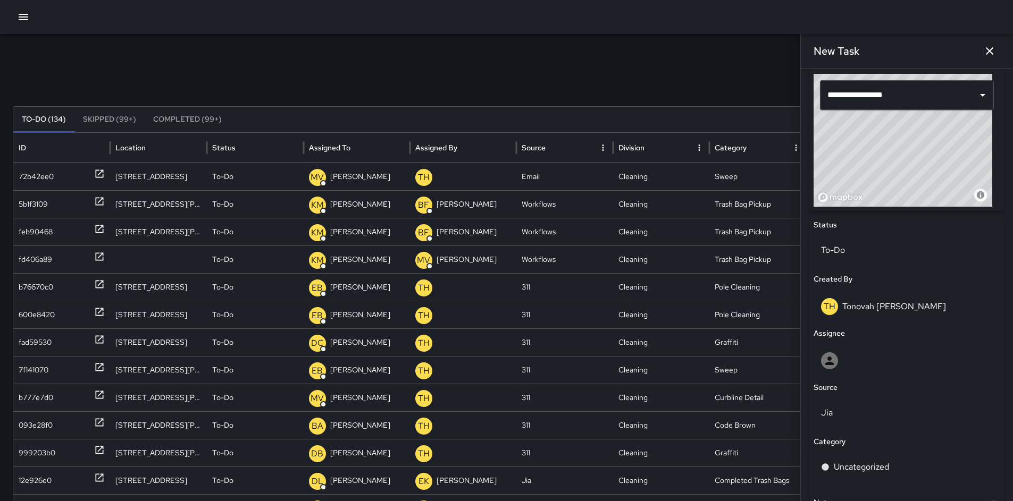
type input "**********"
drag, startPoint x: 896, startPoint y: 149, endPoint x: 904, endPoint y: 161, distance: 14.2
click at [904, 161] on div "© Mapbox © OpenStreetMap Improve this map" at bounding box center [903, 140] width 179 height 133
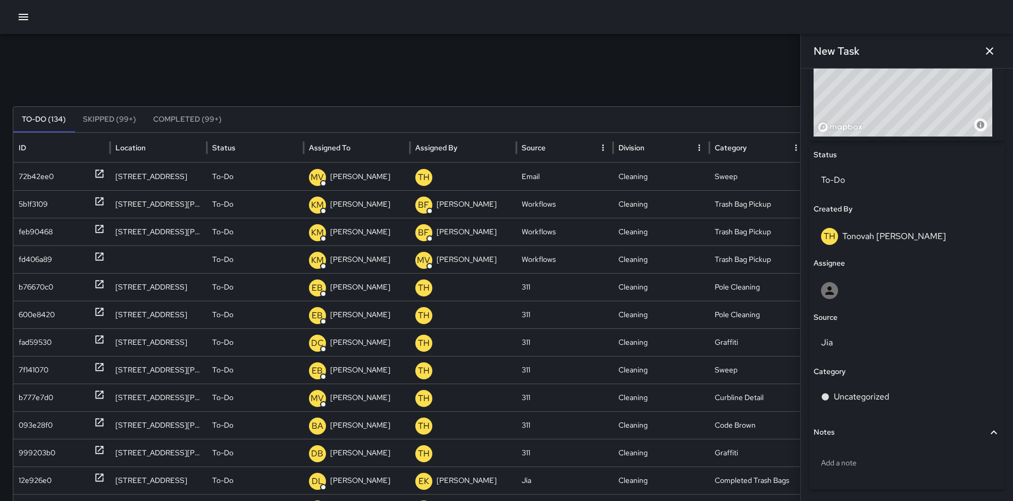
scroll to position [472, 0]
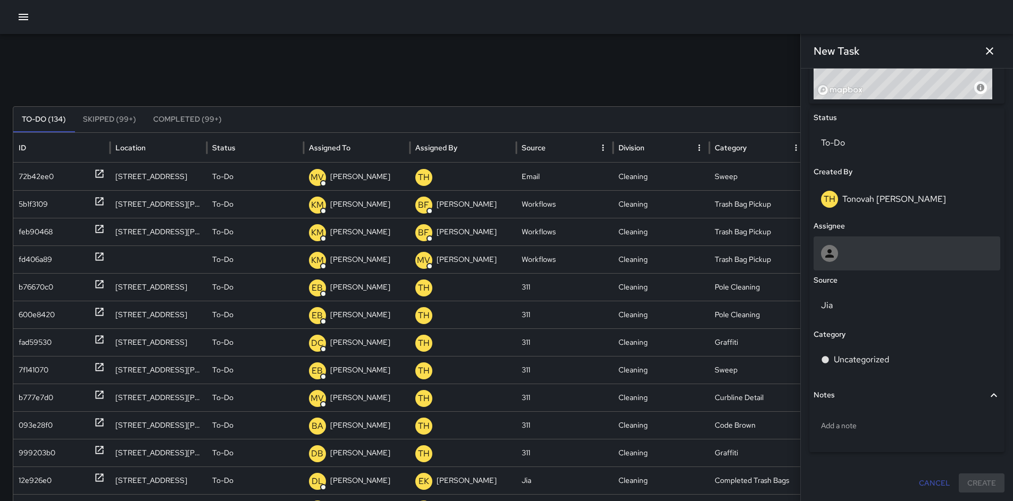
click at [862, 247] on div at bounding box center [907, 253] width 172 height 17
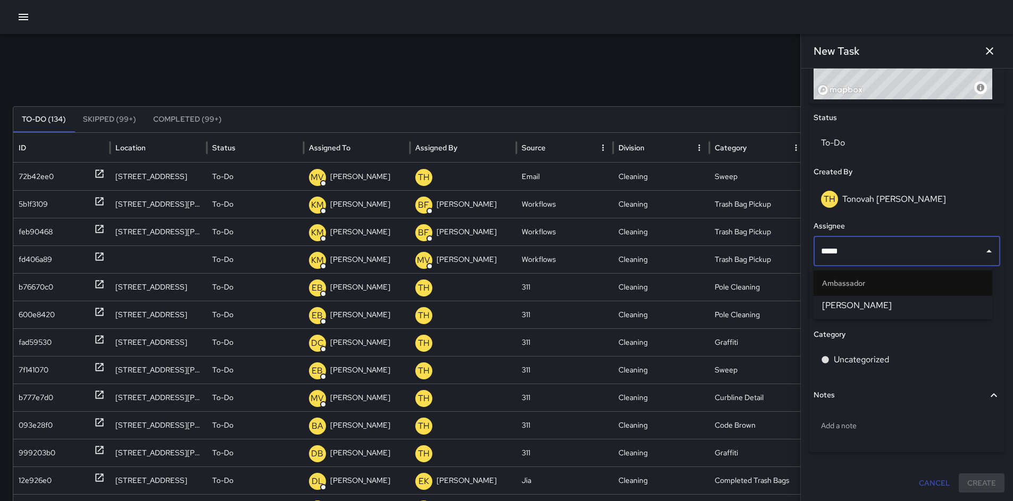
type input "******"
click at [834, 302] on span "Maclis Velasquez" at bounding box center [903, 305] width 162 height 13
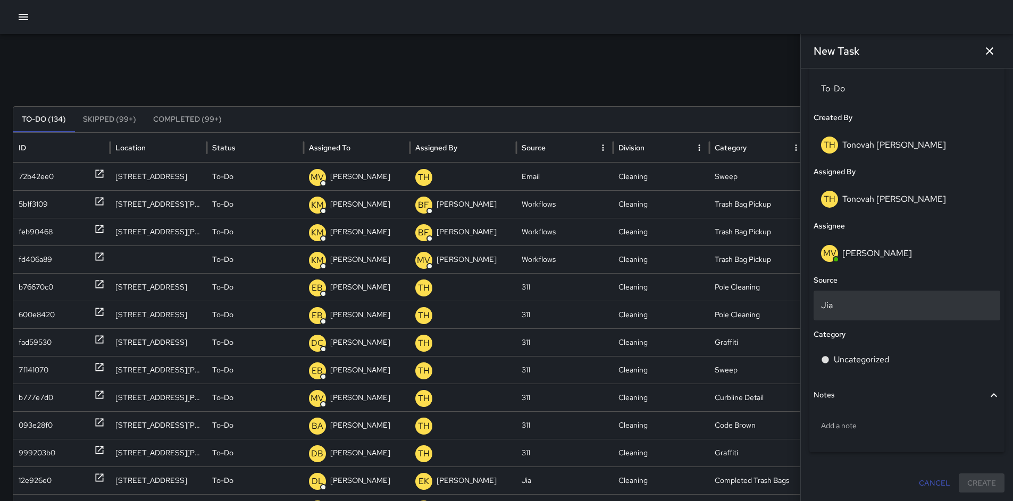
click at [856, 305] on p "Jia" at bounding box center [907, 305] width 172 height 13
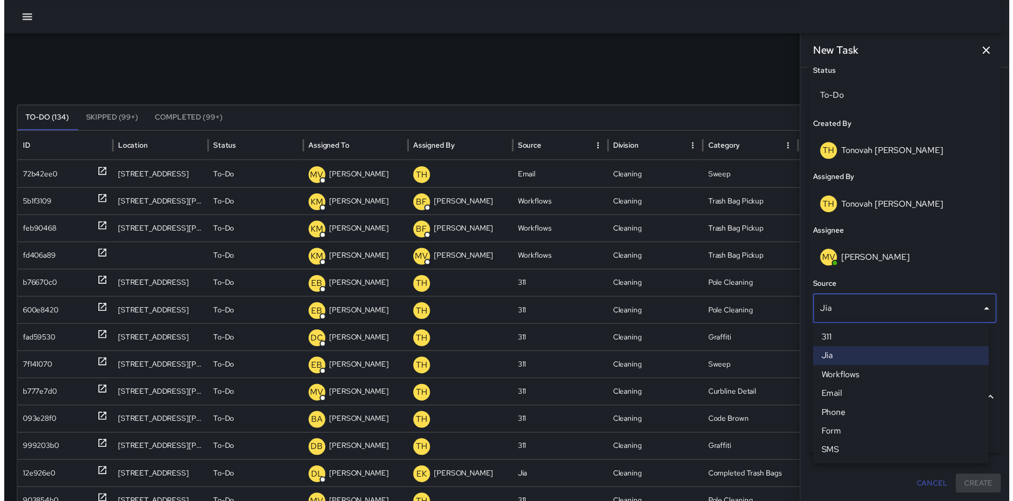
scroll to position [518, 0]
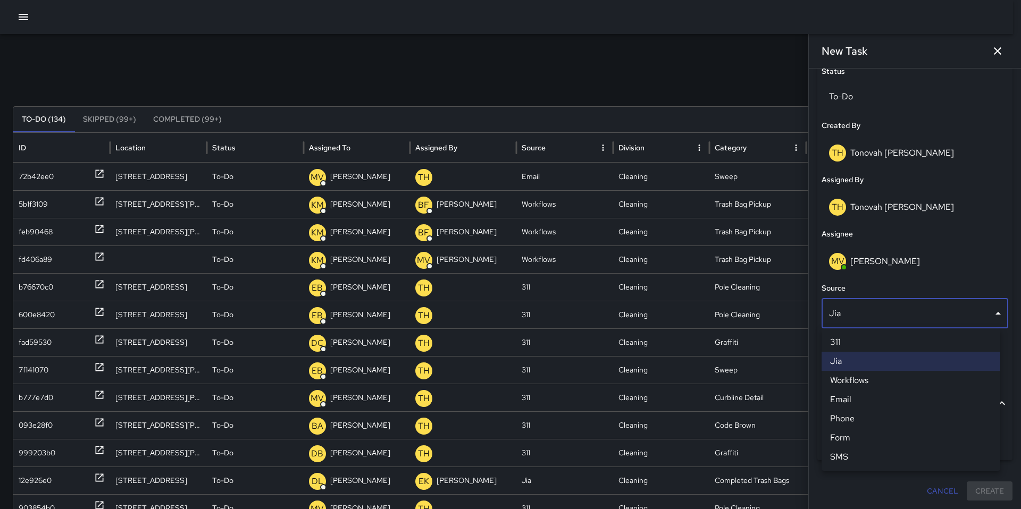
click at [853, 401] on li "Email" at bounding box center [910, 399] width 179 height 19
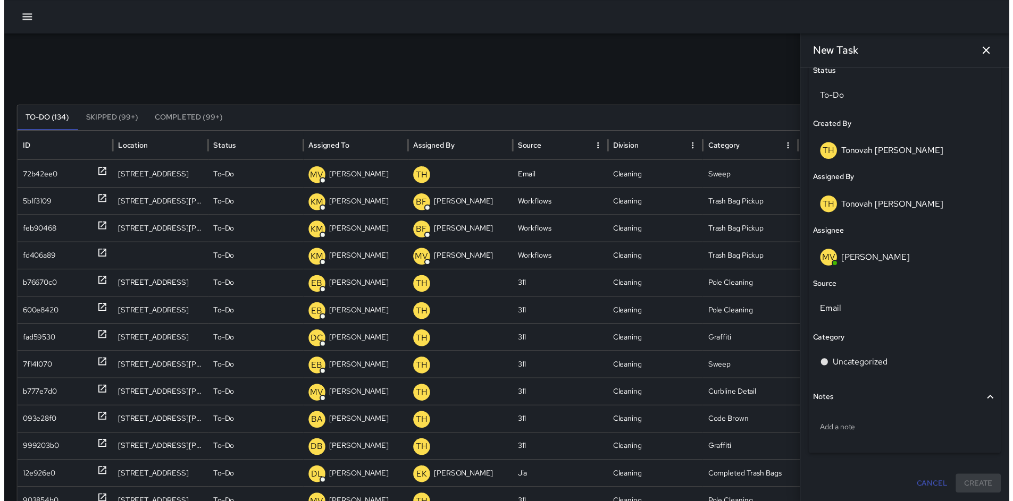
scroll to position [526, 0]
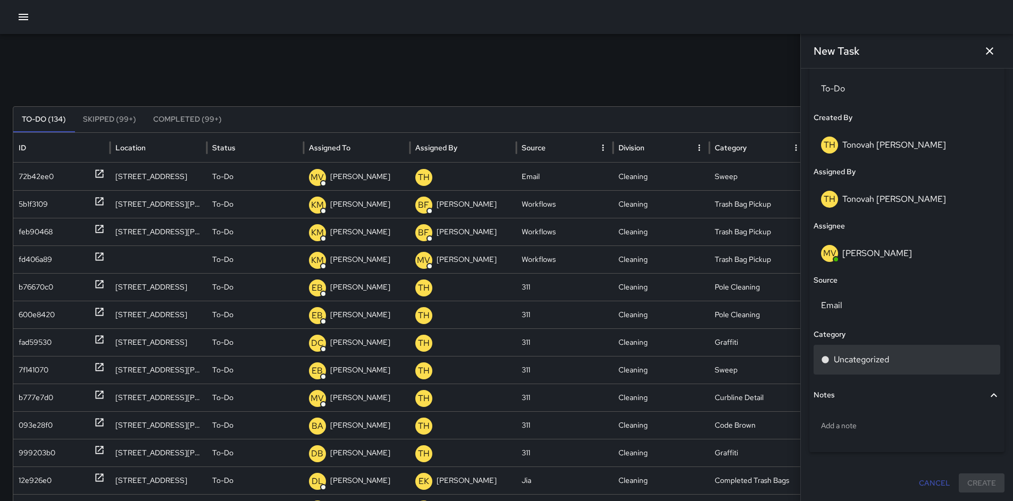
click at [874, 364] on p "Uncategorized" at bounding box center [861, 360] width 55 height 13
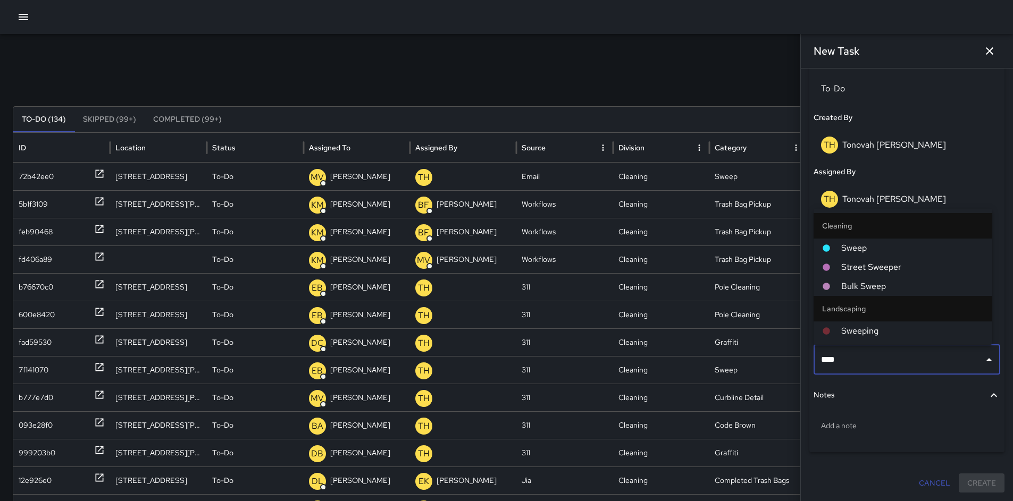
type input "*****"
click at [871, 251] on span "Sweep" at bounding box center [912, 248] width 142 height 13
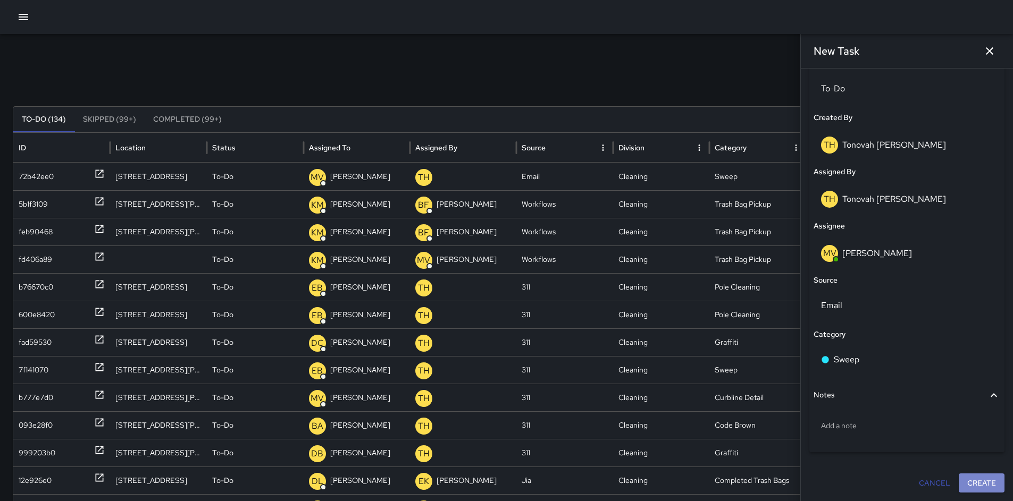
click at [984, 488] on button "Create" at bounding box center [982, 484] width 46 height 20
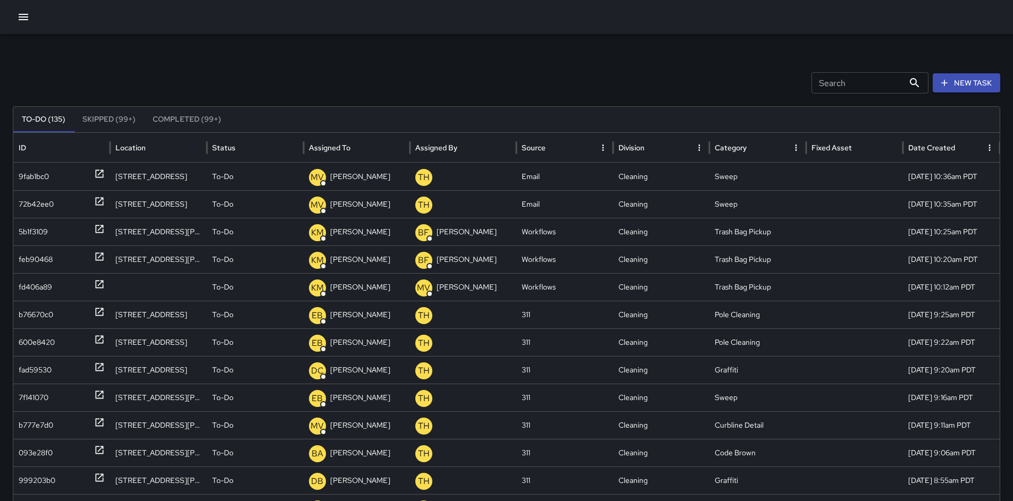
click at [978, 89] on button "New Task" at bounding box center [967, 83] width 68 height 20
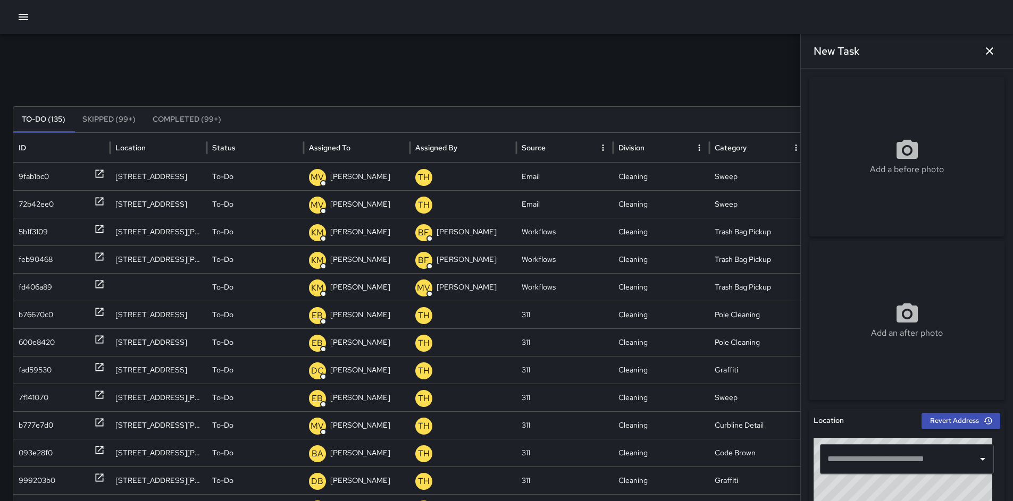
scroll to position [227, 0]
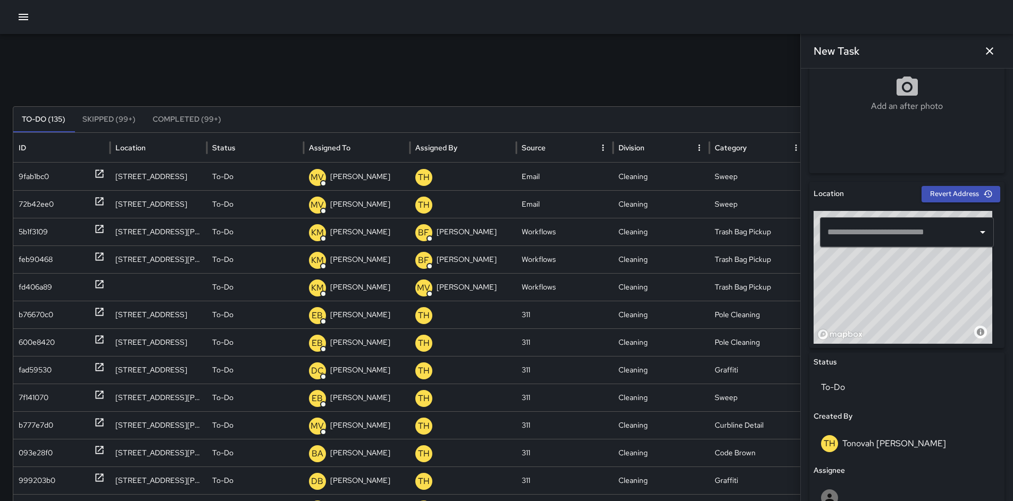
click at [863, 229] on input "text" at bounding box center [899, 232] width 148 height 20
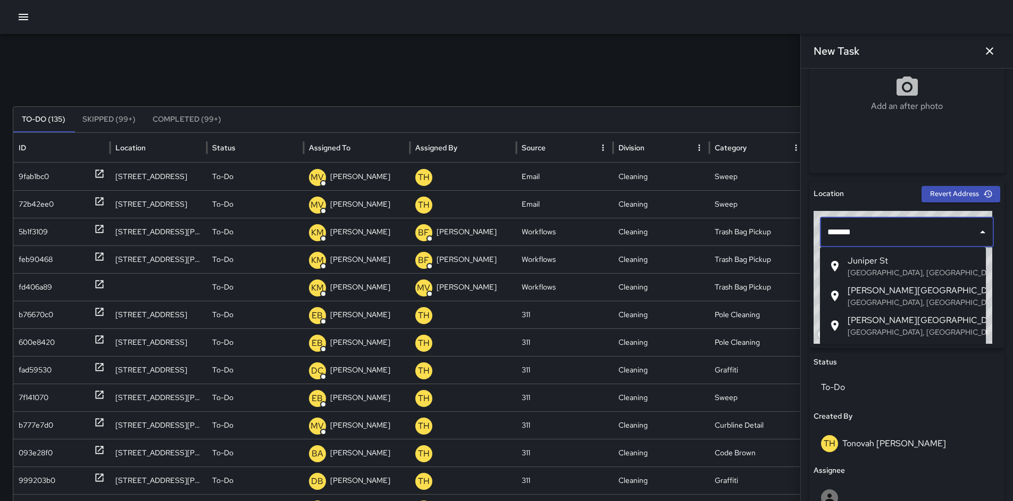
click at [869, 272] on p "San Francisco, CA, USA" at bounding box center [913, 272] width 130 height 11
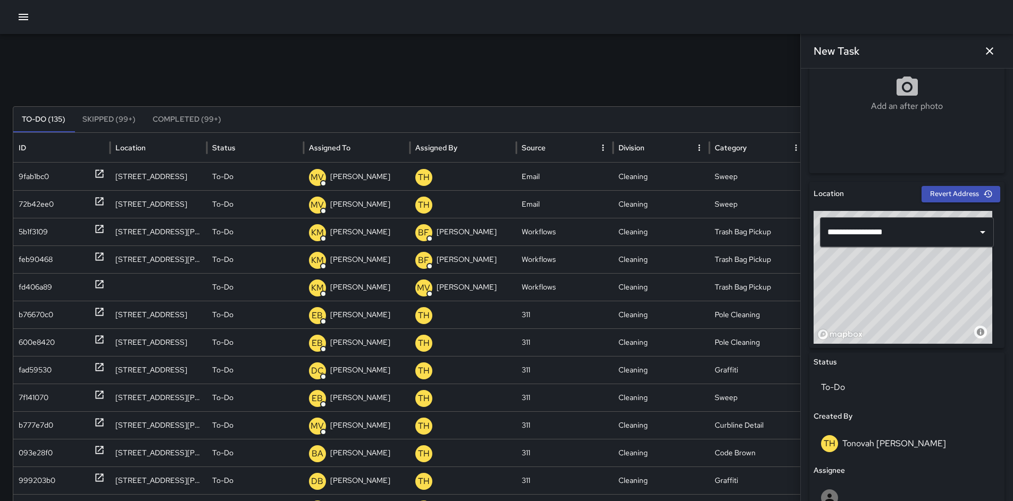
type input "**********"
drag, startPoint x: 875, startPoint y: 275, endPoint x: 897, endPoint y: 297, distance: 31.2
click at [897, 297] on div "© Mapbox © OpenStreetMap Improve this map" at bounding box center [903, 277] width 179 height 133
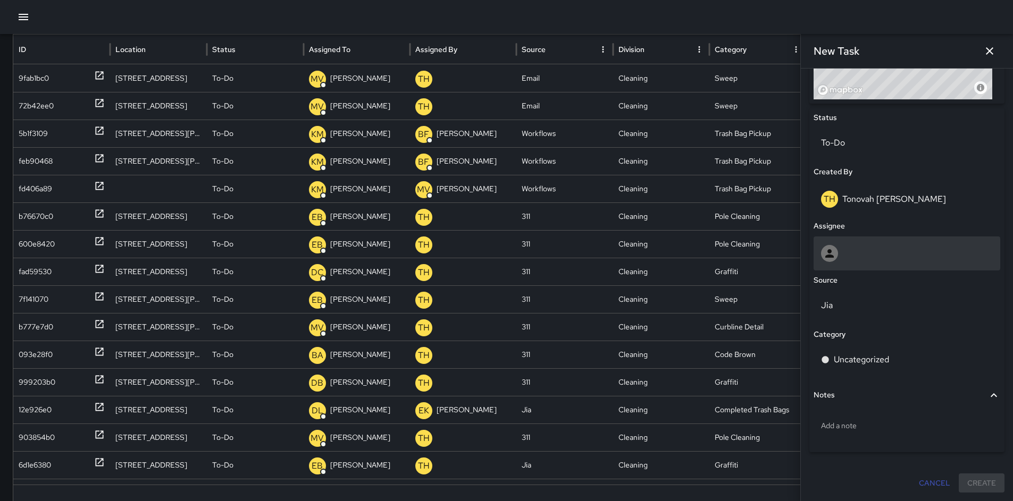
scroll to position [100, 0]
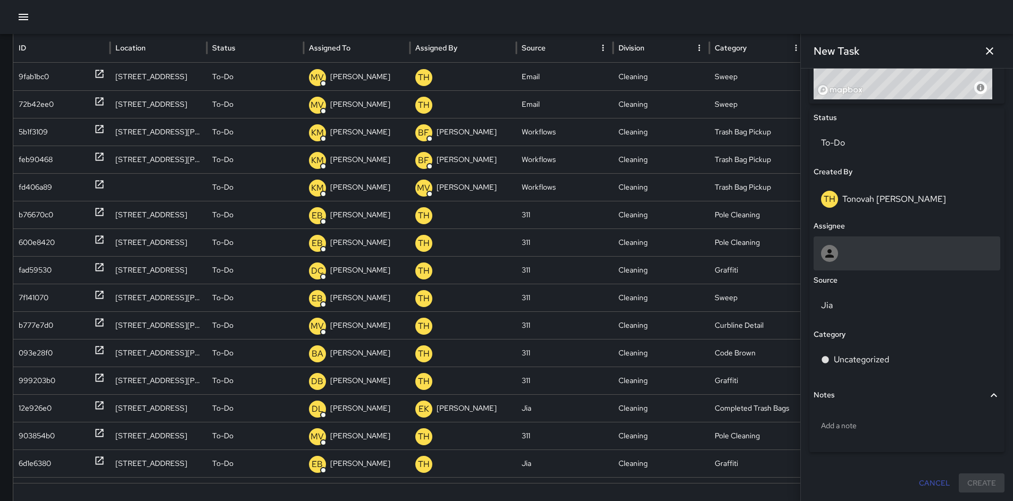
click at [878, 262] on div at bounding box center [907, 253] width 172 height 17
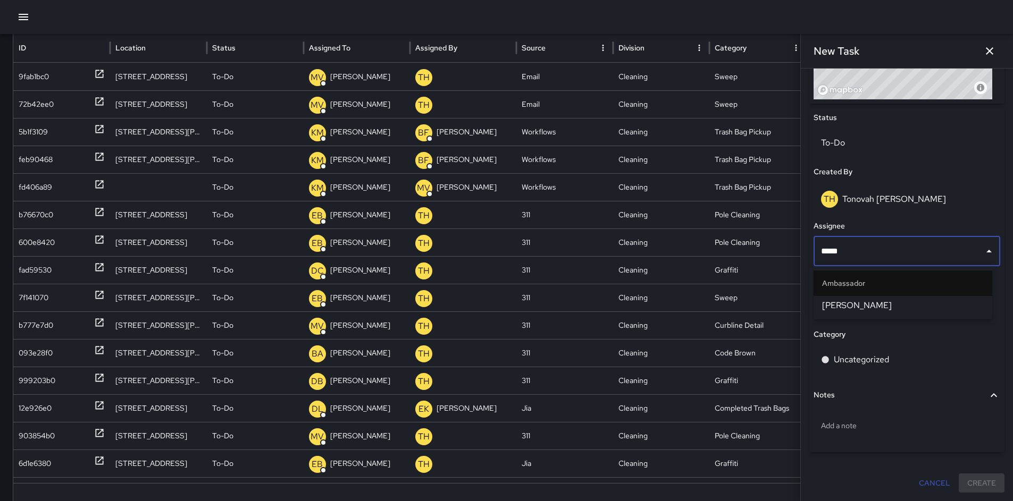
type input "******"
click at [907, 303] on span "Maclis Velasquez" at bounding box center [903, 305] width 162 height 13
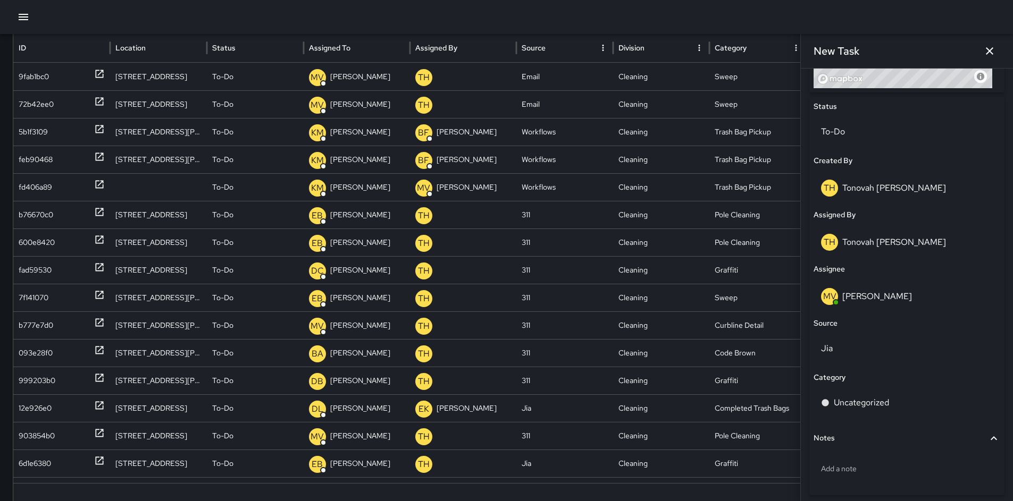
scroll to position [494, 0]
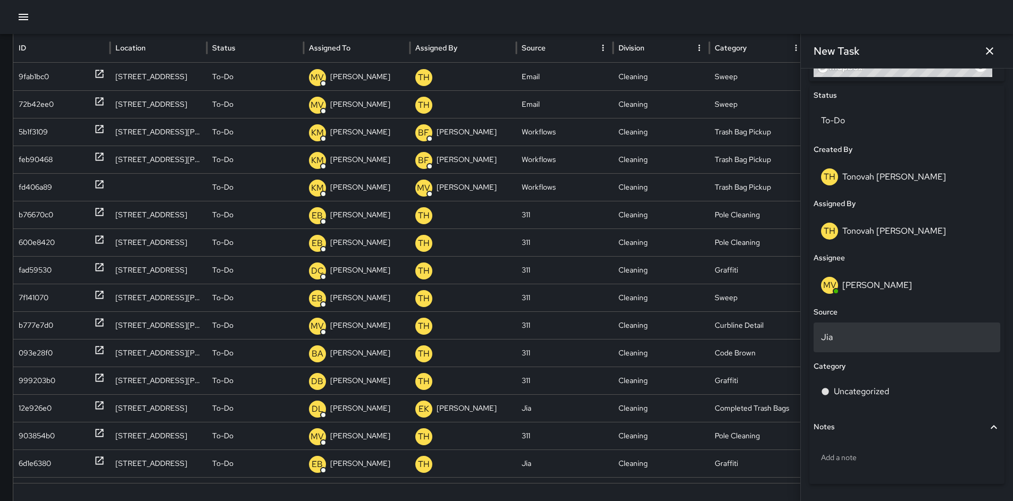
click at [871, 341] on p "Jia" at bounding box center [907, 337] width 172 height 13
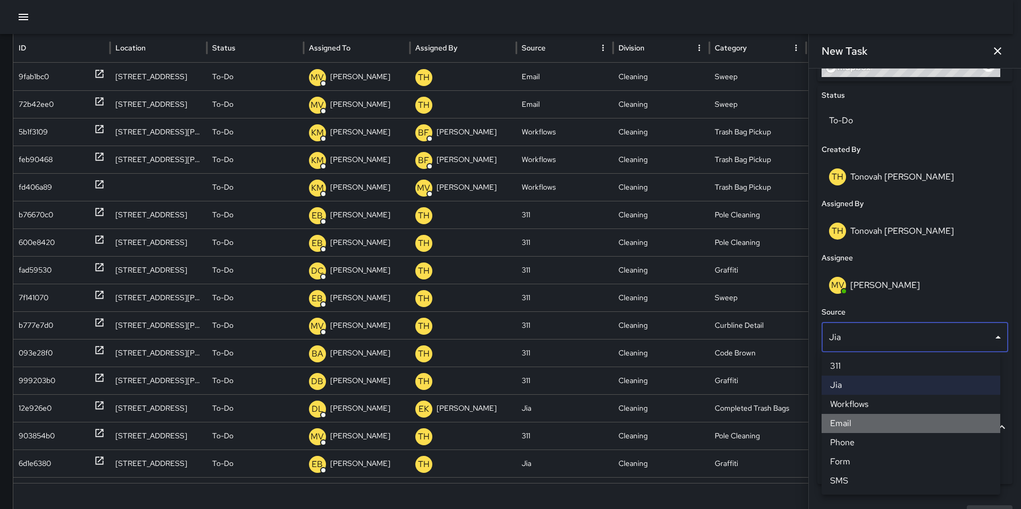
click at [870, 428] on li "Email" at bounding box center [910, 423] width 179 height 19
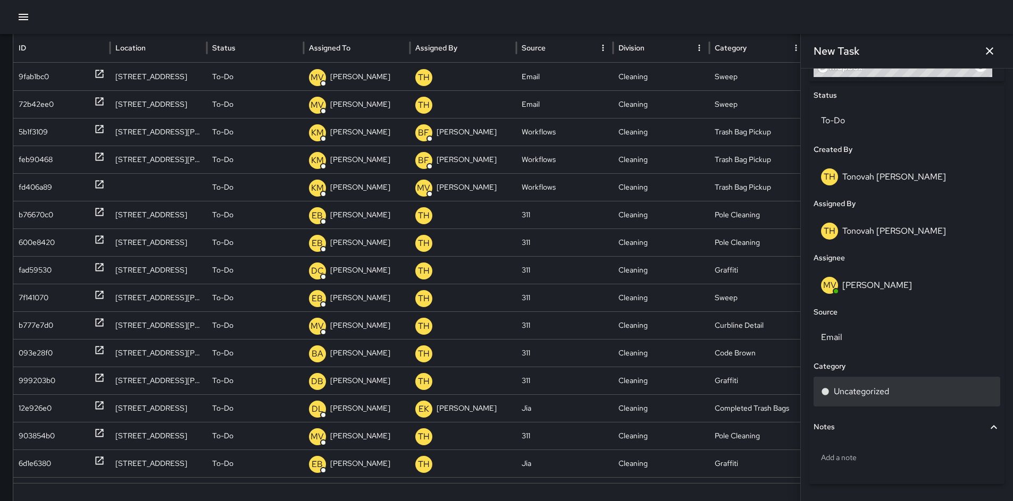
click at [867, 396] on p "Uncategorized" at bounding box center [861, 391] width 55 height 13
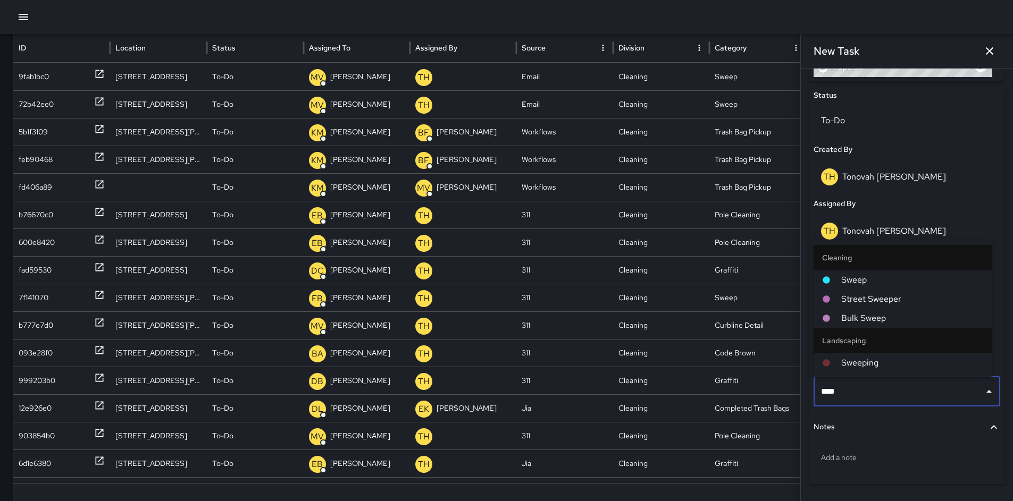
type input "*****"
click at [852, 274] on span "Sweep" at bounding box center [912, 280] width 142 height 13
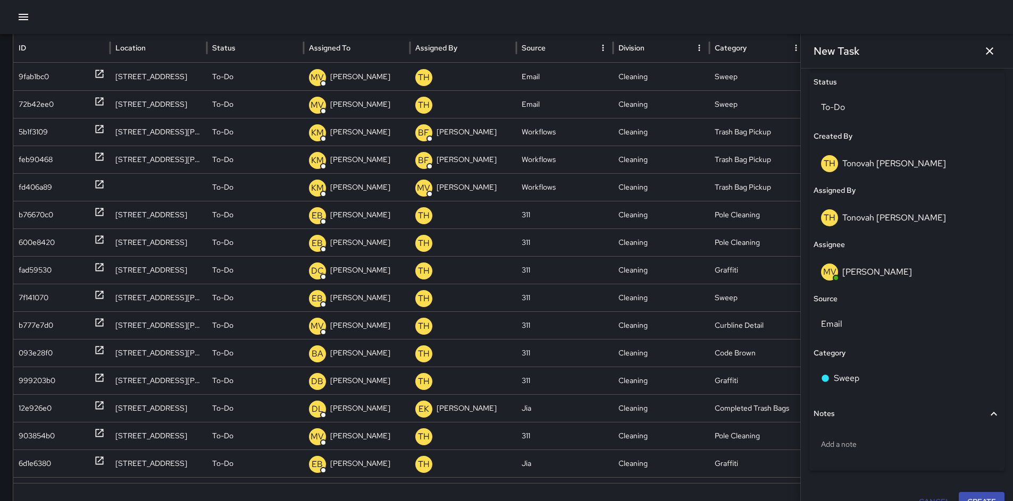
scroll to position [526, 0]
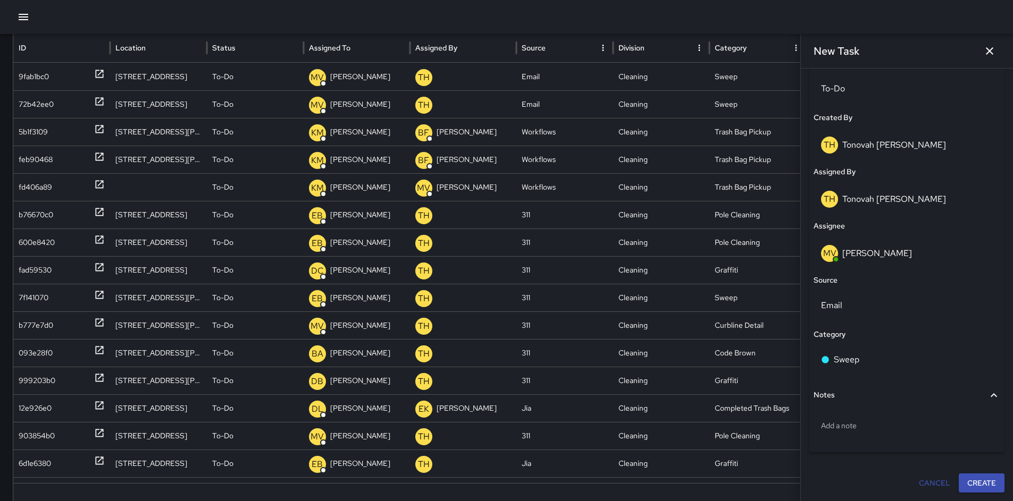
click at [966, 482] on button "Create" at bounding box center [982, 484] width 46 height 20
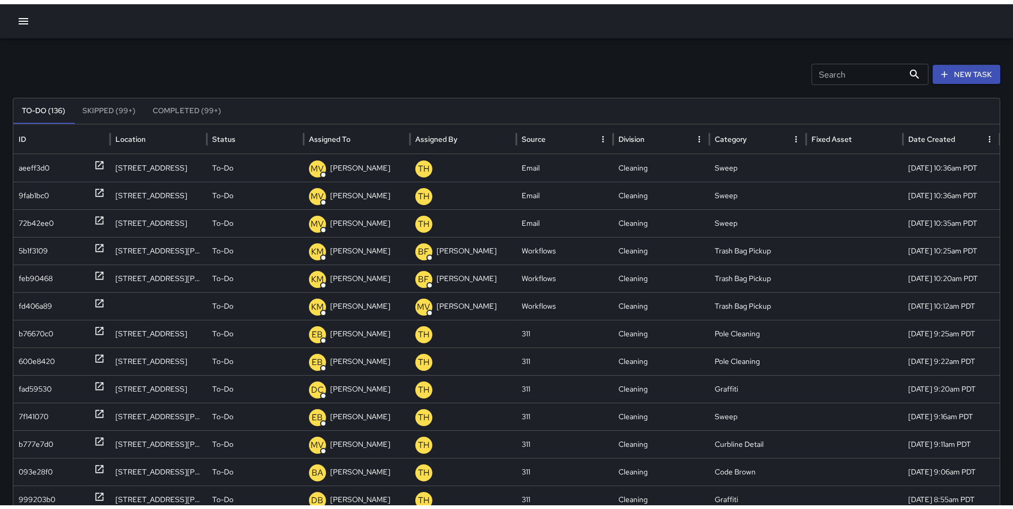
scroll to position [0, 0]
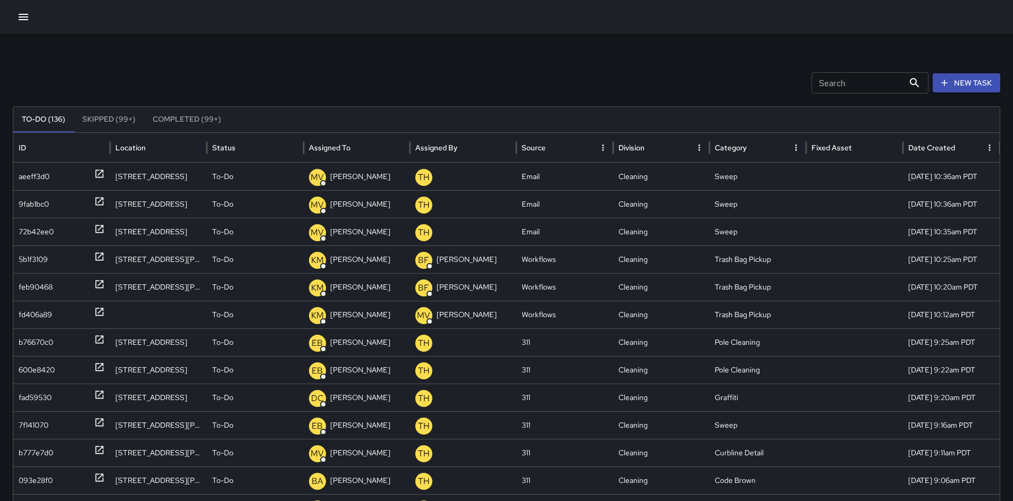
click at [23, 16] on icon "button" at bounding box center [24, 17] width 10 height 6
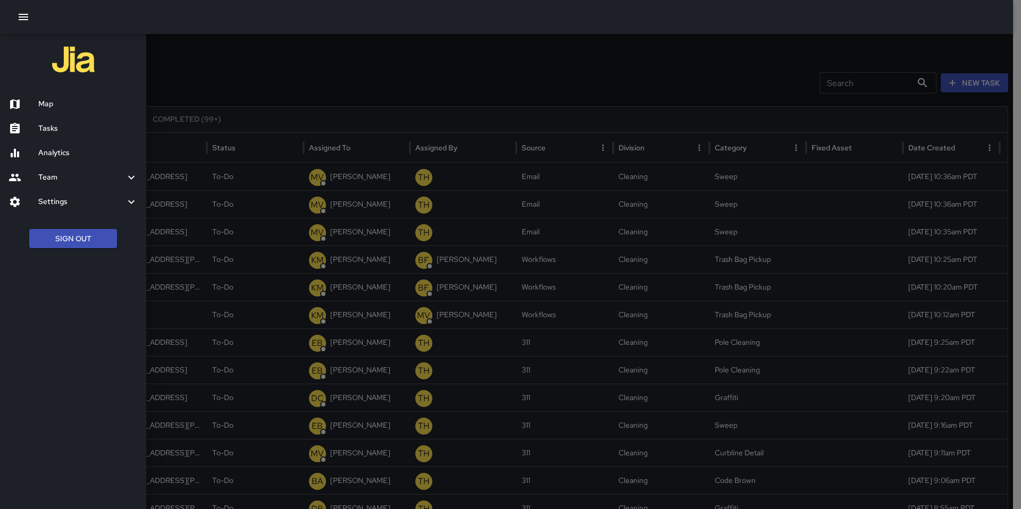
click at [56, 129] on h6 "Tasks" at bounding box center [87, 129] width 99 height 12
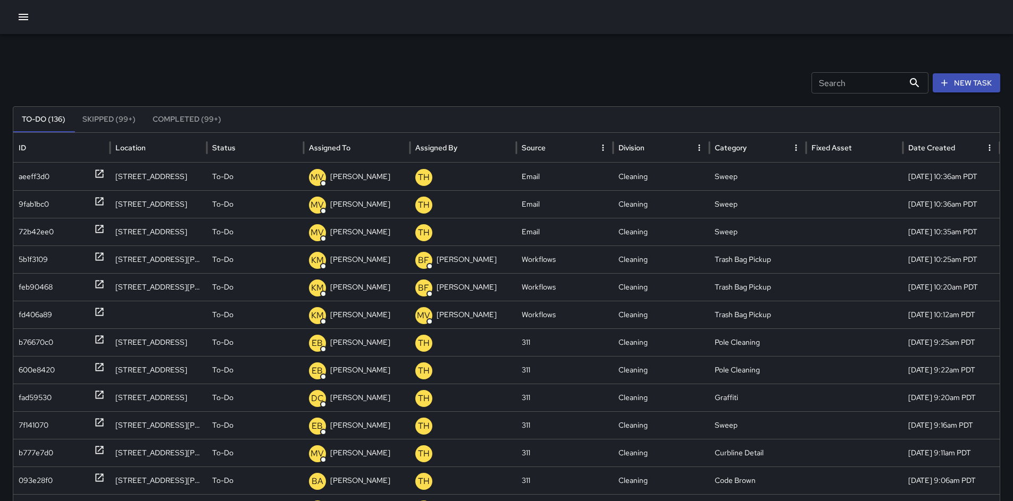
click at [26, 20] on icon "button" at bounding box center [23, 17] width 13 height 13
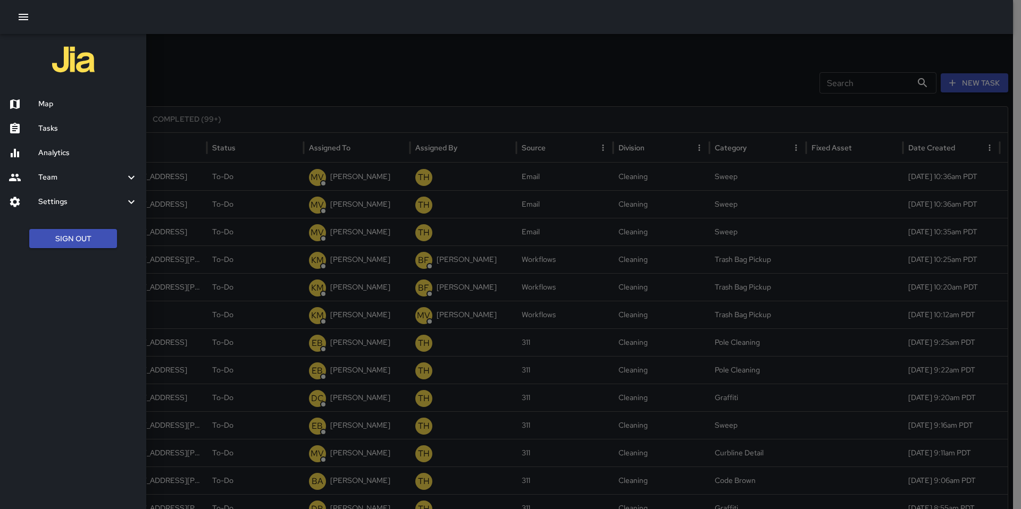
click at [65, 103] on h6 "Map" at bounding box center [87, 104] width 99 height 12
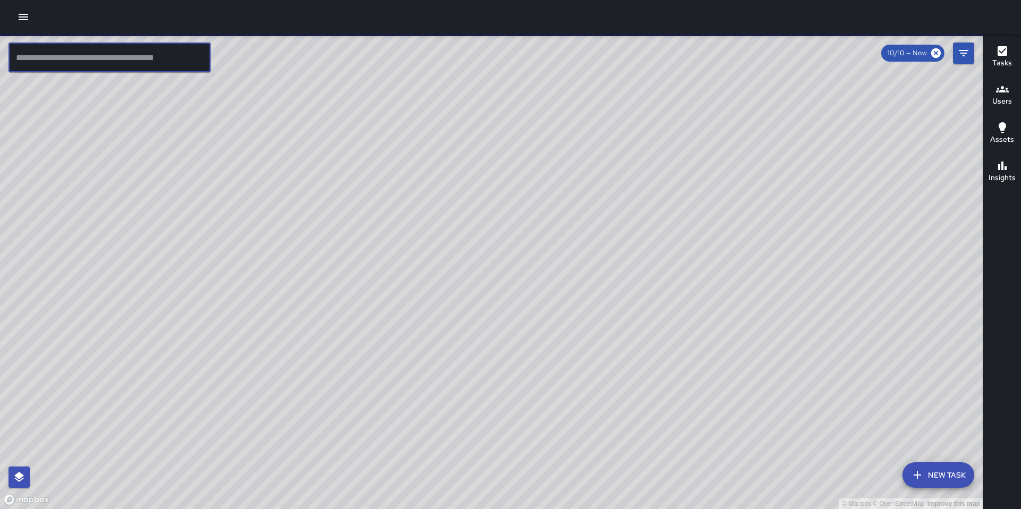
click at [80, 51] on input "text" at bounding box center [110, 58] width 202 height 30
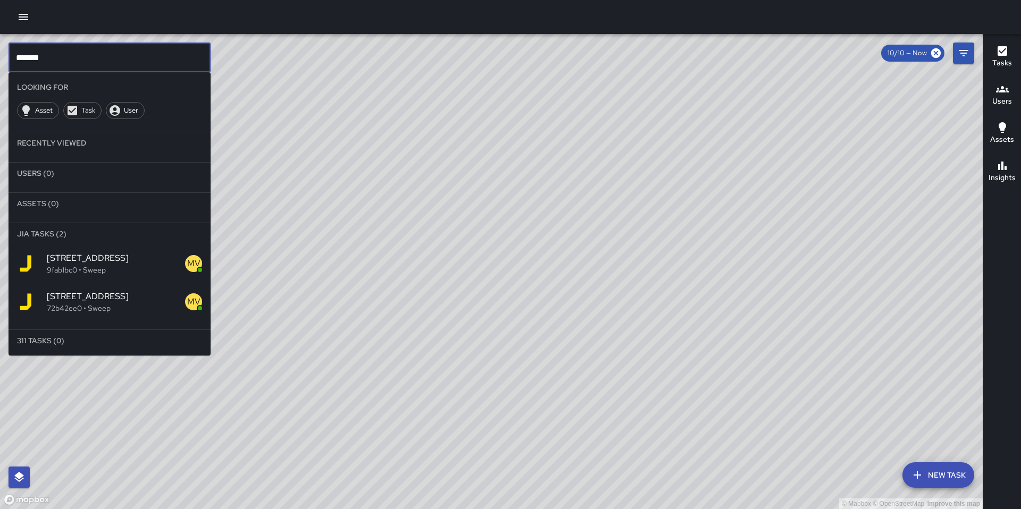
type input "*******"
click at [111, 255] on span "41a Juniper Street" at bounding box center [116, 258] width 138 height 13
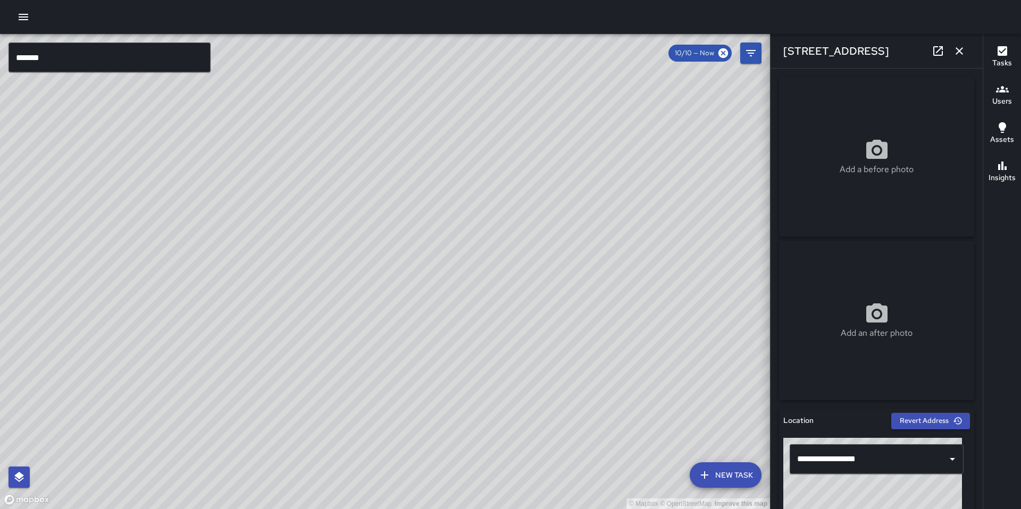
drag, startPoint x: 346, startPoint y: 360, endPoint x: 353, endPoint y: 339, distance: 22.4
click at [353, 339] on div "© Mapbox © OpenStreetMap Improve this map" at bounding box center [385, 271] width 770 height 475
click at [954, 56] on icon "button" at bounding box center [959, 51] width 13 height 13
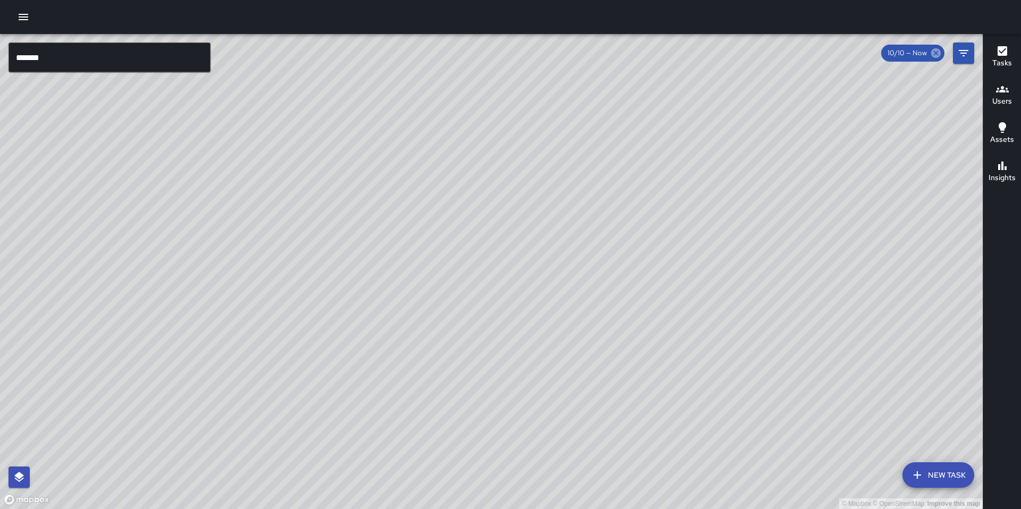
click at [938, 56] on icon at bounding box center [936, 53] width 10 height 10
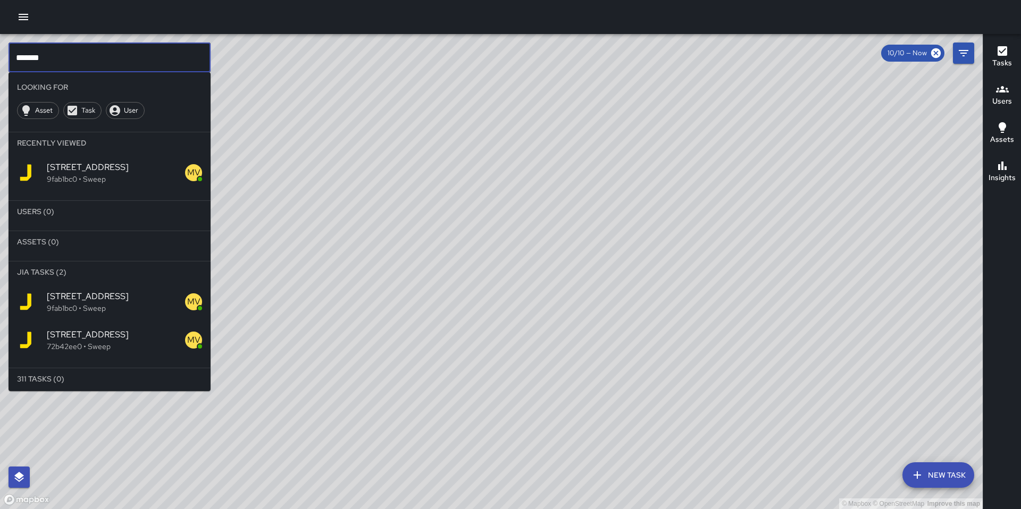
click at [130, 68] on input "*******" at bounding box center [110, 58] width 202 height 30
click at [128, 68] on input "*******" at bounding box center [110, 58] width 202 height 30
drag, startPoint x: 115, startPoint y: 66, endPoint x: 50, endPoint y: 70, distance: 65.5
click at [50, 70] on input "*******" at bounding box center [110, 58] width 202 height 30
drag, startPoint x: 51, startPoint y: 65, endPoint x: -16, endPoint y: 55, distance: 67.3
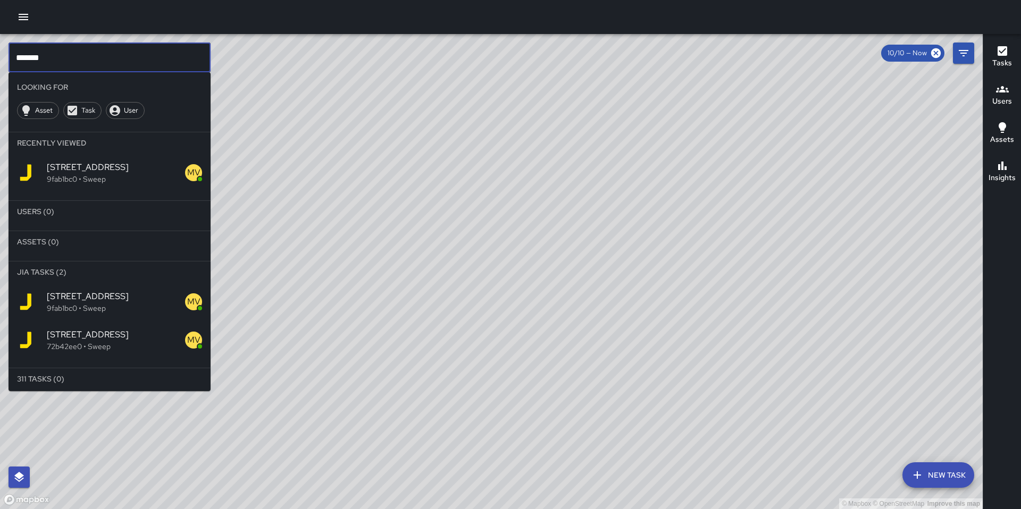
click at [0, 55] on html "© Mapbox © OpenStreetMap Improve this map ******* ​ Looking For Asset Task User…" at bounding box center [510, 254] width 1021 height 509
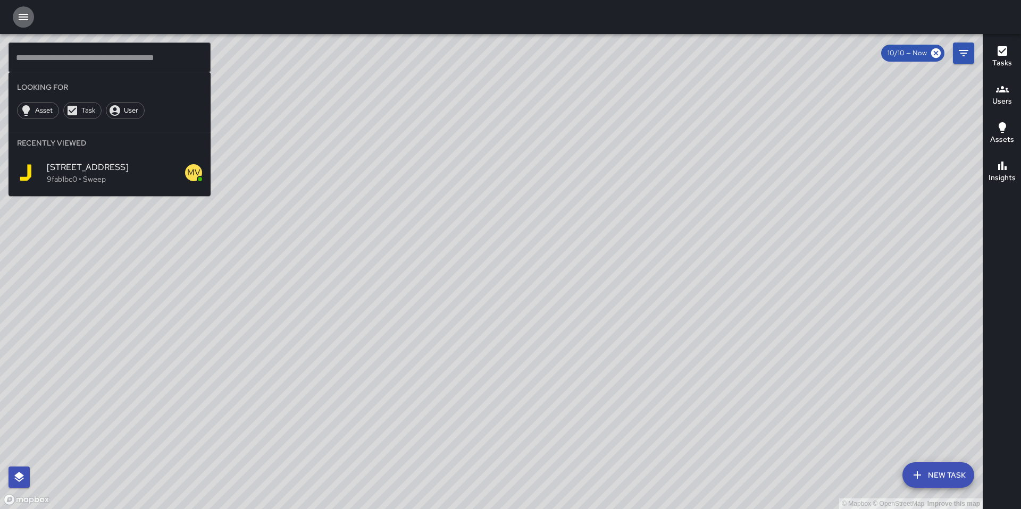
click at [19, 14] on icon "button" at bounding box center [23, 17] width 13 height 13
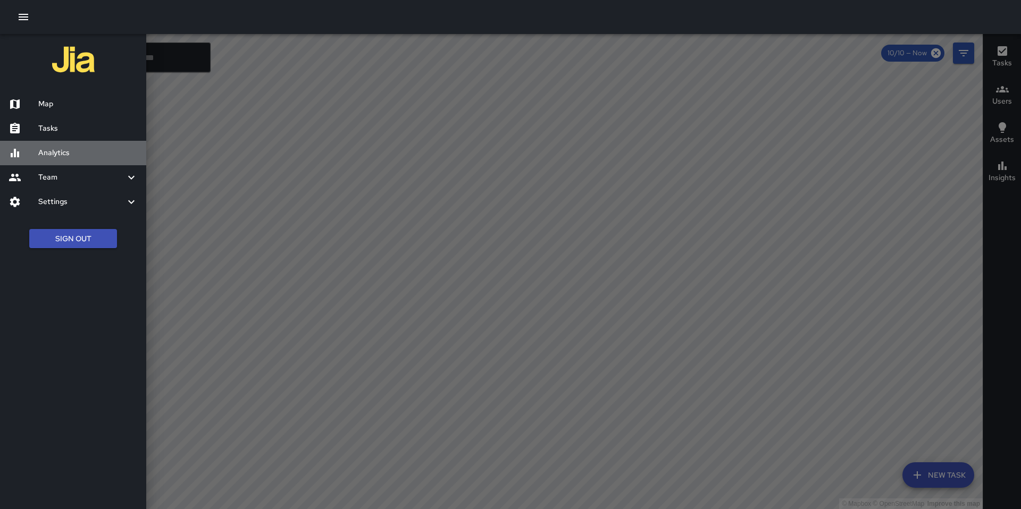
drag, startPoint x: 79, startPoint y: 147, endPoint x: 48, endPoint y: 152, distance: 31.2
click at [48, 152] on h6 "Analytics" at bounding box center [87, 153] width 99 height 12
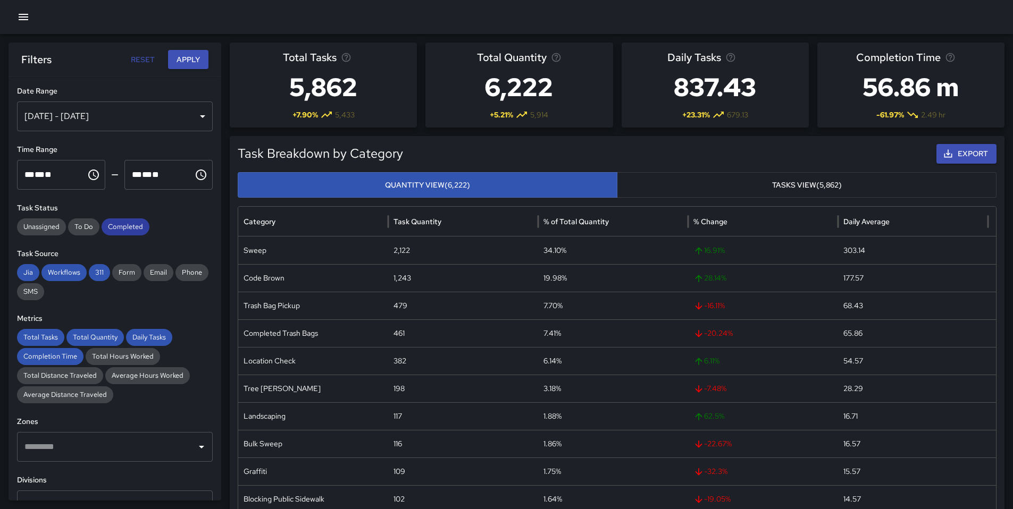
drag, startPoint x: 135, startPoint y: 227, endPoint x: 127, endPoint y: 233, distance: 10.2
click at [134, 227] on span "Completed" at bounding box center [126, 227] width 48 height 11
click at [89, 271] on span "311" at bounding box center [99, 272] width 21 height 11
drag, startPoint x: 65, startPoint y: 272, endPoint x: 47, endPoint y: 272, distance: 17.5
click at [64, 272] on span "Workflows" at bounding box center [63, 272] width 45 height 11
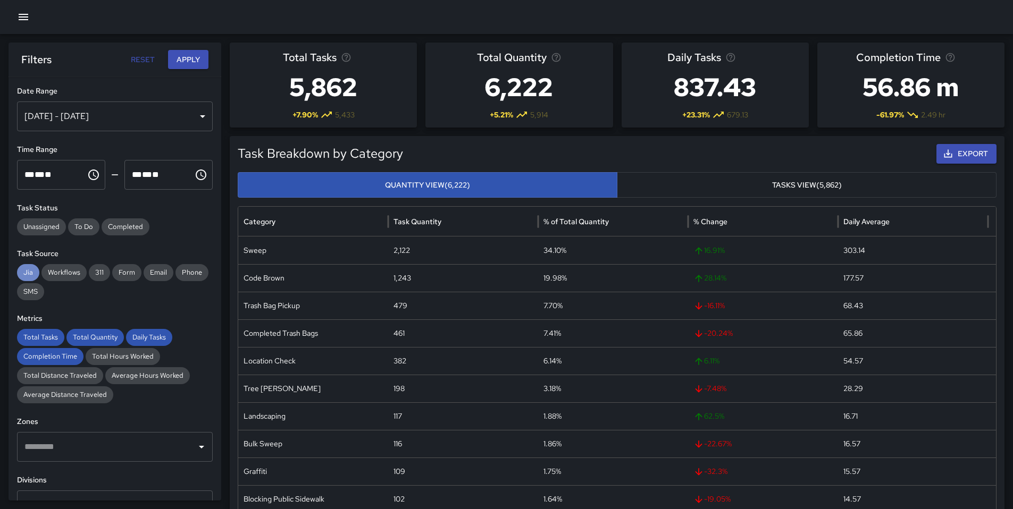
drag, startPoint x: 33, startPoint y: 271, endPoint x: 44, endPoint y: 301, distance: 32.5
click at [33, 271] on span "Jia" at bounding box center [28, 272] width 22 height 11
click at [39, 341] on span "Total Tasks" at bounding box center [40, 337] width 47 height 11
drag, startPoint x: 86, startPoint y: 336, endPoint x: 111, endPoint y: 333, distance: 25.1
click at [86, 336] on span "Total Quantity" at bounding box center [94, 337] width 57 height 11
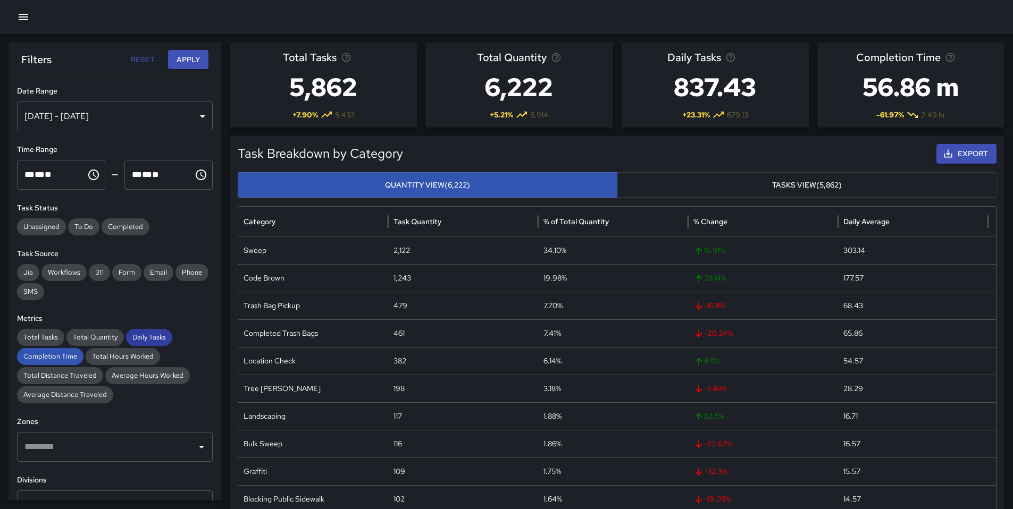
click at [136, 334] on span "Daily Tasks" at bounding box center [149, 337] width 46 height 11
click at [58, 358] on span "Completion Time" at bounding box center [50, 356] width 66 height 11
click at [171, 63] on button "Apply" at bounding box center [188, 60] width 40 height 20
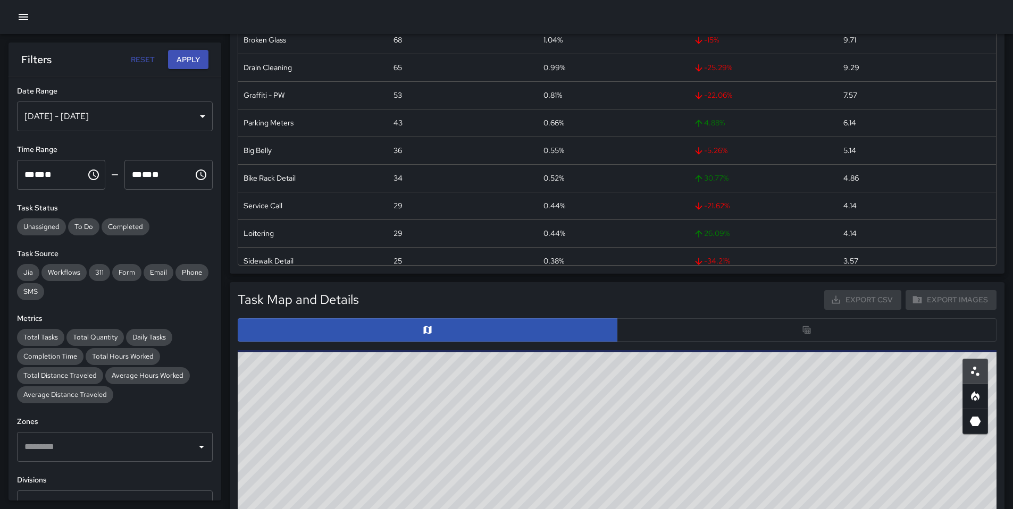
scroll to position [181, 0]
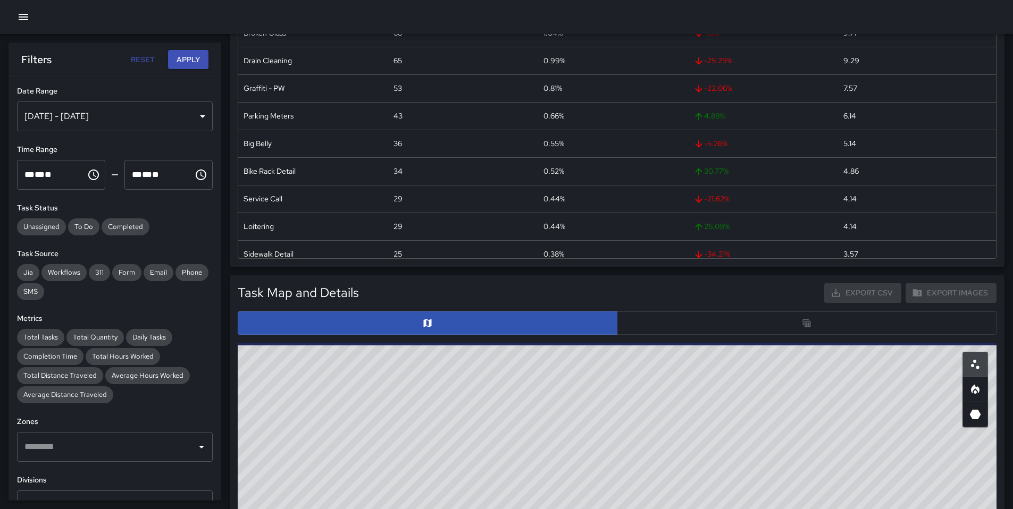
click at [642, 333] on div at bounding box center [617, 323] width 759 height 23
click at [645, 330] on div at bounding box center [617, 323] width 759 height 23
click at [646, 330] on div at bounding box center [617, 323] width 759 height 23
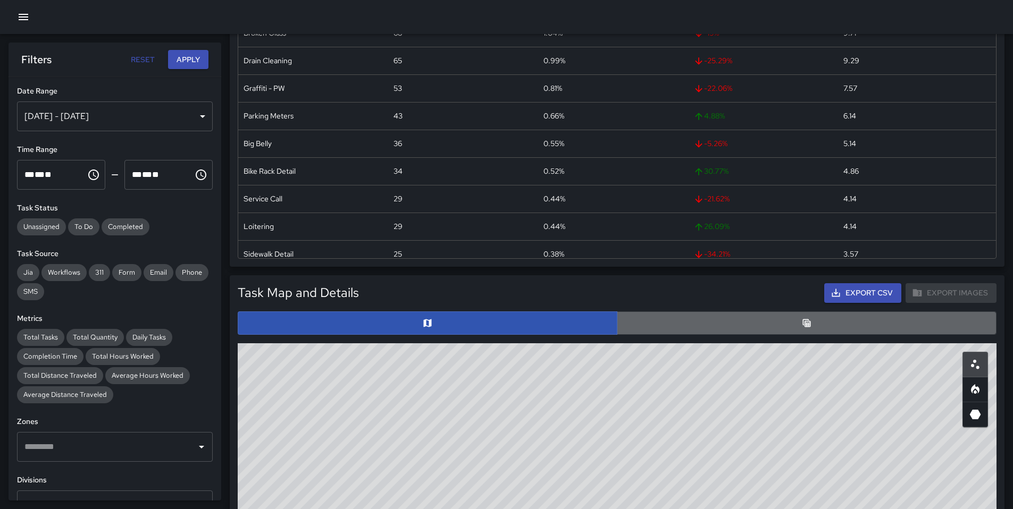
click at [641, 317] on button "button" at bounding box center [807, 323] width 380 height 23
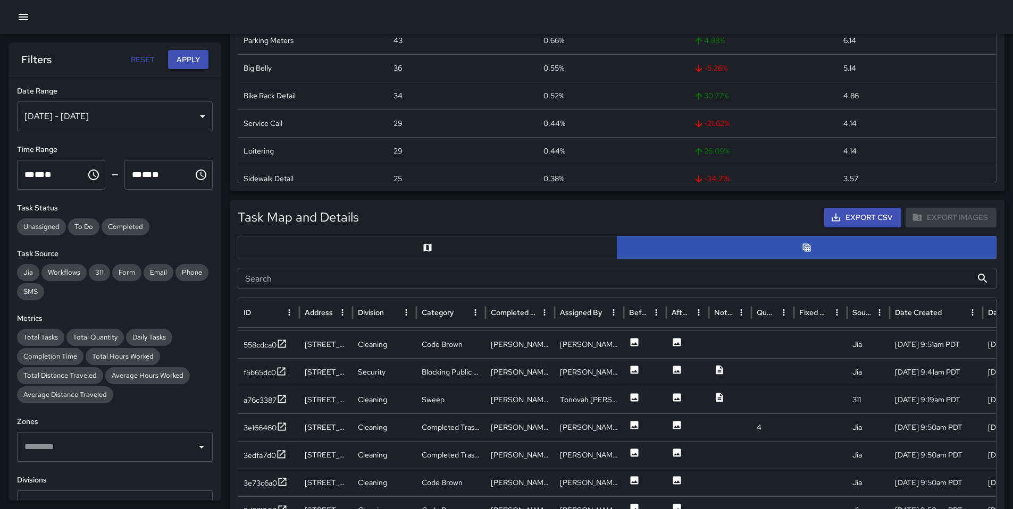
scroll to position [404, 0]
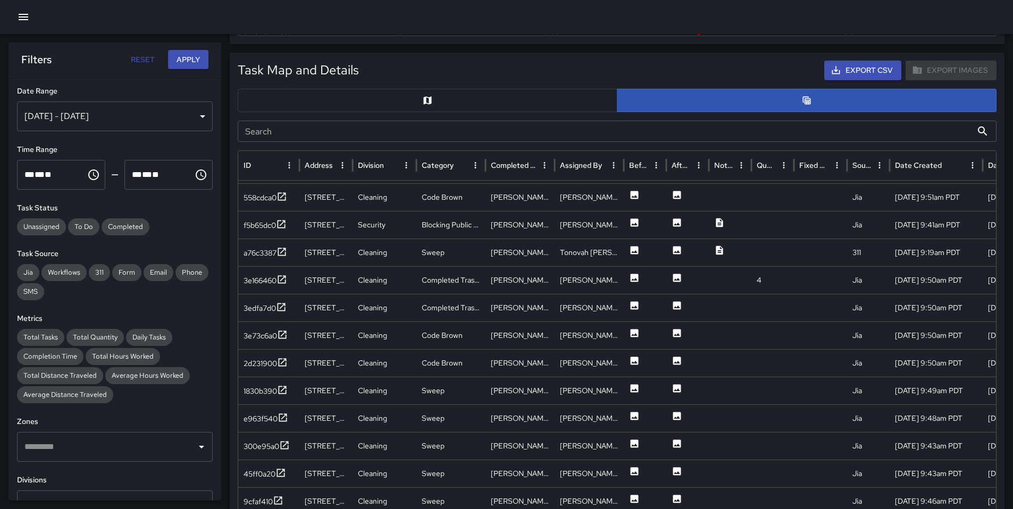
click at [336, 130] on input "Search" at bounding box center [605, 131] width 734 height 21
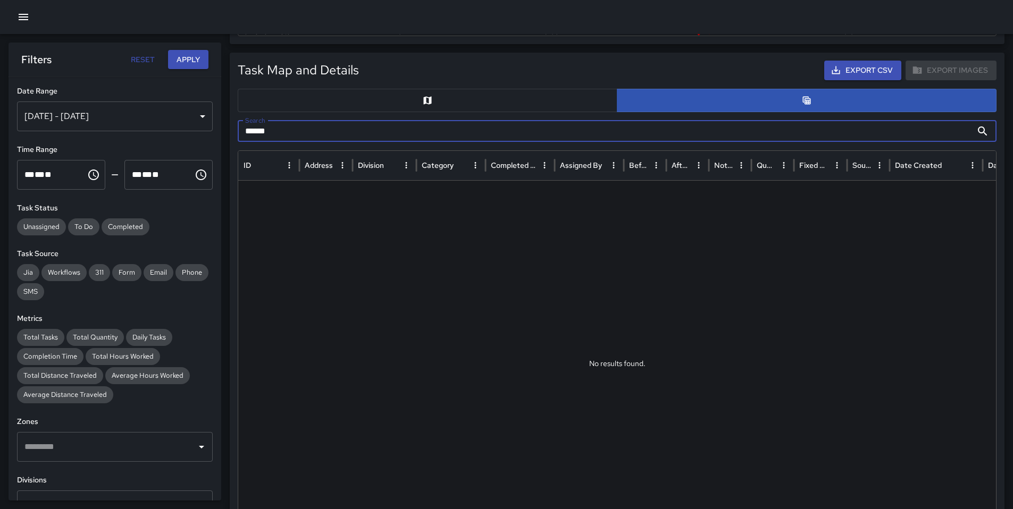
scroll to position [0, 0]
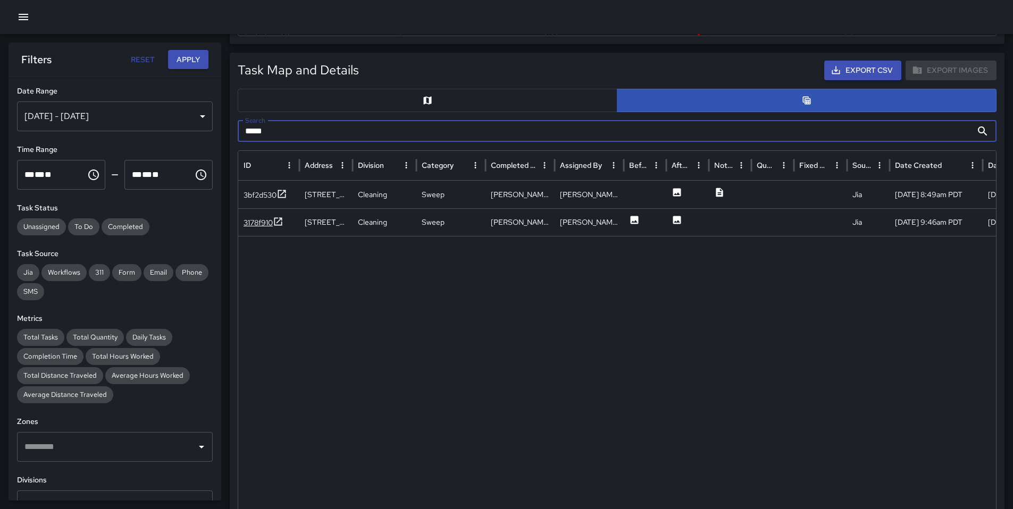
type input "*****"
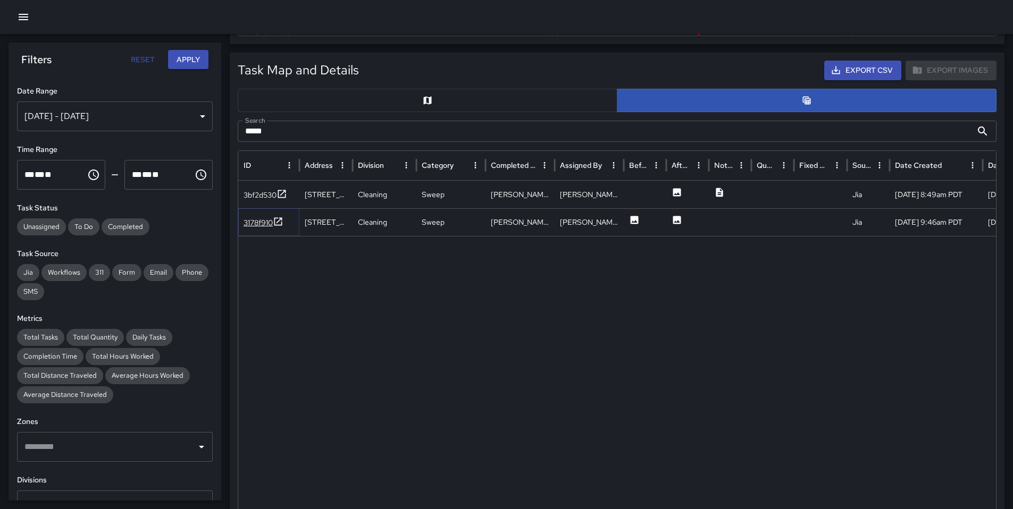
click at [258, 224] on div "3178f910" at bounding box center [258, 222] width 29 height 11
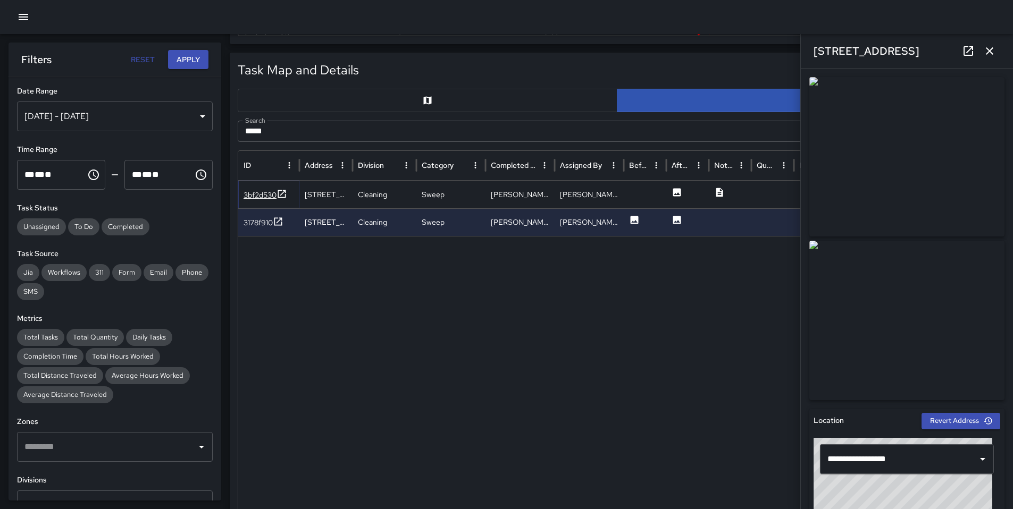
click at [256, 198] on div "3bf2d530" at bounding box center [260, 195] width 33 height 11
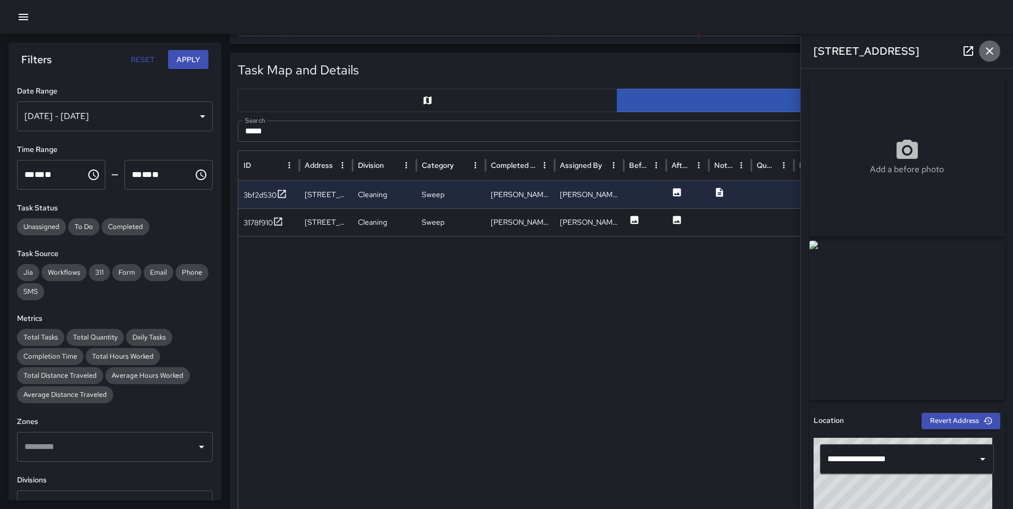
click at [987, 59] on button "button" at bounding box center [989, 50] width 21 height 21
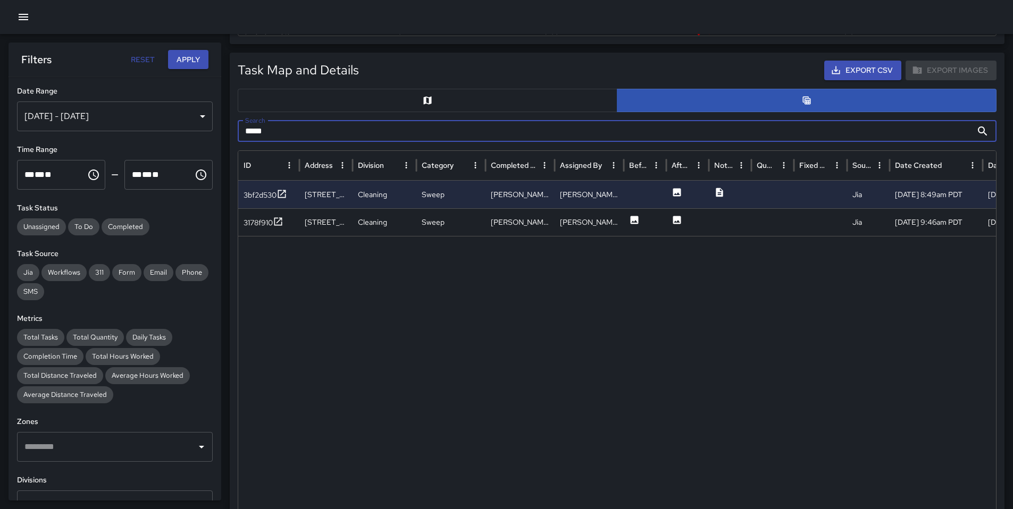
drag, startPoint x: 277, startPoint y: 135, endPoint x: 256, endPoint y: 132, distance: 21.5
click at [256, 132] on input "*****" at bounding box center [605, 131] width 734 height 21
drag, startPoint x: 266, startPoint y: 129, endPoint x: 203, endPoint y: 119, distance: 64.1
click at [203, 119] on body "Task Breakdown by Category Export Quantity View (6,553) Tasks View (6,190) Cate…" at bounding box center [506, 324] width 1013 height 1456
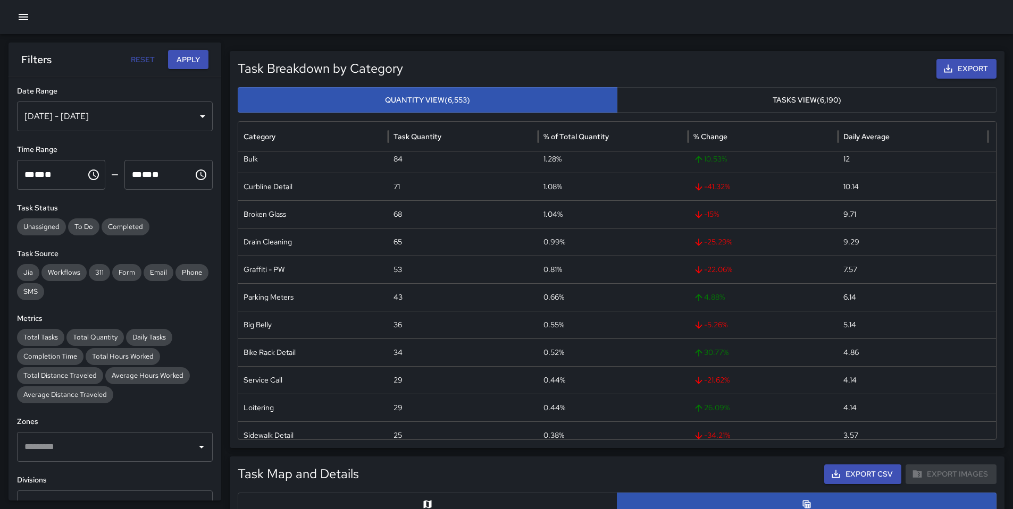
click at [23, 18] on icon "button" at bounding box center [23, 17] width 13 height 13
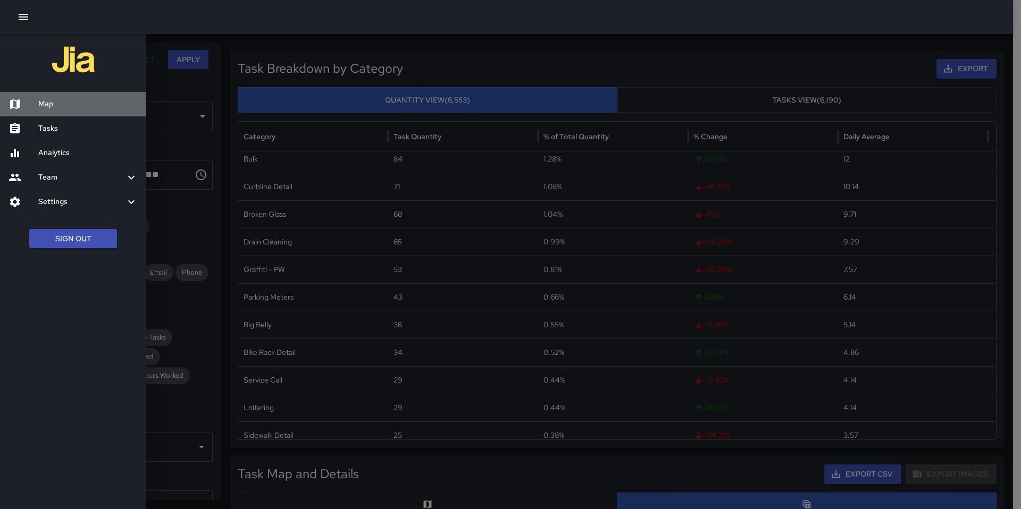
click at [64, 104] on h6 "Map" at bounding box center [87, 104] width 99 height 12
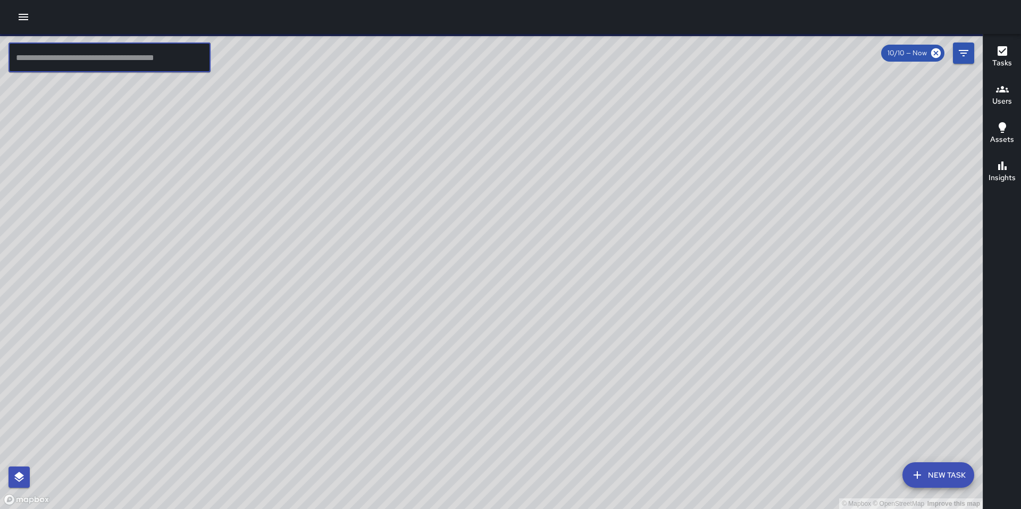
click at [124, 65] on input "text" at bounding box center [110, 58] width 202 height 30
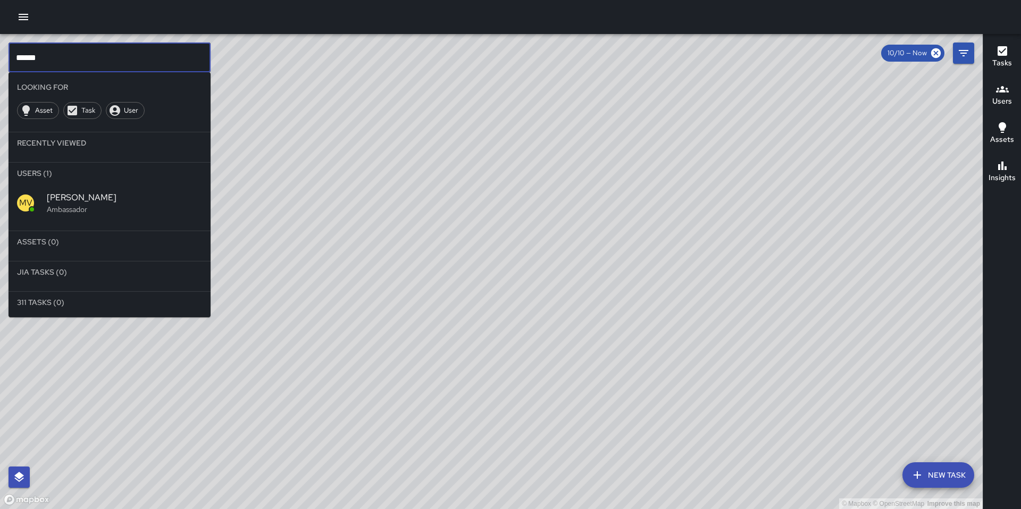
type input "******"
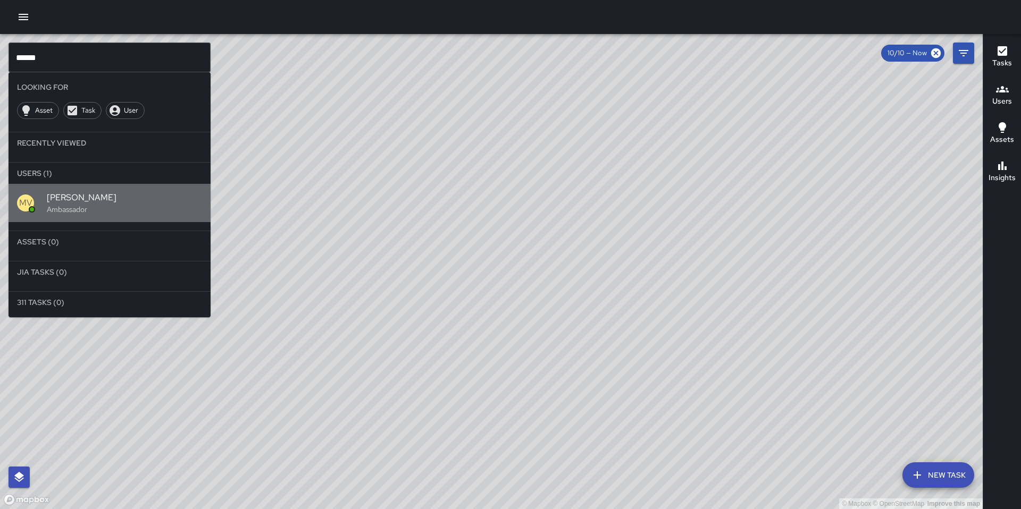
click at [110, 199] on span "Maclis Velasquez" at bounding box center [124, 197] width 155 height 13
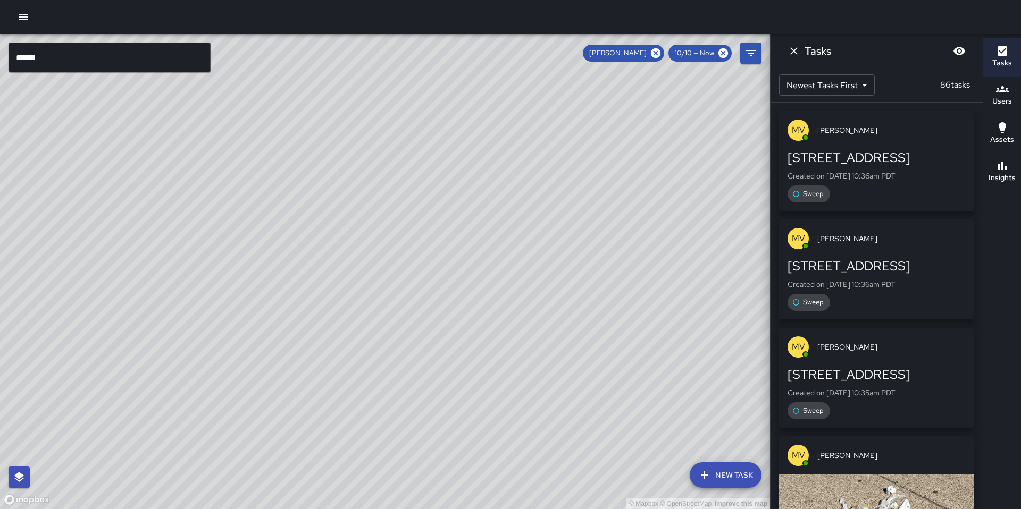
click at [846, 189] on div "Sweep" at bounding box center [876, 194] width 178 height 17
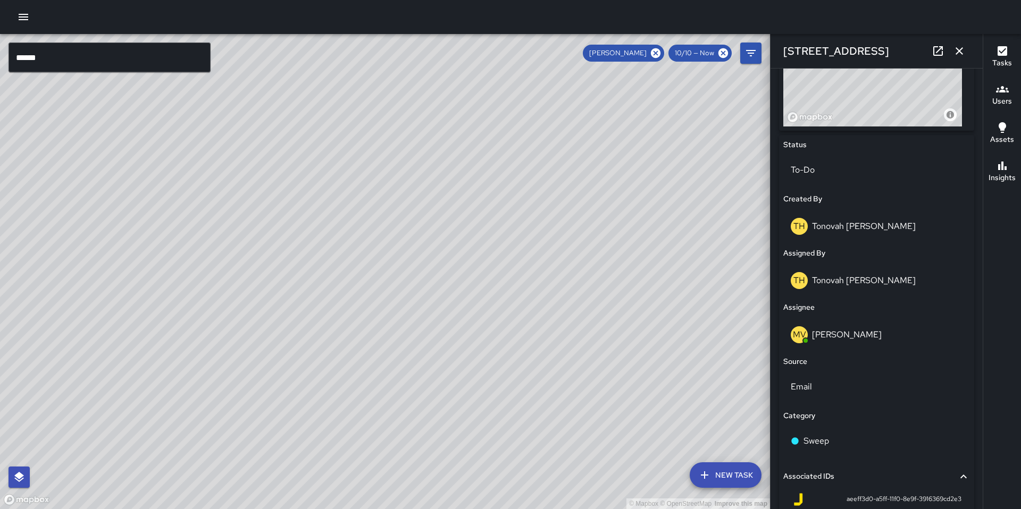
scroll to position [555, 0]
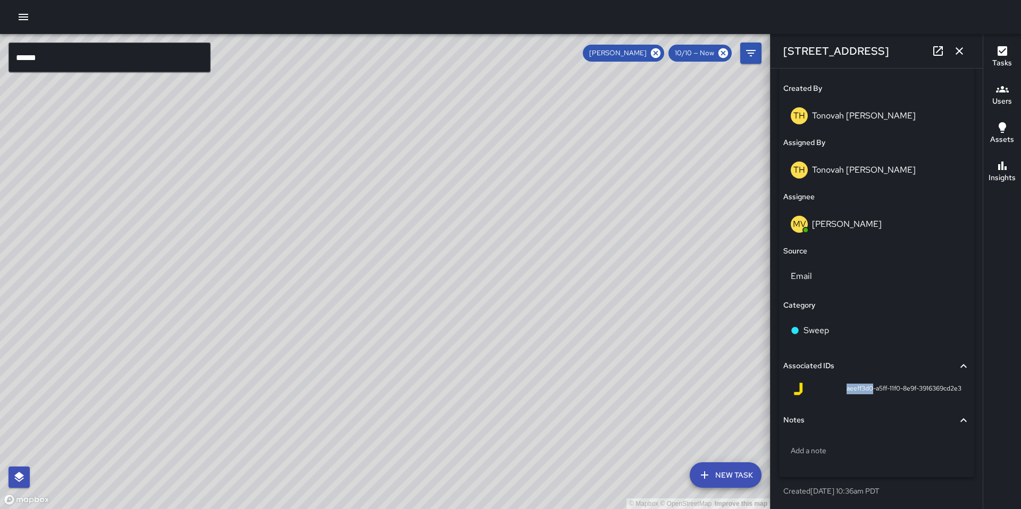
drag, startPoint x: 863, startPoint y: 388, endPoint x: 829, endPoint y: 390, distance: 34.6
click at [829, 390] on div "aeeff3d0-a5ff-11f0-8e9f-3916369cd2e3" at bounding box center [877, 389] width 170 height 13
copy span "aeeff3d0"
click at [959, 53] on icon "button" at bounding box center [959, 51] width 13 height 13
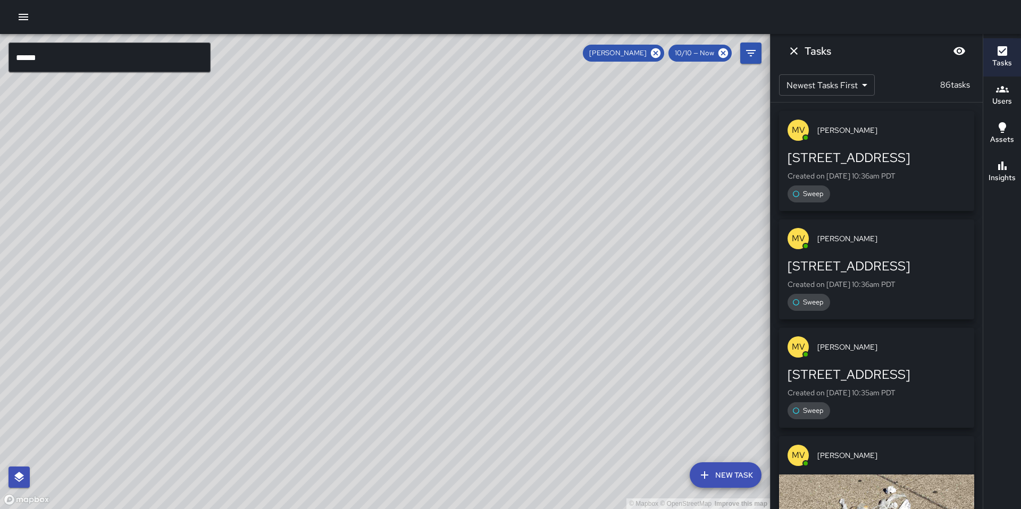
click at [824, 258] on div "41a Juniper Street" at bounding box center [876, 266] width 178 height 17
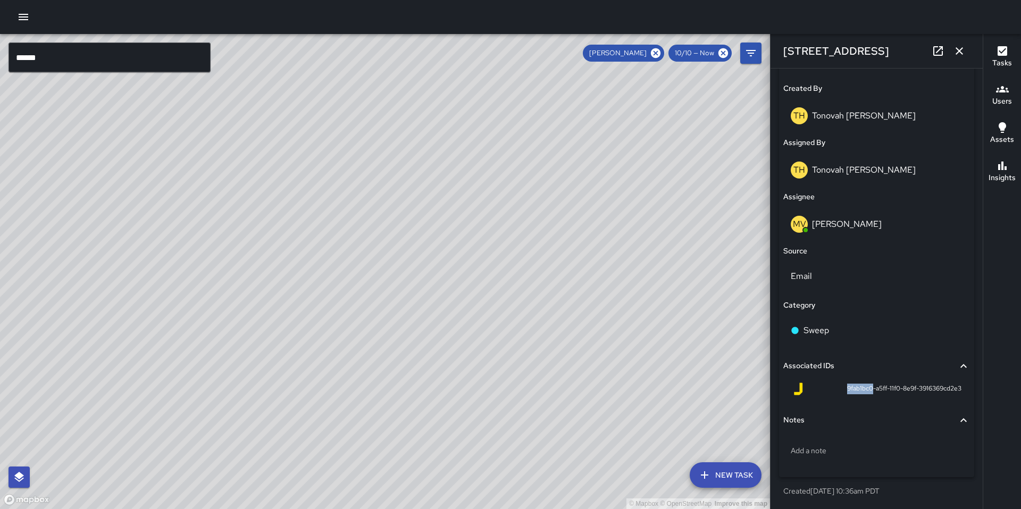
drag, startPoint x: 864, startPoint y: 391, endPoint x: 834, endPoint y: 392, distance: 29.8
click at [834, 392] on div "9fab1bc0-a5ff-11f0-8e9f-3916369cd2e3" at bounding box center [877, 389] width 170 height 13
copy span "9fab1bc0"
click at [959, 52] on icon "button" at bounding box center [958, 50] width 7 height 7
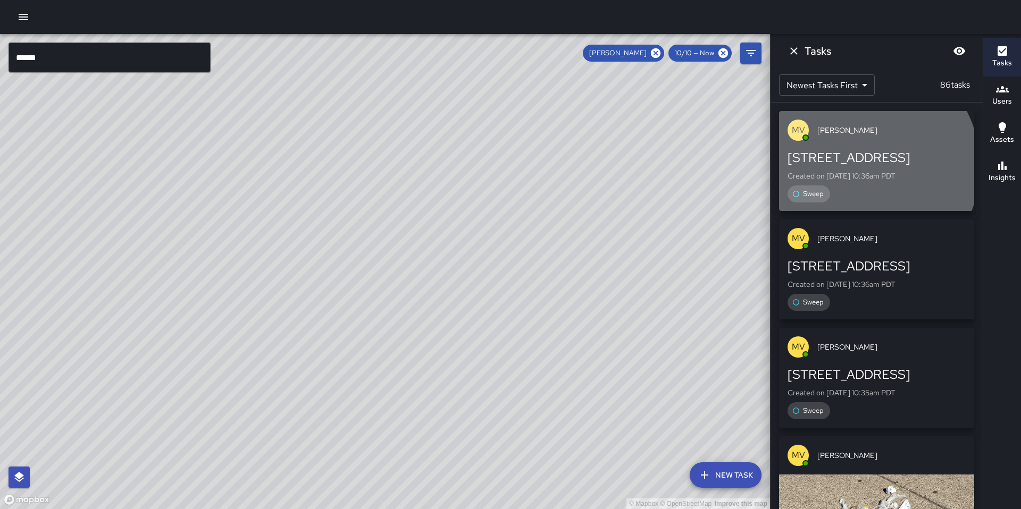
click at [858, 166] on div "1435 Folsom Street Created on 10/10/2025, 10:36am PDT Sweep" at bounding box center [876, 175] width 178 height 53
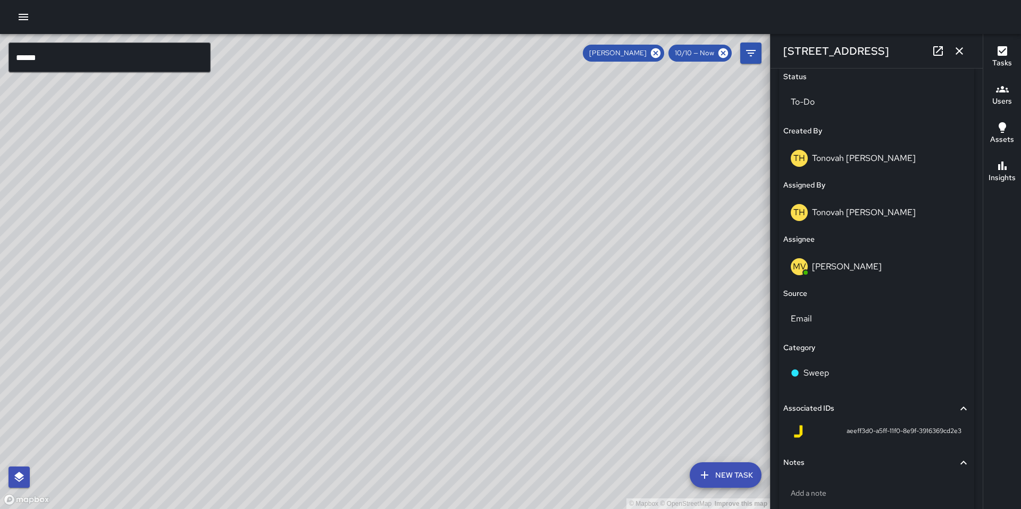
scroll to position [513, 0]
click at [954, 50] on icon "button" at bounding box center [959, 51] width 13 height 13
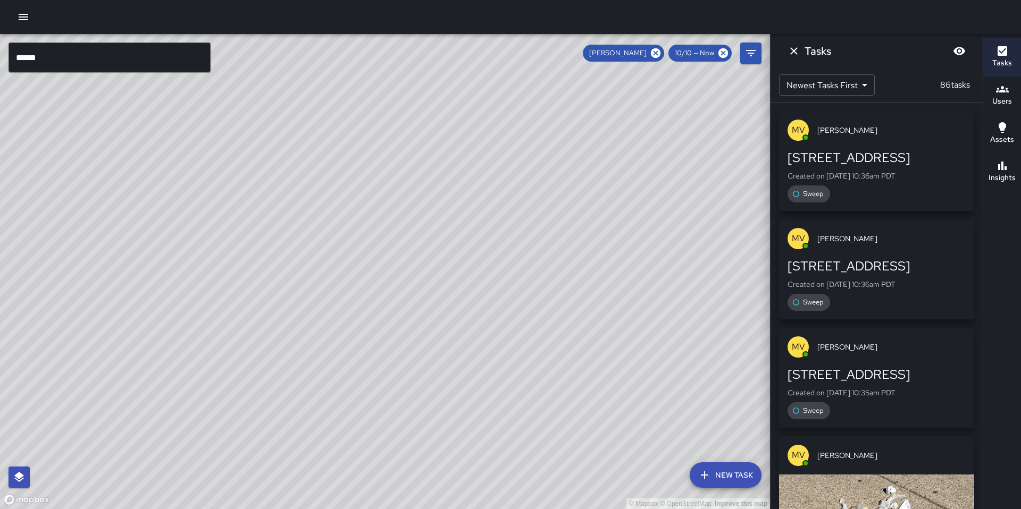
click at [827, 382] on div "47 Juniper Street" at bounding box center [876, 374] width 178 height 17
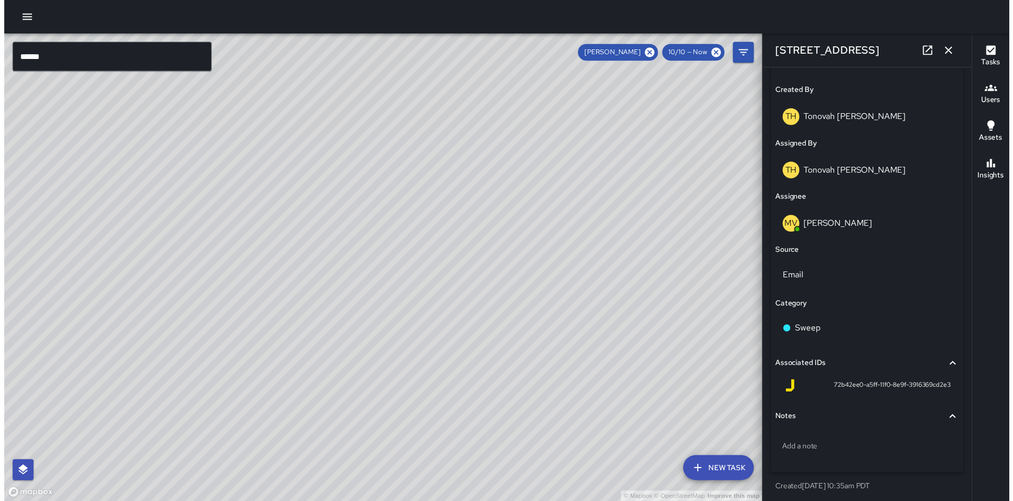
scroll to position [555, 0]
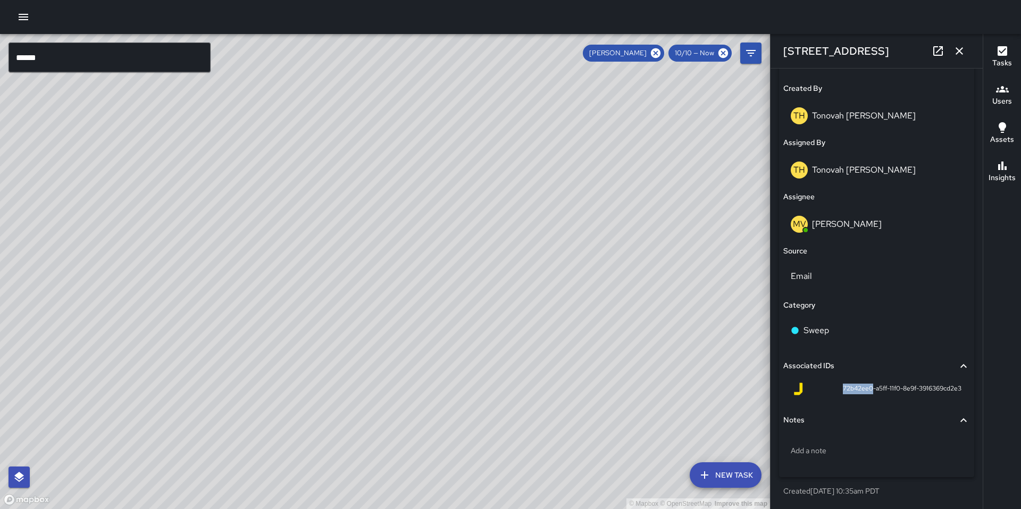
drag, startPoint x: 862, startPoint y: 388, endPoint x: 832, endPoint y: 389, distance: 30.3
click at [827, 389] on div "72b42ee0-a5ff-11f0-8e9f-3916369cd2e3" at bounding box center [877, 389] width 170 height 13
copy span "72b42ee0"
click at [959, 51] on icon "button" at bounding box center [958, 50] width 7 height 7
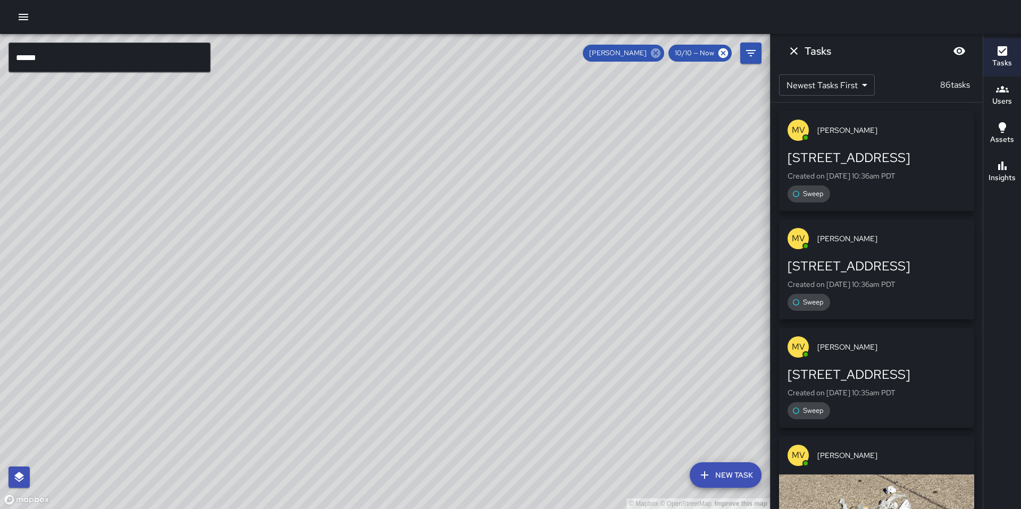
click at [658, 54] on icon at bounding box center [656, 53] width 10 height 10
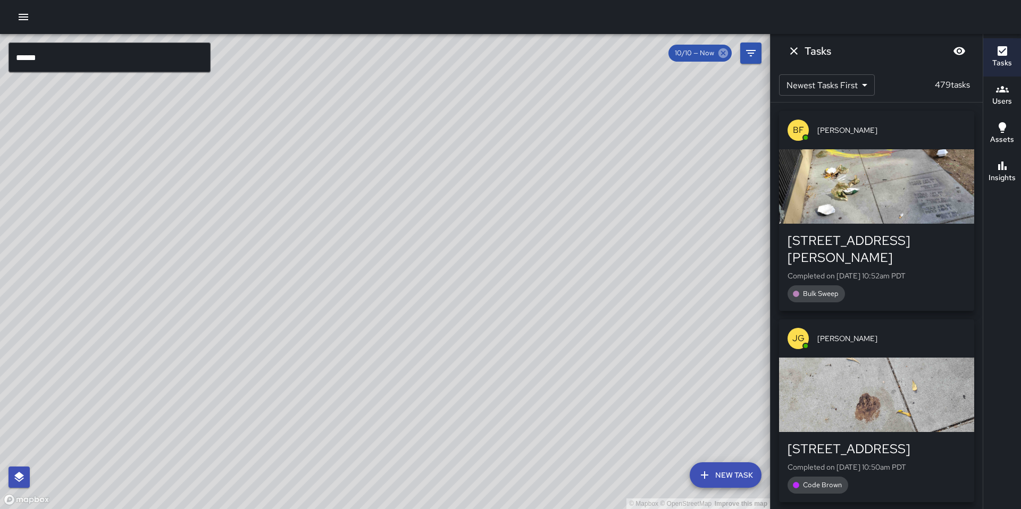
click at [723, 55] on icon at bounding box center [723, 53] width 10 height 10
click at [791, 48] on icon "Dismiss" at bounding box center [793, 50] width 7 height 7
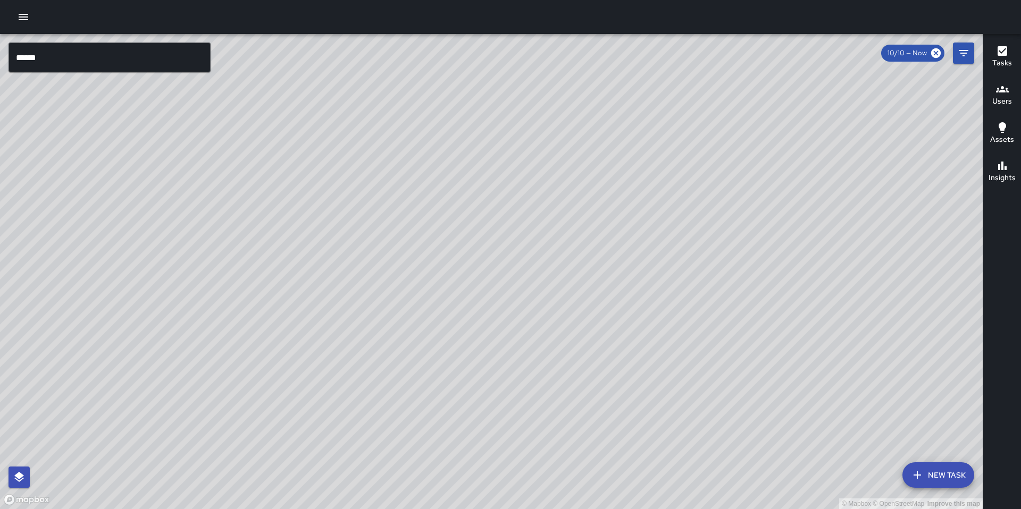
drag, startPoint x: 378, startPoint y: 311, endPoint x: 378, endPoint y: 339, distance: 28.2
click at [378, 339] on div "© Mapbox © OpenStreetMap Improve this map" at bounding box center [491, 271] width 983 height 475
click at [53, 58] on input "******" at bounding box center [110, 58] width 202 height 30
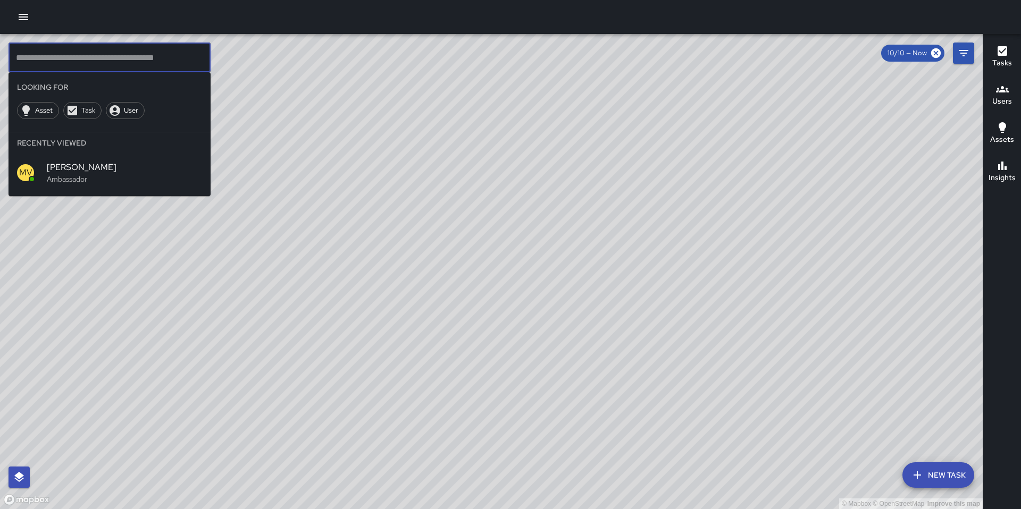
click at [21, 22] on icon "button" at bounding box center [23, 17] width 13 height 13
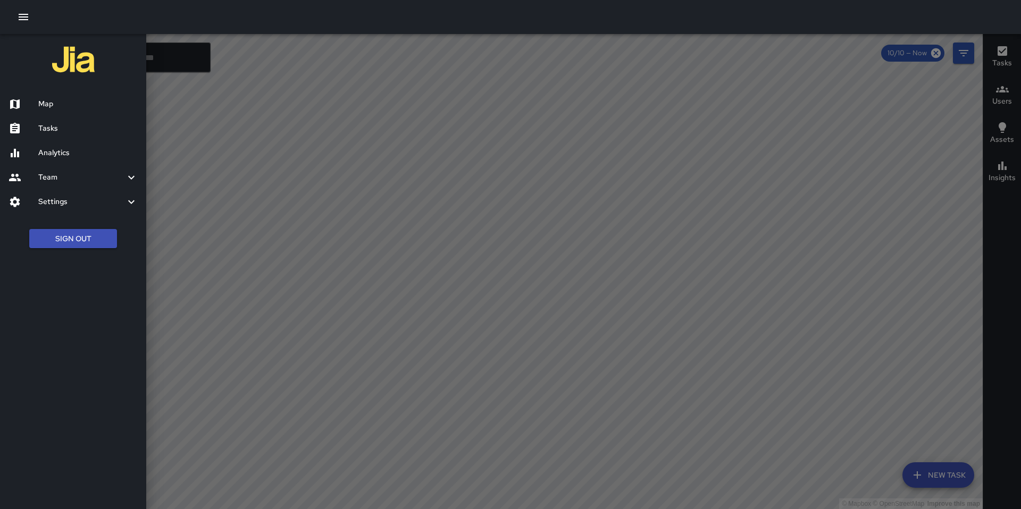
click at [46, 101] on h6 "Map" at bounding box center [87, 104] width 99 height 12
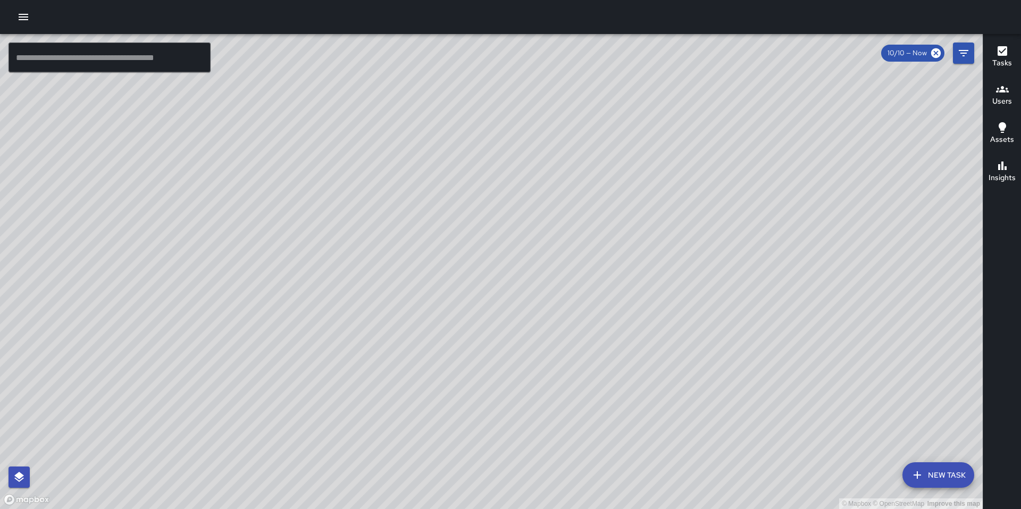
click at [20, 18] on icon "button" at bounding box center [23, 17] width 13 height 13
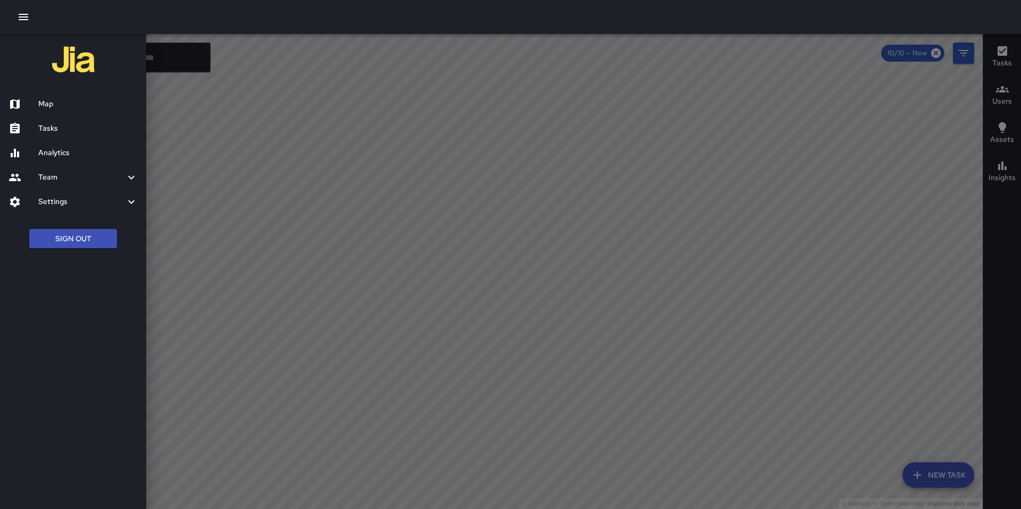
click at [63, 127] on h6 "Tasks" at bounding box center [87, 129] width 99 height 12
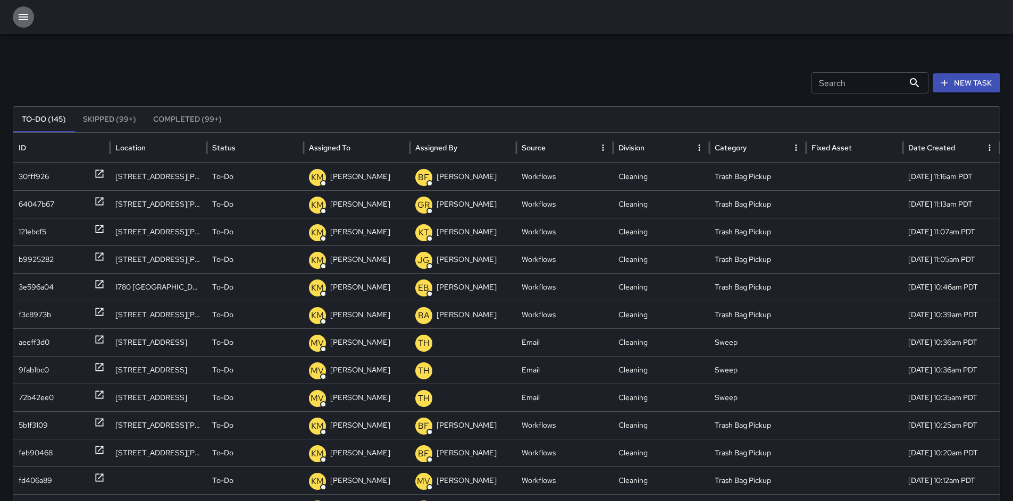
click at [22, 14] on icon "button" at bounding box center [24, 17] width 10 height 6
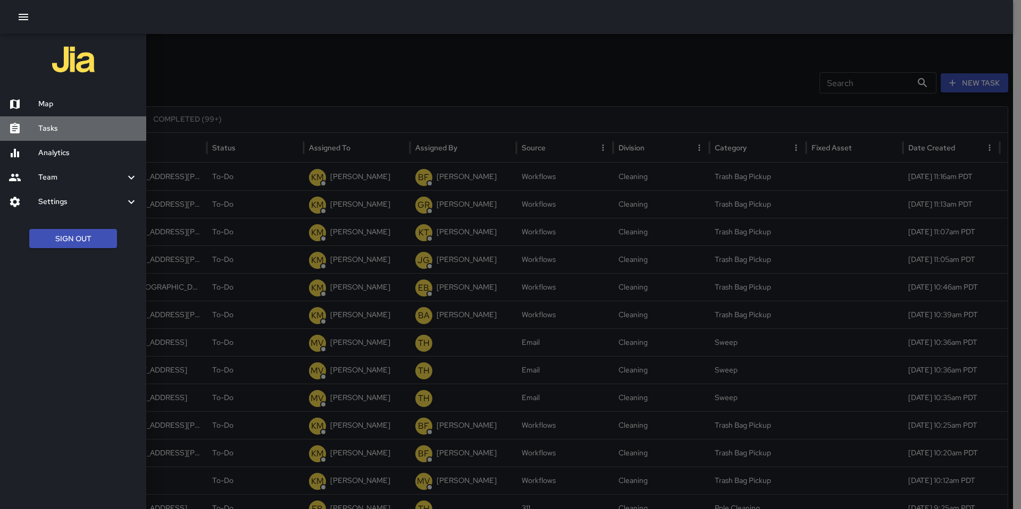
click at [67, 129] on h6 "Tasks" at bounding box center [87, 129] width 99 height 12
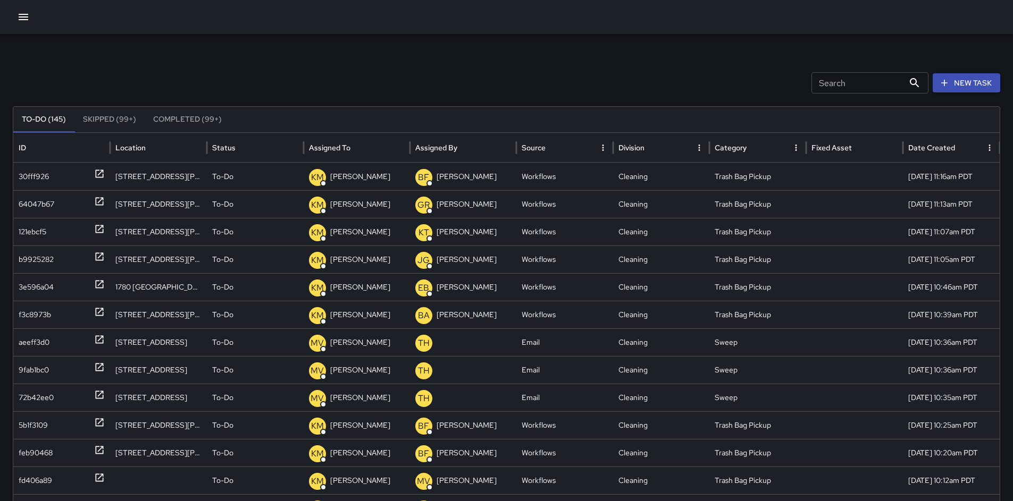
click at [20, 16] on icon "button" at bounding box center [24, 17] width 10 height 6
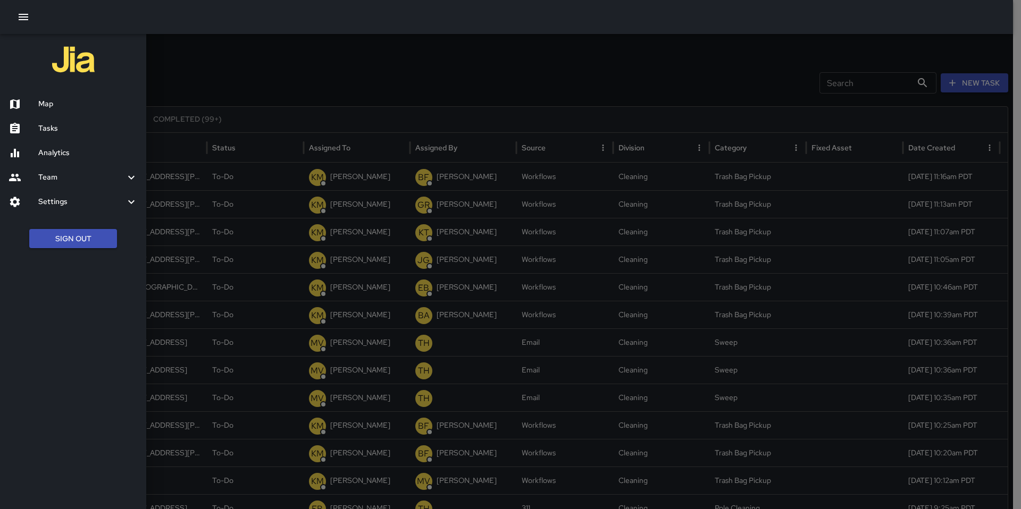
click at [46, 107] on h6 "Map" at bounding box center [87, 104] width 99 height 12
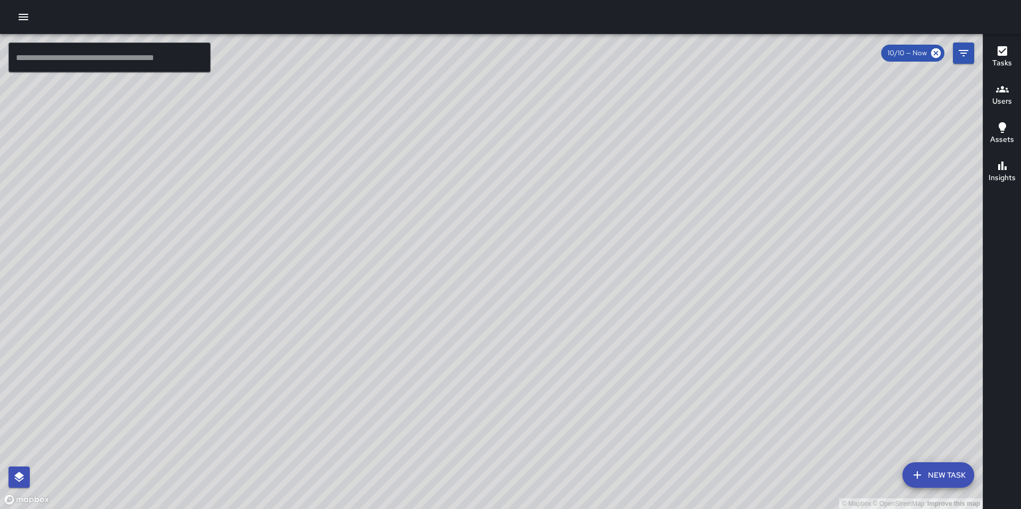
click at [24, 21] on icon "button" at bounding box center [23, 17] width 13 height 13
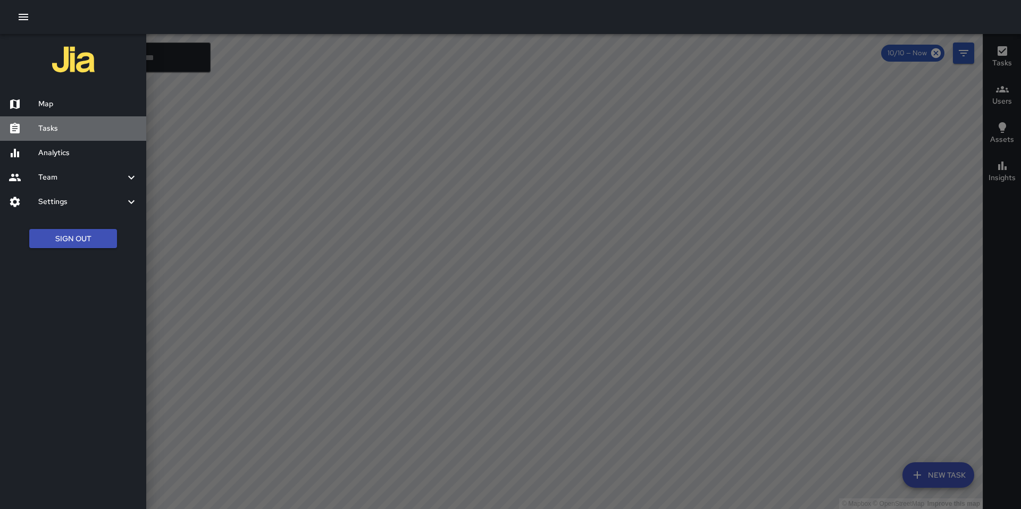
click at [65, 129] on h6 "Tasks" at bounding box center [87, 129] width 99 height 12
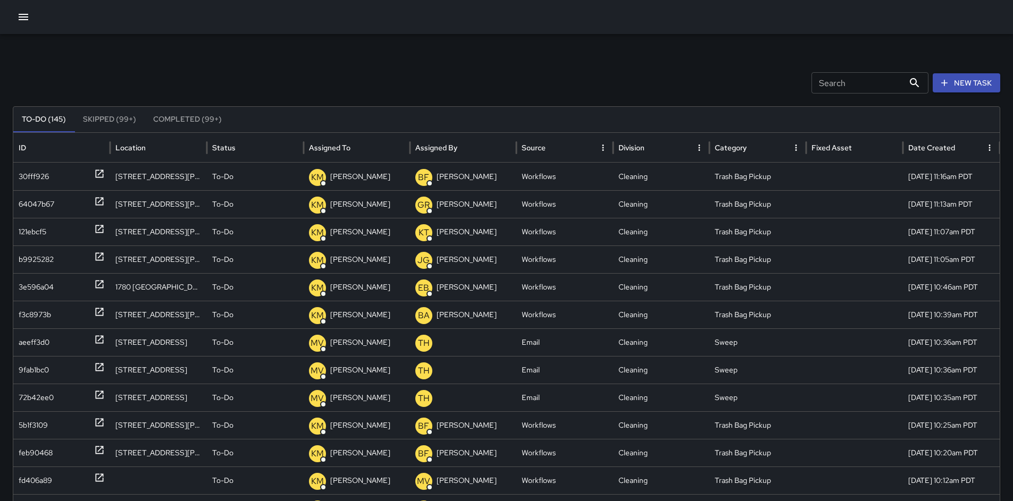
click at [960, 90] on button "New Task" at bounding box center [967, 83] width 68 height 20
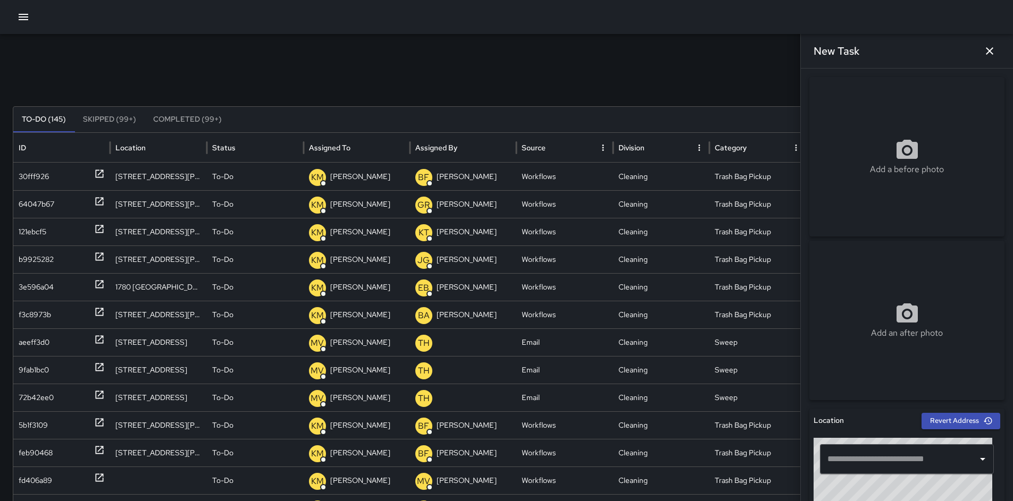
click at [870, 455] on input "text" at bounding box center [899, 459] width 148 height 20
paste input "**********"
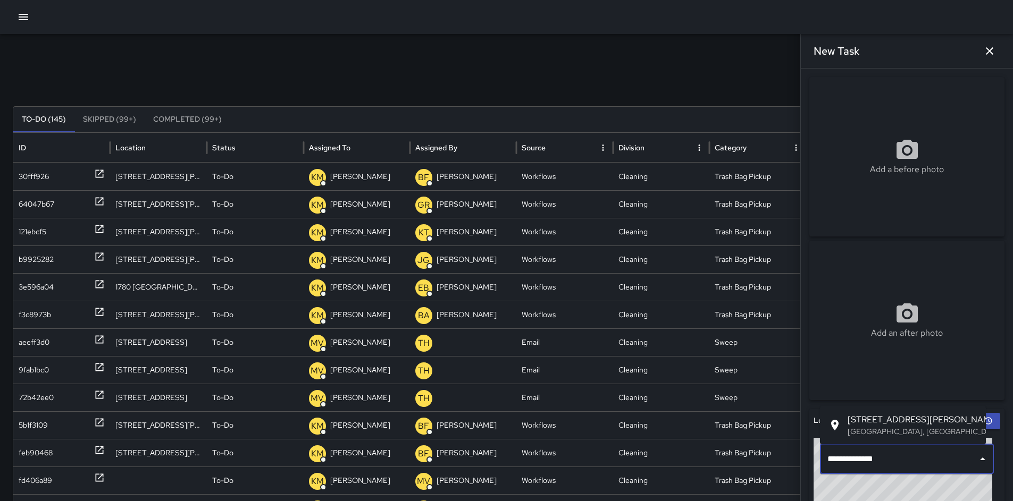
click at [873, 432] on p "San Francisco, CA, USA" at bounding box center [913, 431] width 130 height 11
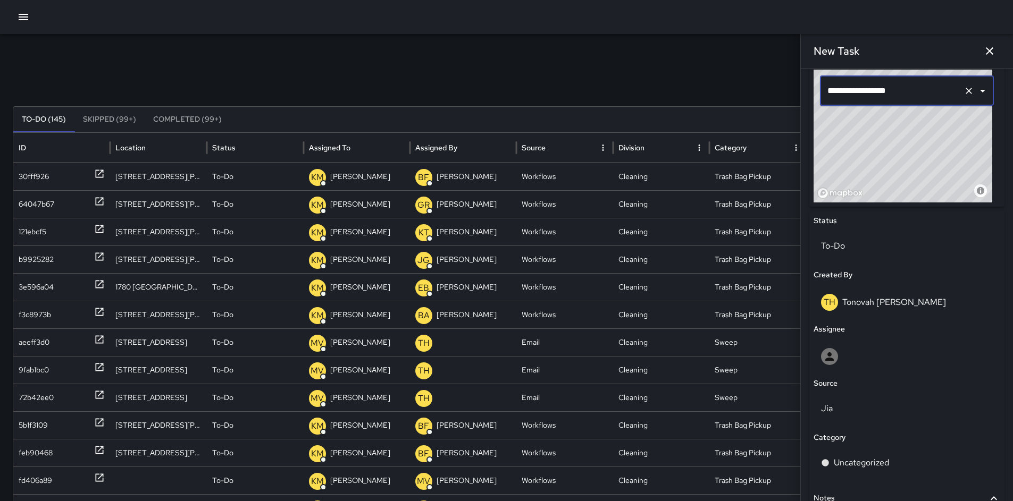
scroll to position [425, 0]
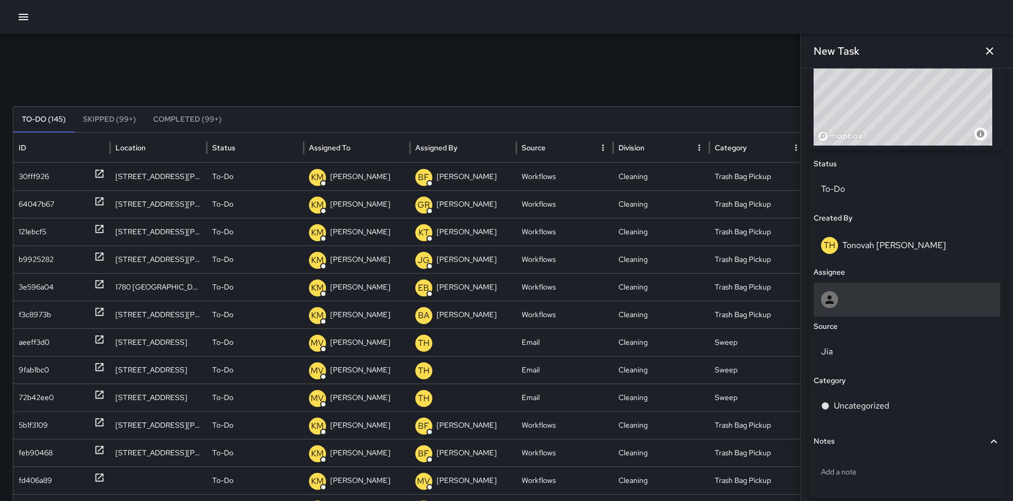
type input "**********"
click at [863, 300] on div at bounding box center [907, 299] width 172 height 17
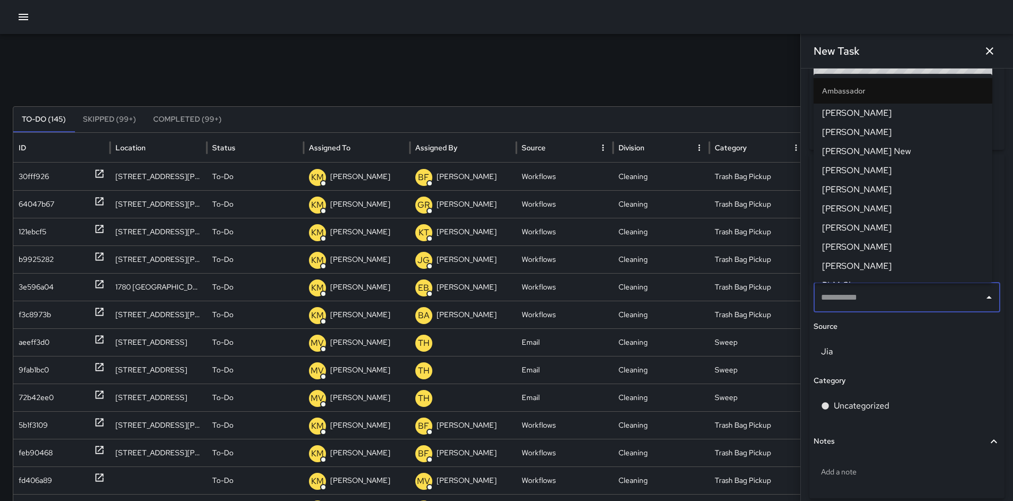
type input "*"
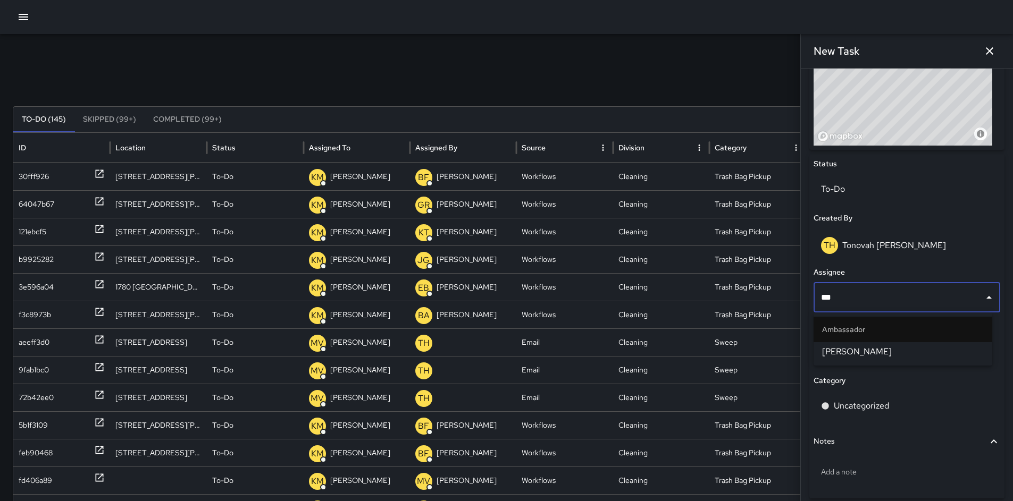
type input "****"
click at [898, 360] on li "Dago Cervantes" at bounding box center [903, 351] width 179 height 19
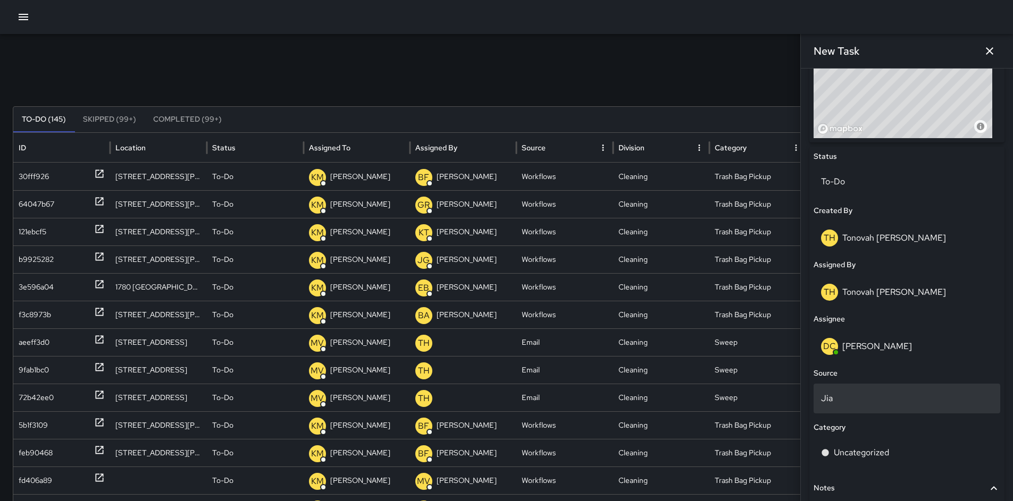
scroll to position [441, 0]
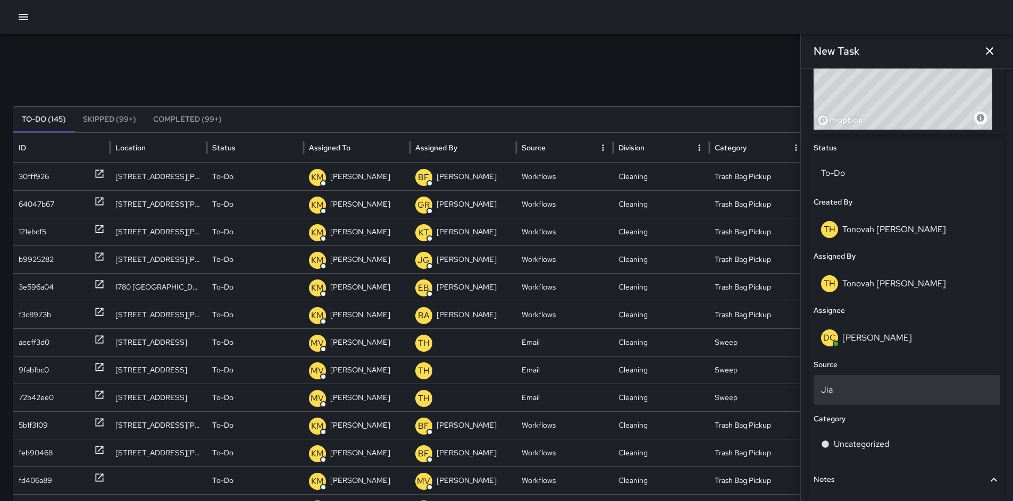
click at [870, 398] on div "Jia" at bounding box center [907, 390] width 187 height 30
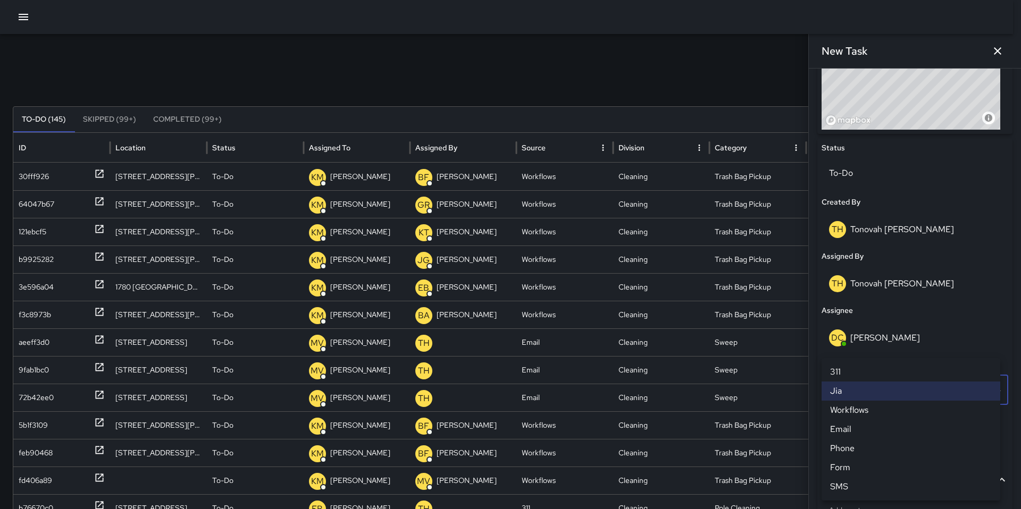
click at [870, 367] on li "311" at bounding box center [910, 372] width 179 height 19
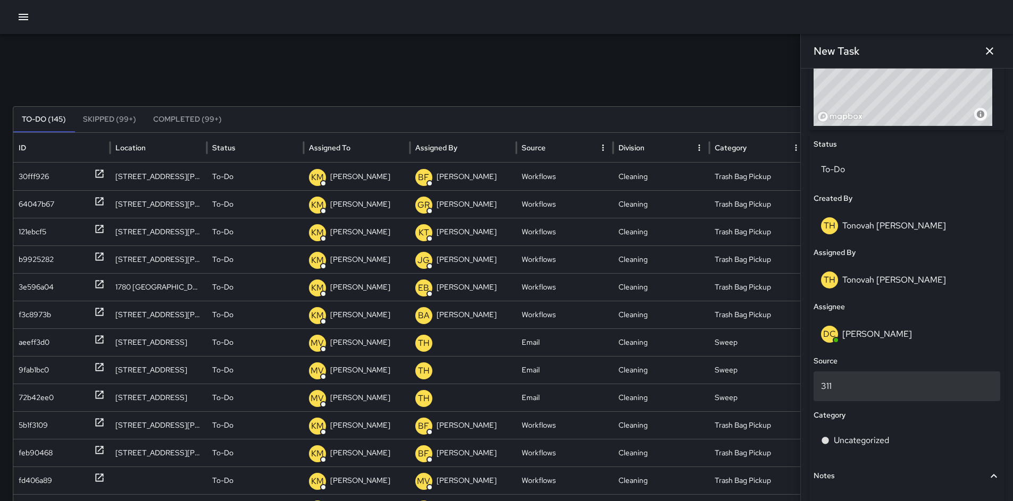
scroll to position [446, 0]
click at [842, 392] on div "311" at bounding box center [907, 386] width 187 height 30
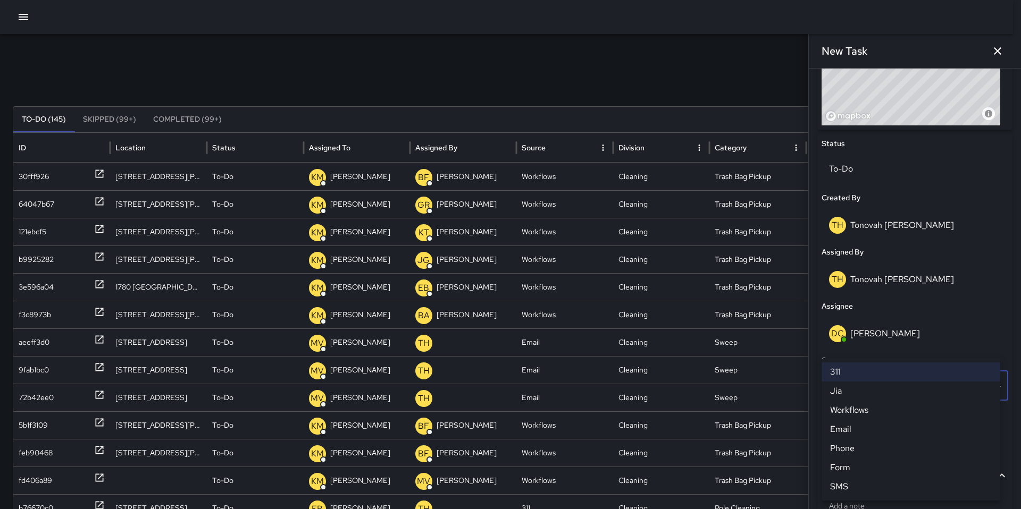
click at [848, 440] on li "Phone" at bounding box center [910, 448] width 179 height 19
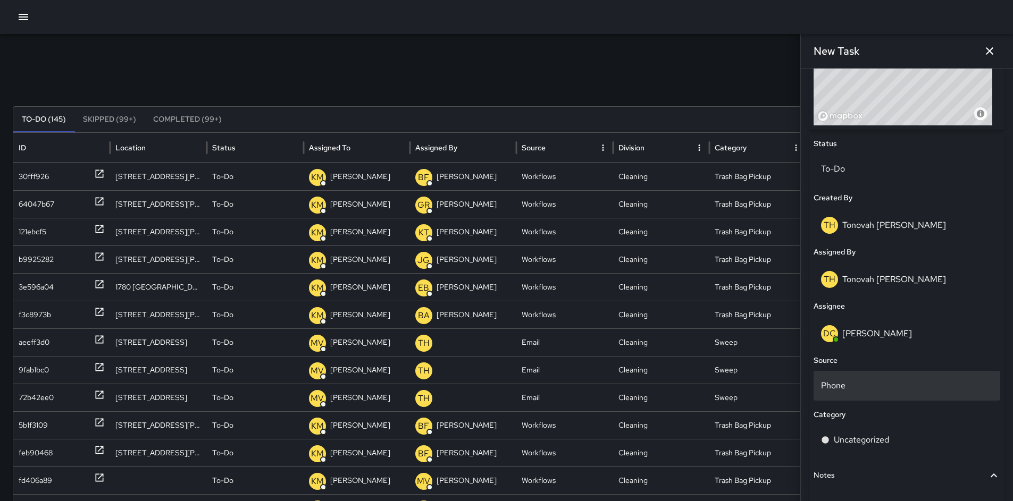
click at [843, 393] on div "Phone" at bounding box center [907, 386] width 187 height 30
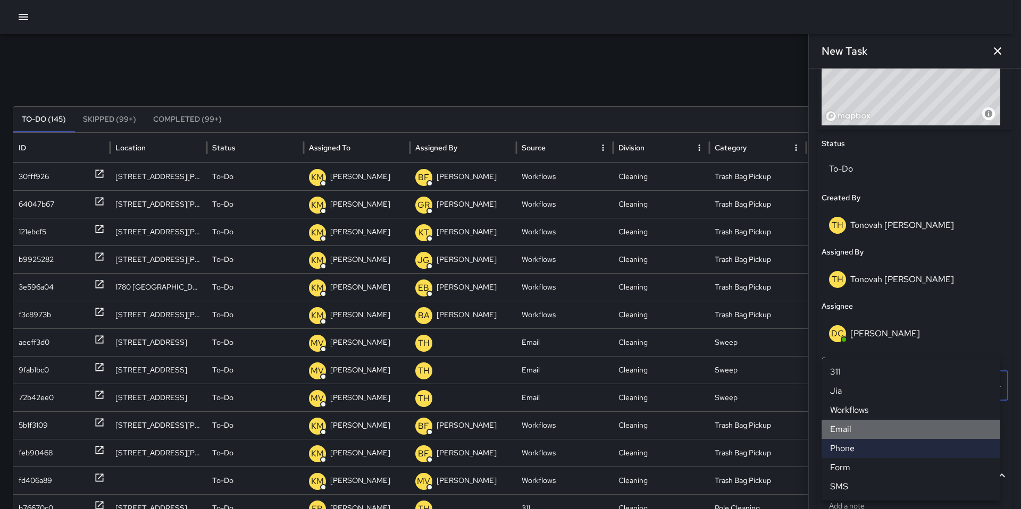
click at [844, 428] on li "Email" at bounding box center [910, 429] width 179 height 19
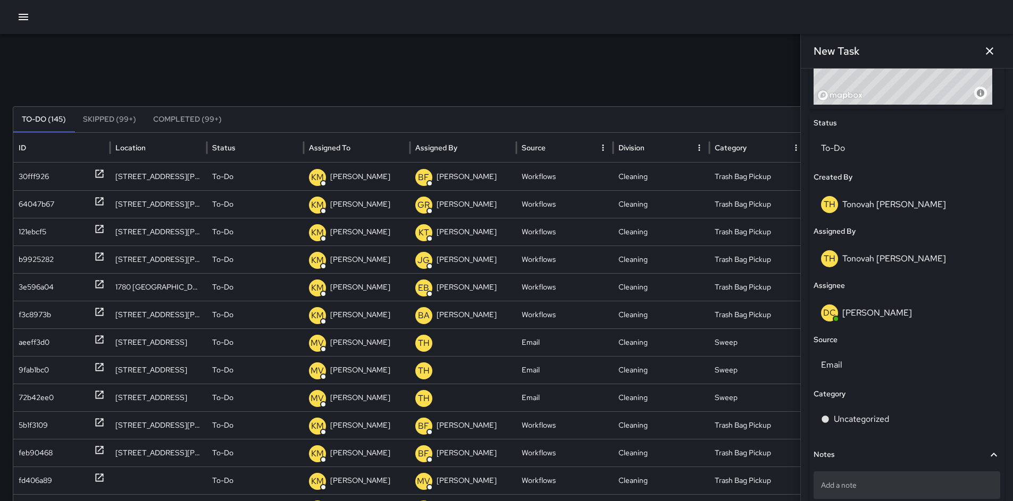
scroll to position [526, 0]
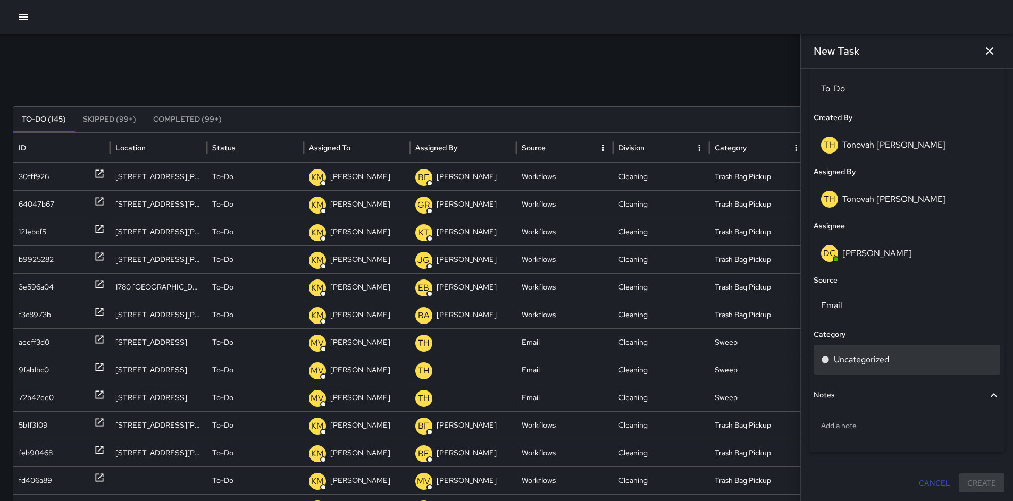
click at [844, 359] on p "Uncategorized" at bounding box center [861, 360] width 55 height 13
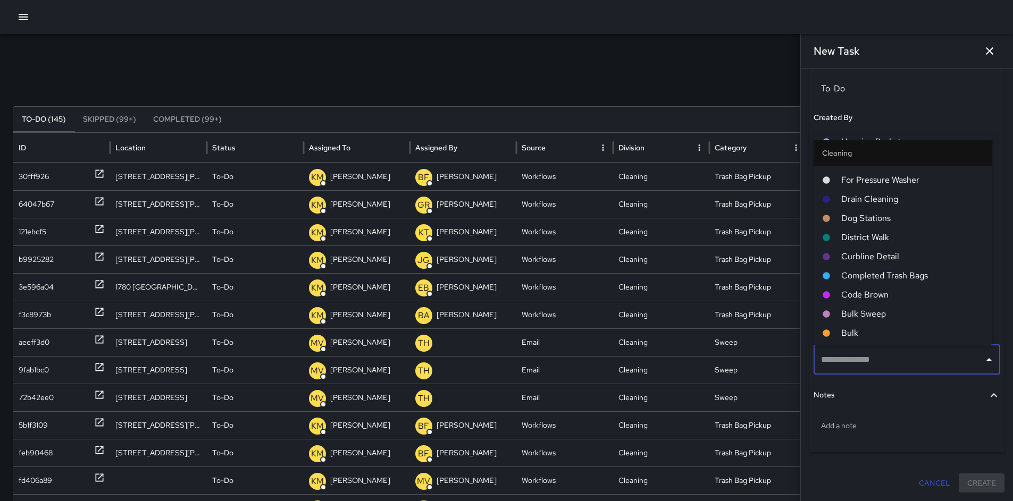
scroll to position [324, 0]
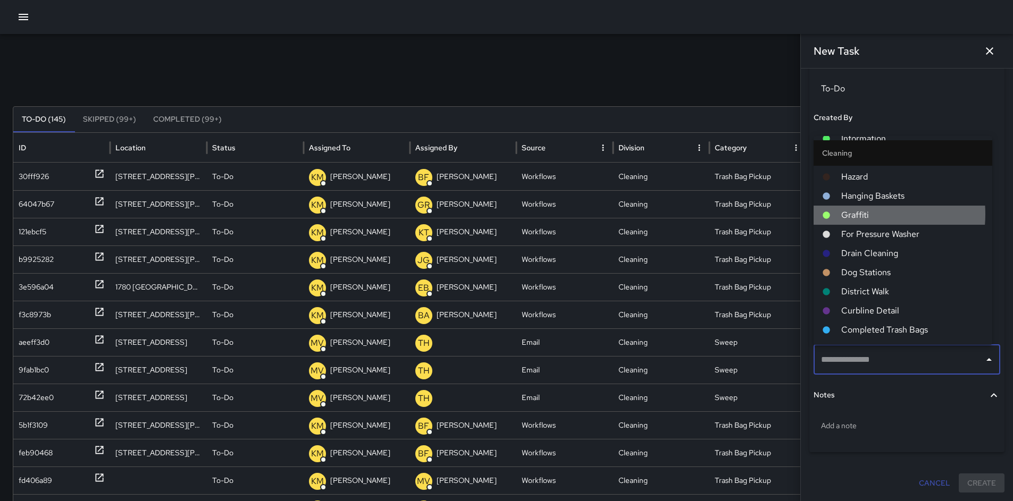
click at [852, 211] on span "Graffiti" at bounding box center [912, 215] width 142 height 13
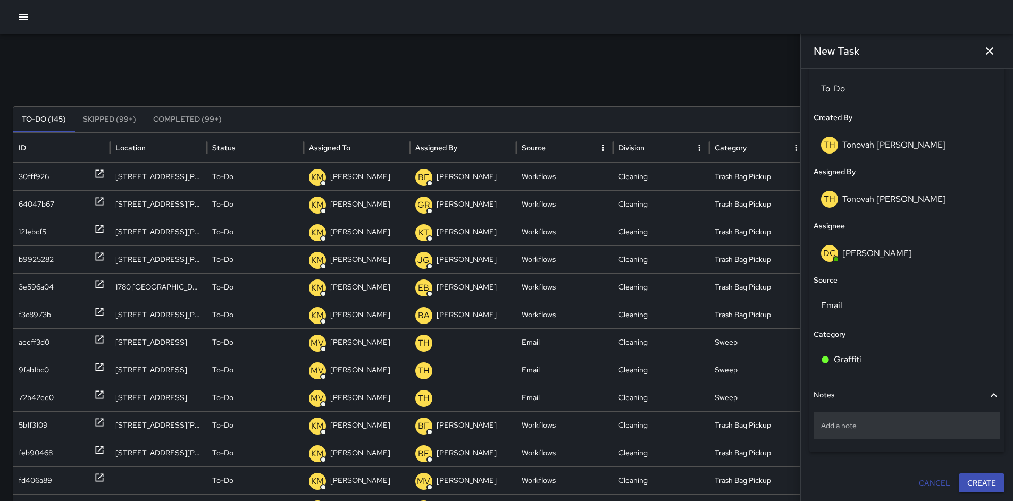
click at [886, 423] on p "Add a note" at bounding box center [907, 426] width 172 height 11
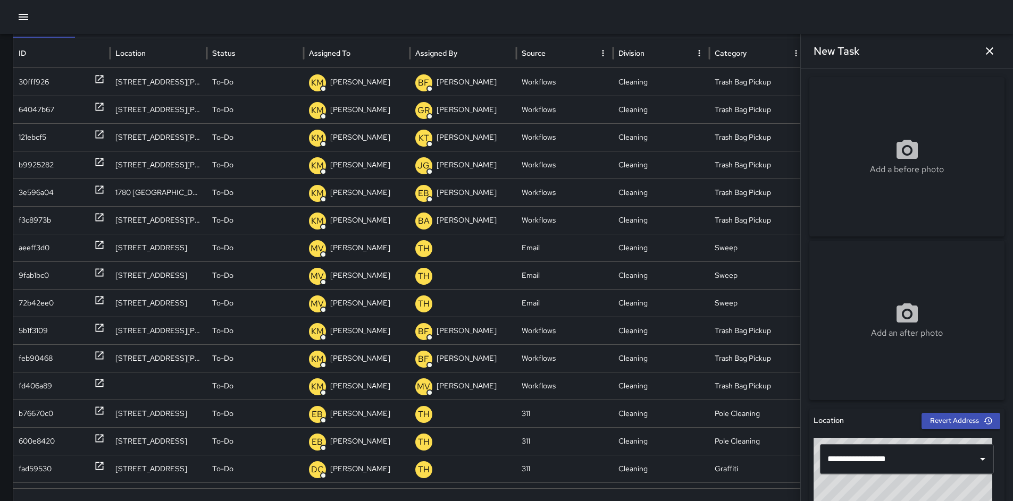
scroll to position [38, 0]
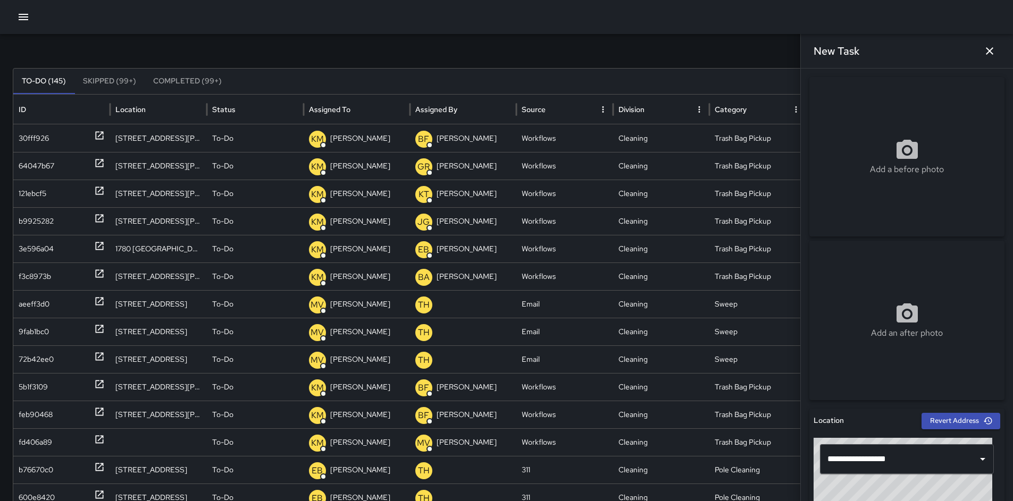
click at [882, 113] on div "Add a before photo" at bounding box center [906, 157] width 195 height 160
type input "**********"
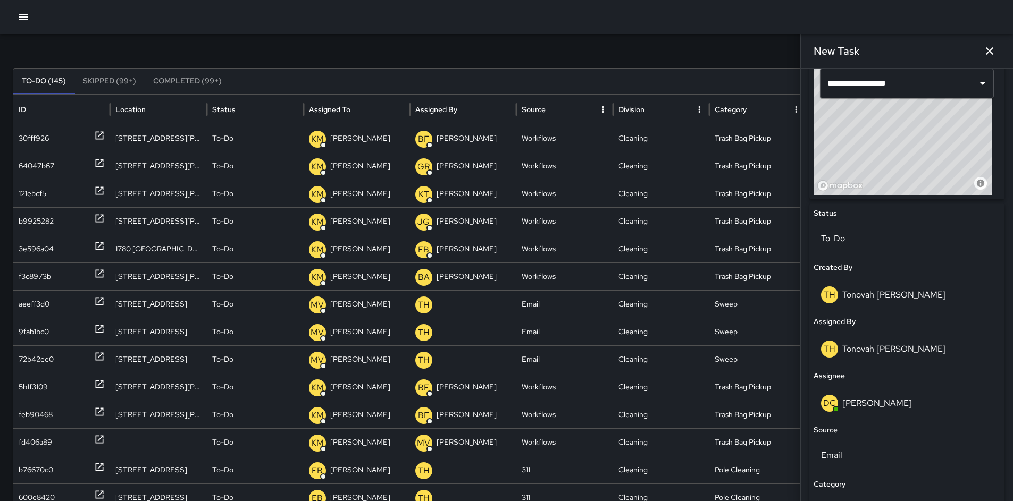
scroll to position [526, 0]
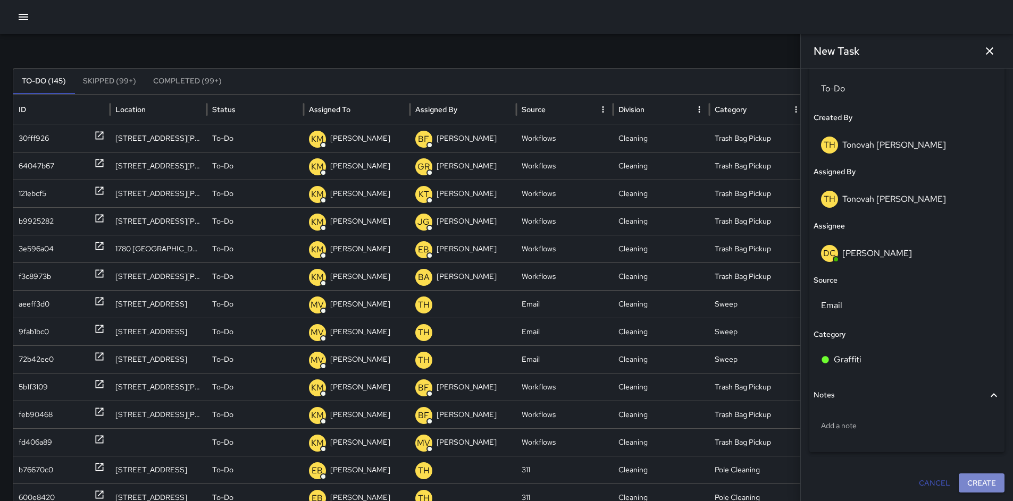
click at [967, 480] on button "Create" at bounding box center [982, 484] width 46 height 20
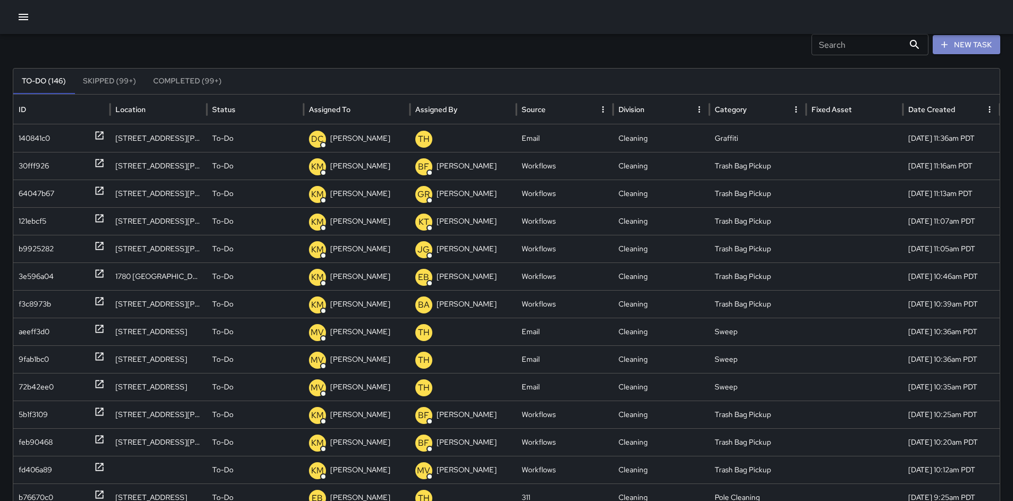
click at [963, 53] on button "New Task" at bounding box center [967, 45] width 68 height 20
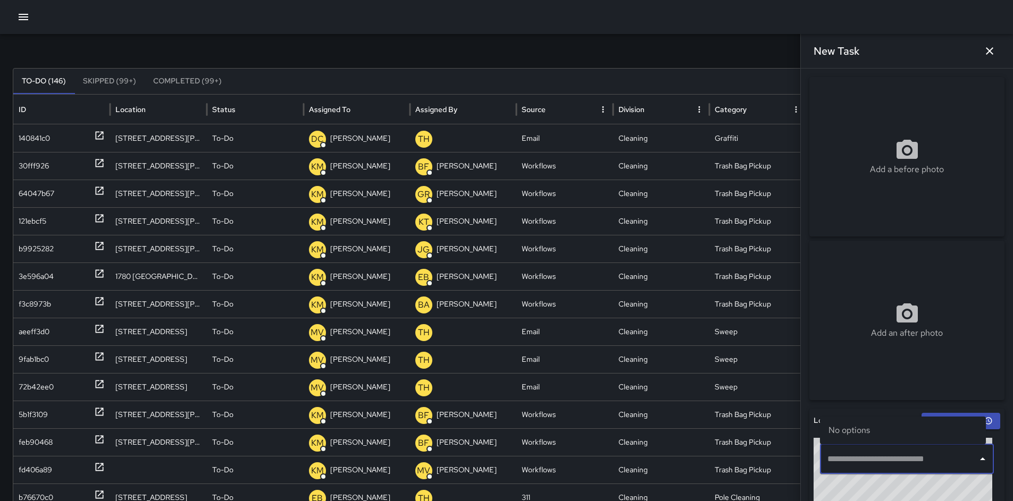
click at [910, 464] on input "text" at bounding box center [899, 459] width 148 height 20
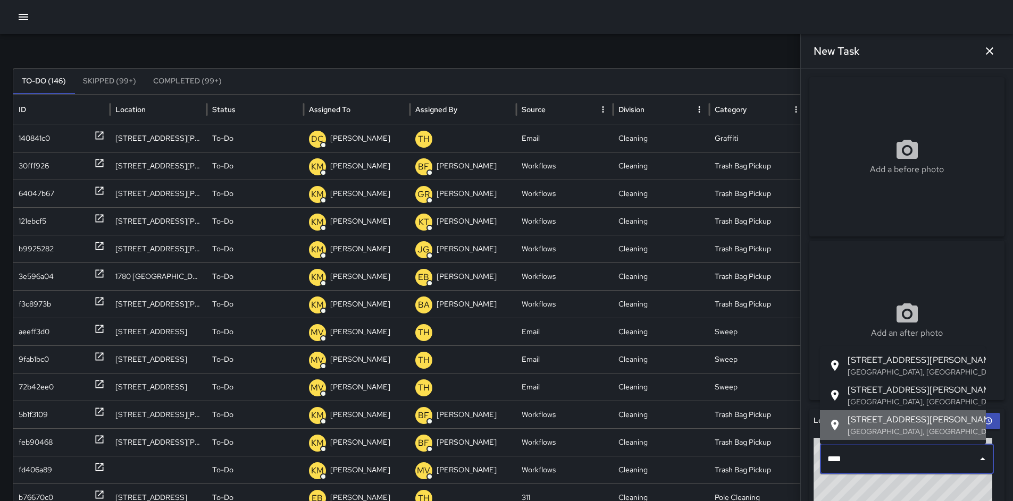
click at [917, 427] on p "San Francisco, CA, USA" at bounding box center [913, 431] width 130 height 11
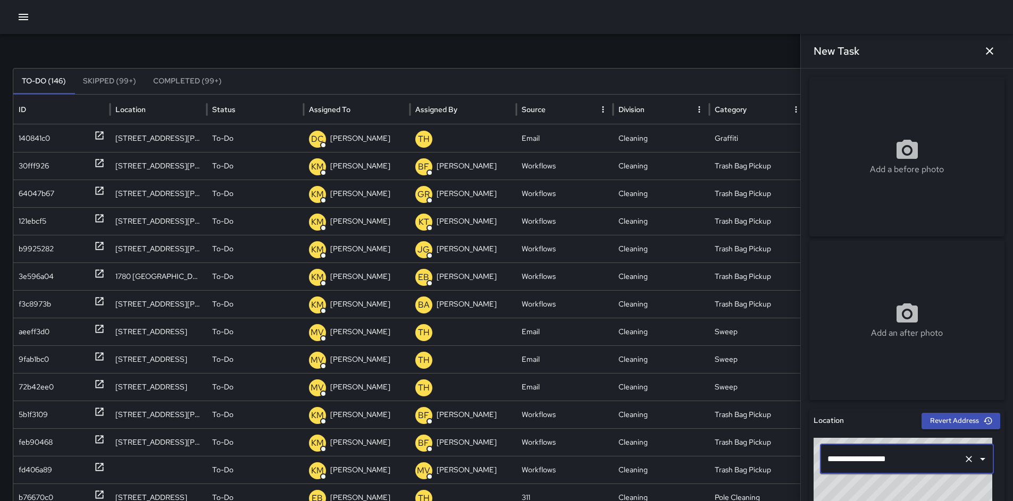
scroll to position [351, 0]
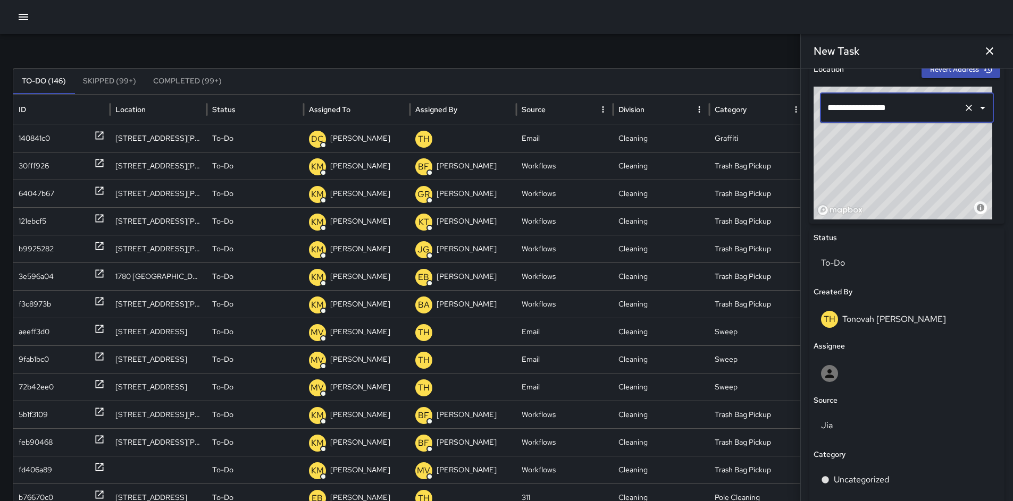
click at [841, 110] on input "**********" at bounding box center [892, 108] width 135 height 20
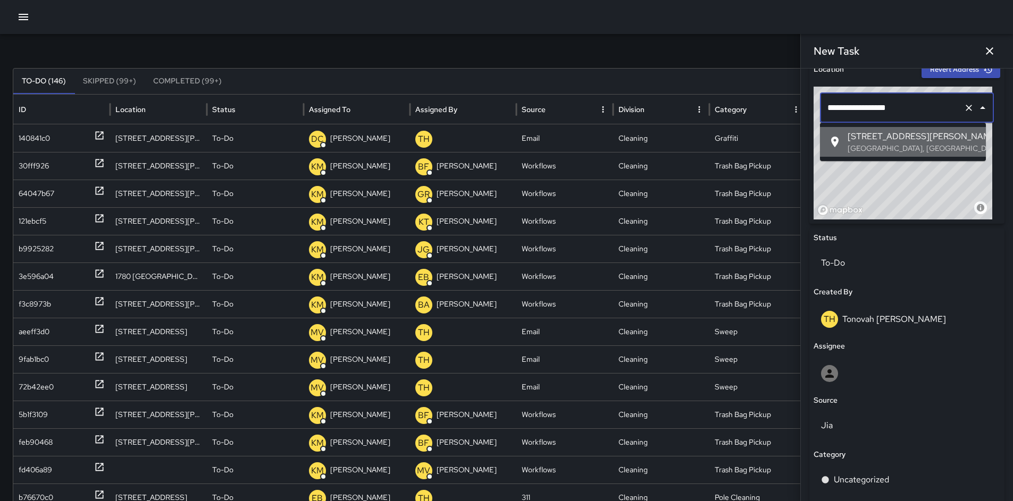
click at [857, 140] on span "148 Harriet Street" at bounding box center [913, 136] width 130 height 13
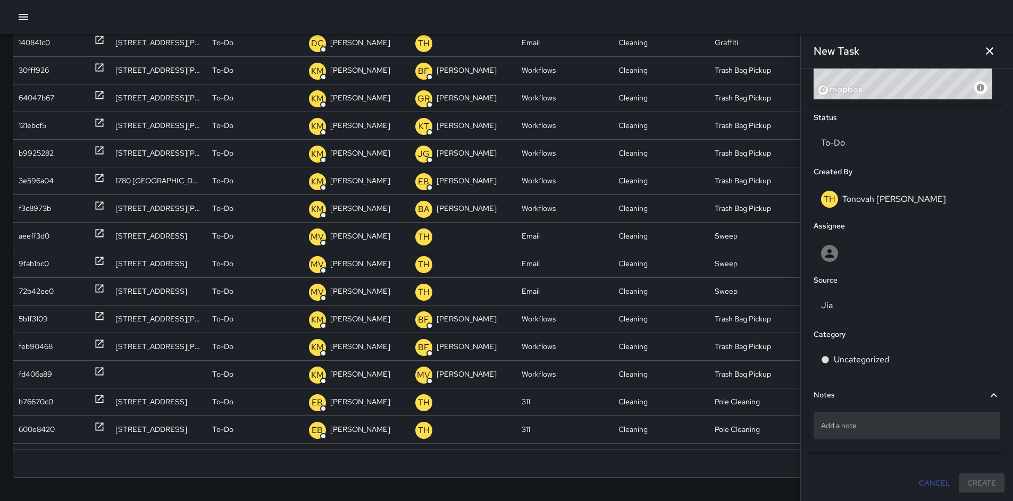
scroll to position [136, 0]
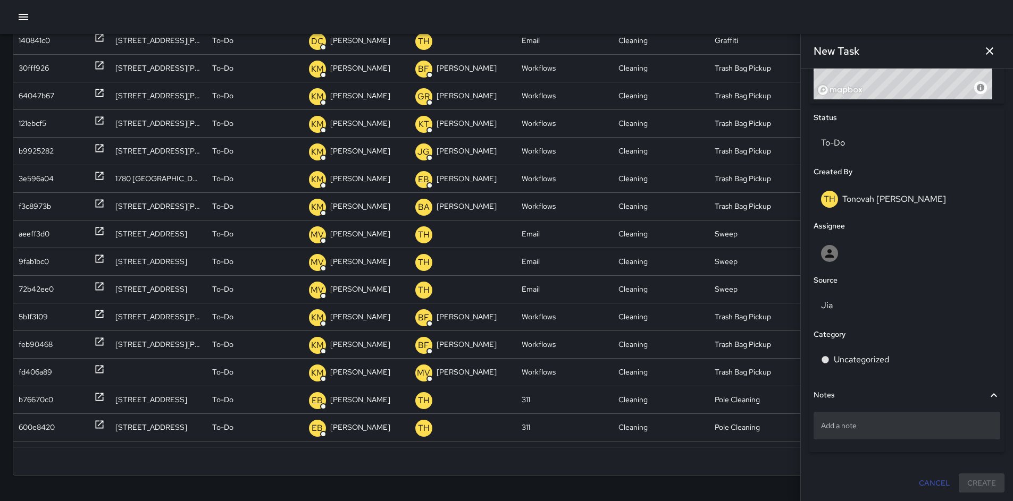
type input "**********"
click at [861, 427] on p "Add a note" at bounding box center [907, 426] width 172 height 11
type textarea "**********"
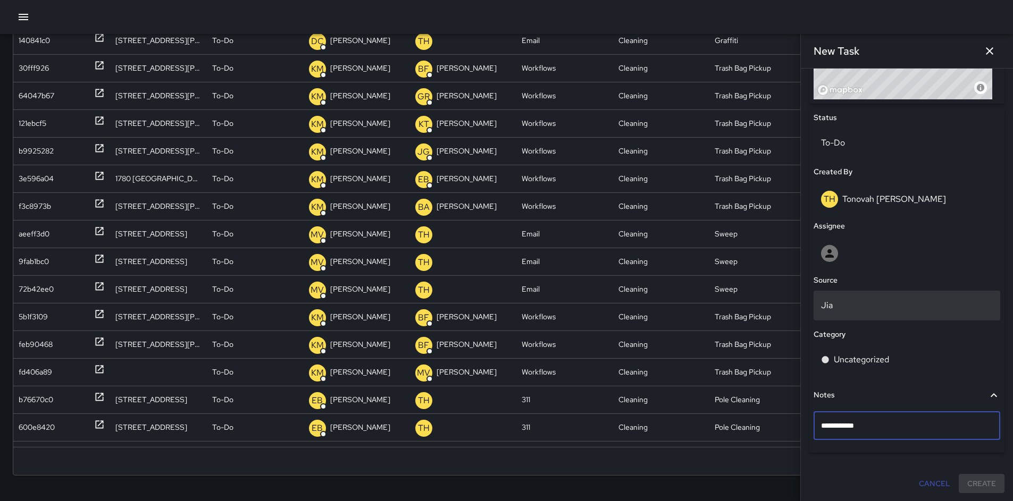
click at [854, 318] on div "Jia" at bounding box center [907, 306] width 187 height 30
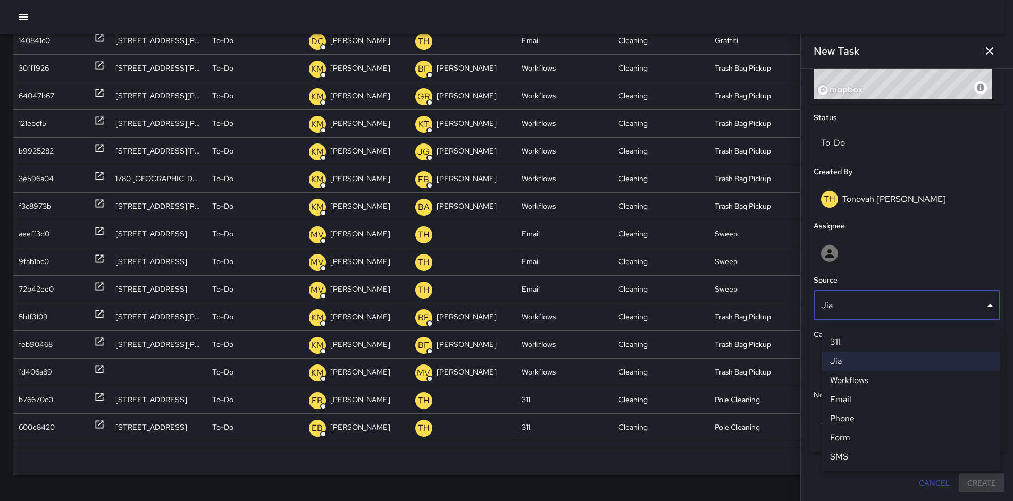
scroll to position [464, 0]
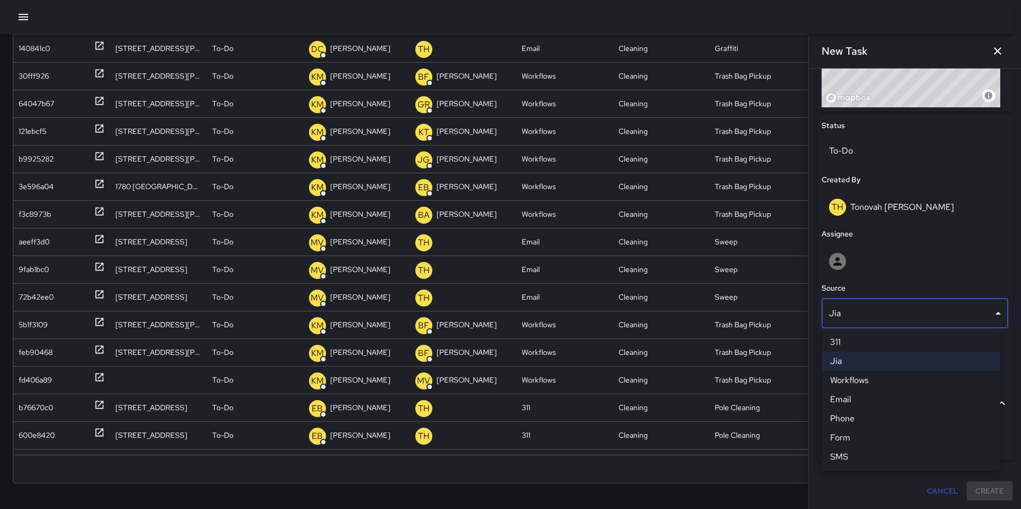
click at [862, 393] on li "Email" at bounding box center [910, 399] width 179 height 19
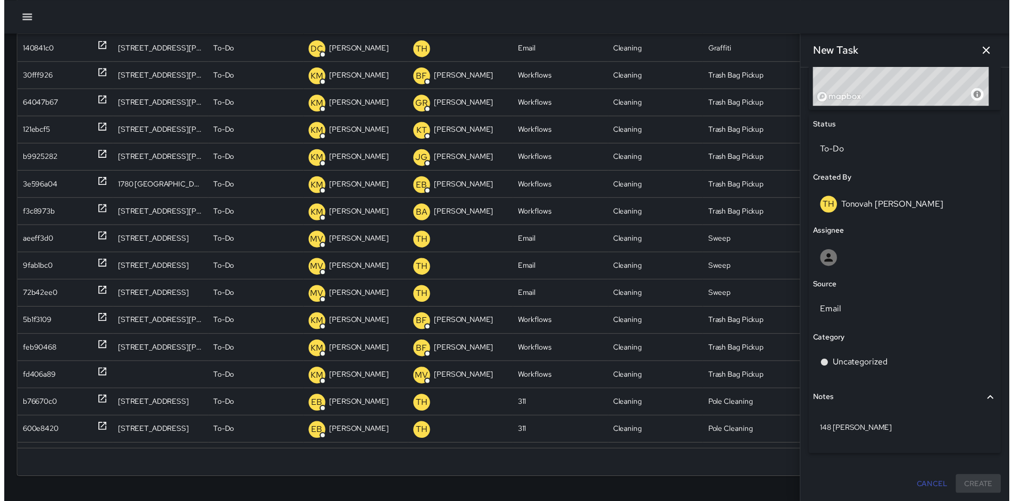
scroll to position [472, 0]
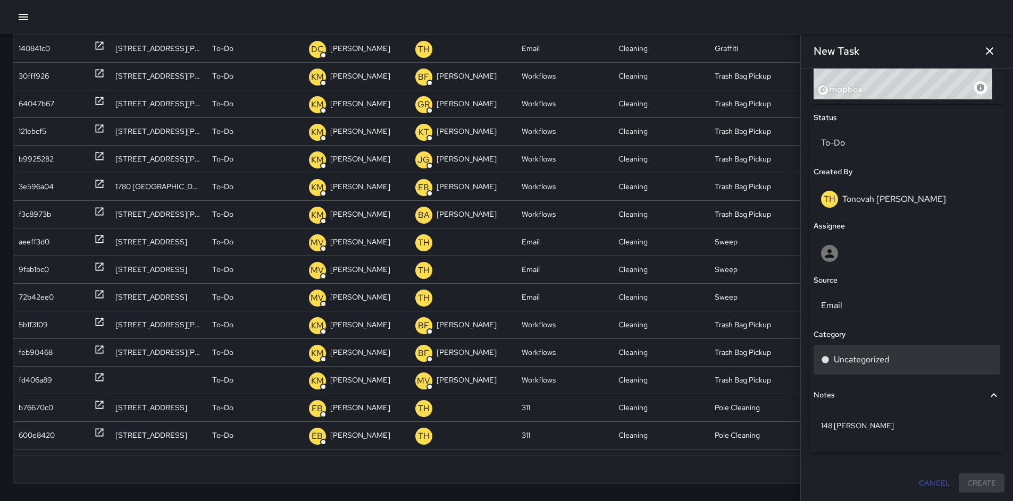
click at [849, 358] on p "Uncategorized" at bounding box center [861, 360] width 55 height 13
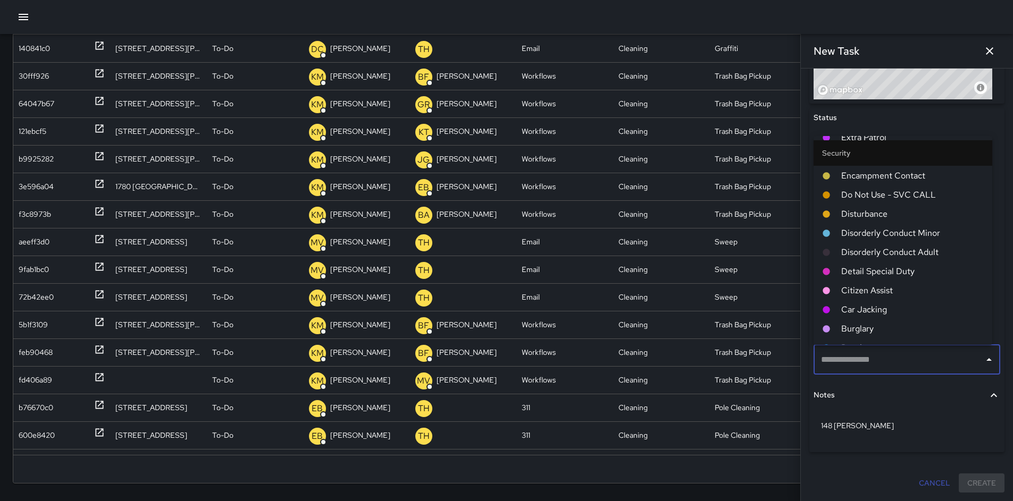
scroll to position [2068, 0]
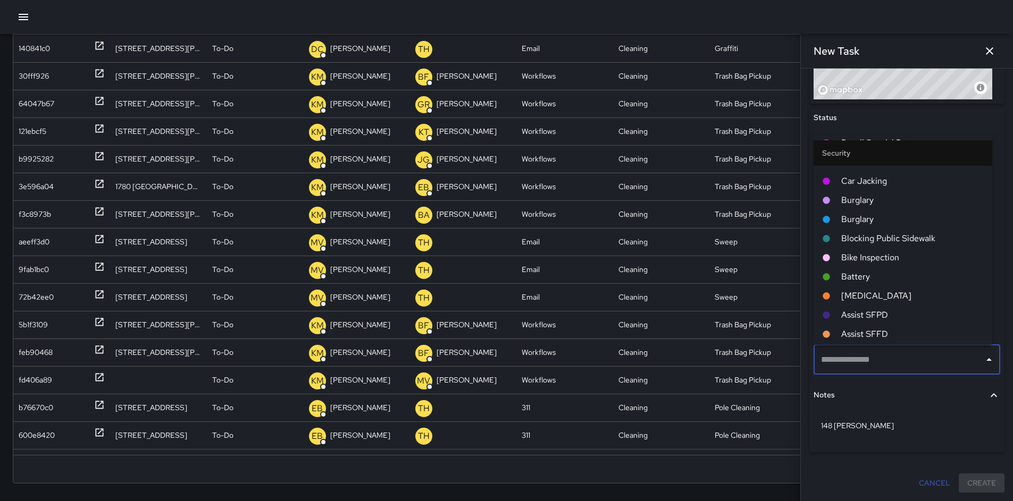
click at [869, 363] on input "text" at bounding box center [898, 360] width 161 height 20
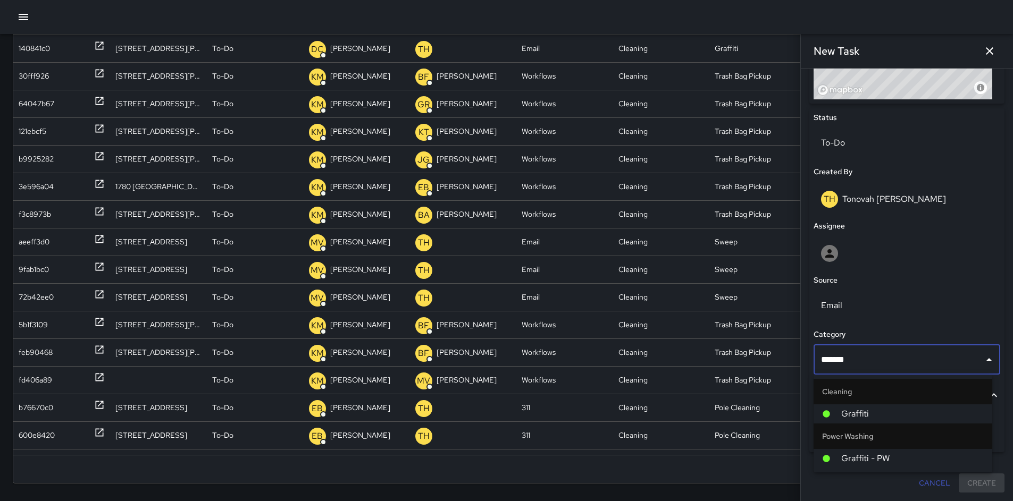
type input "********"
click at [874, 398] on li "Cleaning" at bounding box center [903, 392] width 179 height 26
click at [872, 403] on li "Cleaning" at bounding box center [903, 392] width 179 height 26
click at [871, 405] on li "Graffiti" at bounding box center [903, 414] width 179 height 19
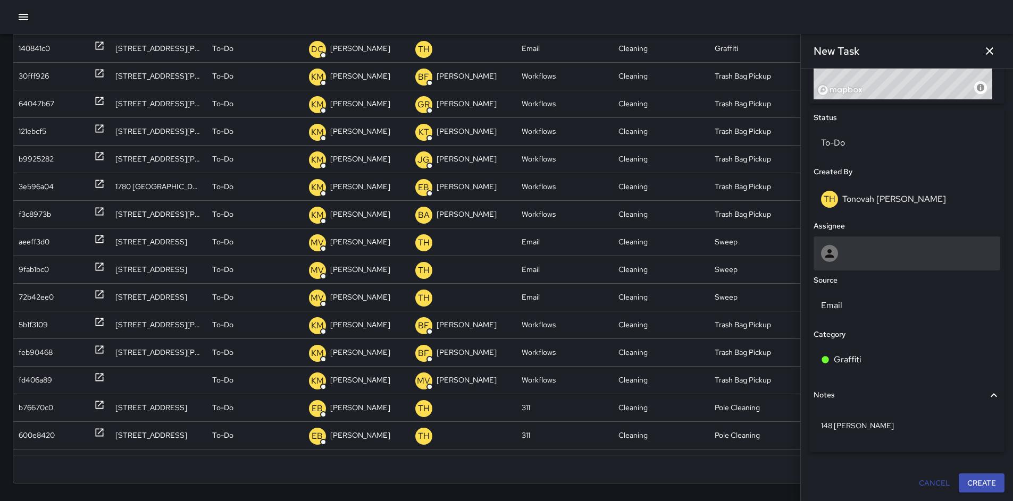
click at [837, 262] on div at bounding box center [907, 254] width 187 height 34
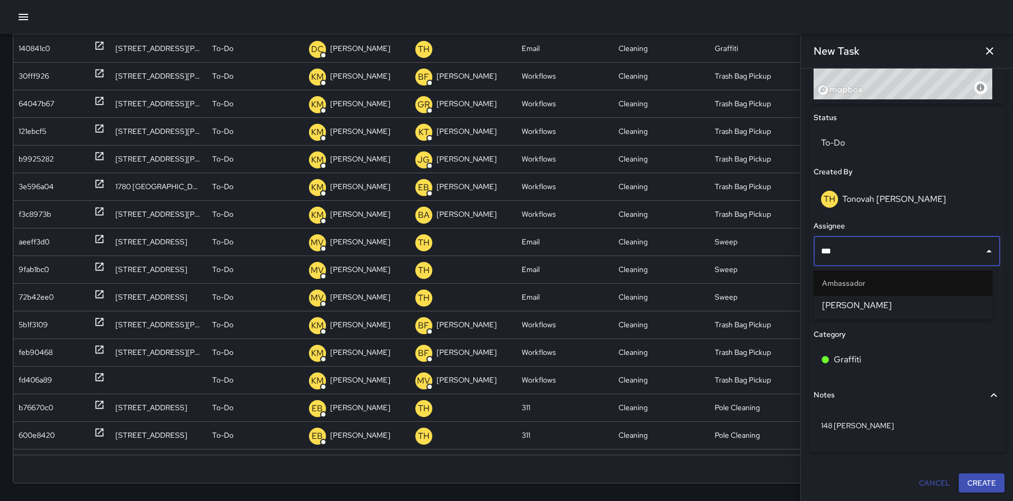
type input "****"
click at [866, 304] on span "Dago Cervantes" at bounding box center [903, 305] width 162 height 13
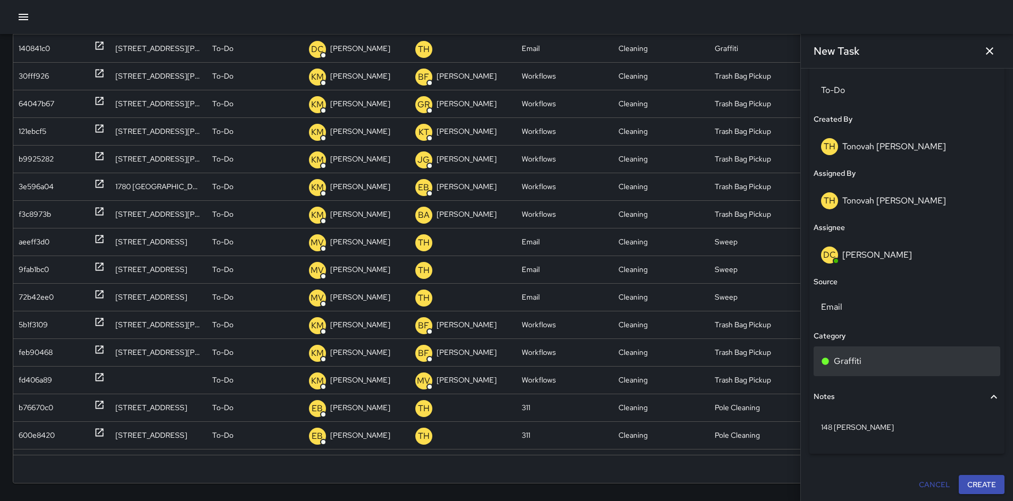
scroll to position [526, 0]
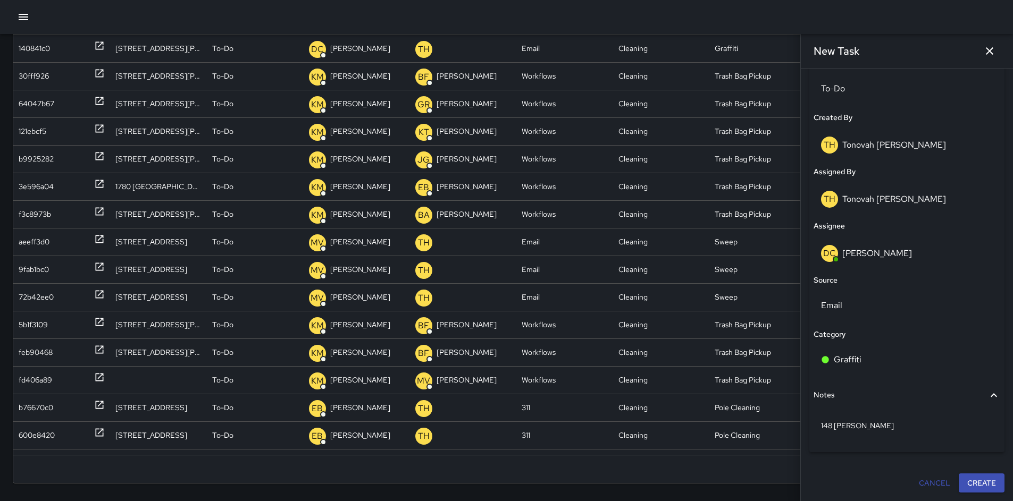
click at [967, 483] on button "Create" at bounding box center [982, 484] width 46 height 20
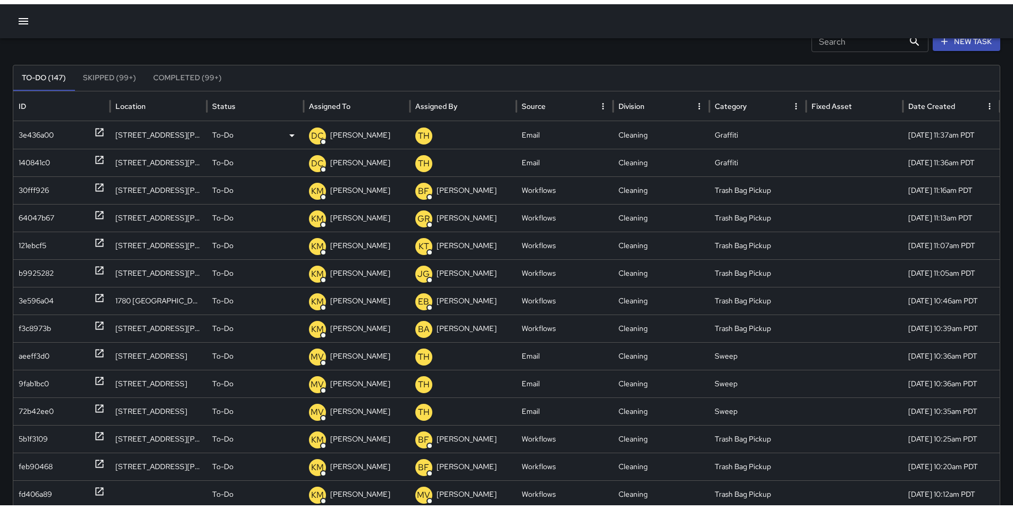
scroll to position [0, 0]
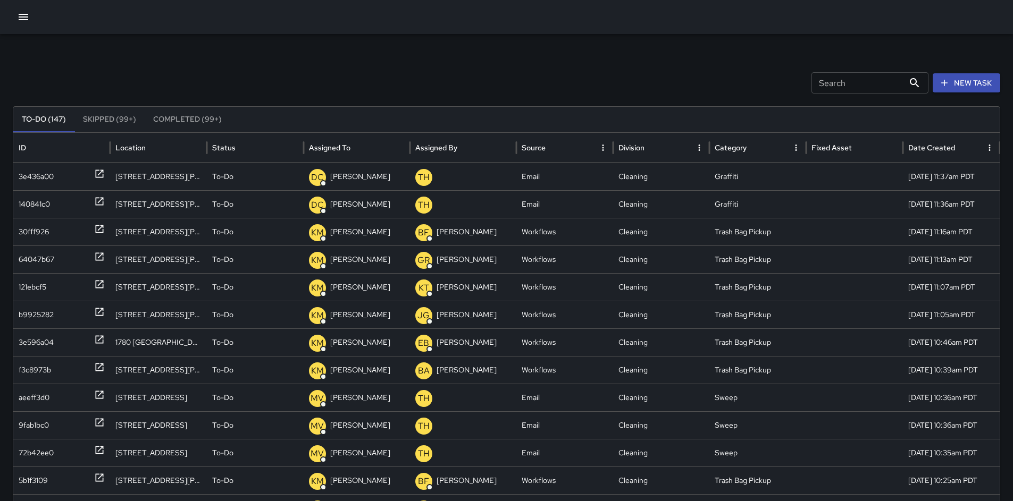
click at [20, 20] on icon "button" at bounding box center [24, 17] width 10 height 6
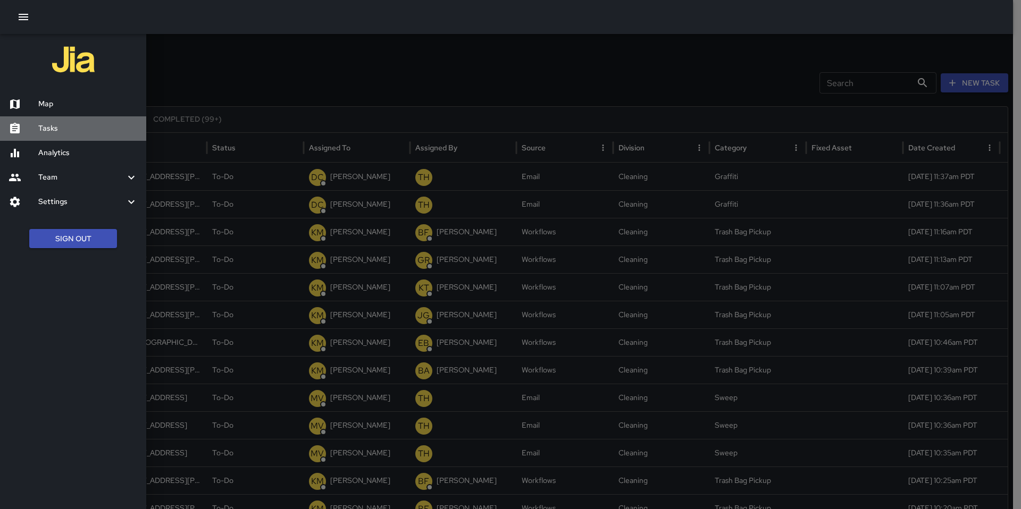
click at [51, 127] on h6 "Tasks" at bounding box center [87, 129] width 99 height 12
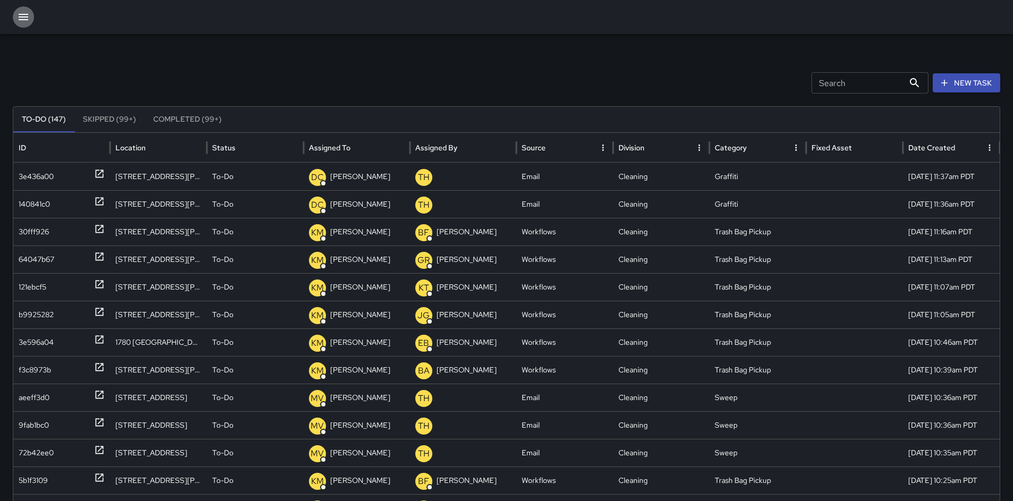
click at [26, 20] on icon "button" at bounding box center [24, 17] width 10 height 6
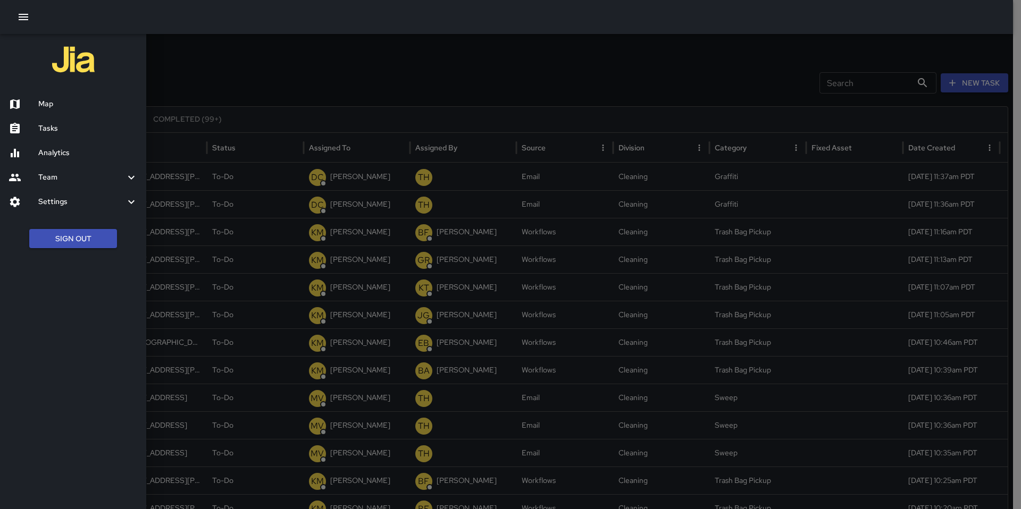
click at [56, 155] on h6 "Analytics" at bounding box center [87, 153] width 99 height 12
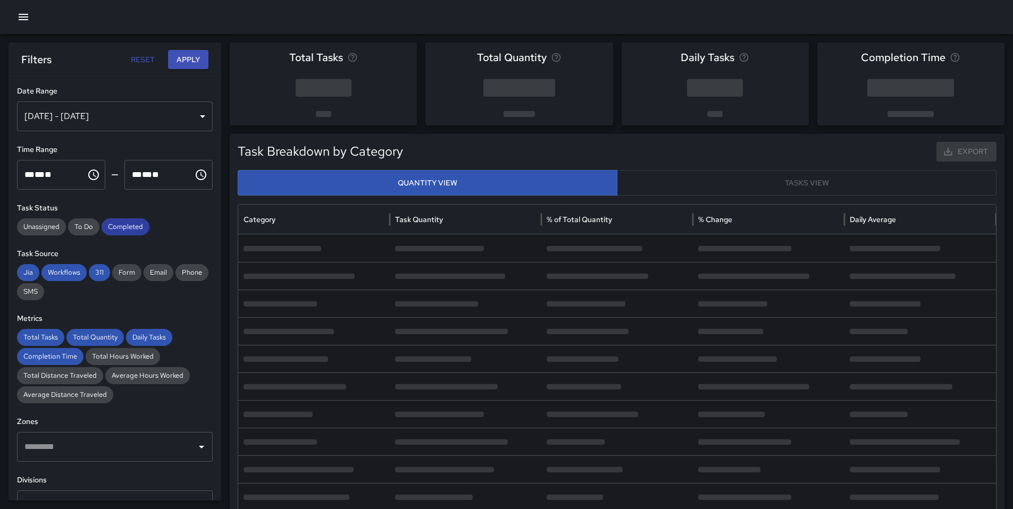
drag, startPoint x: 120, startPoint y: 219, endPoint x: 119, endPoint y: 234, distance: 15.4
click at [120, 219] on div "Completed" at bounding box center [126, 227] width 48 height 17
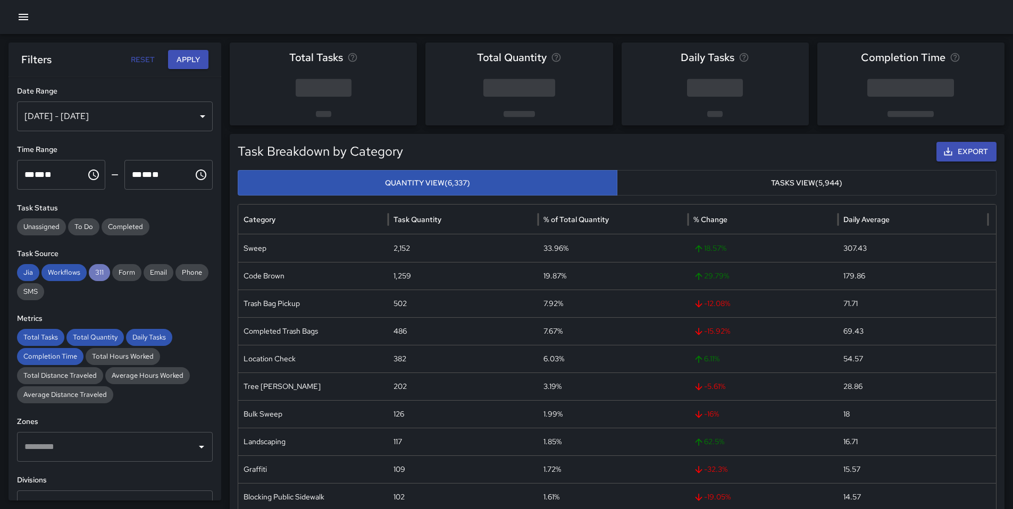
drag, startPoint x: 103, startPoint y: 267, endPoint x: 98, endPoint y: 273, distance: 7.2
click at [103, 268] on span "311" at bounding box center [99, 272] width 21 height 11
click at [70, 275] on span "Workflows" at bounding box center [63, 272] width 45 height 11
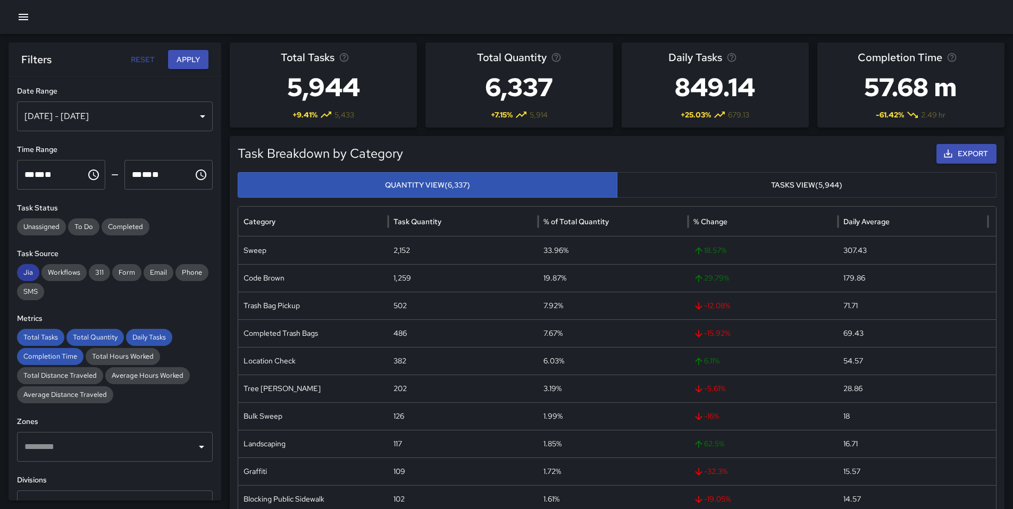
click at [26, 273] on span "Jia" at bounding box center [28, 272] width 22 height 11
click at [31, 339] on span "Total Tasks" at bounding box center [40, 337] width 47 height 11
click at [81, 334] on span "Total Quantity" at bounding box center [94, 337] width 57 height 11
drag, startPoint x: 150, startPoint y: 332, endPoint x: 83, endPoint y: 349, distance: 68.5
click at [149, 334] on span "Daily Tasks" at bounding box center [149, 337] width 46 height 11
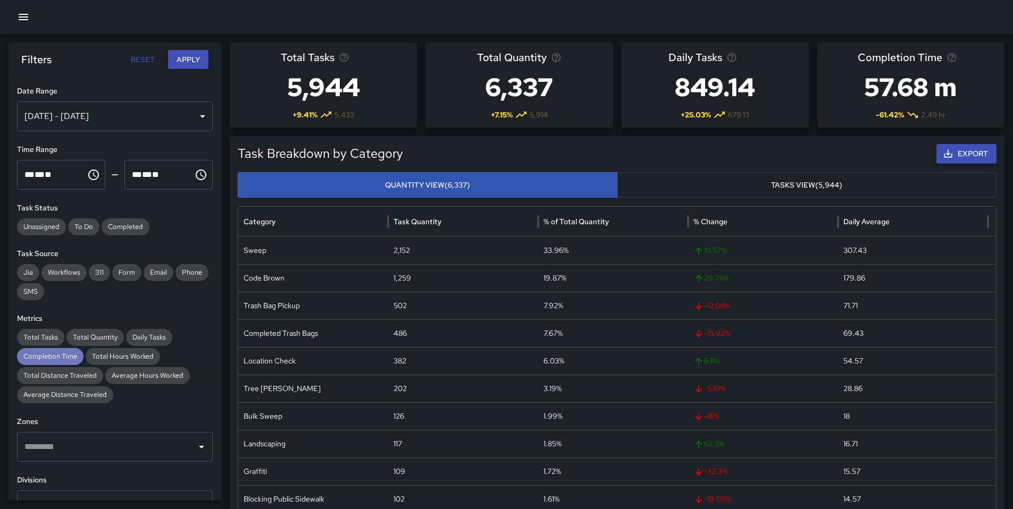
click at [56, 362] on div "Completion Time" at bounding box center [50, 356] width 66 height 17
click at [179, 65] on button "Apply" at bounding box center [188, 60] width 40 height 20
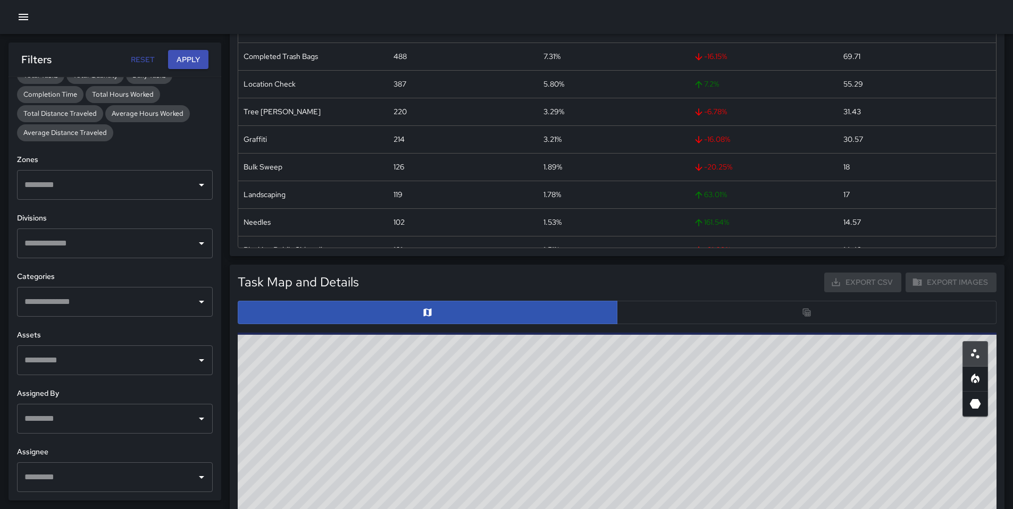
scroll to position [194, 0]
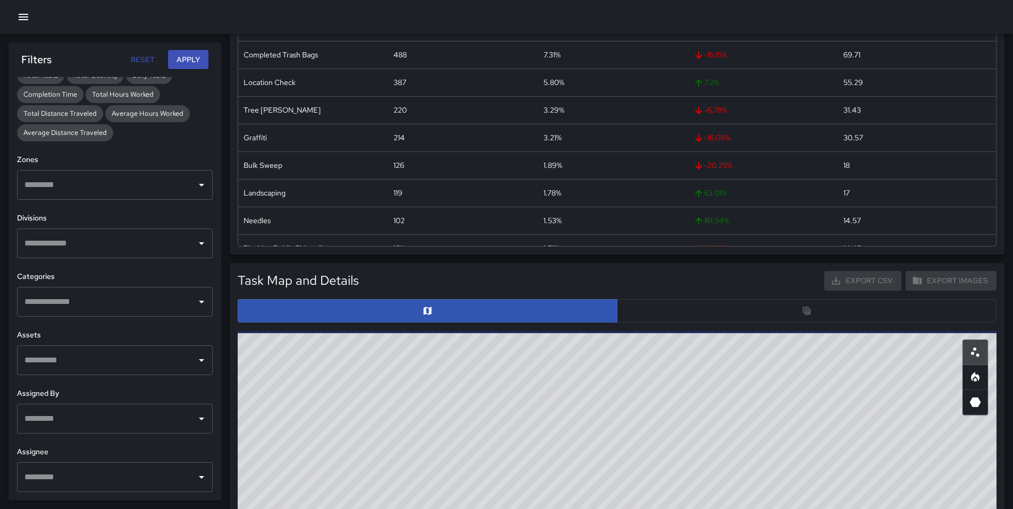
click at [98, 420] on input "text" at bounding box center [107, 419] width 170 height 20
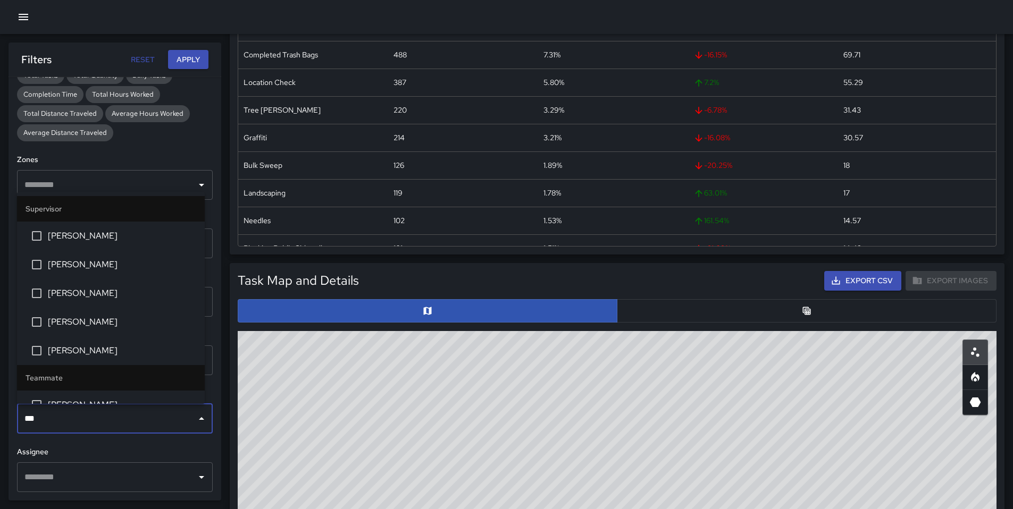
type input "****"
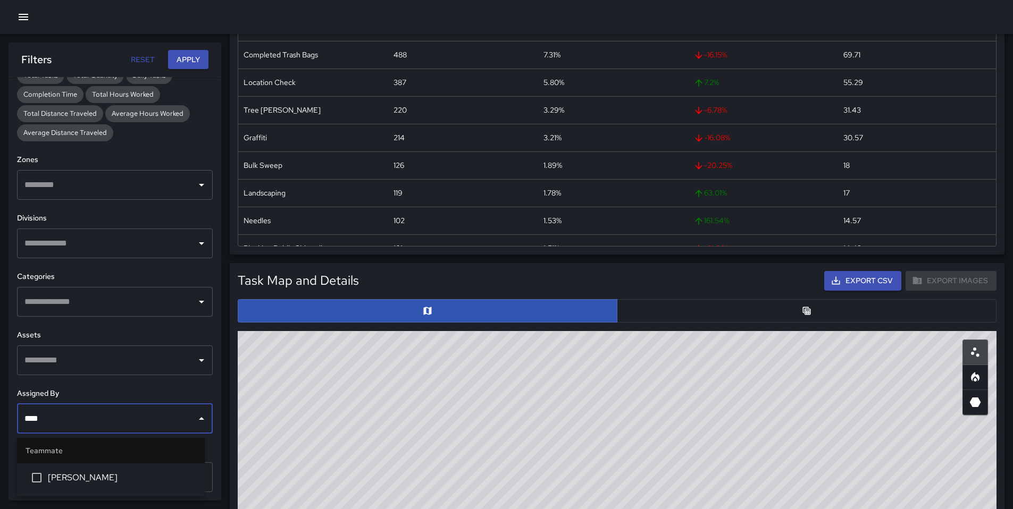
click at [76, 476] on span "Dago Cervantes" at bounding box center [122, 478] width 148 height 13
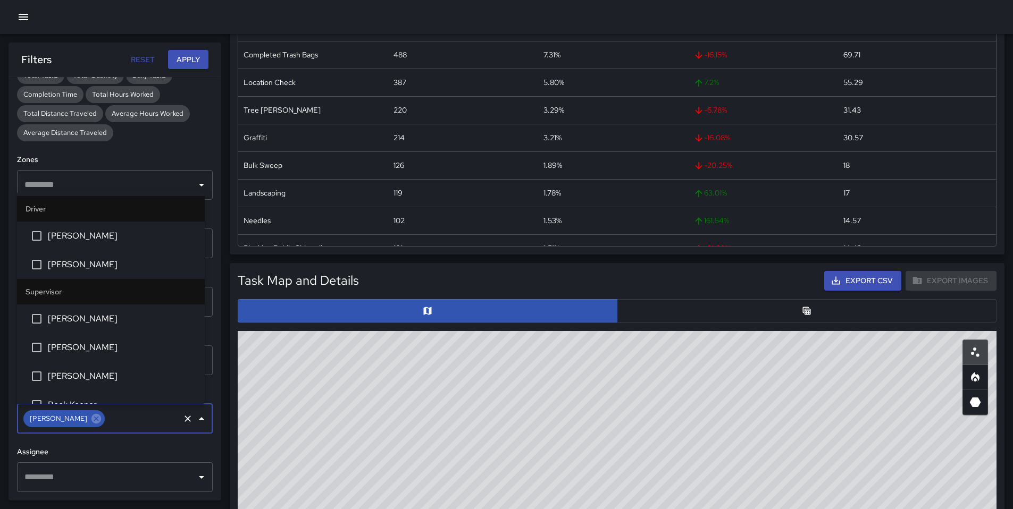
scroll to position [2022, 0]
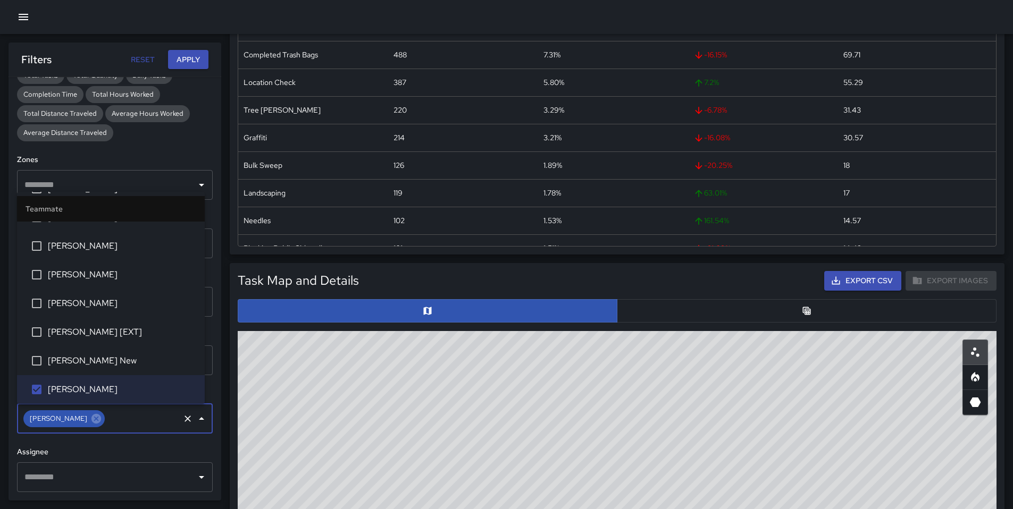
click at [183, 62] on button "Apply" at bounding box center [188, 60] width 40 height 20
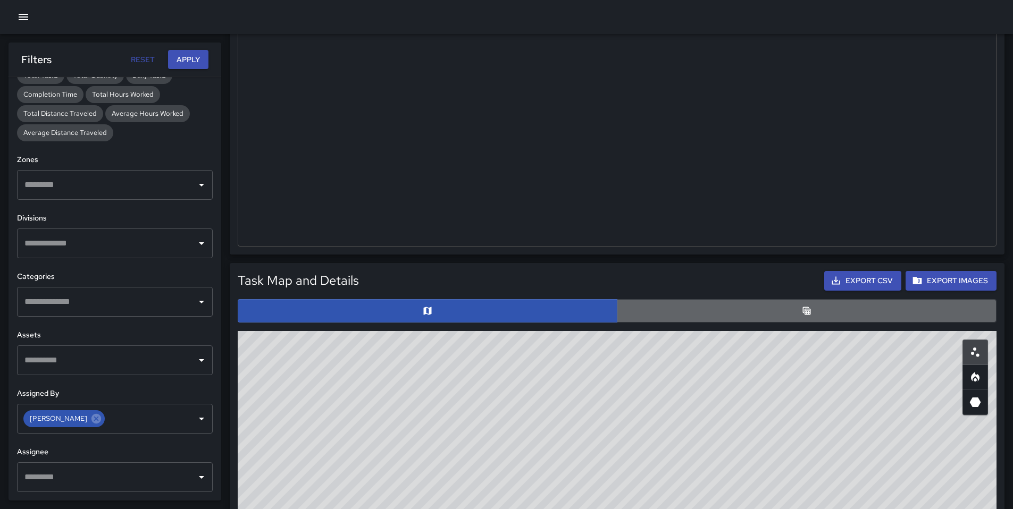
click at [642, 306] on button "button" at bounding box center [807, 310] width 380 height 23
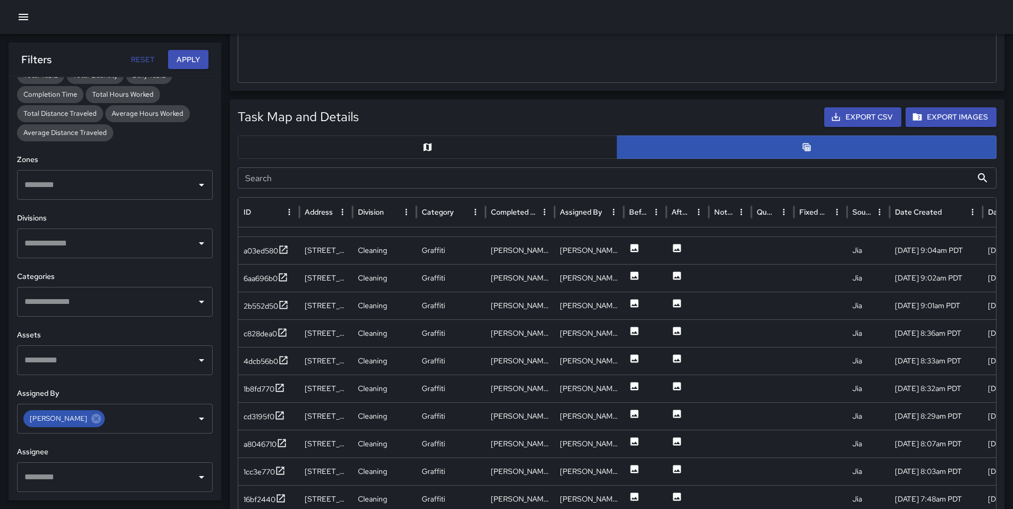
scroll to position [0, 0]
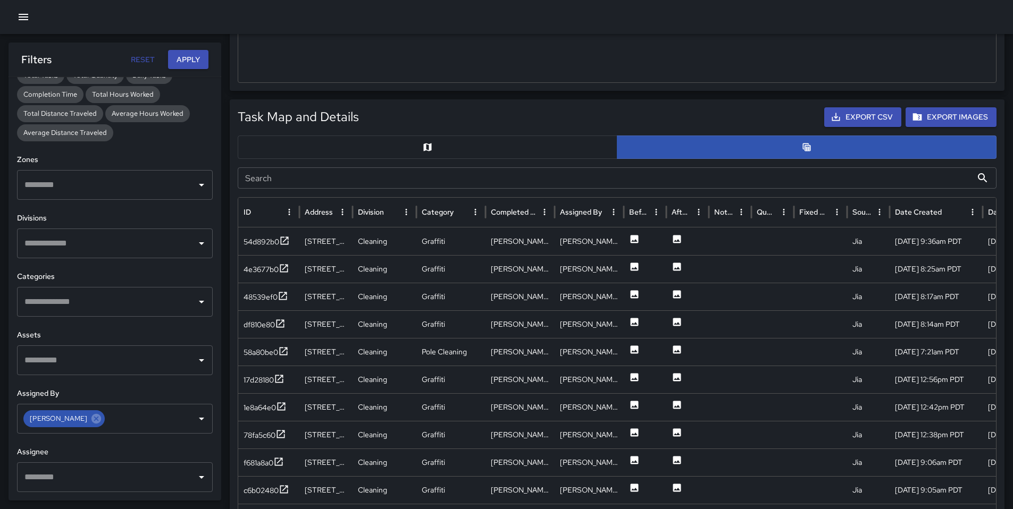
click at [284, 173] on input "Search" at bounding box center [605, 177] width 734 height 21
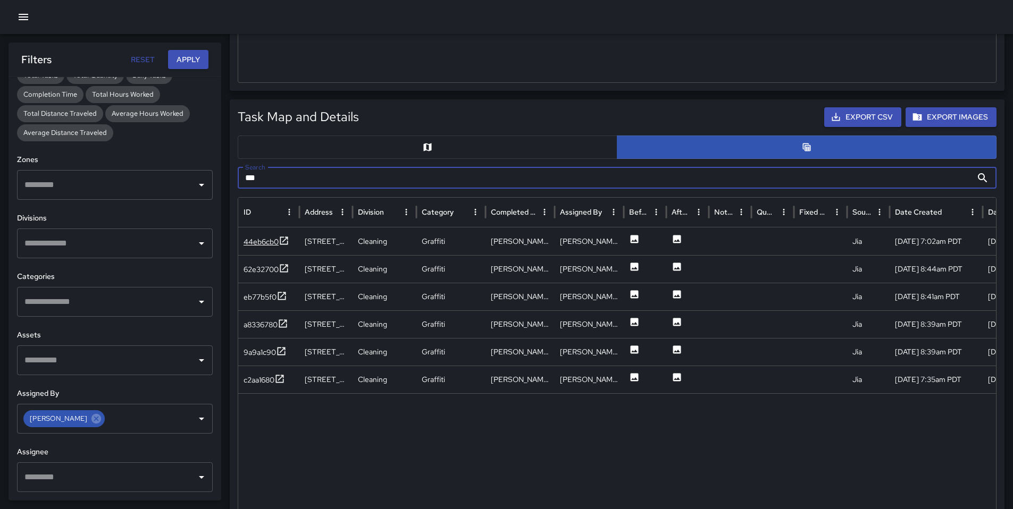
type input "***"
click at [249, 242] on div "44eb6cb0" at bounding box center [261, 242] width 35 height 11
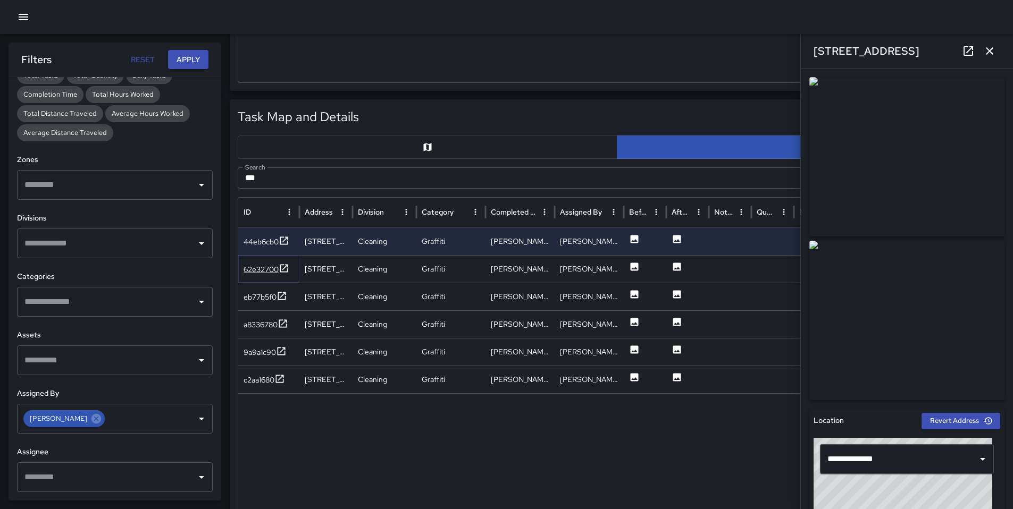
click at [256, 264] on div "62e32700" at bounding box center [261, 269] width 35 height 11
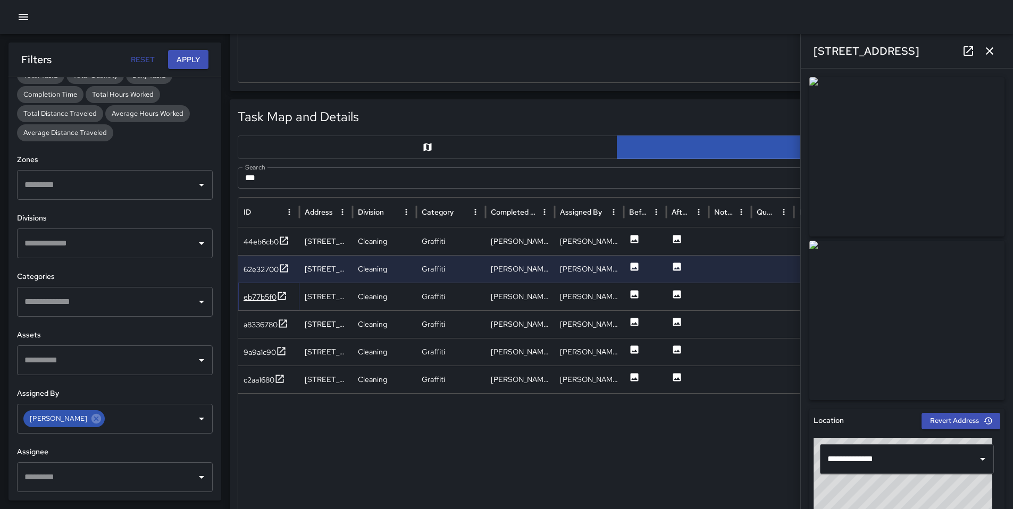
click at [265, 301] on div "eb77b5f0" at bounding box center [260, 297] width 33 height 11
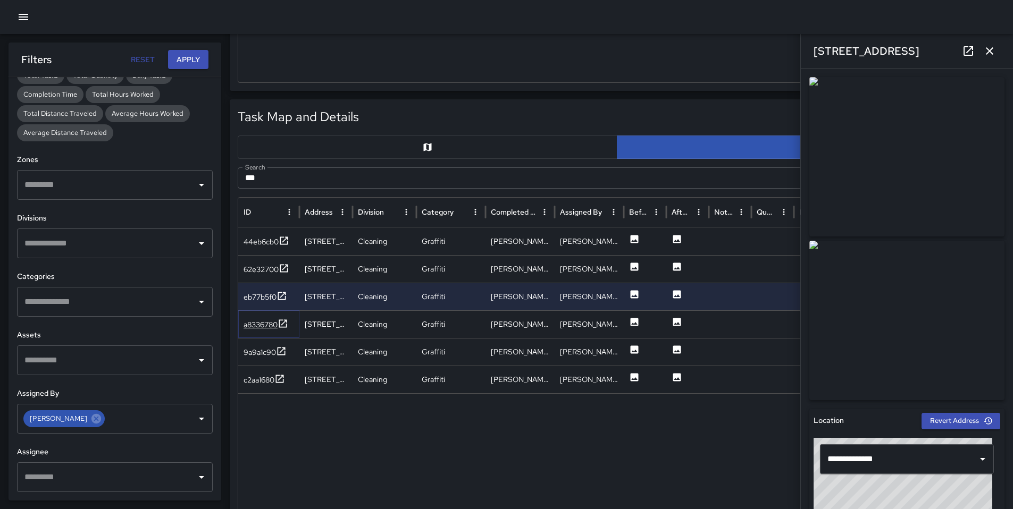
click at [266, 325] on div "a8336780" at bounding box center [261, 325] width 34 height 11
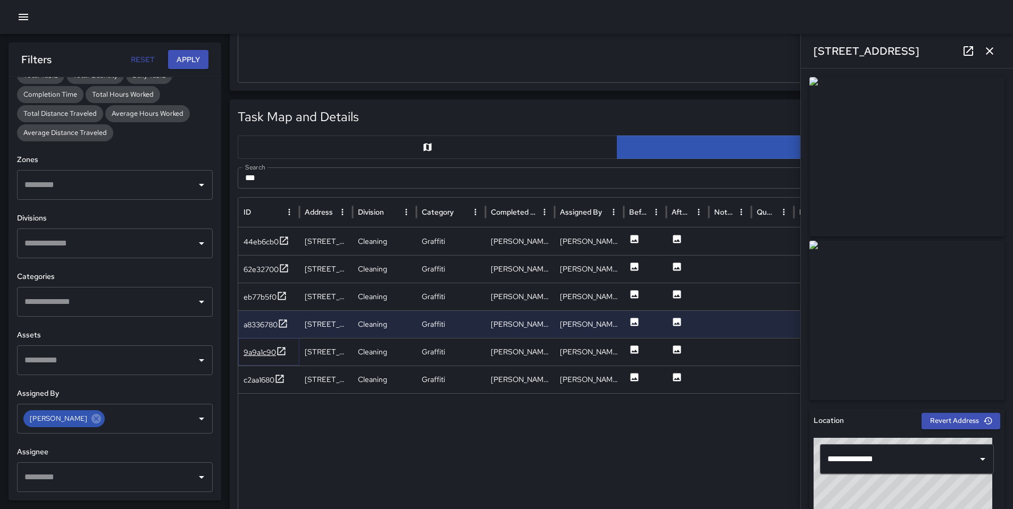
click at [266, 349] on div "9a9a1c90" at bounding box center [260, 352] width 32 height 11
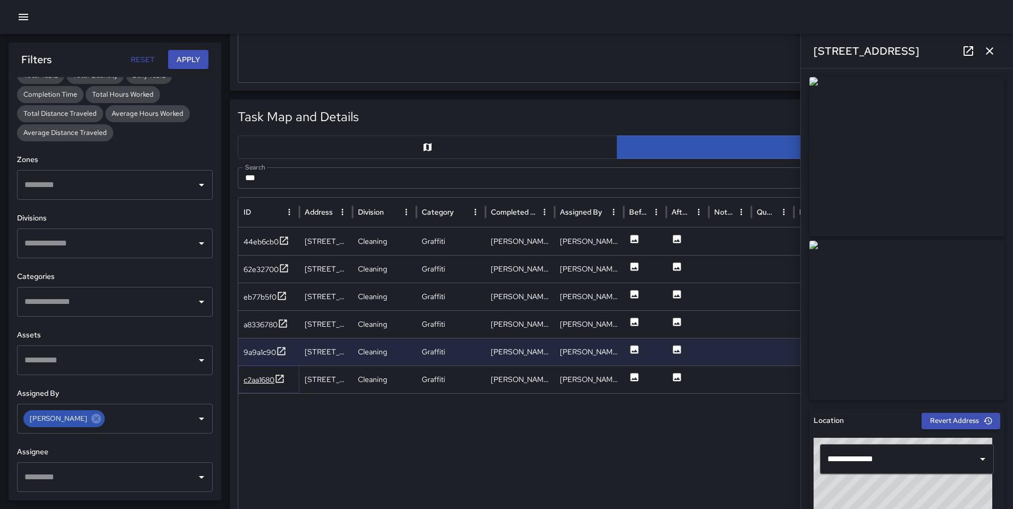
click at [263, 378] on div "c2aa1680" at bounding box center [259, 380] width 31 height 11
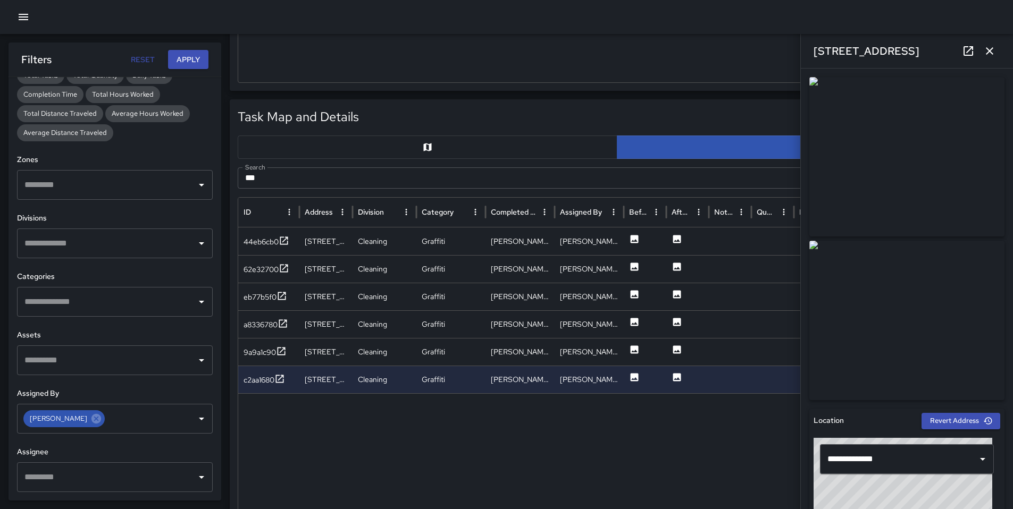
click at [990, 52] on icon "button" at bounding box center [989, 51] width 13 height 13
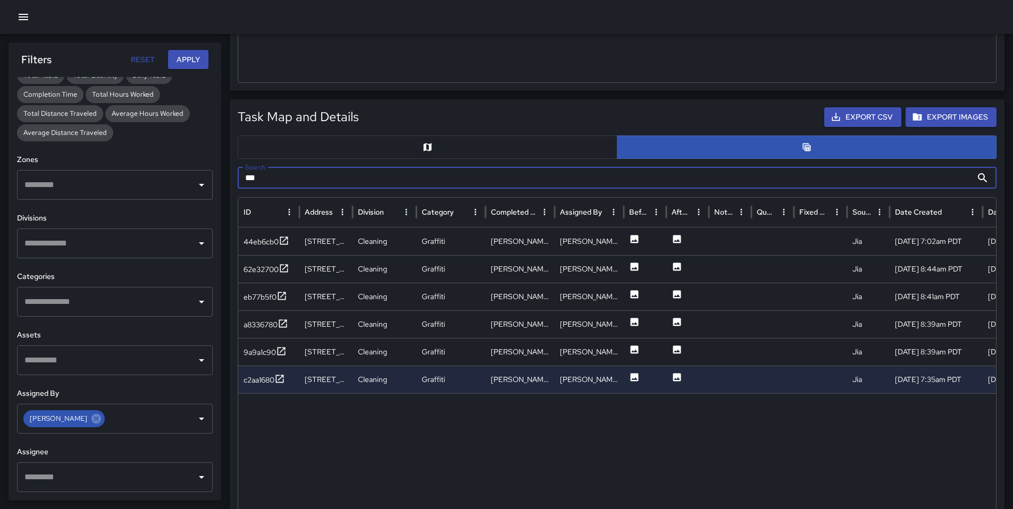
drag, startPoint x: 282, startPoint y: 183, endPoint x: 241, endPoint y: 184, distance: 40.4
click at [241, 184] on input "***" at bounding box center [605, 177] width 734 height 21
drag, startPoint x: 259, startPoint y: 177, endPoint x: 249, endPoint y: 182, distance: 12.1
click at [243, 180] on input "***" at bounding box center [605, 177] width 734 height 21
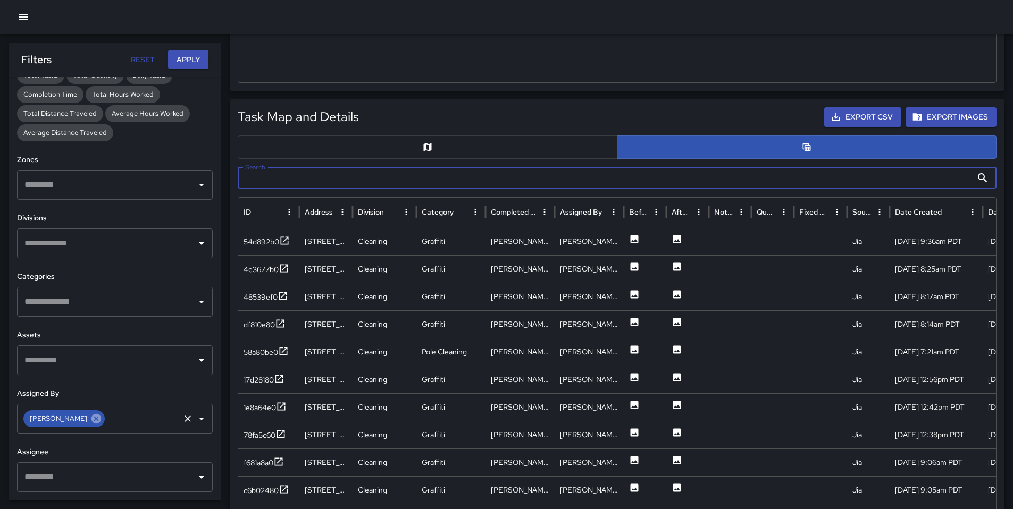
click at [91, 419] on icon at bounding box center [96, 419] width 10 height 10
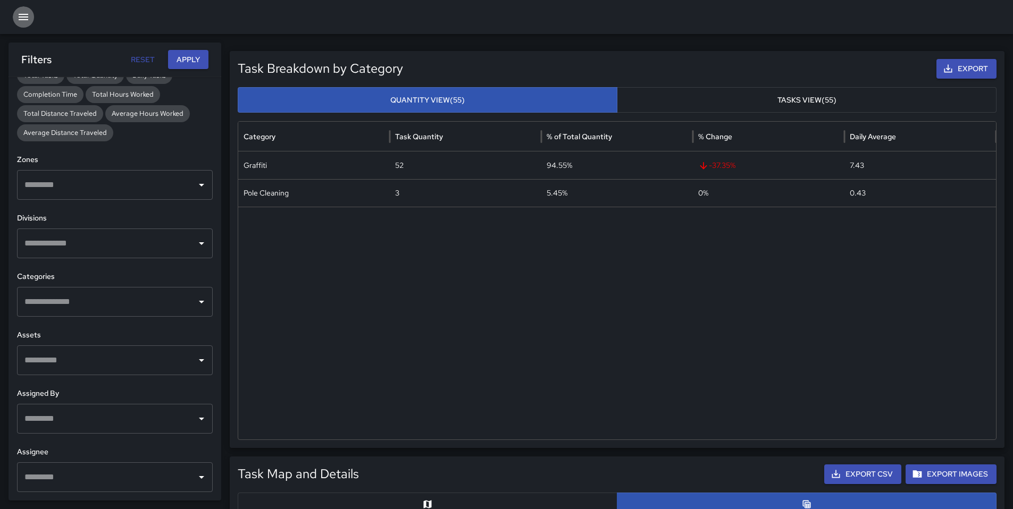
click at [25, 14] on icon "button" at bounding box center [24, 17] width 10 height 6
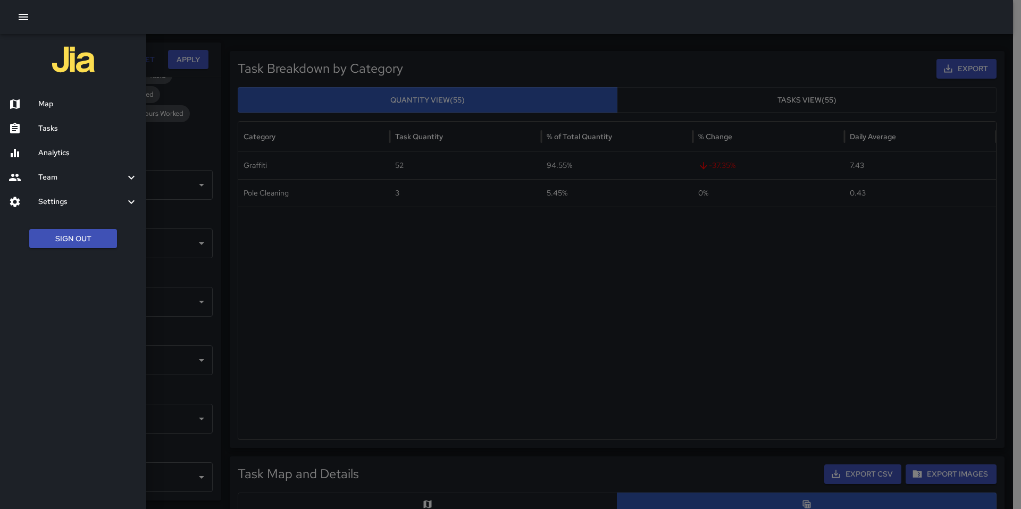
click at [67, 111] on div "Map" at bounding box center [73, 104] width 146 height 24
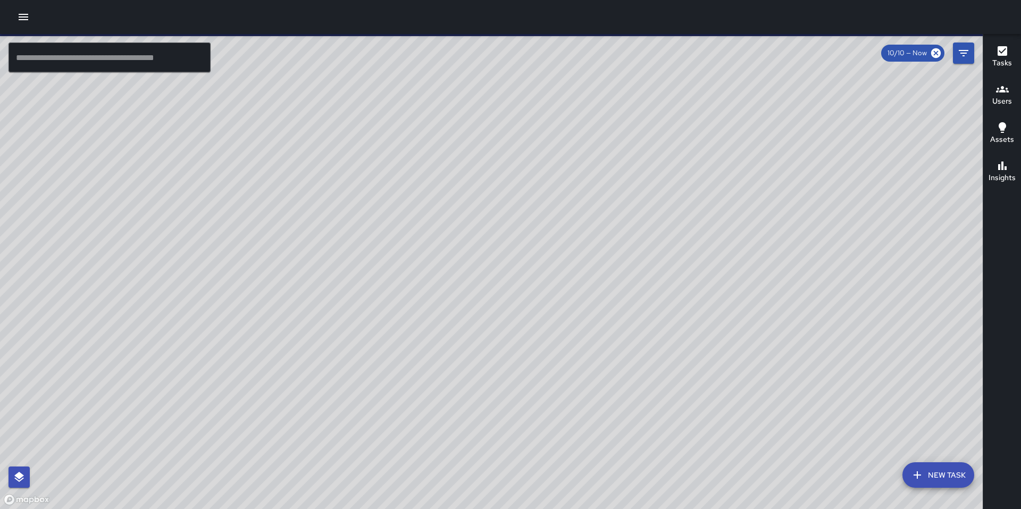
click at [22, 16] on icon "button" at bounding box center [24, 17] width 10 height 6
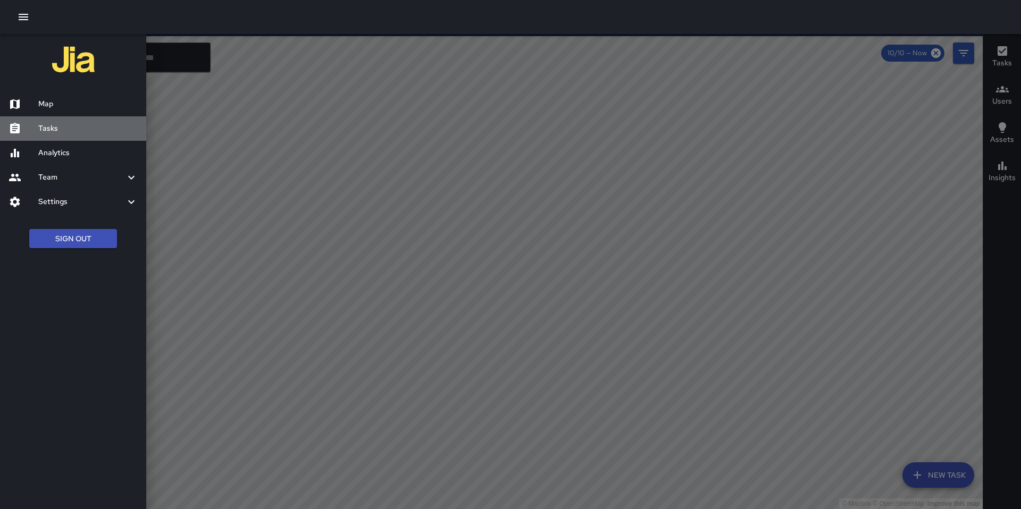
click at [49, 132] on h6 "Tasks" at bounding box center [87, 129] width 99 height 12
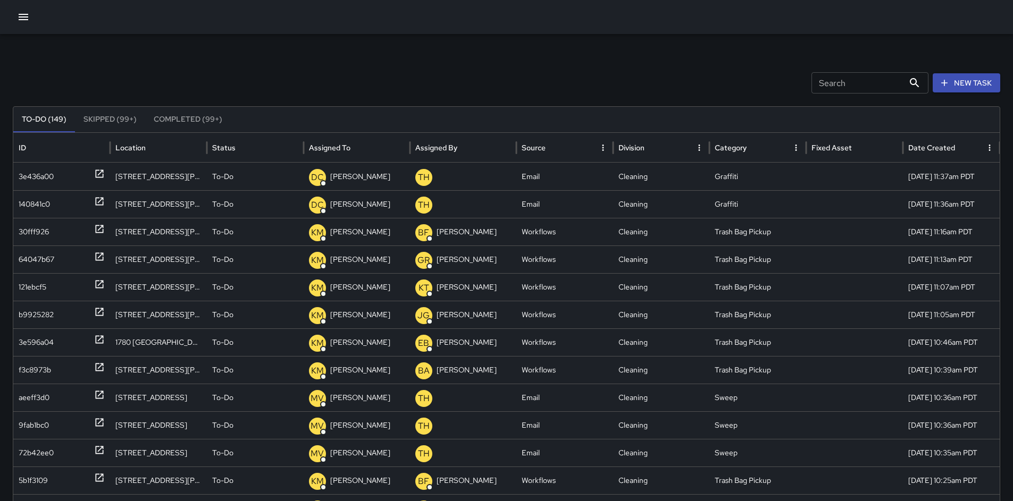
click at [966, 83] on button "New Task" at bounding box center [967, 83] width 68 height 20
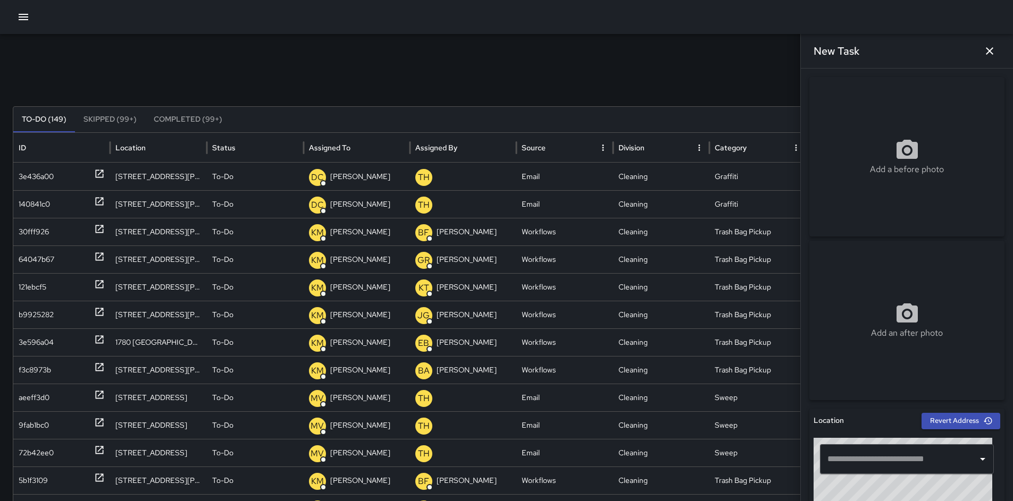
click at [881, 457] on input "text" at bounding box center [899, 459] width 148 height 20
paste input "**********"
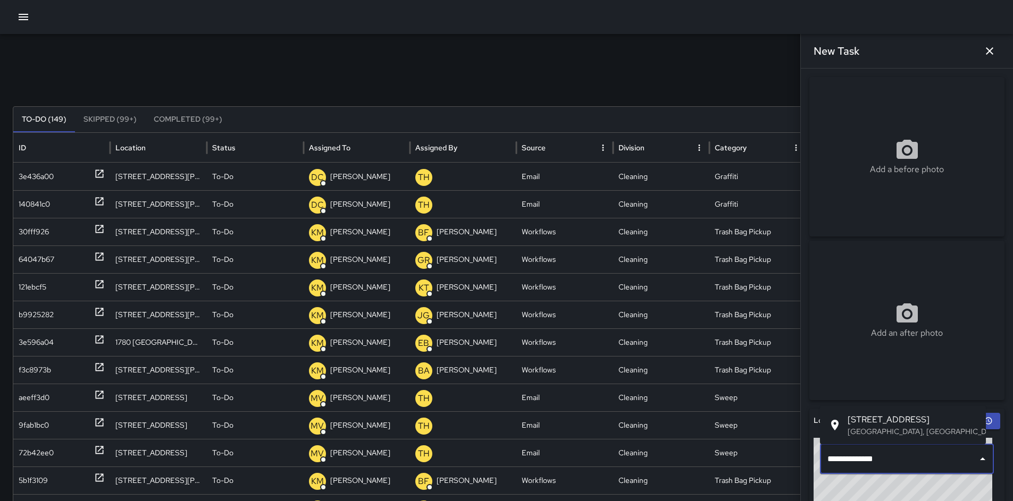
click at [873, 428] on p "San Francisco, CA, USA" at bounding box center [913, 431] width 130 height 11
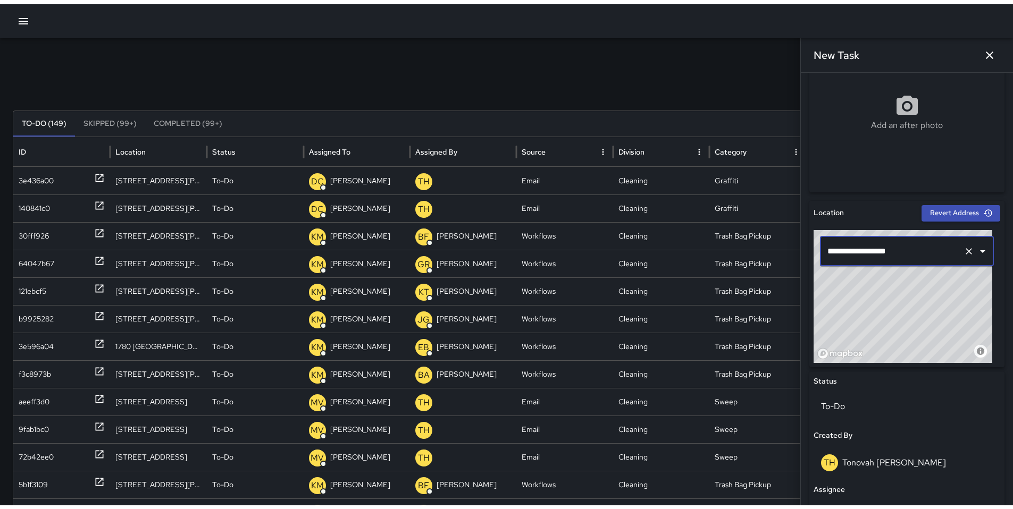
scroll to position [376, 0]
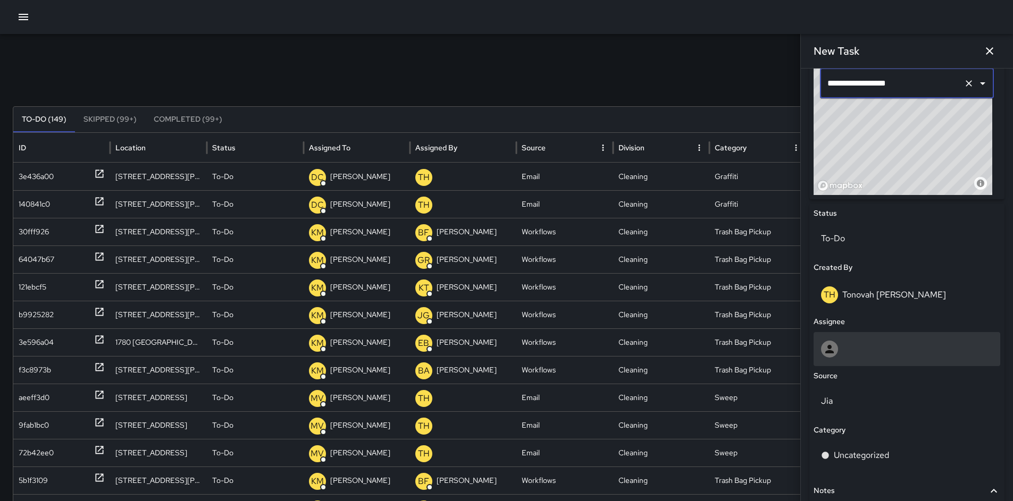
type input "**********"
click at [863, 340] on div at bounding box center [907, 349] width 187 height 34
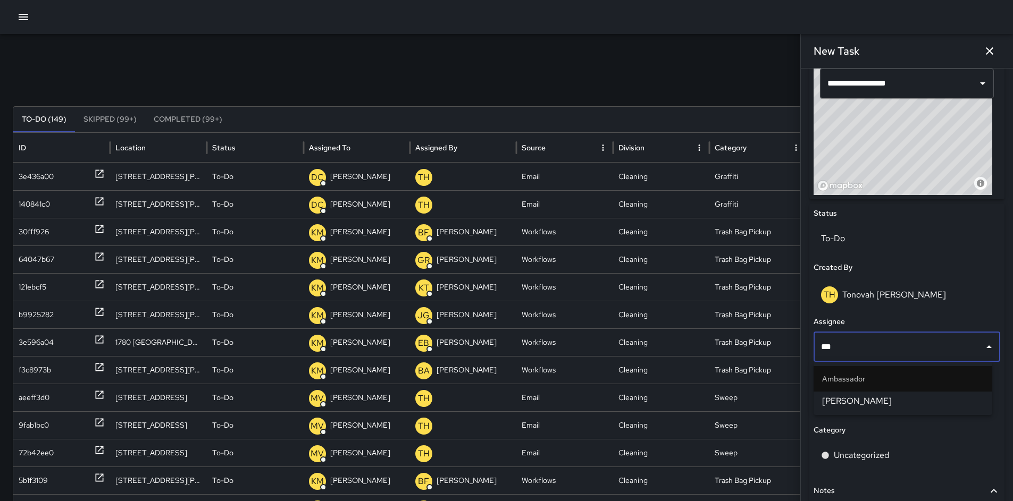
type input "****"
click at [867, 397] on span "Dago Cervantes" at bounding box center [903, 401] width 162 height 13
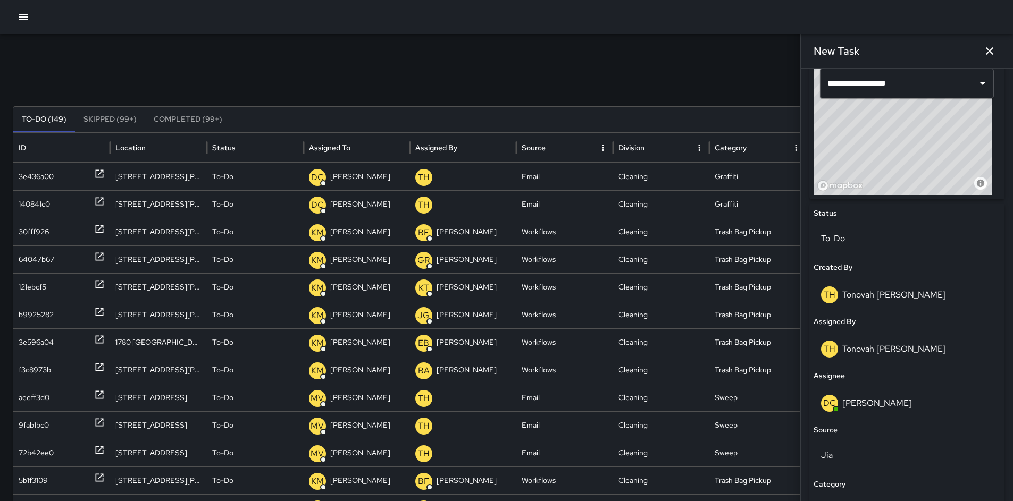
click at [24, 20] on icon "button" at bounding box center [23, 17] width 13 height 13
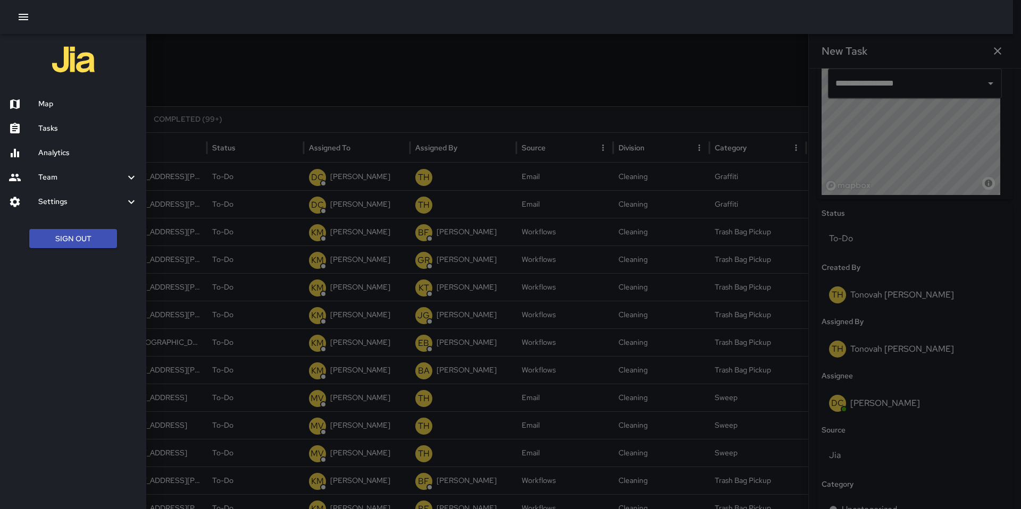
click at [59, 128] on h6 "Tasks" at bounding box center [87, 129] width 99 height 12
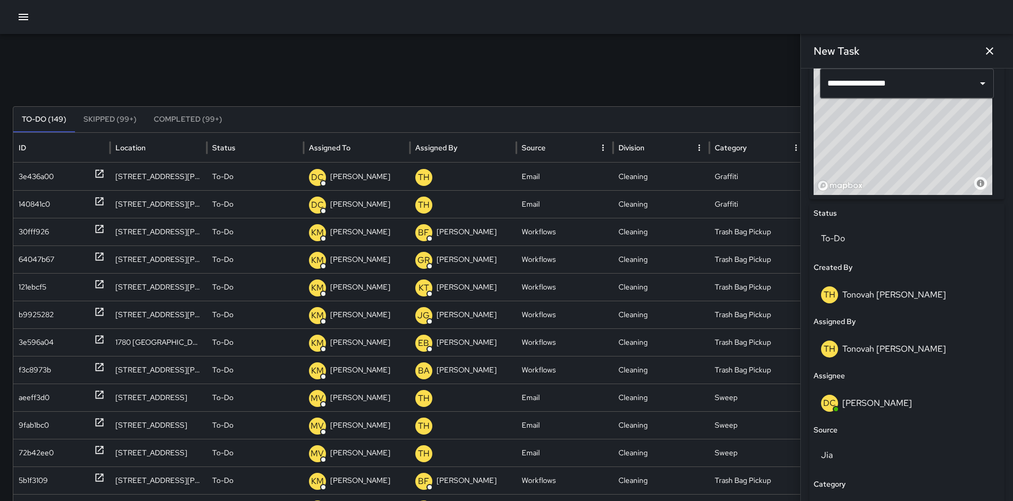
drag, startPoint x: 601, startPoint y: 59, endPoint x: 643, endPoint y: 58, distance: 42.0
click at [601, 59] on div "Search Search New Task To-Do (149) Skipped (99+) Completed (99+) ID Location St…" at bounding box center [506, 335] width 1013 height 603
click at [993, 51] on icon "button" at bounding box center [989, 51] width 13 height 13
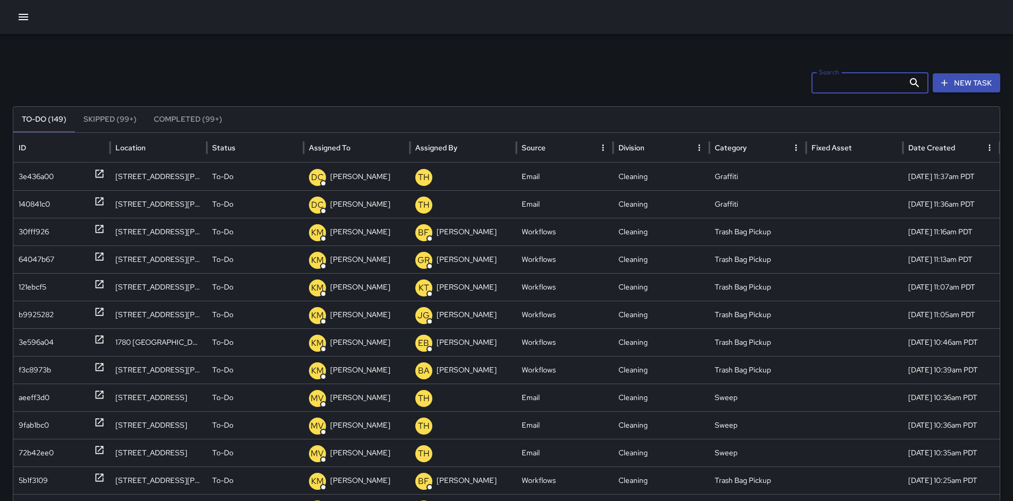
click at [857, 87] on input "Search" at bounding box center [857, 82] width 93 height 21
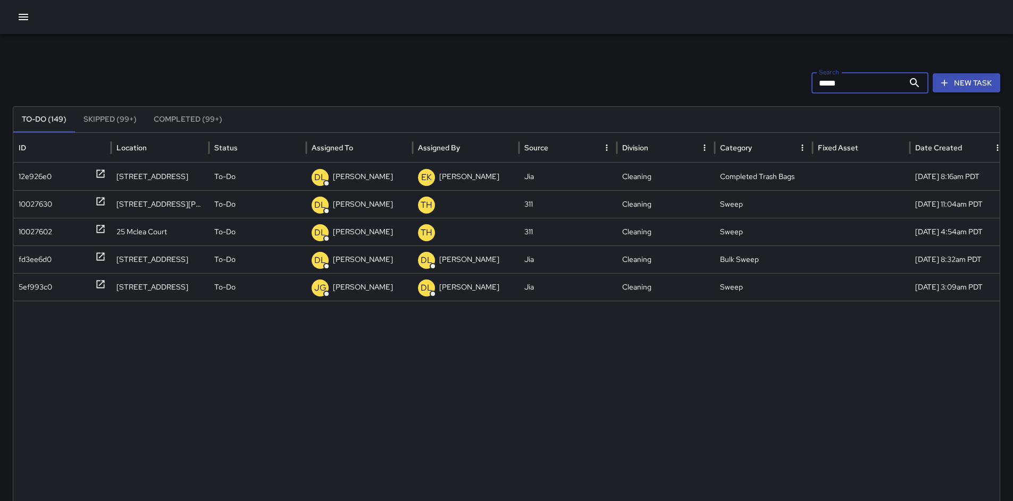
type input "*****"
click at [28, 20] on icon "button" at bounding box center [23, 17] width 13 height 13
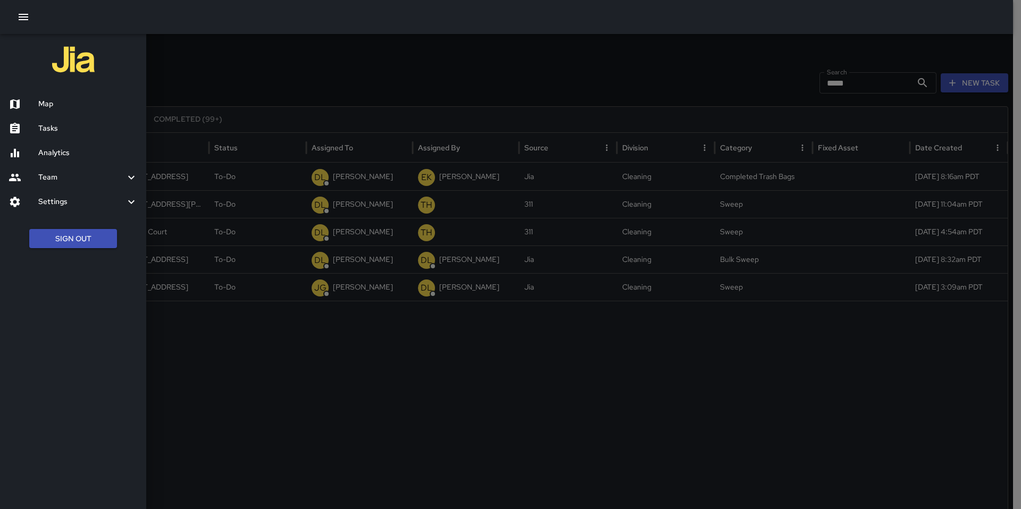
click at [57, 153] on h6 "Analytics" at bounding box center [87, 153] width 99 height 12
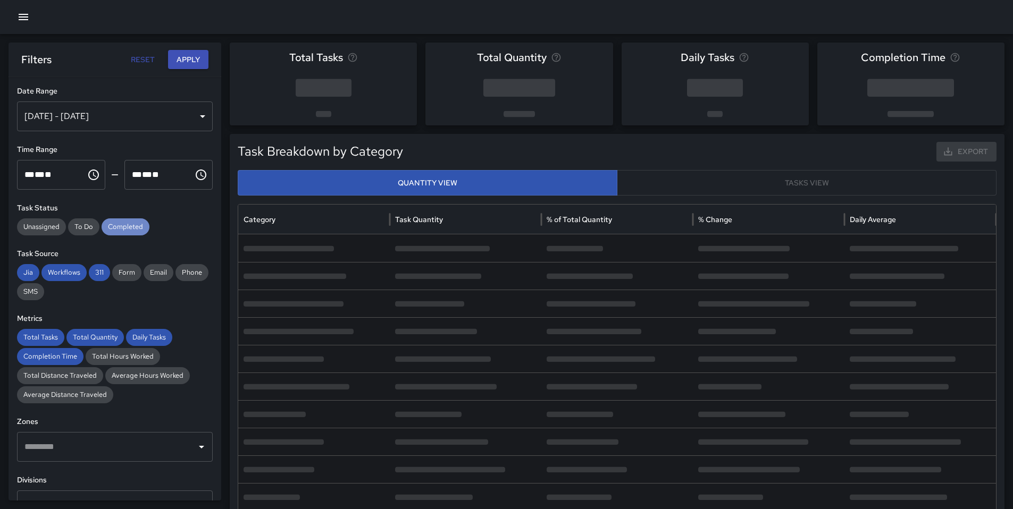
drag, startPoint x: 120, startPoint y: 225, endPoint x: 114, endPoint y: 248, distance: 24.1
click at [120, 224] on span "Completed" at bounding box center [126, 227] width 48 height 11
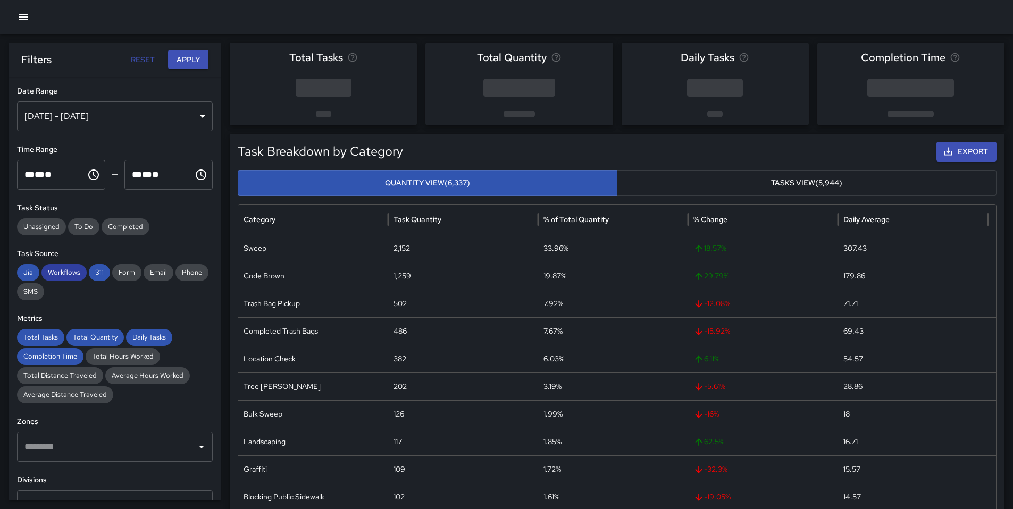
drag, startPoint x: 98, startPoint y: 273, endPoint x: 81, endPoint y: 276, distance: 16.8
click at [97, 273] on span "311" at bounding box center [99, 272] width 21 height 11
click at [69, 273] on span "Workflows" at bounding box center [63, 272] width 45 height 11
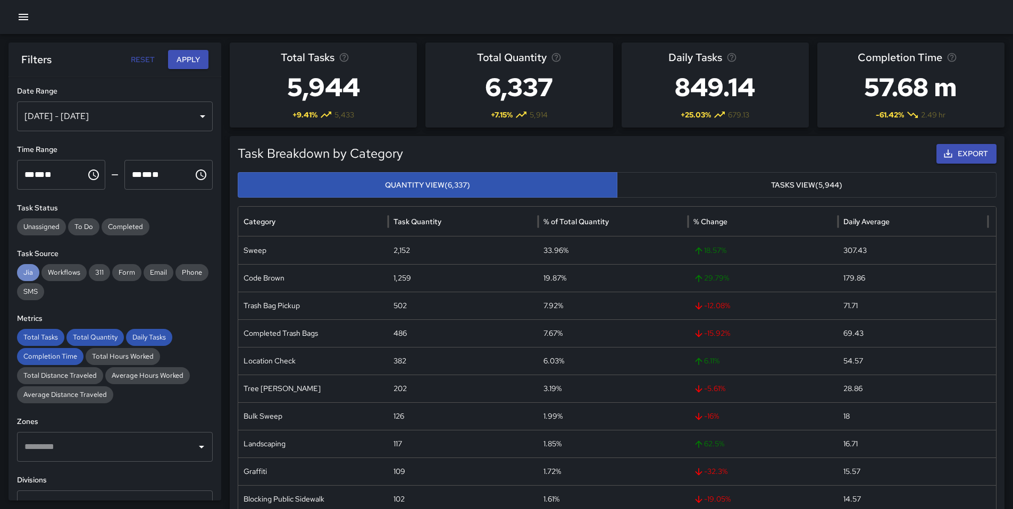
drag, startPoint x: 23, startPoint y: 277, endPoint x: 26, endPoint y: 301, distance: 24.1
click at [23, 277] on span "Jia" at bounding box center [28, 272] width 22 height 11
click at [33, 339] on span "Total Tasks" at bounding box center [40, 337] width 47 height 11
click at [85, 338] on span "Total Quantity" at bounding box center [94, 337] width 57 height 11
drag, startPoint x: 146, startPoint y: 342, endPoint x: 78, endPoint y: 343, distance: 68.1
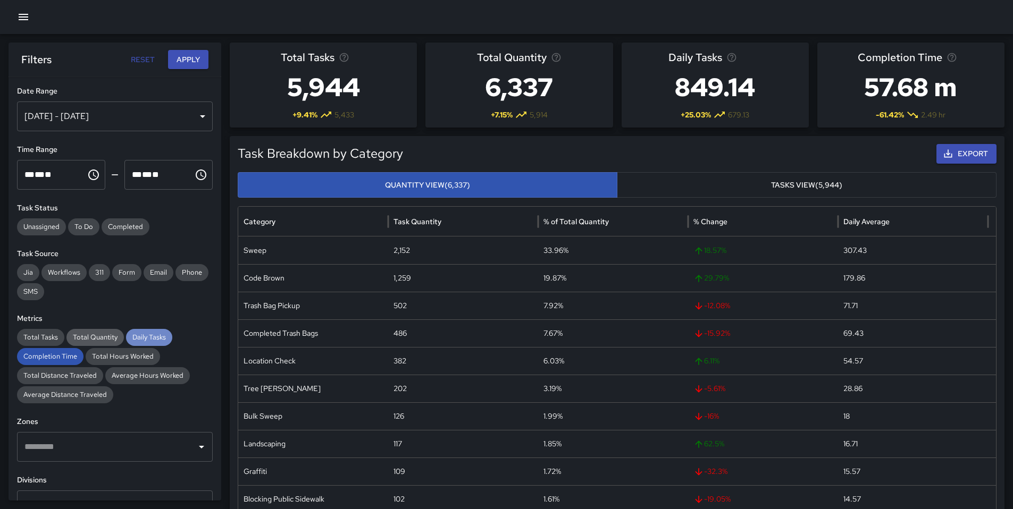
click at [145, 342] on span "Daily Tasks" at bounding box center [149, 337] width 46 height 11
click at [59, 355] on span "Completion Time" at bounding box center [50, 356] width 66 height 11
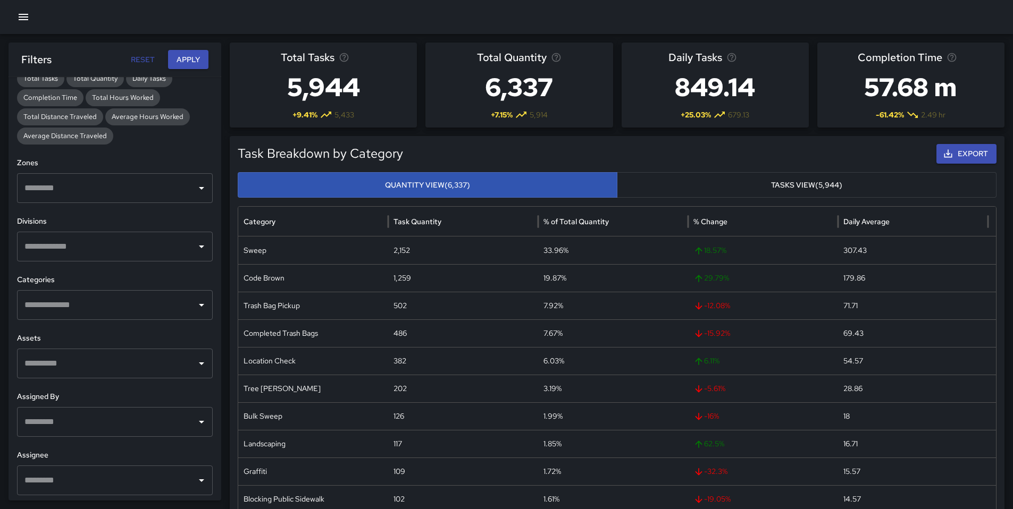
scroll to position [262, 0]
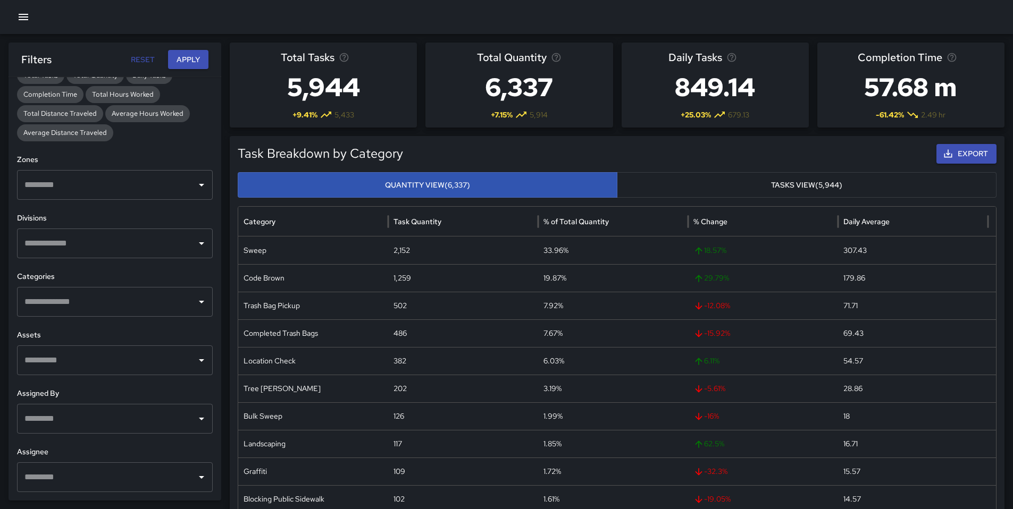
click at [64, 415] on input "text" at bounding box center [107, 419] width 170 height 20
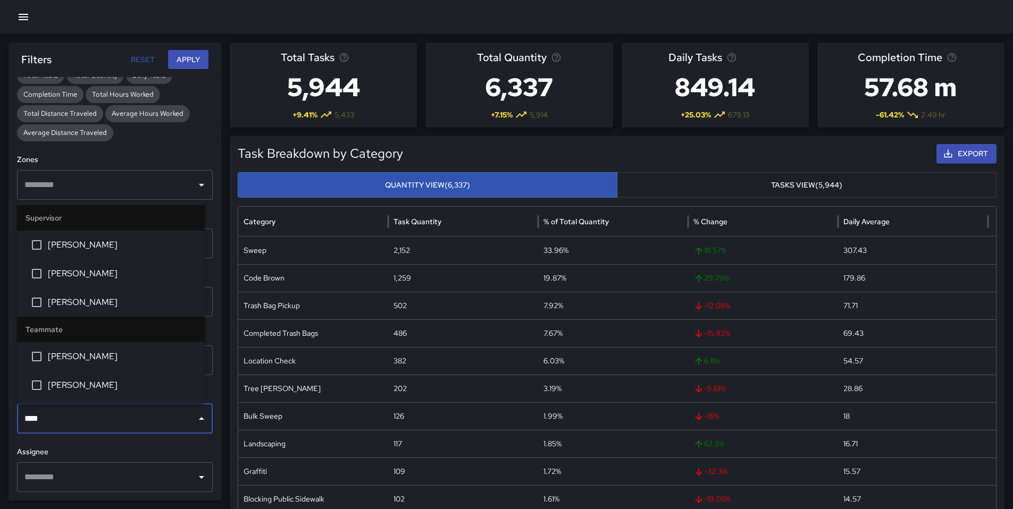
type input "*****"
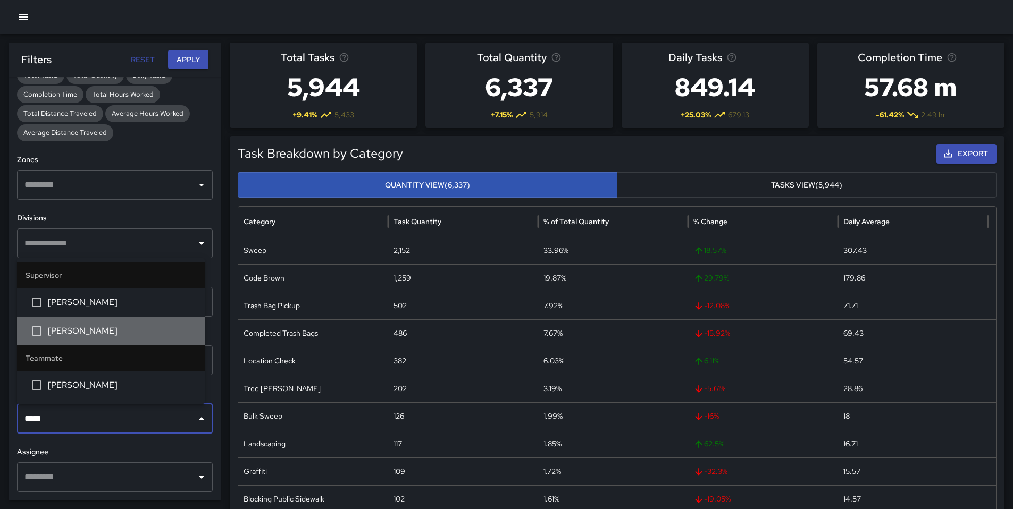
click at [83, 322] on li "David Lewis" at bounding box center [111, 331] width 188 height 29
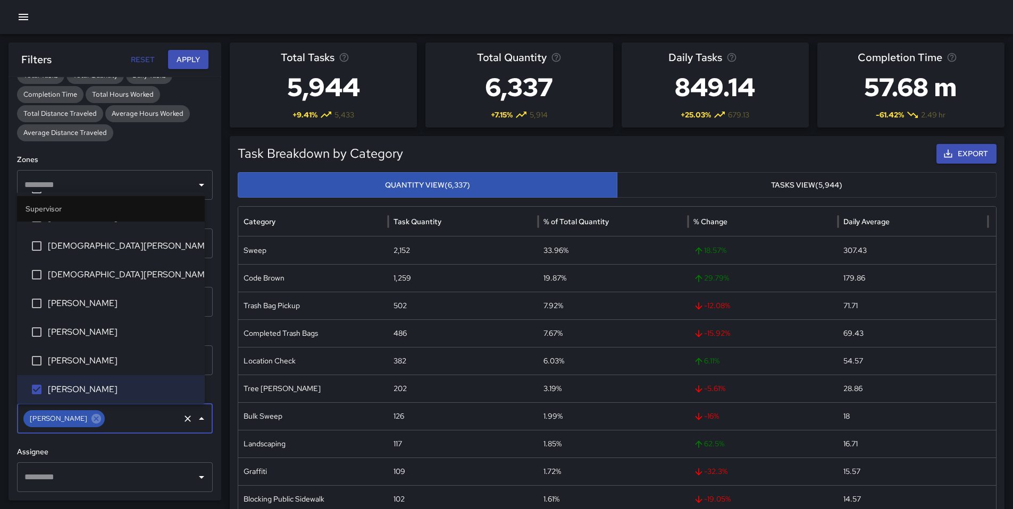
click at [182, 64] on button "Apply" at bounding box center [188, 60] width 40 height 20
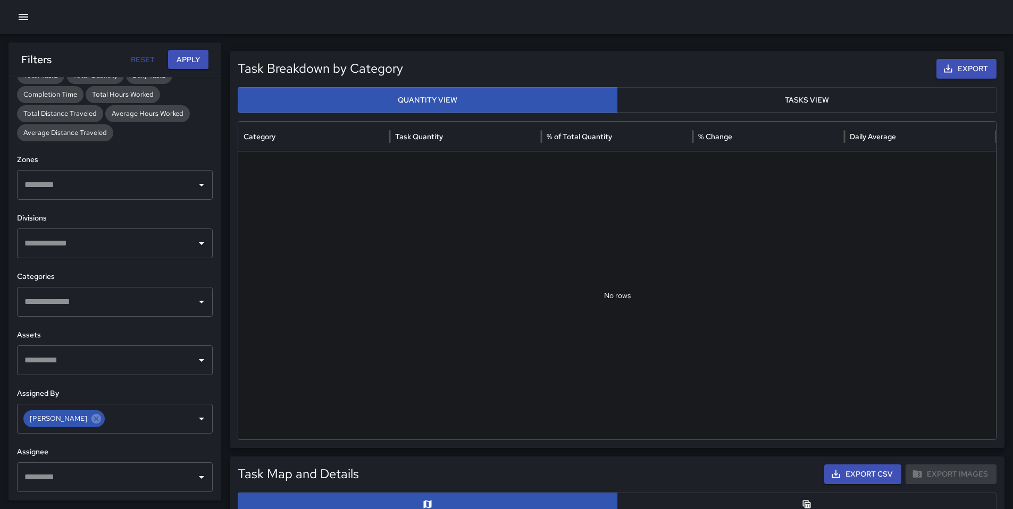
scroll to position [205, 0]
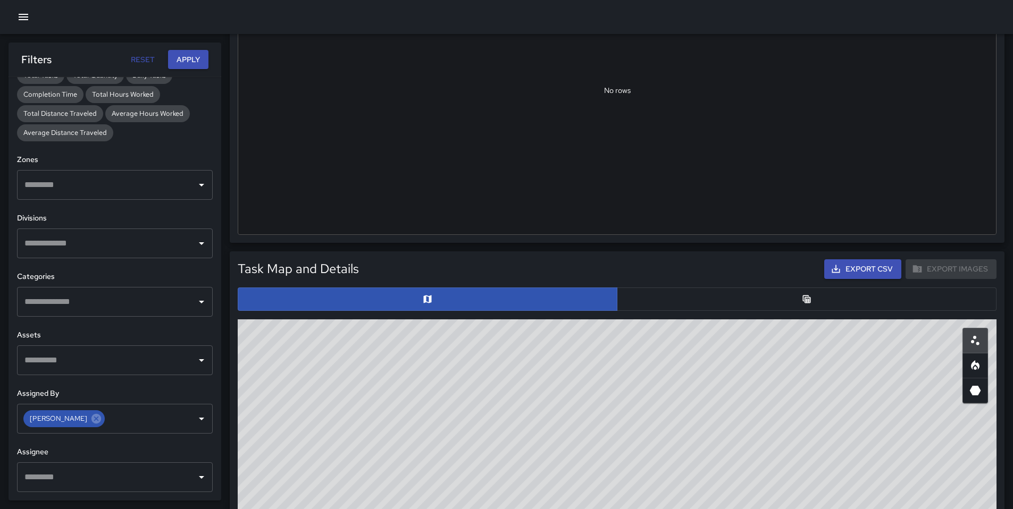
click at [679, 306] on button "button" at bounding box center [807, 299] width 380 height 23
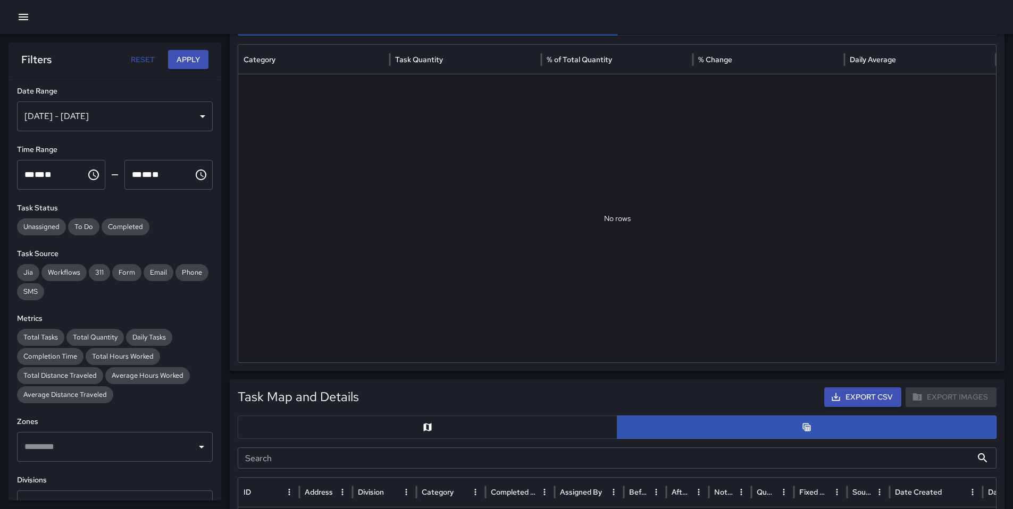
scroll to position [74, 0]
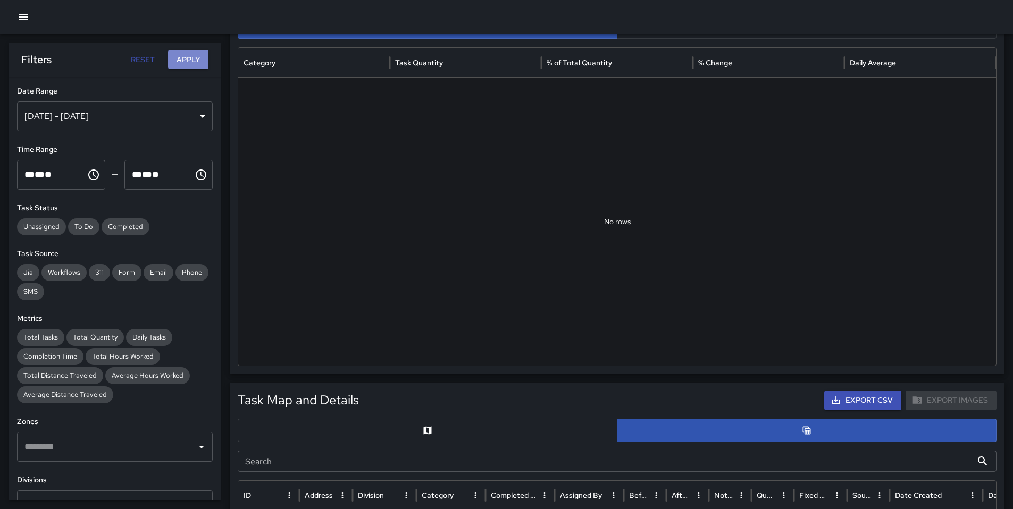
click at [194, 57] on button "Apply" at bounding box center [188, 60] width 40 height 20
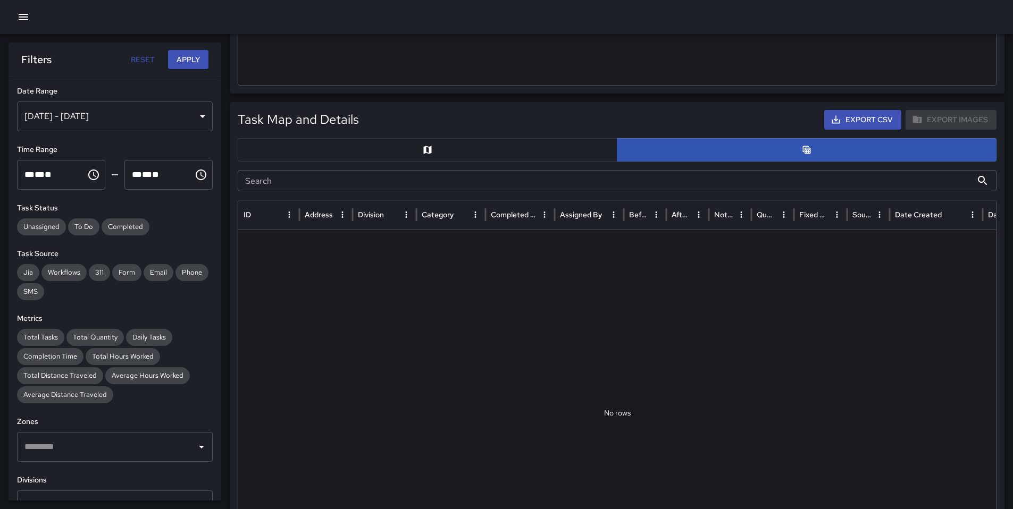
scroll to position [282, 0]
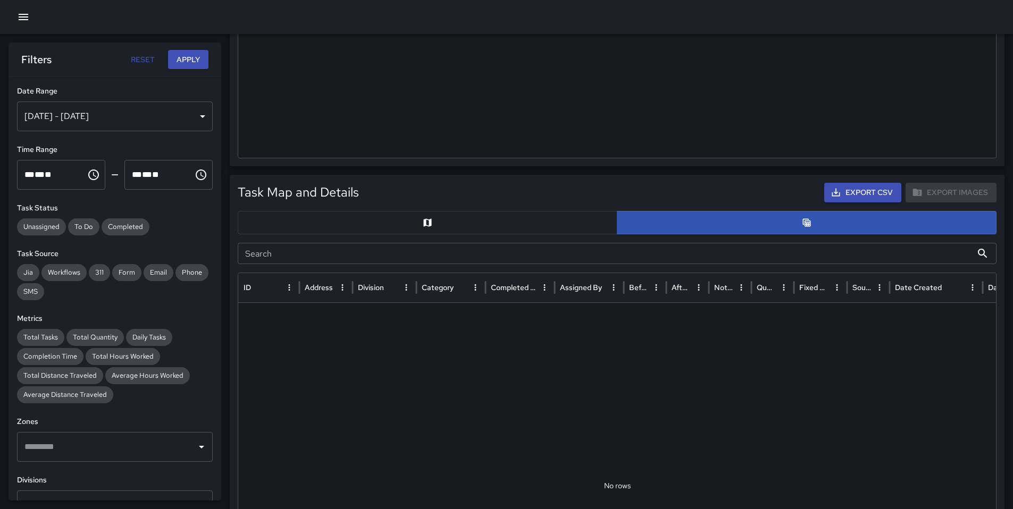
click at [118, 124] on div "Oct 04, 2025 - Oct 10, 2025" at bounding box center [115, 117] width 196 height 30
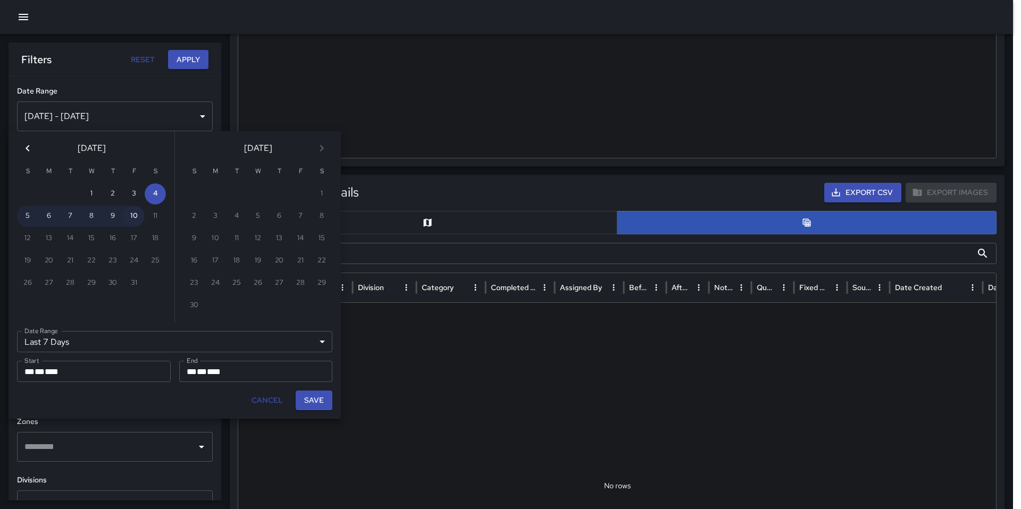
click at [137, 221] on button "10" at bounding box center [133, 216] width 21 height 21
type input "******"
type input "**********"
click at [307, 401] on button "Save" at bounding box center [314, 401] width 37 height 20
type input "**********"
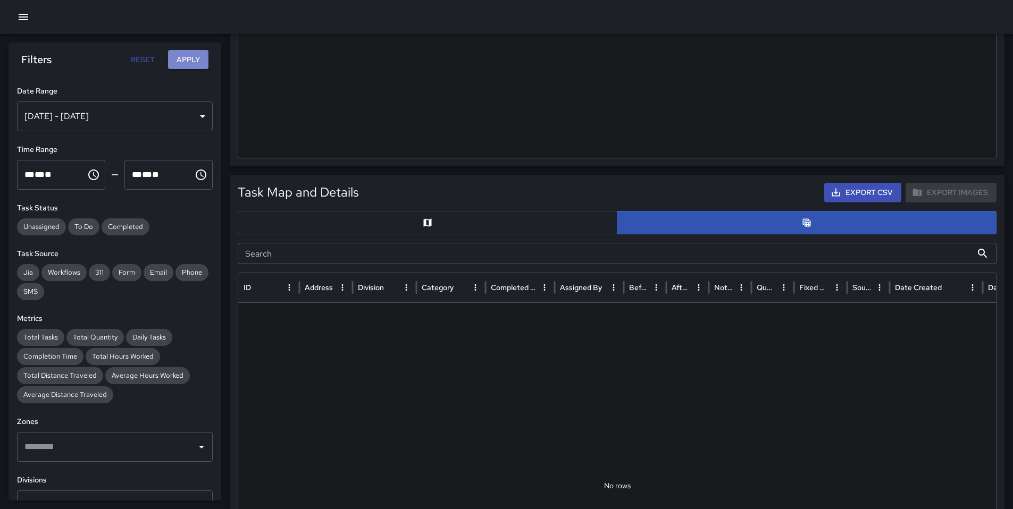
click at [182, 55] on button "Apply" at bounding box center [188, 60] width 40 height 20
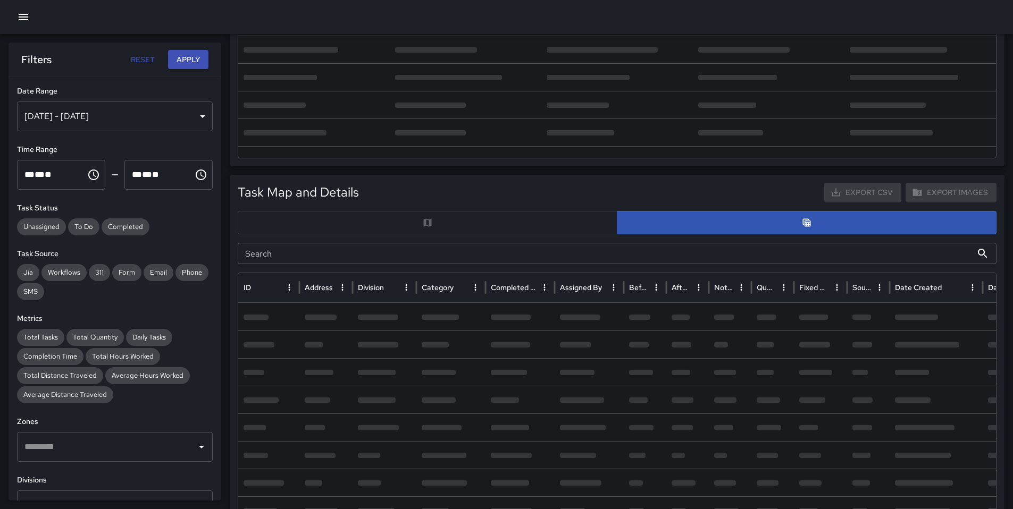
click at [182, 54] on button "Apply" at bounding box center [188, 60] width 40 height 20
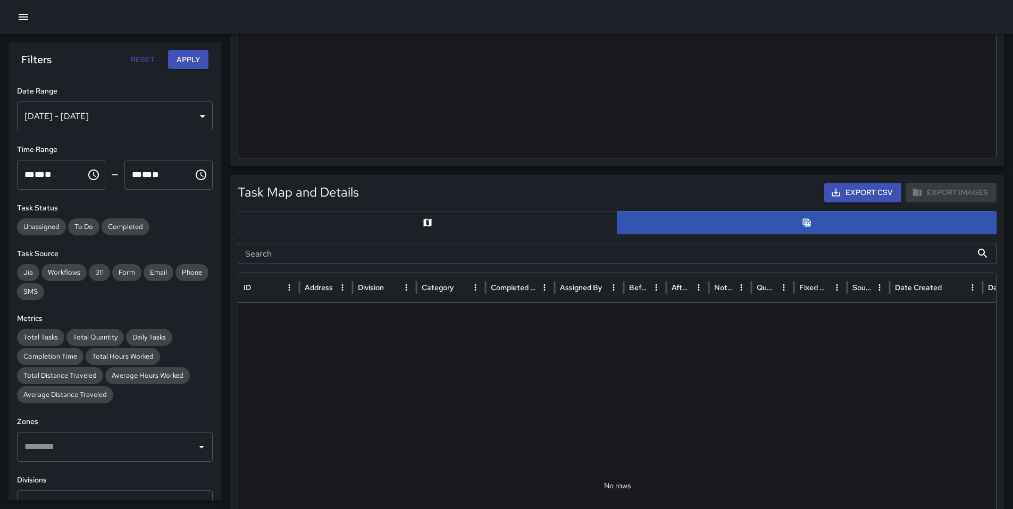
click at [182, 55] on button "Apply" at bounding box center [188, 60] width 40 height 20
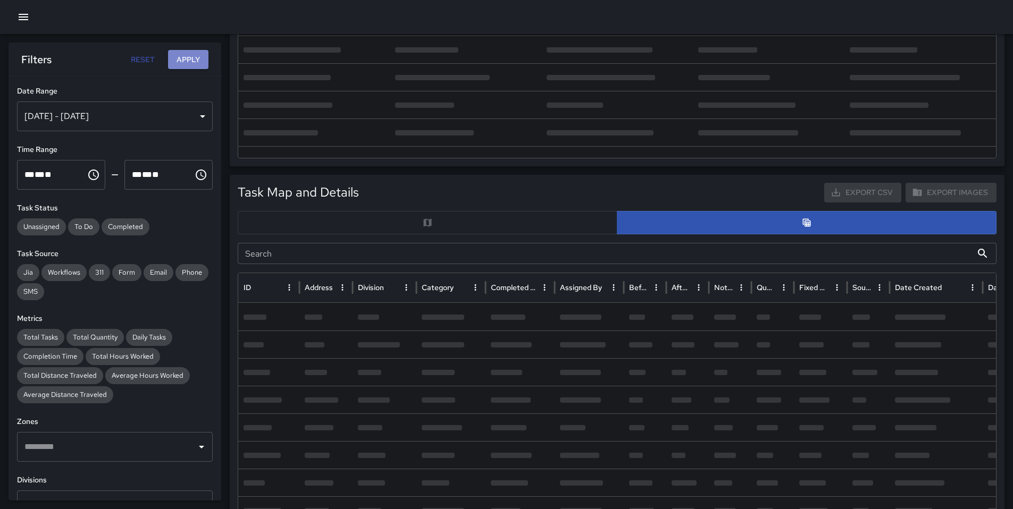
click at [182, 55] on button "Apply" at bounding box center [188, 60] width 40 height 20
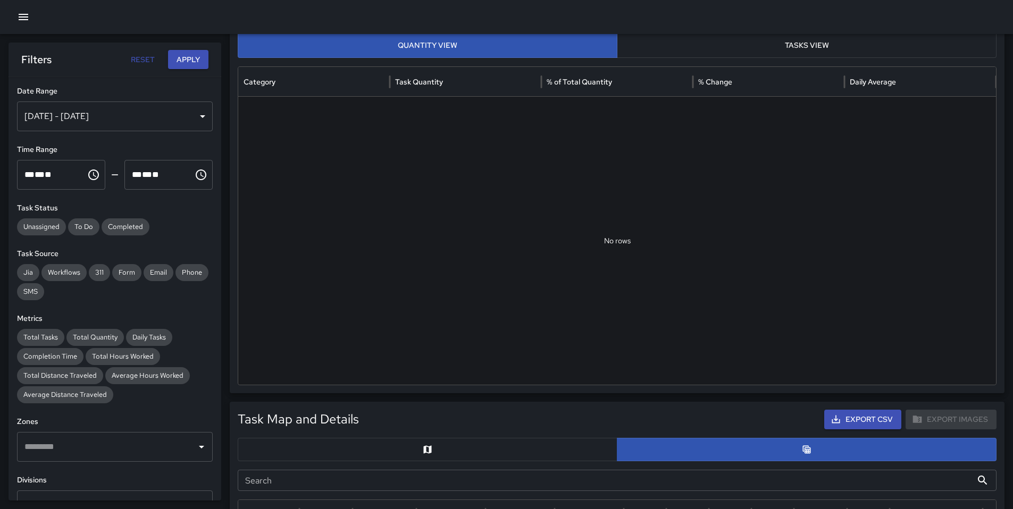
scroll to position [0, 0]
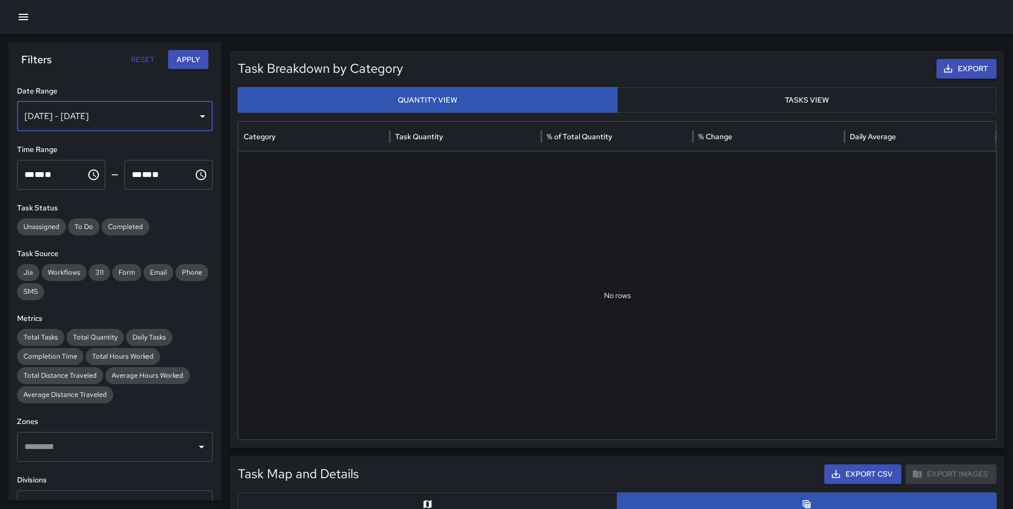
click at [158, 121] on div "Oct 10, 2025 - Oct 10, 2025" at bounding box center [115, 117] width 196 height 30
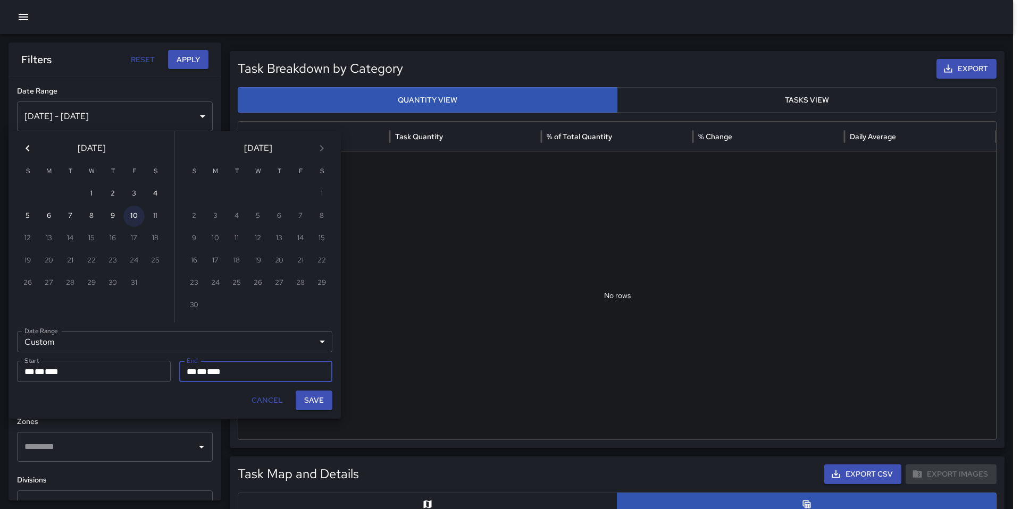
click at [136, 221] on button "10" at bounding box center [133, 216] width 21 height 21
click at [315, 405] on button "Save" at bounding box center [314, 401] width 37 height 20
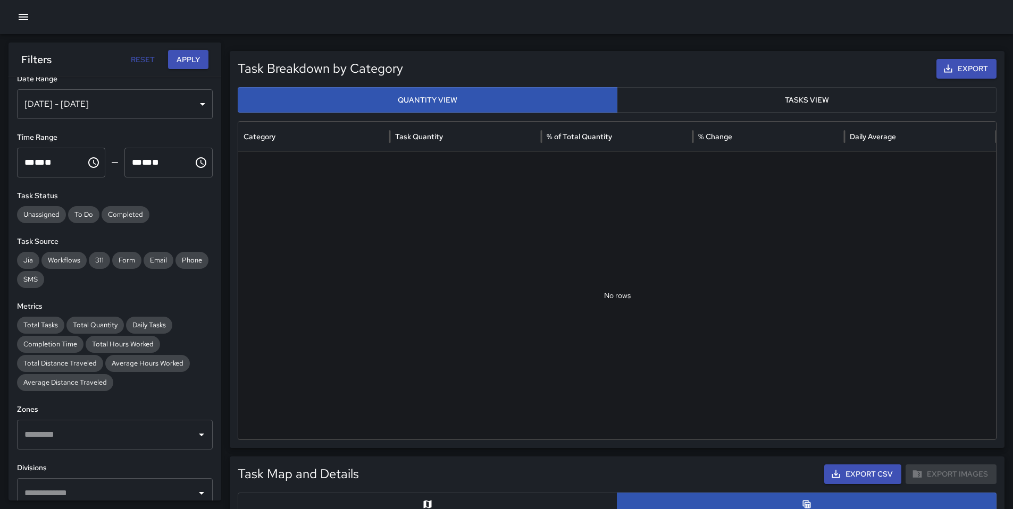
scroll to position [81, 0]
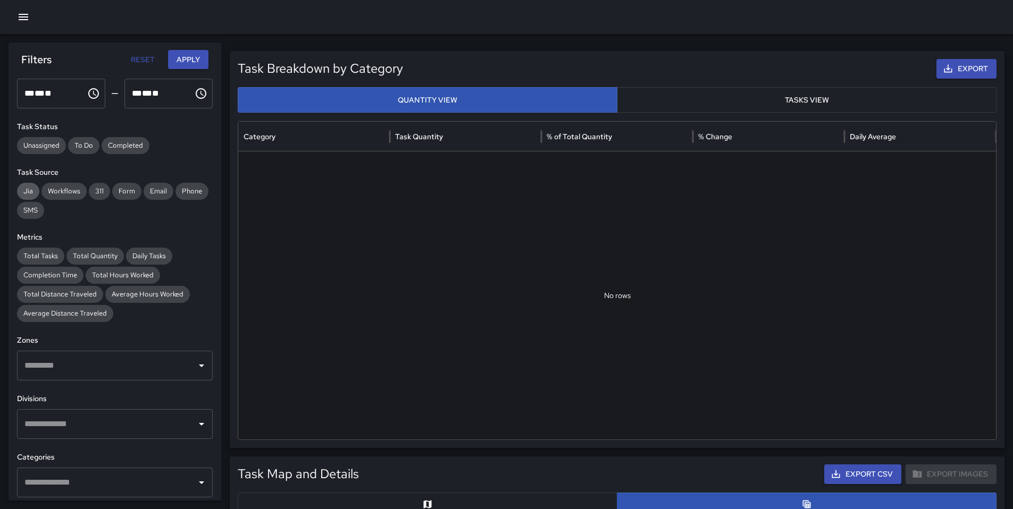
click at [32, 189] on span "Jia" at bounding box center [28, 191] width 22 height 11
click at [64, 188] on span "Workflows" at bounding box center [63, 191] width 45 height 11
click at [36, 189] on span "Jia" at bounding box center [28, 191] width 22 height 11
click at [57, 190] on span "Workflows" at bounding box center [63, 191] width 45 height 11
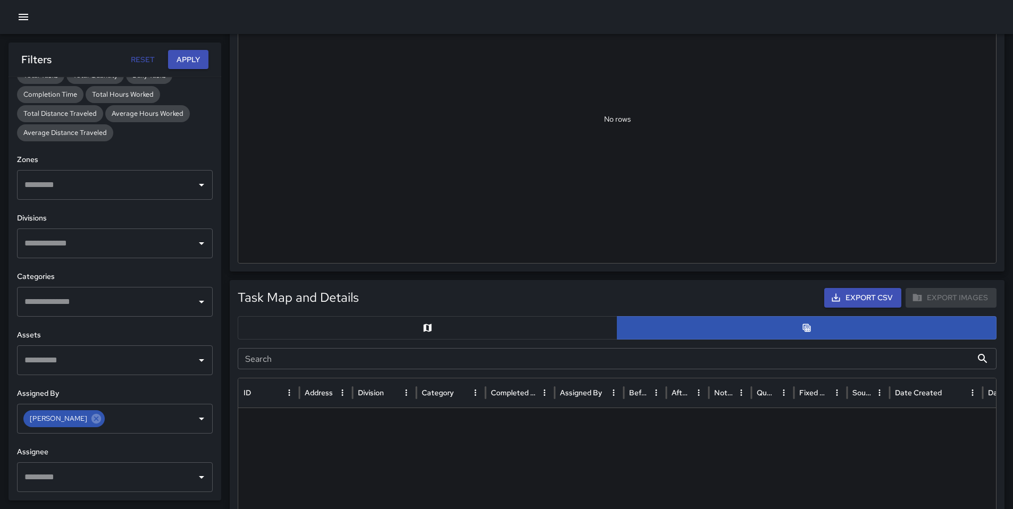
scroll to position [158, 0]
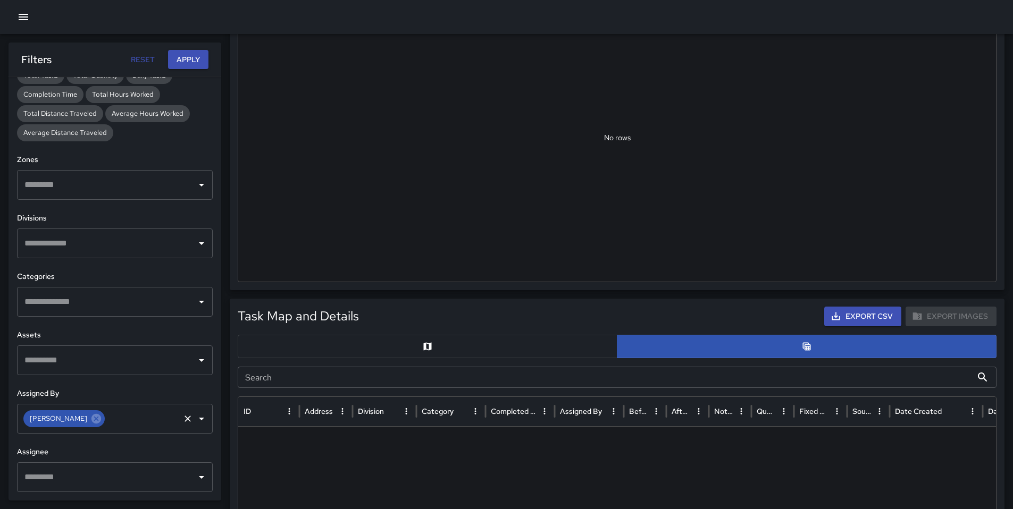
click at [90, 420] on icon at bounding box center [96, 419] width 12 height 12
click at [70, 492] on div "​" at bounding box center [115, 478] width 196 height 30
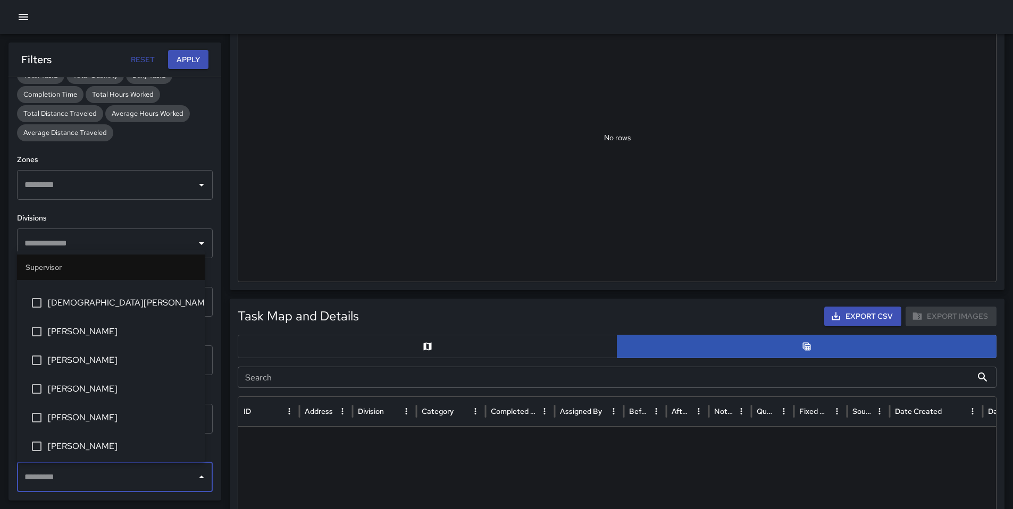
scroll to position [364, 0]
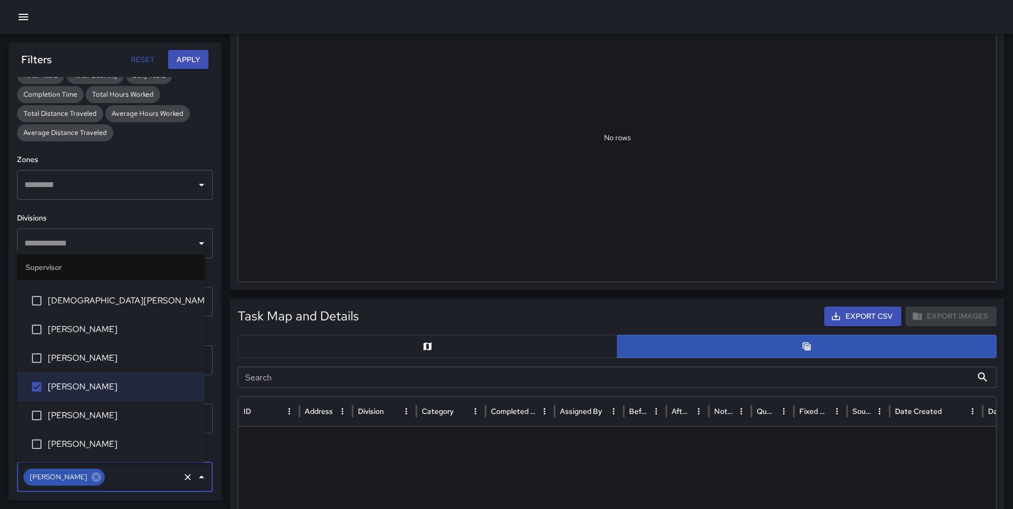
click at [186, 54] on button "Apply" at bounding box center [188, 60] width 40 height 20
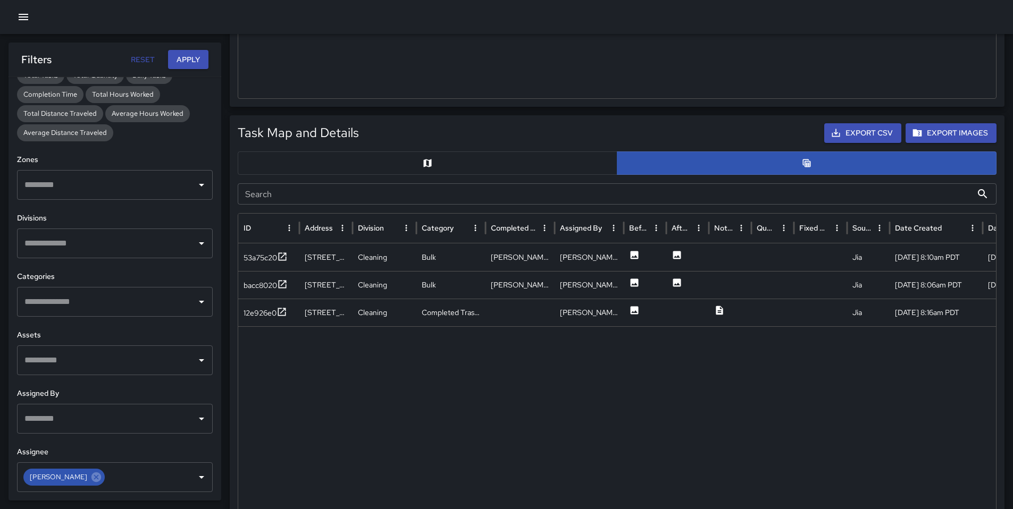
scroll to position [359, 0]
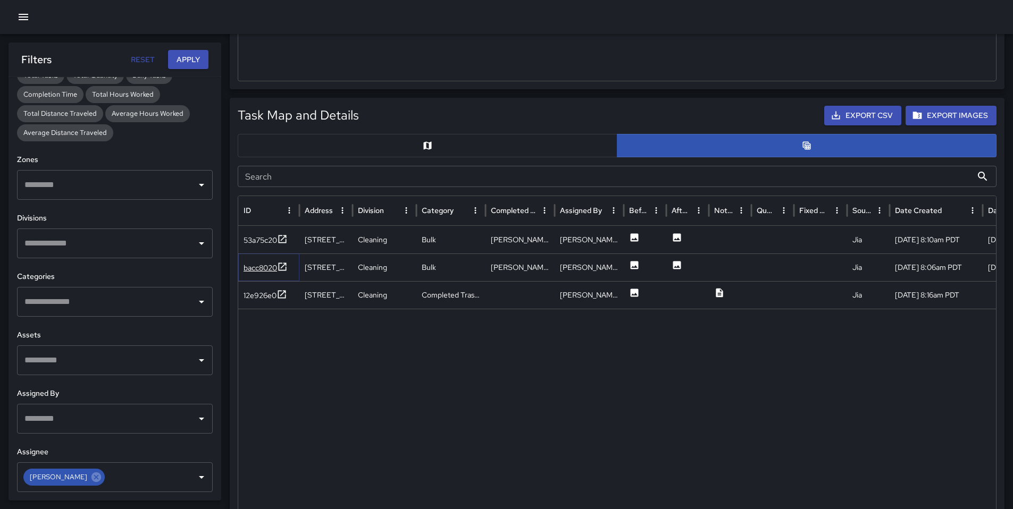
click at [267, 266] on div "bacc8020" at bounding box center [260, 268] width 33 height 11
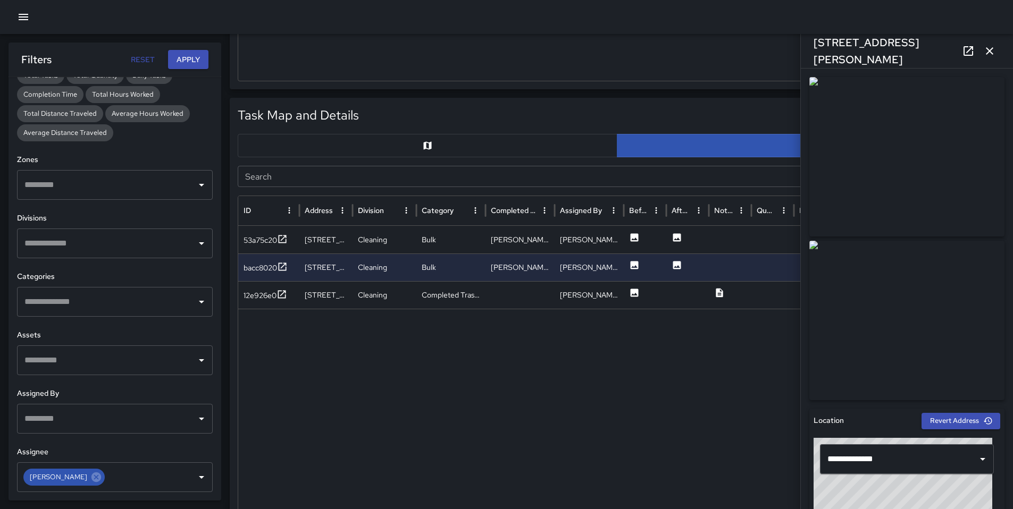
click at [967, 56] on icon at bounding box center [968, 51] width 13 height 13
click at [990, 55] on icon "button" at bounding box center [989, 51] width 13 height 13
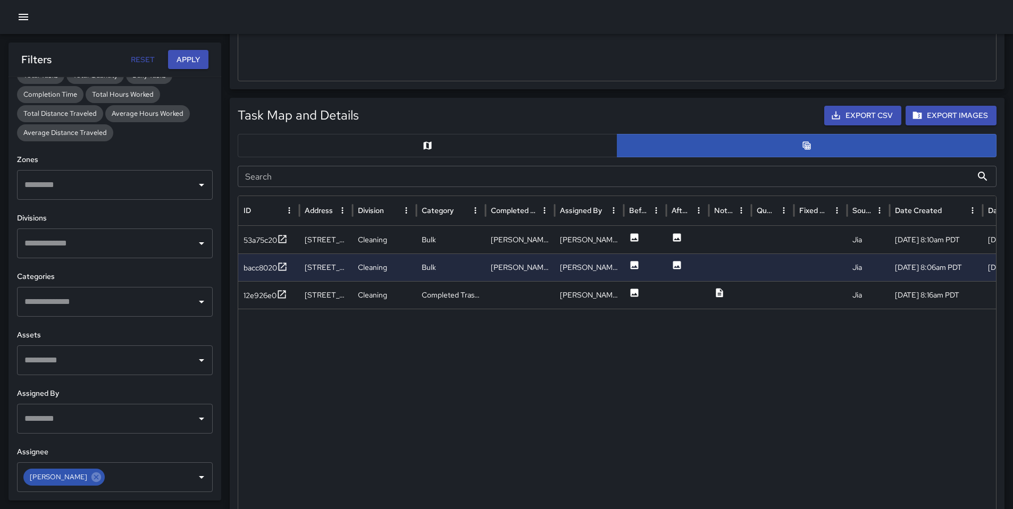
click at [390, 179] on input "Search" at bounding box center [605, 176] width 734 height 21
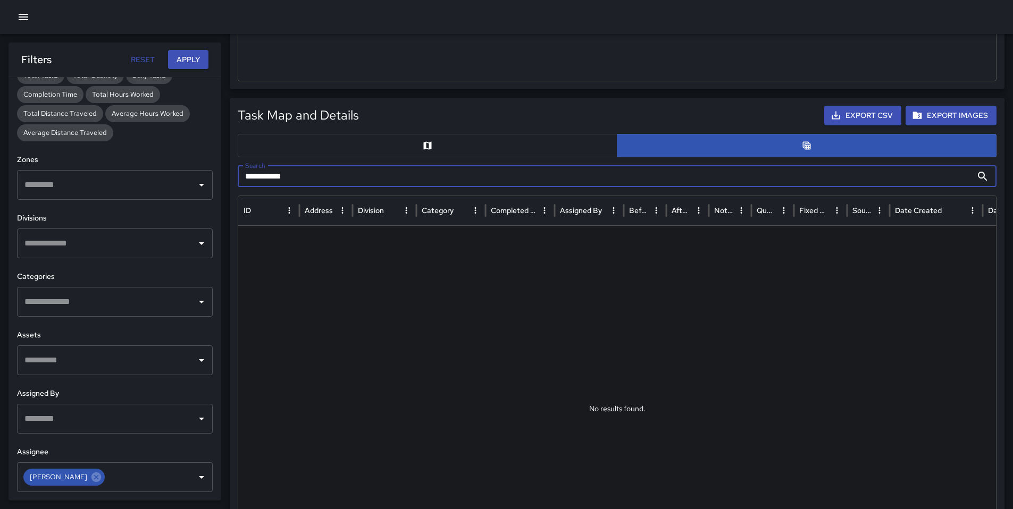
click at [308, 178] on input "**********" at bounding box center [605, 176] width 734 height 21
type input "*"
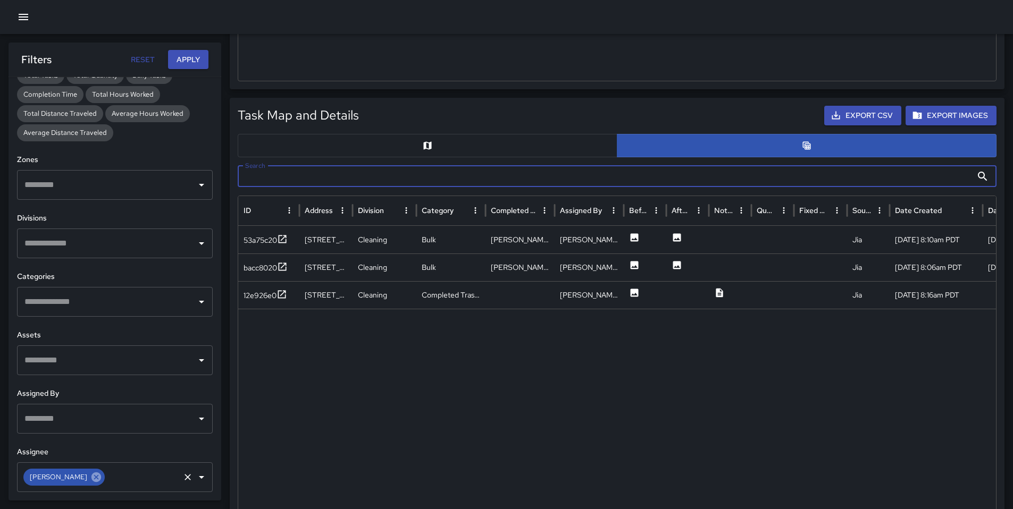
click at [91, 482] on icon at bounding box center [96, 477] width 10 height 10
click at [284, 179] on input "Search" at bounding box center [605, 176] width 734 height 21
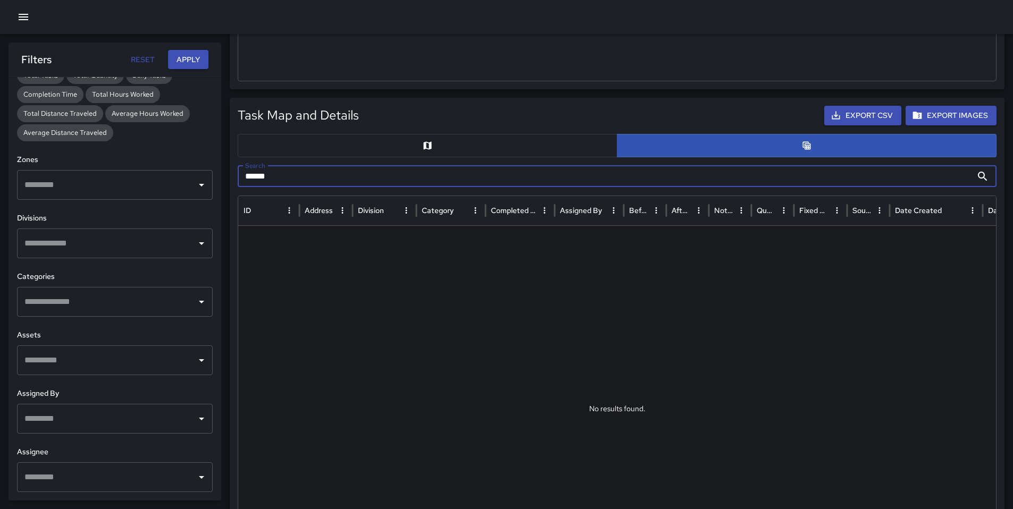
type input "******"
drag, startPoint x: 290, startPoint y: 180, endPoint x: 241, endPoint y: 179, distance: 48.9
click at [241, 179] on input "******" at bounding box center [605, 176] width 734 height 21
click at [255, 174] on input "******" at bounding box center [605, 176] width 734 height 21
type input "******"
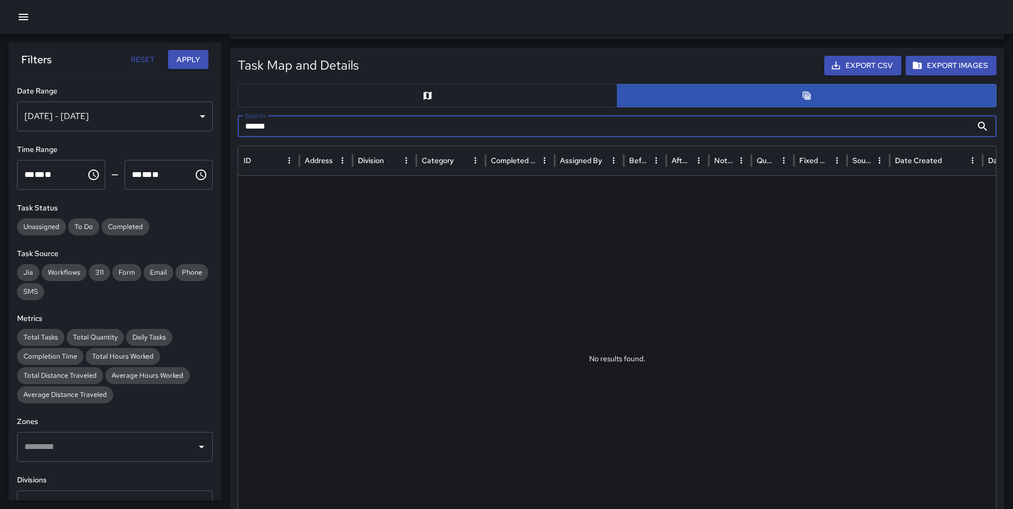
scroll to position [211, 0]
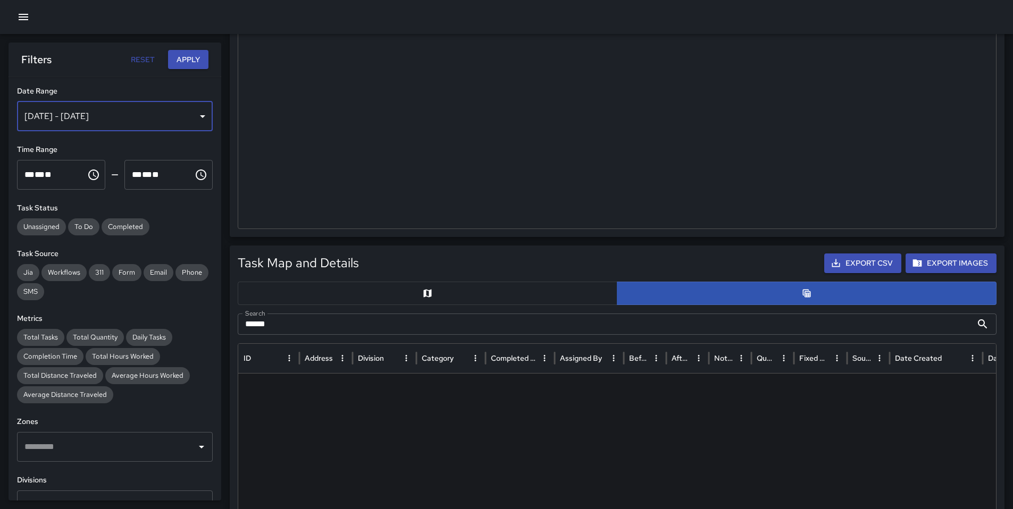
click at [138, 120] on div "Oct 10, 2025 - Oct 10, 2025" at bounding box center [115, 117] width 196 height 30
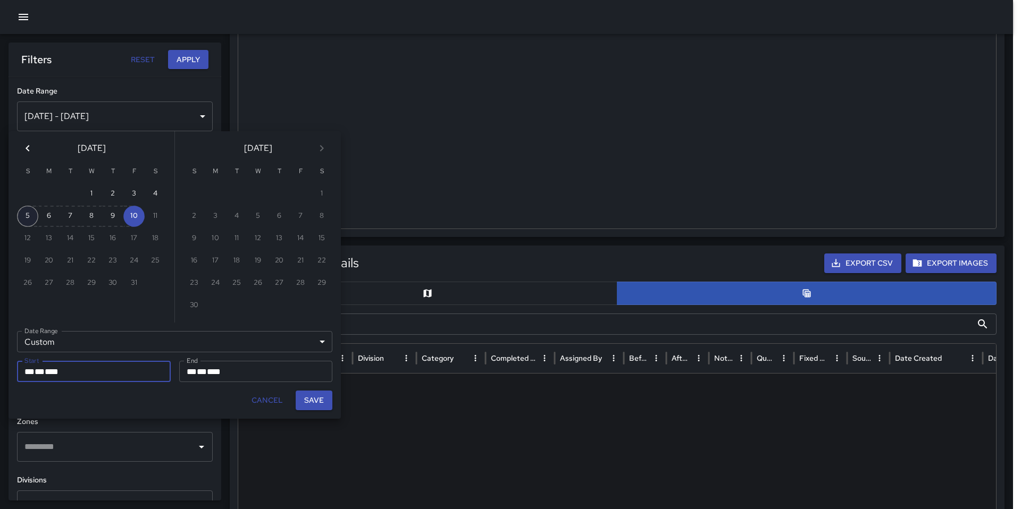
click at [26, 211] on button "5" at bounding box center [27, 216] width 21 height 21
type input "**********"
click at [298, 401] on button "Save" at bounding box center [314, 401] width 37 height 20
type input "**********"
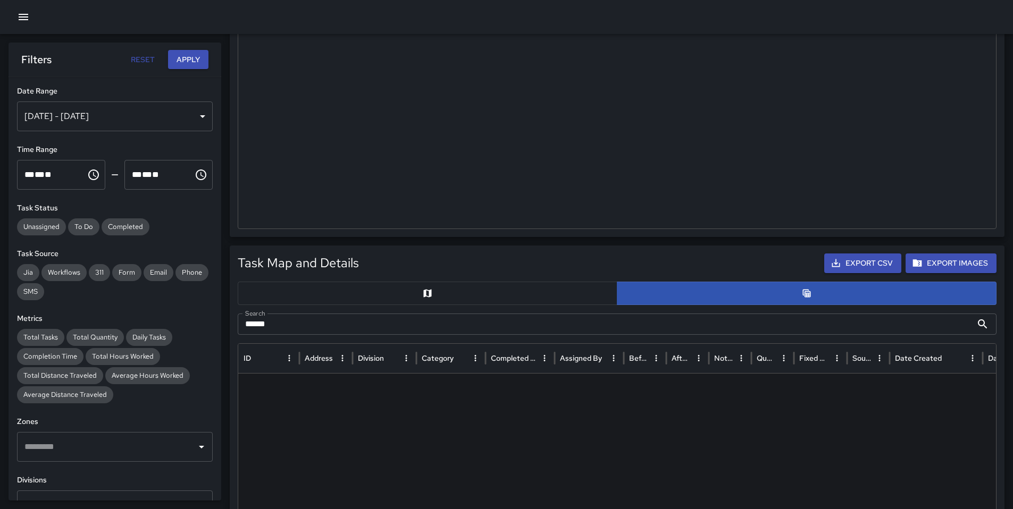
click at [191, 66] on button "Apply" at bounding box center [188, 60] width 40 height 20
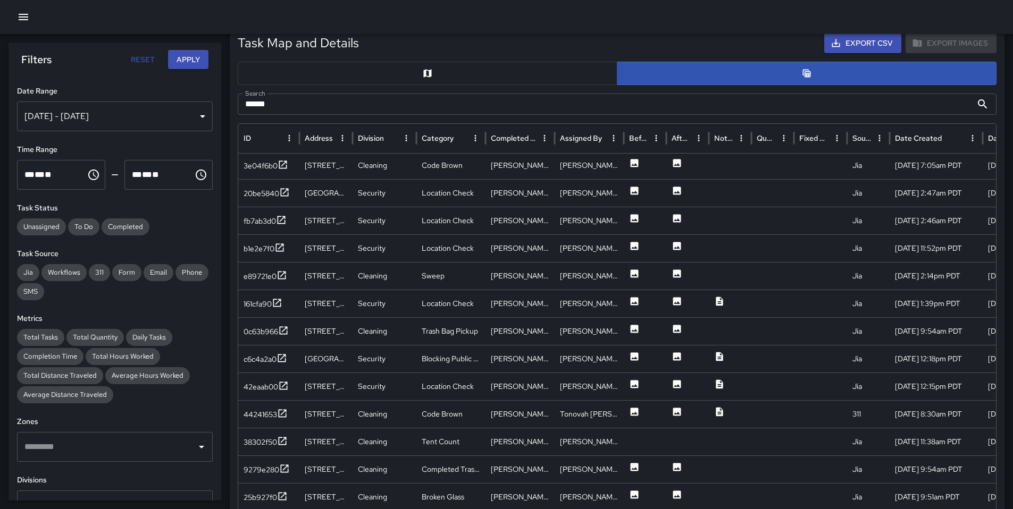
scroll to position [636, 0]
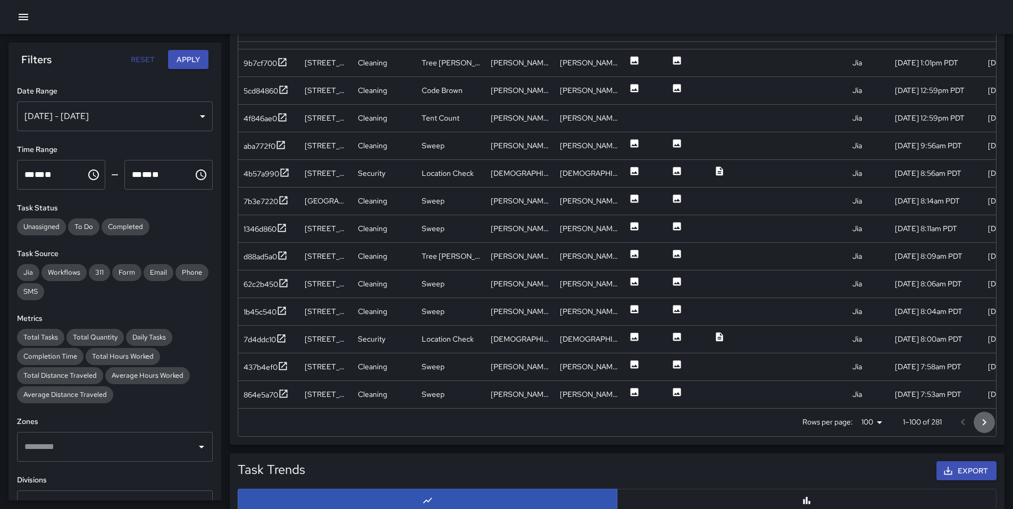
click at [983, 425] on icon "Go to next page" at bounding box center [984, 422] width 13 height 13
